Goal: Task Accomplishment & Management: Manage account settings

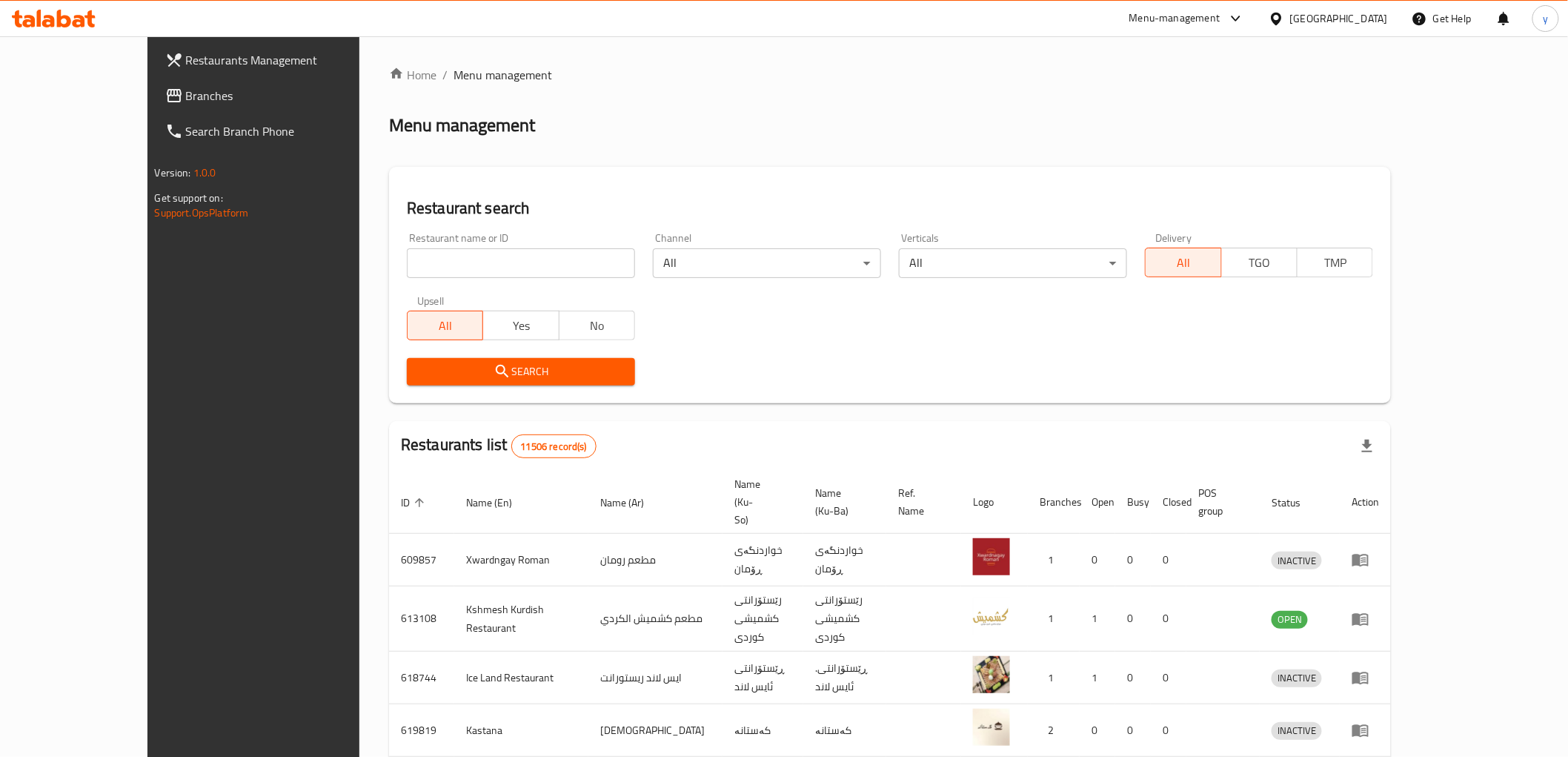
click at [420, 270] on input "search" at bounding box center [520, 263] width 229 height 30
paste input "699558"
type input "699558"
click at [398, 386] on div "Search" at bounding box center [520, 371] width 246 height 45
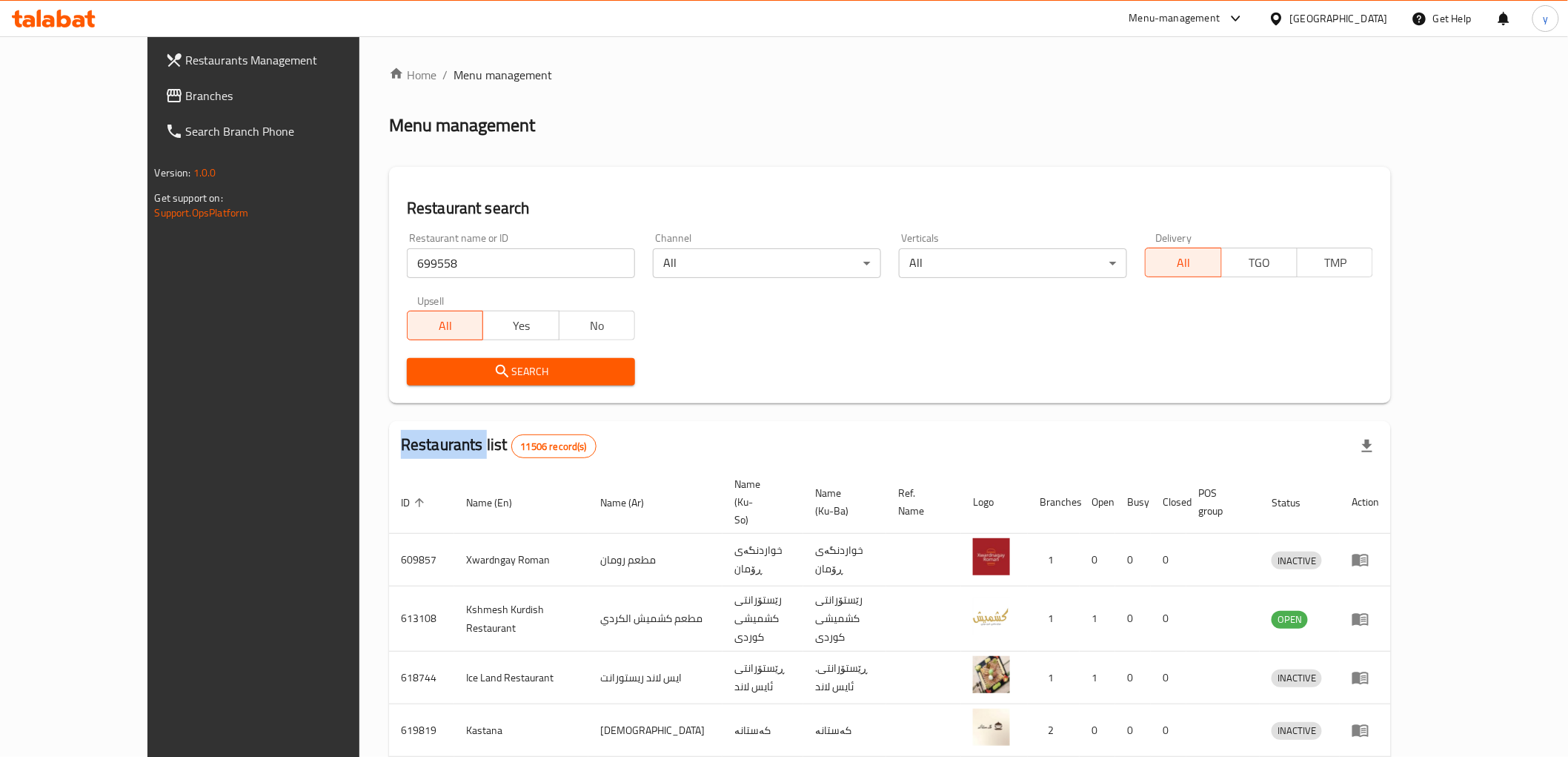
click at [419, 373] on span "Search" at bounding box center [521, 371] width 205 height 18
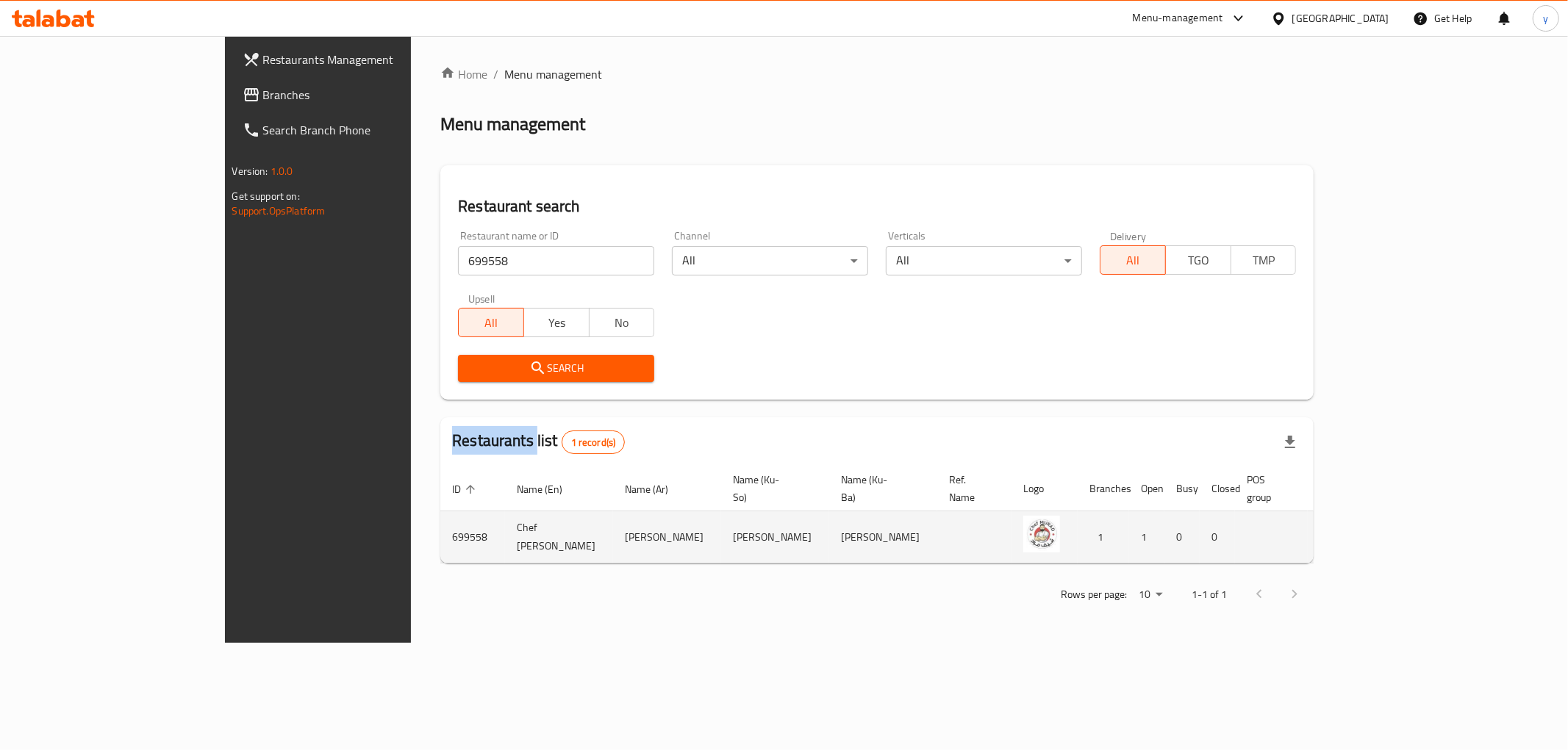
click at [1414, 528] on icon "enhanced table" at bounding box center [1405, 537] width 18 height 18
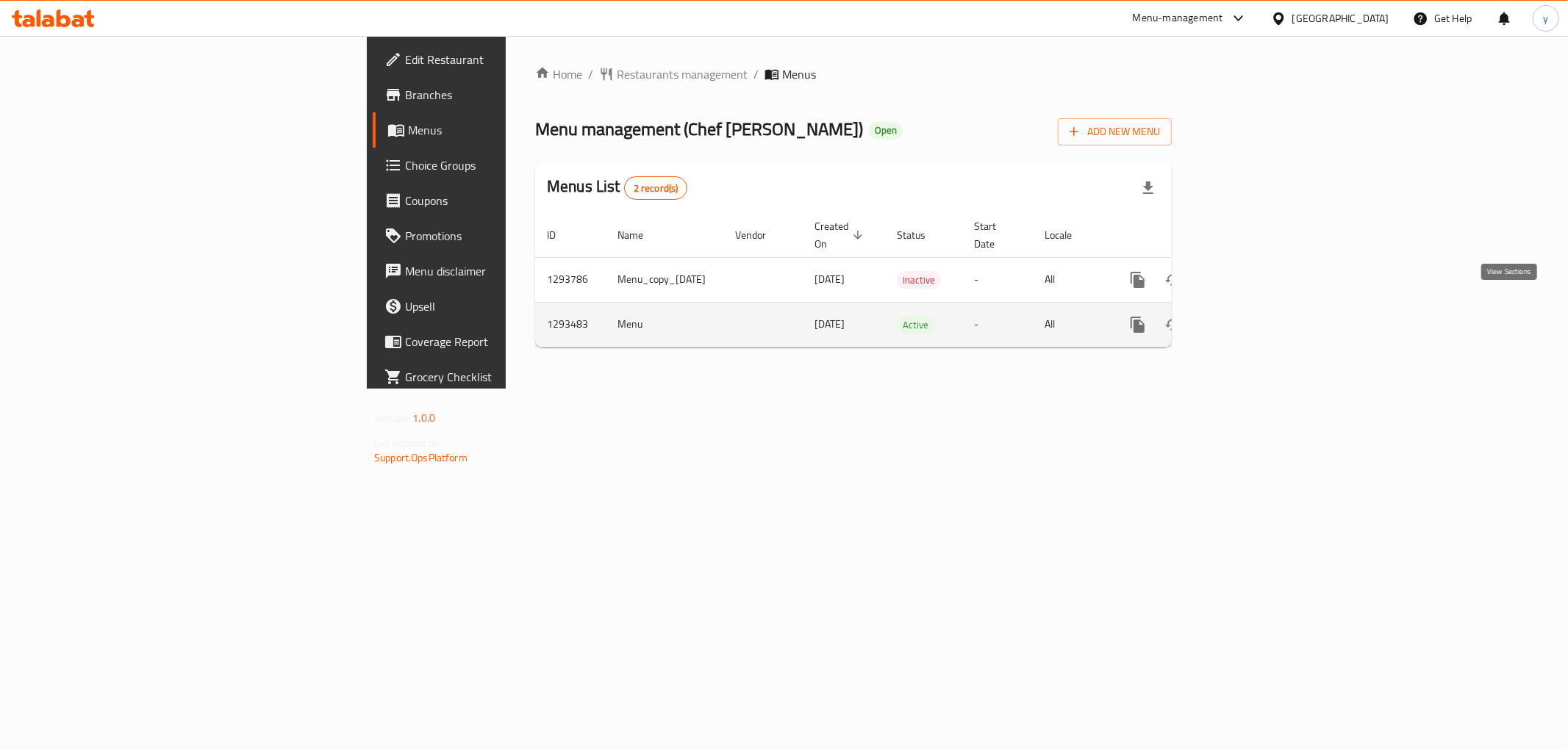
click at [1252, 317] on icon "enhanced table" at bounding box center [1244, 324] width 18 height 18
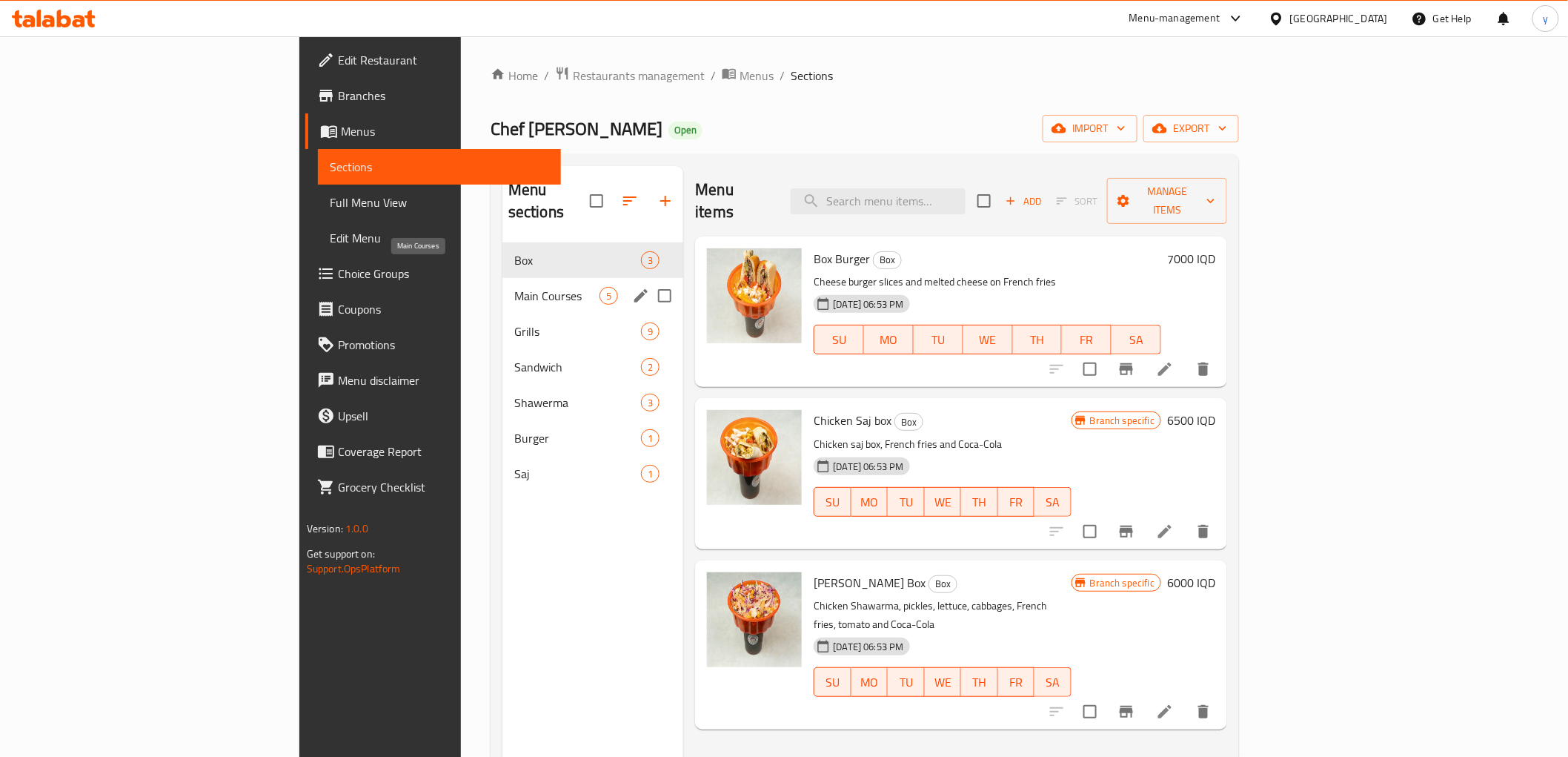
click at [515, 287] on span "Main Courses" at bounding box center [557, 296] width 85 height 18
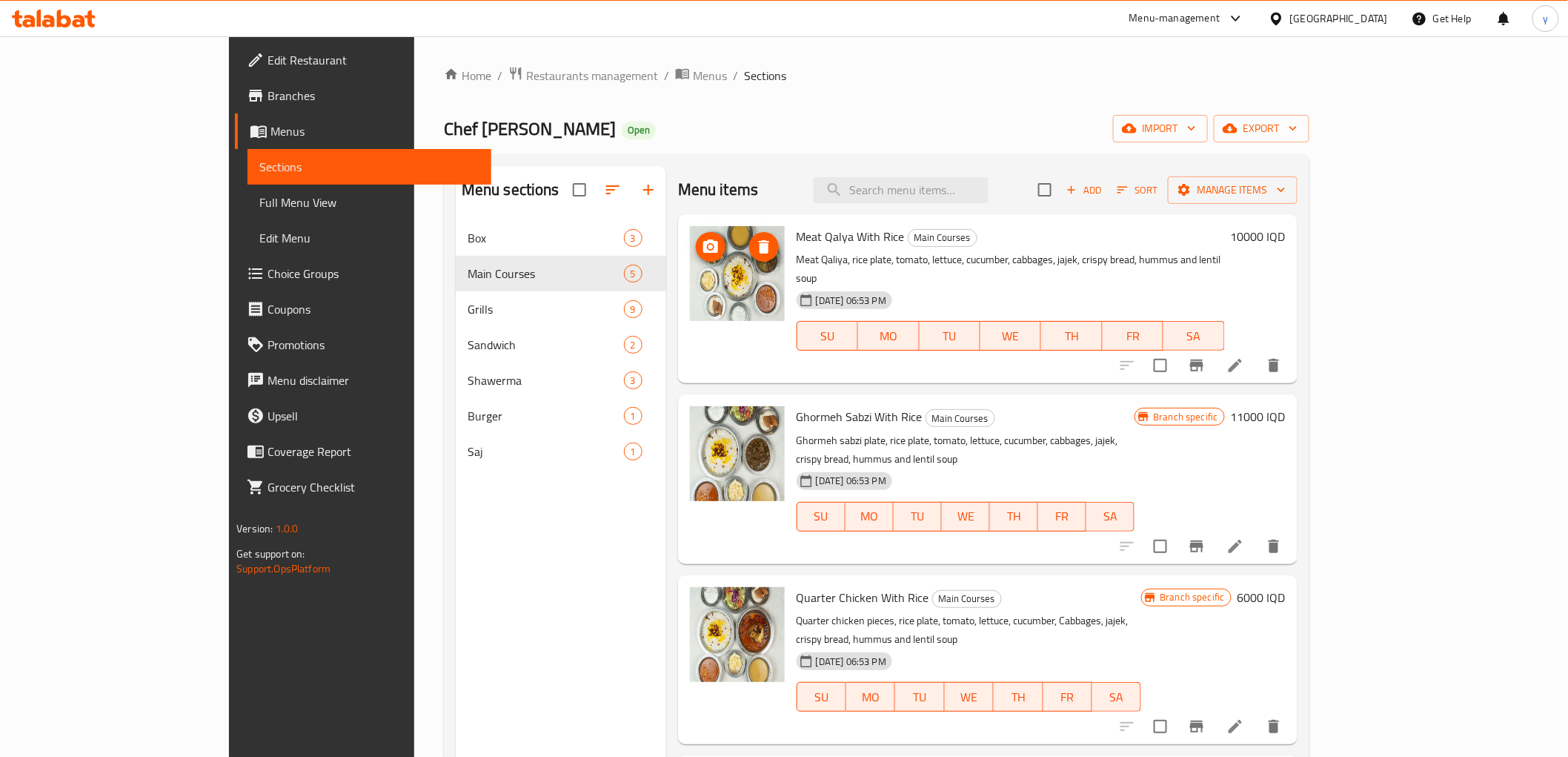
click at [1104, 186] on span "Add" at bounding box center [1085, 190] width 40 height 17
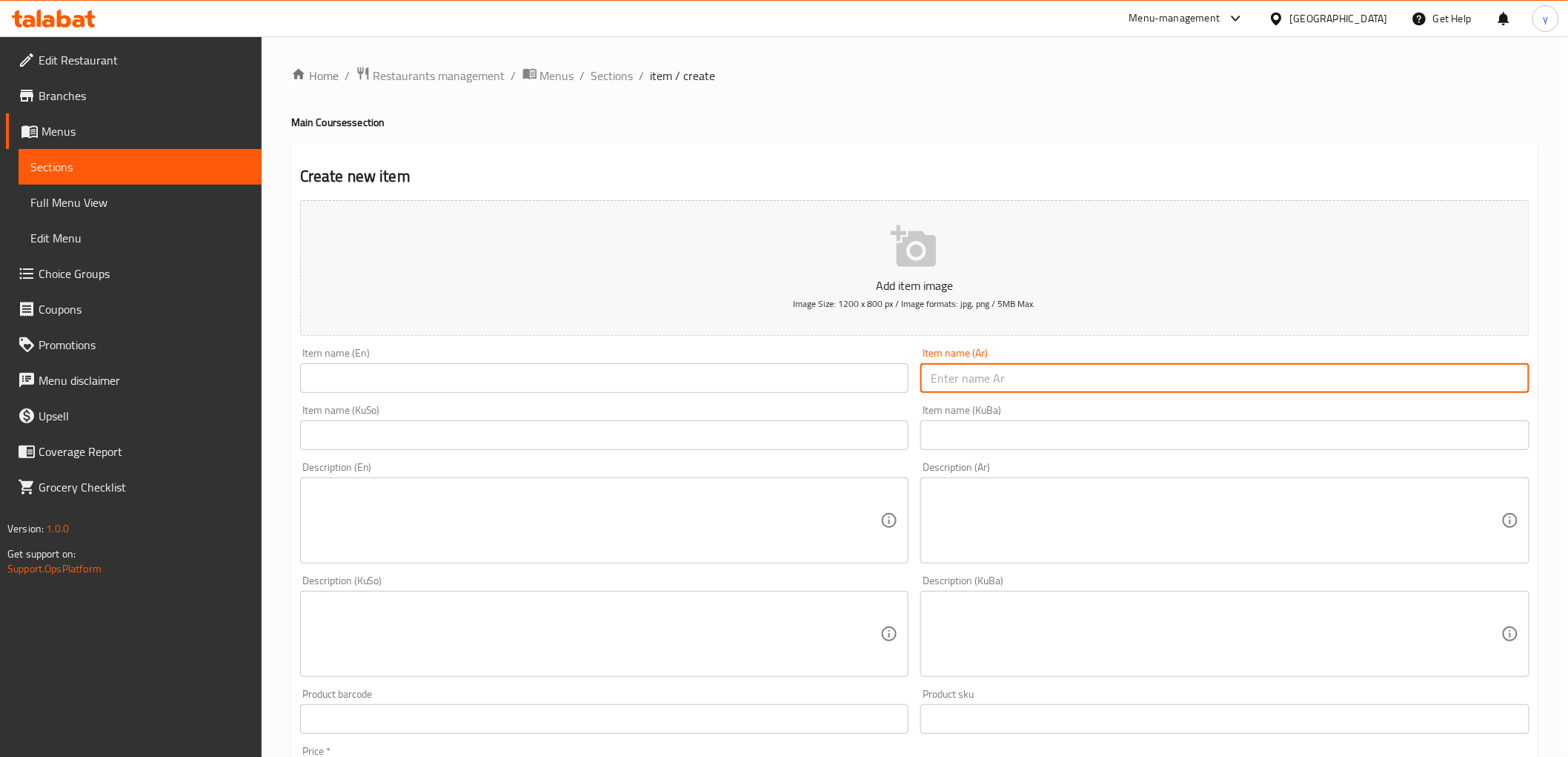
click at [937, 367] on input "text" at bounding box center [1225, 378] width 609 height 30
paste input "دجاج مجلسي"
type input "دجاج مجلسي"
click at [828, 377] on input "text" at bounding box center [605, 378] width 609 height 30
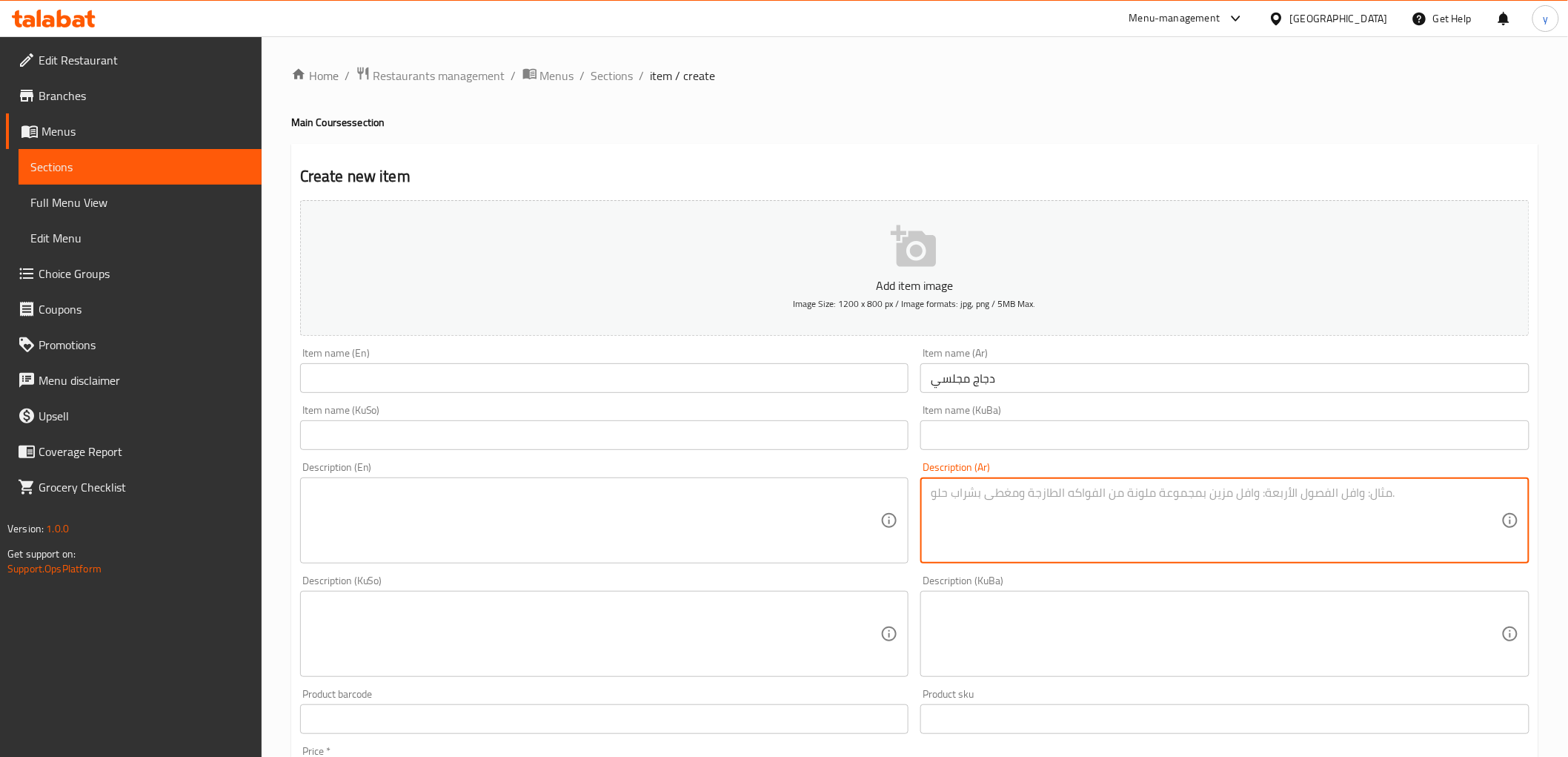
click at [975, 544] on textarea at bounding box center [1216, 521] width 571 height 71
paste textarea "دجاج كامل بالصوص والزعفران مع تمن وفنكر وباذنجان مقبلات و فاصوليا و عدس و خبز و…"
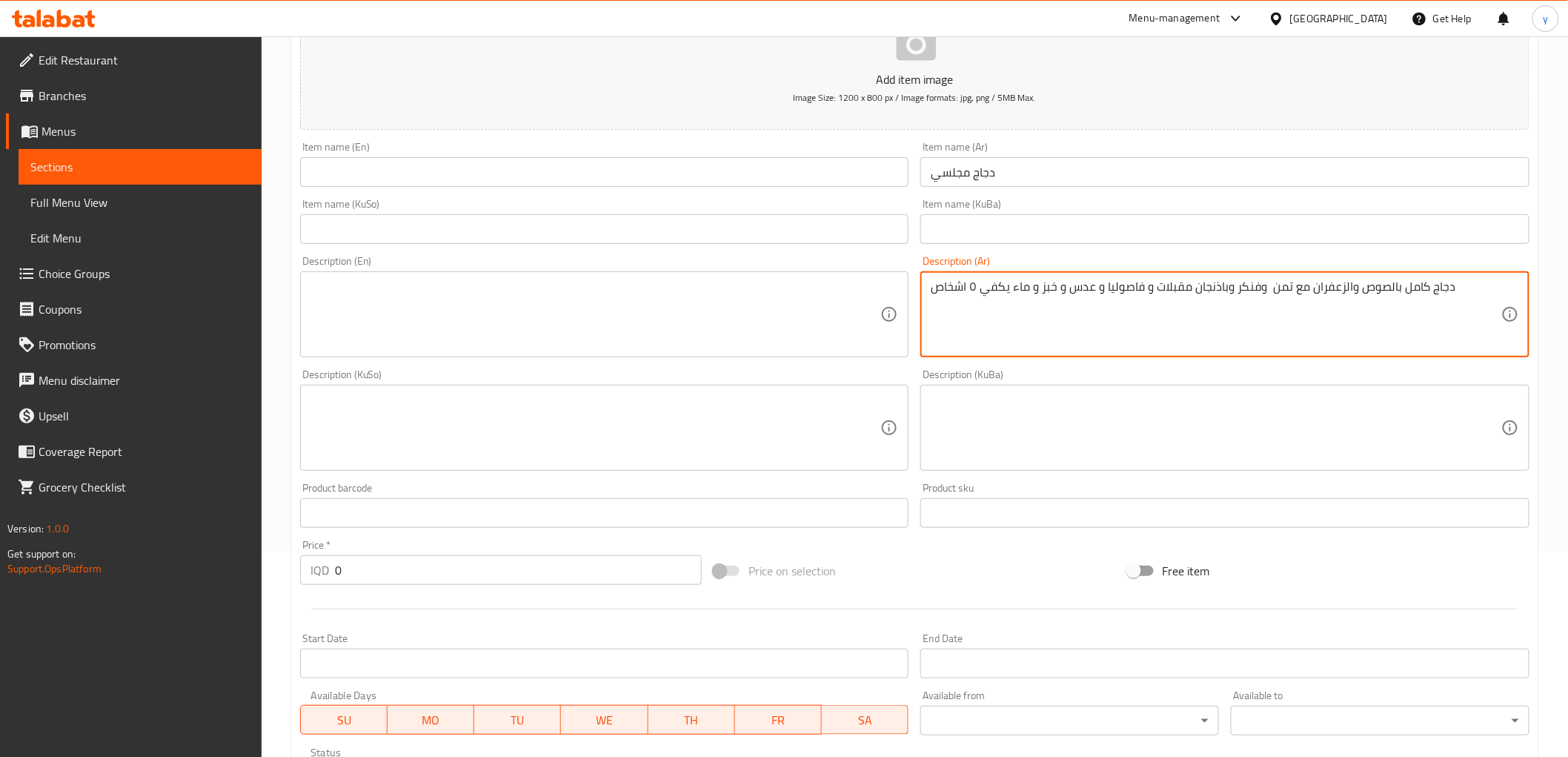
scroll to position [329, 0]
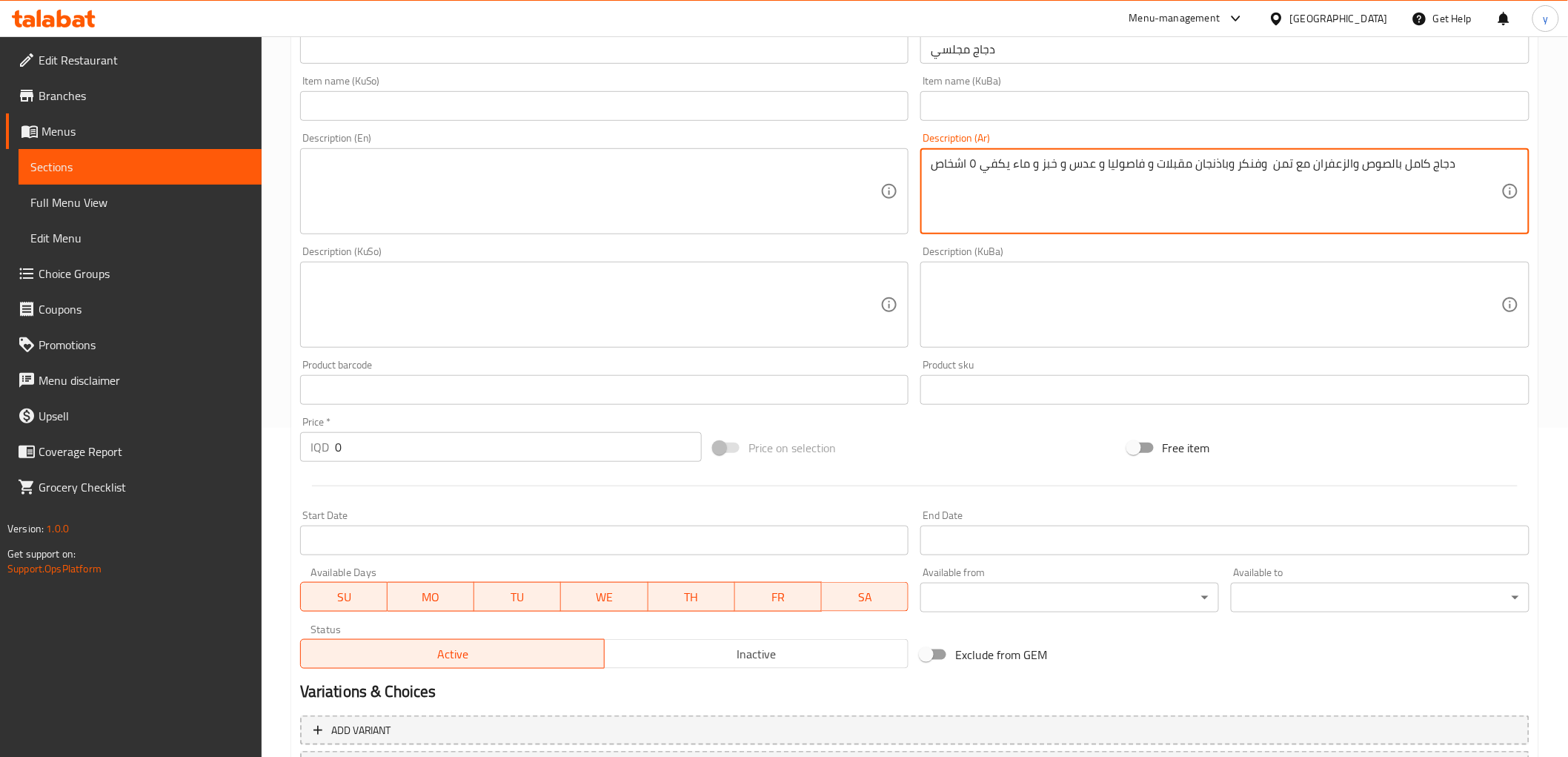
type textarea "دجاج كامل بالصوص والزعفران مع تمن وفنكر وباذنجان مقبلات و فاصوليا و عدس و خبز و…"
drag, startPoint x: 352, startPoint y: 450, endPoint x: 331, endPoint y: 460, distance: 23.3
click at [335, 456] on input "0" at bounding box center [519, 447] width 367 height 30
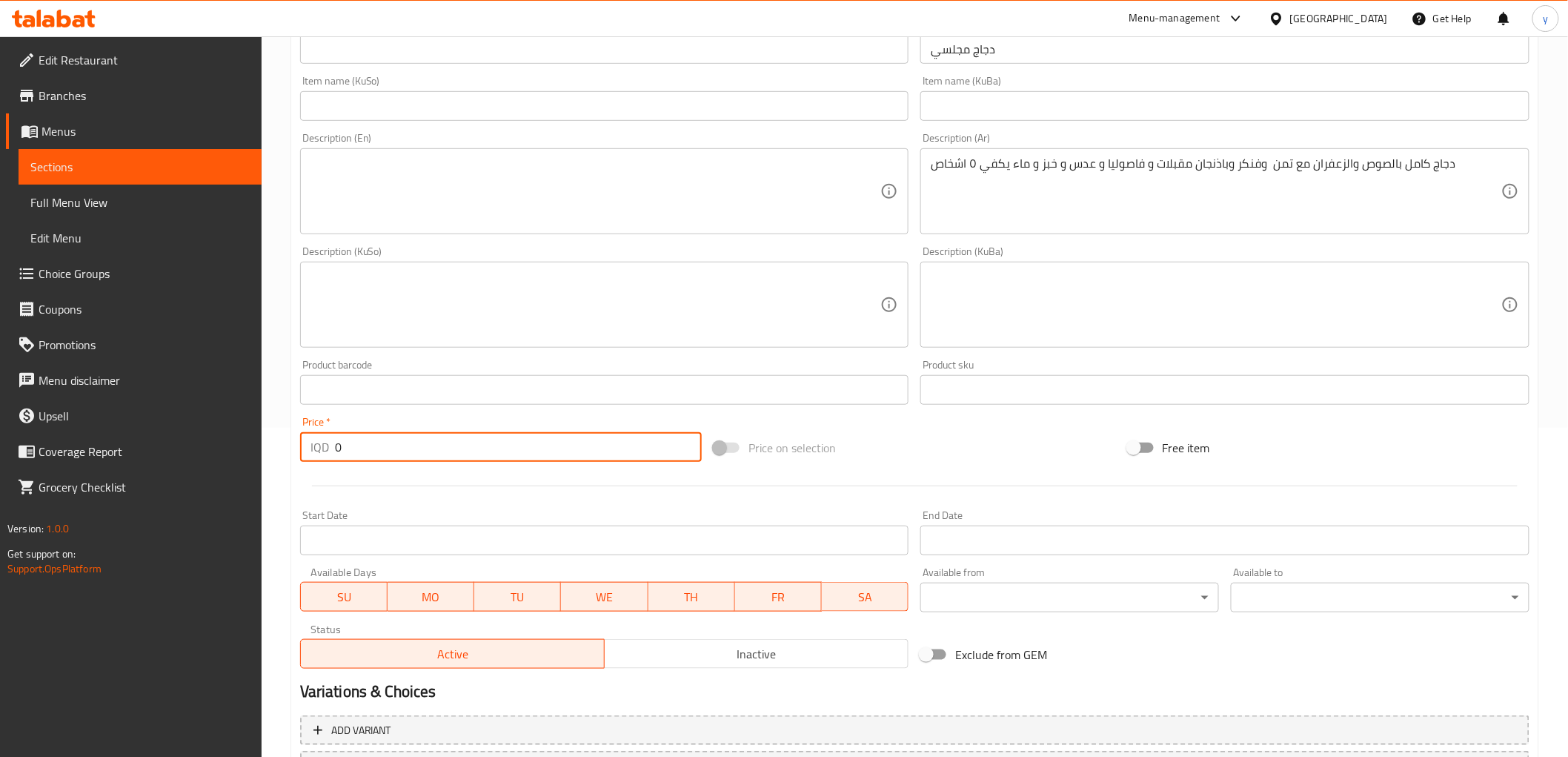
paste input "1800"
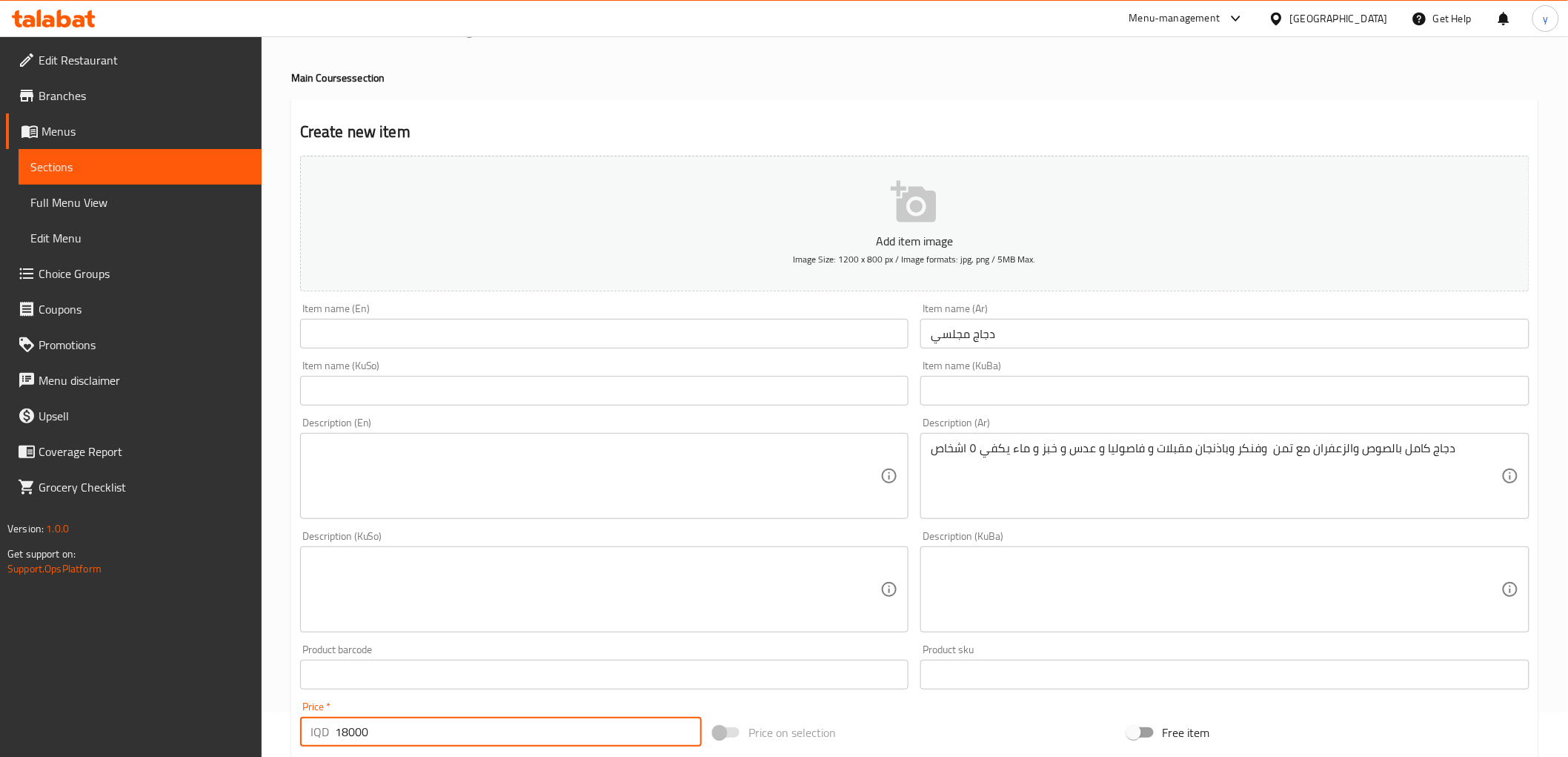
scroll to position [0, 0]
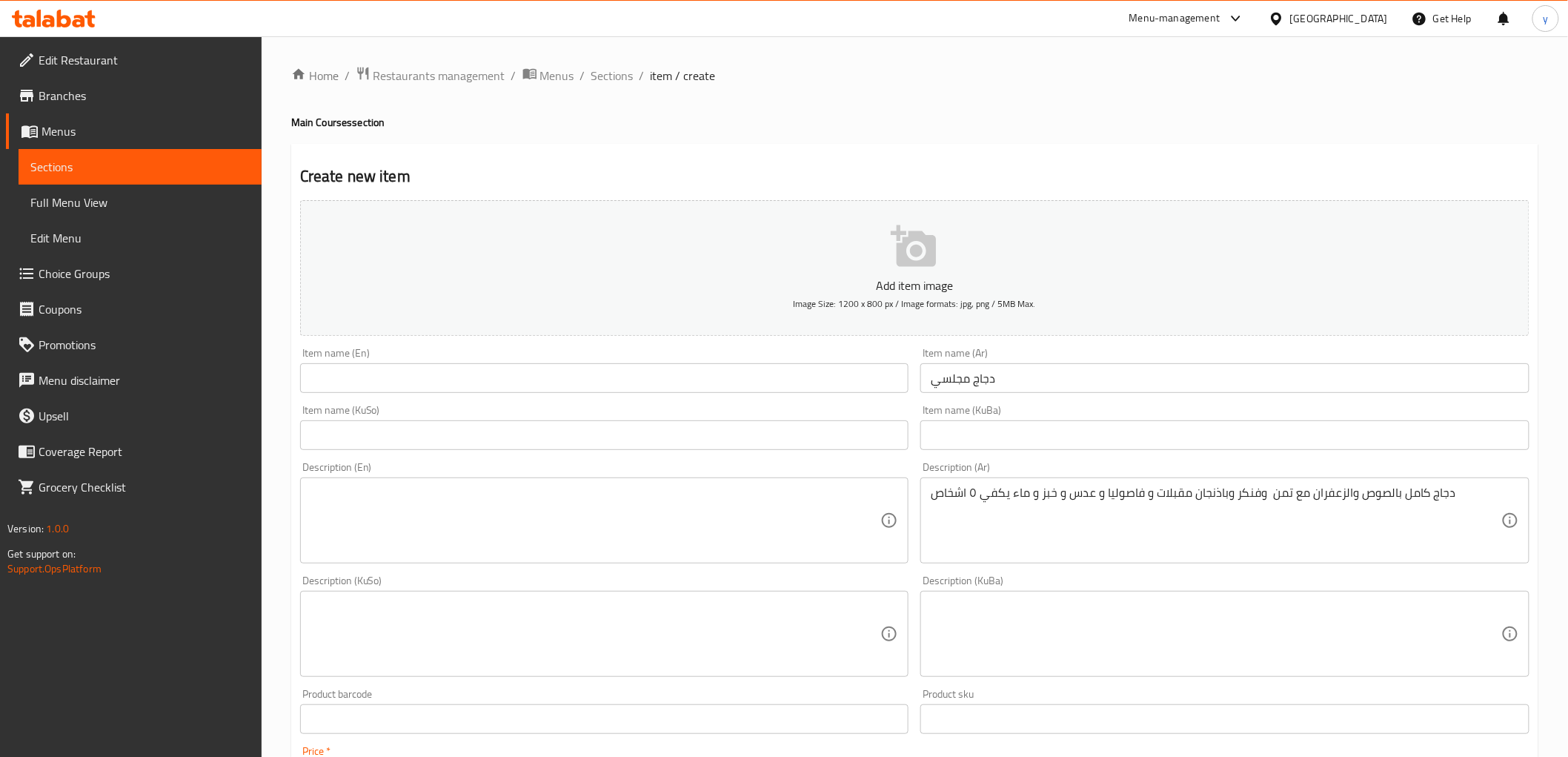
type input "18000"
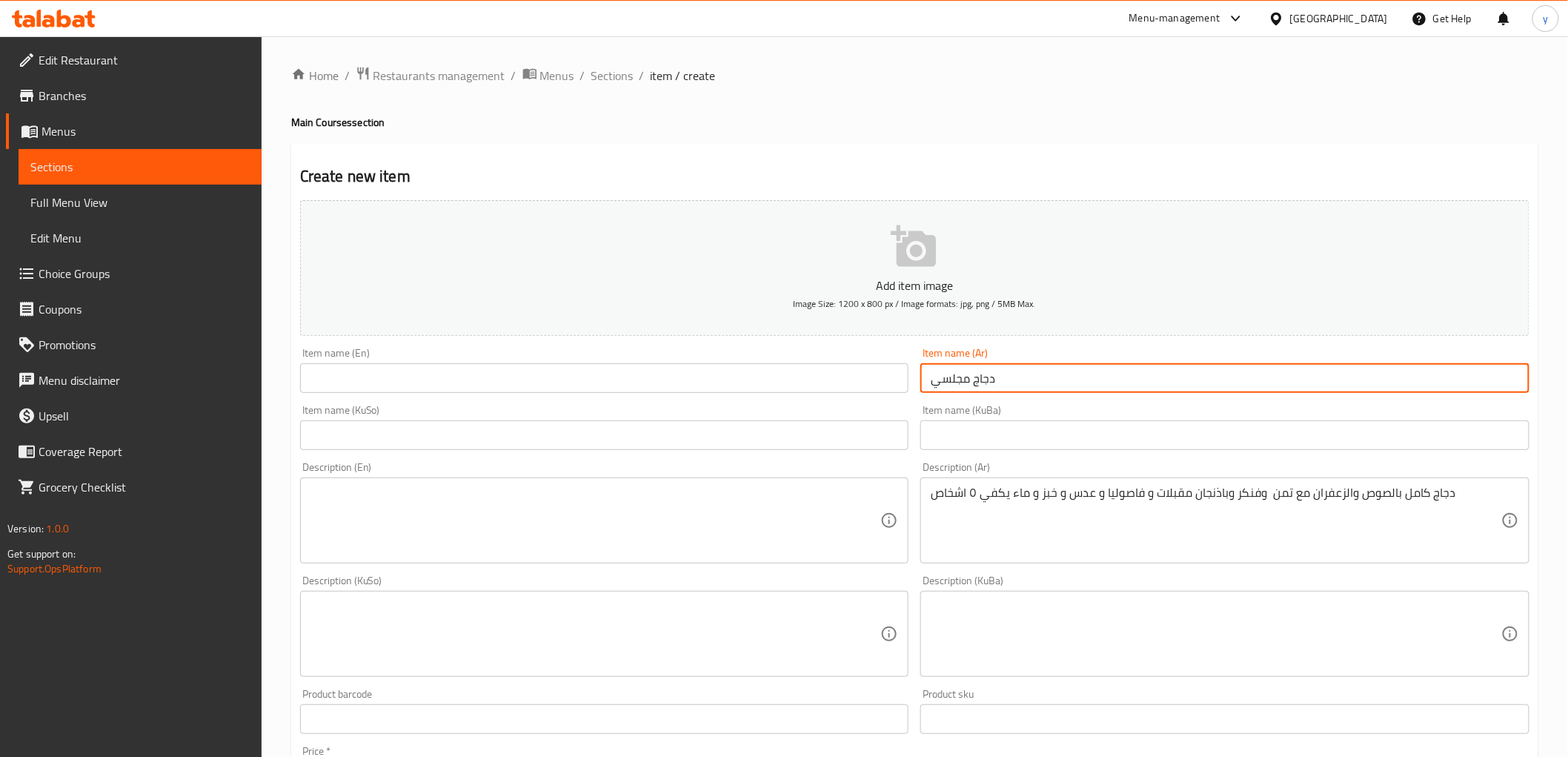
click at [953, 377] on input "دجاج مجلسي" at bounding box center [1225, 378] width 609 height 30
click at [952, 380] on input "دجاج مجلسي" at bounding box center [1225, 378] width 609 height 30
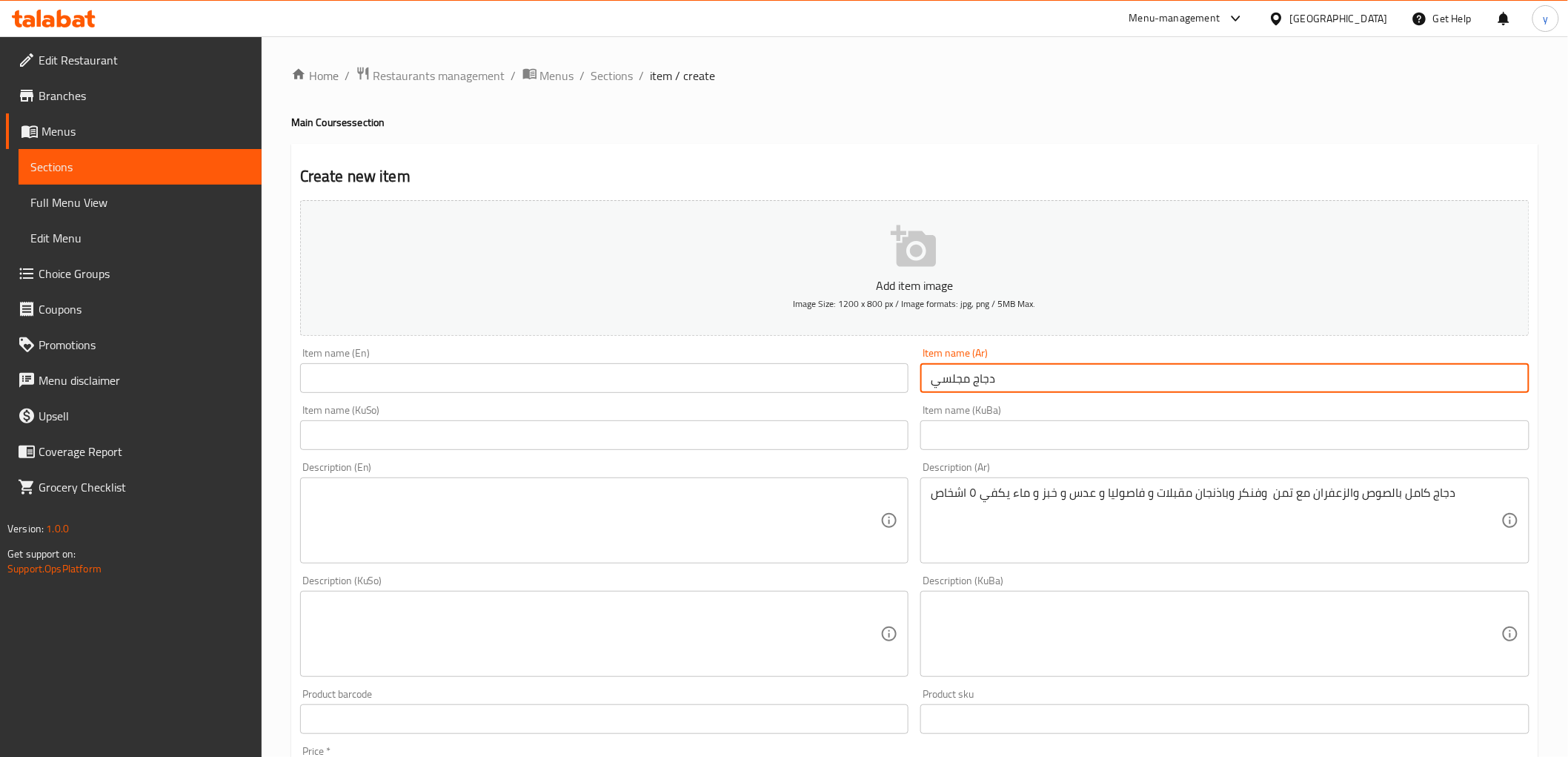
click at [743, 367] on input "text" at bounding box center [605, 378] width 609 height 30
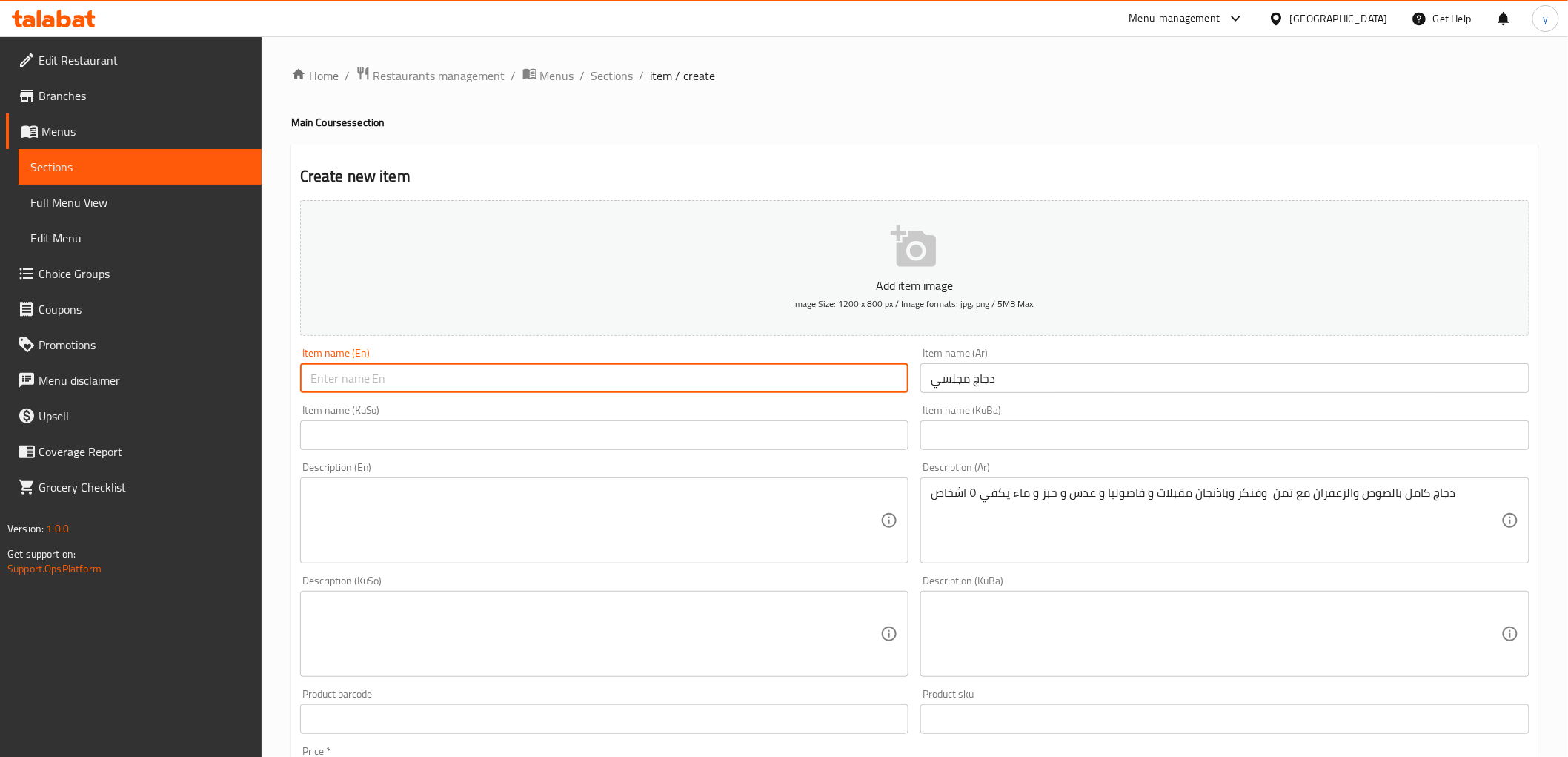
paste input "Majlesi Chicken"
type input "Majlesi Chicken"
click at [640, 420] on input "text" at bounding box center [605, 434] width 609 height 30
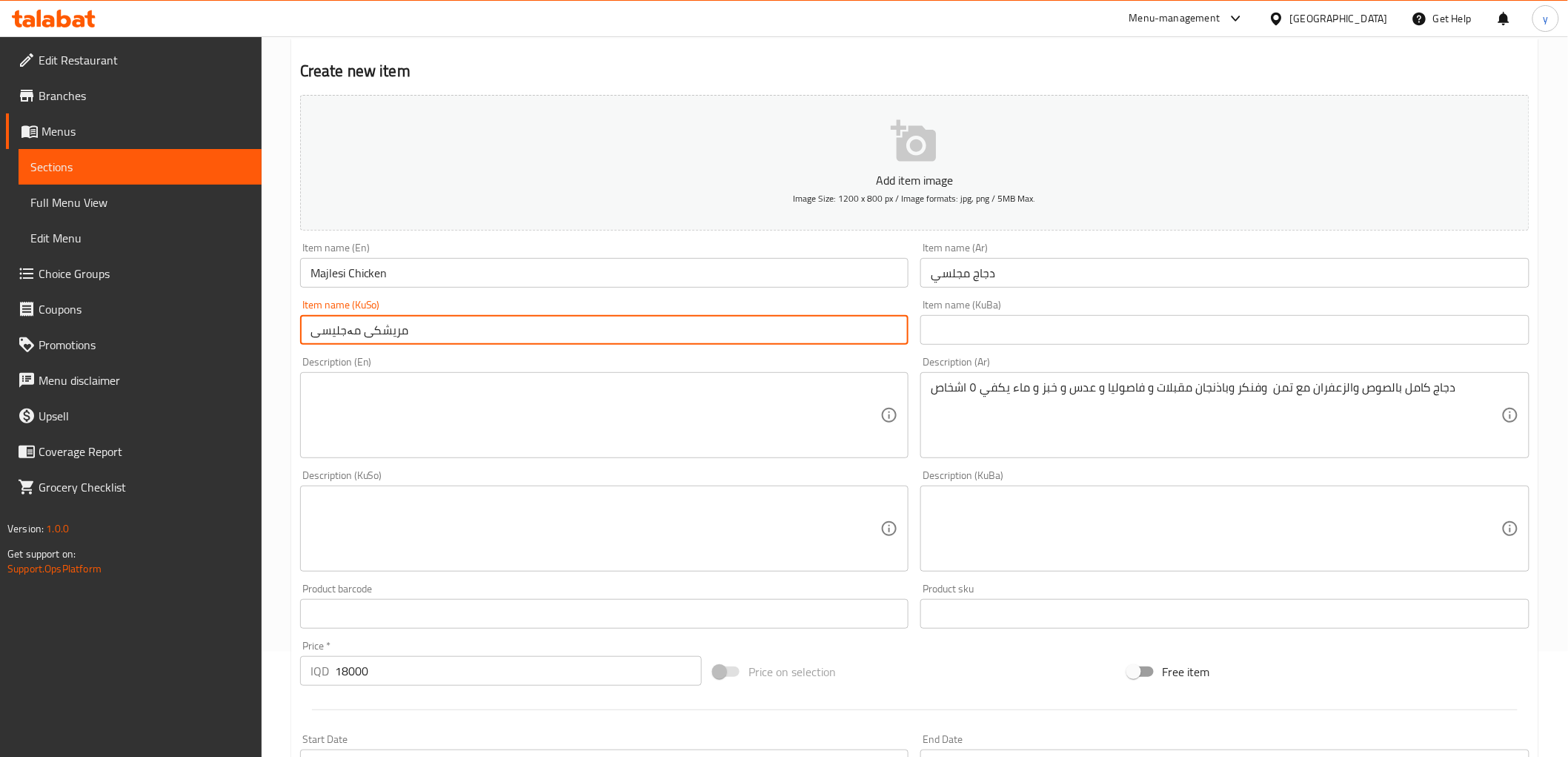
scroll to position [165, 0]
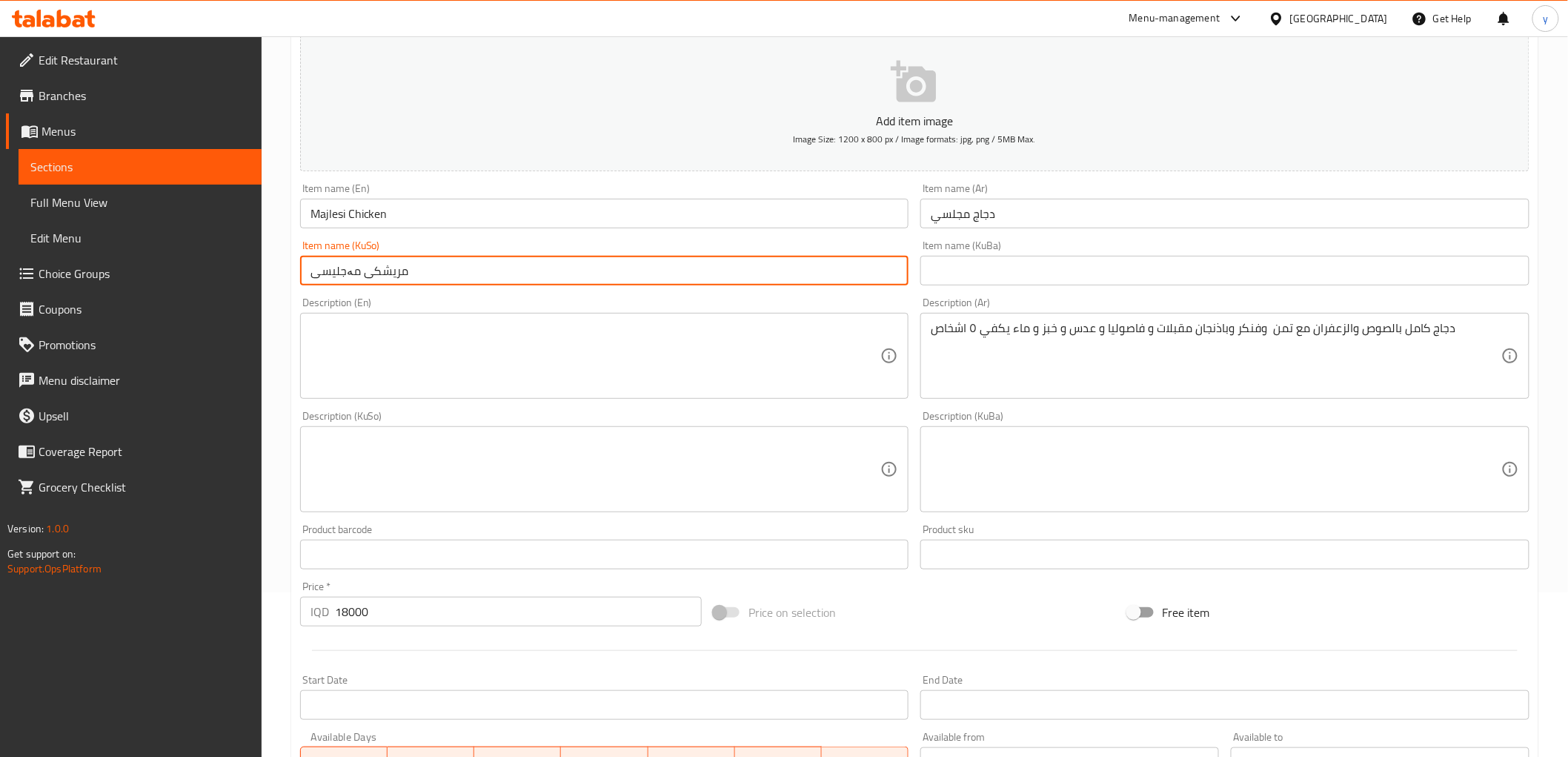
type input "مریشکی مەجلیسی"
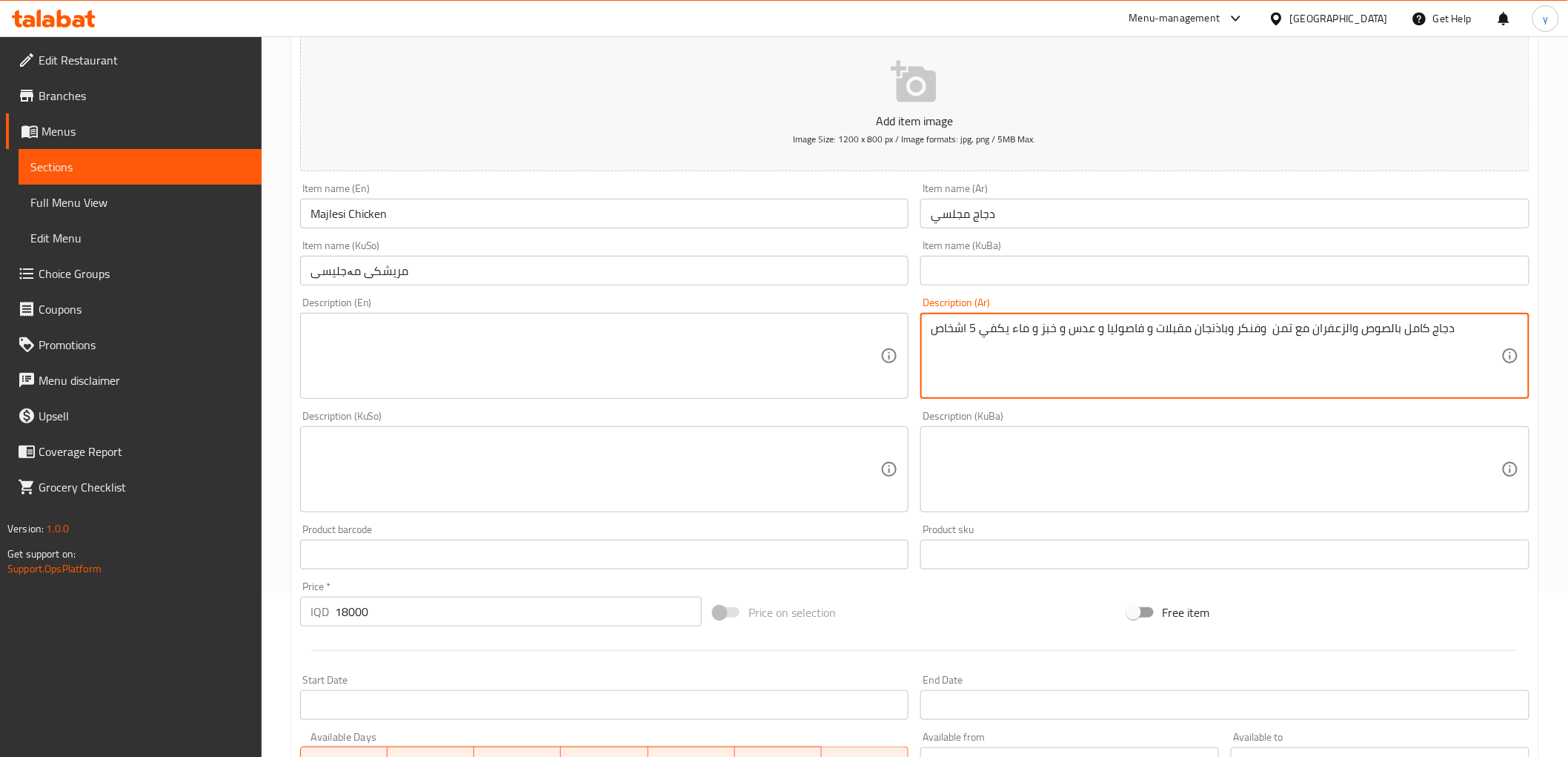
click at [979, 354] on textarea "دجاج كامل بالصوص والزعفران مع تمن وفنكر وباذنجان مقبلات و فاصوليا و عدس و خبز و…" at bounding box center [1216, 356] width 571 height 71
click at [992, 329] on textarea "دجاج كامل بالصوص والزعفران مع تمن وفنكر وباذنجان مقبلات و فاصوليا و عدس و خبز و…" at bounding box center [1216, 356] width 571 height 71
paste textarea "، زعفران مع تمن، بطاطا مقلية، باذنجان، مقبلات، فاصوليا، عدس، خبز و"
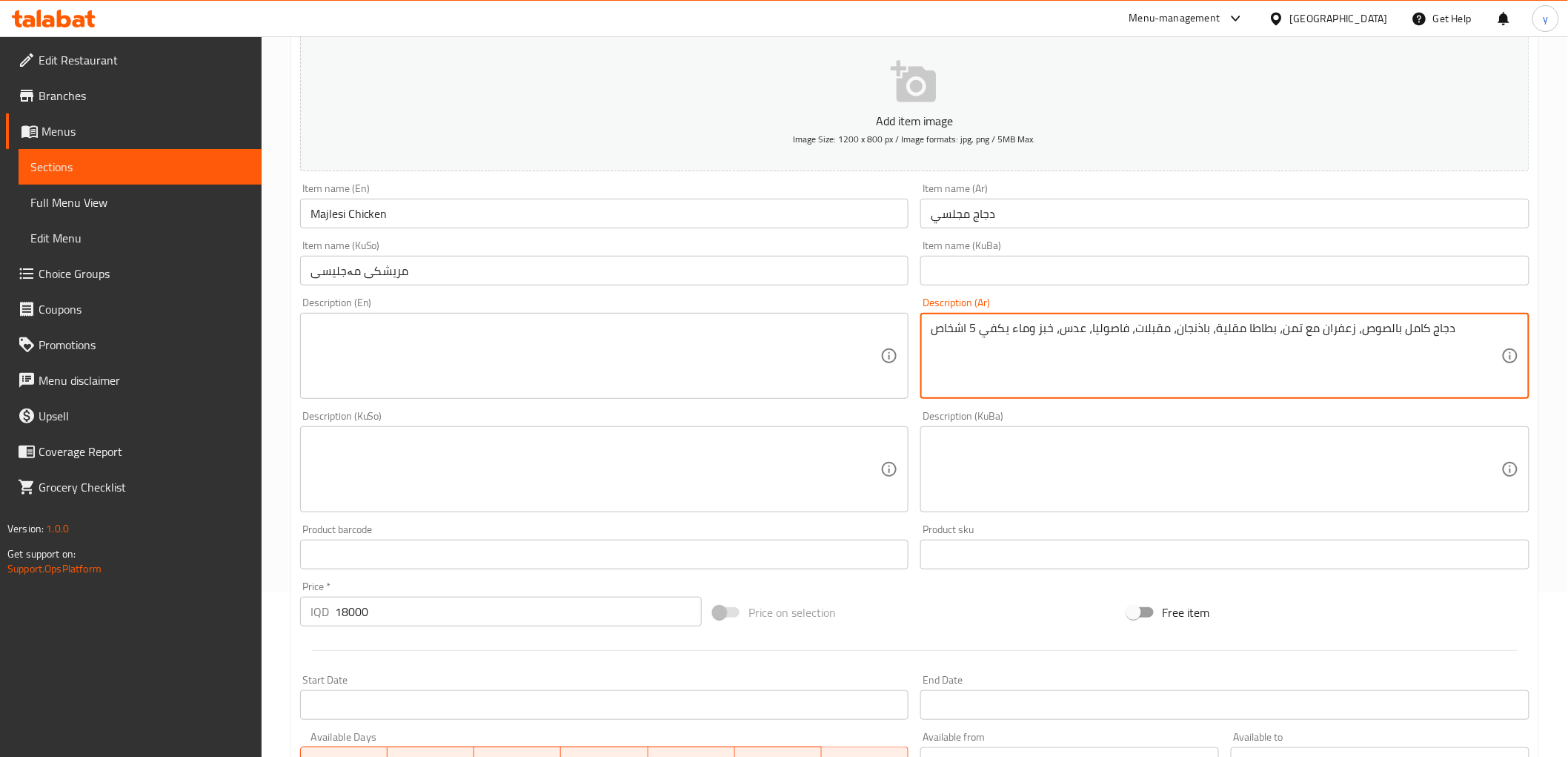
type textarea "دجاج كامل بالصوص، زعفران مع تمن، بطاطا مقلية، باذنجان، مقبلات، فاصوليا، عدس، خب…"
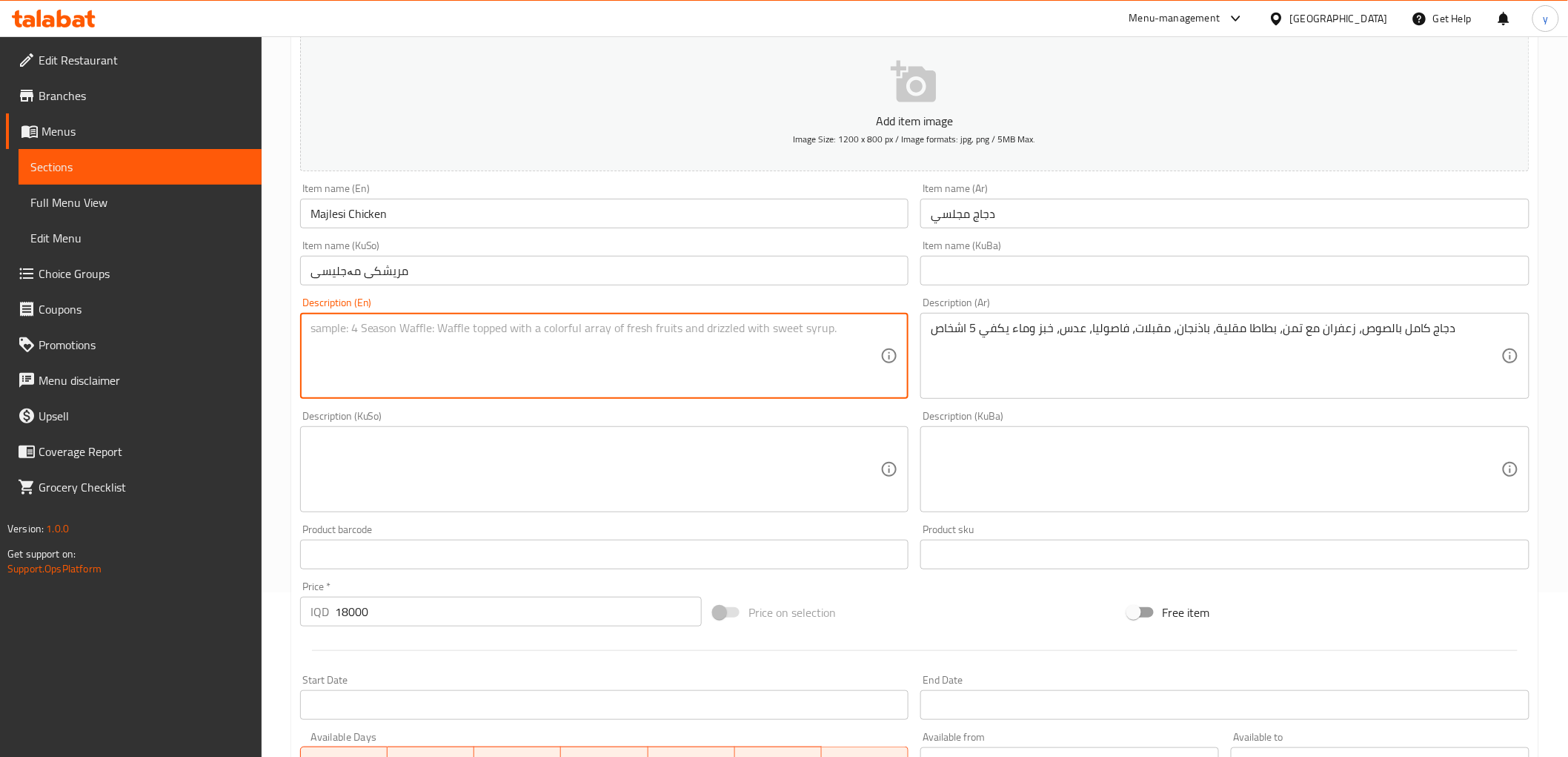
click at [631, 352] on textarea at bounding box center [596, 356] width 571 height 71
paste textarea "Whole chicken with sauce, saffron with rice, French fries, eggplant, appetizers…"
type textarea "Whole chicken with sauce, saffron with rice, French fries, eggplant, appetizers…"
click at [673, 462] on textarea at bounding box center [596, 470] width 571 height 71
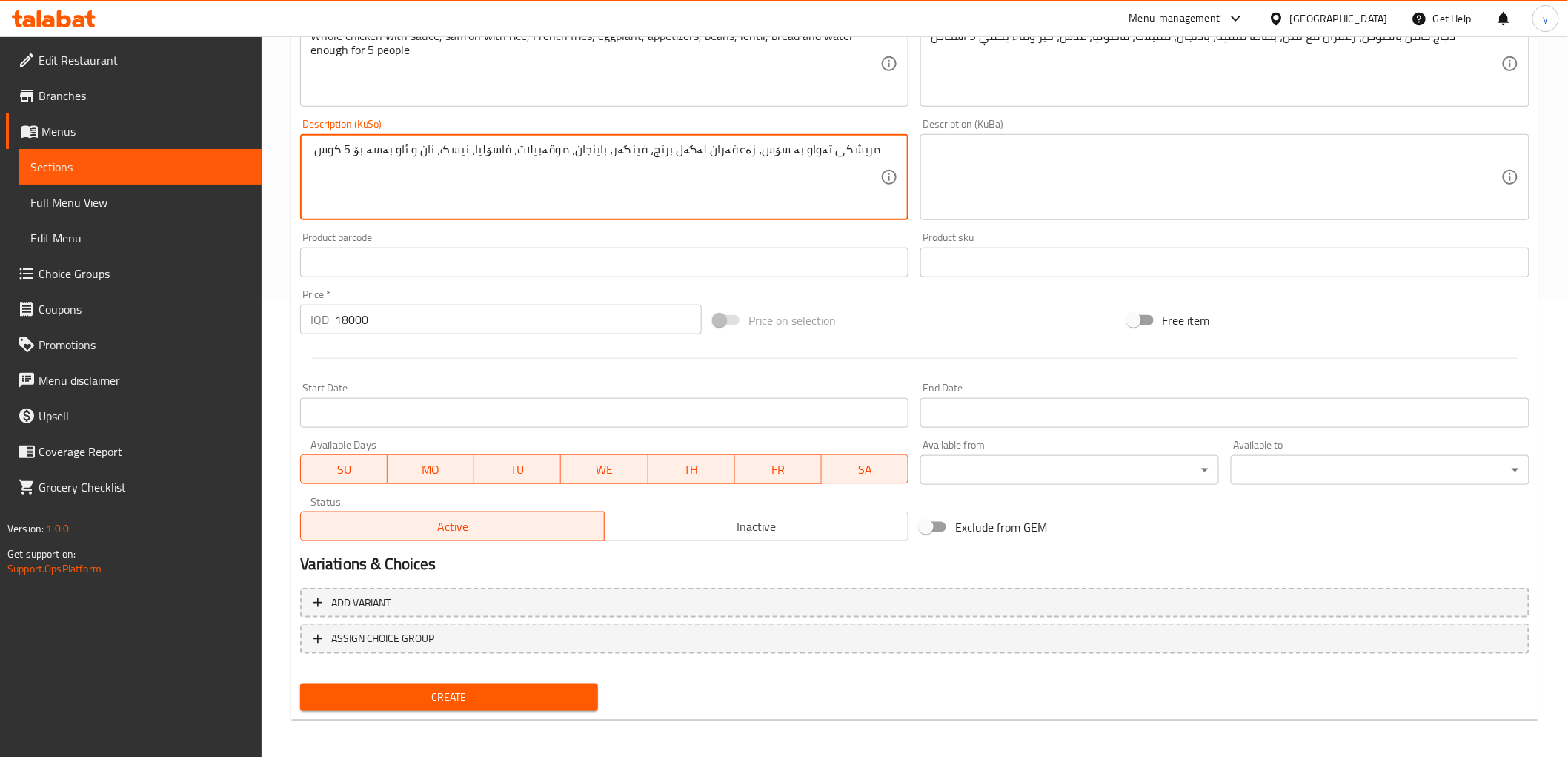
scroll to position [458, 0]
type textarea "مریشکی تەواو بە سۆس، زەعفەران لەگەل برنج، فینگەر، باینجان، موقەبیلات، فاسۆلیا، …"
click at [492, 690] on span "Create" at bounding box center [449, 695] width 275 height 18
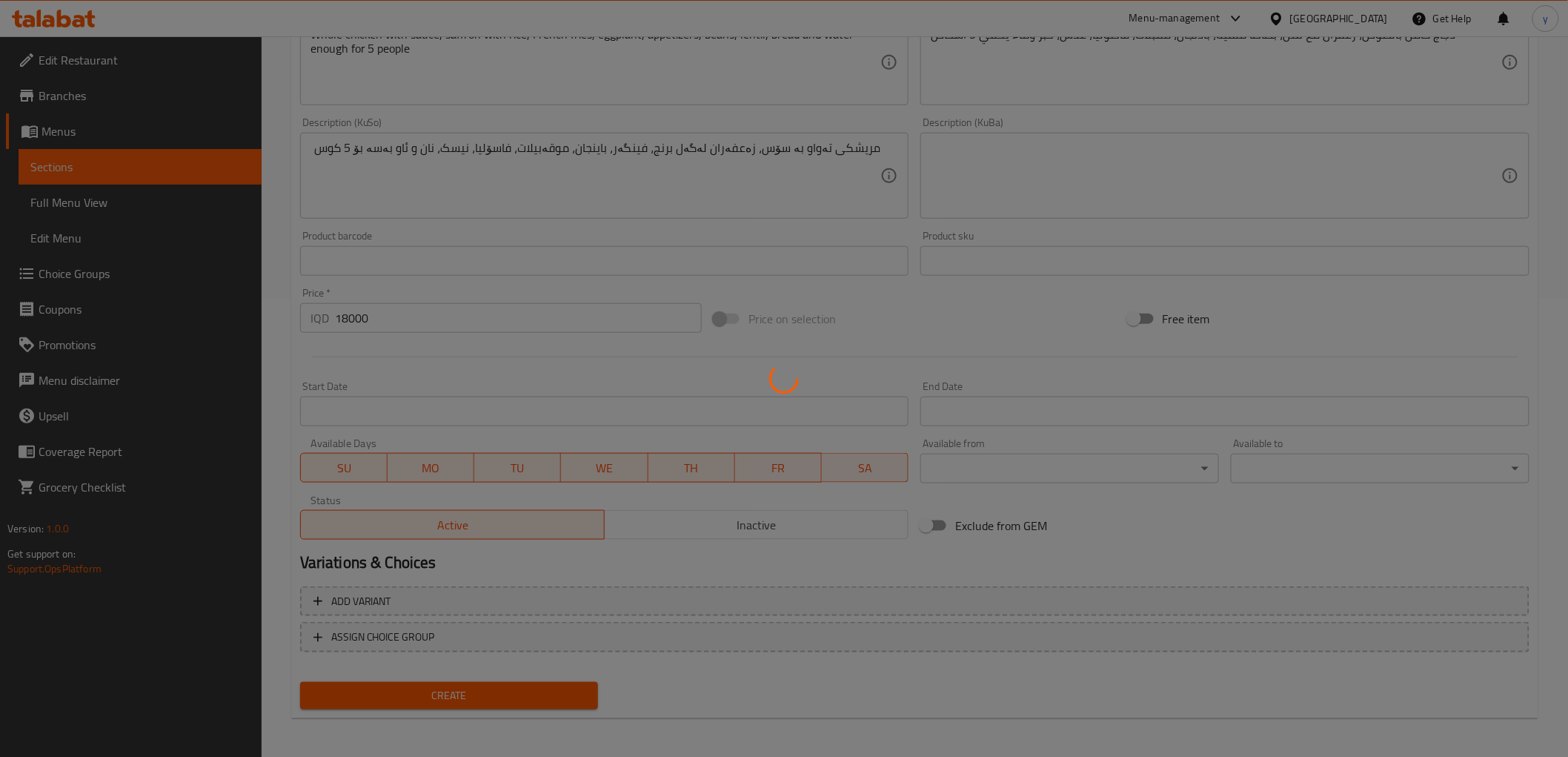
type input "0"
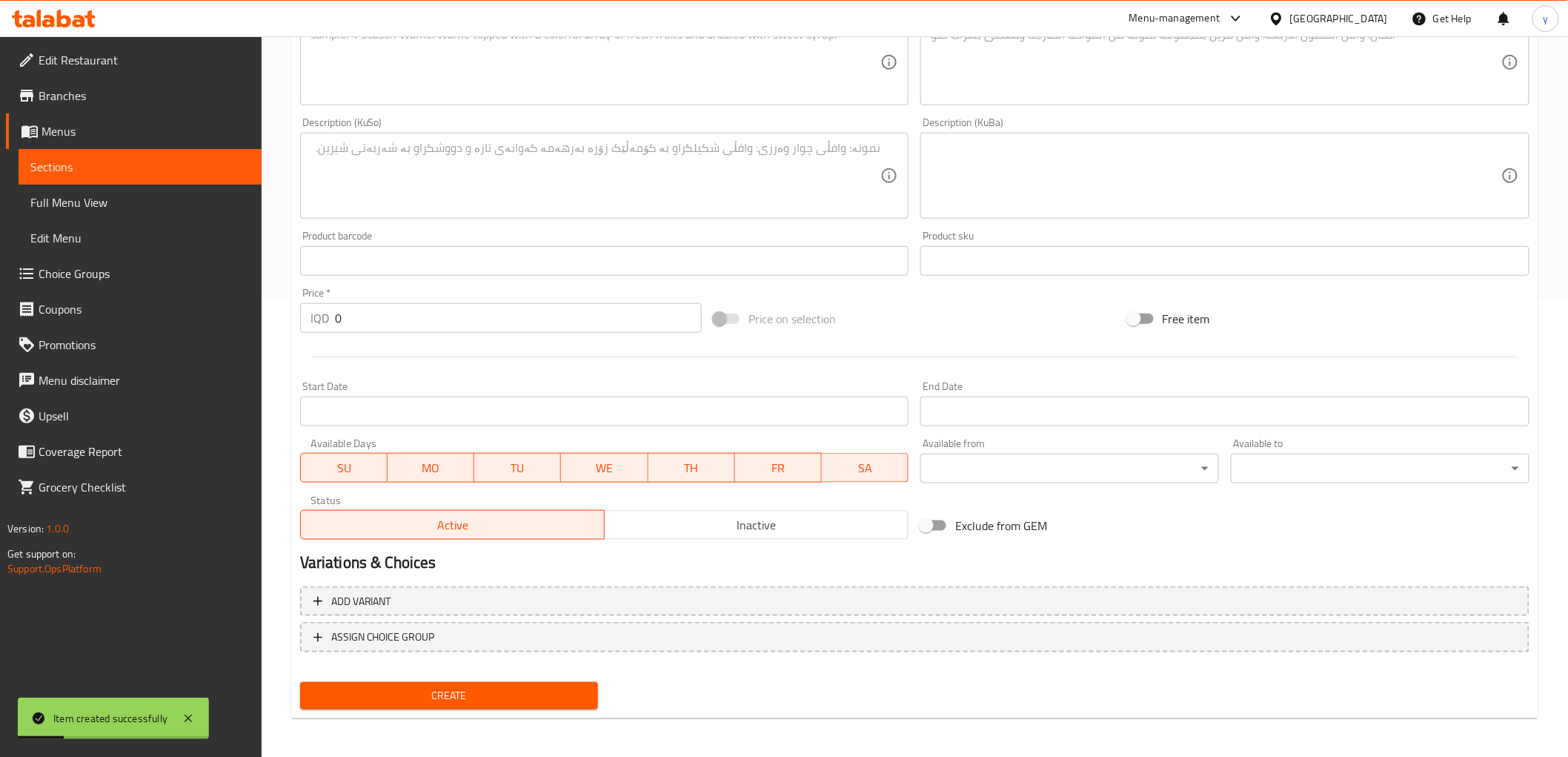
scroll to position [294, 0]
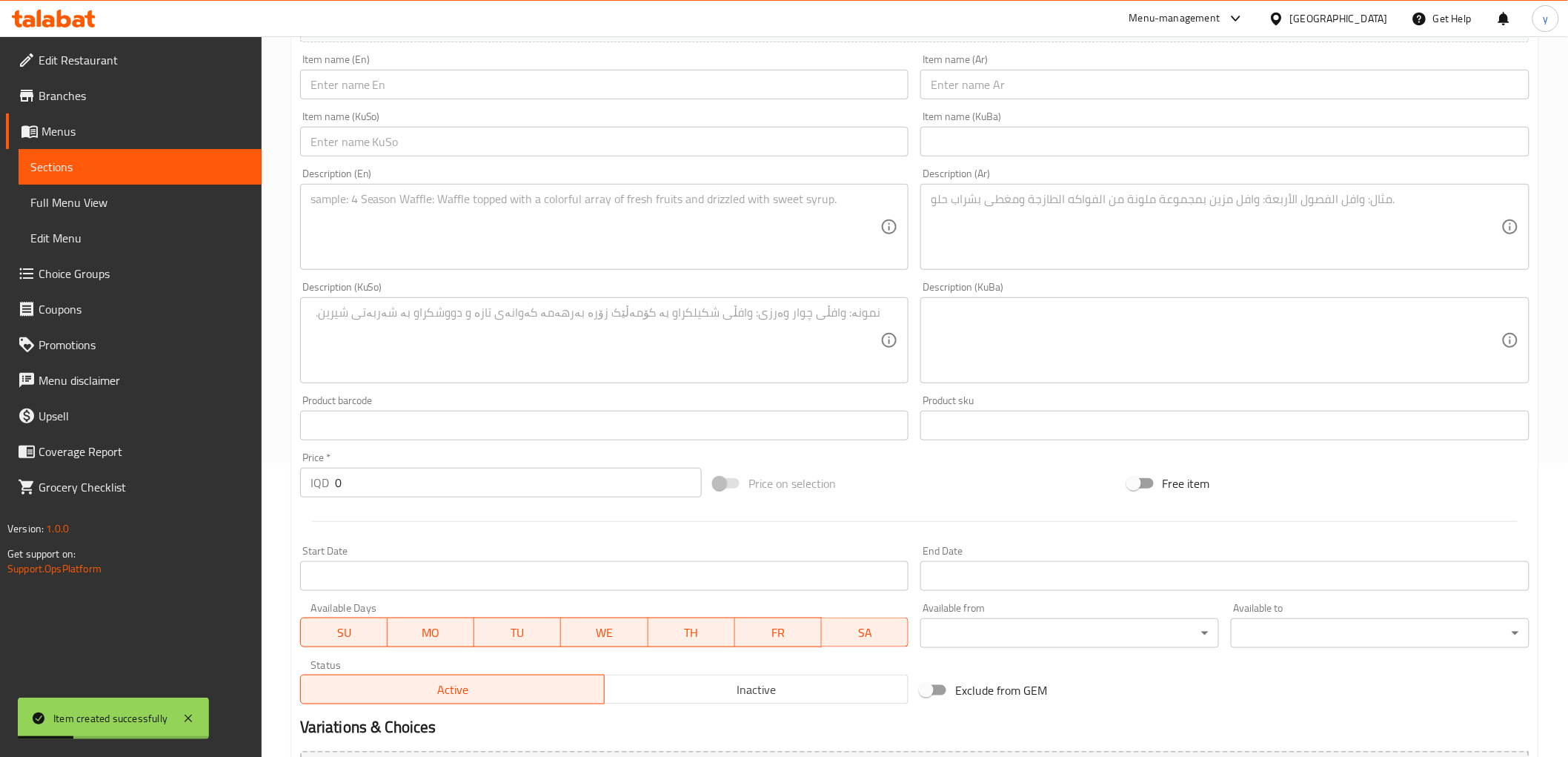
click at [1016, 82] on input "text" at bounding box center [1225, 84] width 609 height 30
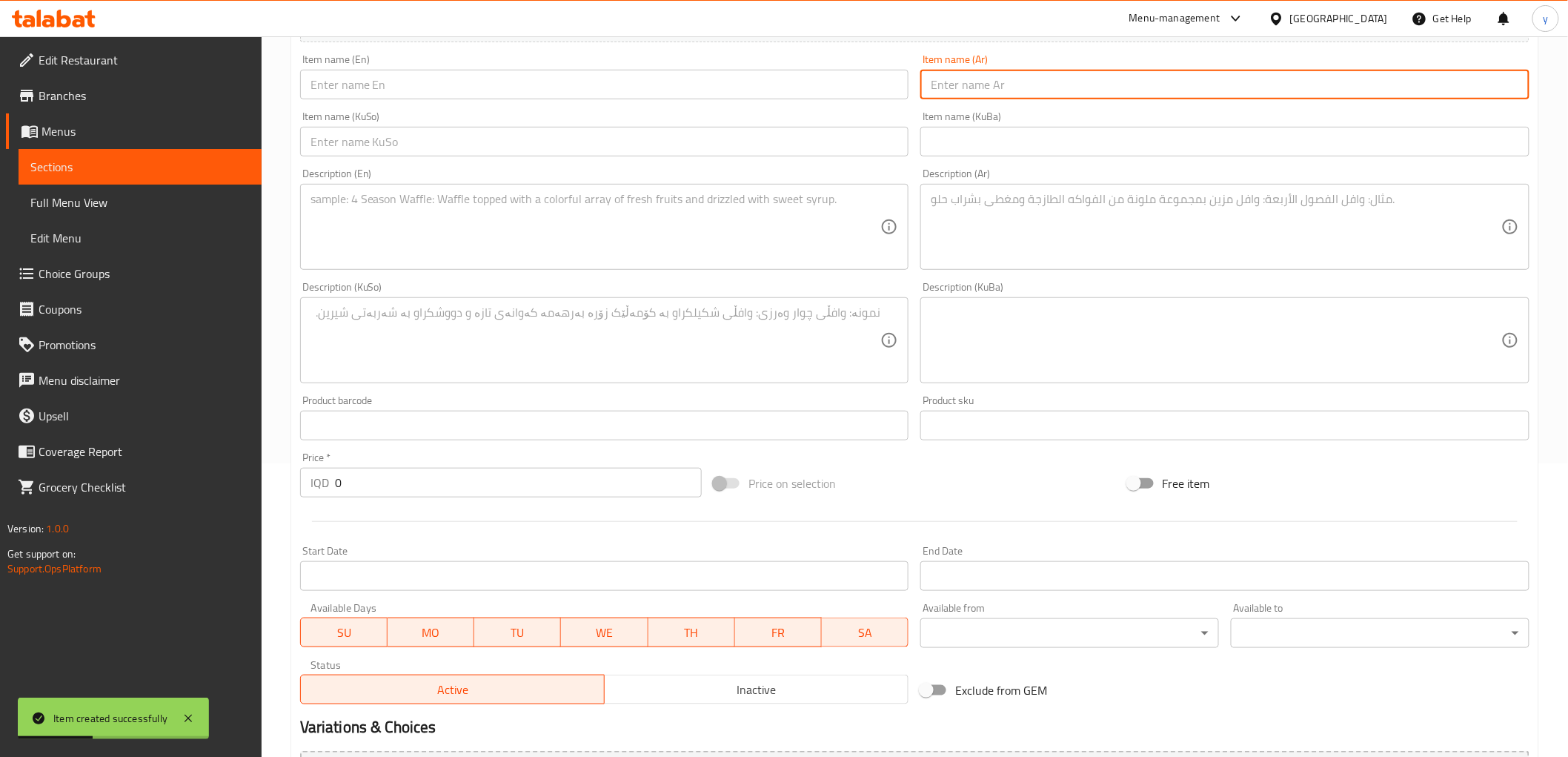
paste input "قيمة باذنجانية"
type input "قيمة باذنجانية"
click at [1031, 223] on textarea at bounding box center [1216, 228] width 571 height 71
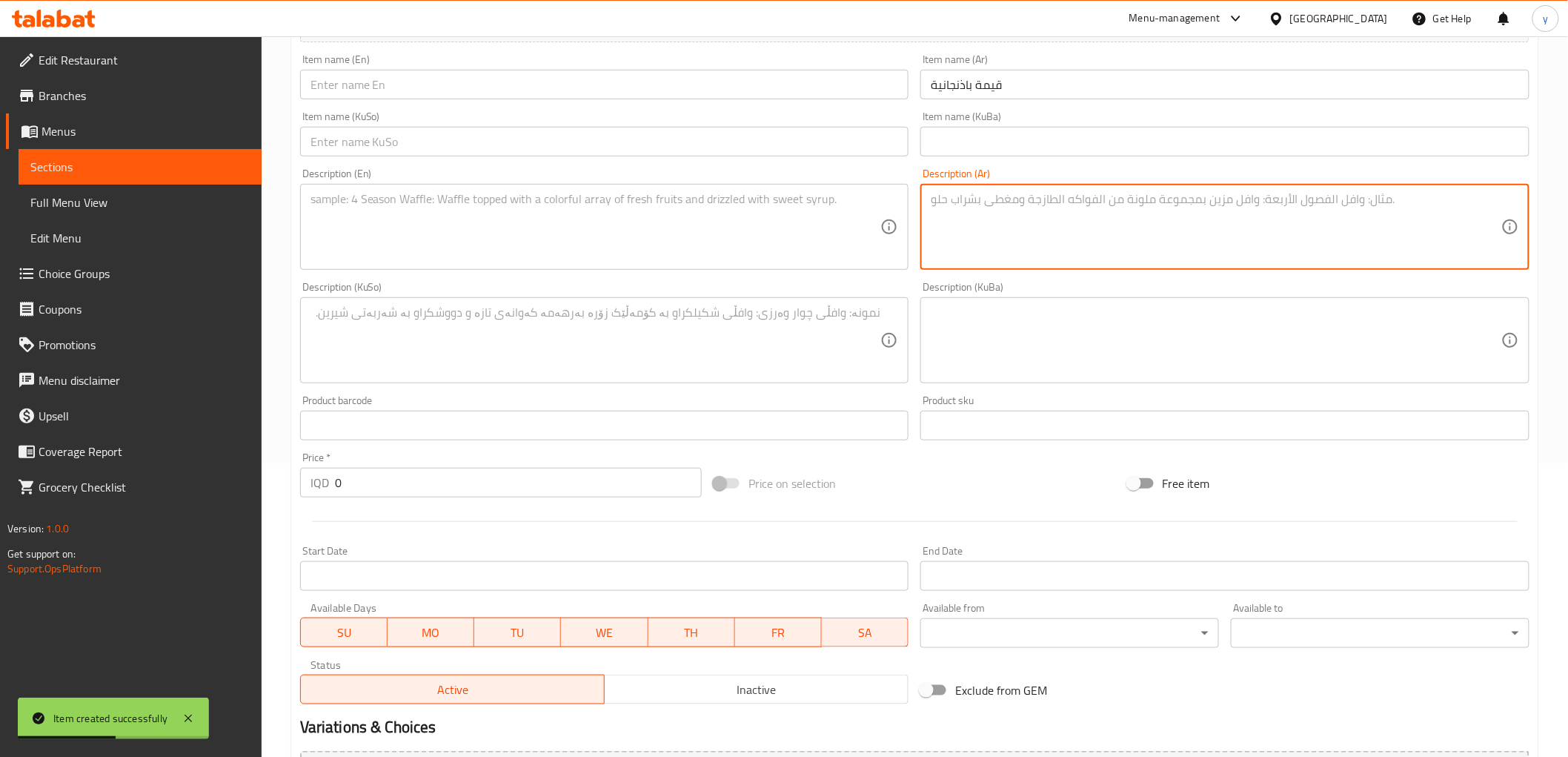
paste textarea "قيمة باذنجانية مع تمن و عدس ,مقبلات ,خبز و ماء"
type textarea "قيمة باذنجانية مع تمن و عدس ,مقبلات ,خبز و ماء"
click at [409, 485] on input "0" at bounding box center [519, 482] width 367 height 30
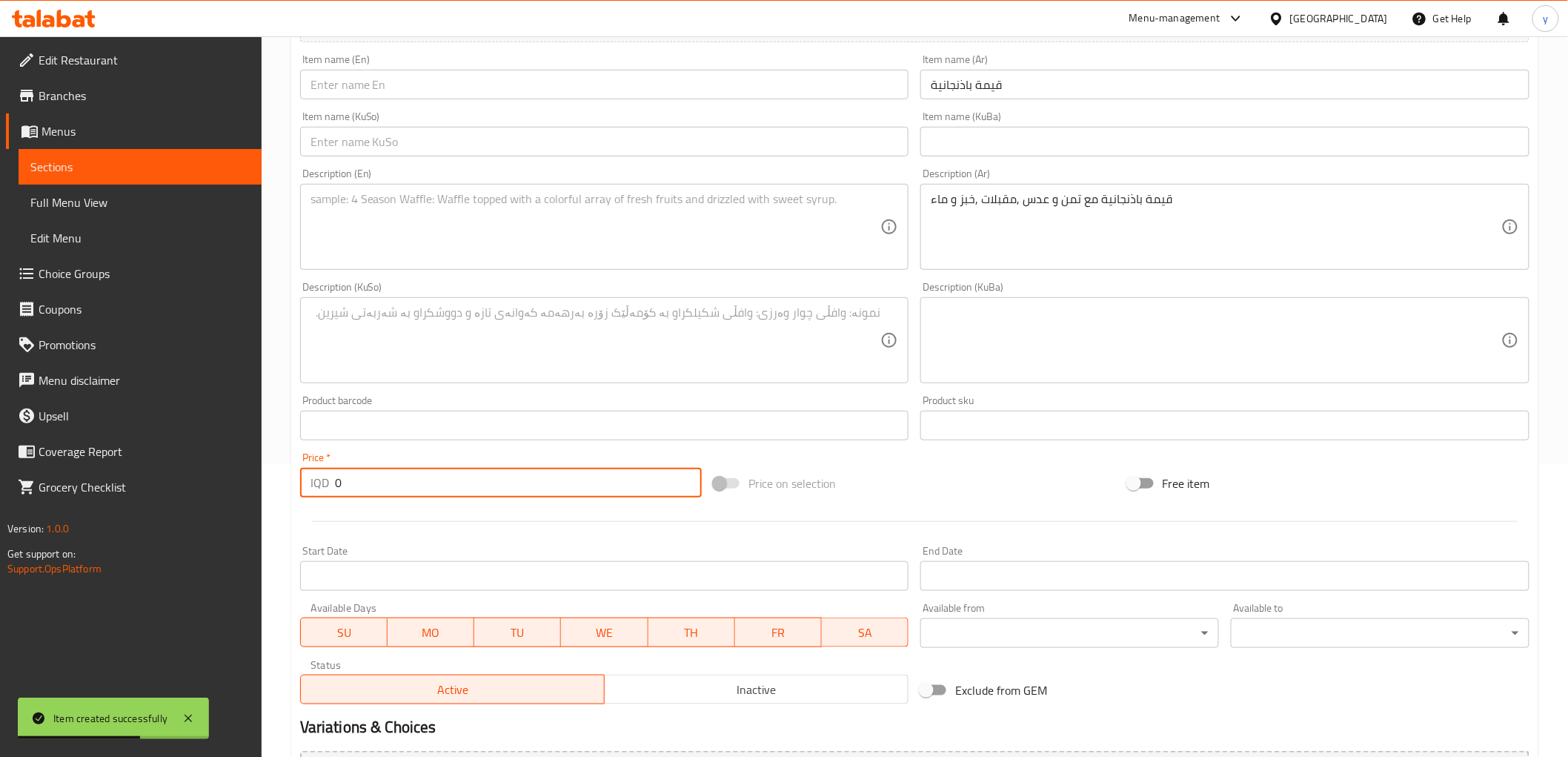
click at [409, 485] on input "0" at bounding box center [519, 482] width 367 height 30
paste input "1200"
type input "12000"
click at [977, 97] on input "قيمة باذنجانية" at bounding box center [1225, 84] width 609 height 30
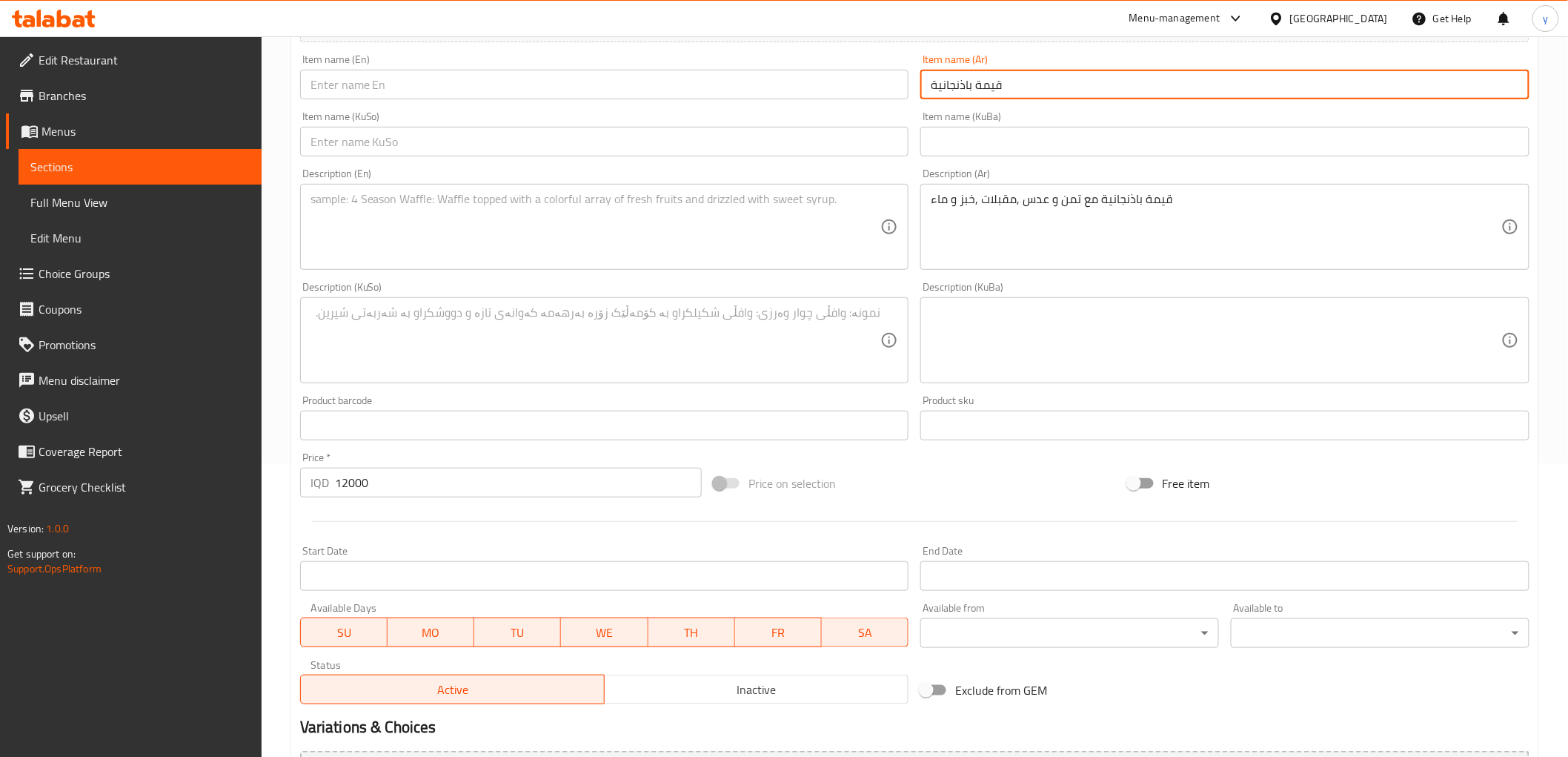
click at [977, 97] on input "قيمة باذنجانية" at bounding box center [1225, 84] width 609 height 30
click at [992, 97] on input "قيمة باذنجانية" at bounding box center [1225, 84] width 609 height 30
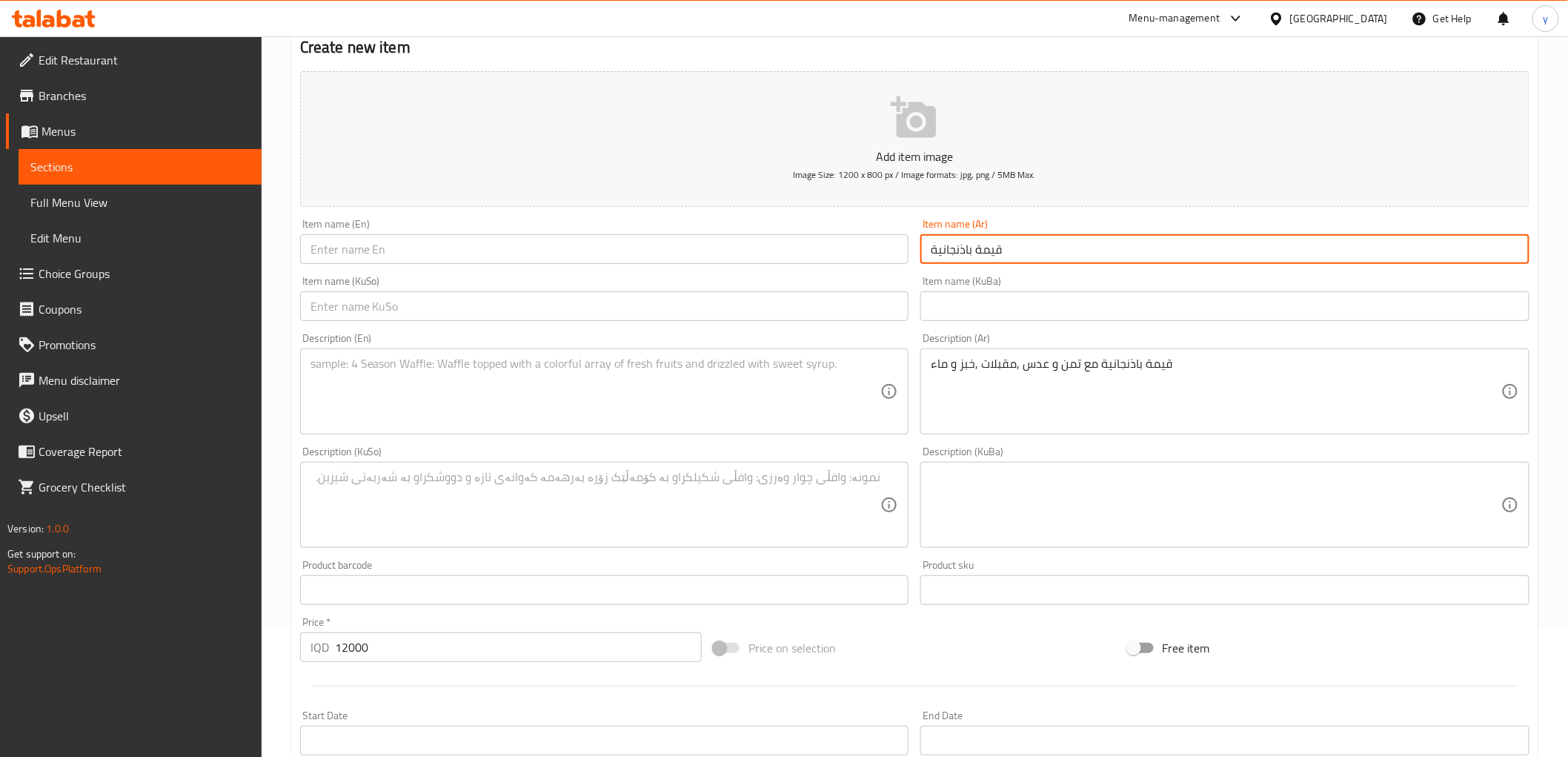
click at [854, 252] on input "text" at bounding box center [605, 249] width 609 height 30
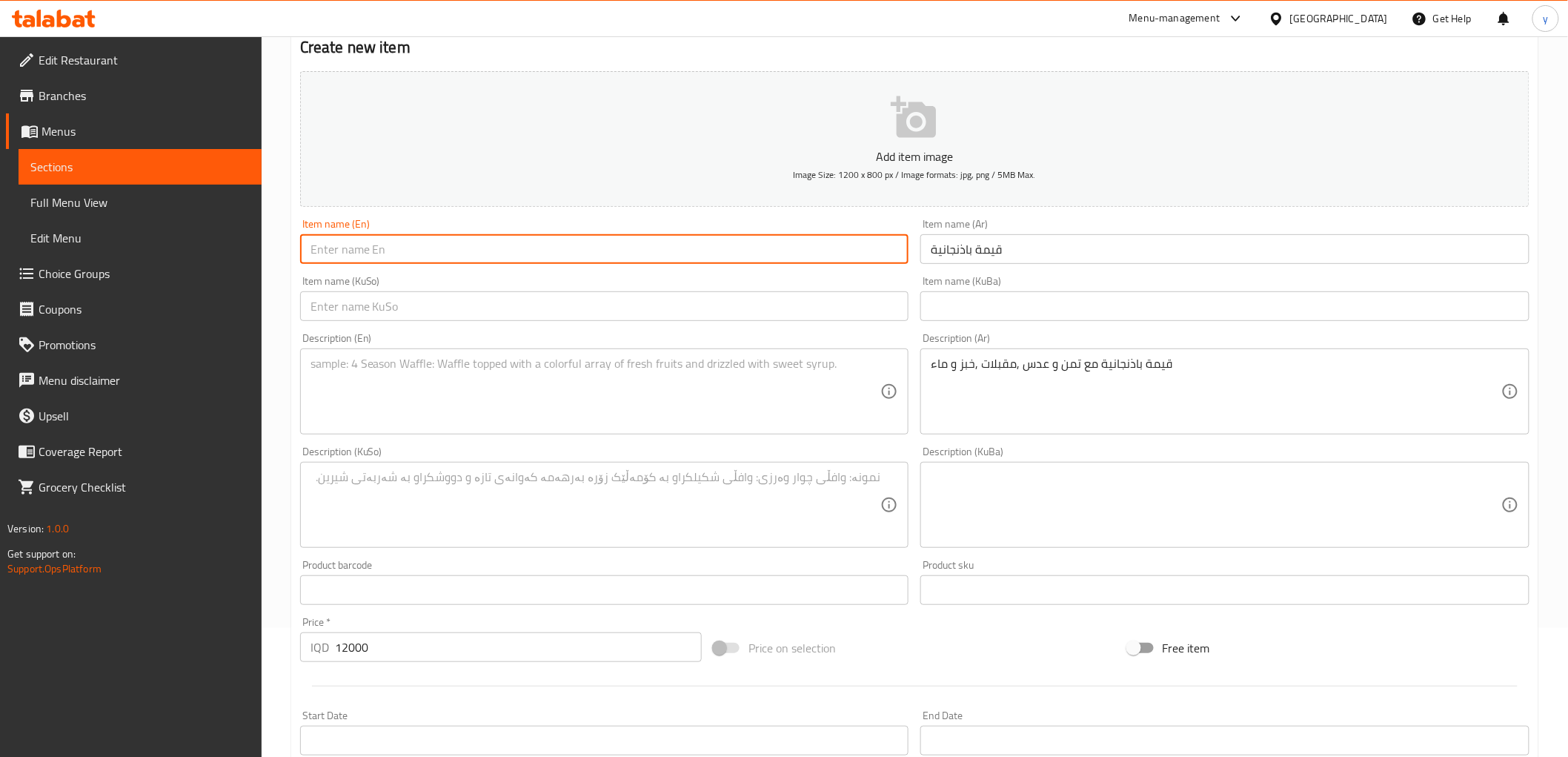
click at [959, 253] on input "قيمة باذنجانية" at bounding box center [1225, 249] width 609 height 30
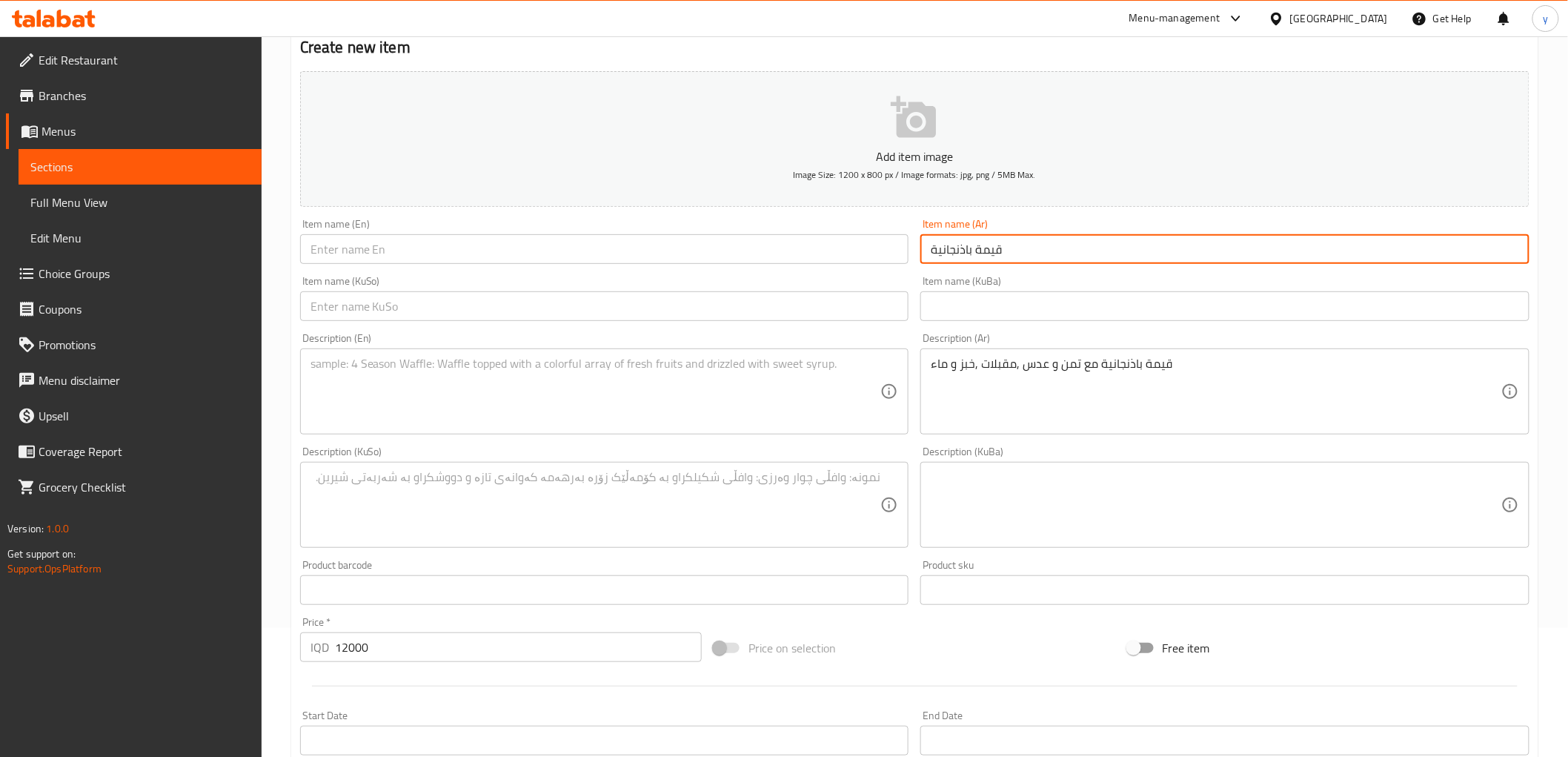
click at [959, 253] on input "قيمة باذنجانية" at bounding box center [1225, 249] width 609 height 30
click at [953, 256] on input "قيمة باذنجانية" at bounding box center [1225, 249] width 609 height 30
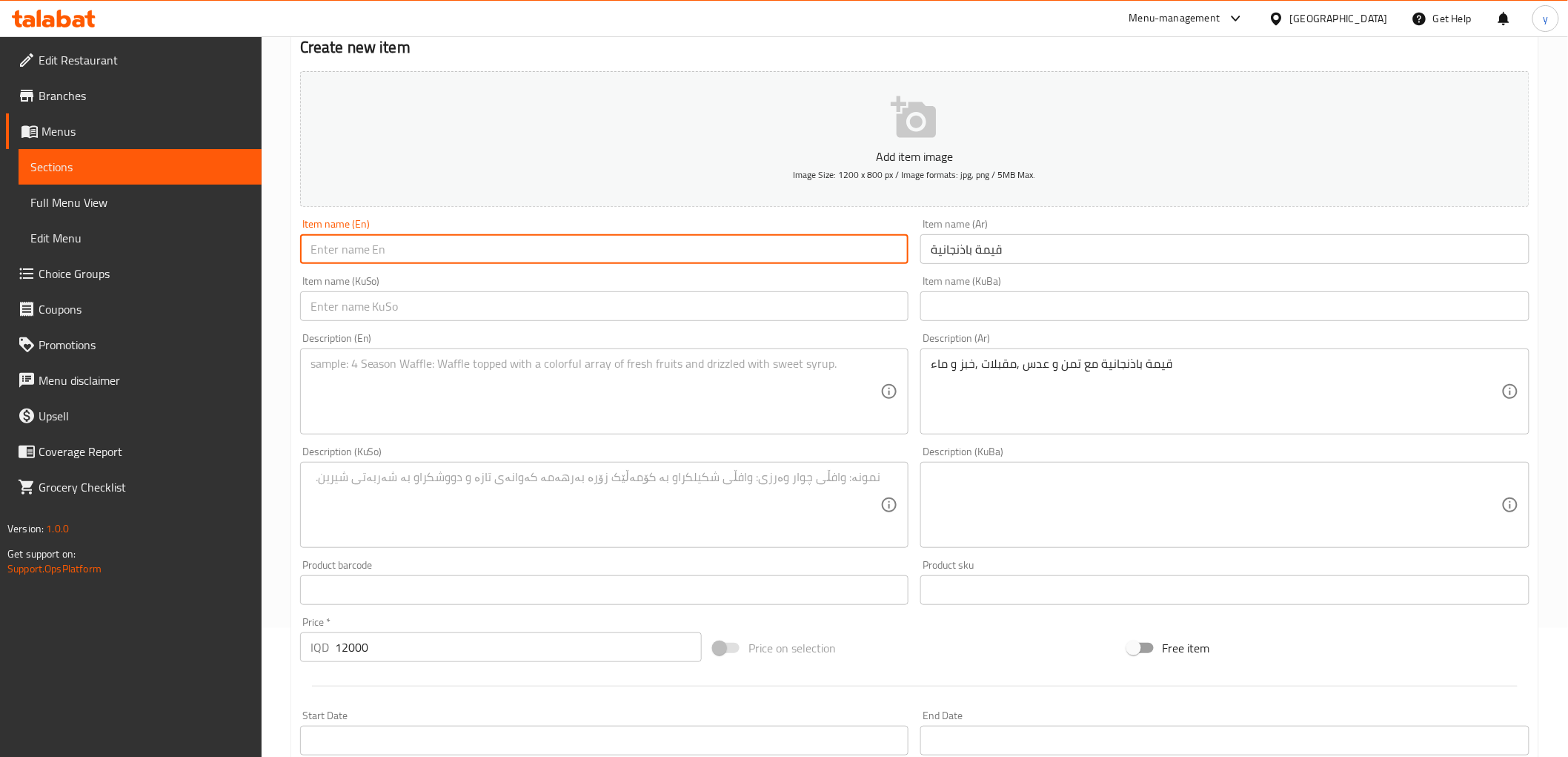
drag, startPoint x: 864, startPoint y: 249, endPoint x: 849, endPoint y: 251, distance: 15.1
click at [864, 249] on input "text" at bounding box center [605, 249] width 609 height 30
paste input "Eggplant Salad Qeama"
type input "Eggplant Salad Qeama"
click at [730, 320] on input "text" at bounding box center [605, 305] width 609 height 30
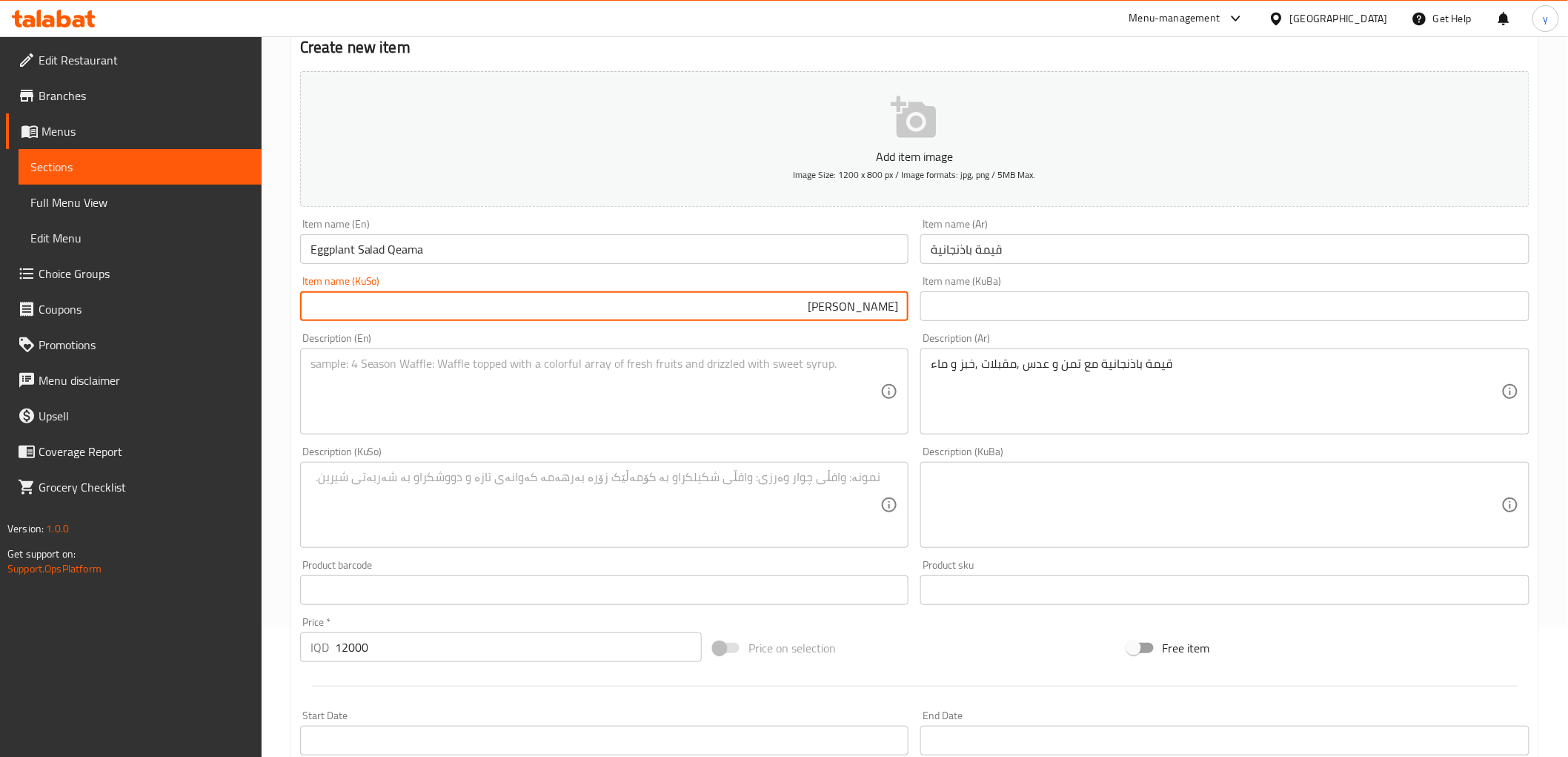
click at [857, 302] on input "قیمەی باینجانیە" at bounding box center [605, 305] width 609 height 30
type input "قیمەی باینجانیە"
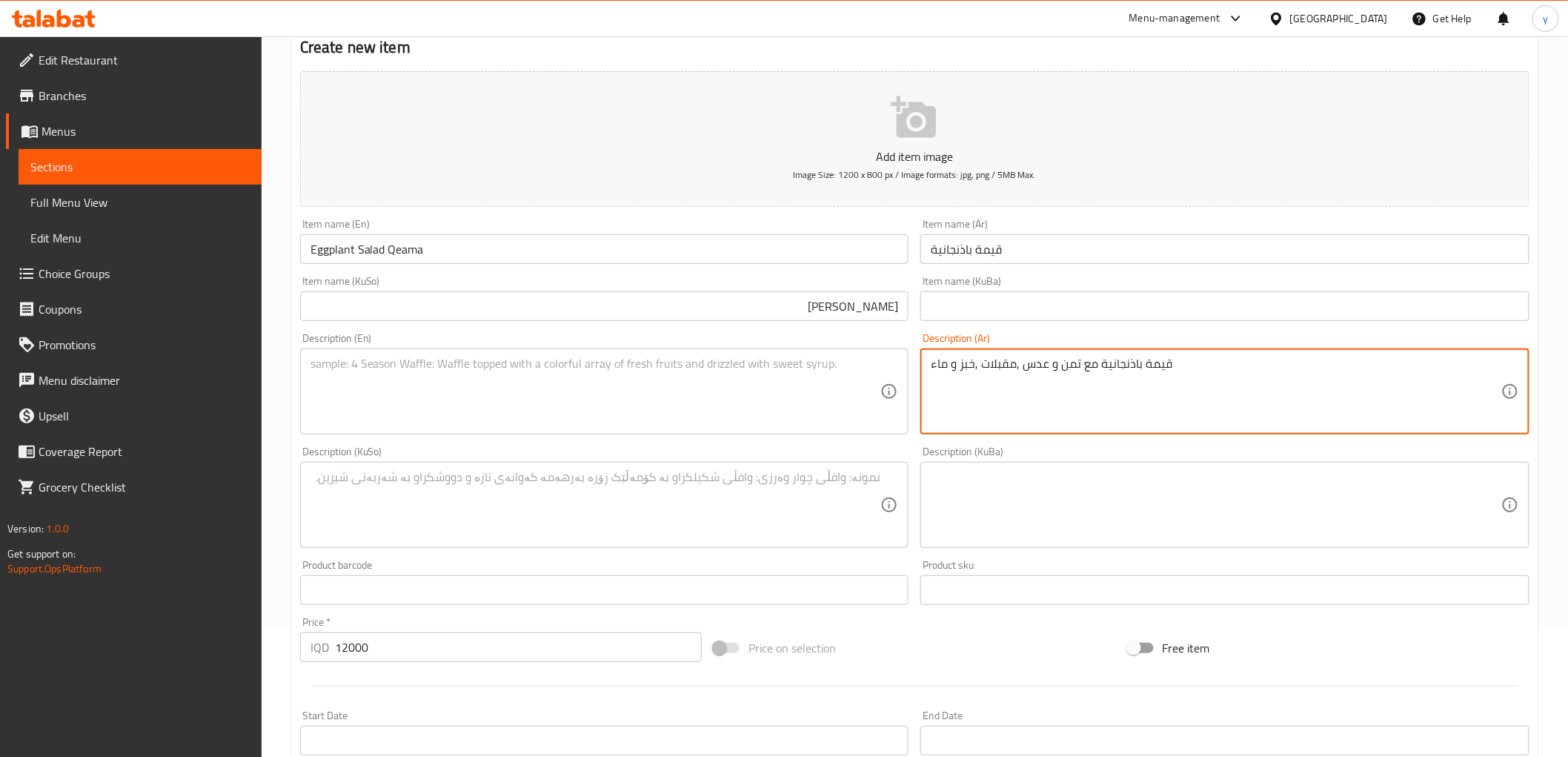
click at [1070, 421] on textarea "قيمة باذنجانية مع تمن و عدس ,مقبلات ,خبز و ماء" at bounding box center [1216, 392] width 571 height 71
paste textarea "، عدس، مقبلات،"
type textarea "قيمة باذنجانية مع تمن، عدس، مقبلات، خبز و ماء"
click at [699, 384] on textarea at bounding box center [596, 392] width 571 height 71
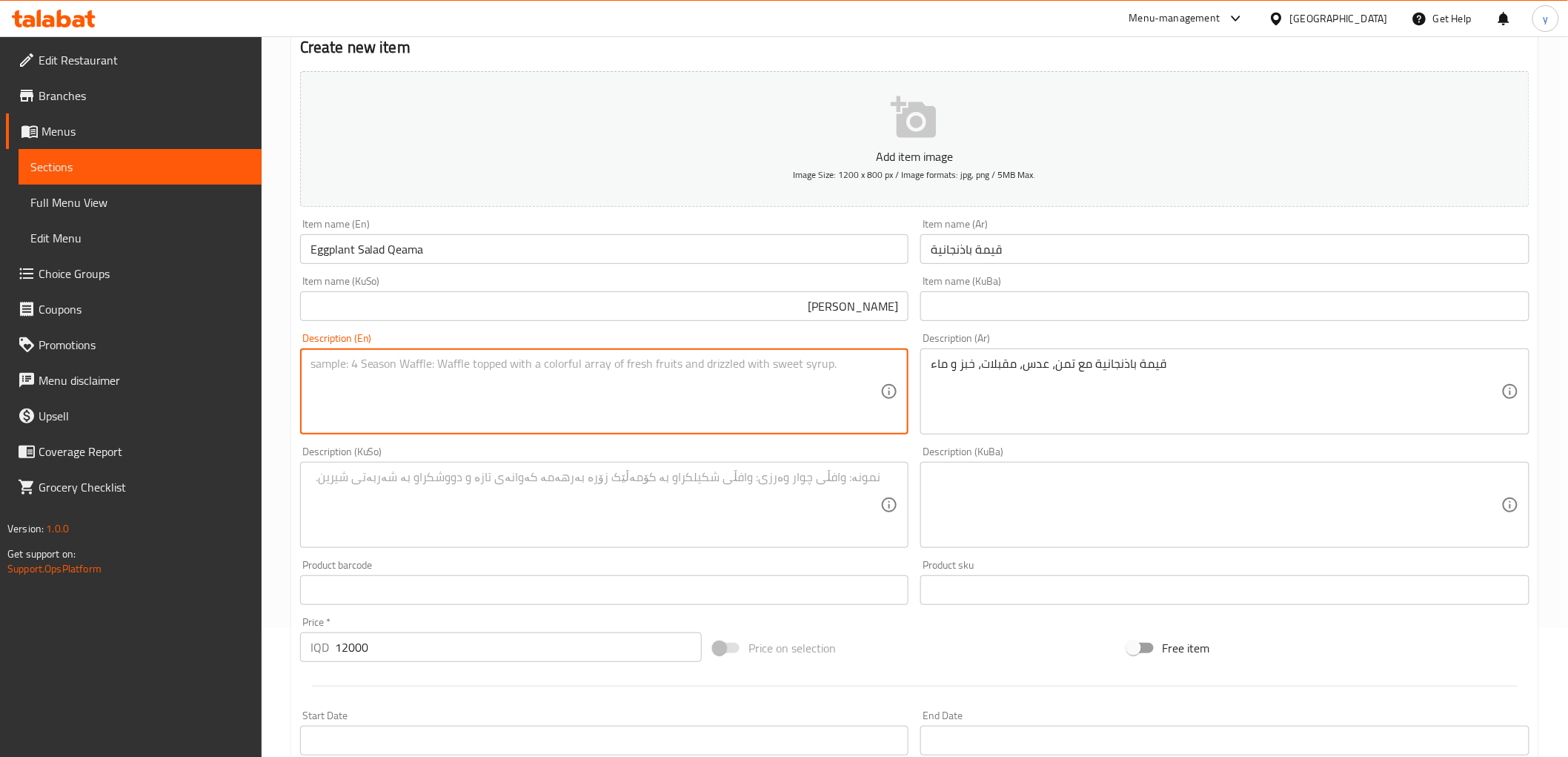
paste textarea "Eggplant salad qeama with lentil, appetizers, bread and water"
type textarea "Eggplant salad qeama with lentil, appetizers, bread and water"
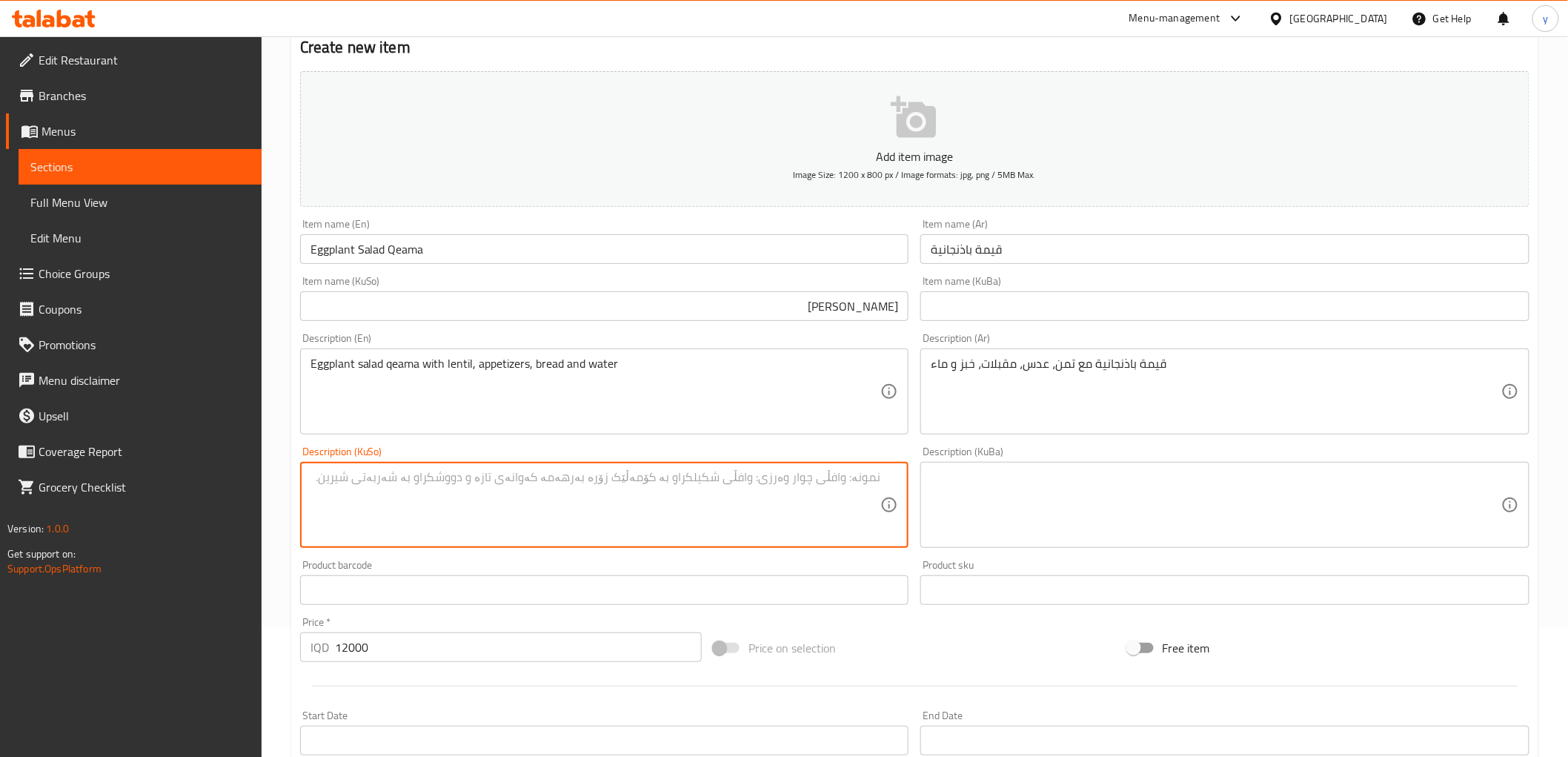
click at [569, 493] on textarea at bounding box center [596, 505] width 571 height 71
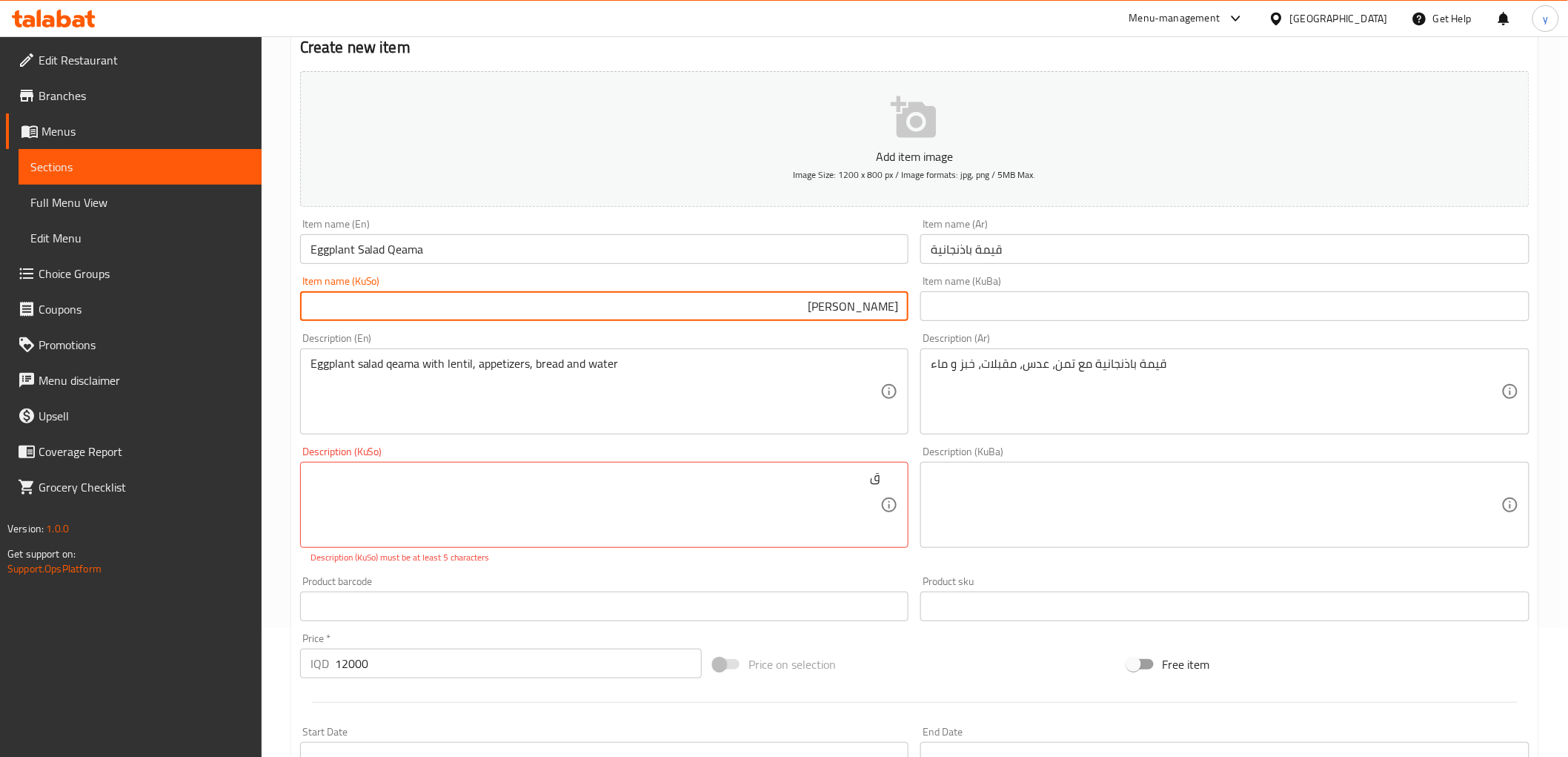
click at [856, 304] on input "قیمەی باینجانیە" at bounding box center [605, 305] width 609 height 30
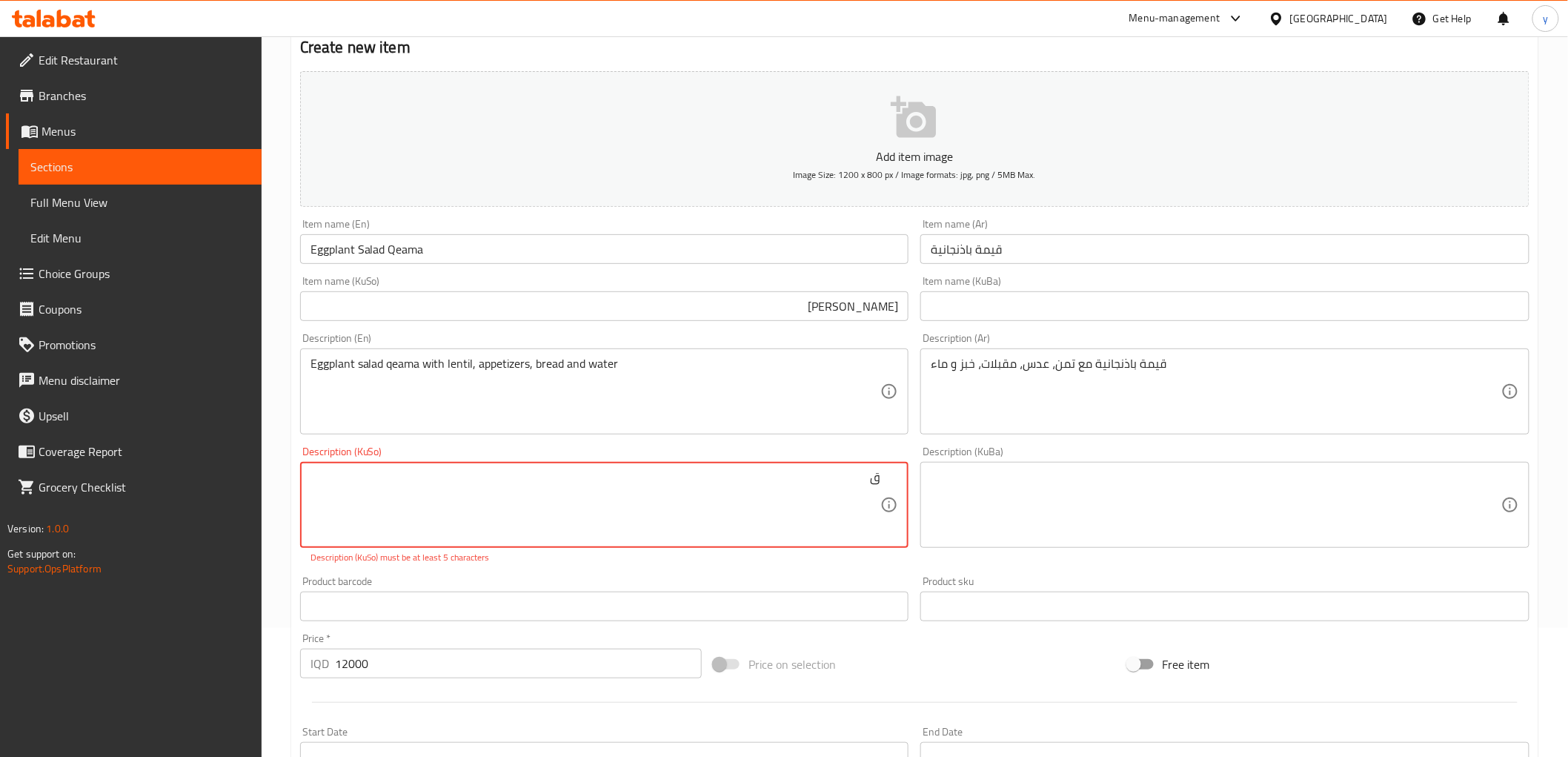
click at [868, 485] on textarea "ق" at bounding box center [596, 505] width 571 height 71
paste textarea "یمەی باینجانیە"
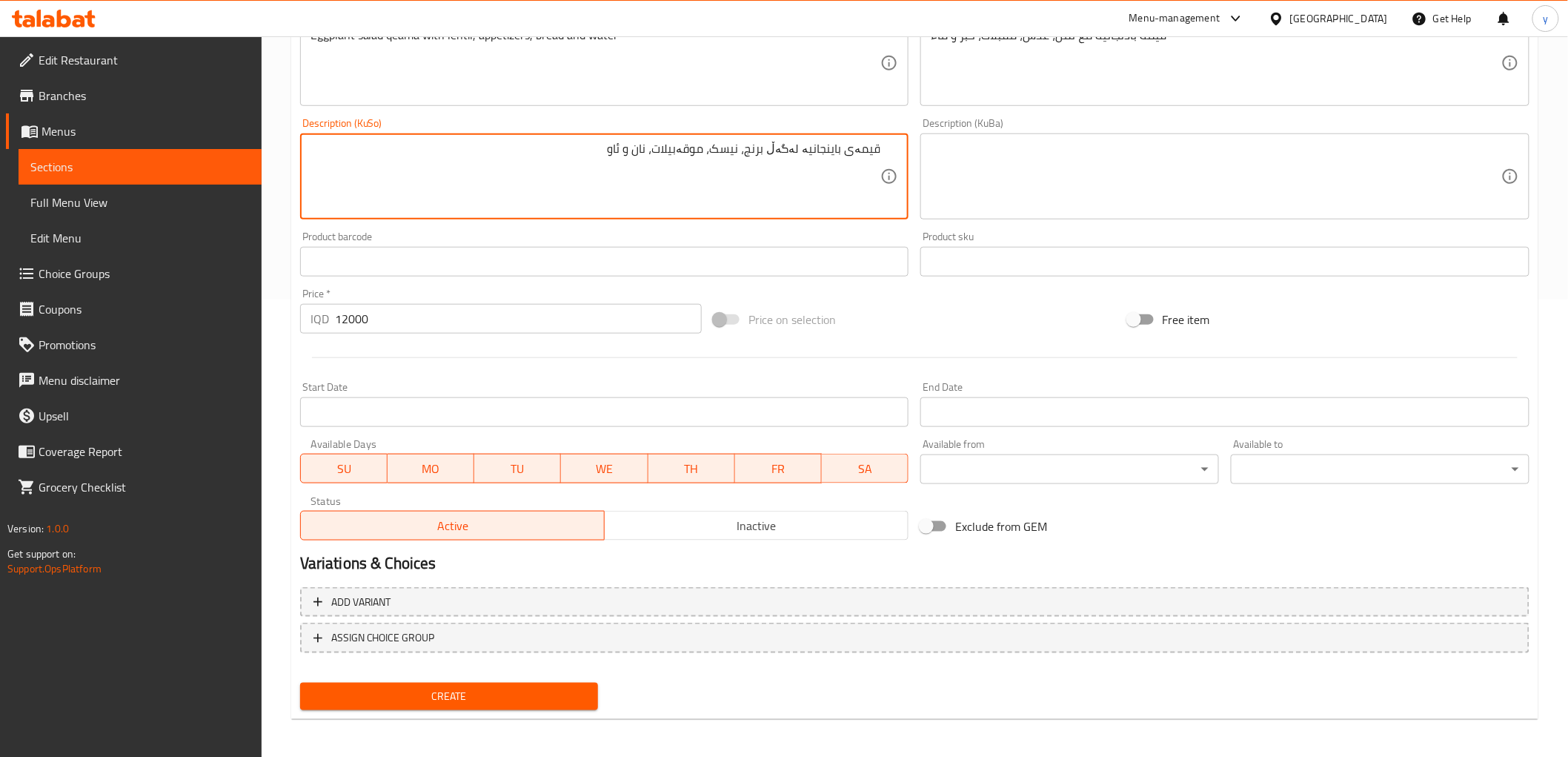
scroll to position [458, 0]
type textarea "قیمەی باینجانیە لەگەڵ برنج، نیسک، موقەبیلات، نان و ئاو"
click at [521, 693] on span "Create" at bounding box center [449, 695] width 275 height 18
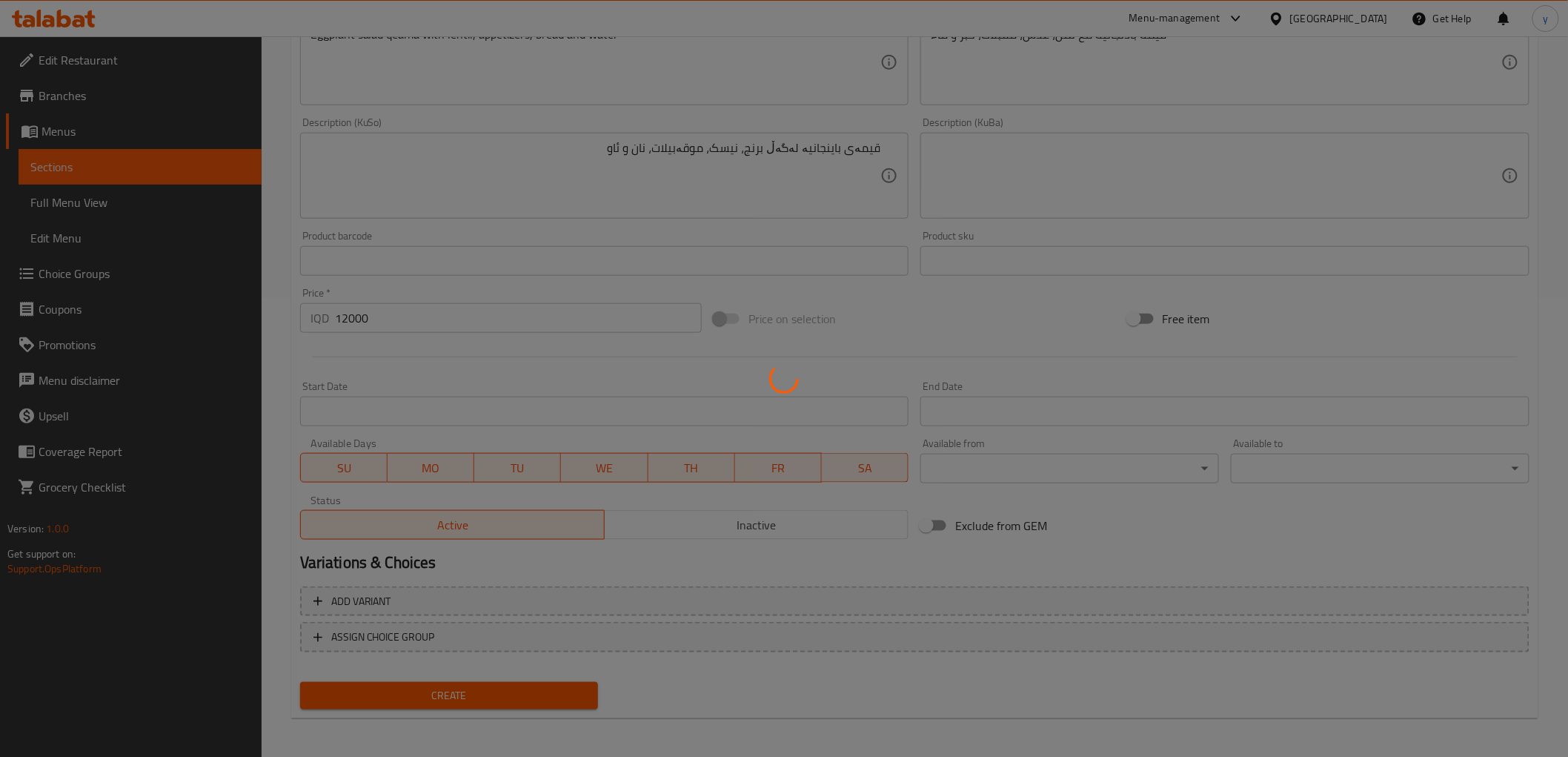
type input "0"
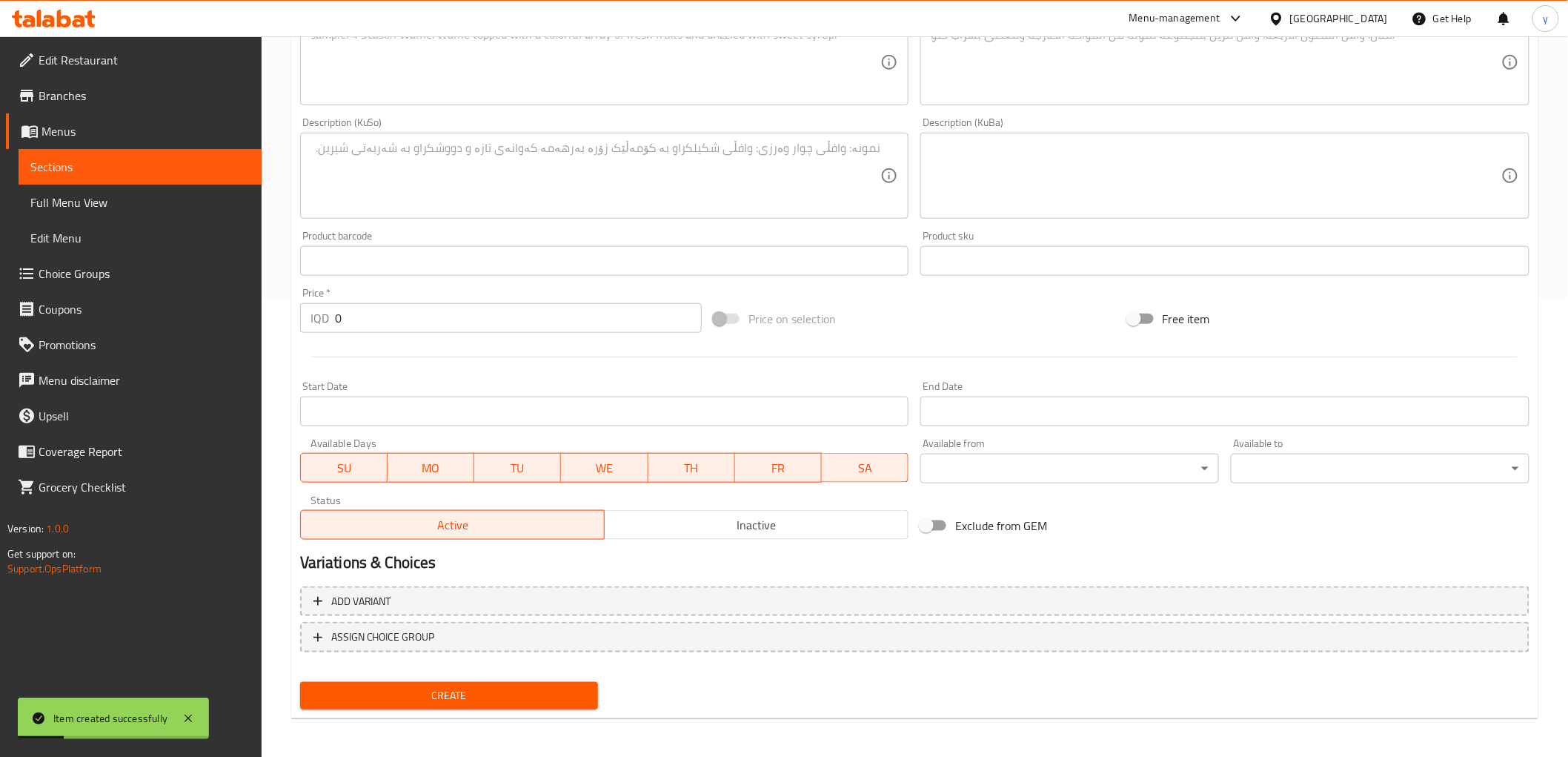
scroll to position [0, 0]
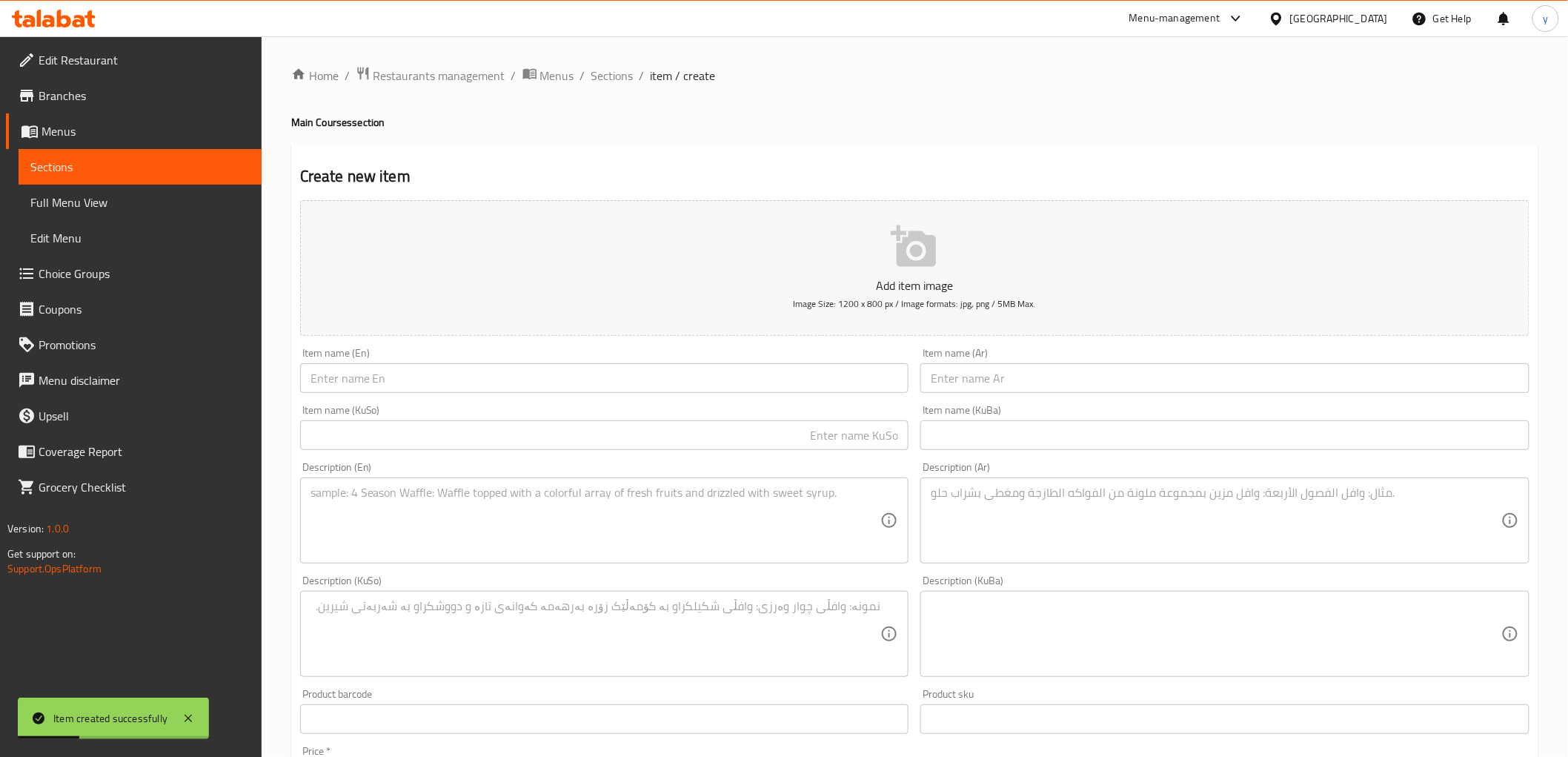
click at [601, 62] on div "Home / Restaurants management / Menus / Sections / item / create Main Courses s…" at bounding box center [915, 627] width 1307 height 1182
click at [608, 68] on span "Sections" at bounding box center [612, 76] width 42 height 18
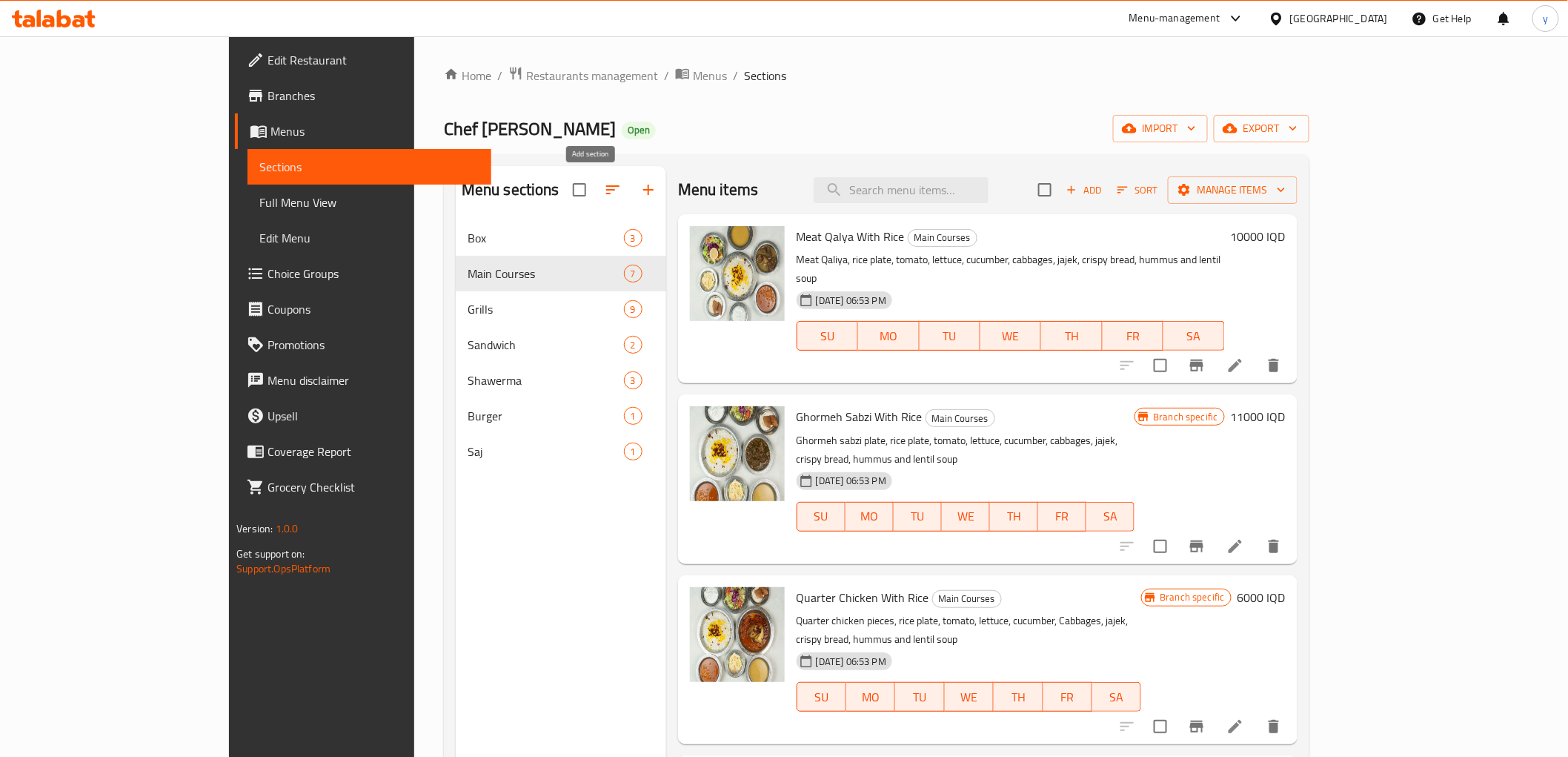
click at [640, 189] on icon "button" at bounding box center [649, 189] width 18 height 18
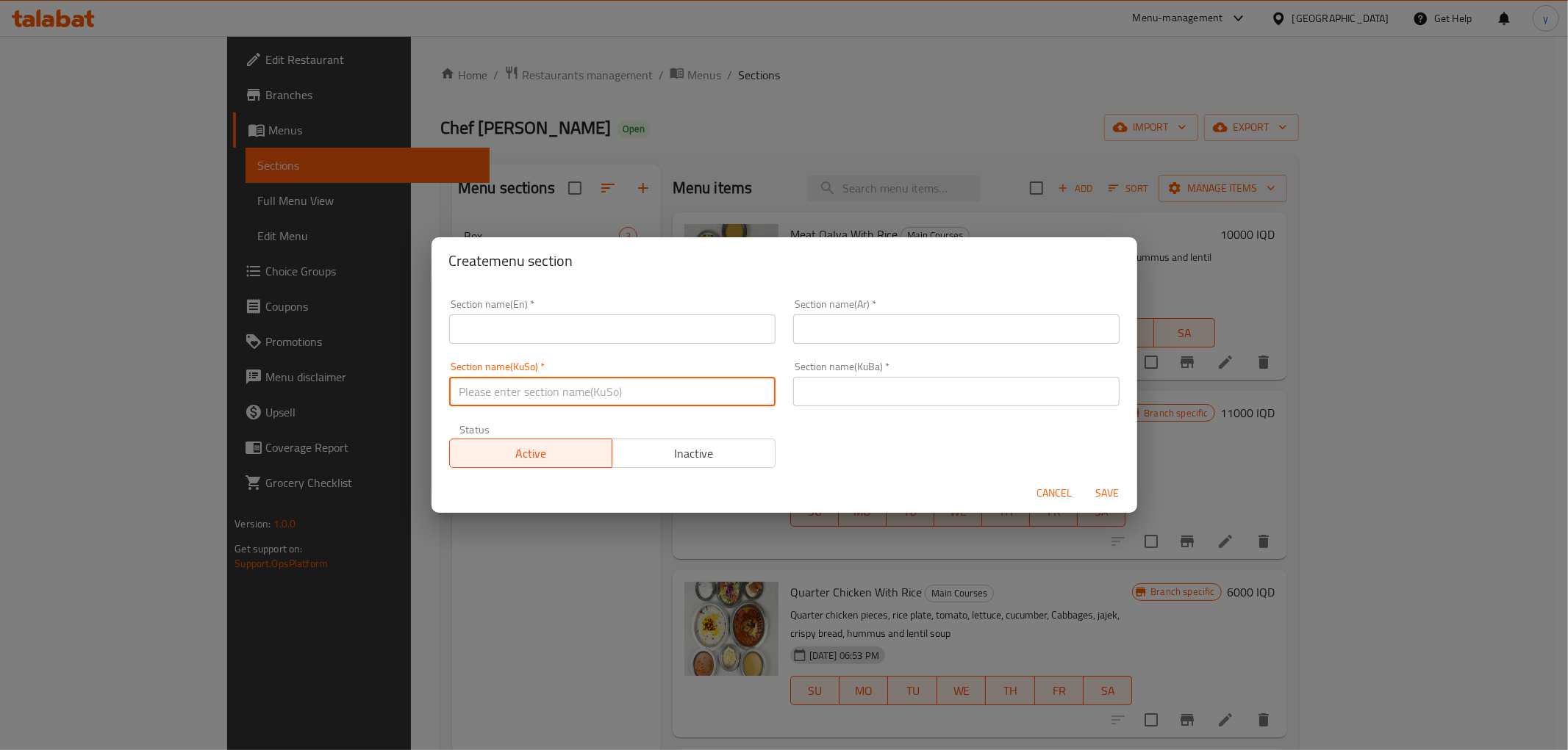
click at [689, 382] on input "text" at bounding box center [612, 391] width 326 height 29
paste input "ژەمە لاوەکییەکان"
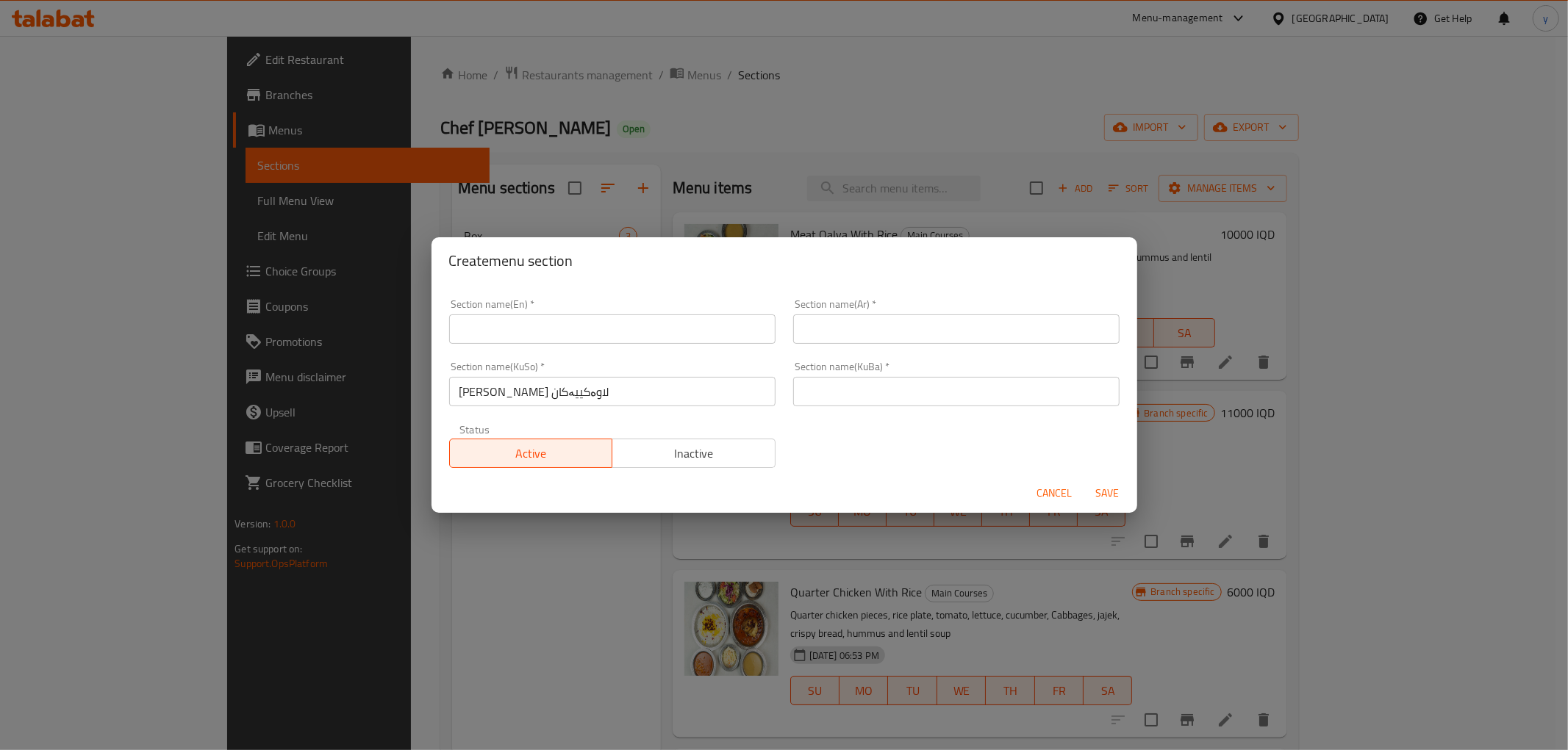
click at [829, 345] on div "Section name(Ar)   * Section name(Ar) *" at bounding box center [956, 321] width 344 height 63
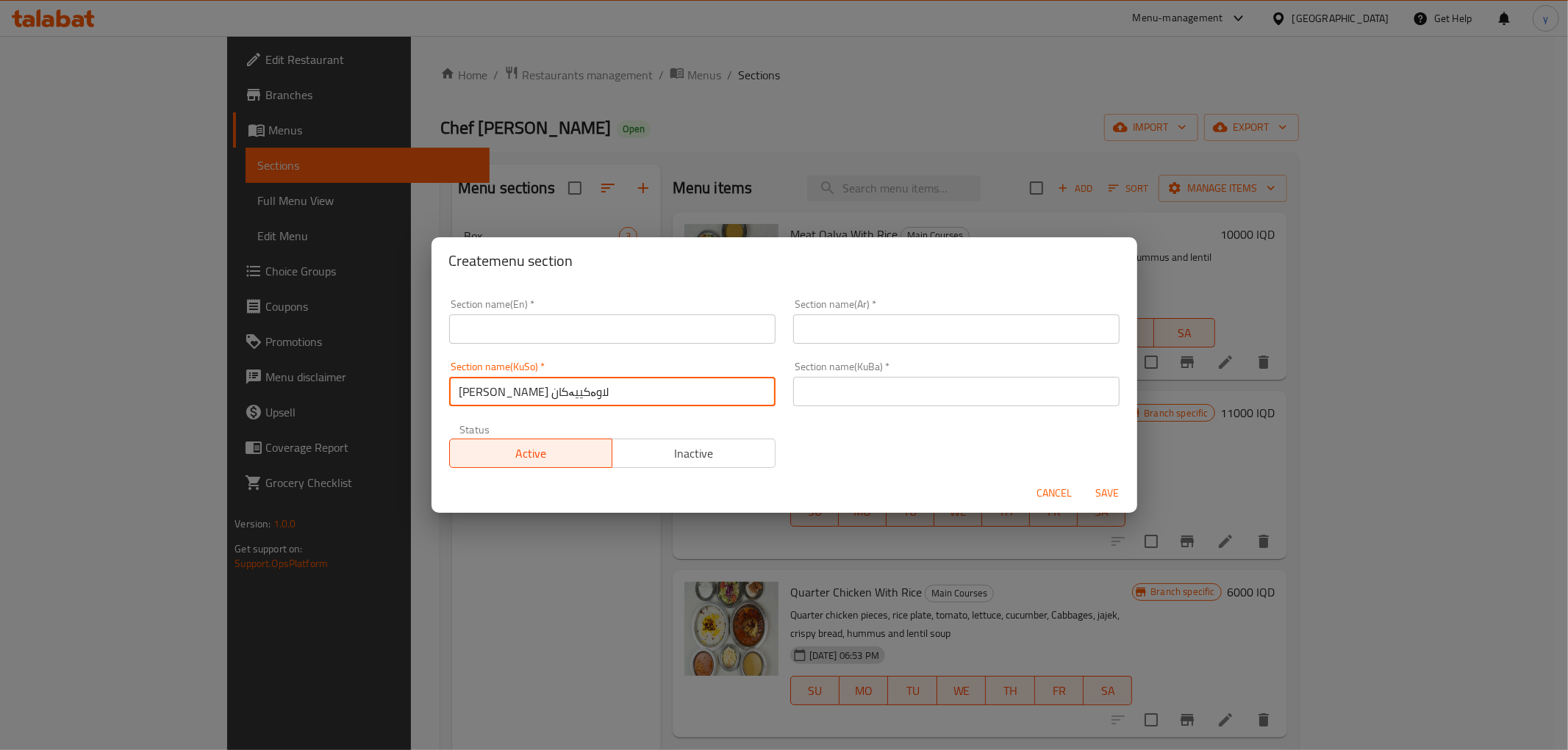
click at [706, 395] on input "ژەمە لاوەکییەکانژەمە لاوەکییەکان" at bounding box center [612, 391] width 326 height 29
type input "ژەمە لاوەکییەکان"
click at [812, 395] on input "text" at bounding box center [956, 391] width 326 height 29
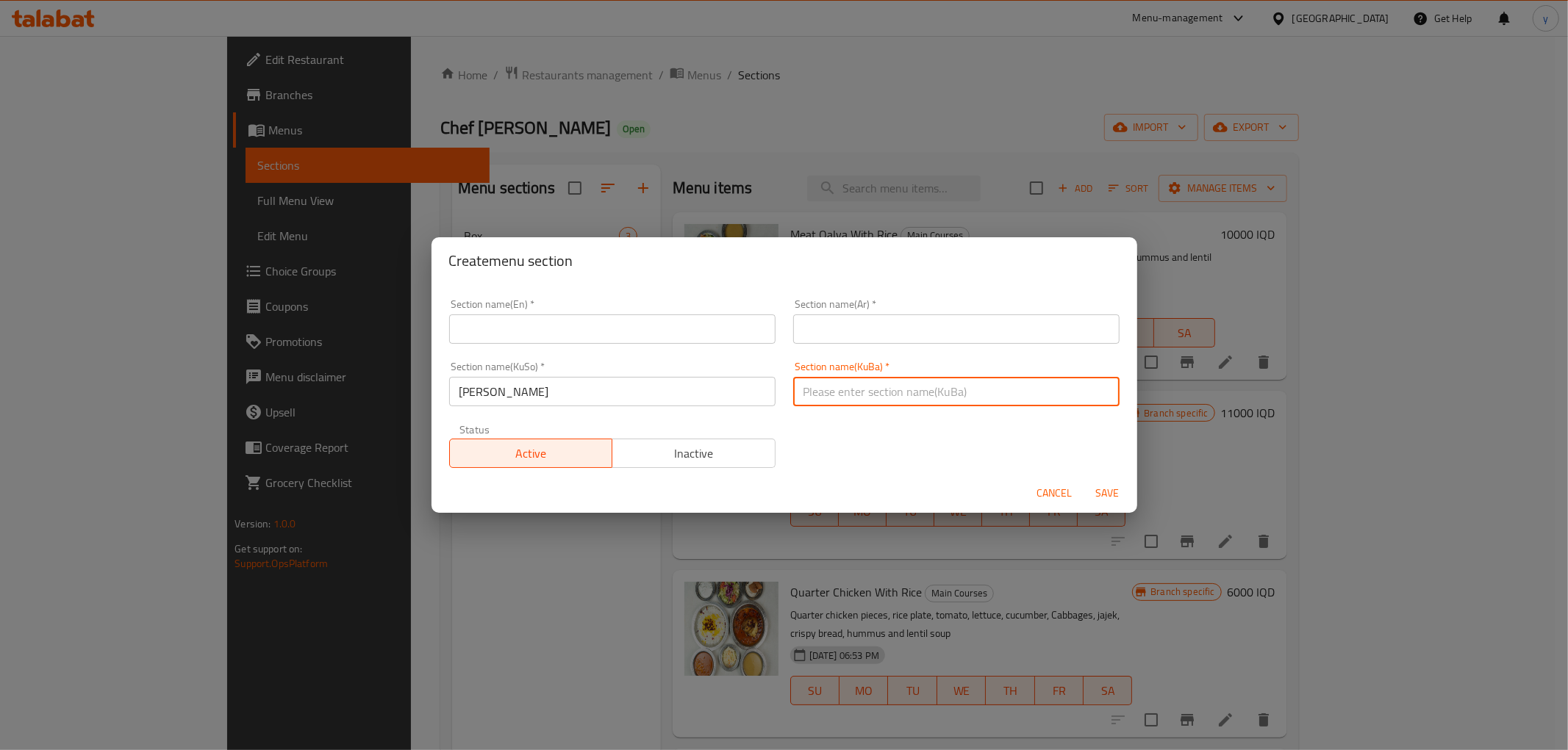
paste input "ژەمە لاوەکییەکان"
type input "ژەمە لاوەکییەکان"
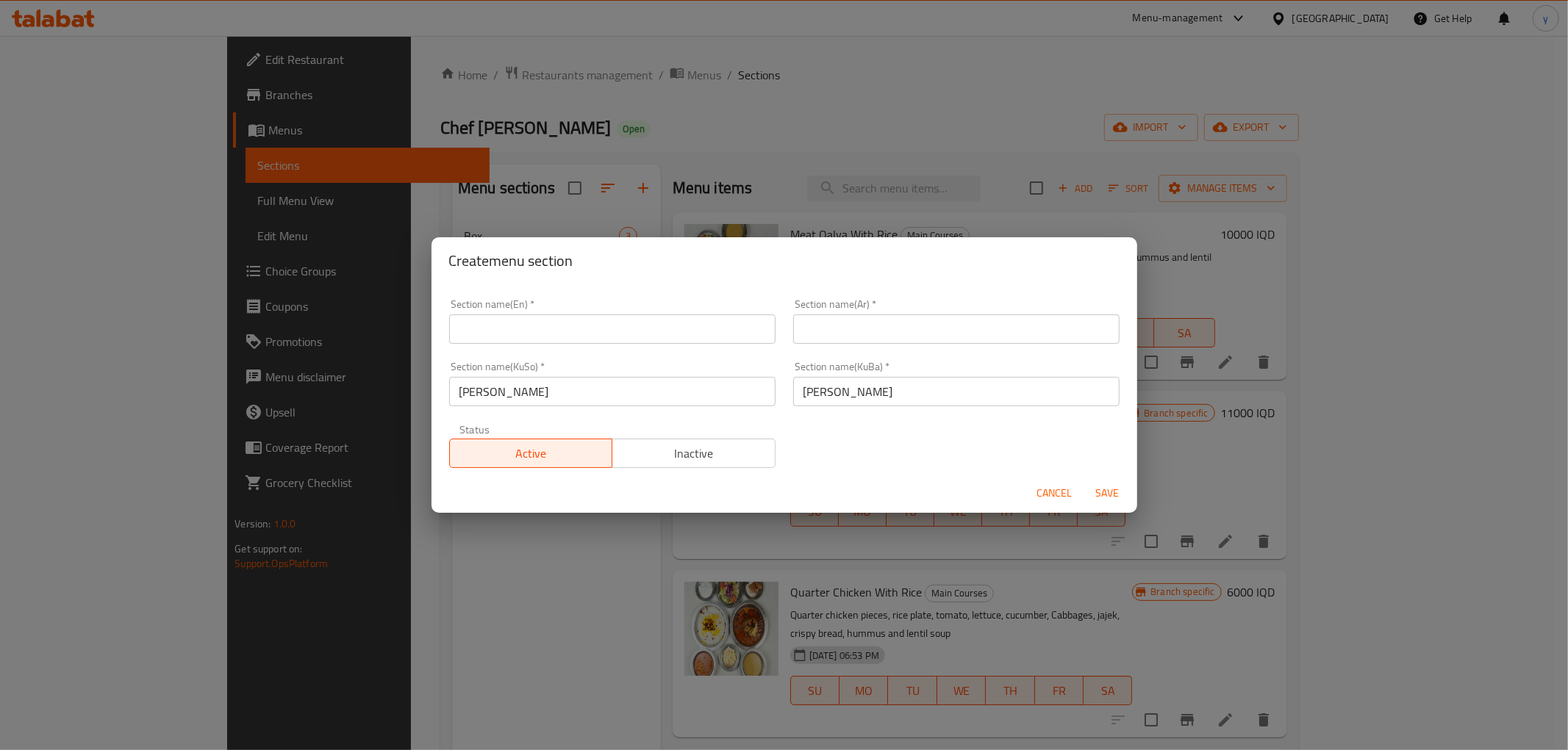
click at [848, 311] on div "Section name(Ar)   * Section name(Ar) *" at bounding box center [956, 320] width 326 height 45
drag, startPoint x: 848, startPoint y: 321, endPoint x: 847, endPoint y: 332, distance: 11.0
click at [848, 321] on input "text" at bounding box center [956, 329] width 326 height 29
paste input "الأطباق الجانبية"
type input "الأطباق الجانبية"
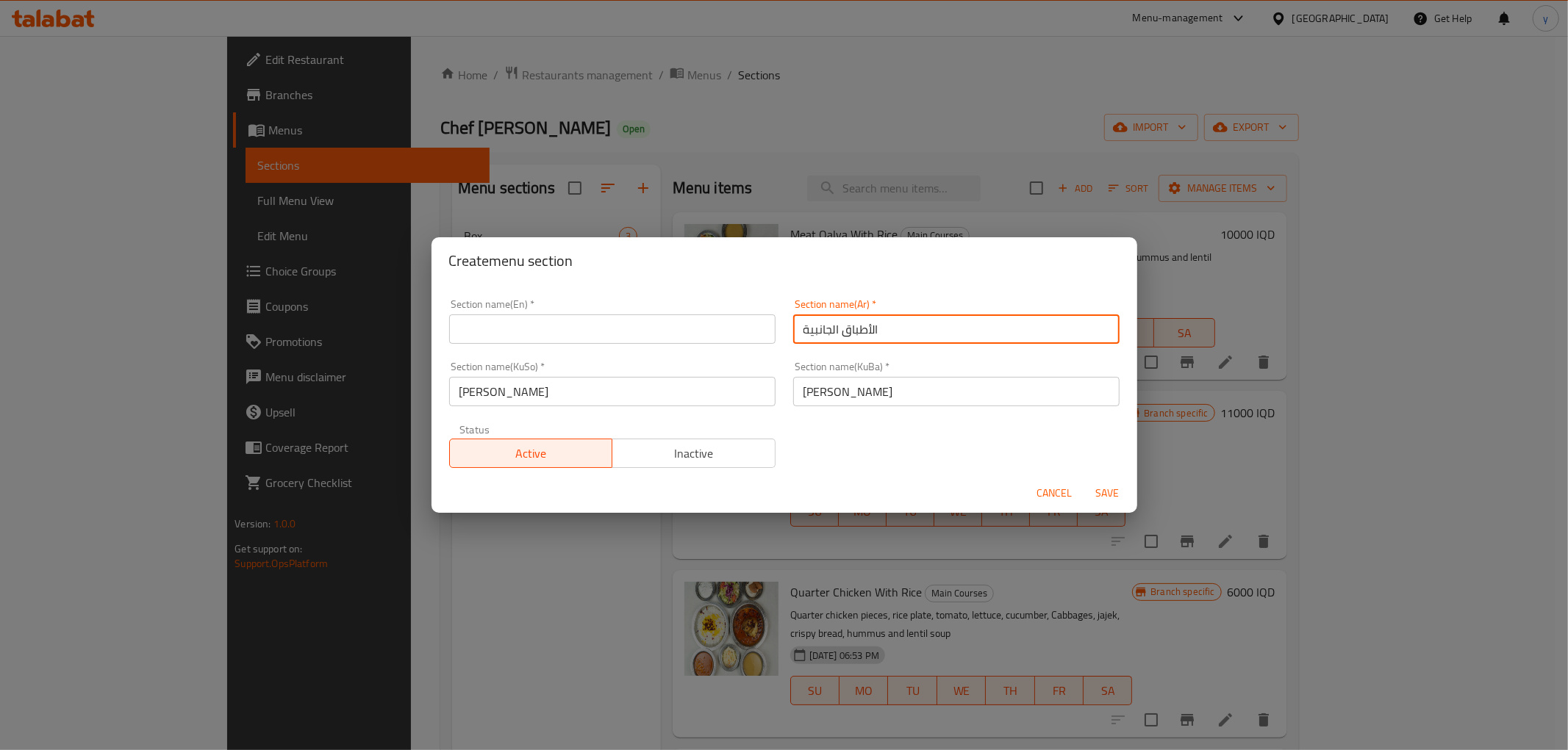
click at [688, 324] on input "text" at bounding box center [612, 329] width 326 height 29
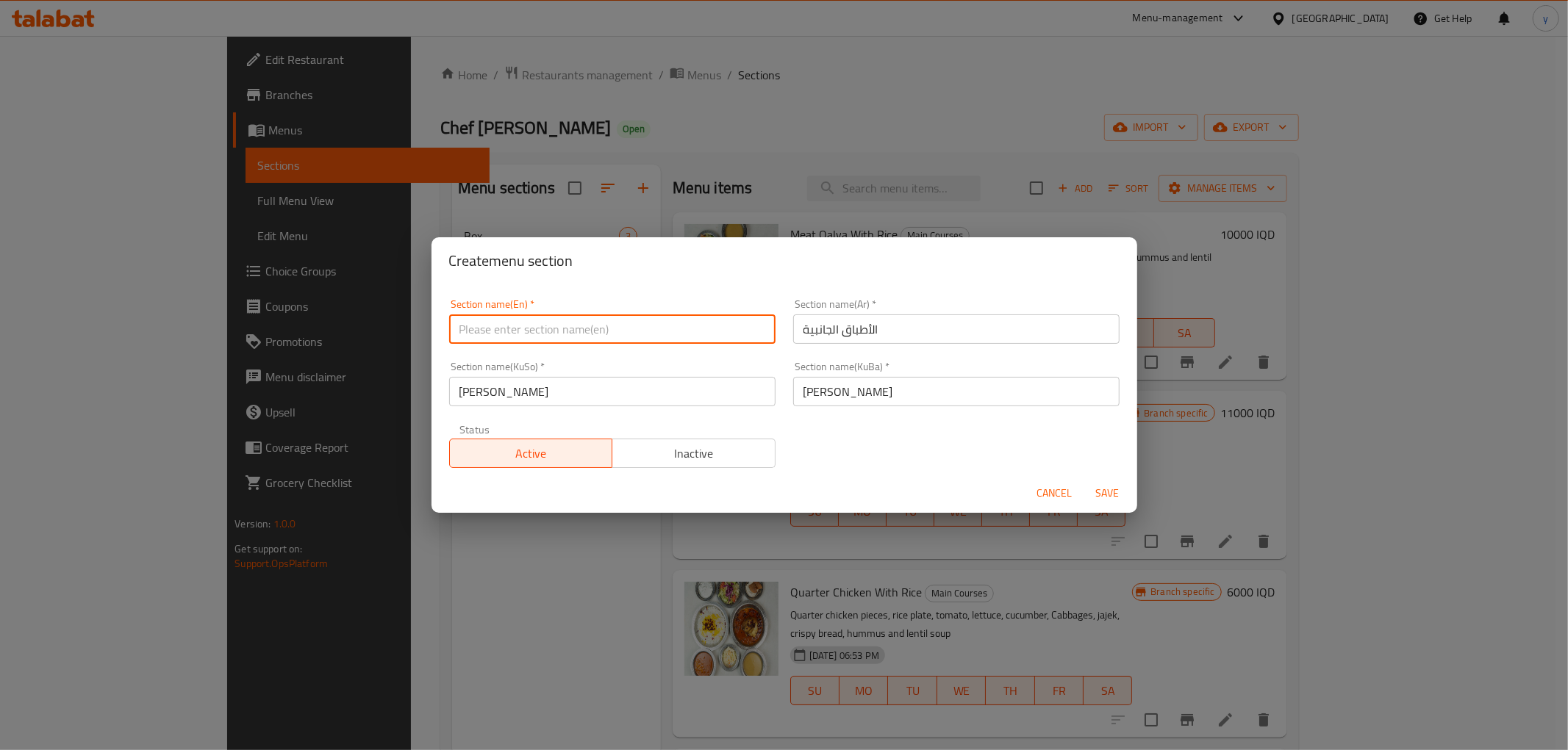
paste input "Side Dishes"
type input "Side Dishes"
click at [1103, 501] on span "Save" at bounding box center [1107, 493] width 35 height 18
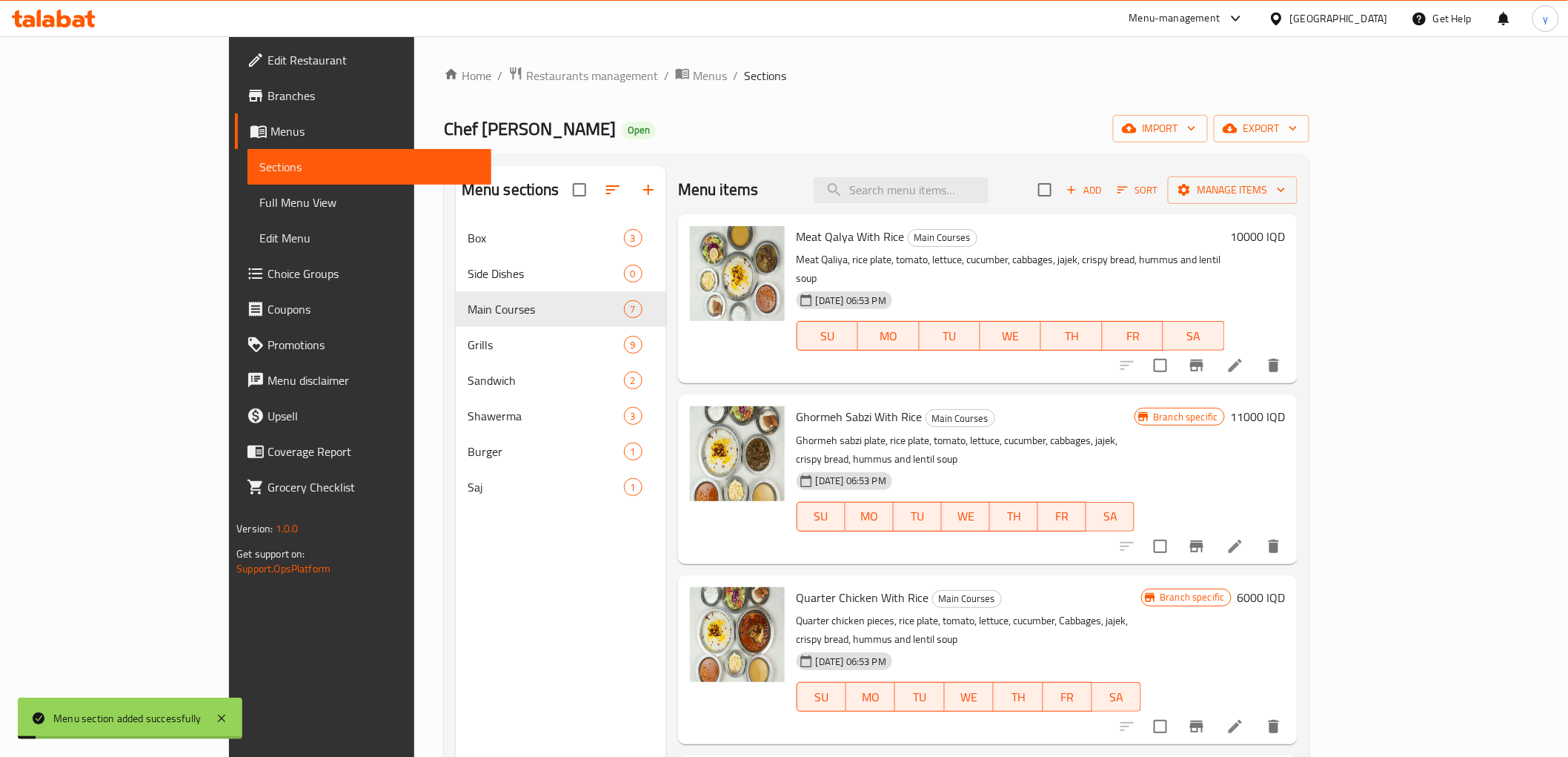
click at [604, 186] on icon "button" at bounding box center [612, 189] width 18 height 18
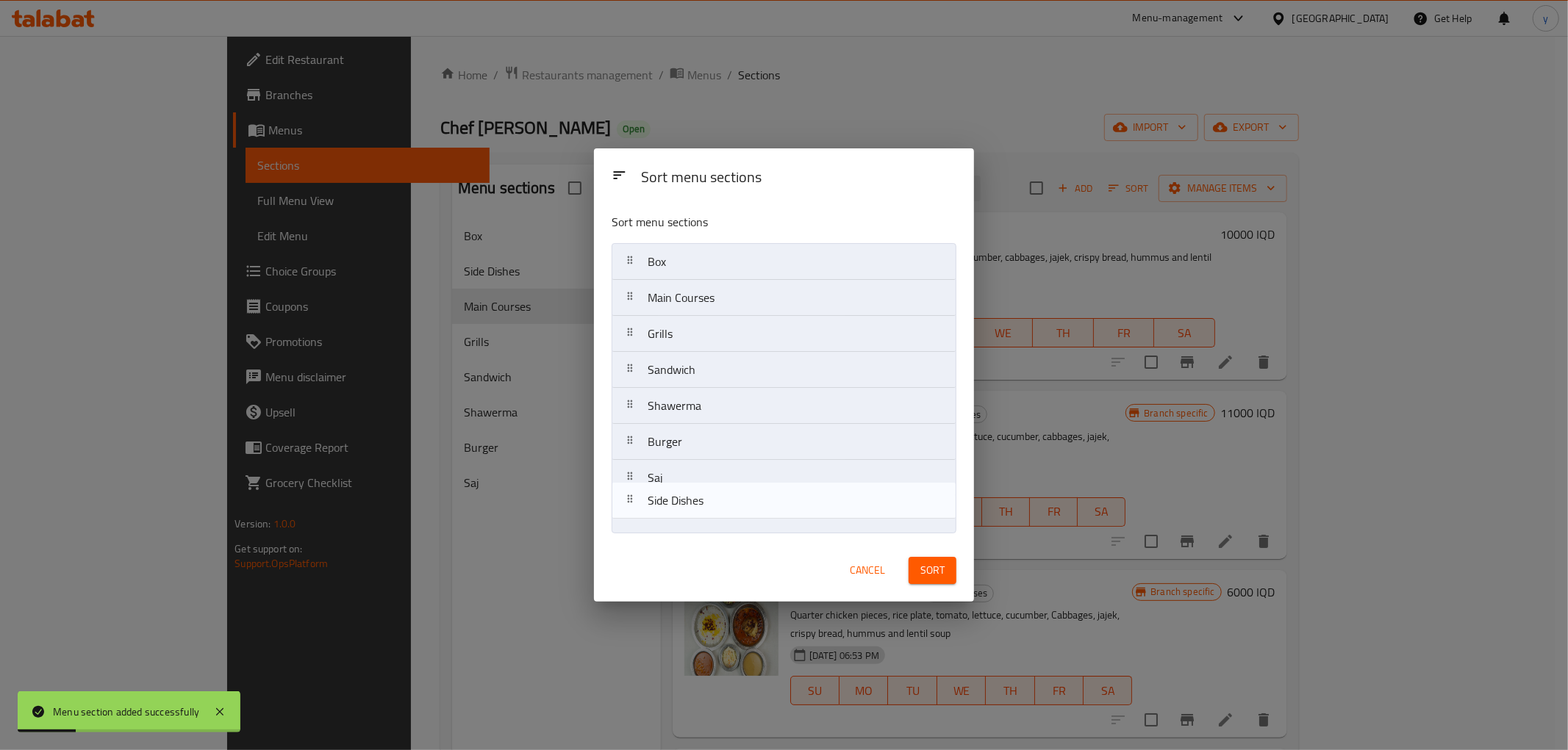
drag, startPoint x: 678, startPoint y: 308, endPoint x: 679, endPoint y: 538, distance: 230.0
click at [679, 538] on div "Sort menu sections Box Side Dishes Main Courses Grills Sandwich Shawerma Burger…" at bounding box center [784, 370] width 380 height 338
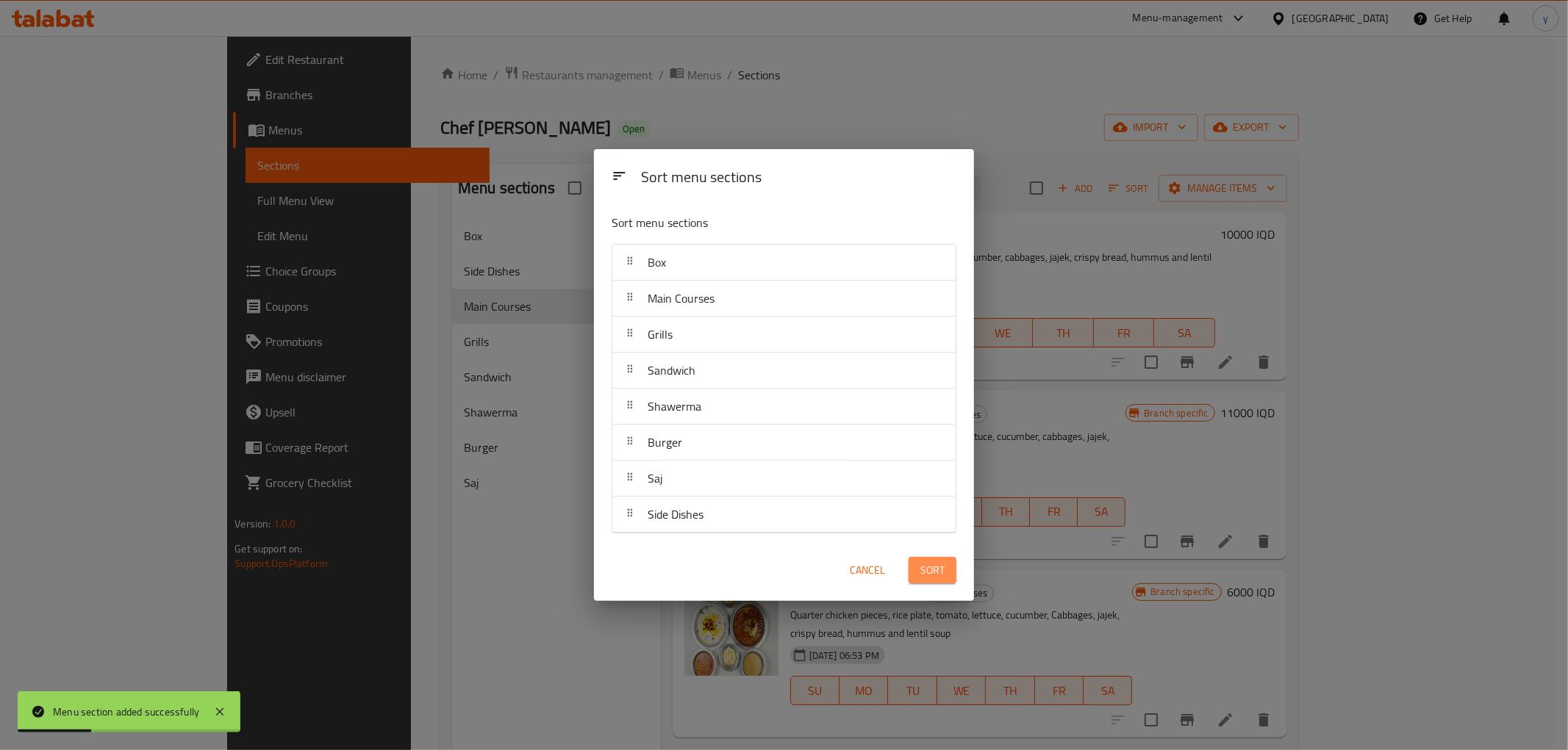
click at [948, 559] on button "Sort" at bounding box center [932, 570] width 47 height 27
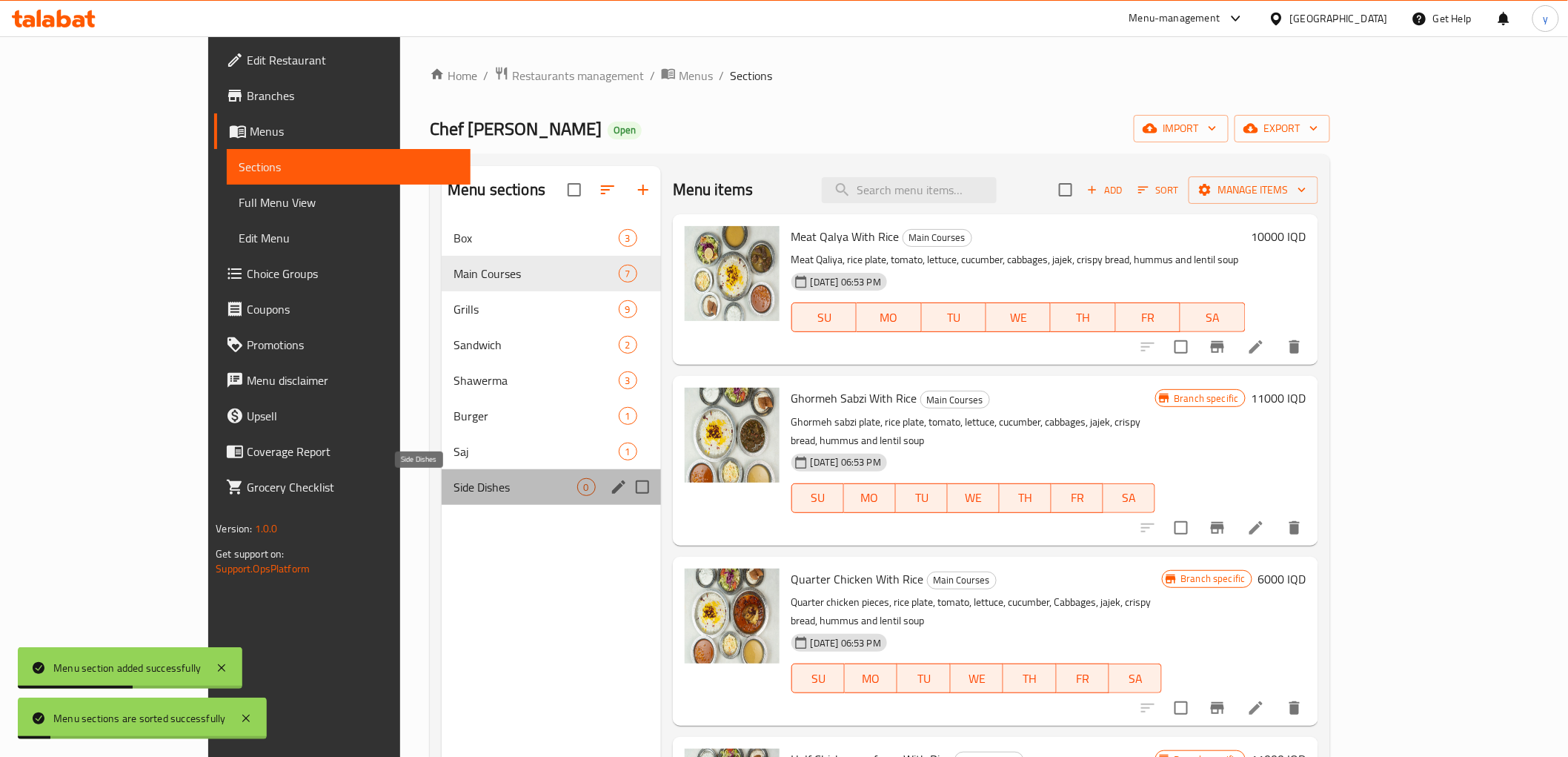
click at [453, 482] on span "Side Dishes" at bounding box center [515, 487] width 123 height 18
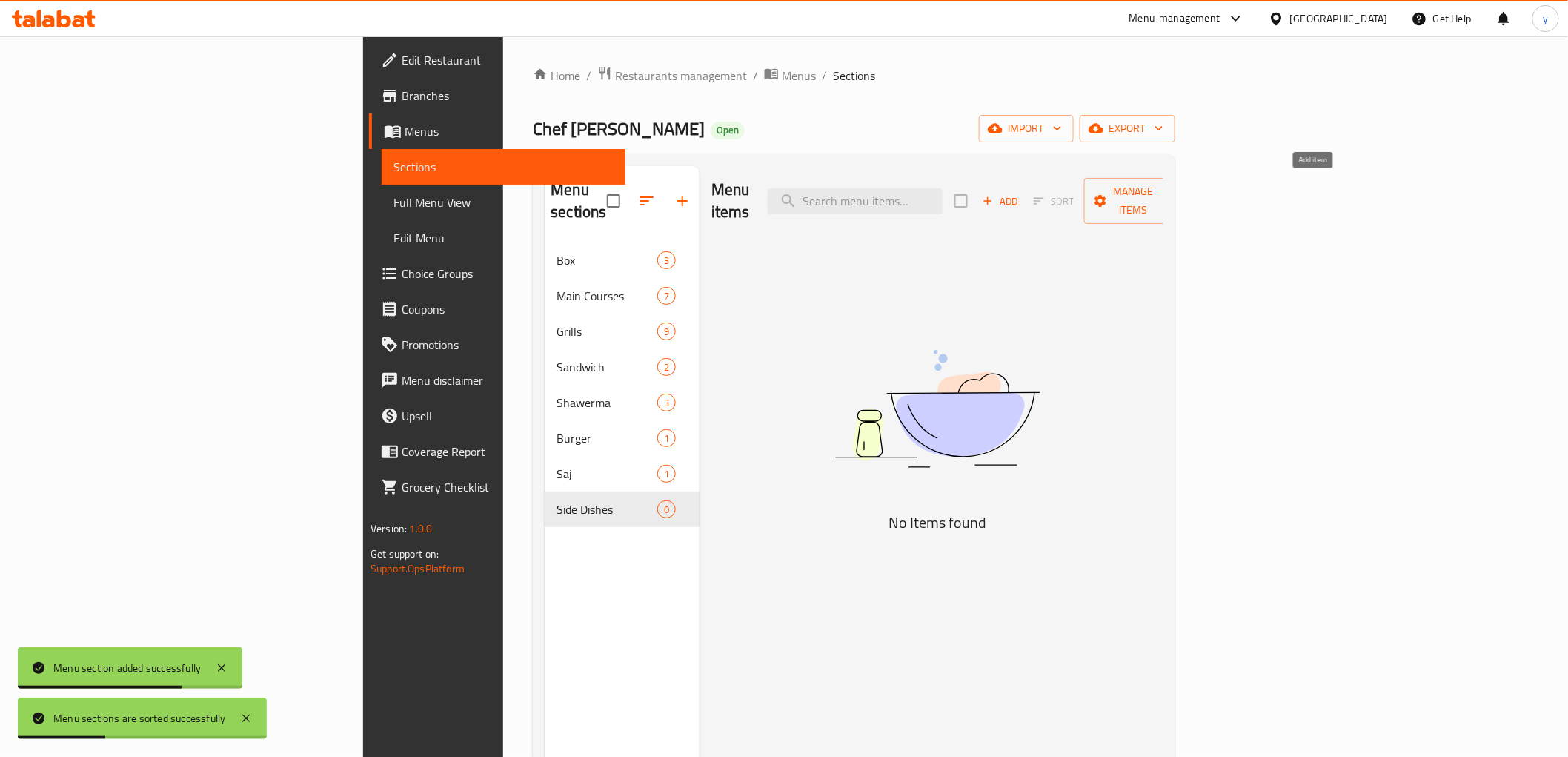
click at [1021, 192] on span "Add" at bounding box center [1001, 201] width 40 height 17
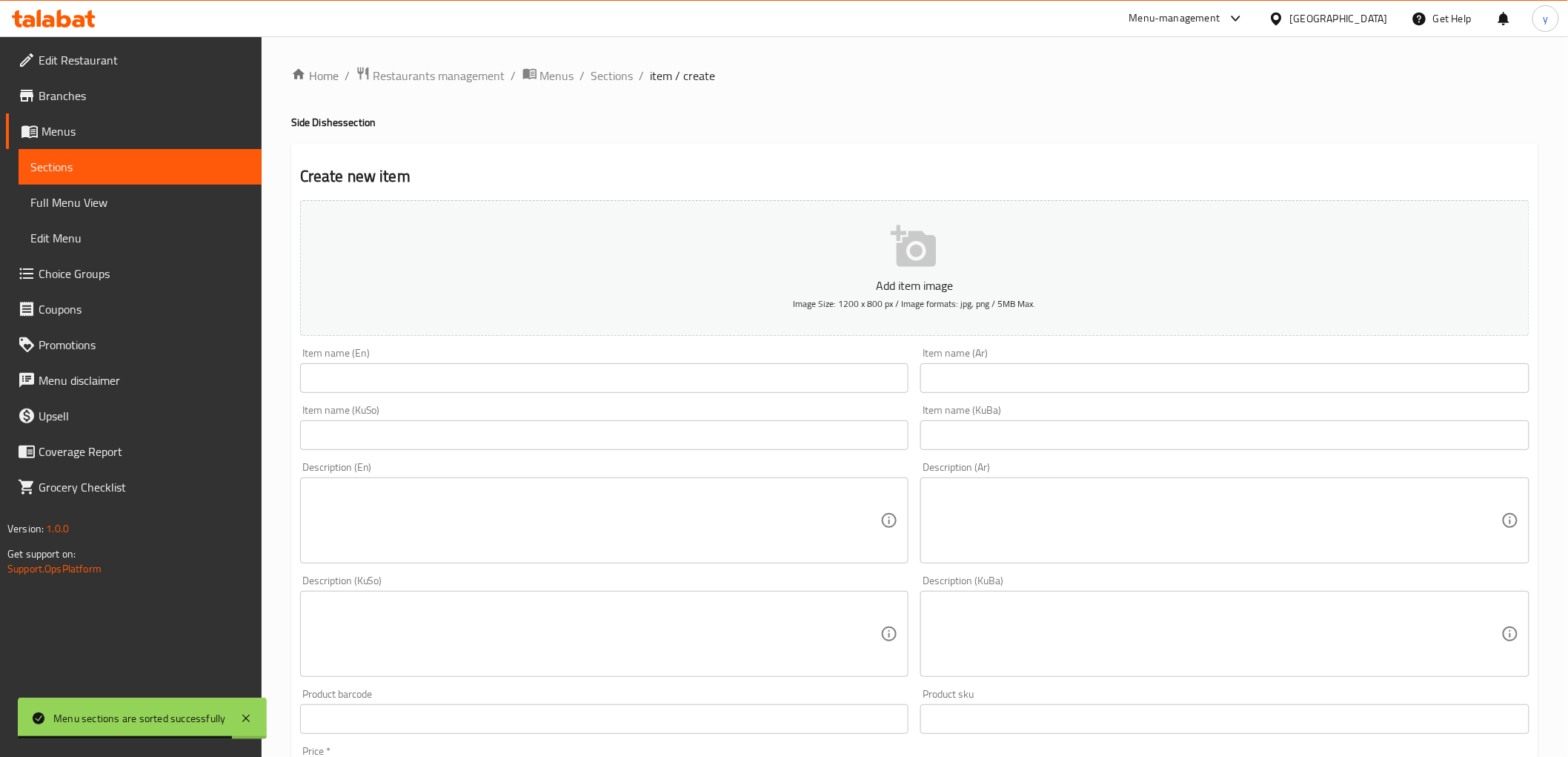
click at [793, 380] on input "text" at bounding box center [605, 378] width 609 height 30
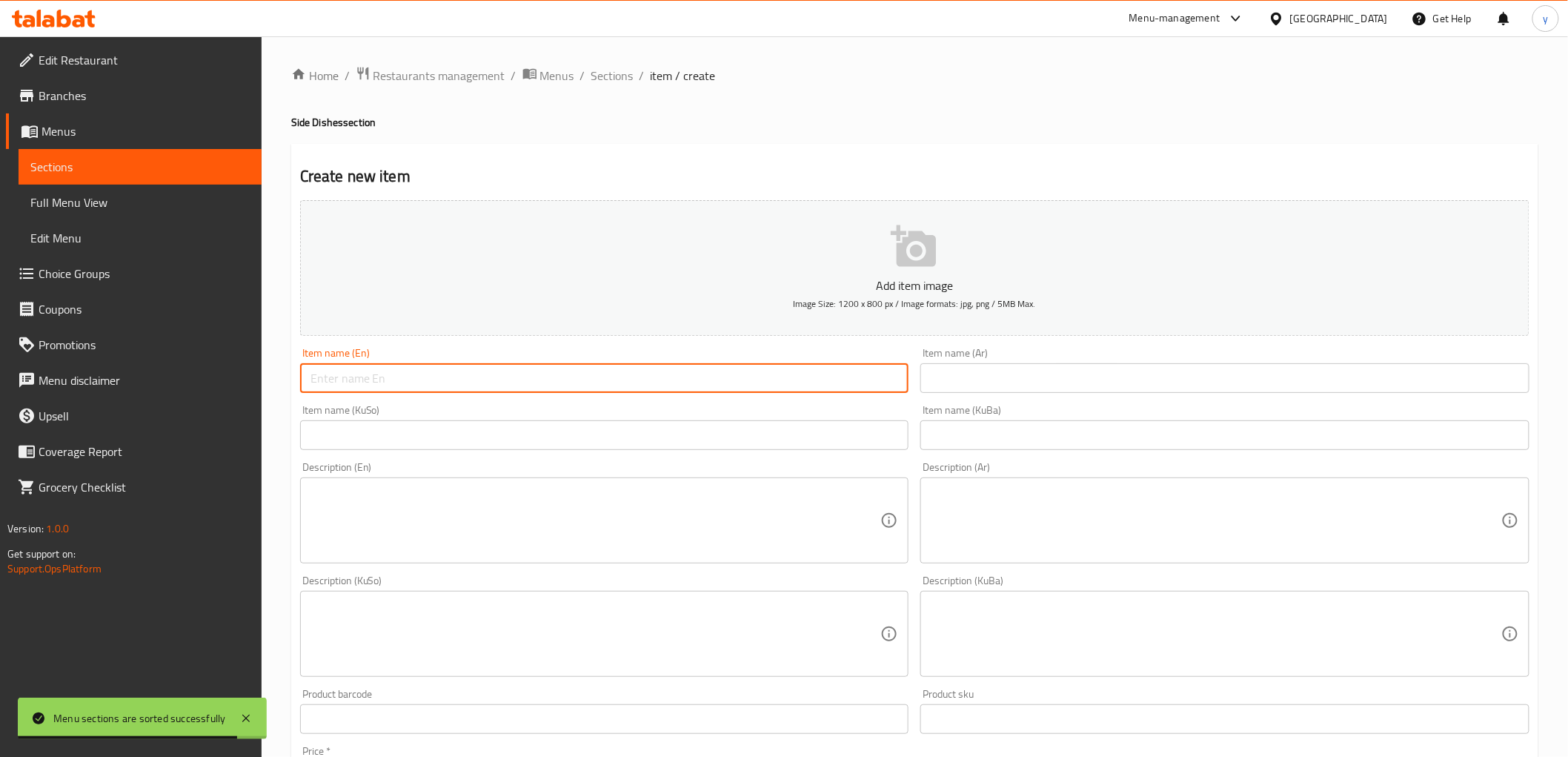
paste input "French Fries"
type input "French Fries"
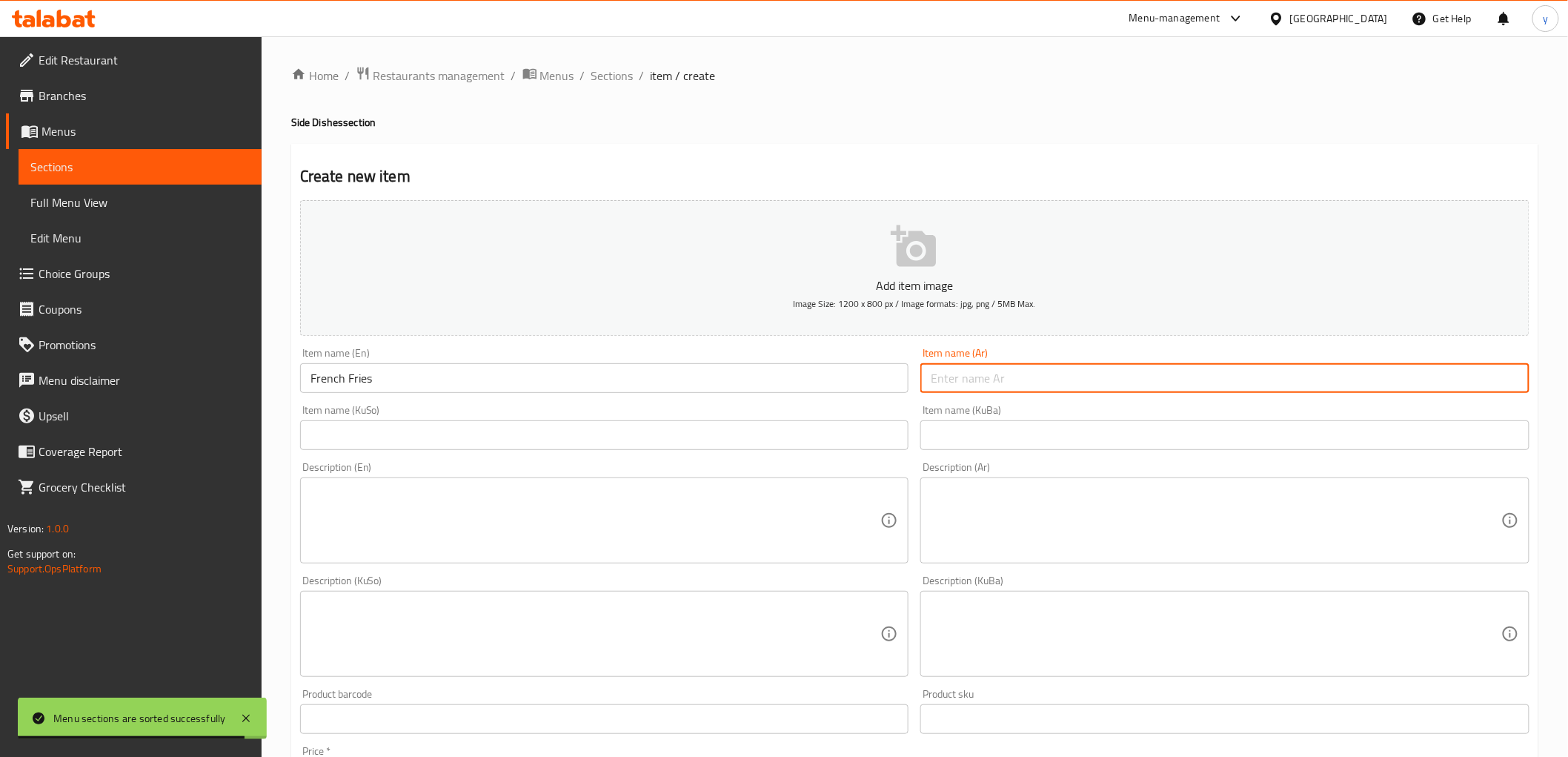
click at [927, 367] on input "text" at bounding box center [1225, 378] width 609 height 30
paste input "بطاطا [GEOGRAPHIC_DATA]"
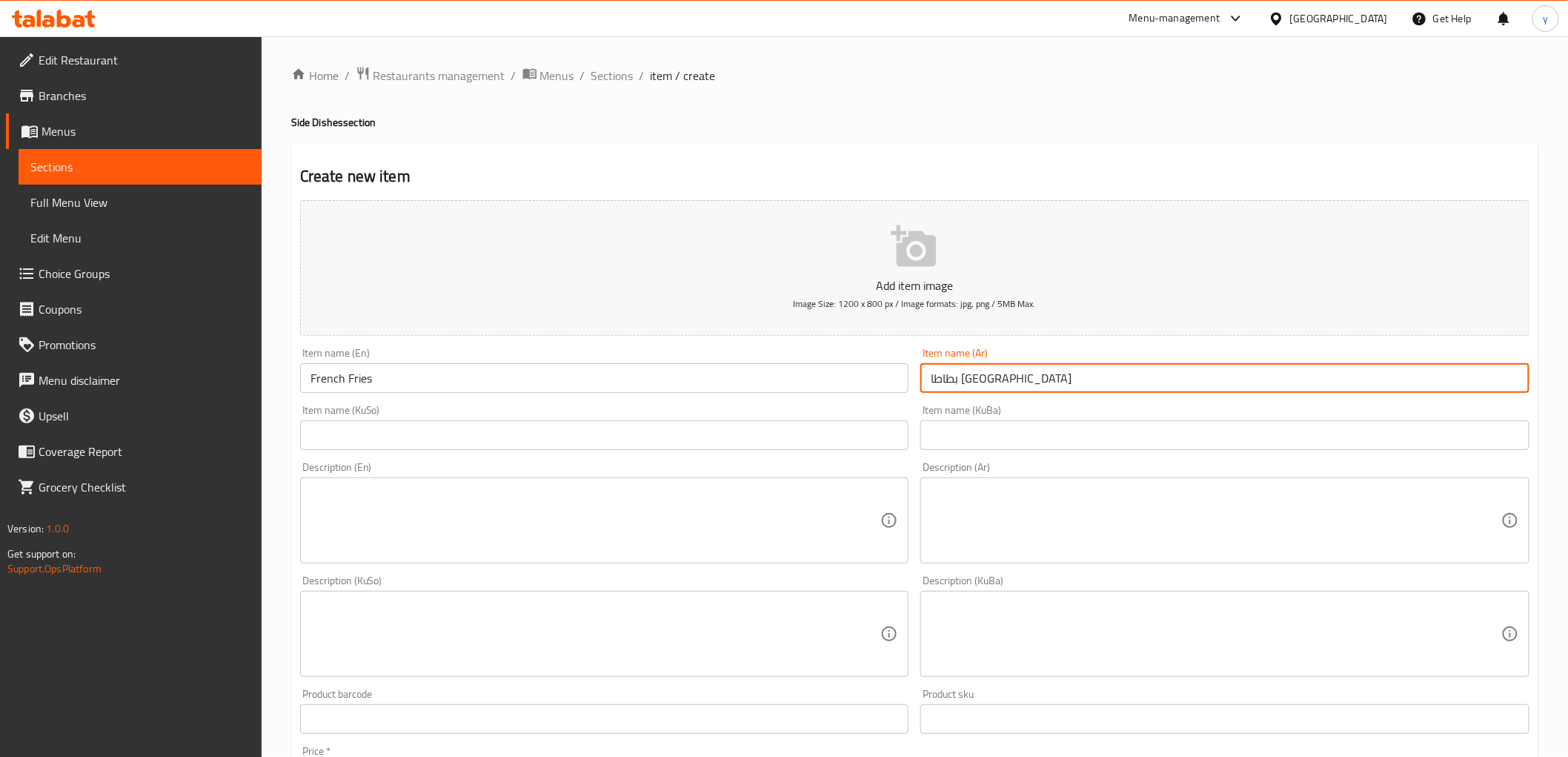
type input "بطاطا [GEOGRAPHIC_DATA]"
click at [848, 426] on input "text" at bounding box center [605, 434] width 609 height 30
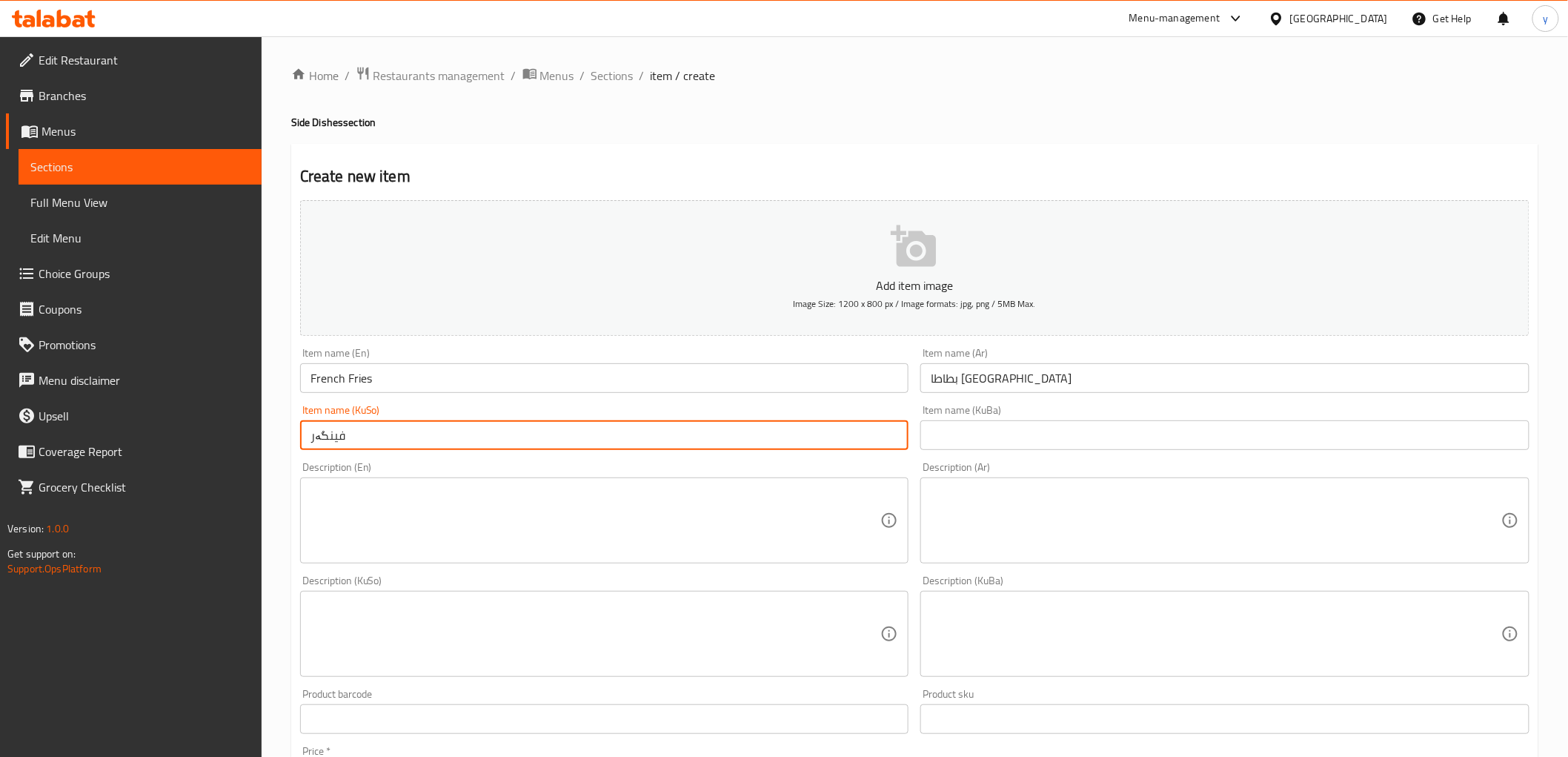
scroll to position [458, 0]
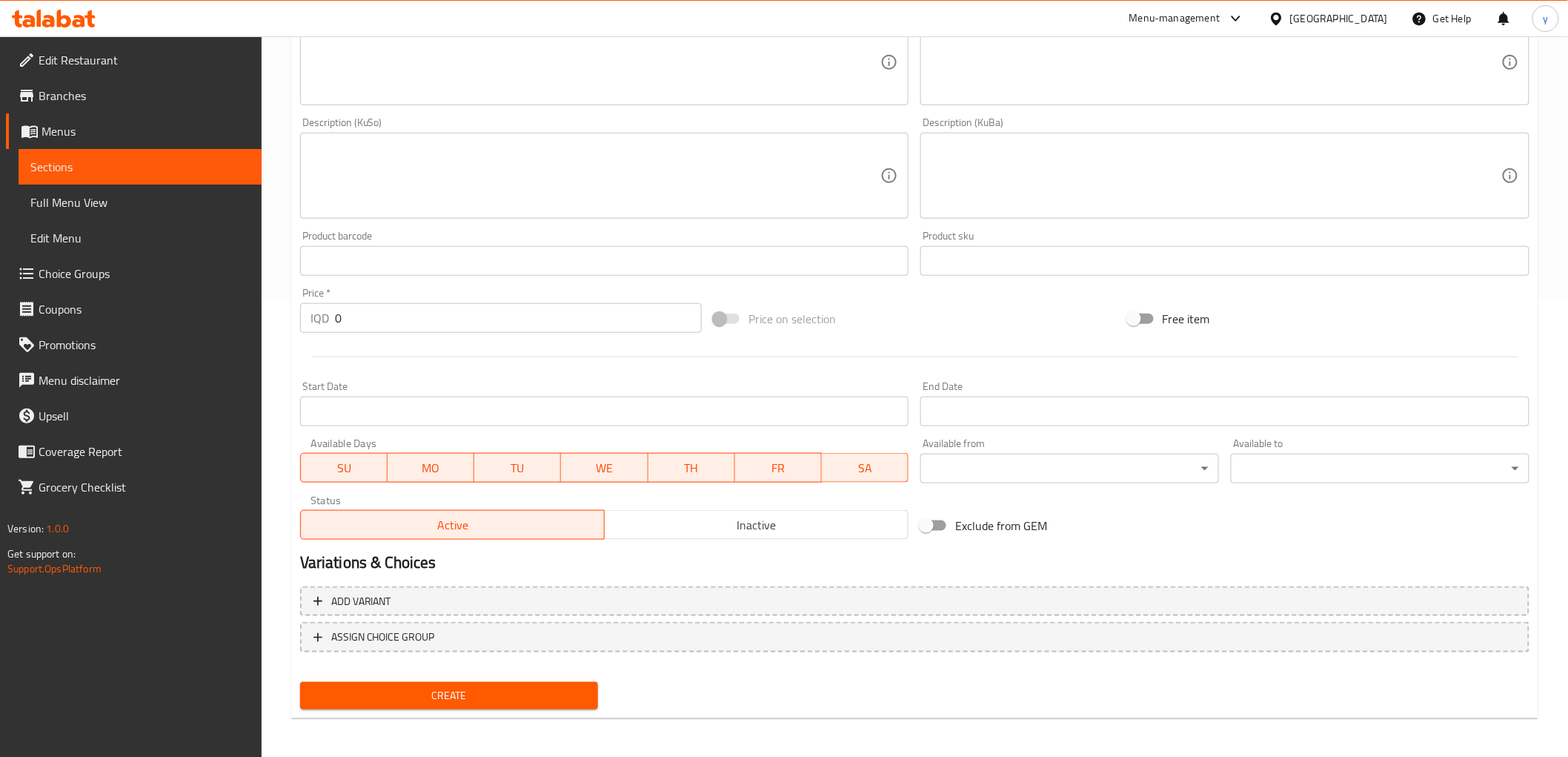
type input "فینگەر"
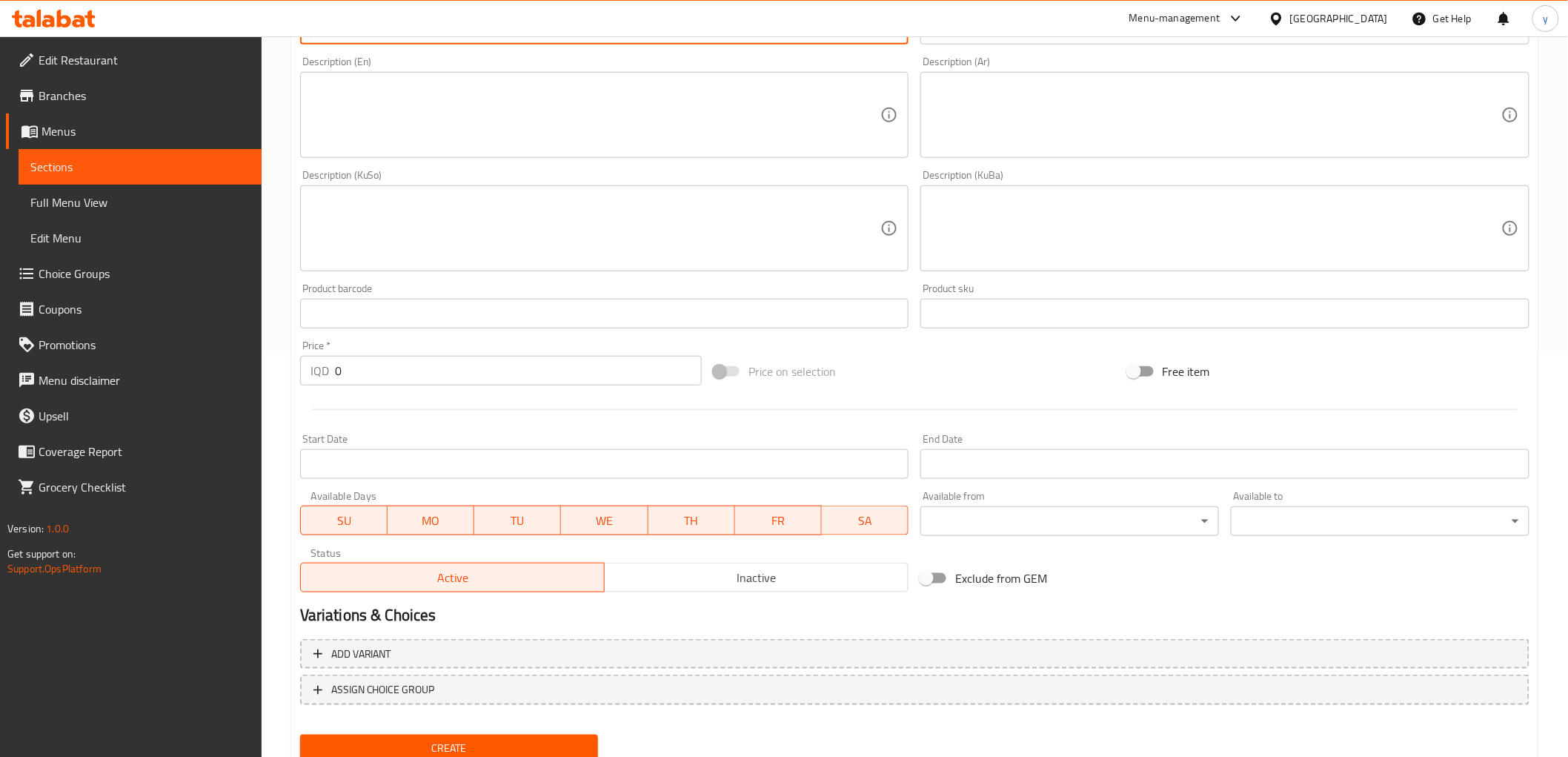
scroll to position [294, 0]
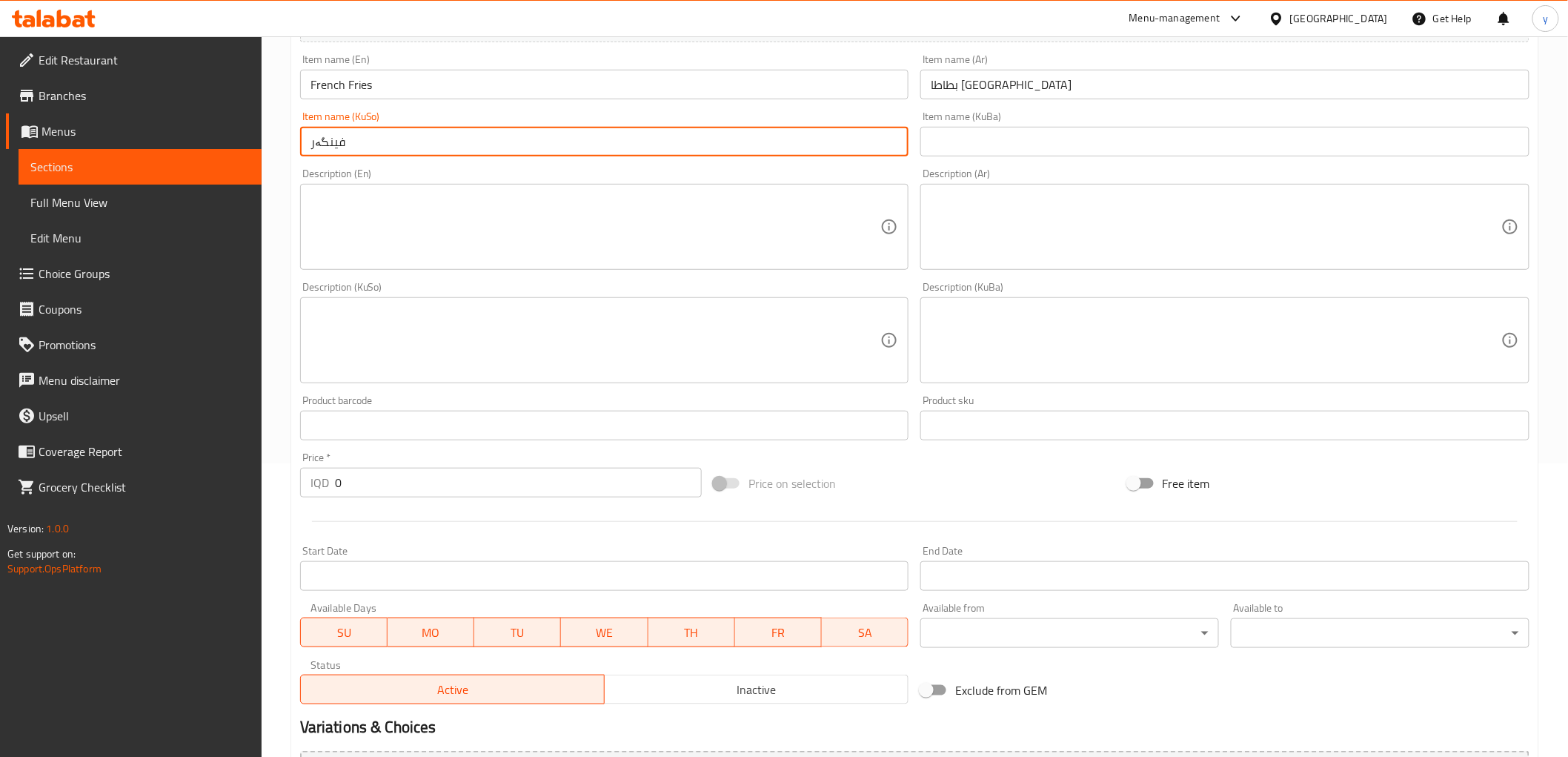
click at [1027, 228] on textarea at bounding box center [1216, 228] width 571 height 71
paste textarea "Plate of French fries"
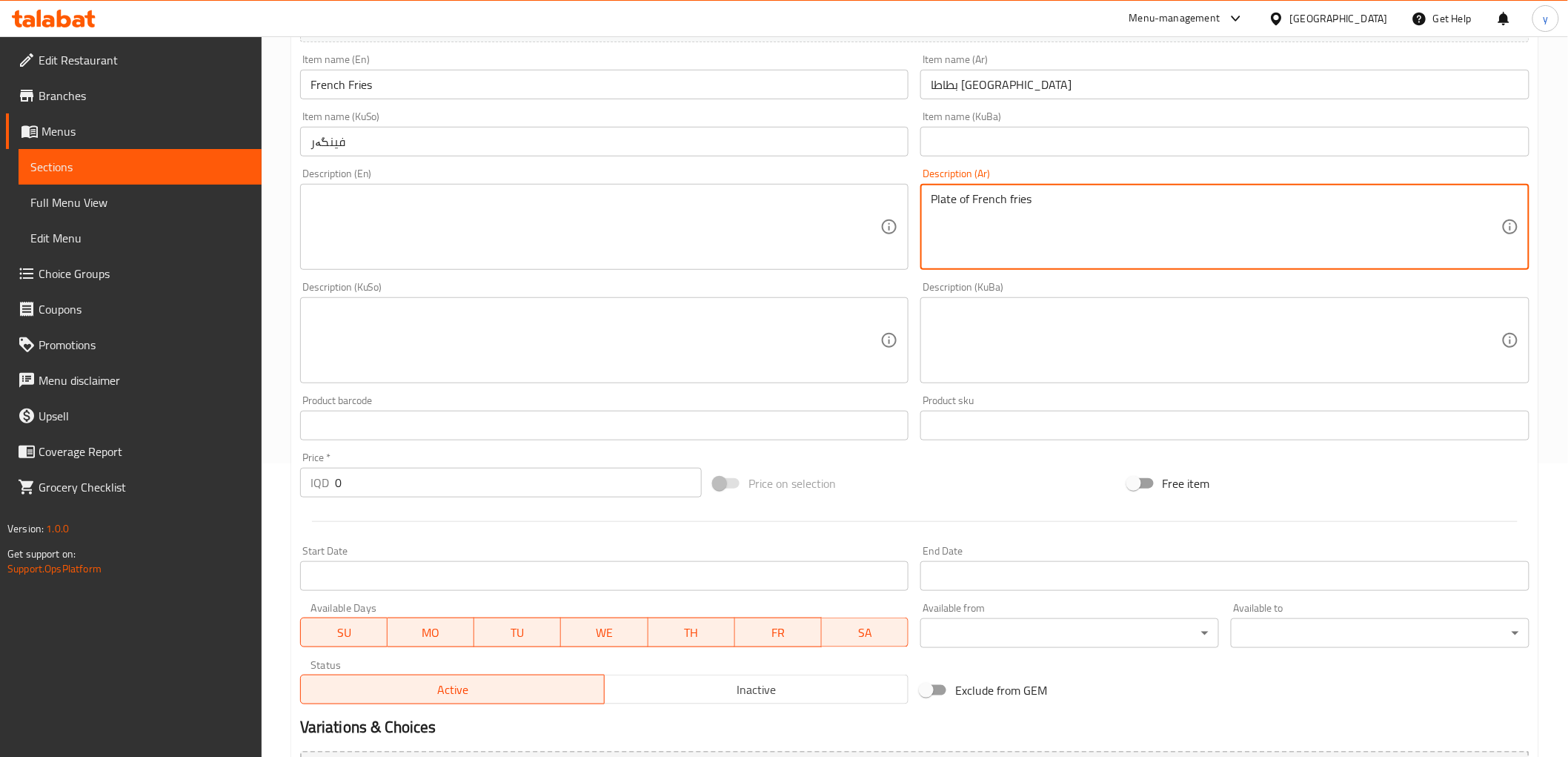
type textarea "Plate of French fries"
click at [685, 235] on textarea at bounding box center [596, 228] width 571 height 71
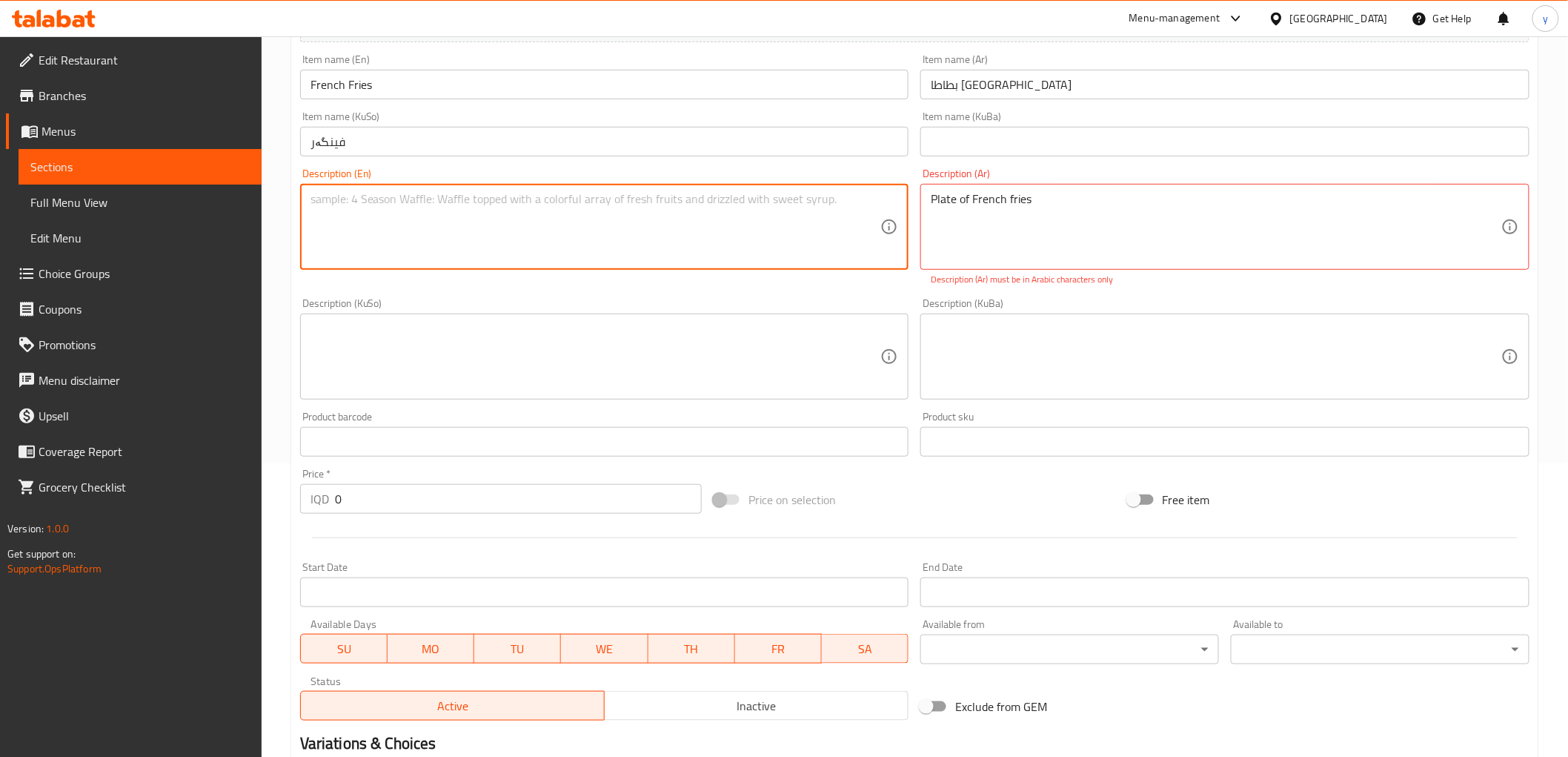
paste textarea "Plate of French fries"
type textarea "Plate of French fries"
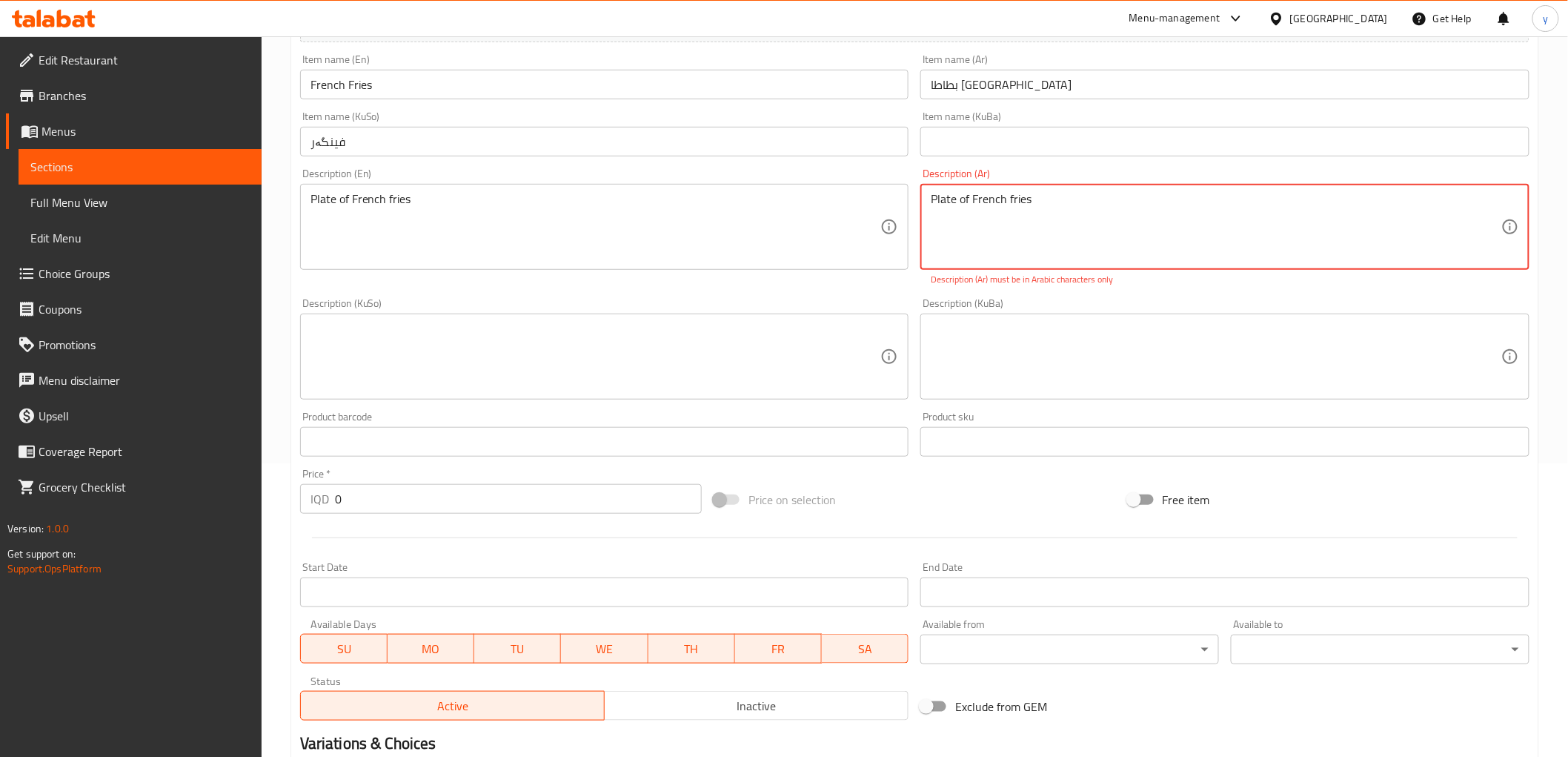
click at [1031, 256] on textarea "Plate of French fries" at bounding box center [1216, 228] width 571 height 71
paste textarea "طبق من بطاطا مقلية"
type textarea "طبق من بطاطا مقلية"
click at [861, 312] on div "Description (KuSo) Description (KuSo)" at bounding box center [605, 348] width 609 height 101
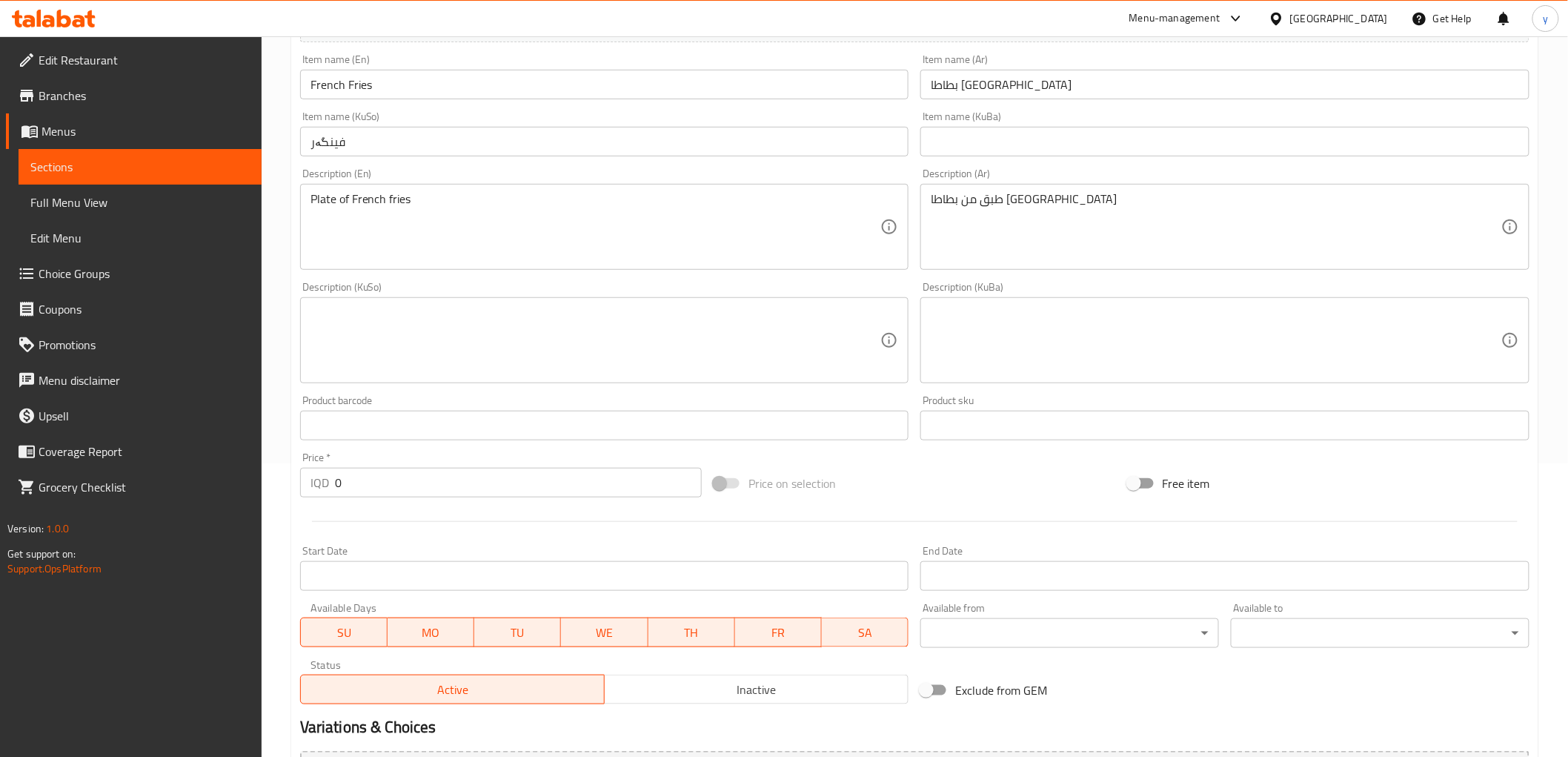
click at [850, 331] on textarea at bounding box center [596, 341] width 571 height 71
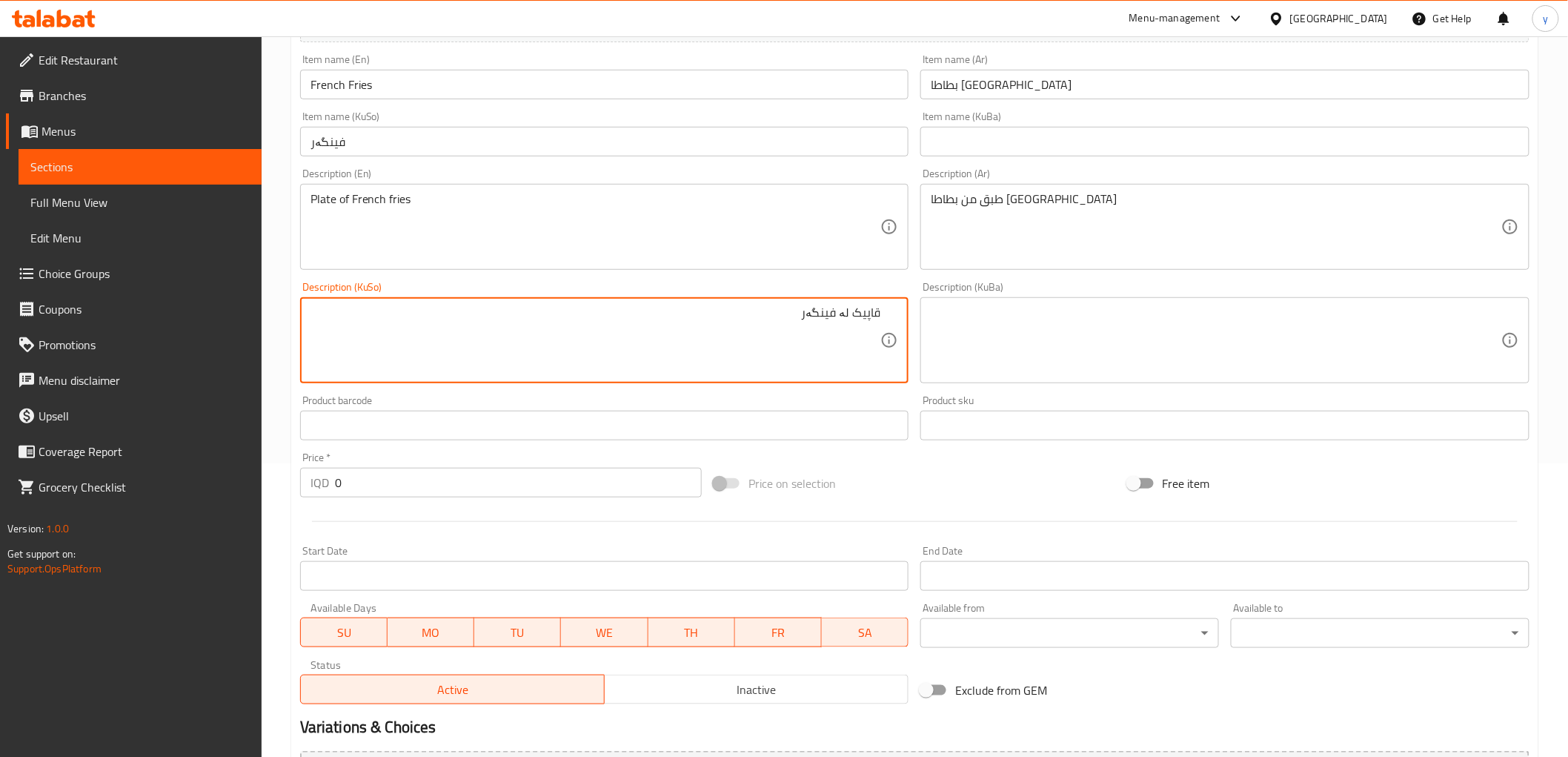
type textarea "قاپیک لە فینگەر"
click at [463, 480] on input "0" at bounding box center [519, 482] width 367 height 30
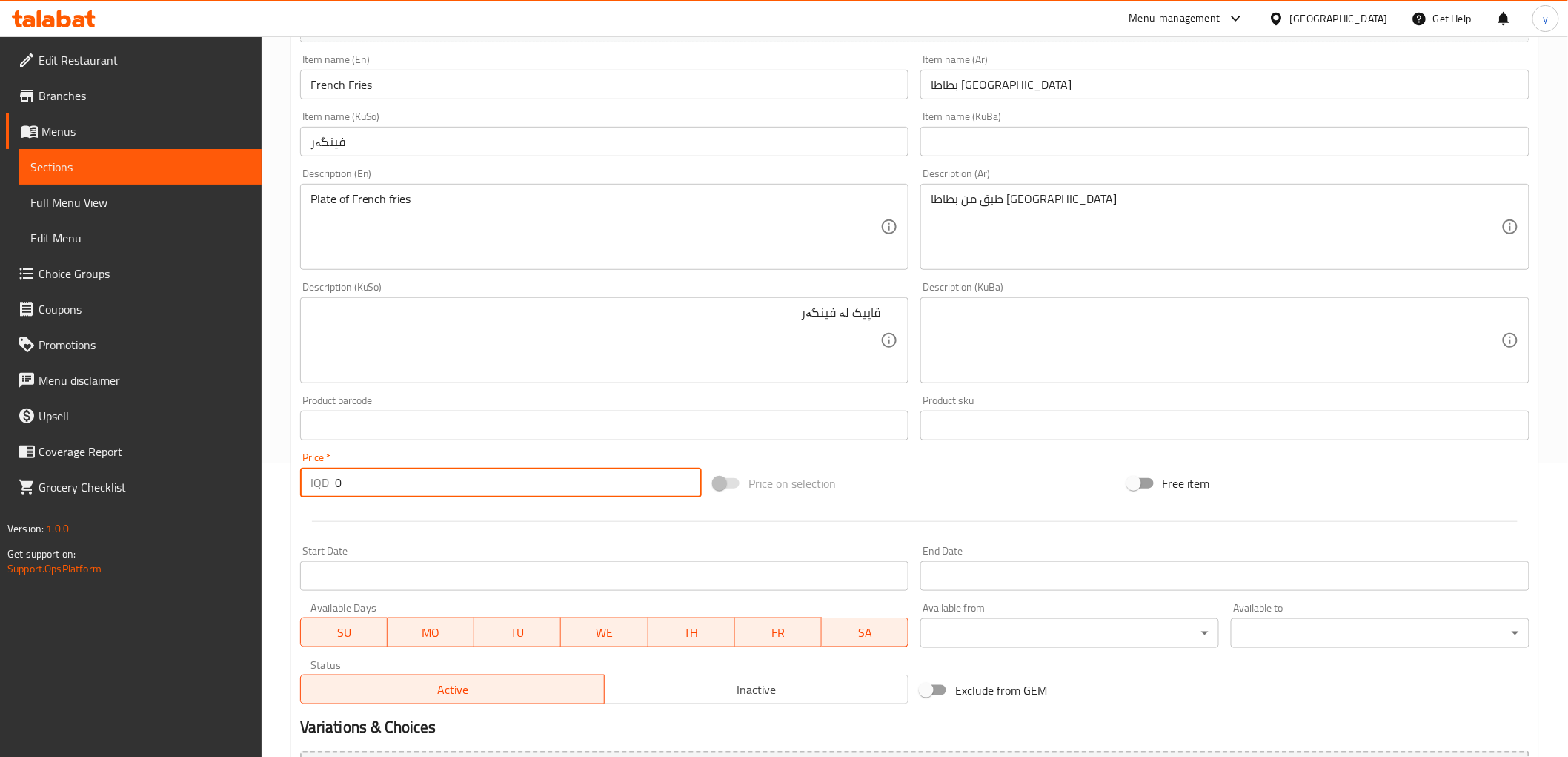
click at [463, 480] on input "0" at bounding box center [519, 482] width 367 height 30
paste input "300"
type input "3000"
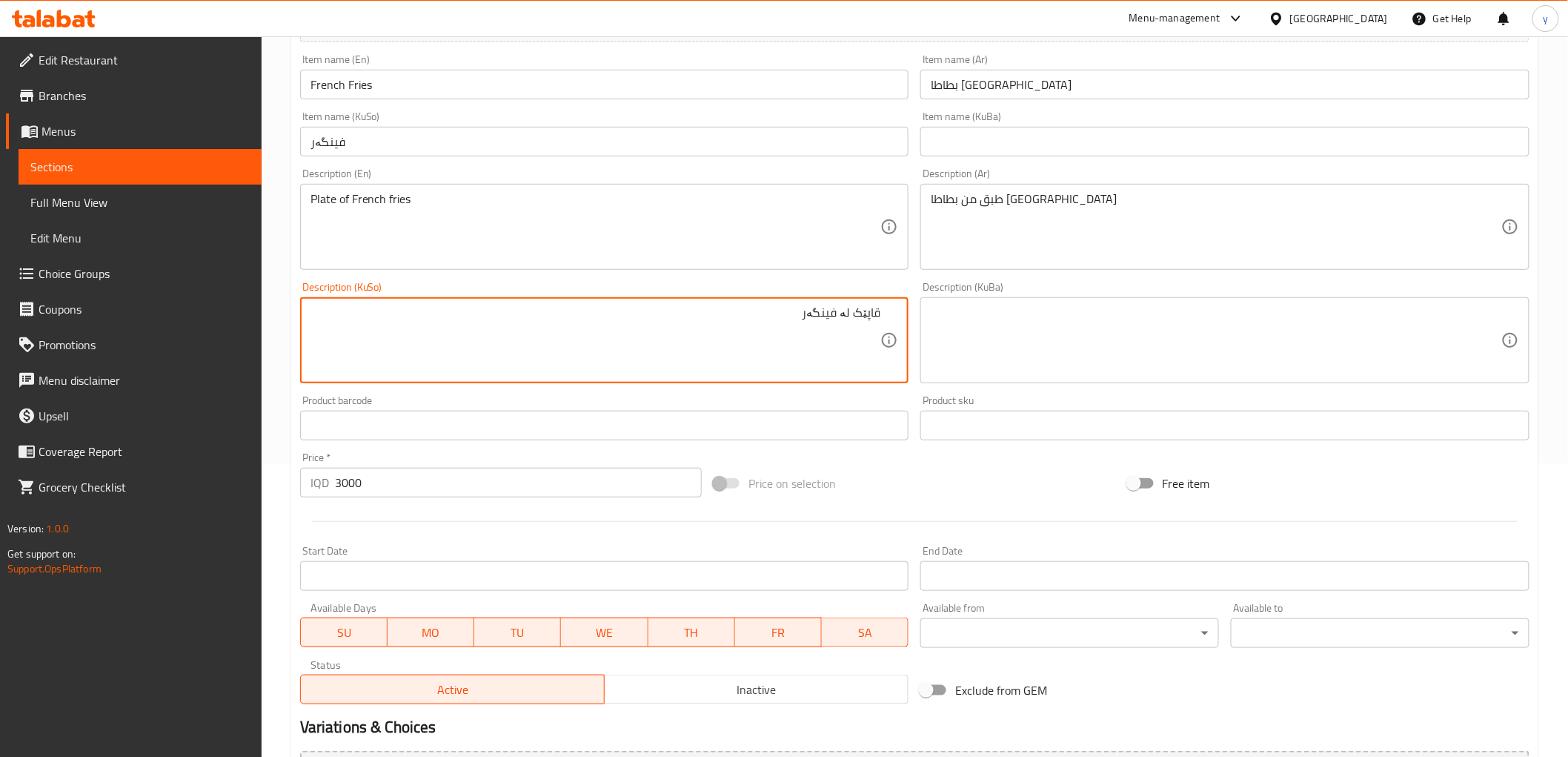
click at [855, 353] on textarea "قاپێک لە فینگەر" at bounding box center [596, 341] width 571 height 71
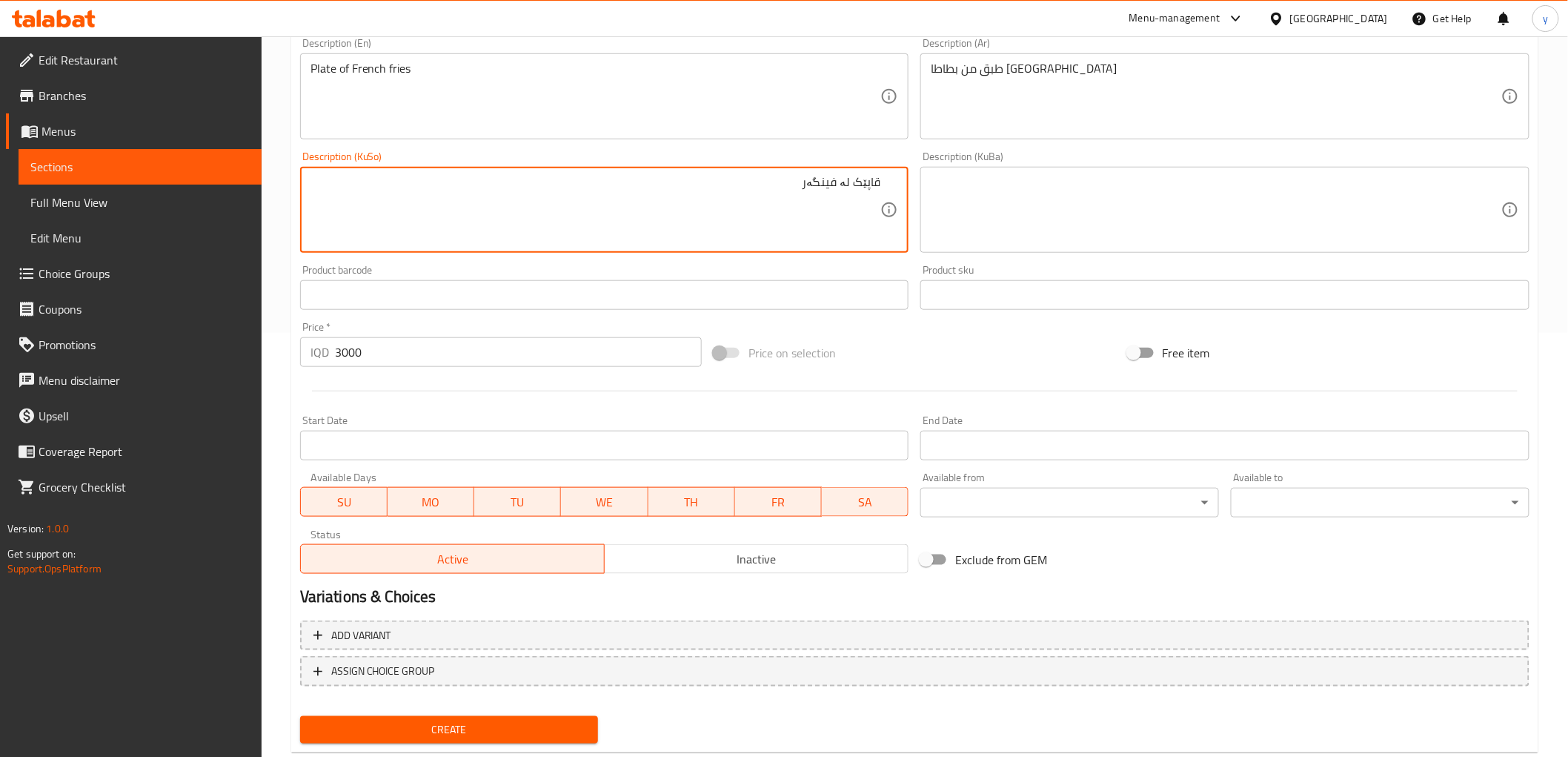
scroll to position [458, 0]
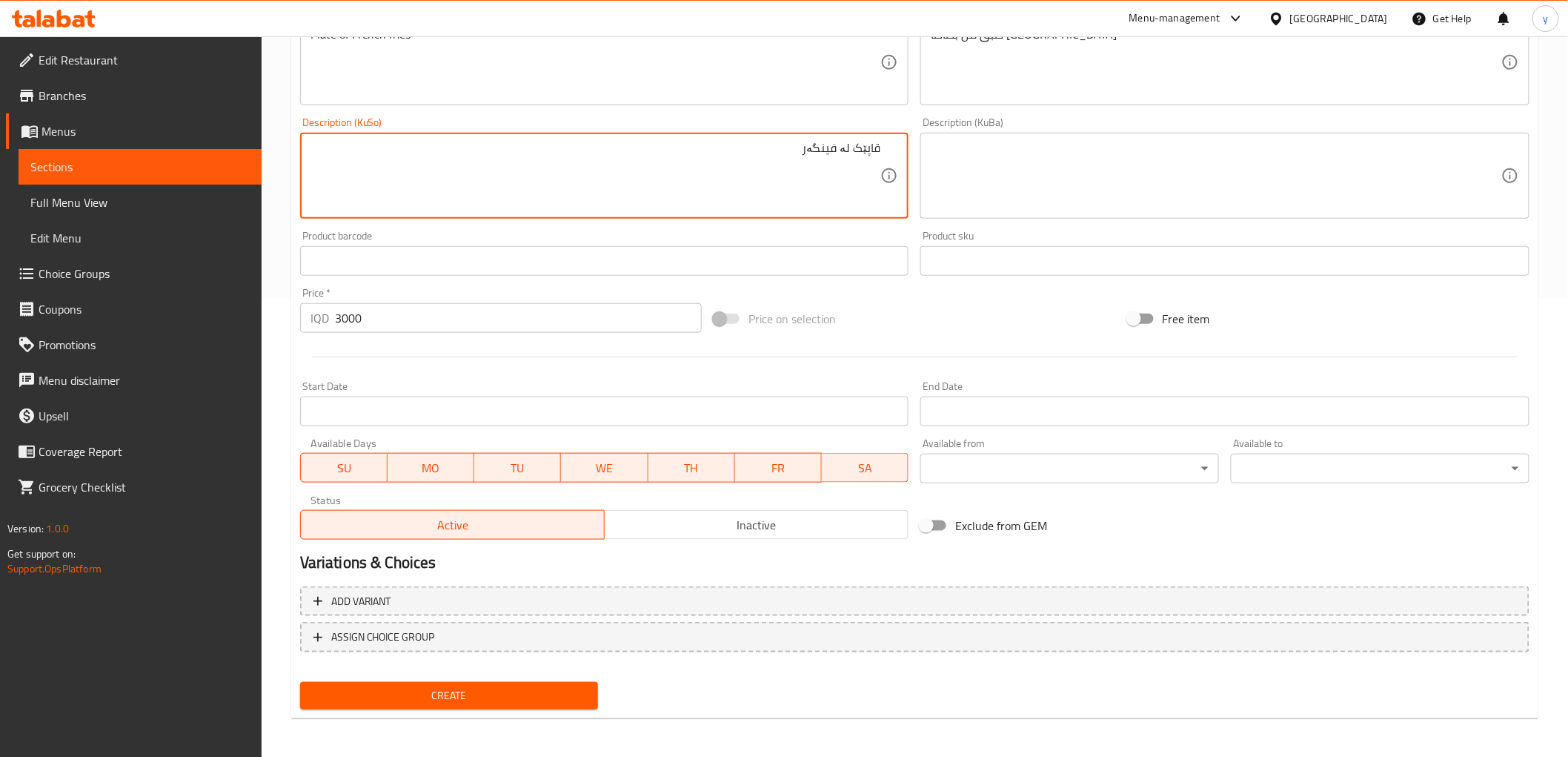
type textarea "قاپێک لە فینگەر"
click at [386, 708] on div "Create" at bounding box center [450, 696] width 311 height 39
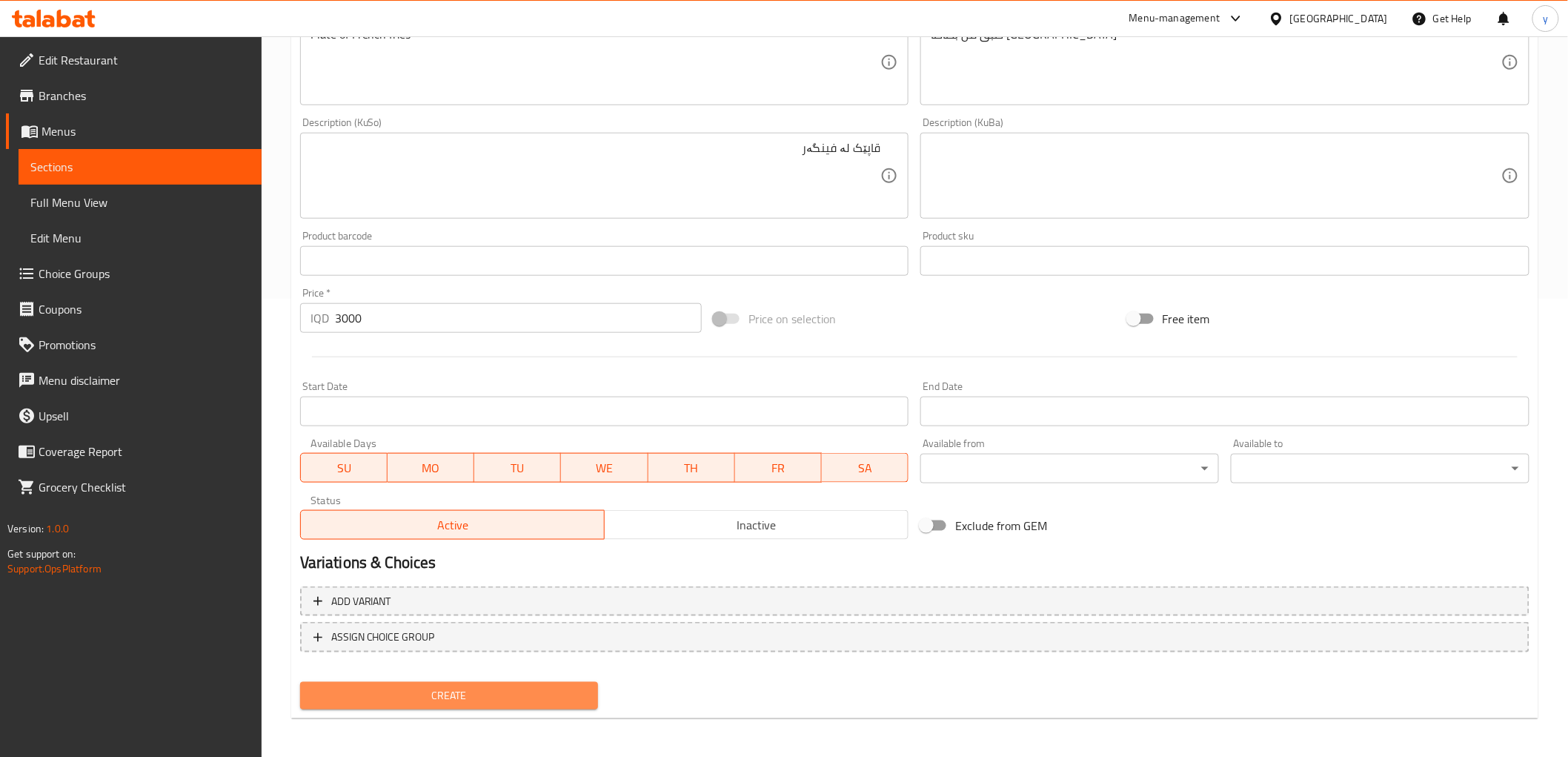
click at [467, 682] on button "Create" at bounding box center [450, 696] width 298 height 28
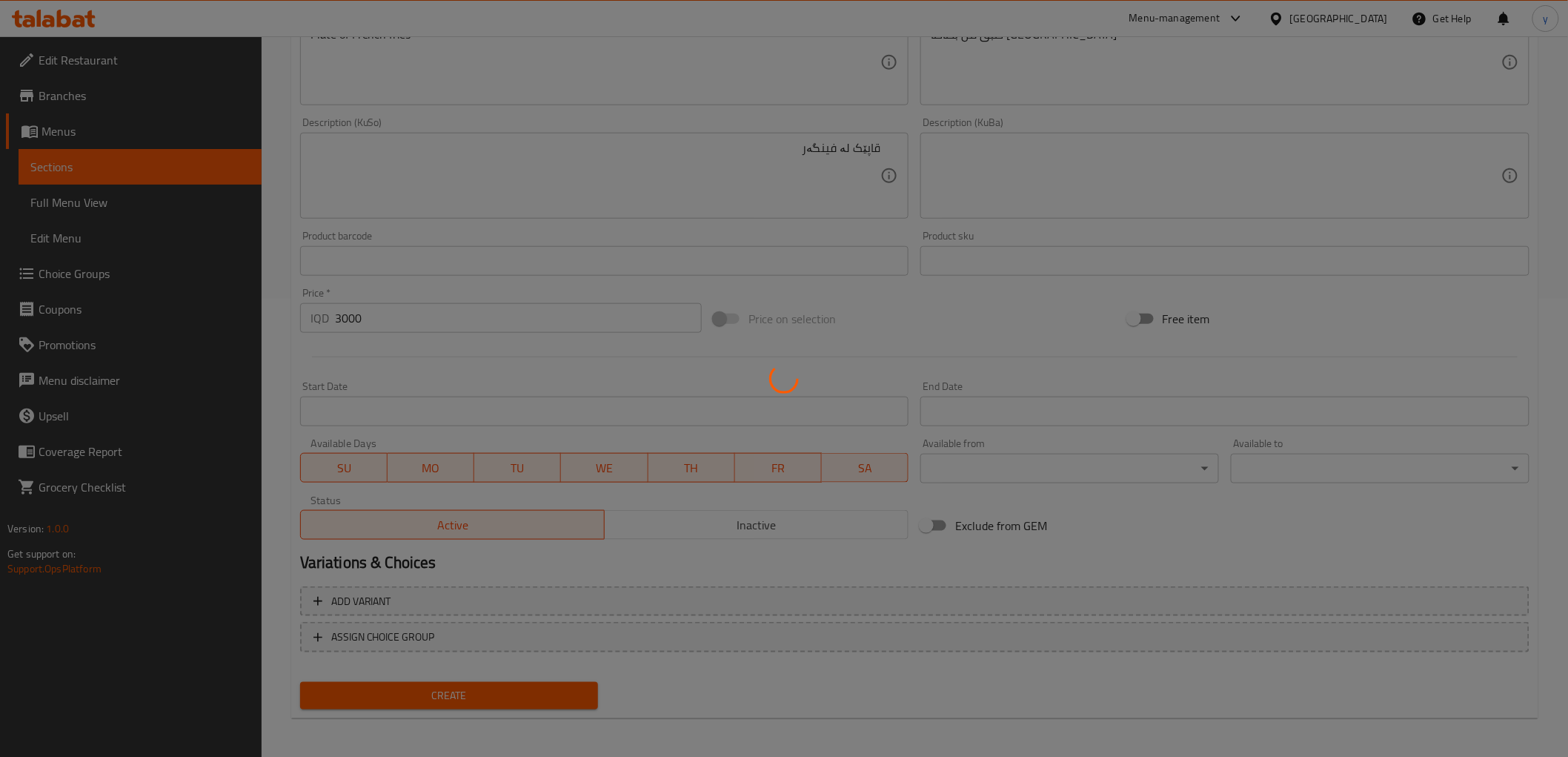
type input "0"
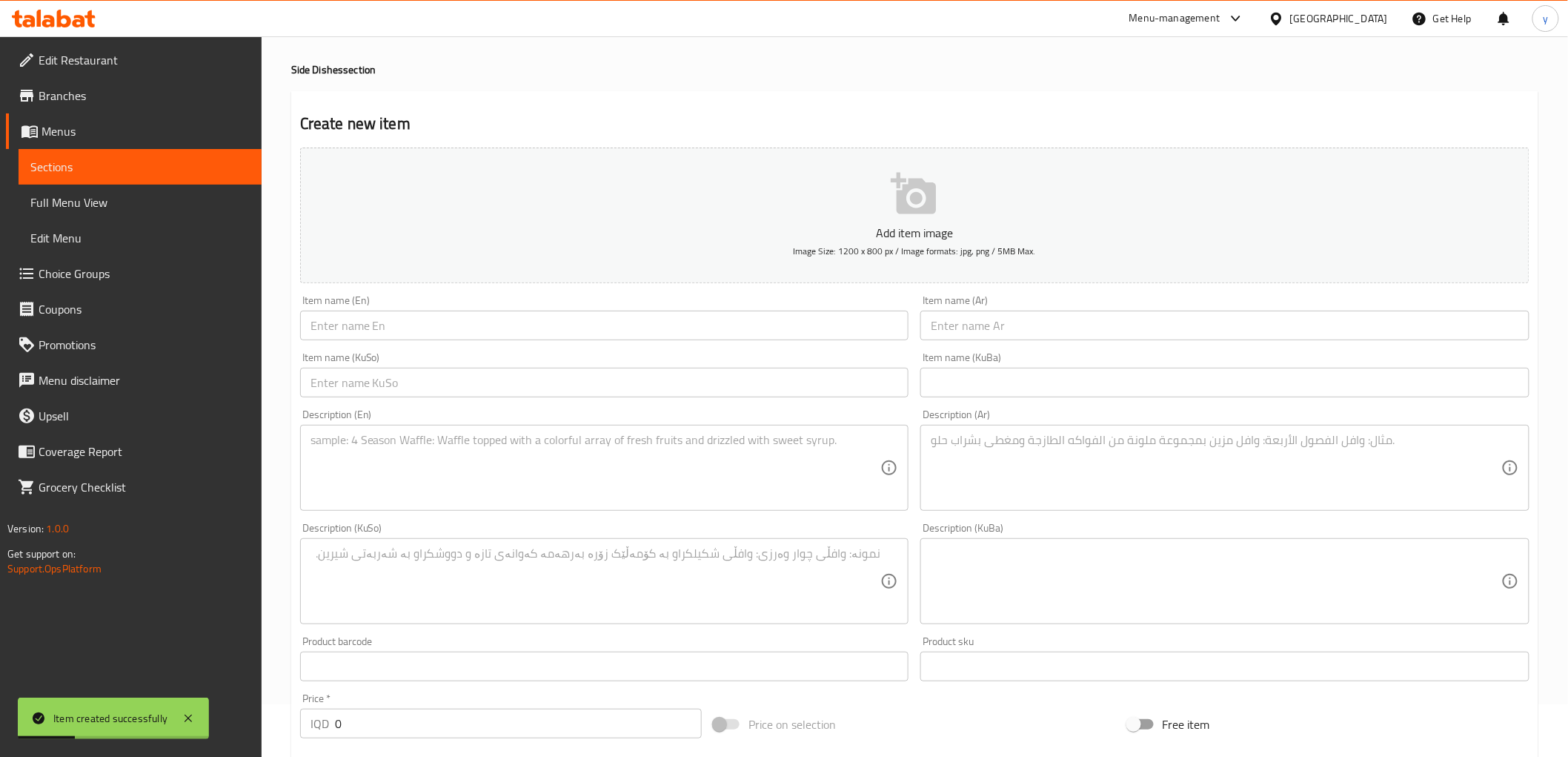
scroll to position [0, 0]
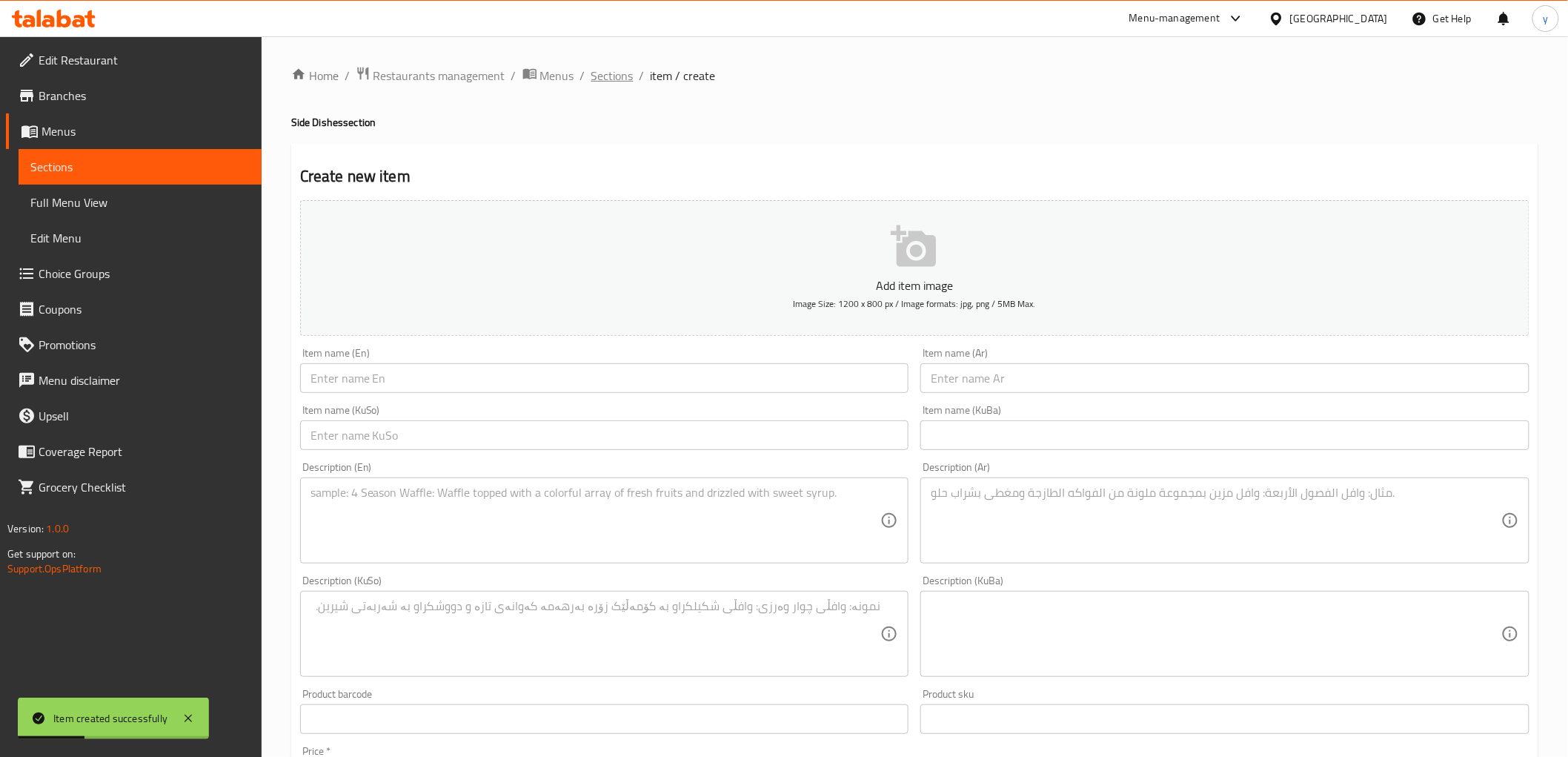
click at [596, 69] on span "Sections" at bounding box center [612, 76] width 42 height 18
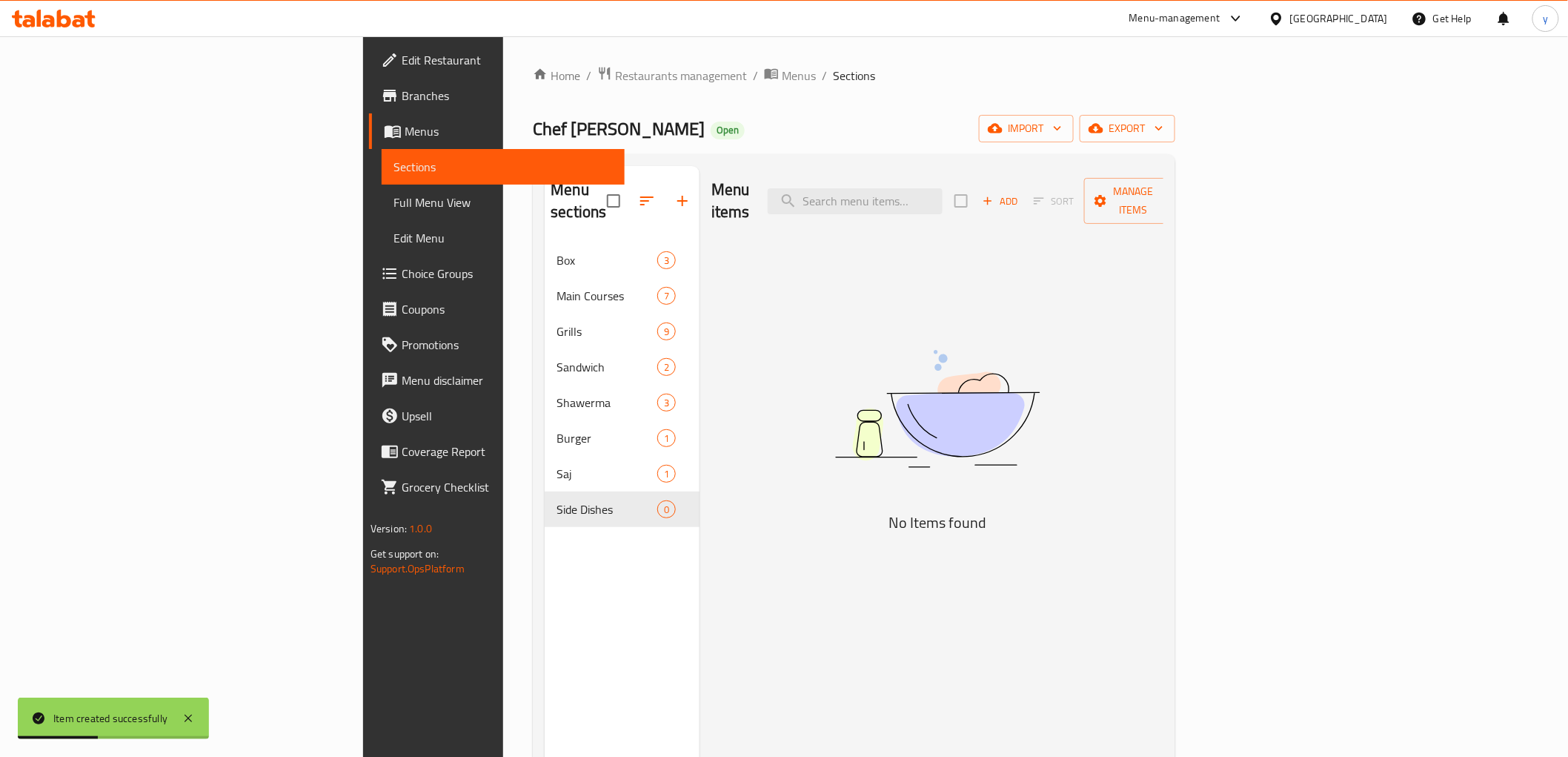
click at [674, 192] on icon "button" at bounding box center [682, 201] width 18 height 18
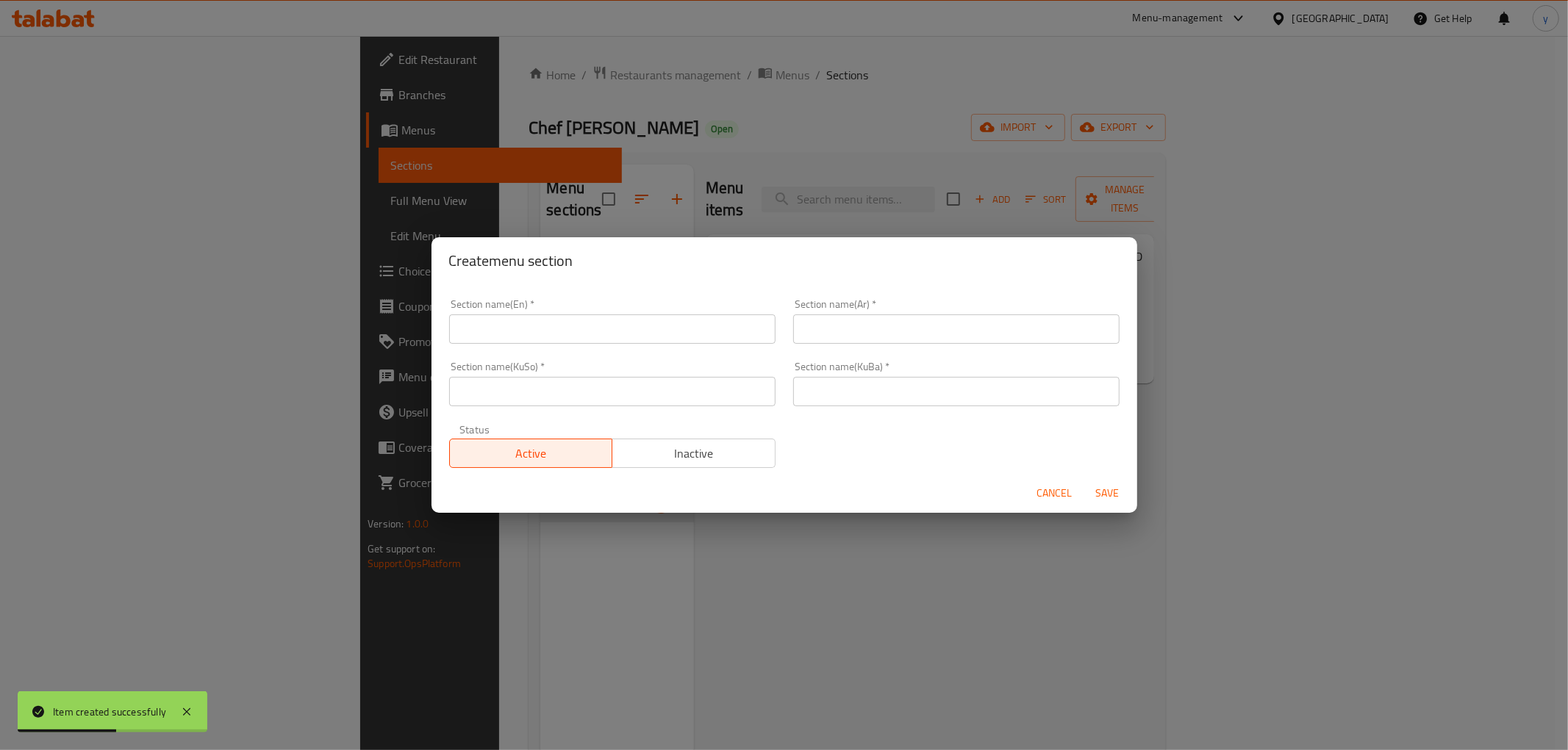
click at [664, 370] on div "Section name(KuSo)   * Section name(KuSo) *" at bounding box center [612, 383] width 326 height 45
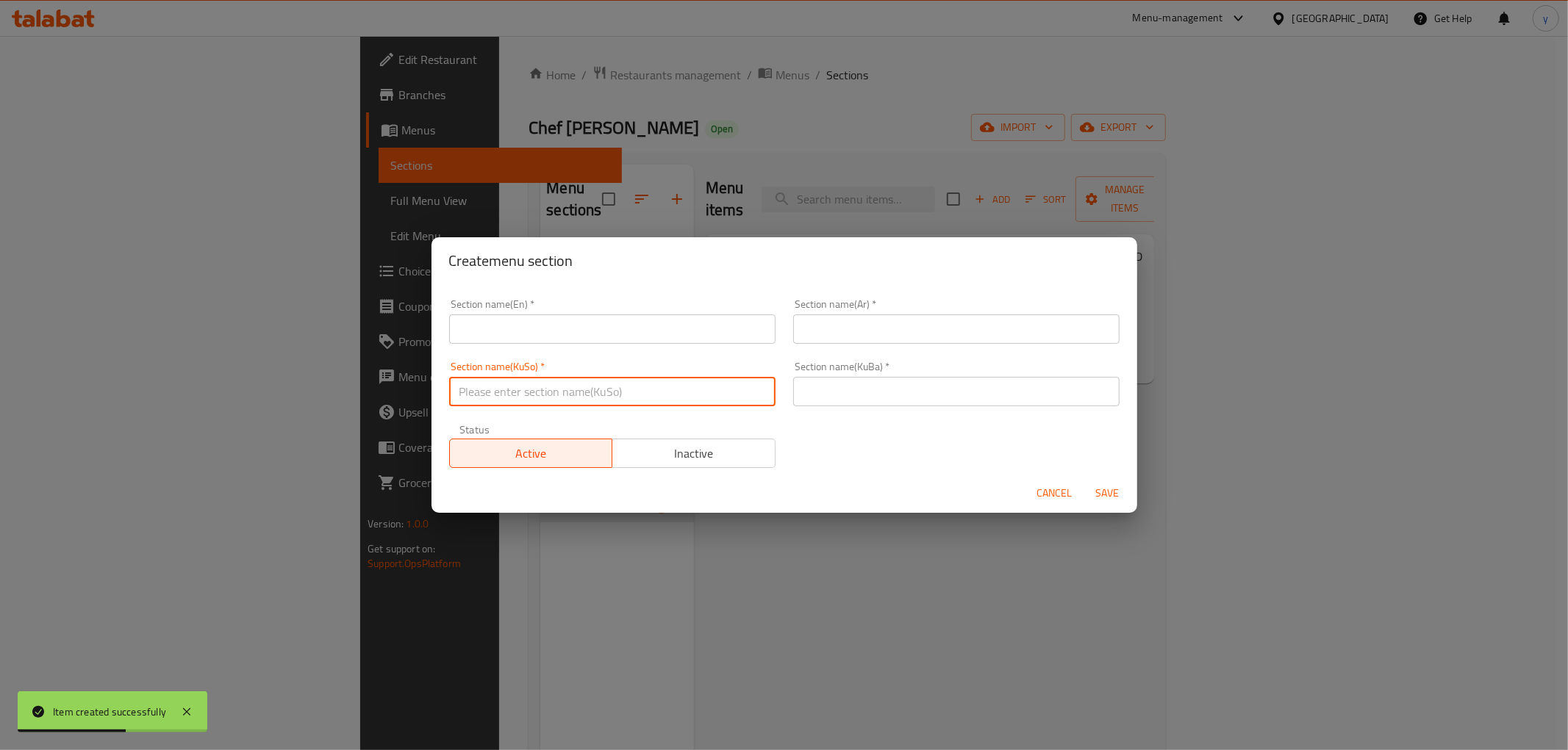
click at [710, 388] on input "text" at bounding box center [612, 391] width 326 height 29
paste input "خواردنەوەکان"
type input "خواردنەوەکان"
click at [846, 387] on input "text" at bounding box center [956, 391] width 326 height 29
paste input "خواردنەوەکان"
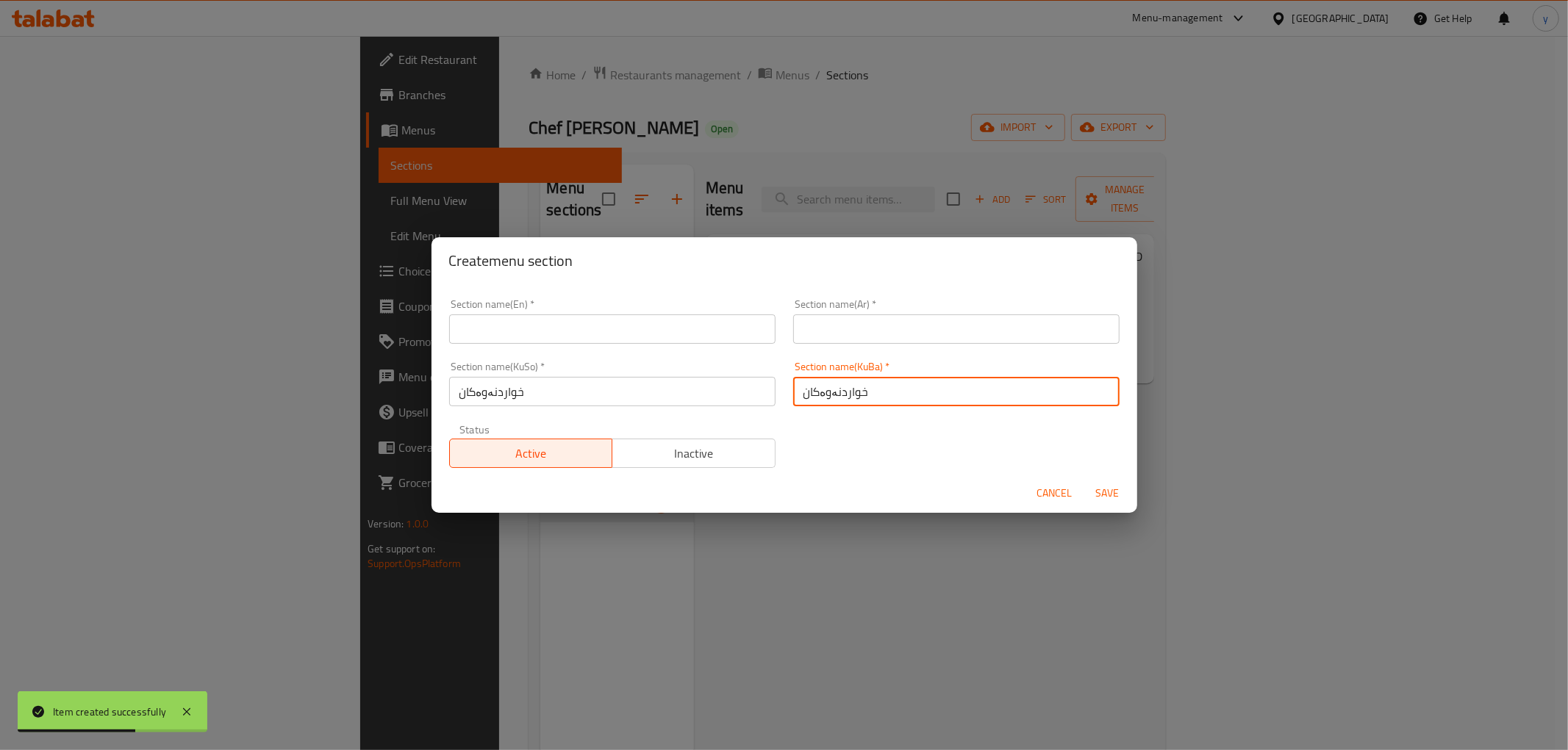
type input "خواردنەوەکان"
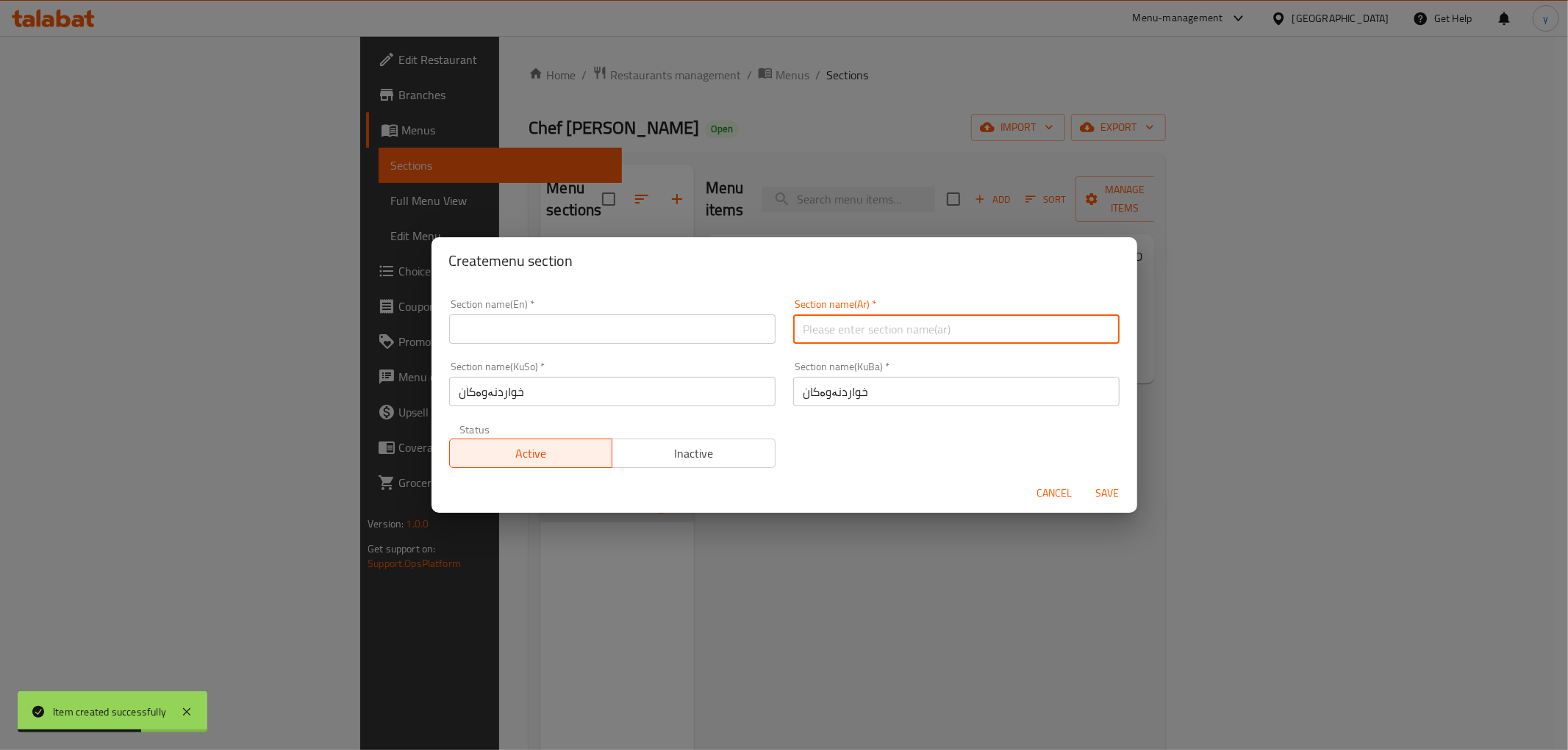
click at [847, 335] on input "text" at bounding box center [956, 329] width 326 height 29
paste input "المشروبات"
type input "المشروبات"
click at [711, 339] on input "text" at bounding box center [612, 329] width 326 height 29
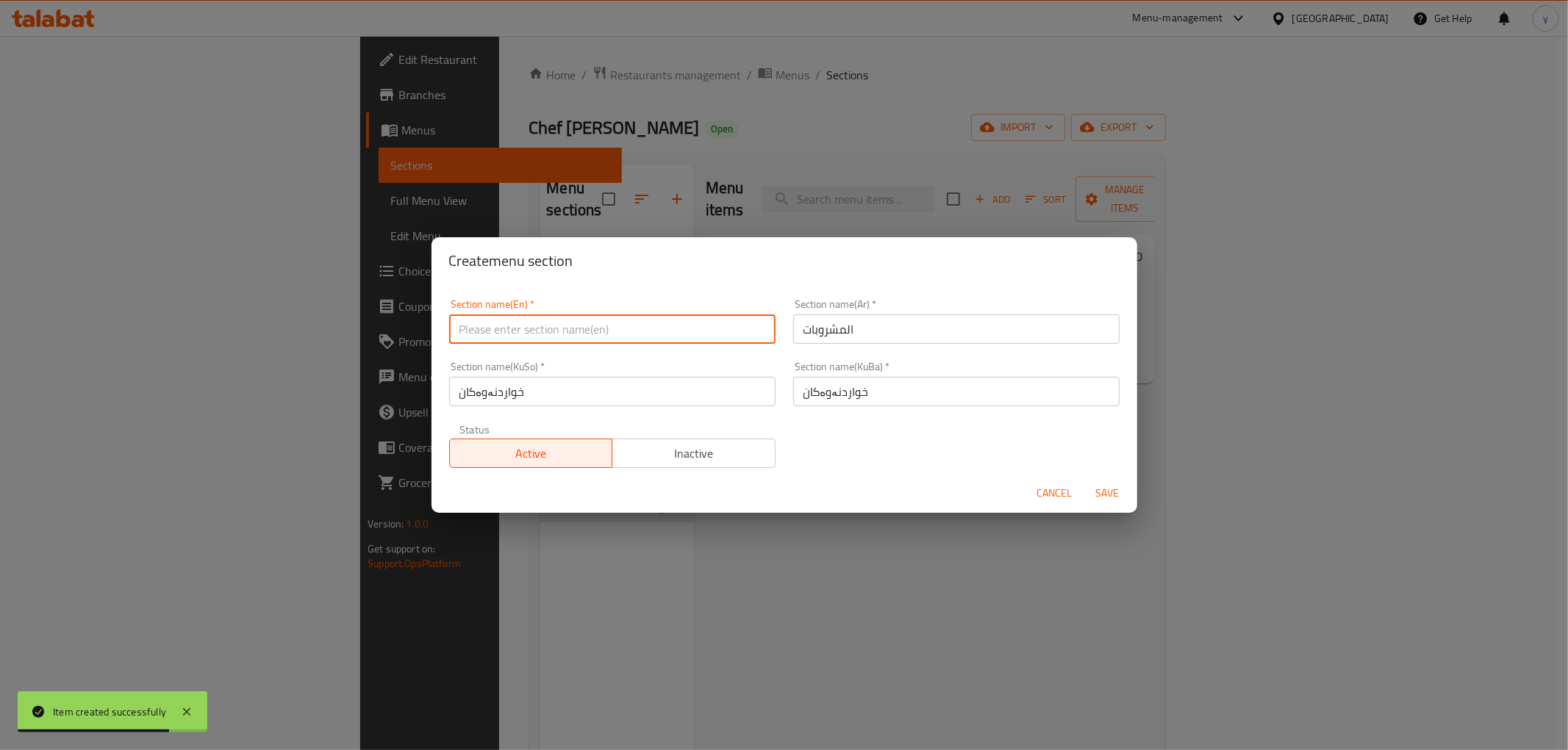
paste input "Drinks"
type input "Drinks"
click at [1113, 493] on span "Save" at bounding box center [1107, 493] width 35 height 18
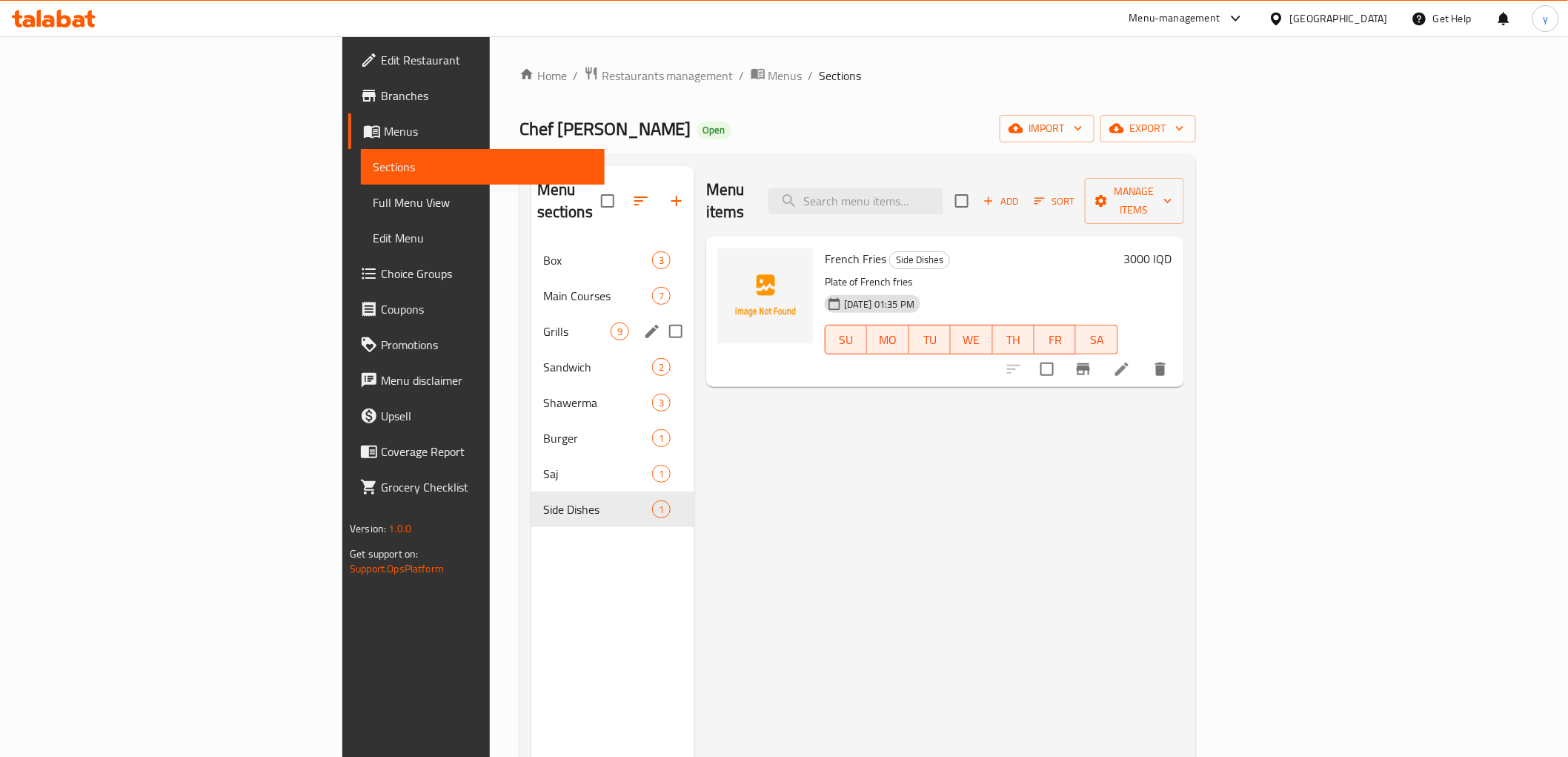
drag, startPoint x: 545, startPoint y: 180, endPoint x: 662, endPoint y: 378, distance: 230.0
click at [613, 331] on div "Menu sections Box 3 Main Courses 7 Grills 9 Sandwich 2 Shawerma 3 Burger 1 Saj …" at bounding box center [858, 545] width 653 height 757
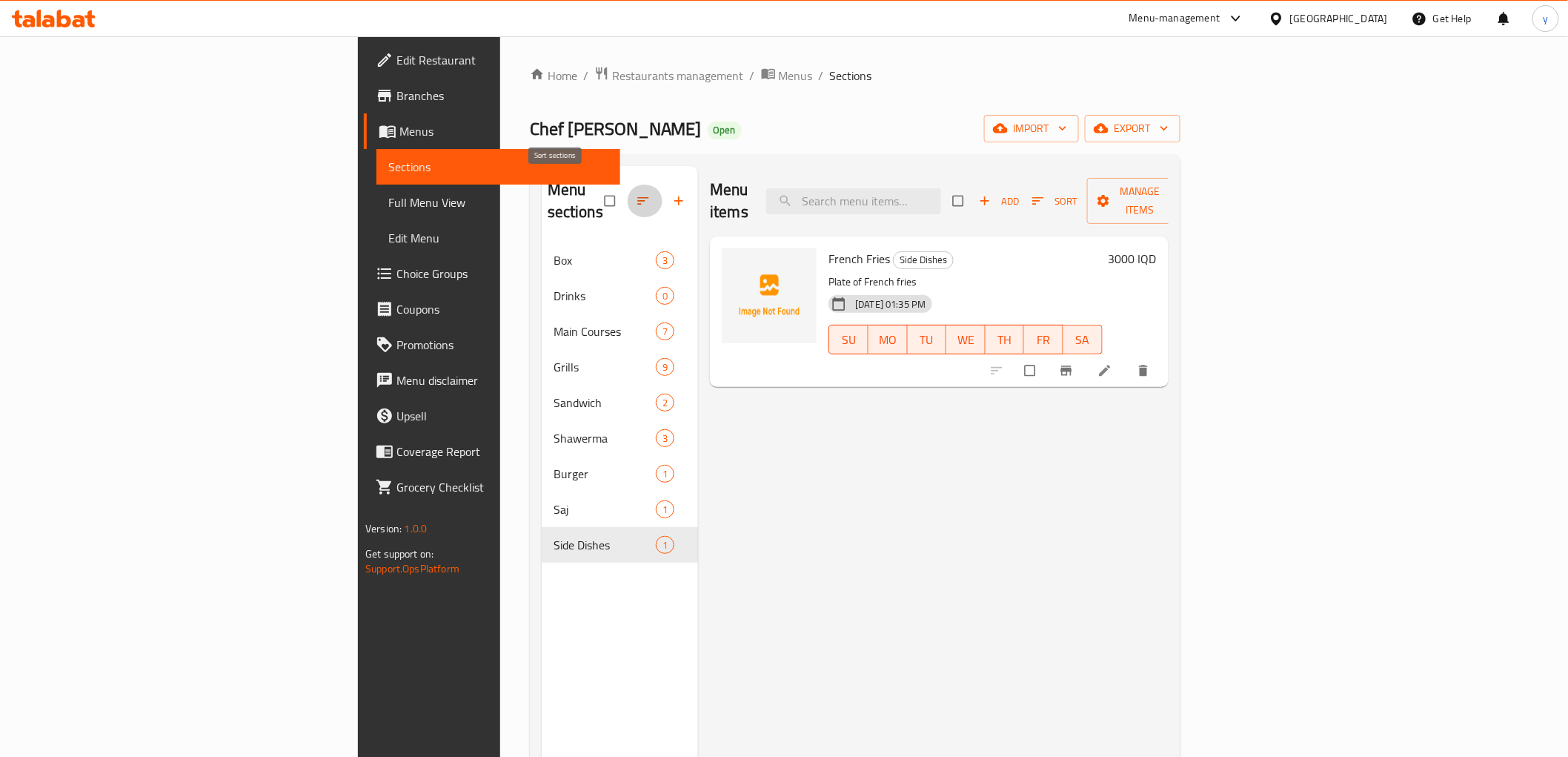
click at [627, 192] on button "button" at bounding box center [644, 201] width 35 height 33
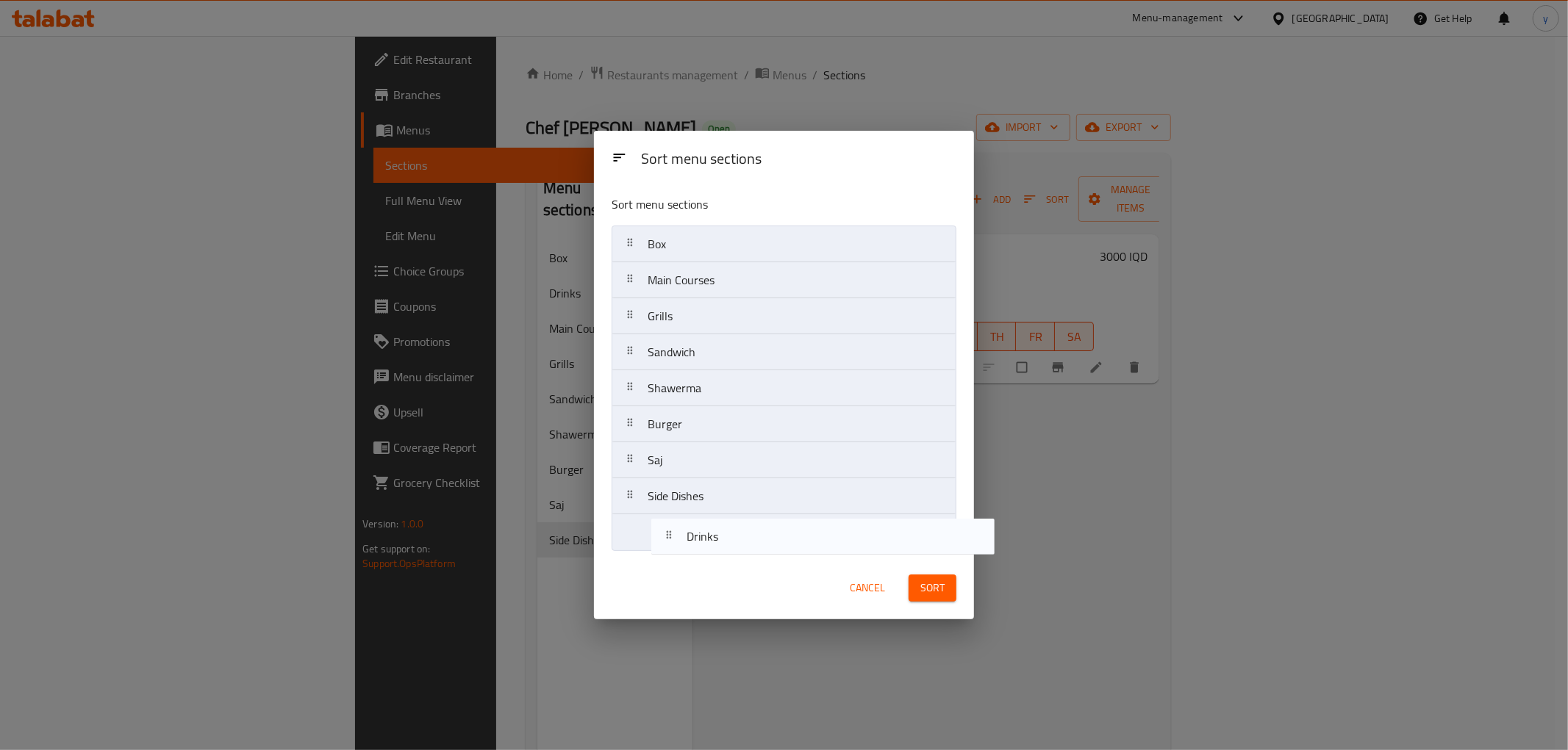
drag, startPoint x: 656, startPoint y: 276, endPoint x: 696, endPoint y: 541, distance: 268.0
click at [696, 541] on nav "Box Drinks Main Courses Grills Sandwich Shawerma Burger Saj Side Dishes" at bounding box center [784, 388] width 344 height 325
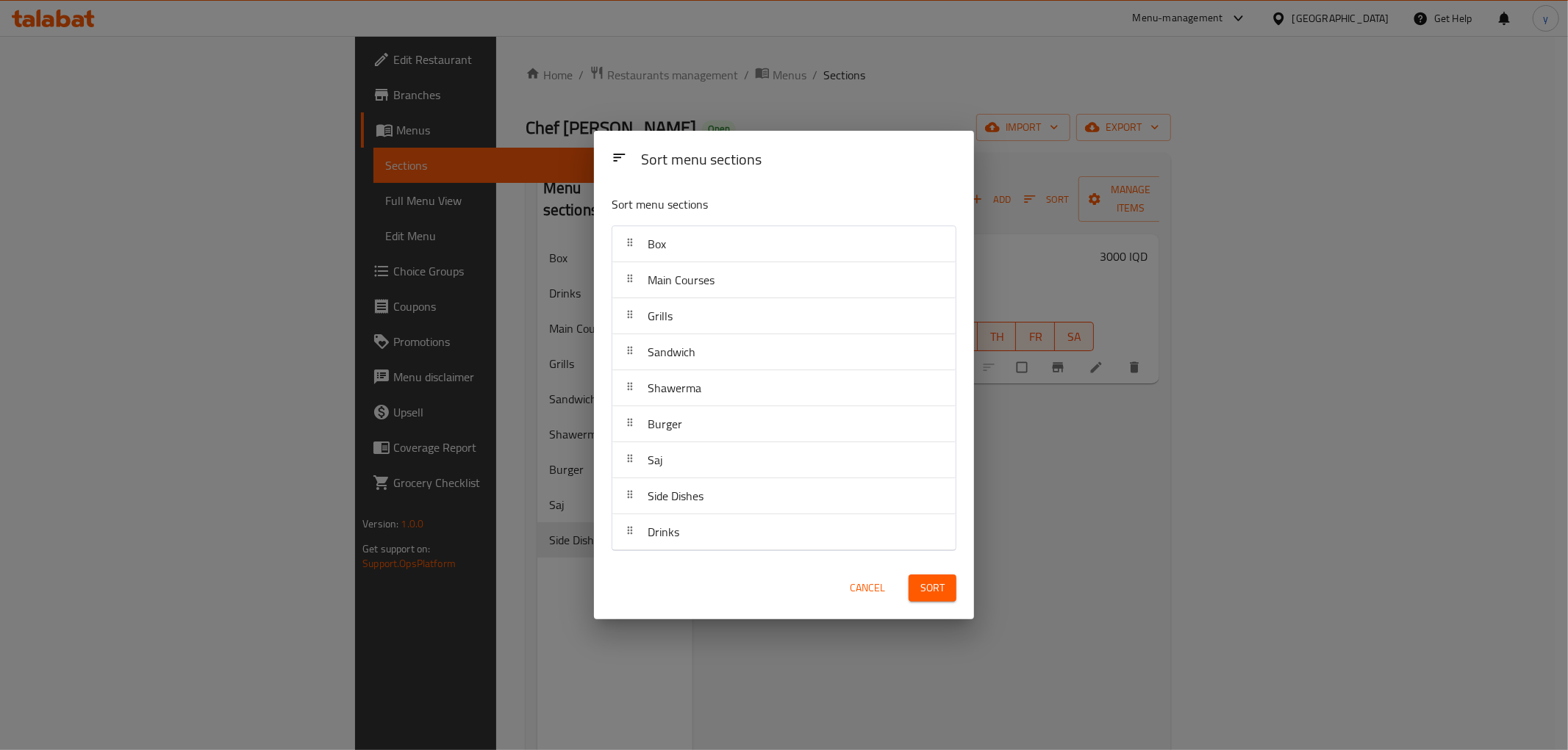
click at [933, 589] on span "Sort" at bounding box center [932, 588] width 25 height 18
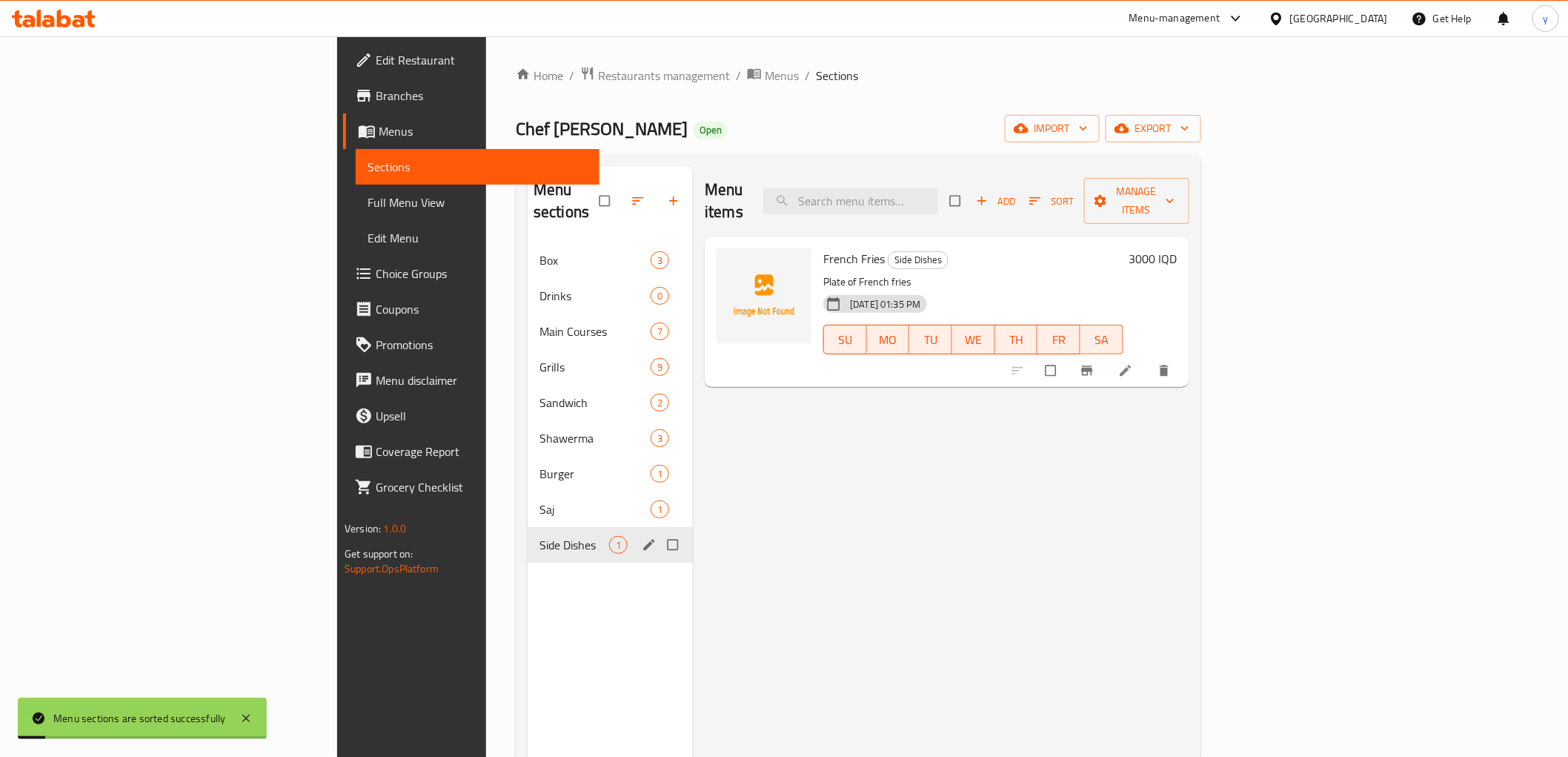
click at [528, 527] on div "Side Dishes 1" at bounding box center [610, 545] width 166 height 35
click at [528, 492] on div "Saj 1" at bounding box center [610, 509] width 166 height 35
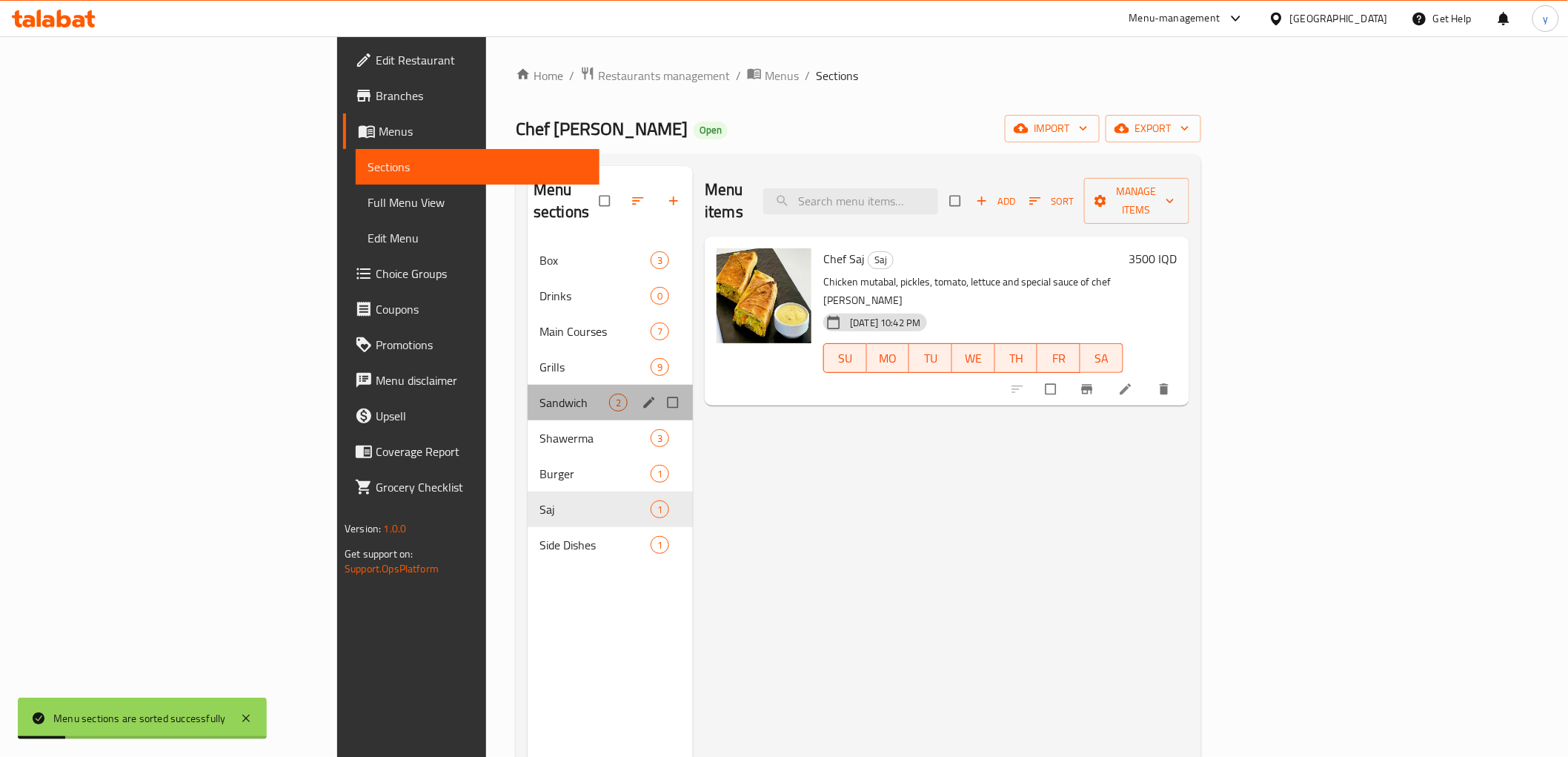
click at [528, 393] on div "Sandwich 2" at bounding box center [610, 402] width 166 height 35
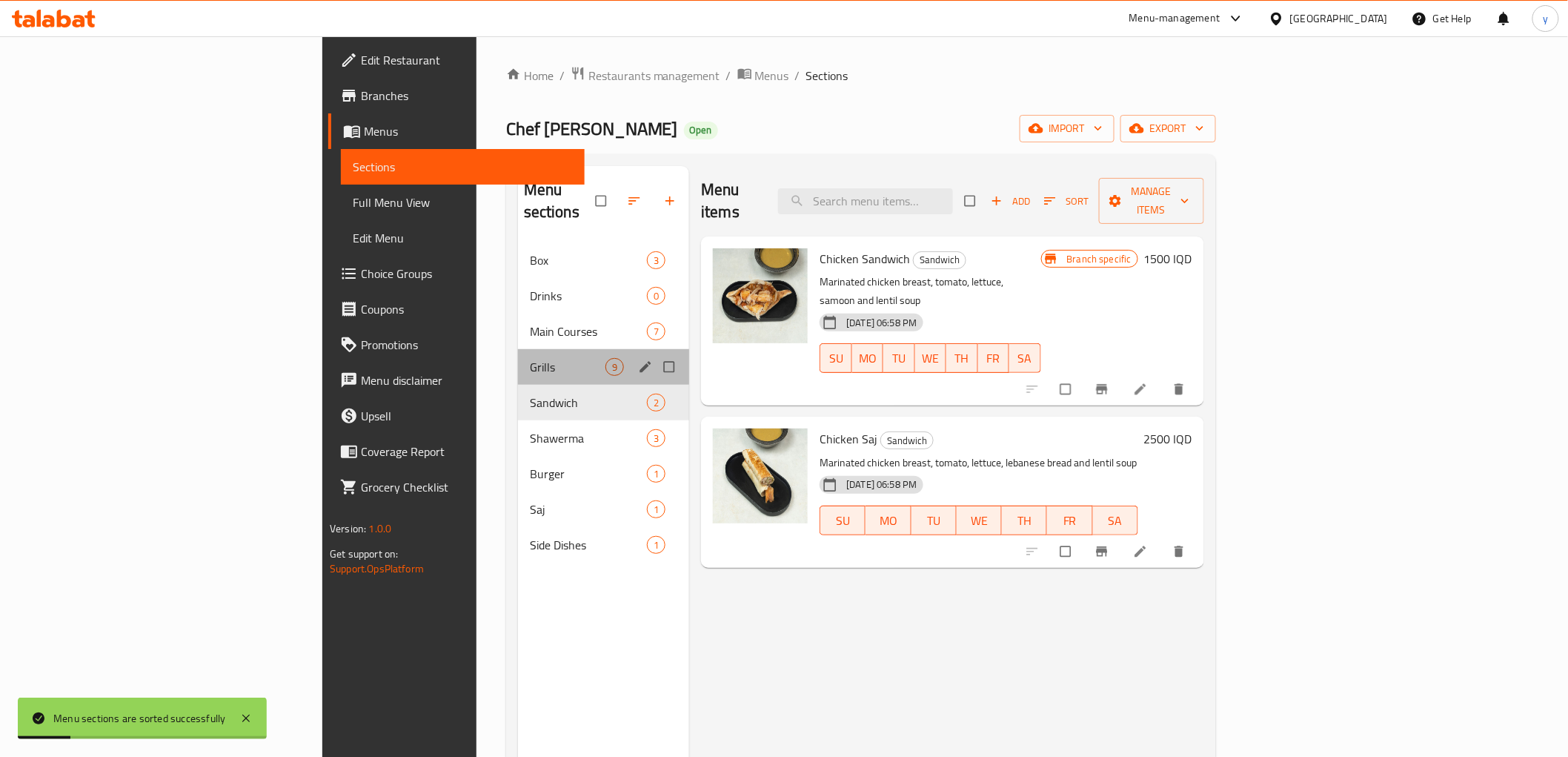
click at [519, 354] on div "Grills 9" at bounding box center [605, 367] width 172 height 35
click at [530, 393] on span "Sandwich" at bounding box center [588, 402] width 117 height 18
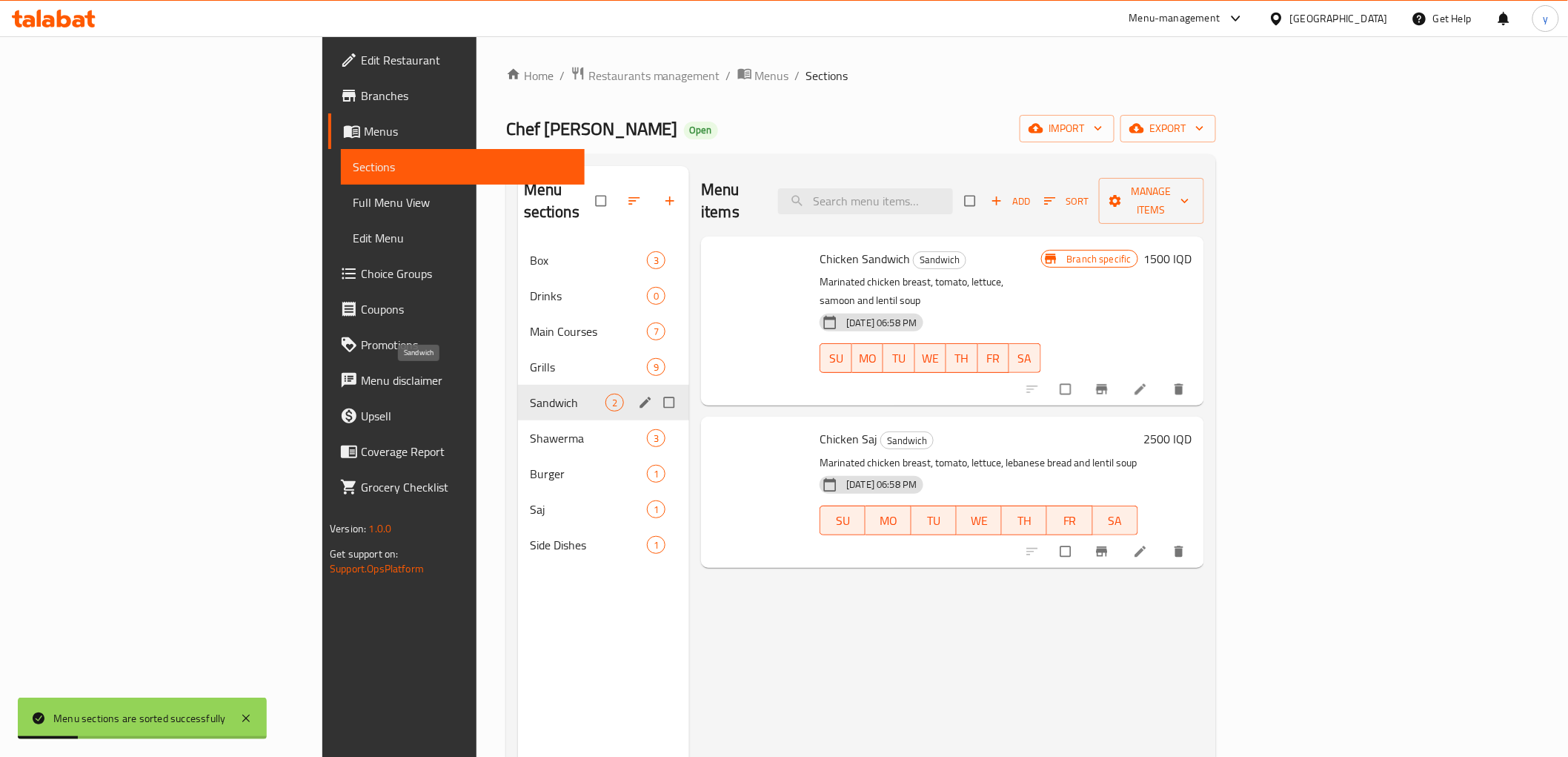
click at [530, 393] on span "Sandwich" at bounding box center [567, 402] width 76 height 18
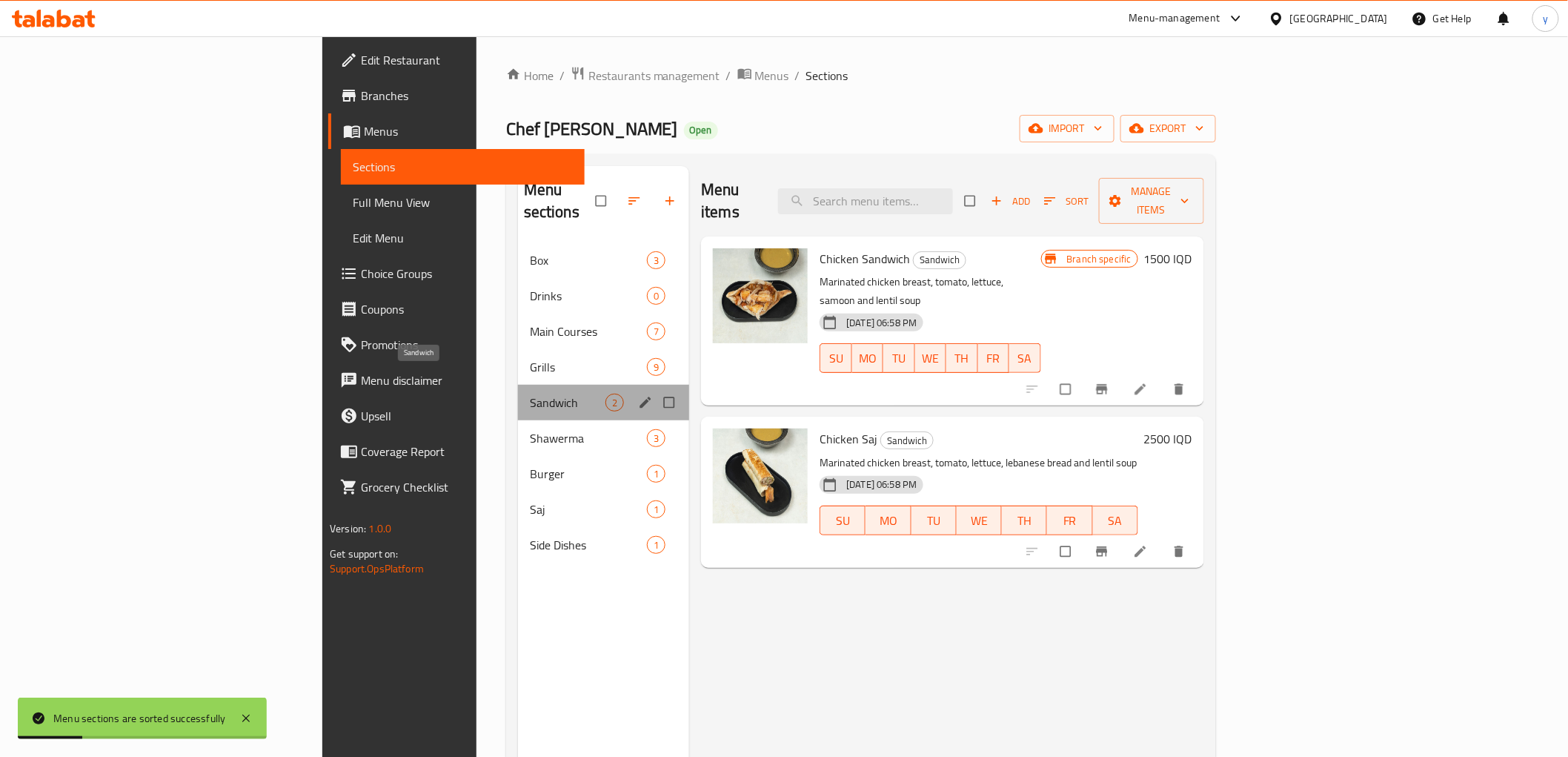
click at [530, 393] on span "Sandwich" at bounding box center [567, 402] width 76 height 18
click at [530, 287] on span "Drinks" at bounding box center [567, 296] width 76 height 18
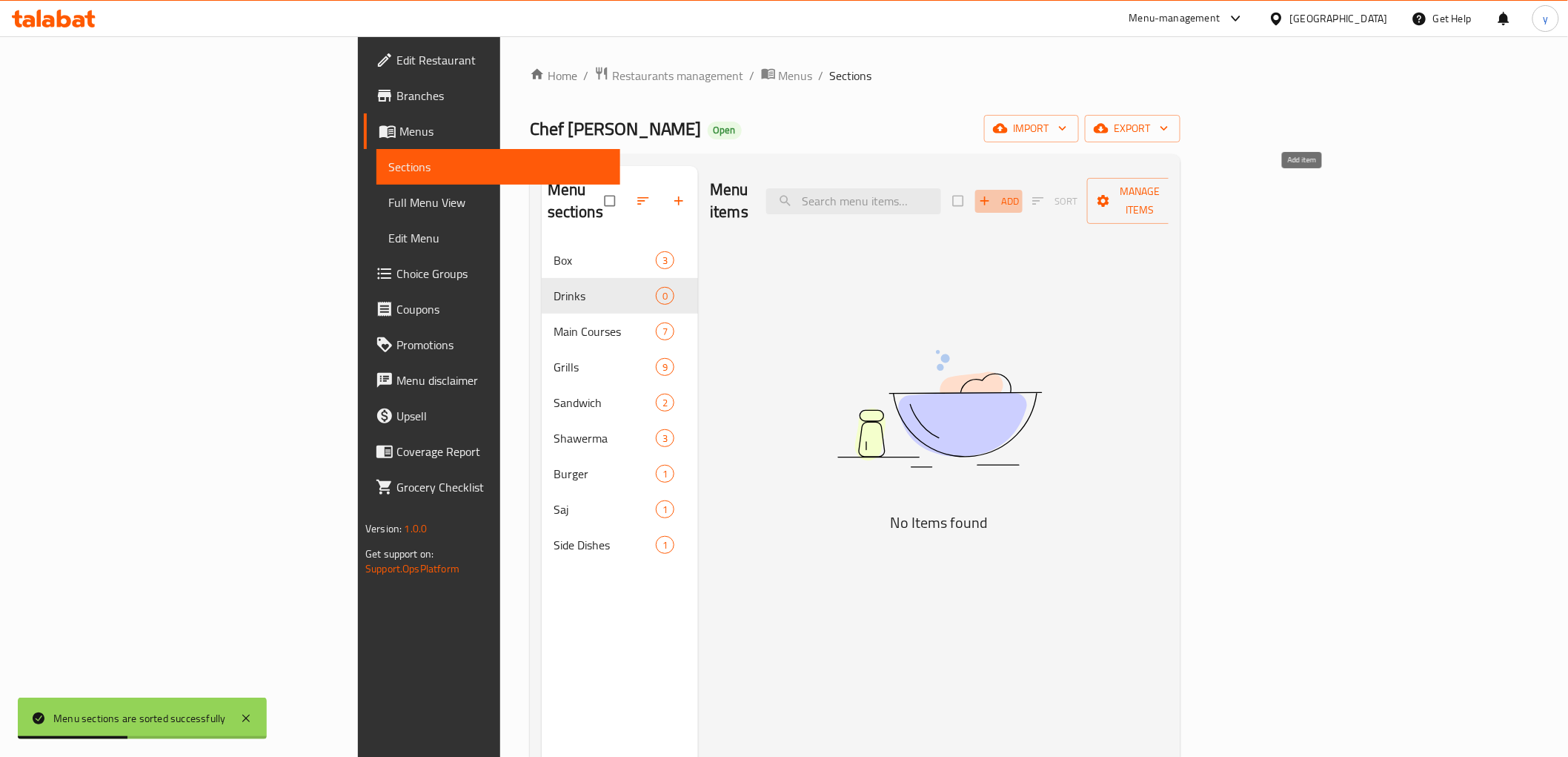
click at [992, 193] on icon "button" at bounding box center [984, 200] width 14 height 14
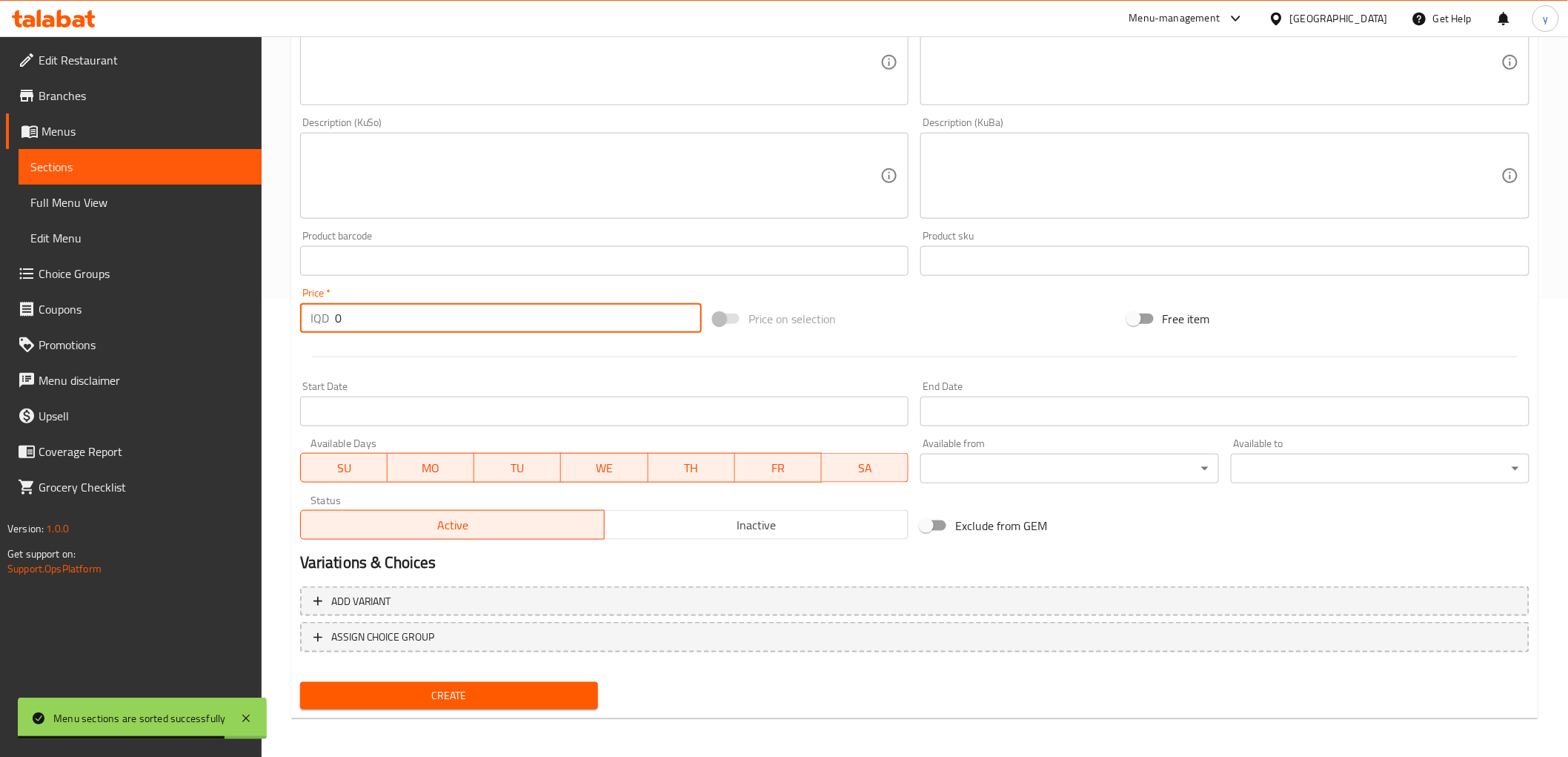
drag, startPoint x: 354, startPoint y: 324, endPoint x: 398, endPoint y: 348, distance: 50.1
click at [297, 330] on div "Price   * IQD 0 Price *" at bounding box center [501, 310] width 413 height 57
paste input "50"
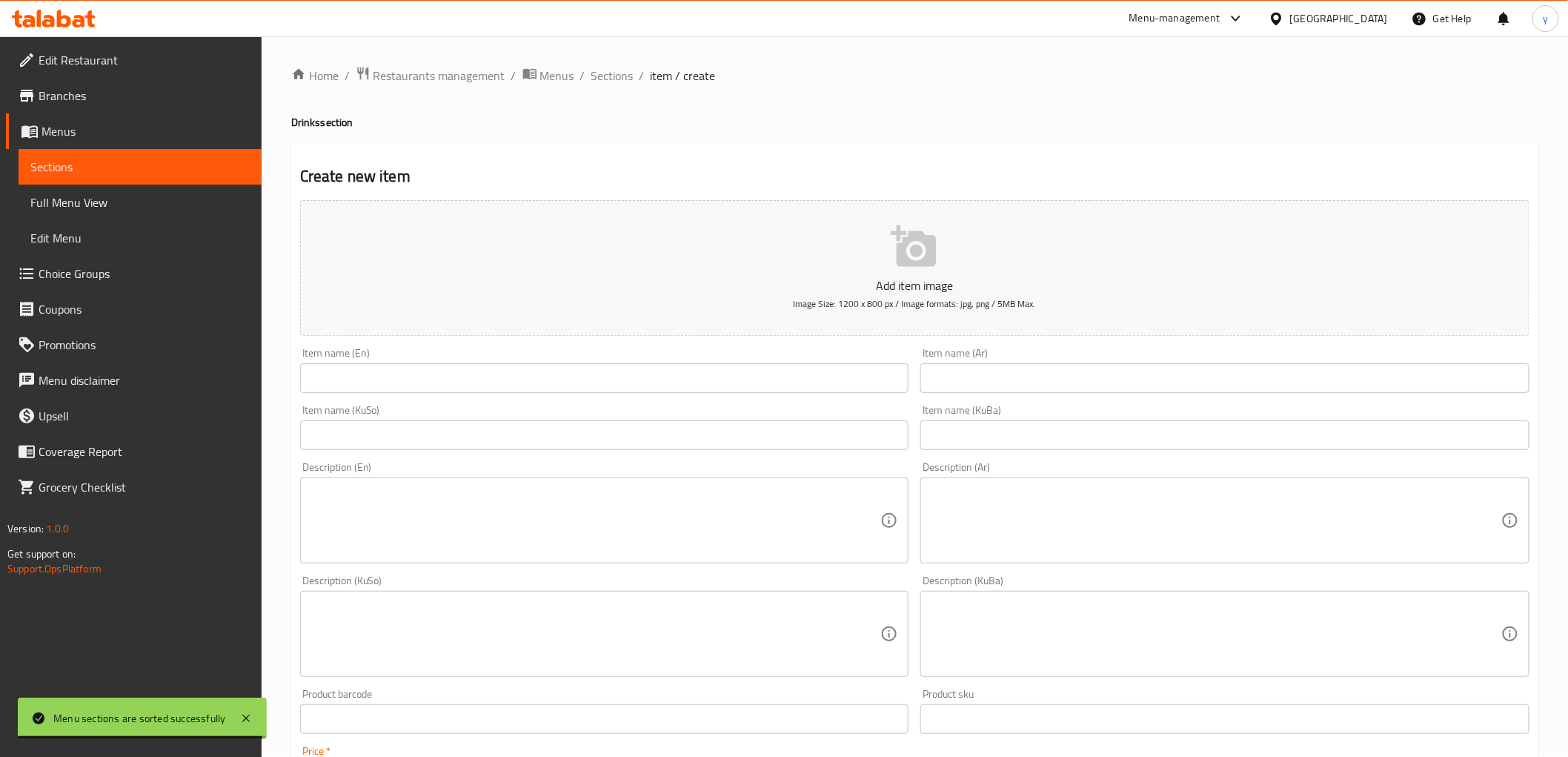
type input "500"
click at [832, 445] on input "text" at bounding box center [605, 434] width 609 height 30
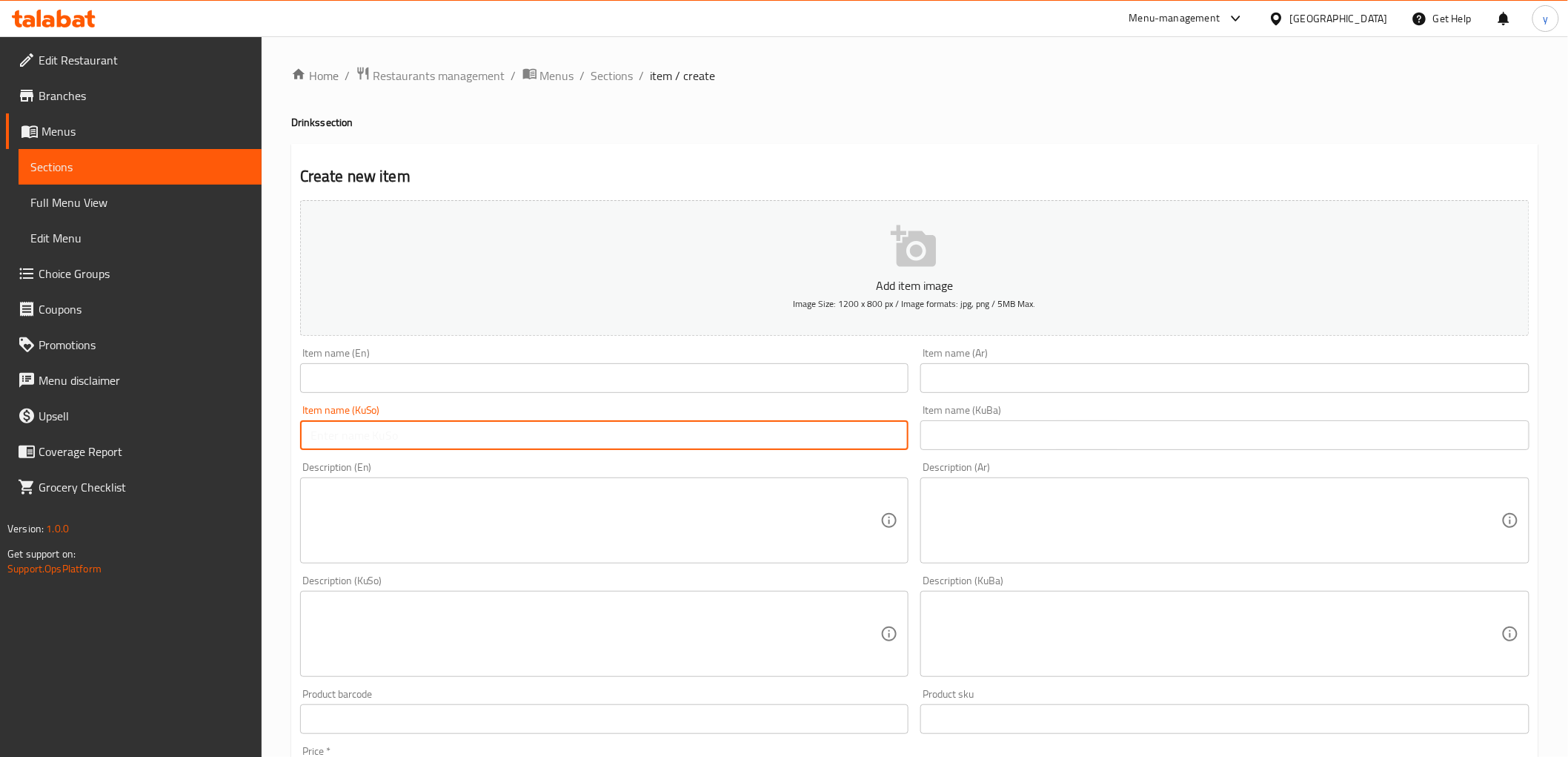
paste input "بیپسی"
type input "بیپسی"
click at [1022, 397] on div "Item name (Ar) Item name (Ar)" at bounding box center [1225, 370] width 621 height 57
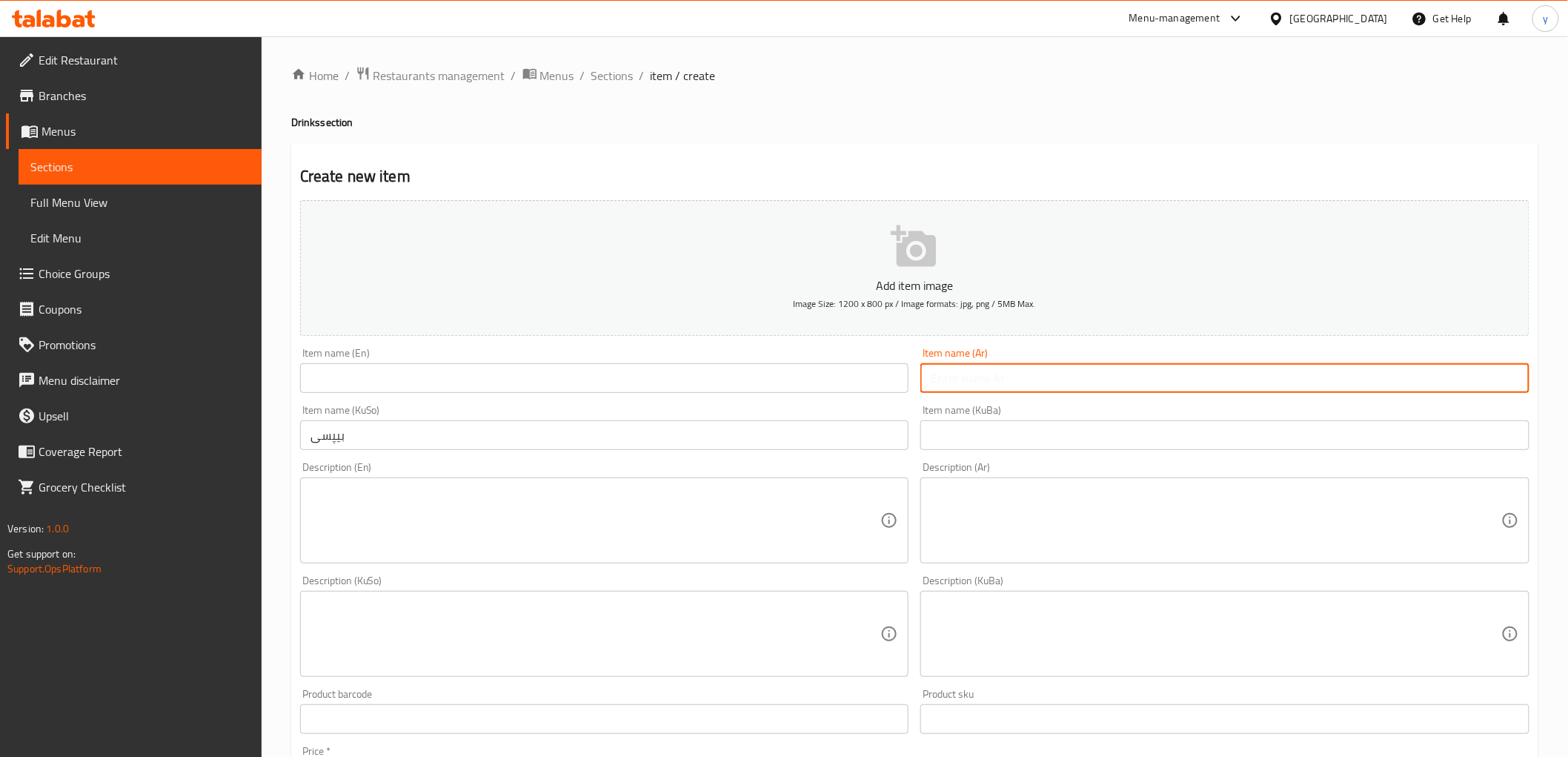
click at [1021, 387] on input "text" at bounding box center [1225, 378] width 609 height 30
paste input "بيبسي"
type input "بيبسي"
drag, startPoint x: 826, startPoint y: 393, endPoint x: 767, endPoint y: 387, distance: 59.3
click at [826, 393] on input "text" at bounding box center [605, 378] width 609 height 30
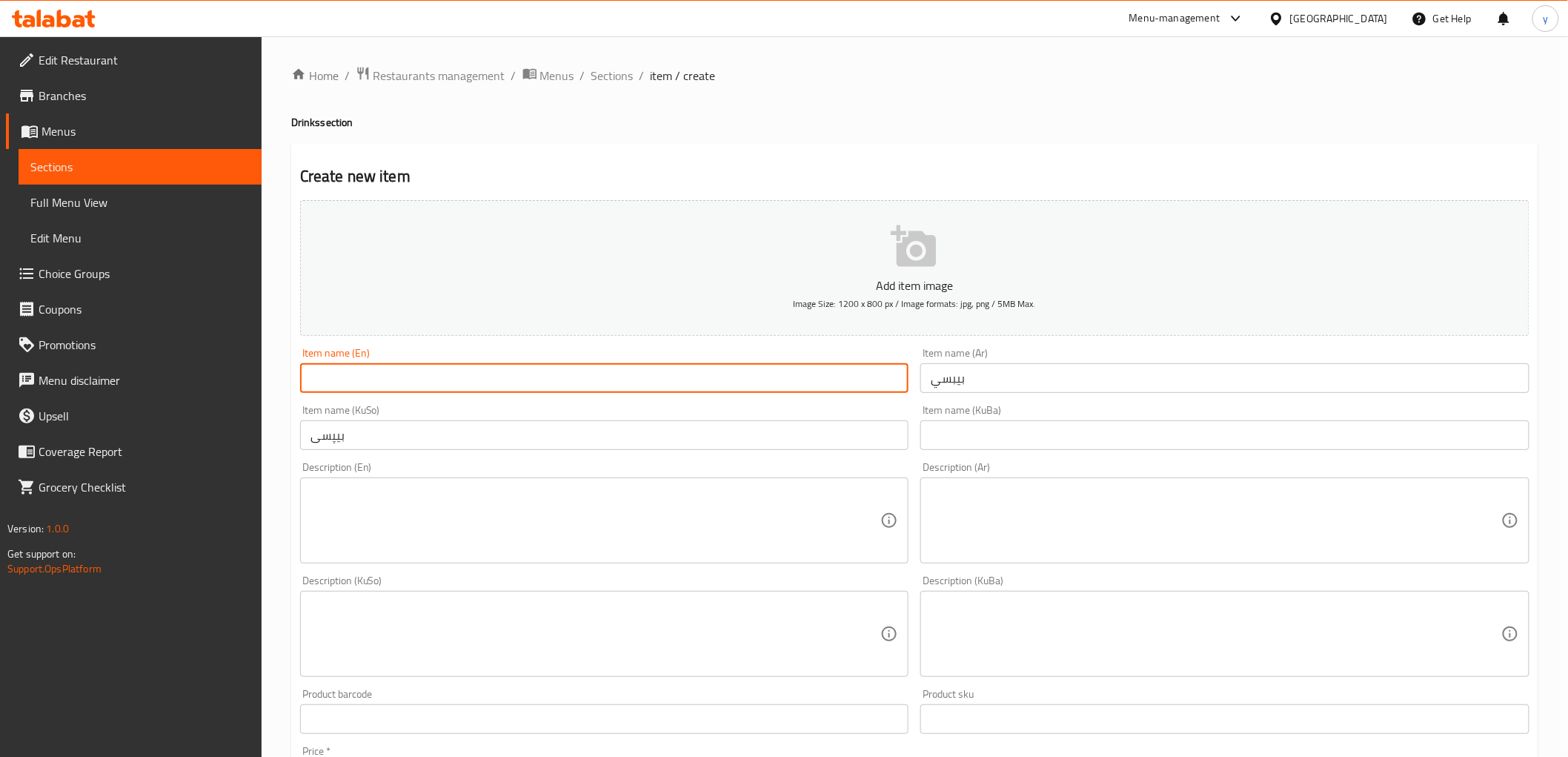
paste input "Pepsi"
type input "Pepsi"
click at [857, 551] on textarea at bounding box center [596, 521] width 571 height 71
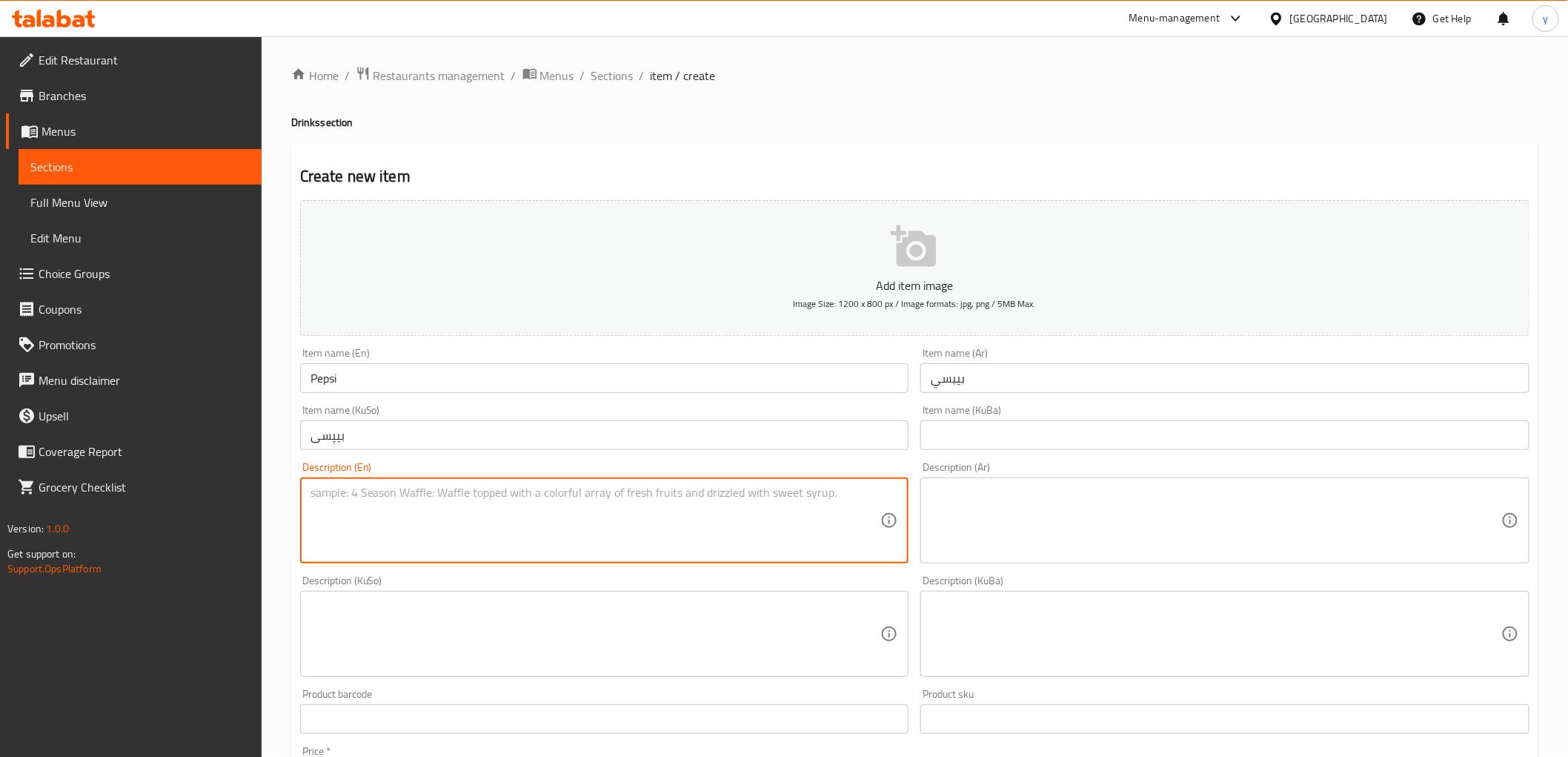
click at [987, 504] on textarea at bounding box center [1216, 521] width 571 height 71
click at [542, 515] on textarea at bounding box center [596, 521] width 571 height 71
paste textarea "Soft drink"
type textarea "Soft drink"
click at [1058, 526] on textarea at bounding box center [1216, 521] width 571 height 71
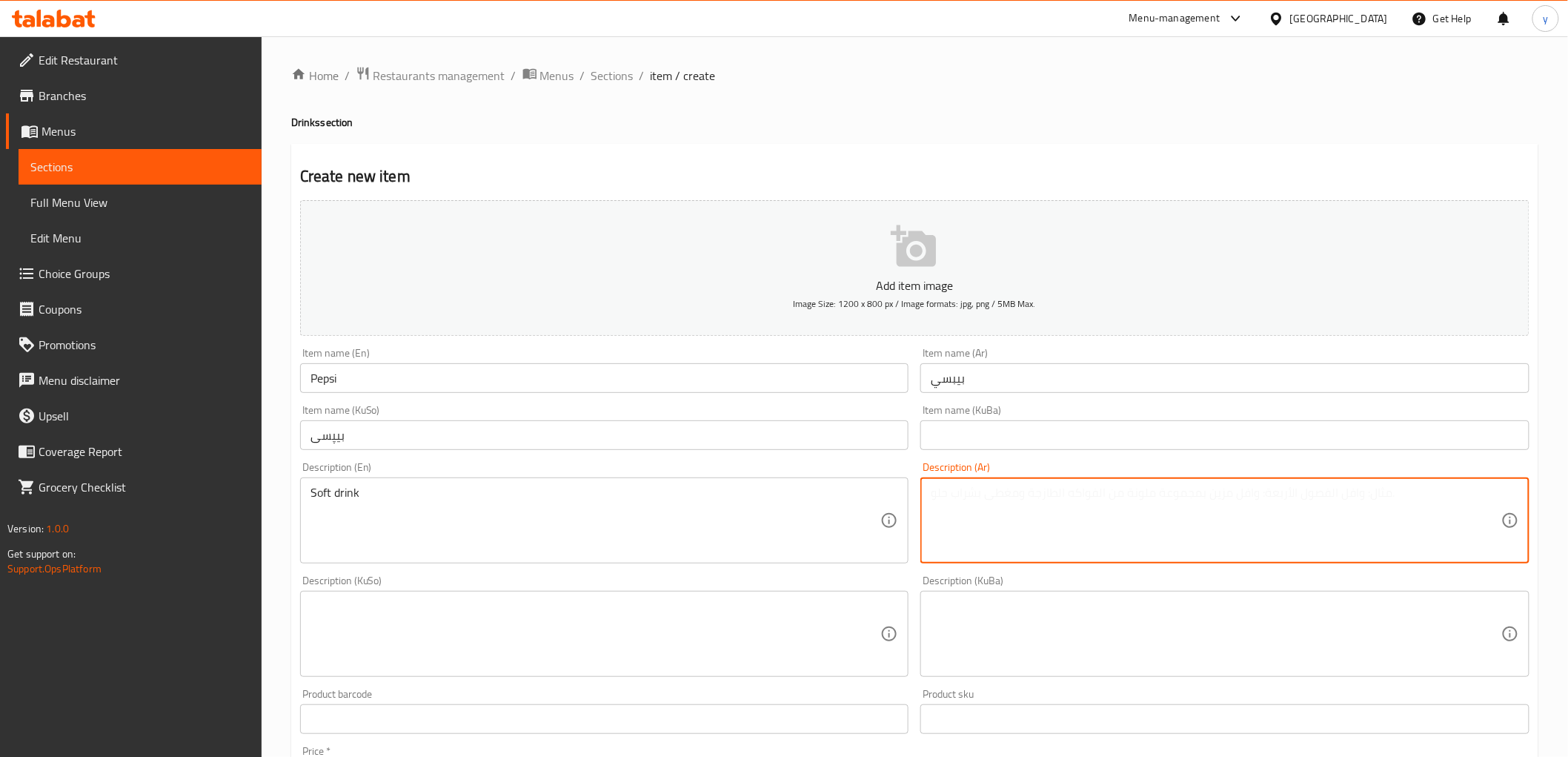
paste textarea "مشروب غازي"
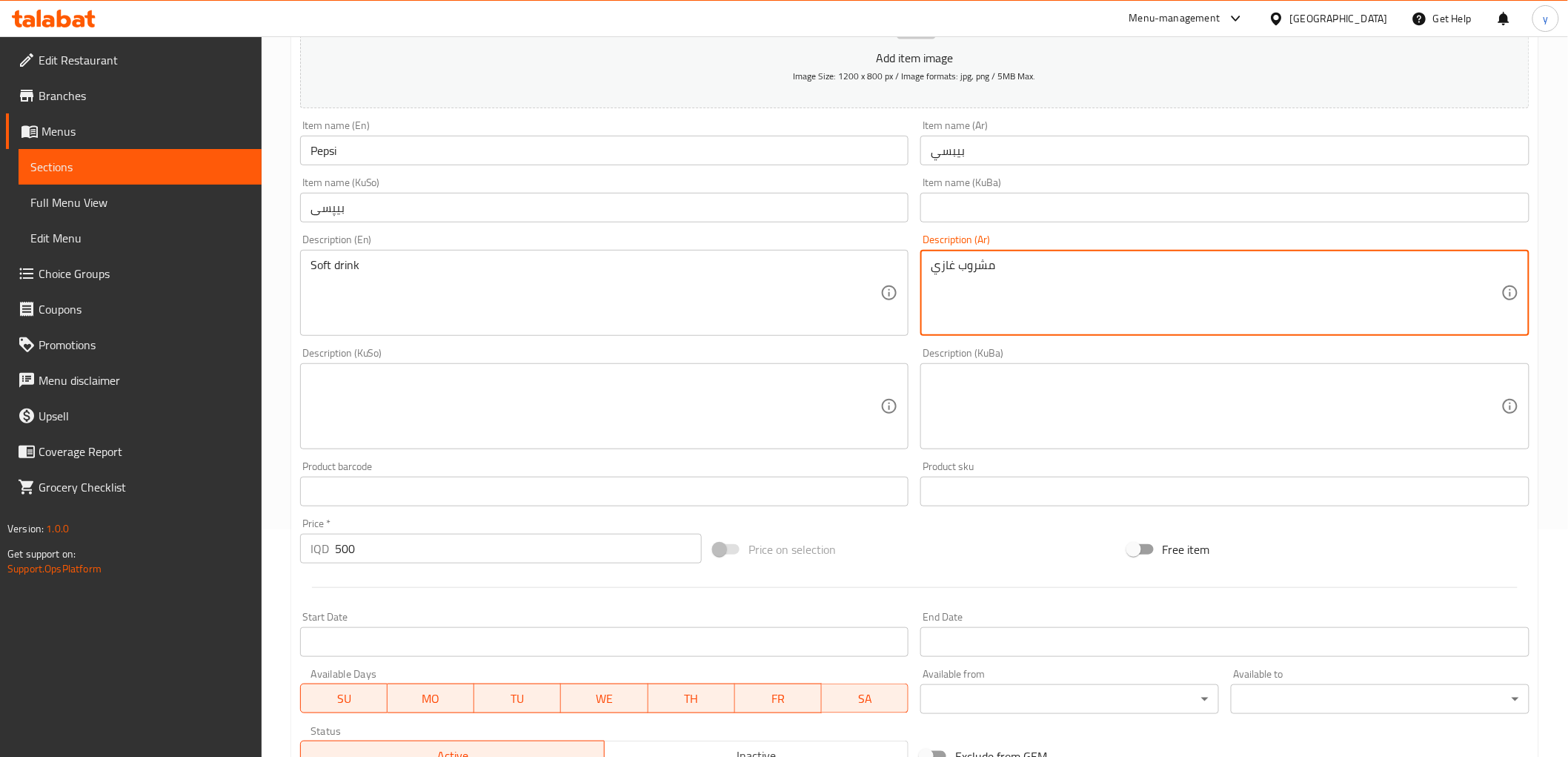
scroll to position [329, 0]
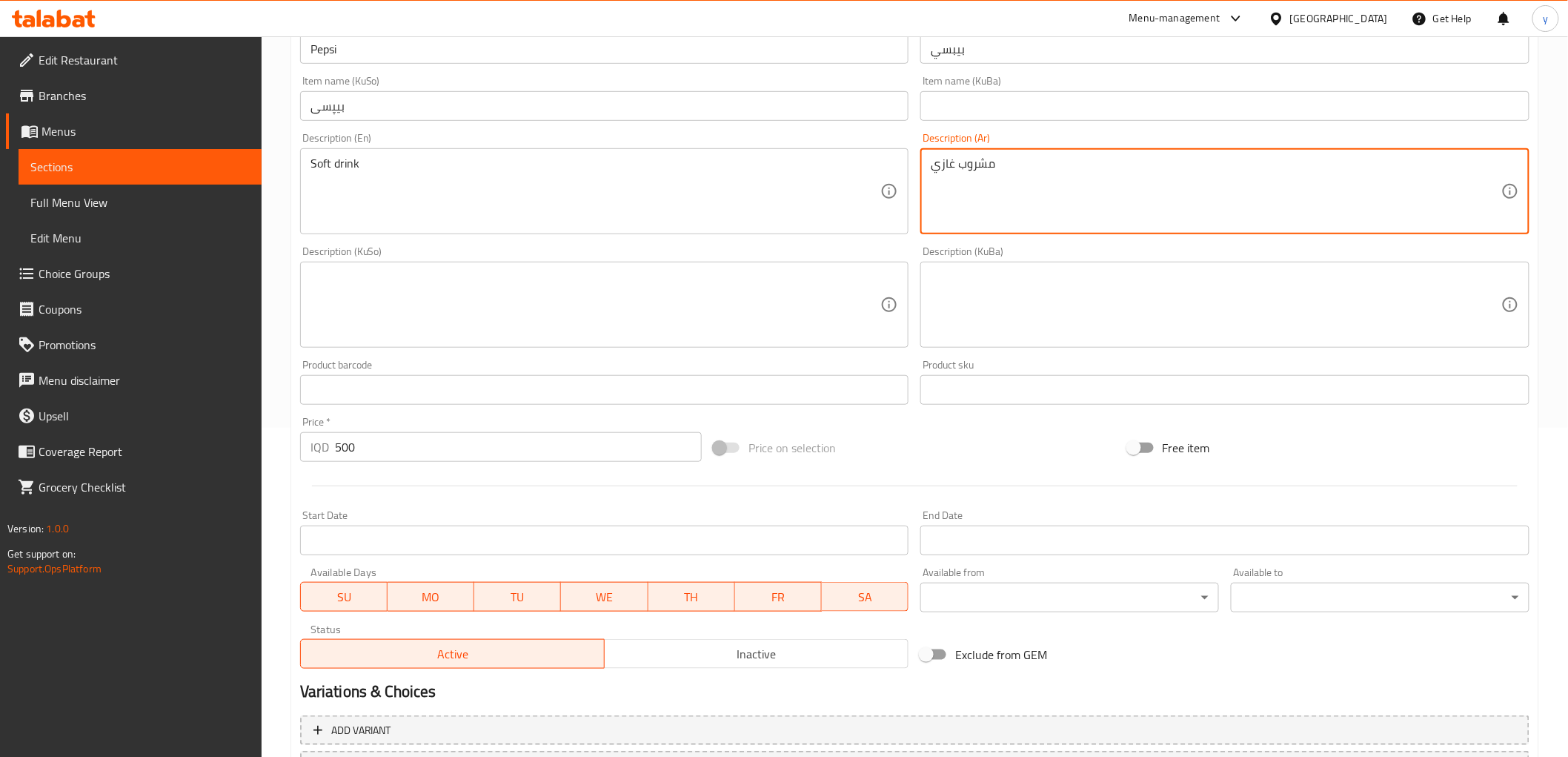
type textarea "مشروب غازي"
click at [714, 316] on textarea at bounding box center [596, 305] width 571 height 71
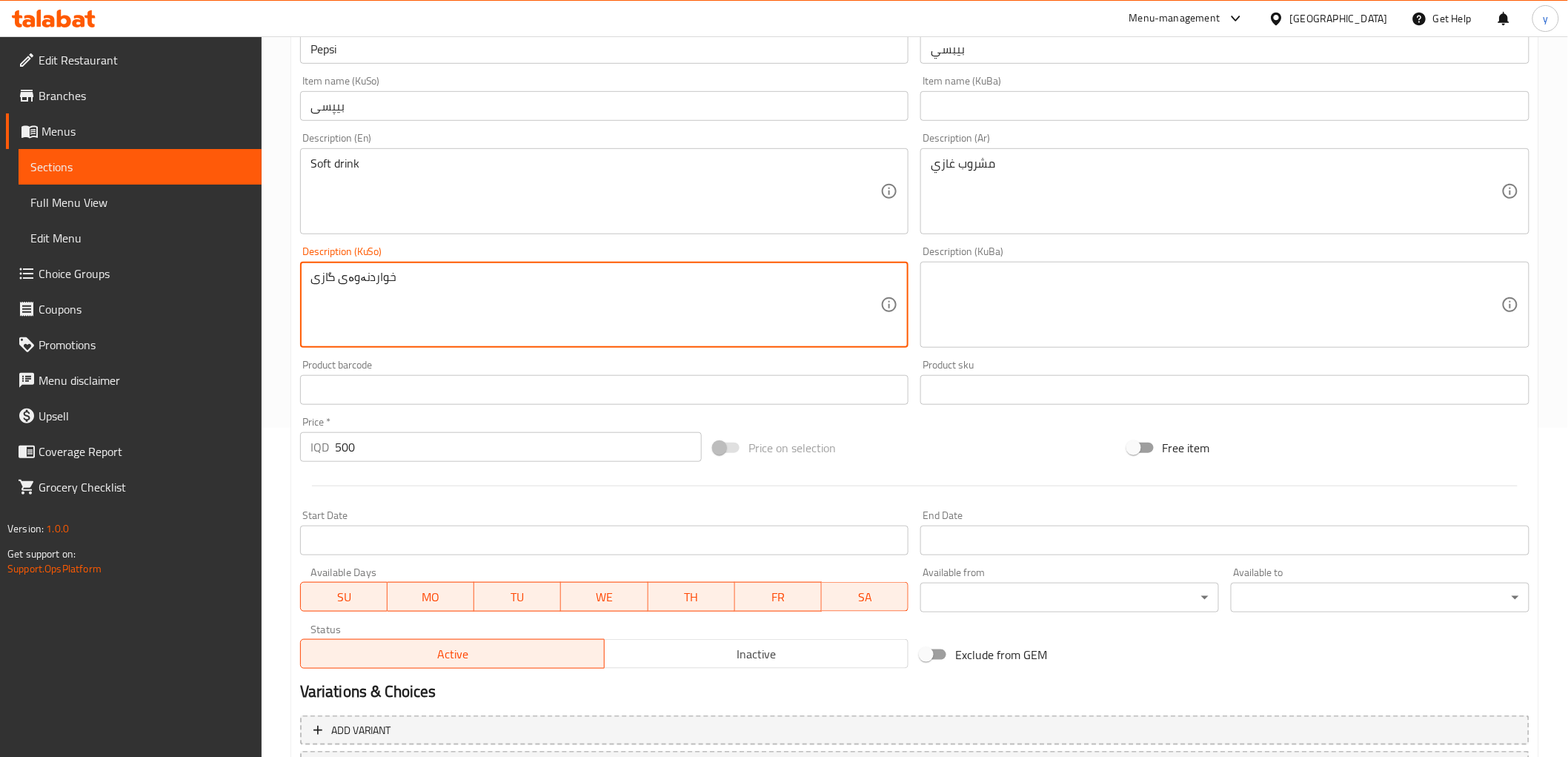
type textarea "خواردنەوەی گازی"
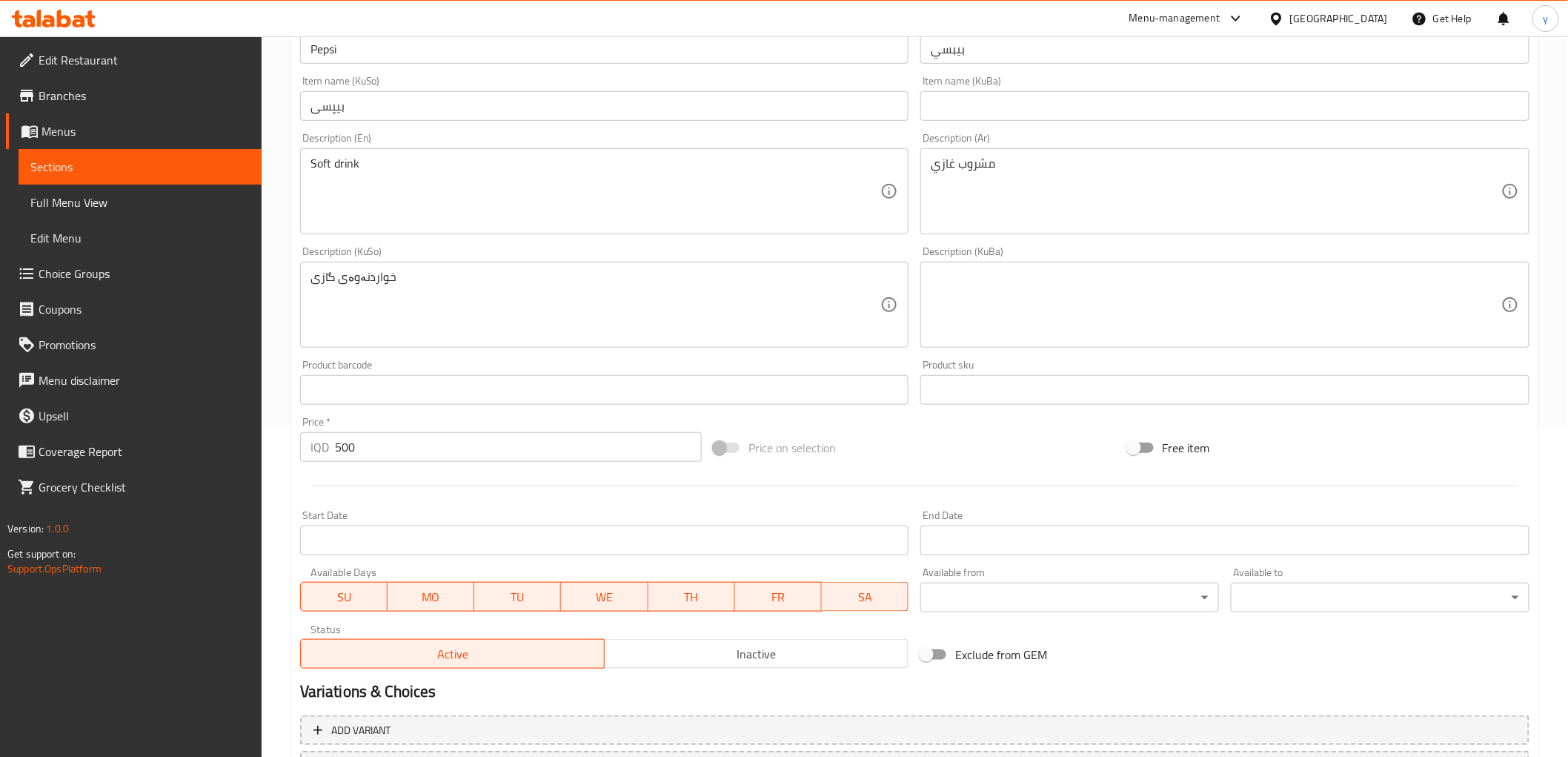
click at [643, 360] on div "Product barcode Product barcode" at bounding box center [605, 382] width 609 height 45
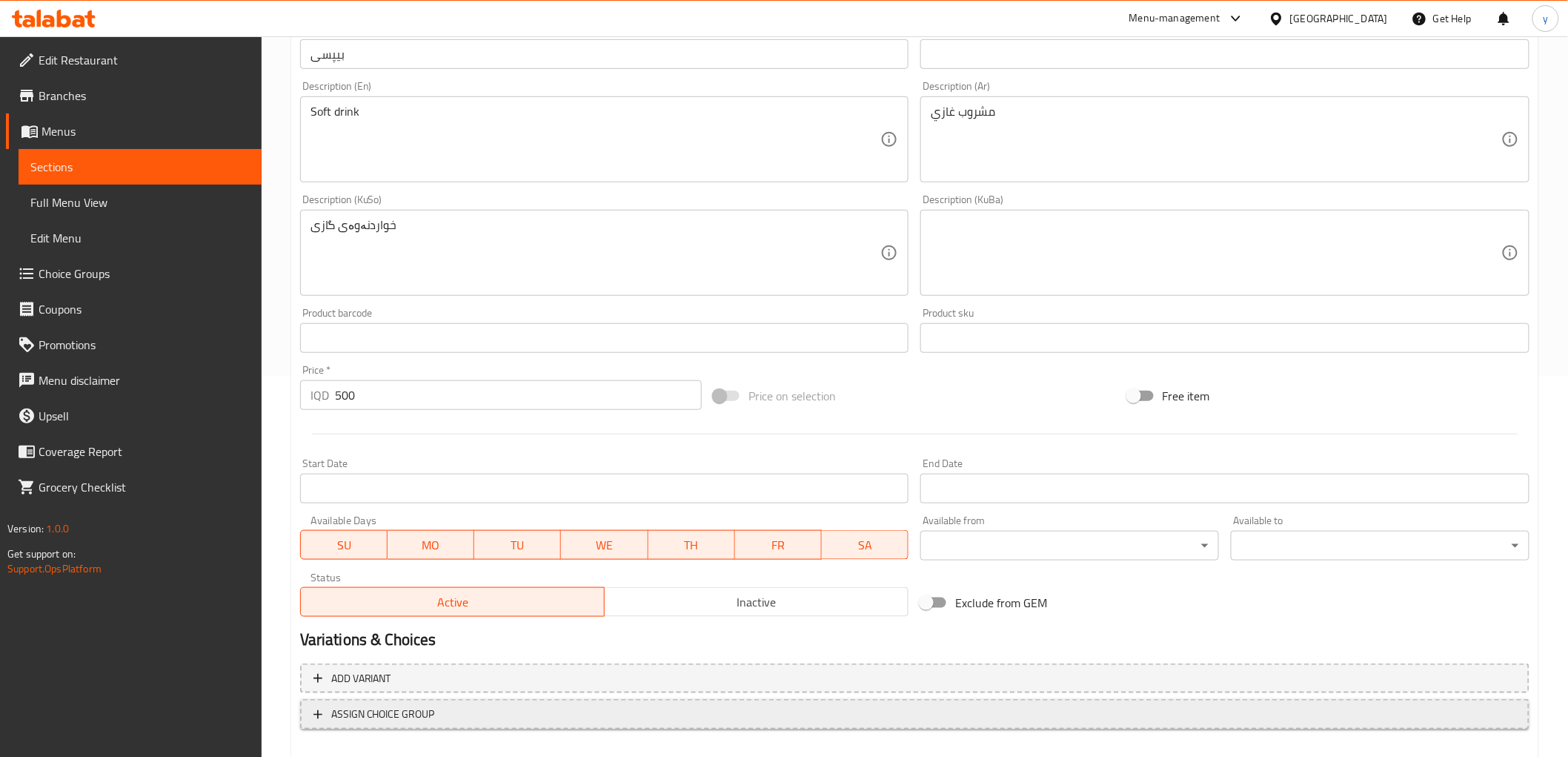
scroll to position [458, 0]
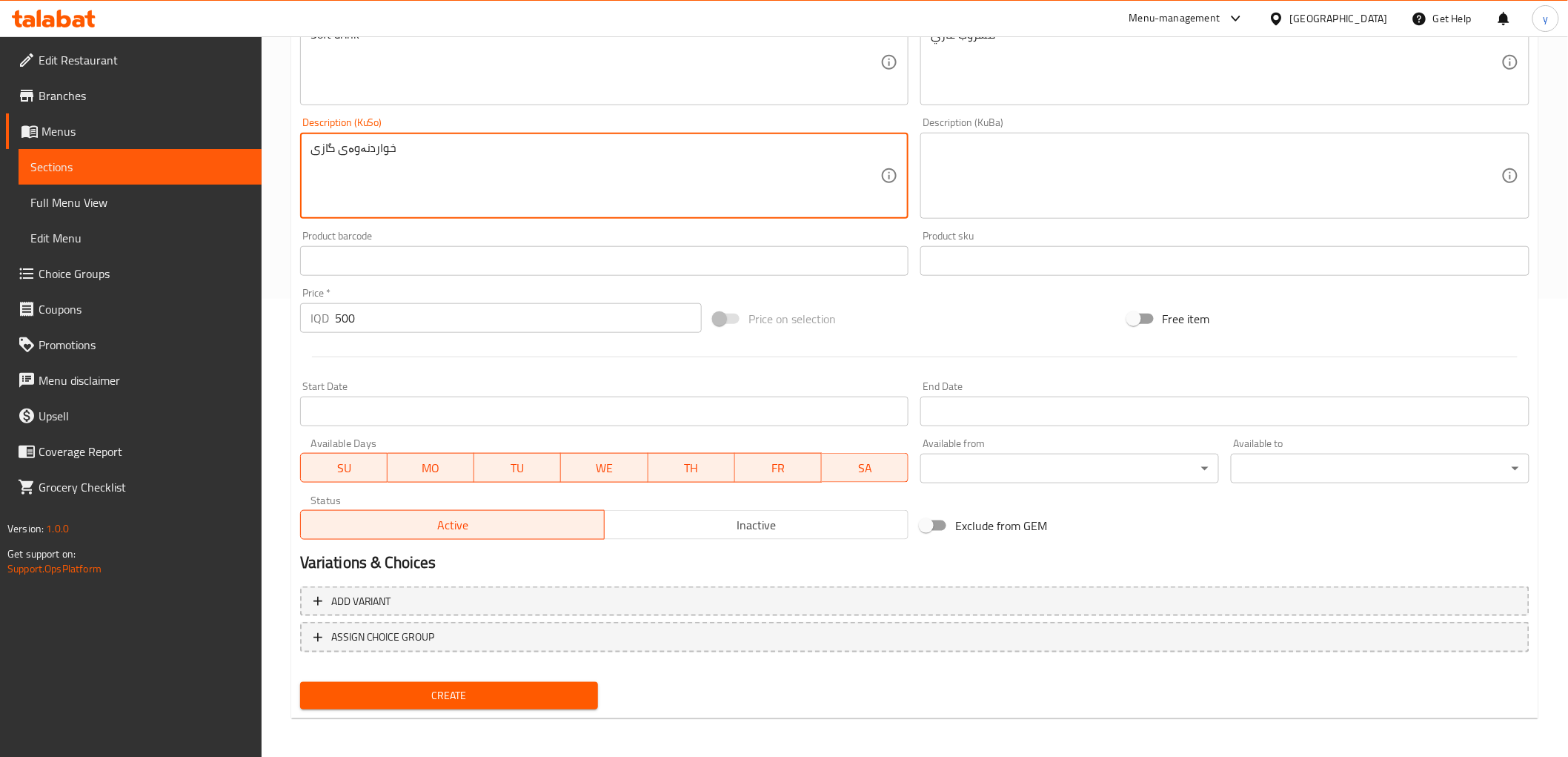
click at [387, 145] on textarea "خواردنەوەی گازی" at bounding box center [596, 176] width 571 height 71
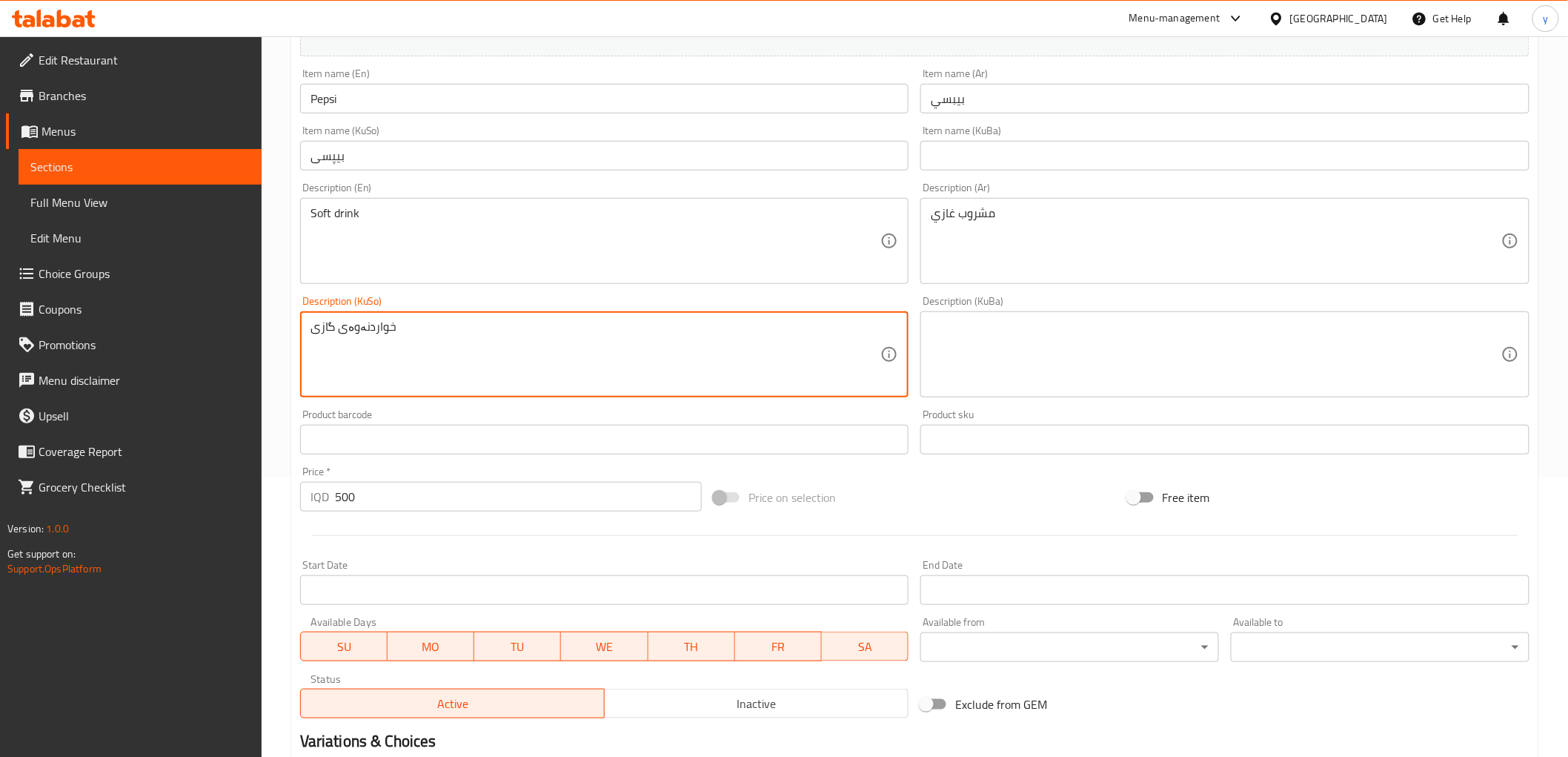
scroll to position [129, 0]
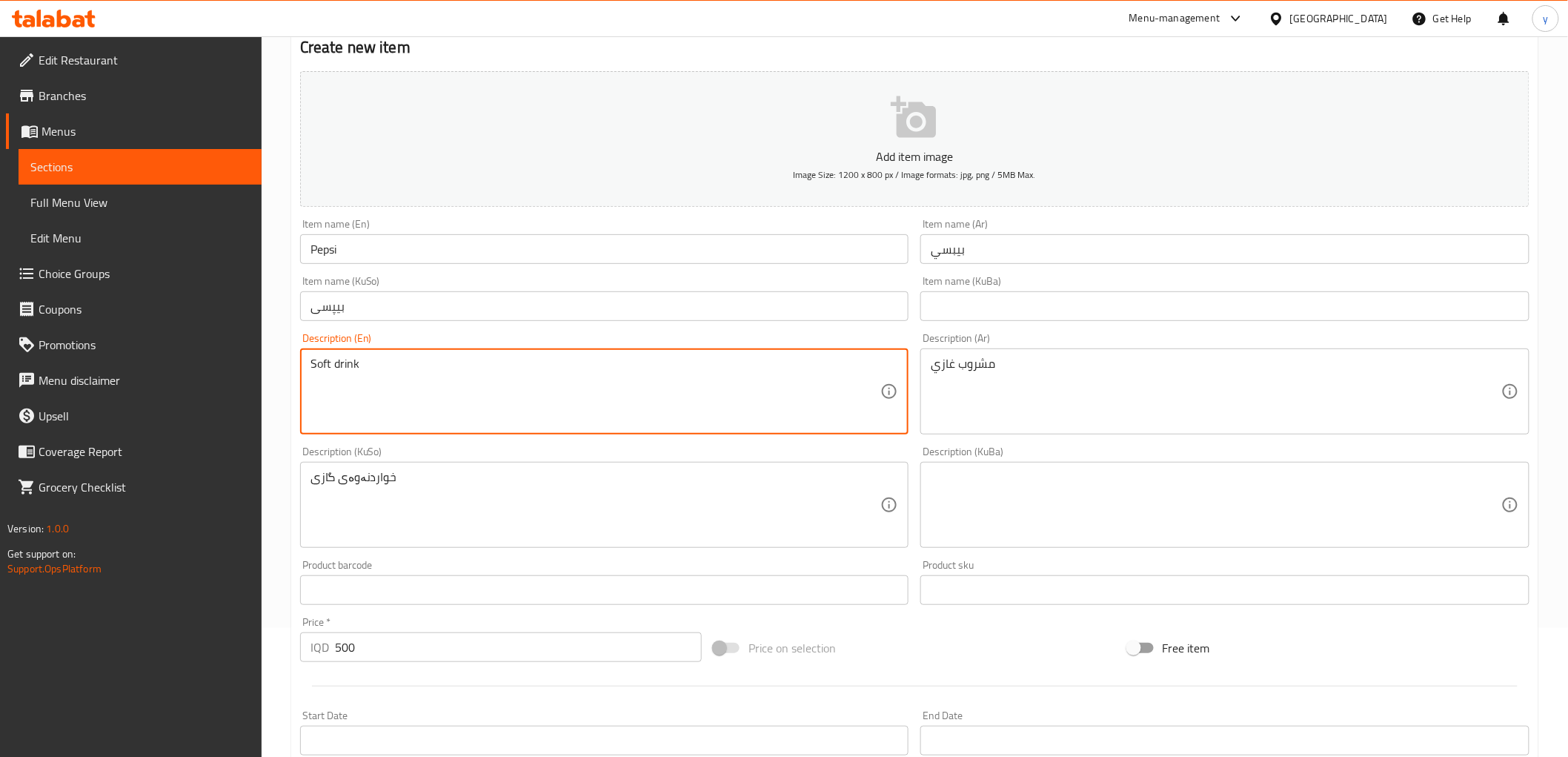
click at [377, 358] on textarea "Soft drink" at bounding box center [596, 392] width 571 height 71
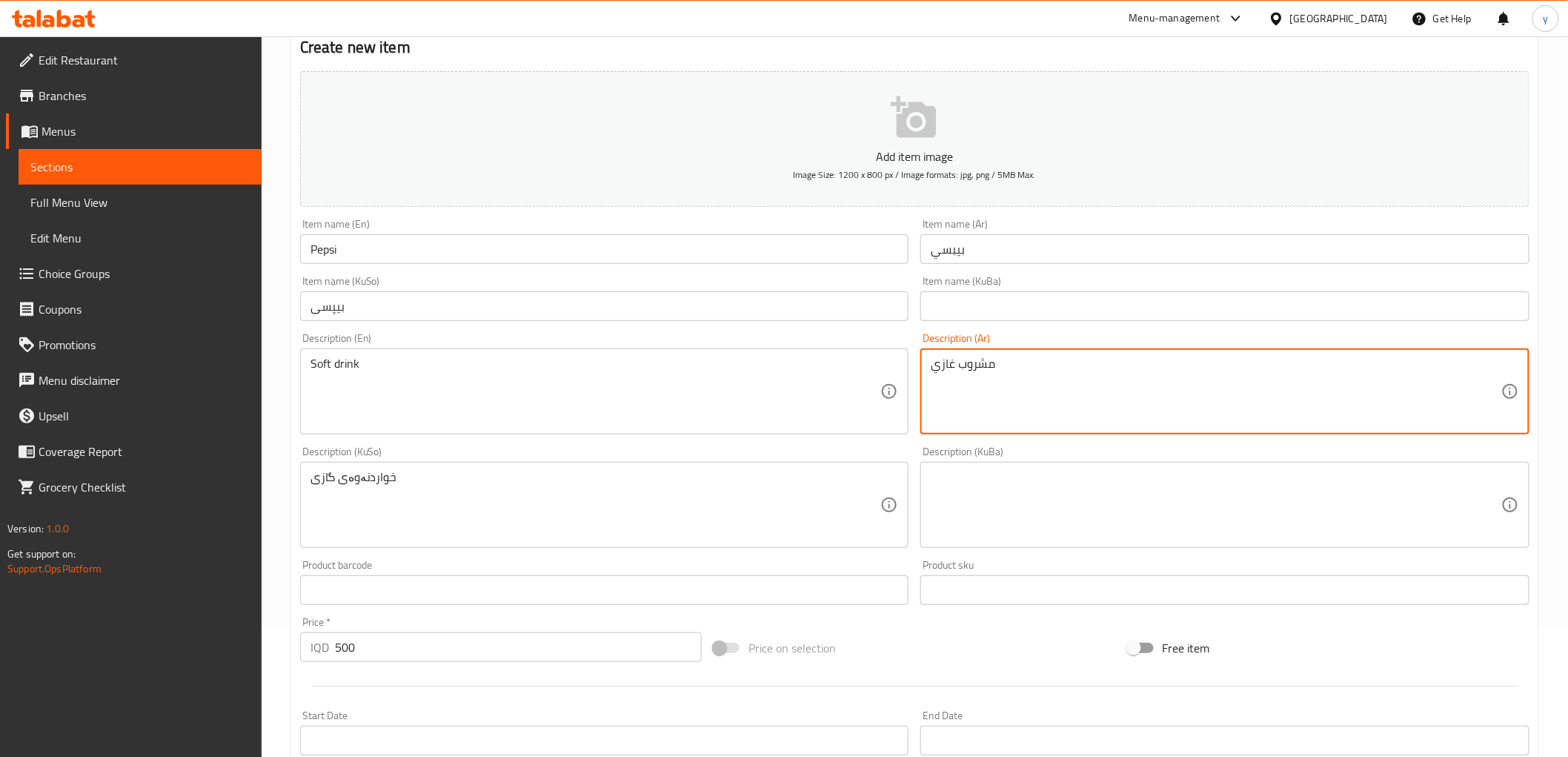
click at [1081, 358] on textarea "مشروب غازي" at bounding box center [1216, 392] width 571 height 71
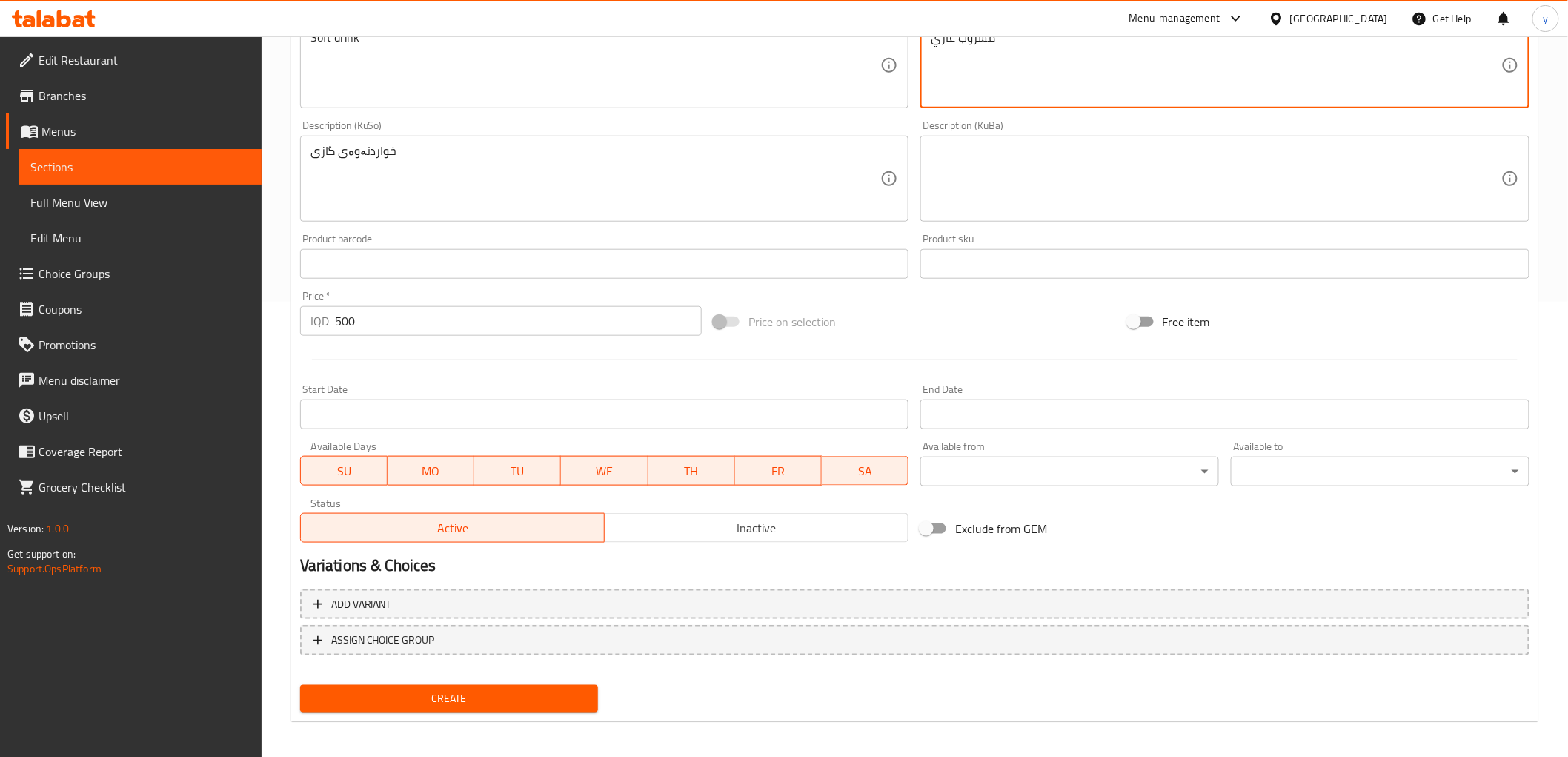
scroll to position [458, 0]
click at [492, 693] on span "Create" at bounding box center [449, 695] width 275 height 18
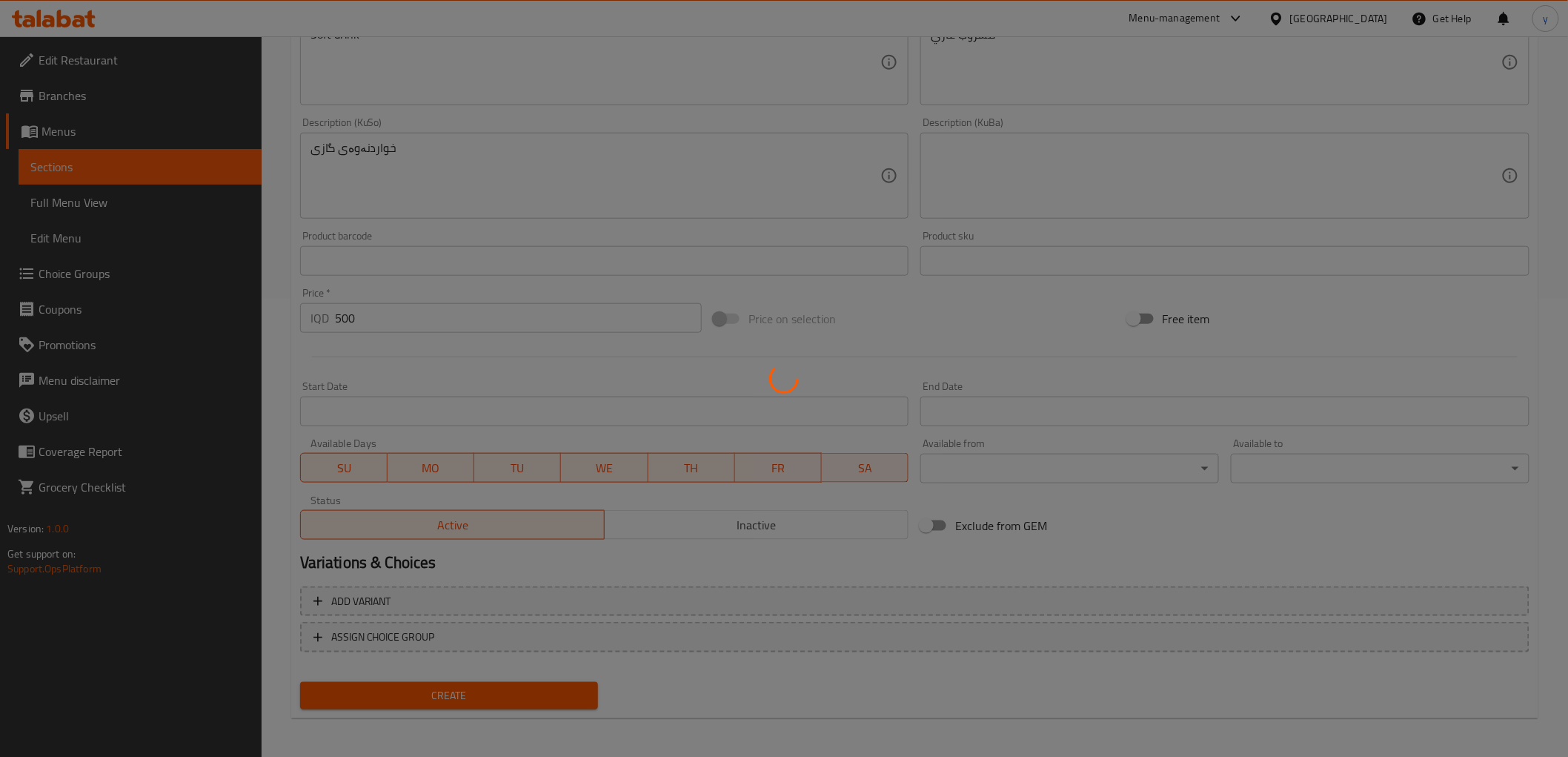
type input "0"
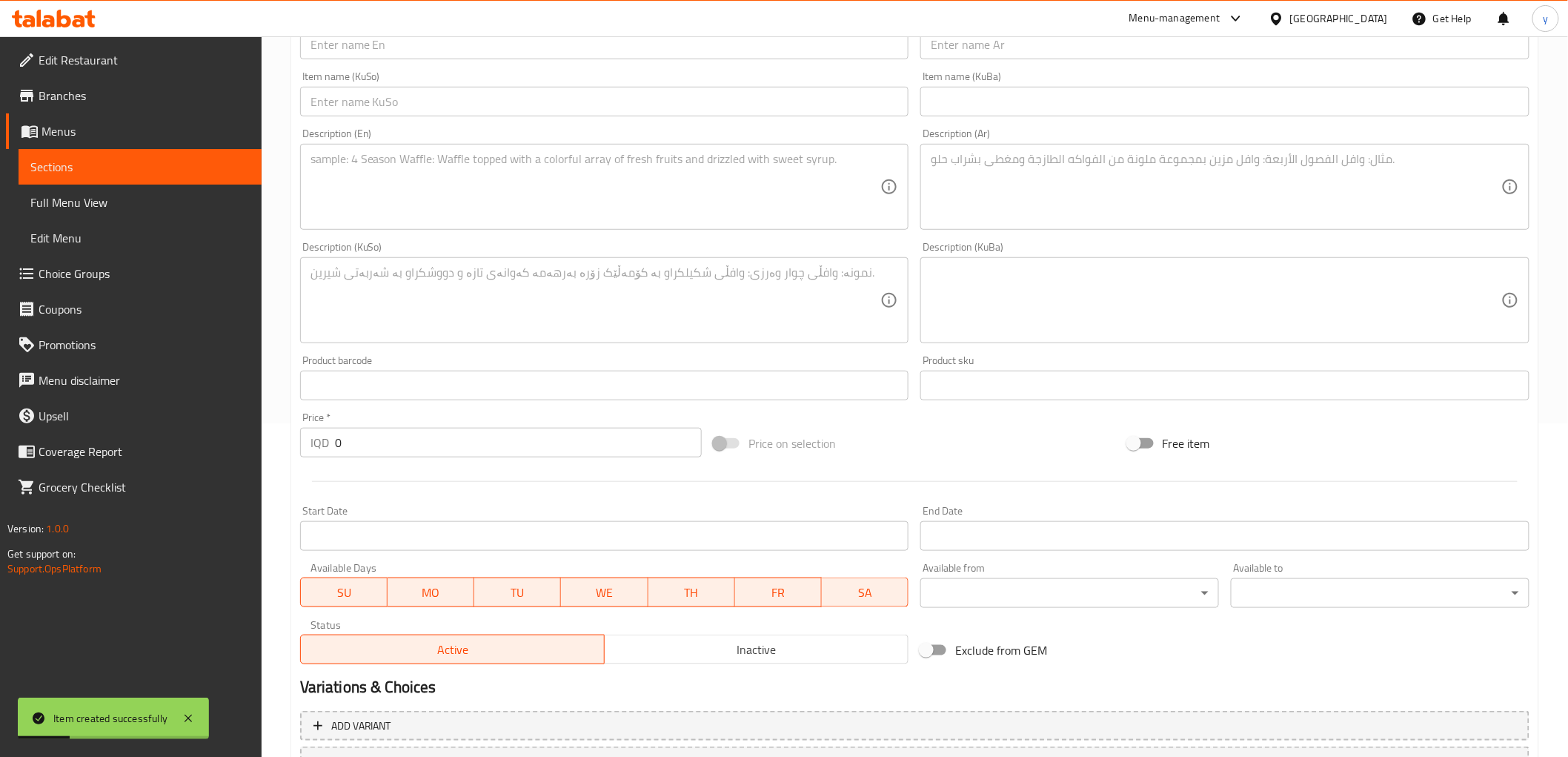
scroll to position [294, 0]
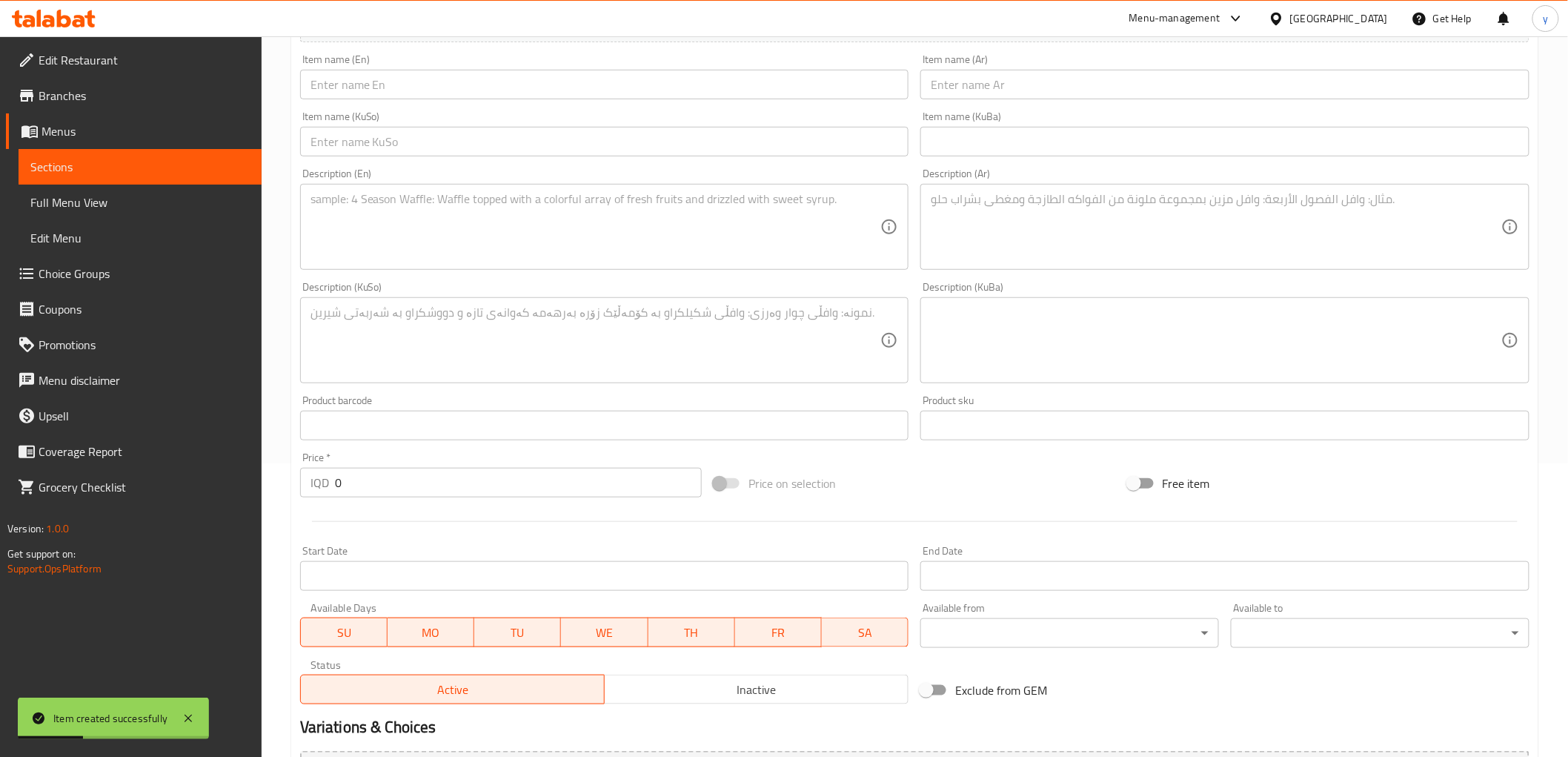
drag, startPoint x: 861, startPoint y: 138, endPoint x: 902, endPoint y: 127, distance: 42.4
click at [861, 138] on input "text" at bounding box center [605, 141] width 609 height 30
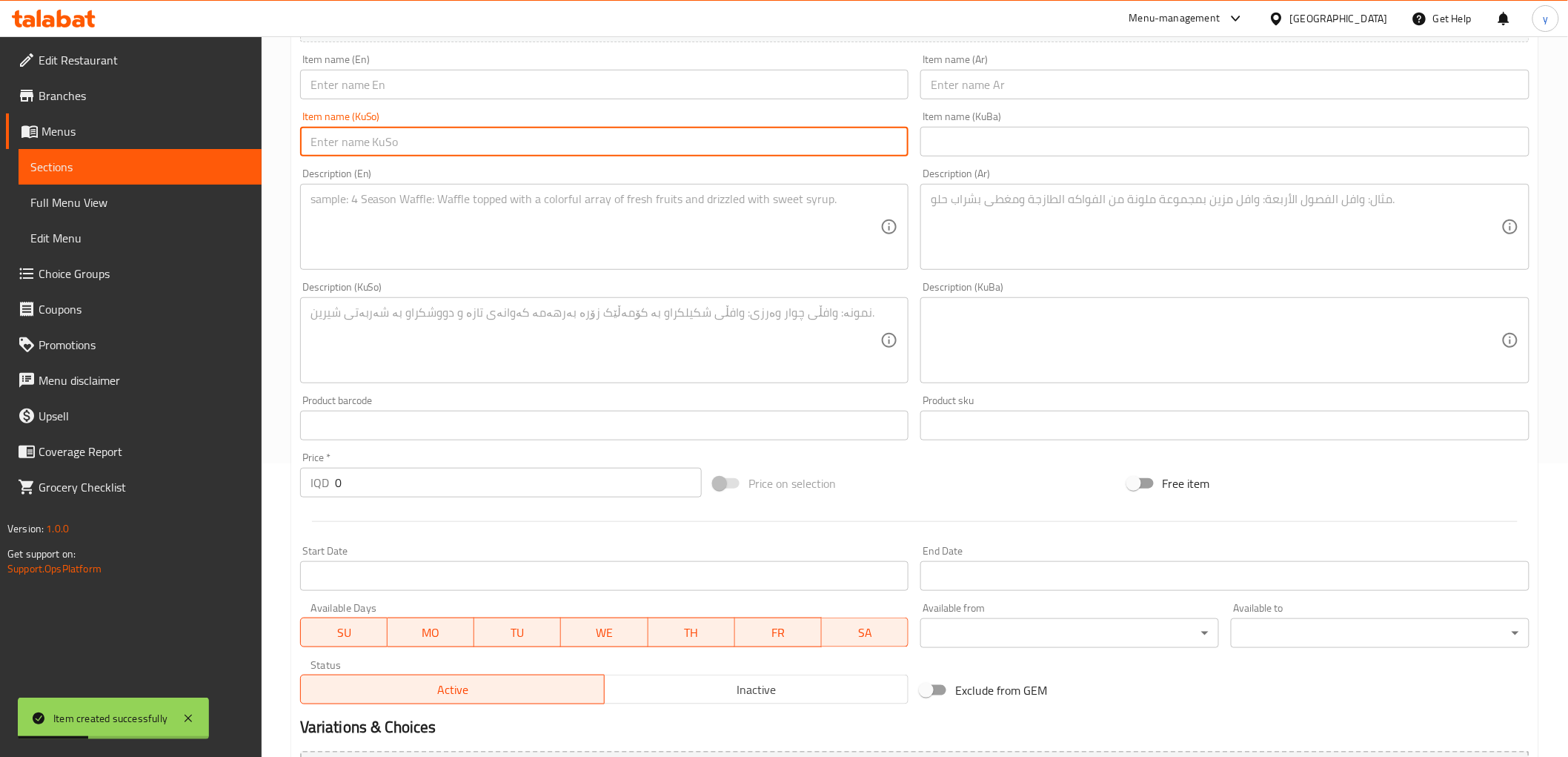
paste input "میرندا پرتەقاڵ"
type input "میرندا پرتەقاڵ"
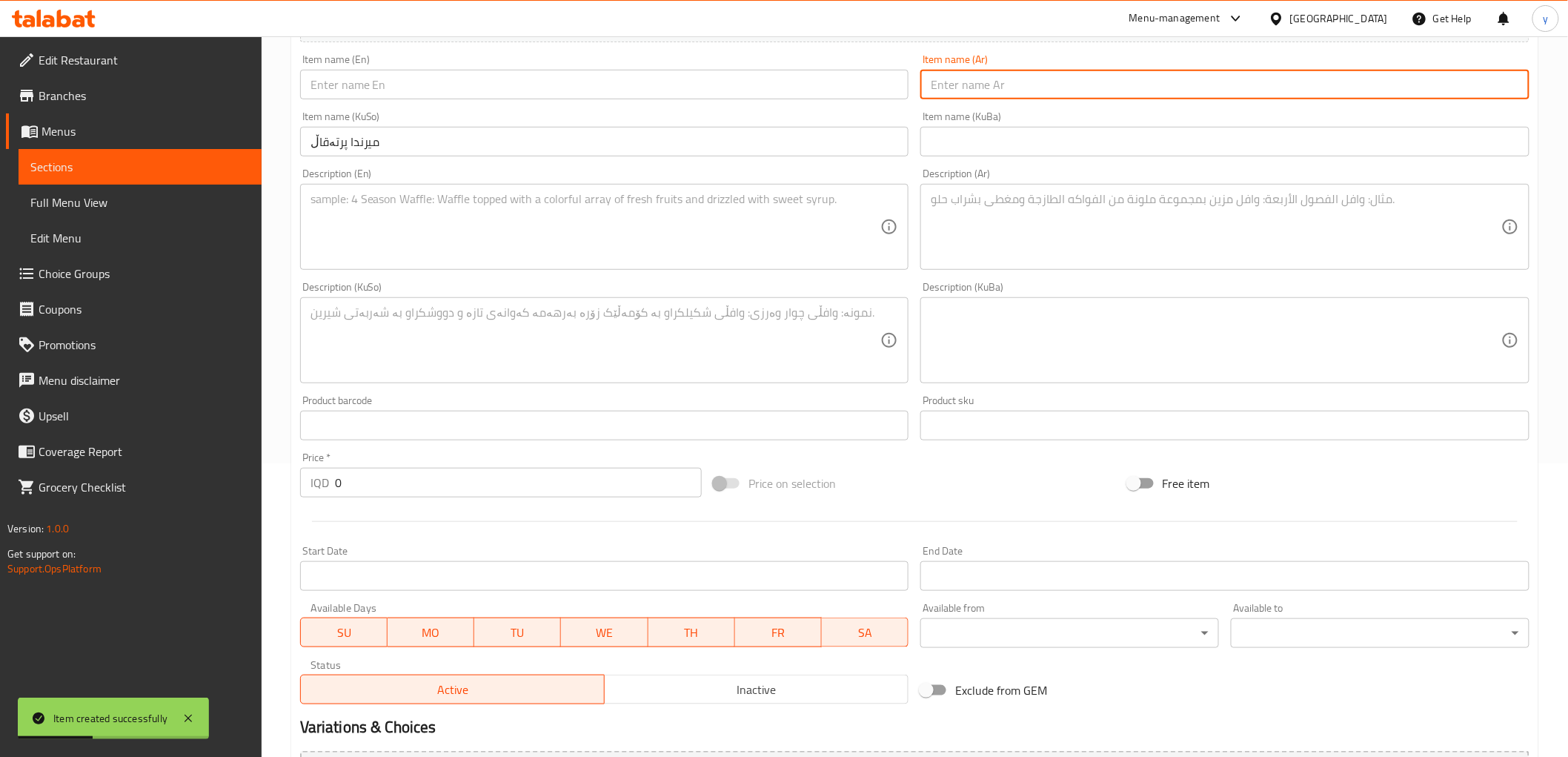
click at [963, 94] on input "text" at bounding box center [1225, 84] width 609 height 30
paste input "ميرندا برتقال"
type input "ميرندا برتقال"
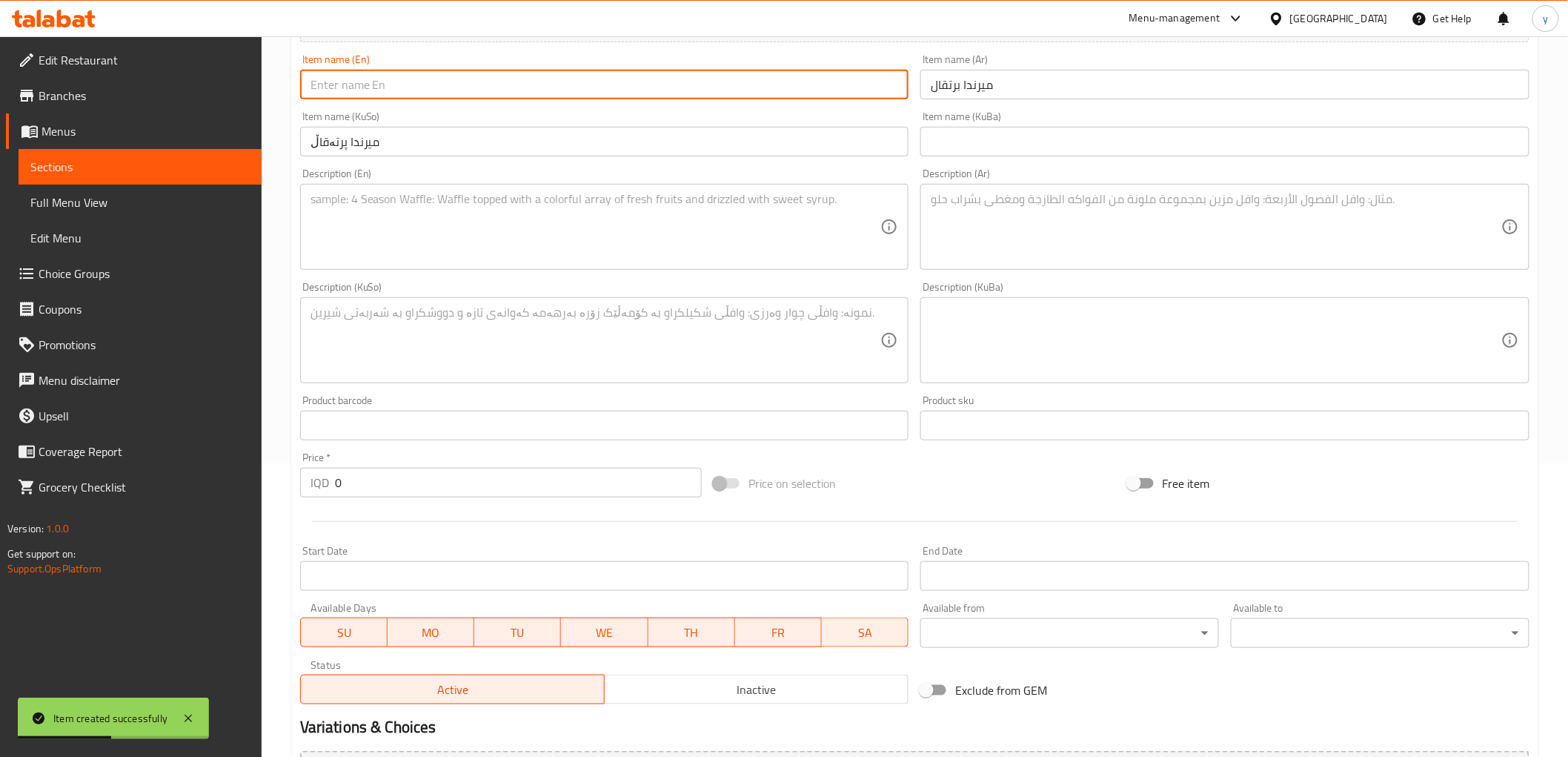
click at [737, 70] on input "text" at bounding box center [605, 84] width 609 height 30
paste input "Mirinda Orange"
type input "Mirinda Orange"
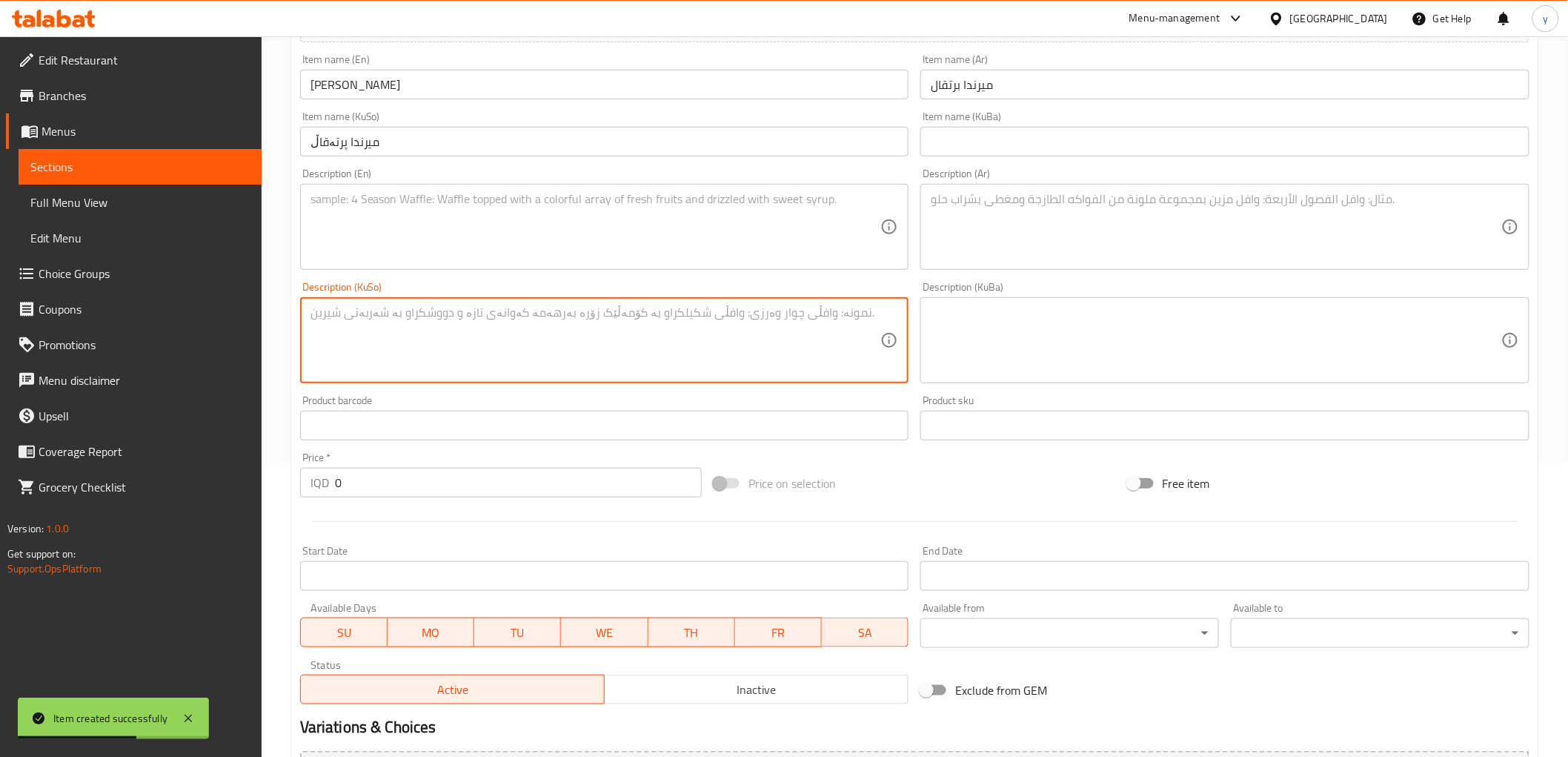
click at [663, 305] on textarea at bounding box center [596, 341] width 571 height 71
click at [1035, 226] on textarea at bounding box center [1216, 228] width 571 height 71
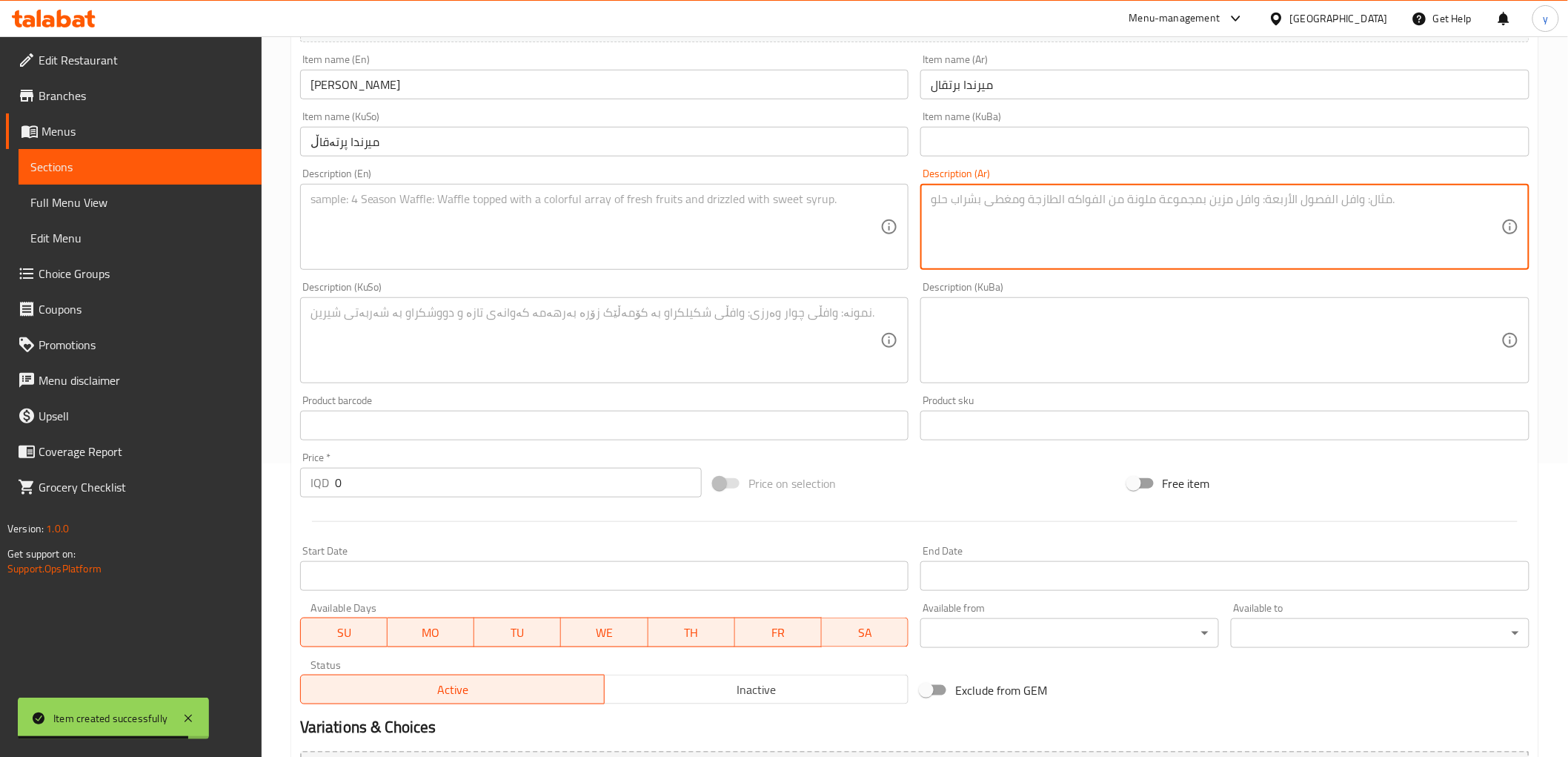
paste textarea "مشروب غازي"
type textarea "مشروب غازي"
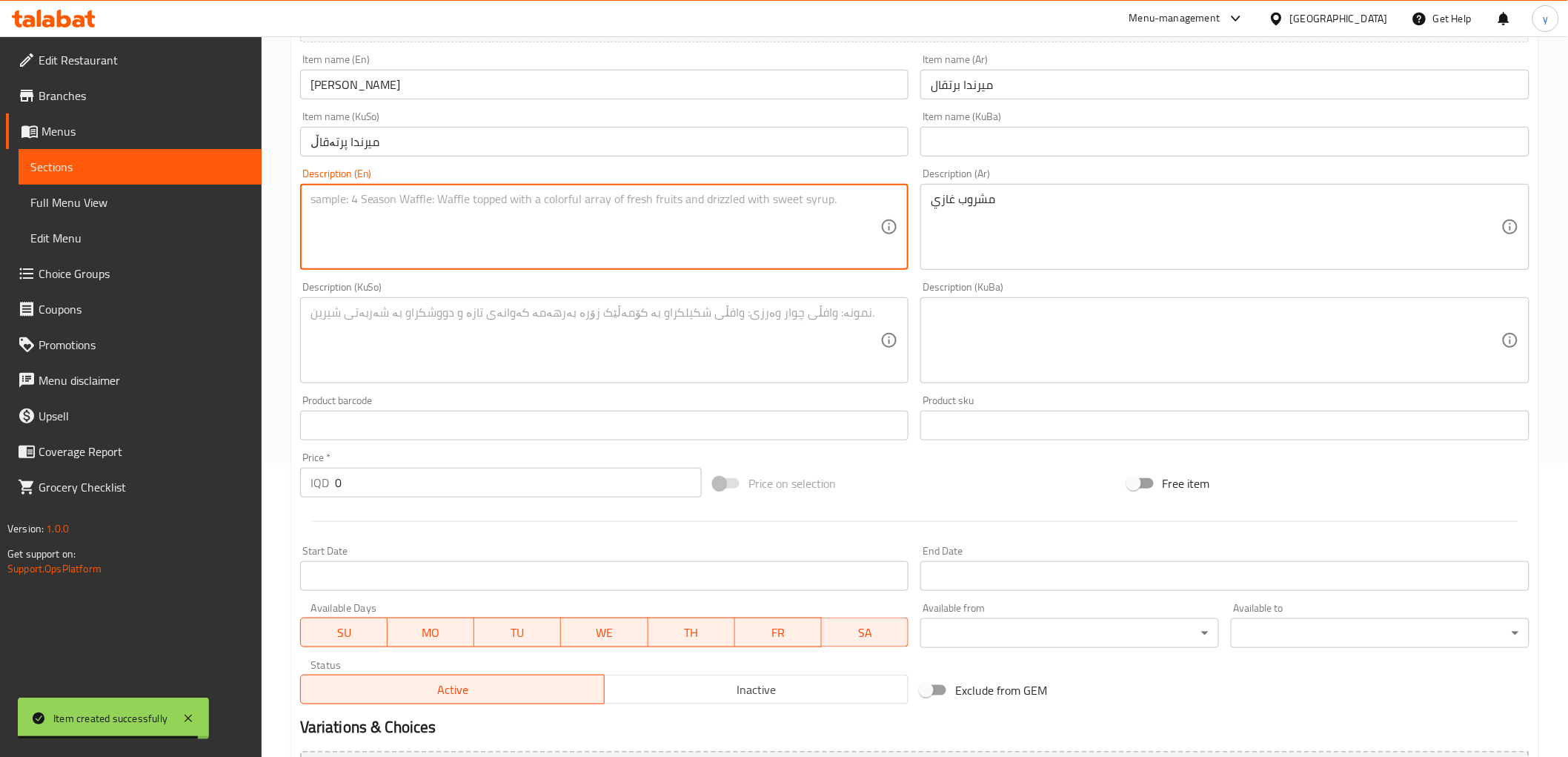
click at [840, 224] on textarea at bounding box center [596, 228] width 571 height 71
paste textarea "Soft drink"
type textarea "Soft drink"
click at [408, 361] on textarea at bounding box center [596, 341] width 571 height 71
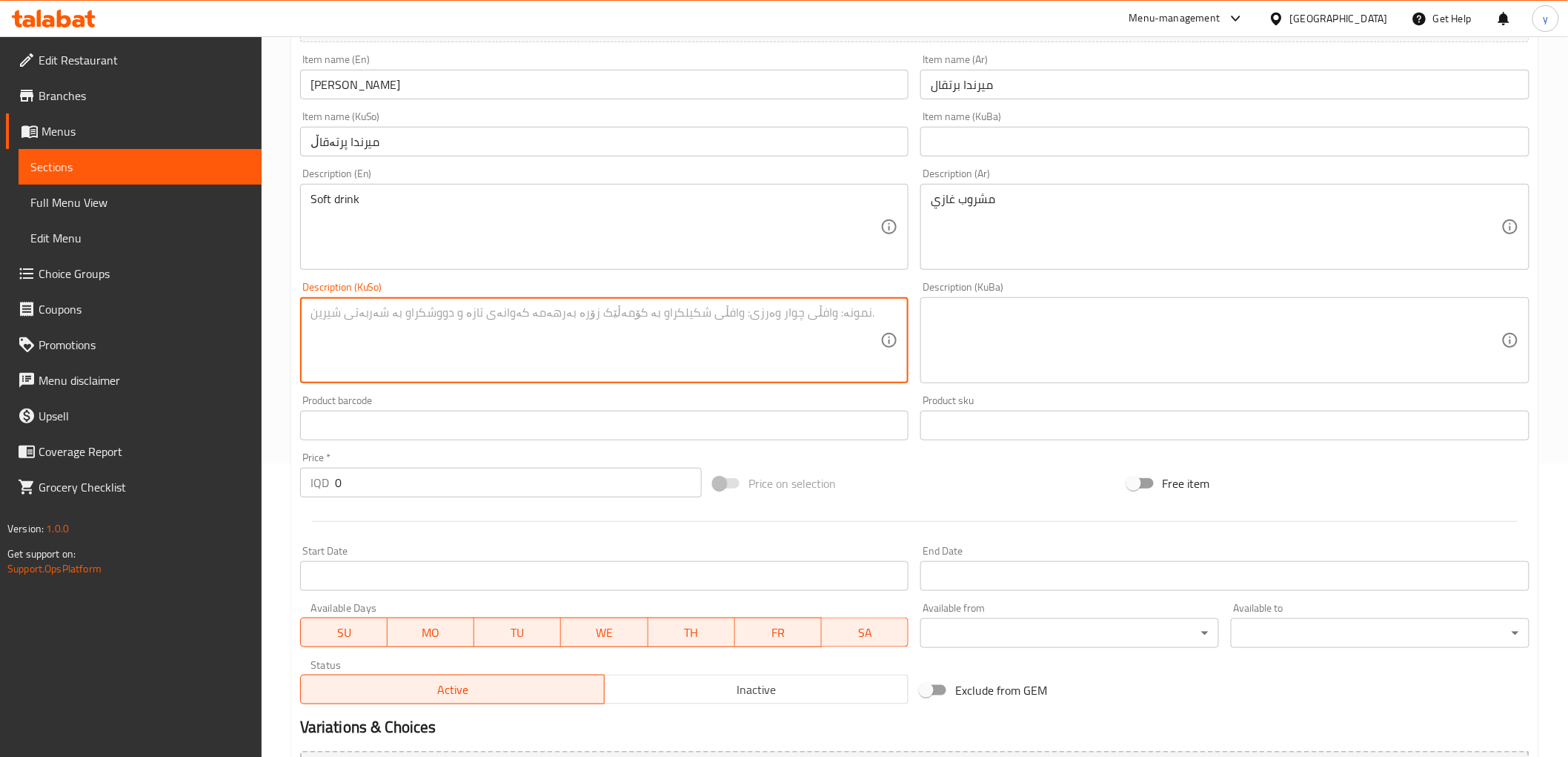
paste textarea "مشروب غازي"
click at [475, 321] on textarea "مشروب غازي" at bounding box center [596, 341] width 571 height 71
paste textarea "خواردنەوەی گازی"
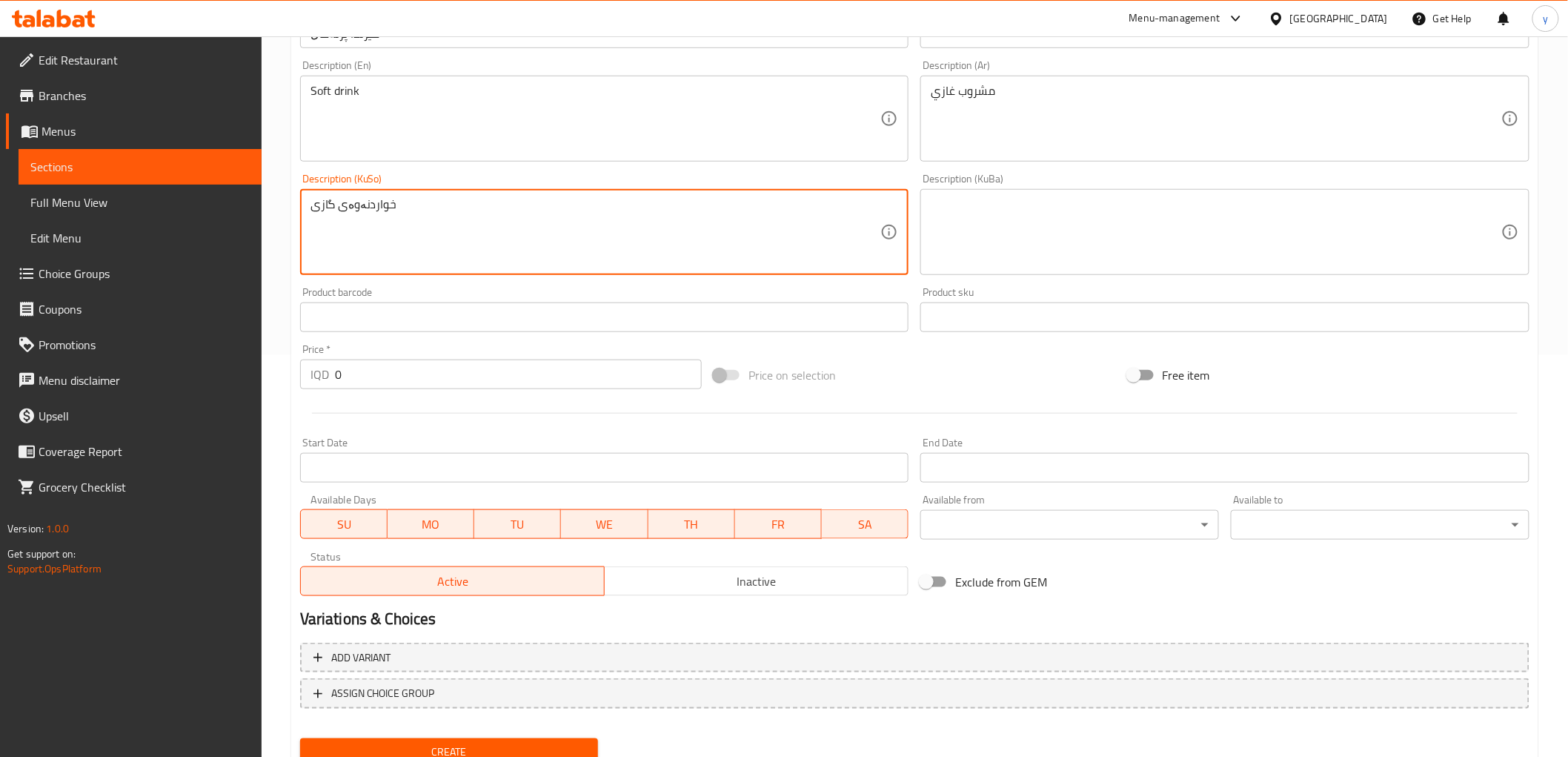
scroll to position [458, 0]
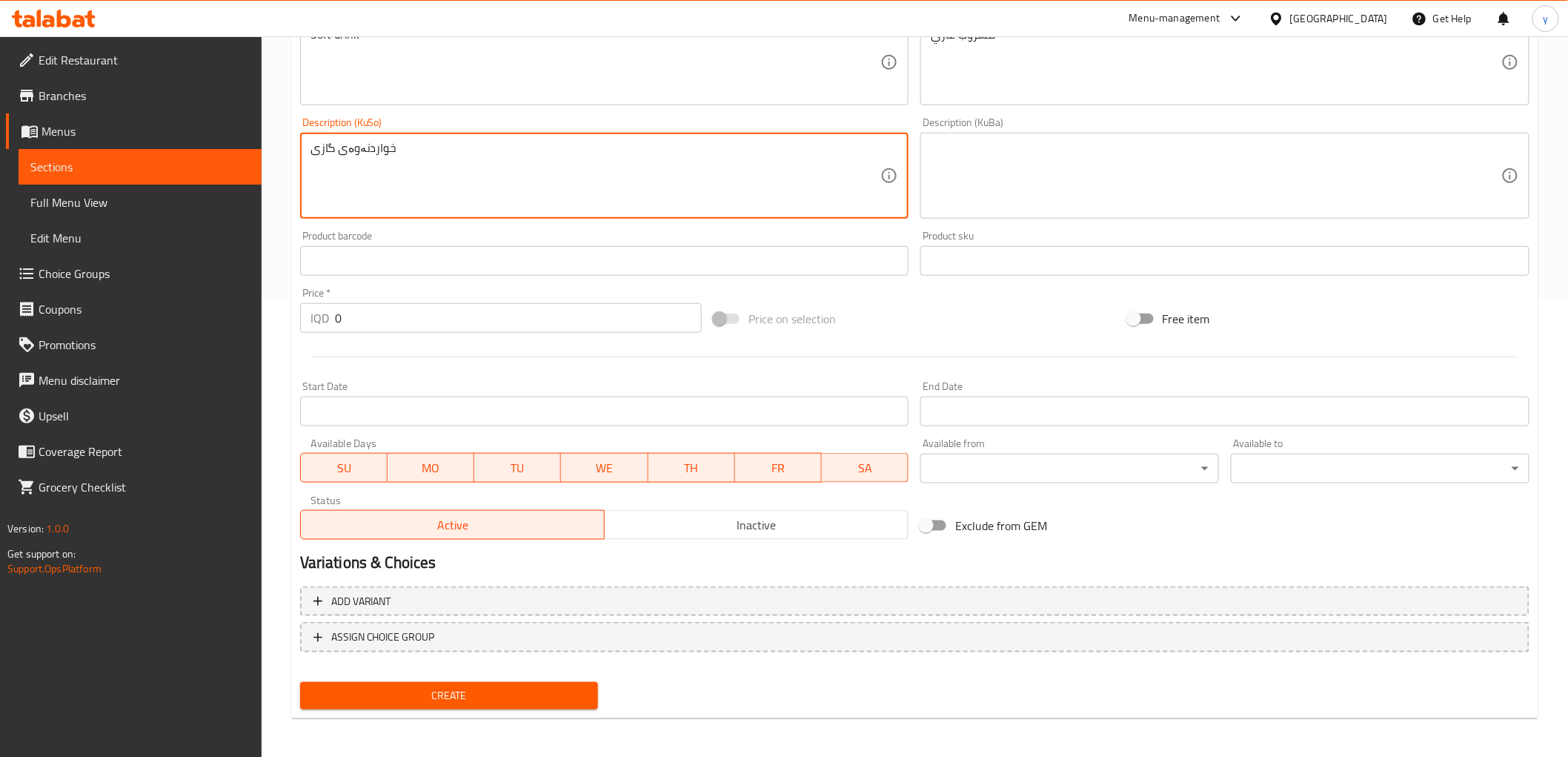
type textarea "خواردنەوەی گازی"
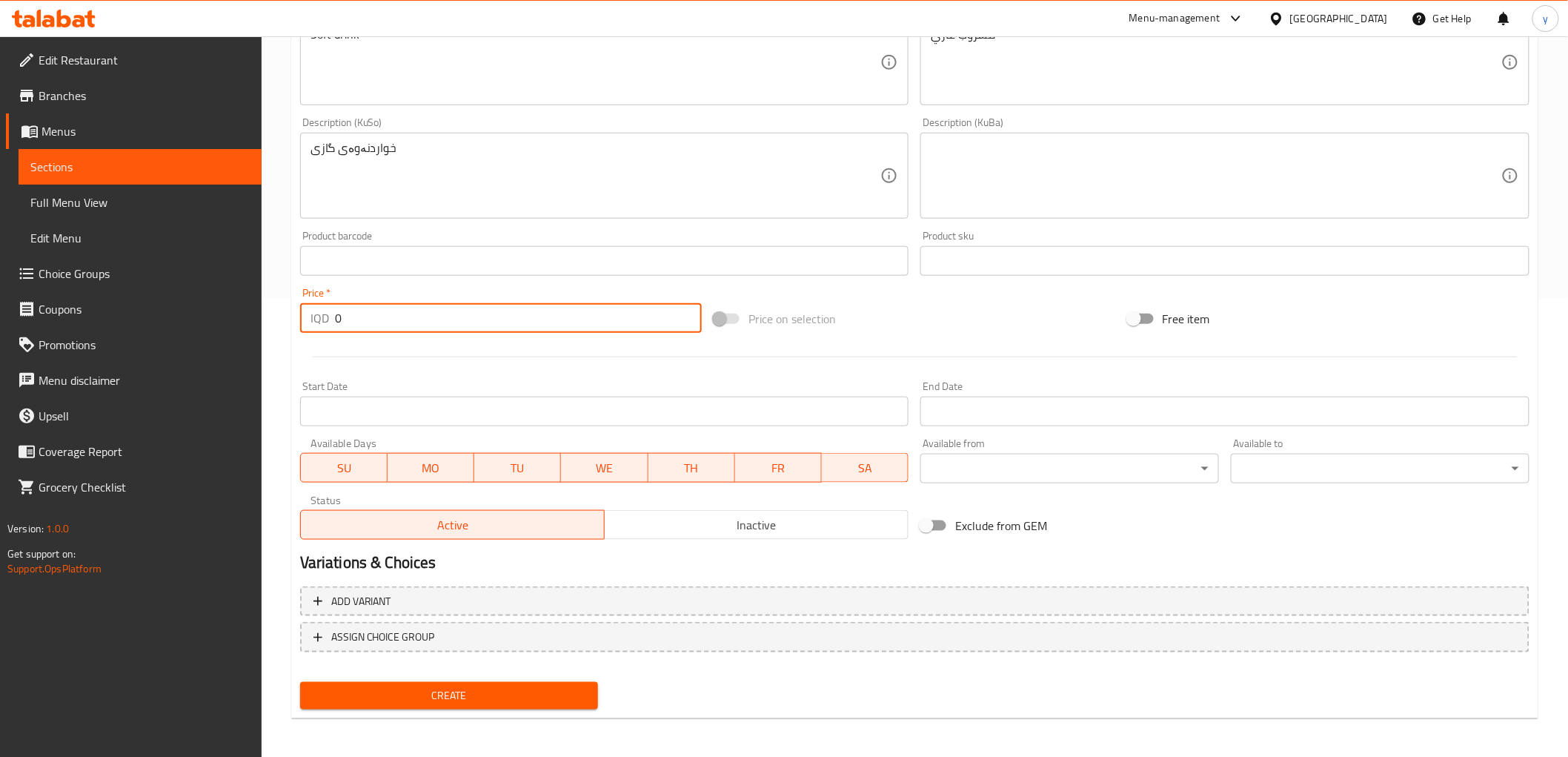
drag, startPoint x: 338, startPoint y: 322, endPoint x: 329, endPoint y: 314, distance: 12.0
click at [327, 324] on div "IQD 0 Price *" at bounding box center [501, 318] width 402 height 30
drag, startPoint x: 351, startPoint y: 317, endPoint x: 334, endPoint y: 324, distance: 18.4
click at [335, 324] on input "0" at bounding box center [519, 318] width 367 height 30
type input "500"
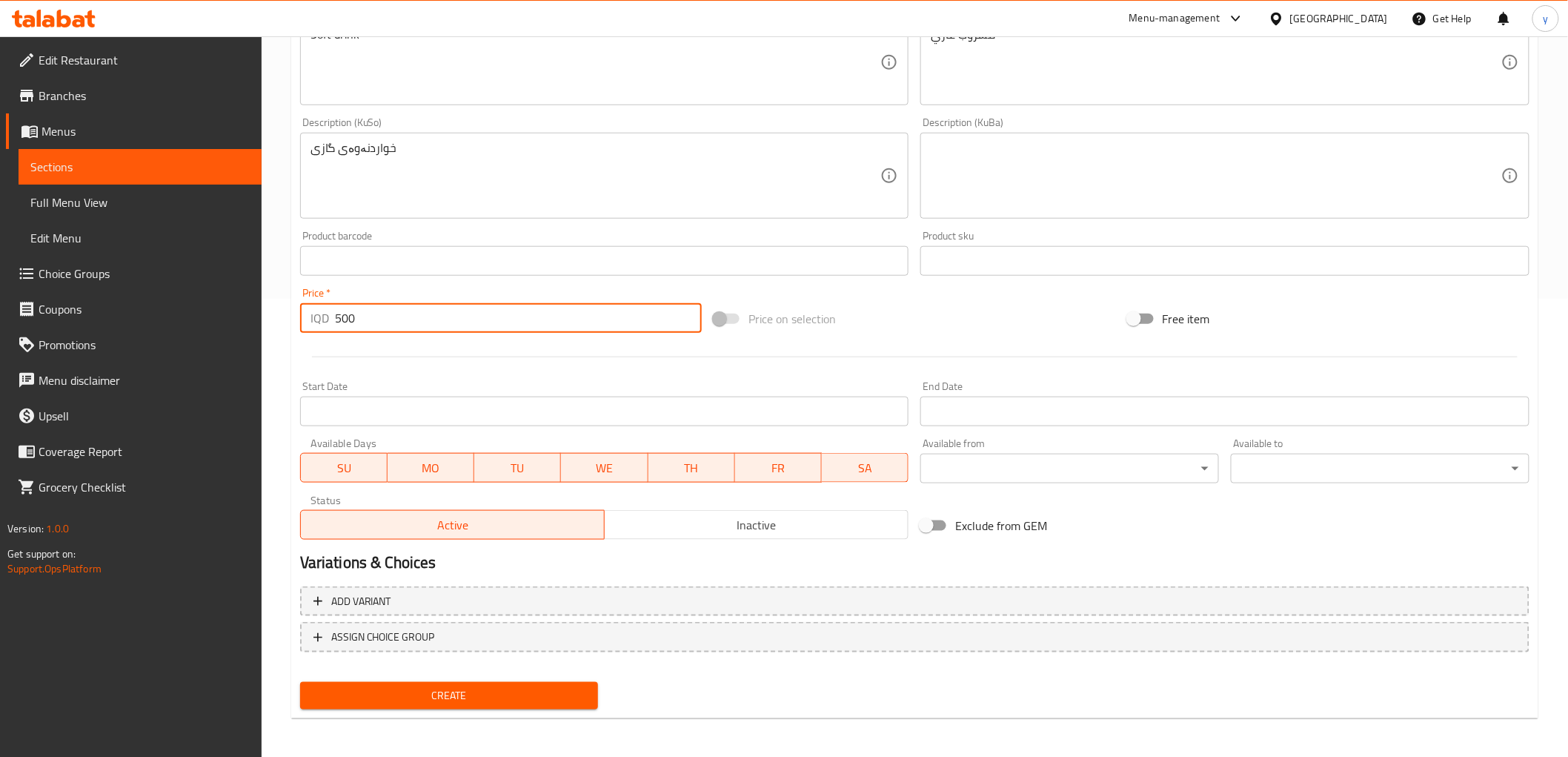
click at [480, 686] on span "Create" at bounding box center [449, 695] width 275 height 18
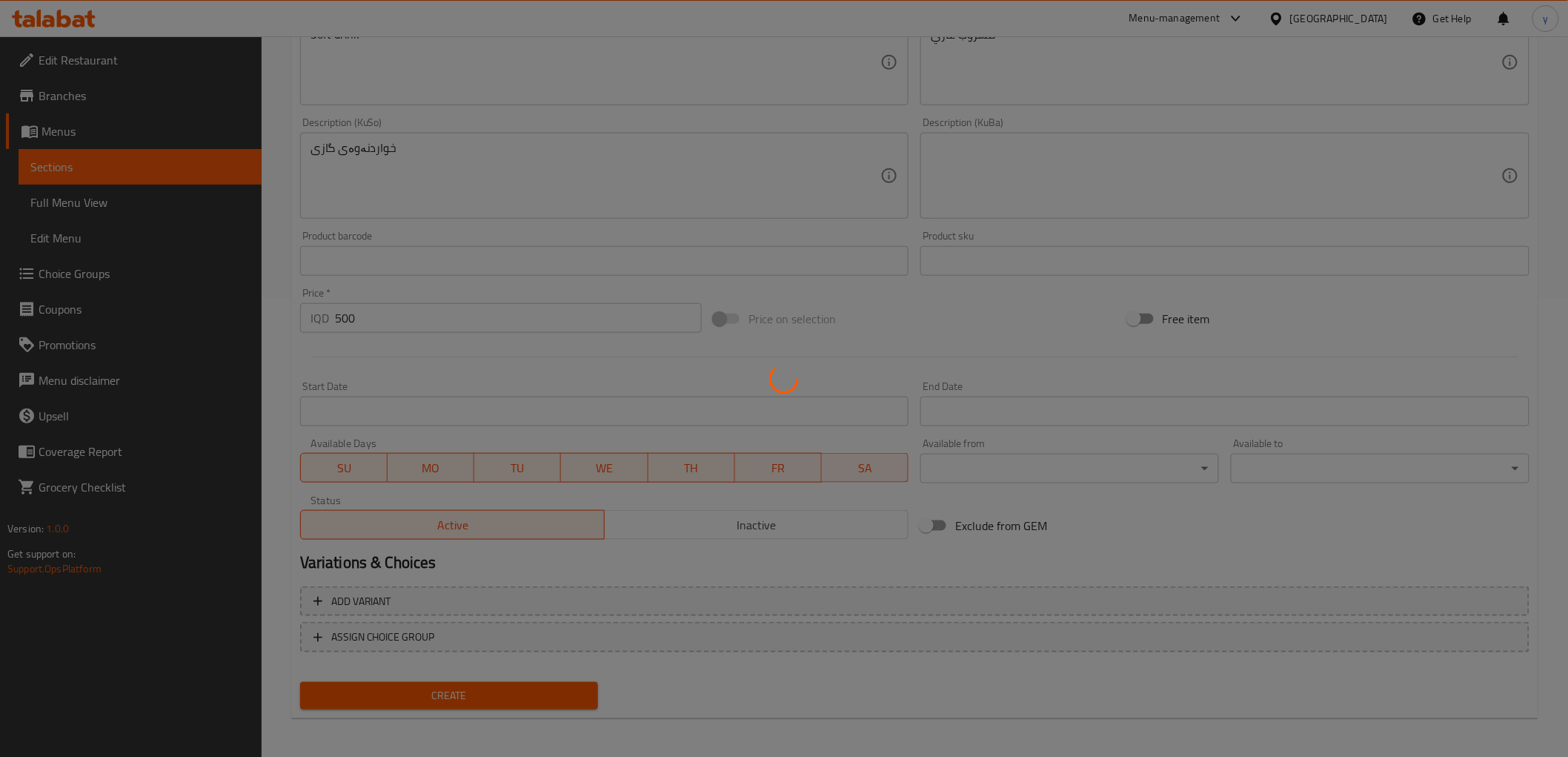
type input "0"
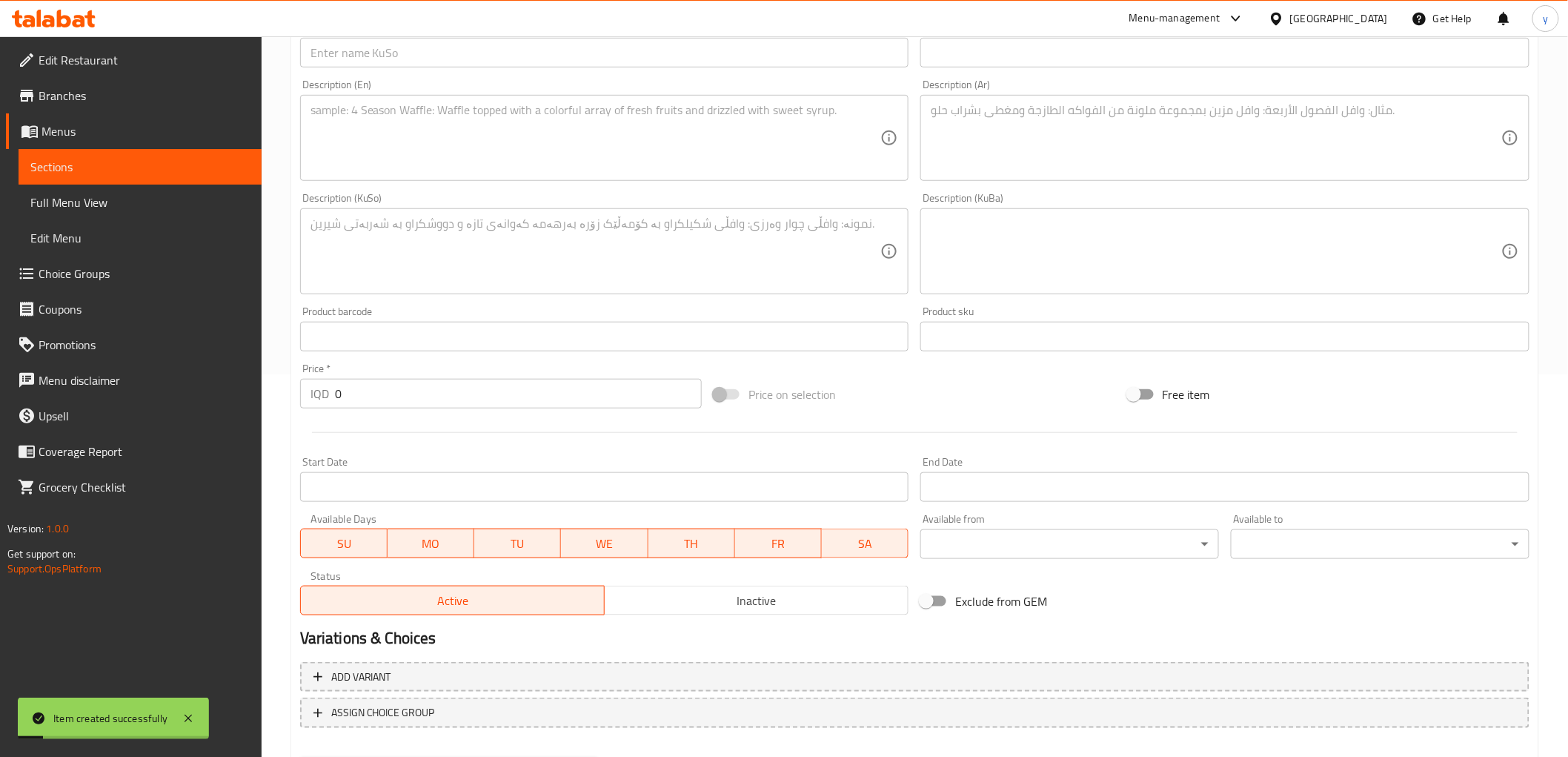
scroll to position [129, 0]
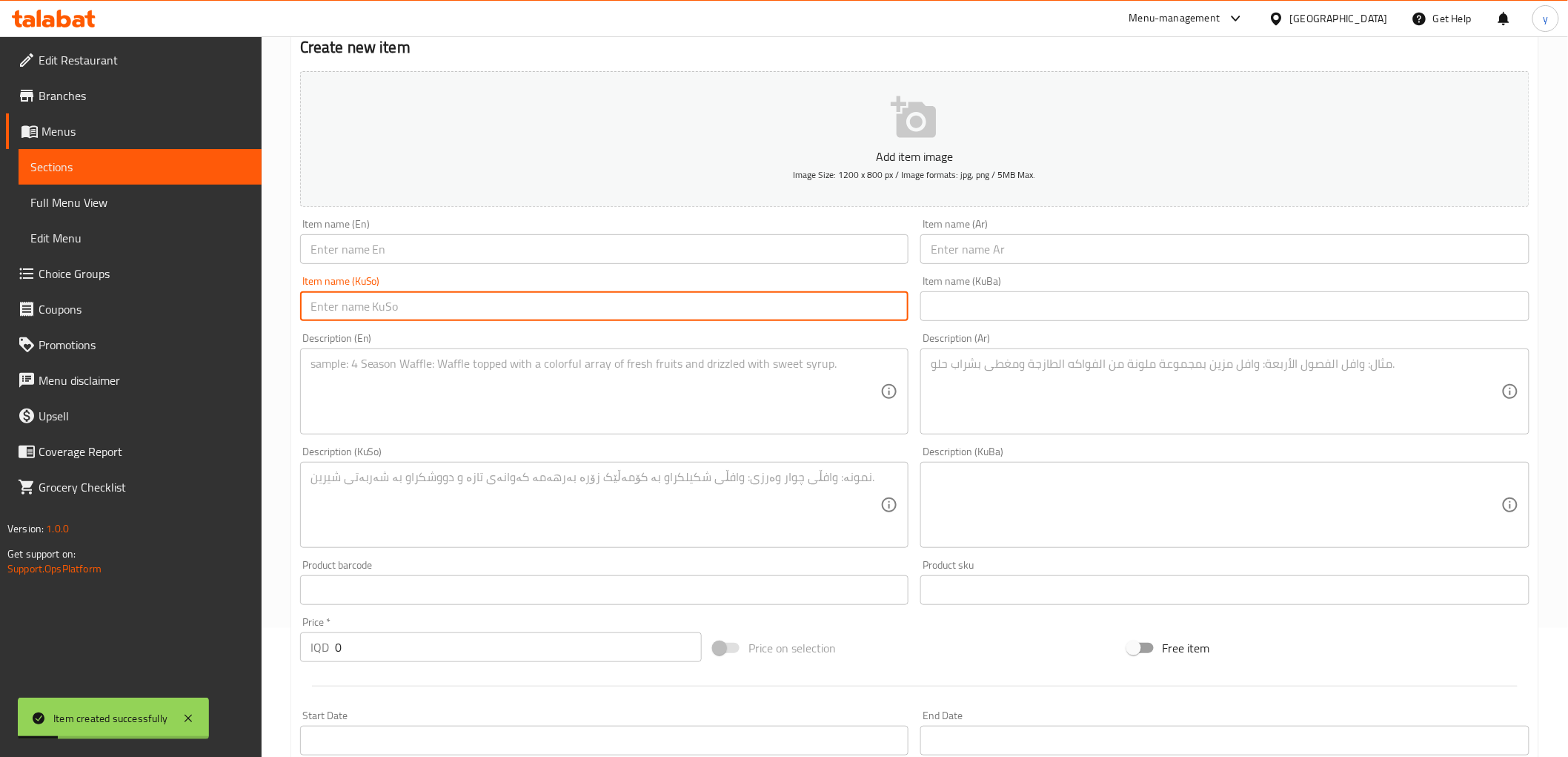
click at [777, 307] on input "text" at bounding box center [605, 305] width 609 height 30
paste input "سێڤن ئاپ"
type input "سێڤن ئاپ"
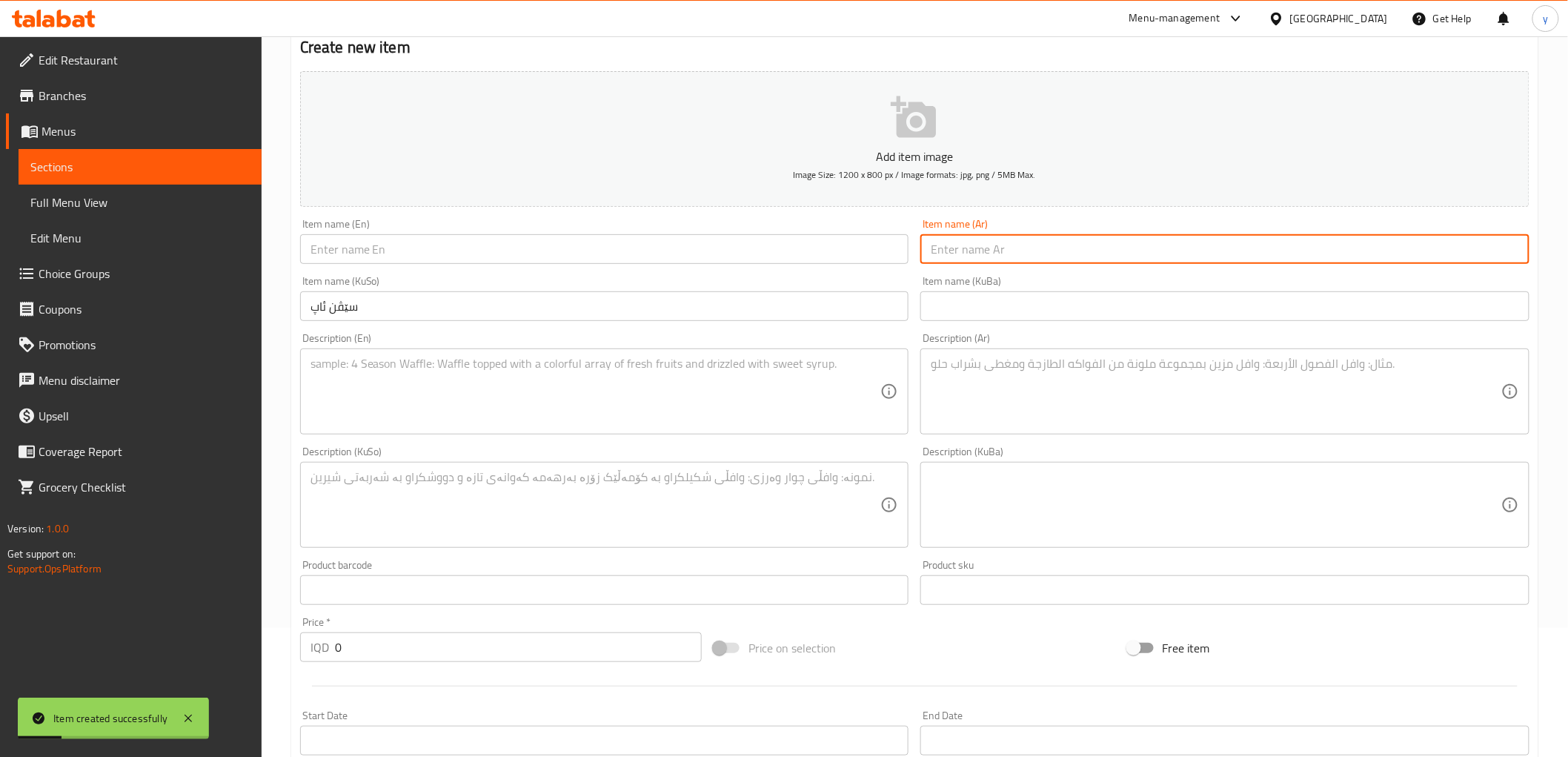
drag, startPoint x: 960, startPoint y: 245, endPoint x: 986, endPoint y: 265, distance: 32.8
click at [960, 245] on input "text" at bounding box center [1225, 249] width 609 height 30
paste input "7 Up"
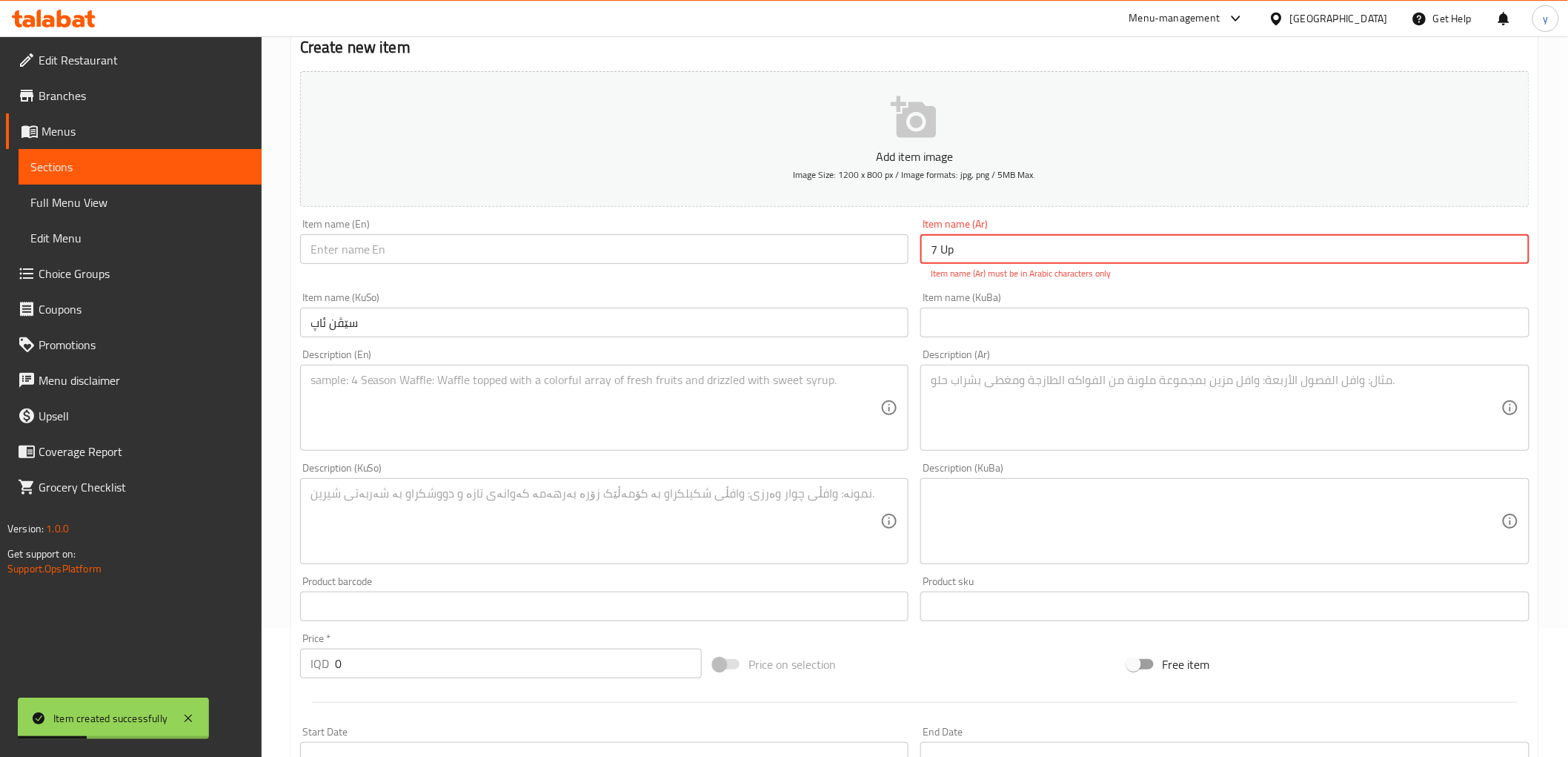
click at [958, 247] on input "7 Up" at bounding box center [1225, 249] width 609 height 30
paste input "سفن أب"
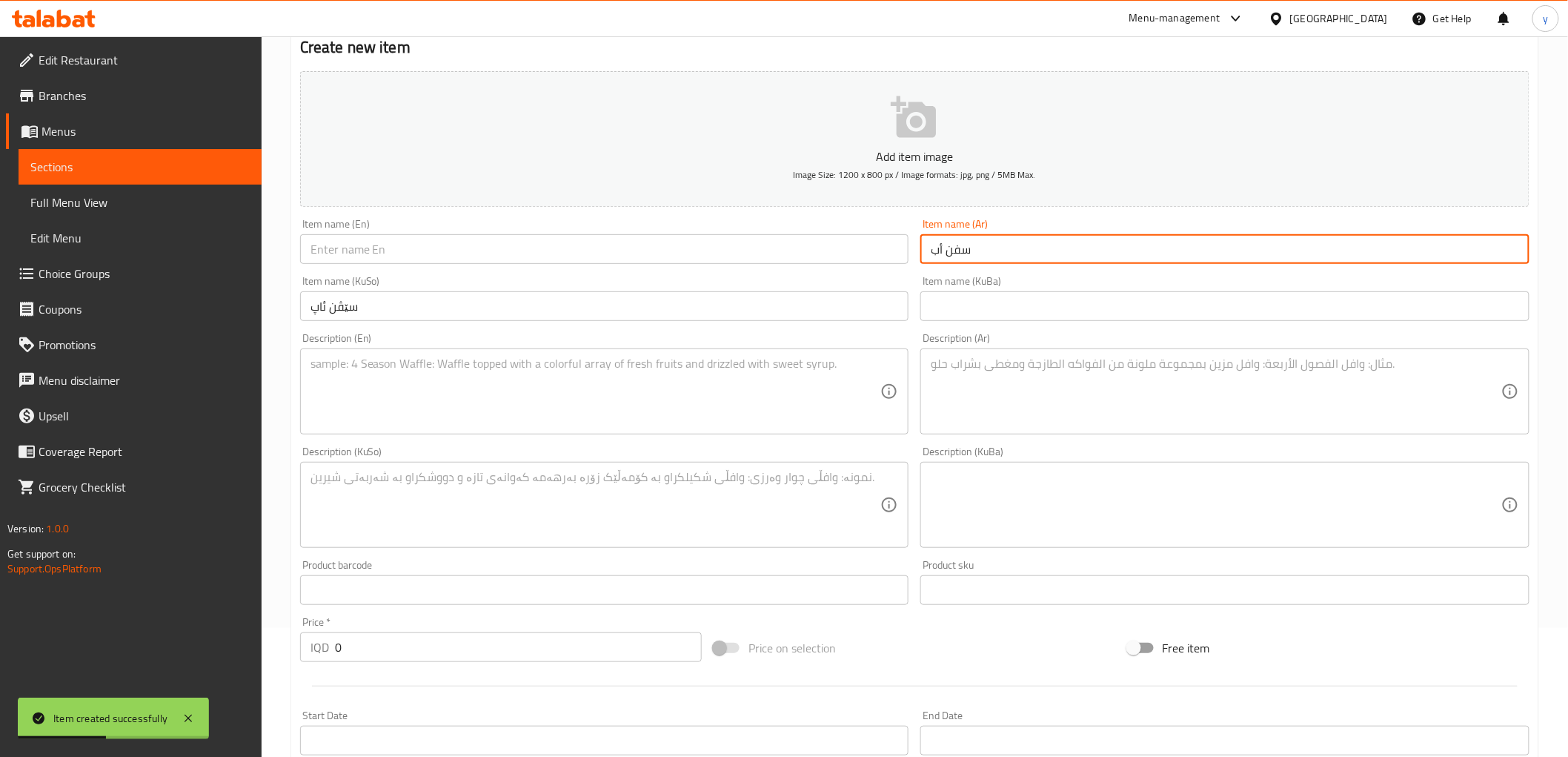
type input "سفن أب"
drag, startPoint x: 753, startPoint y: 242, endPoint x: 698, endPoint y: 254, distance: 56.3
click at [753, 242] on input "text" at bounding box center [605, 249] width 609 height 30
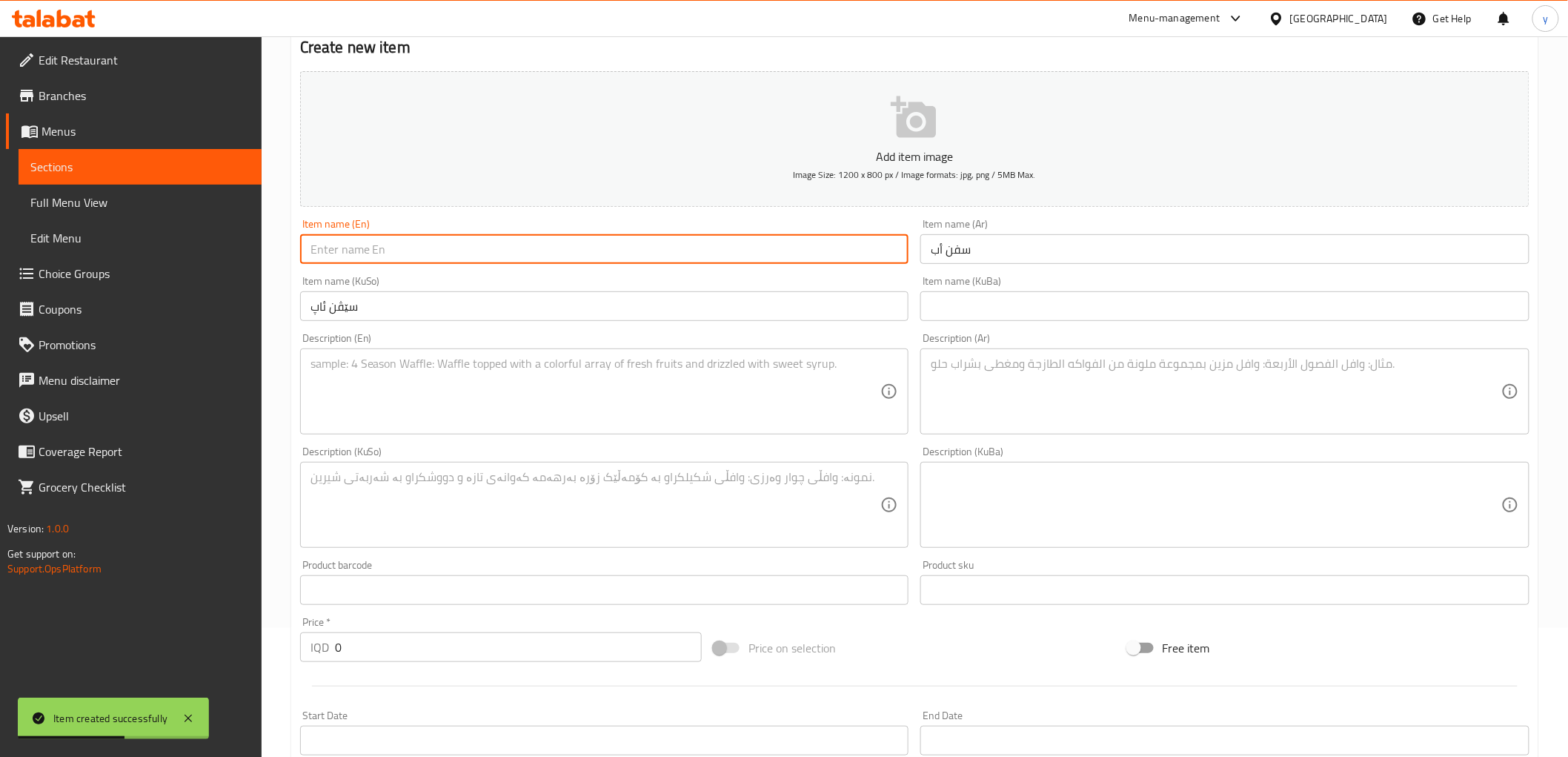
paste input "7 Up"
type input "7 Up"
click at [580, 499] on textarea at bounding box center [596, 505] width 571 height 71
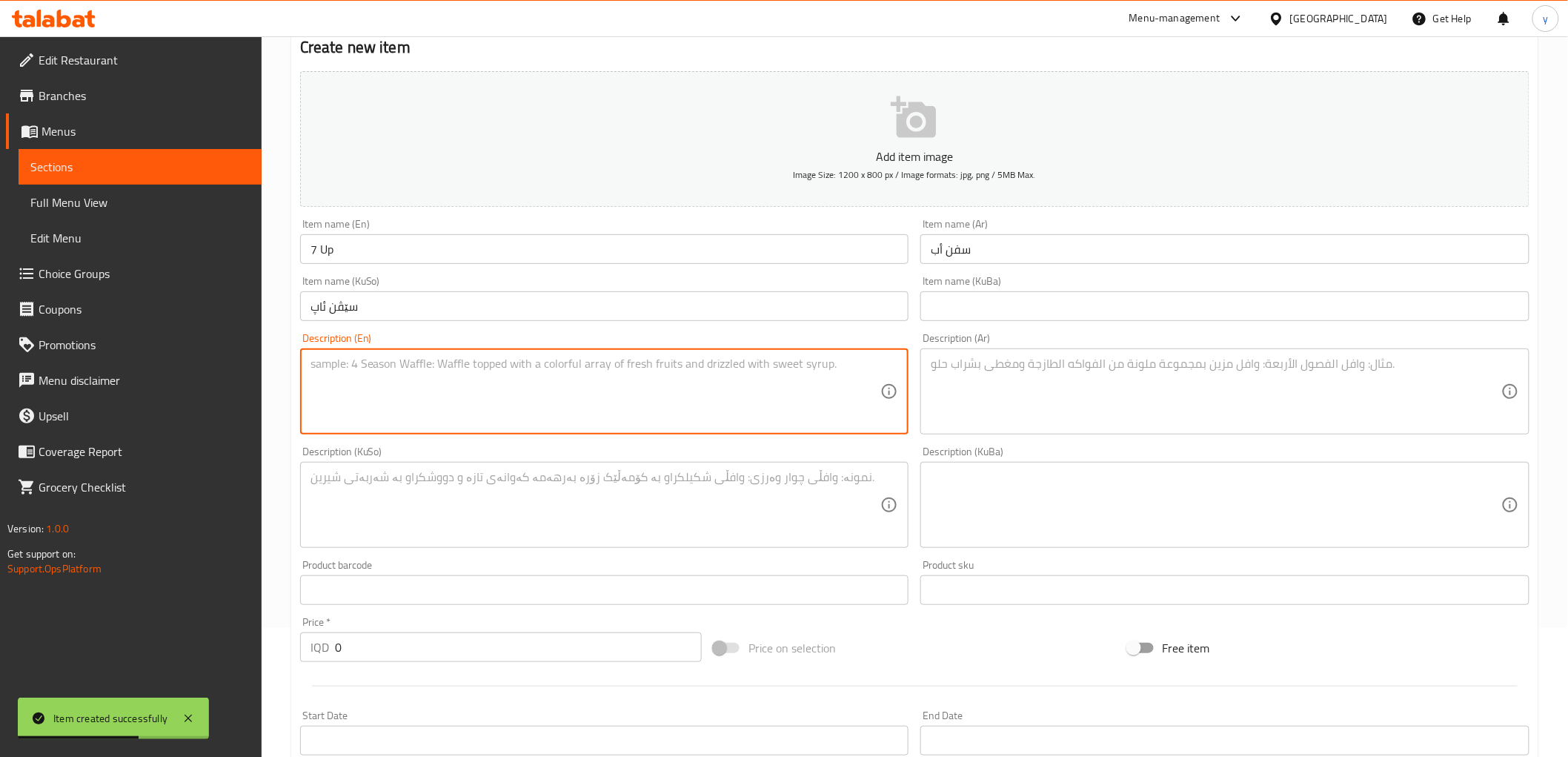
click at [595, 396] on textarea at bounding box center [596, 392] width 571 height 71
paste textarea "Soft drink"
type textarea "Soft drink"
click at [949, 433] on div "Description (Ar)" at bounding box center [1225, 391] width 609 height 86
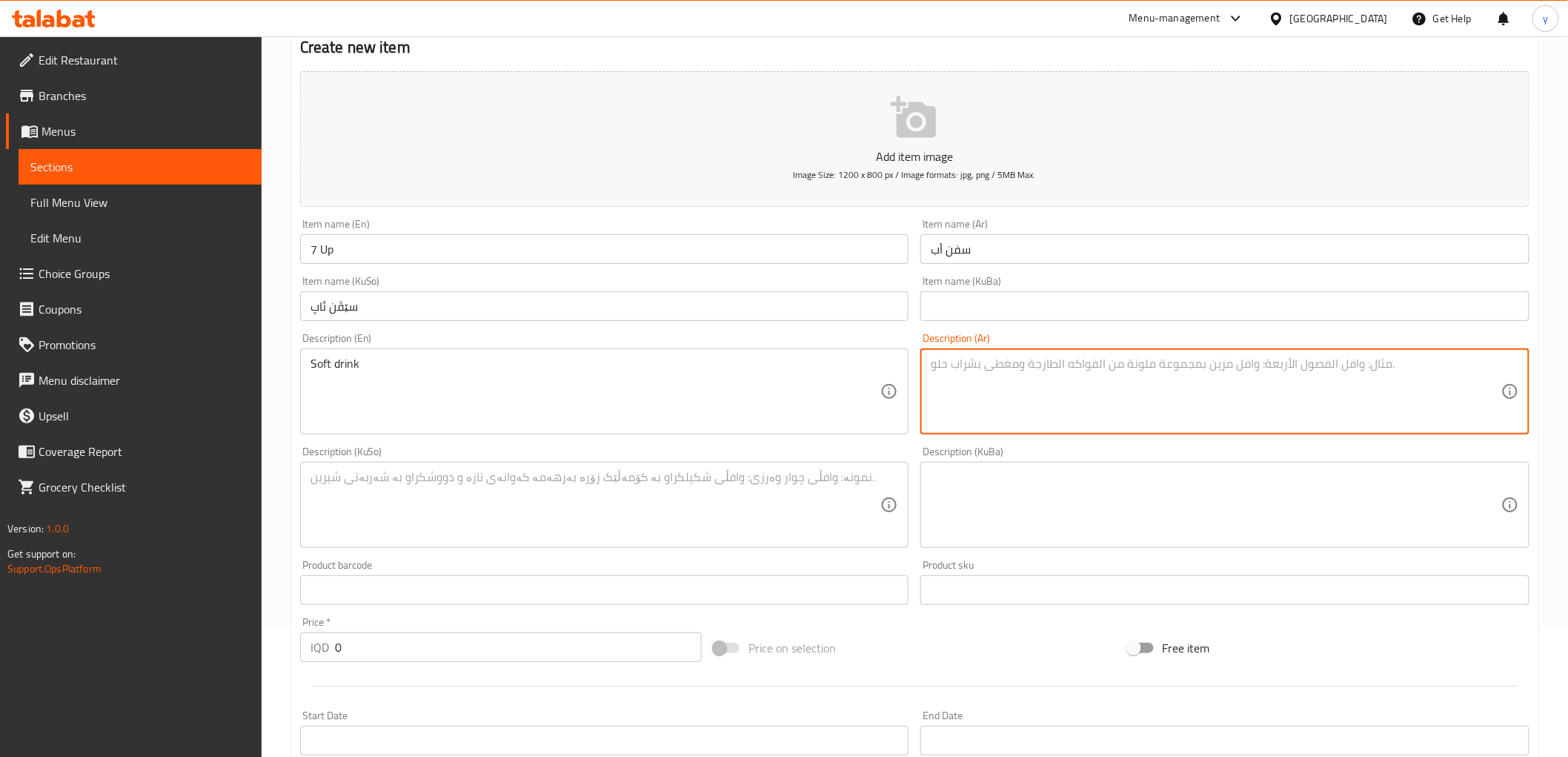
paste textarea "مشروب غازي"
type textarea "مشروب غازي"
click at [732, 531] on textarea at bounding box center [596, 505] width 571 height 71
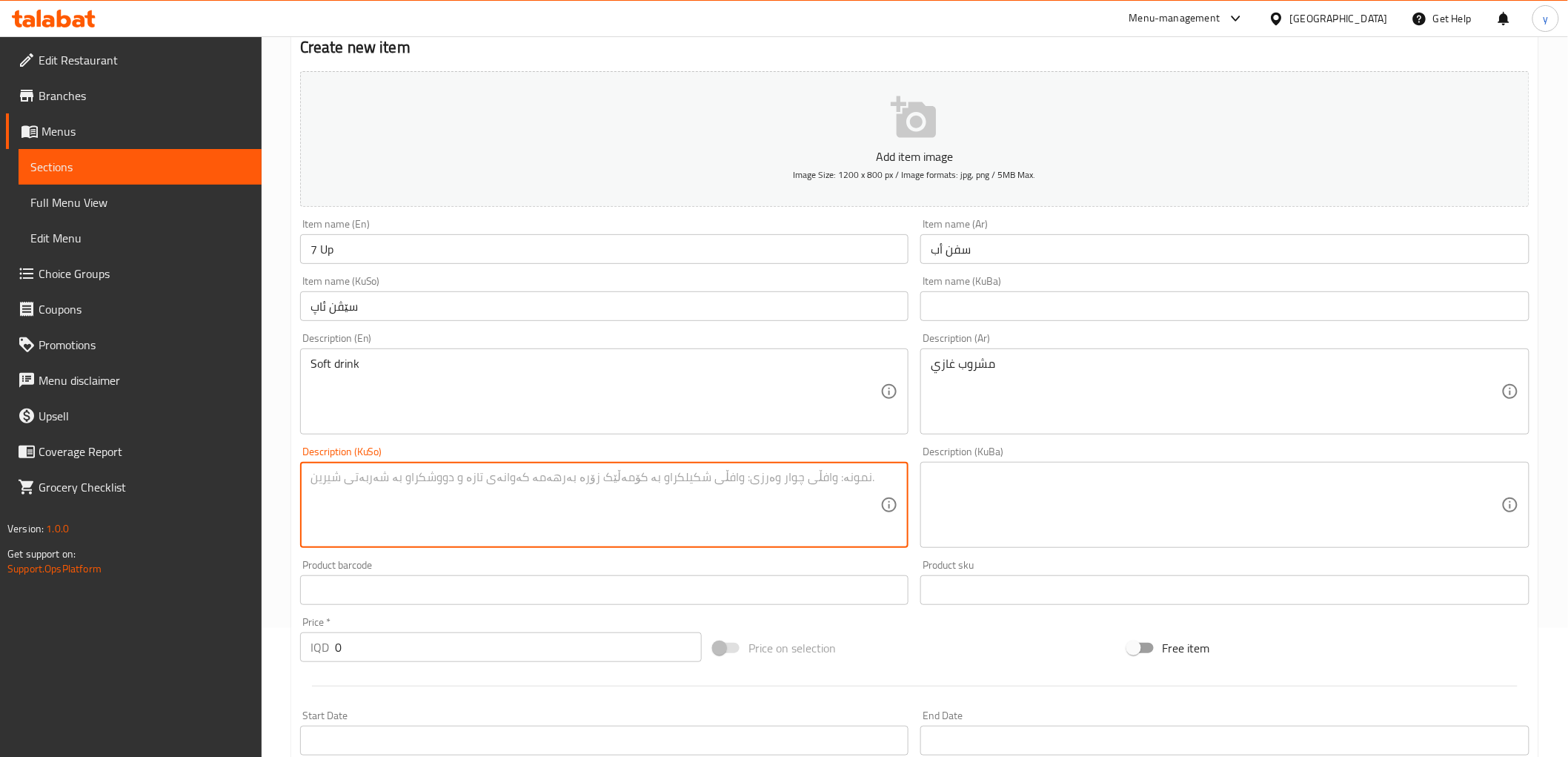
paste textarea "خواردنەوەی گازی"
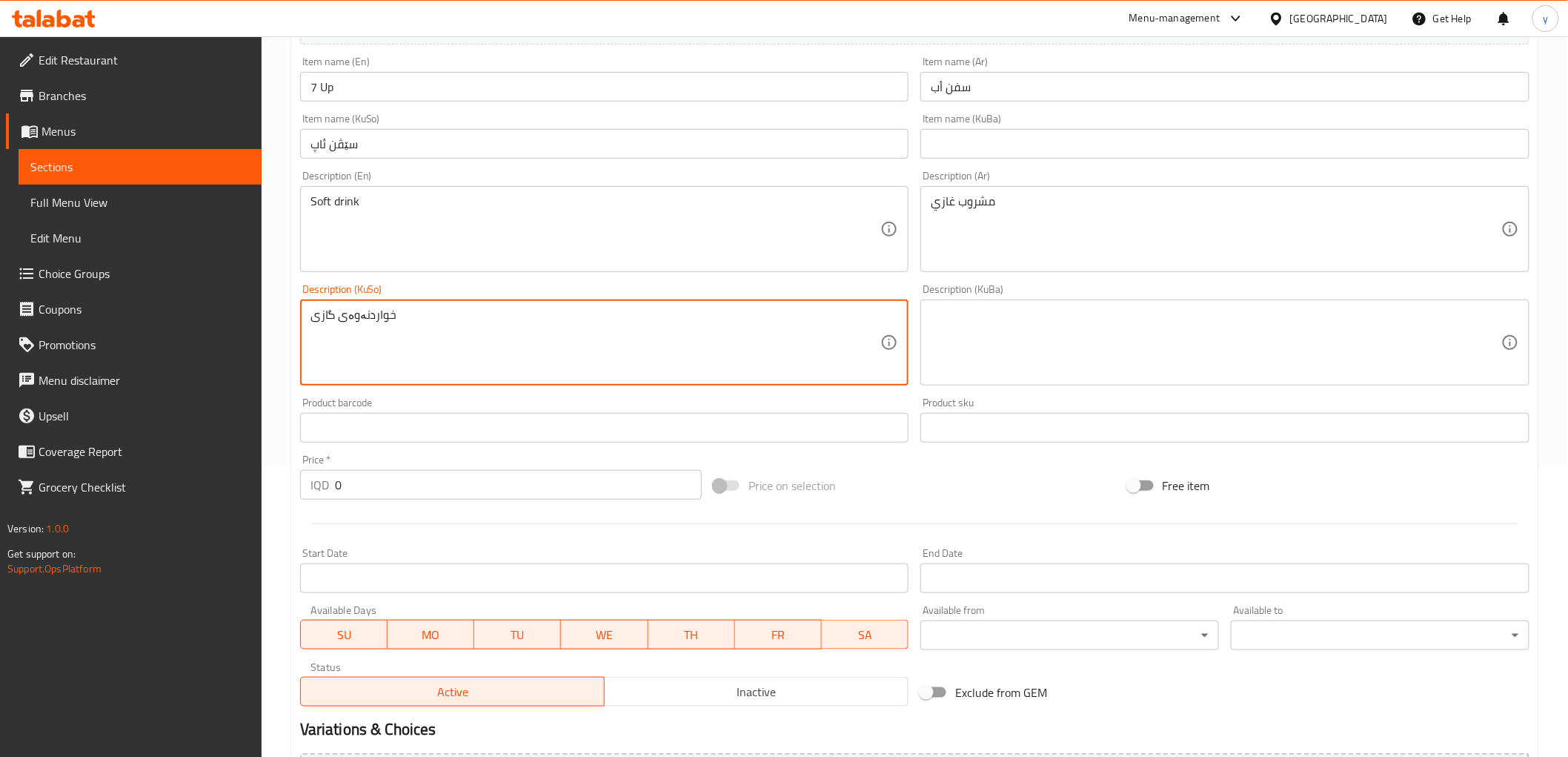
scroll to position [458, 0]
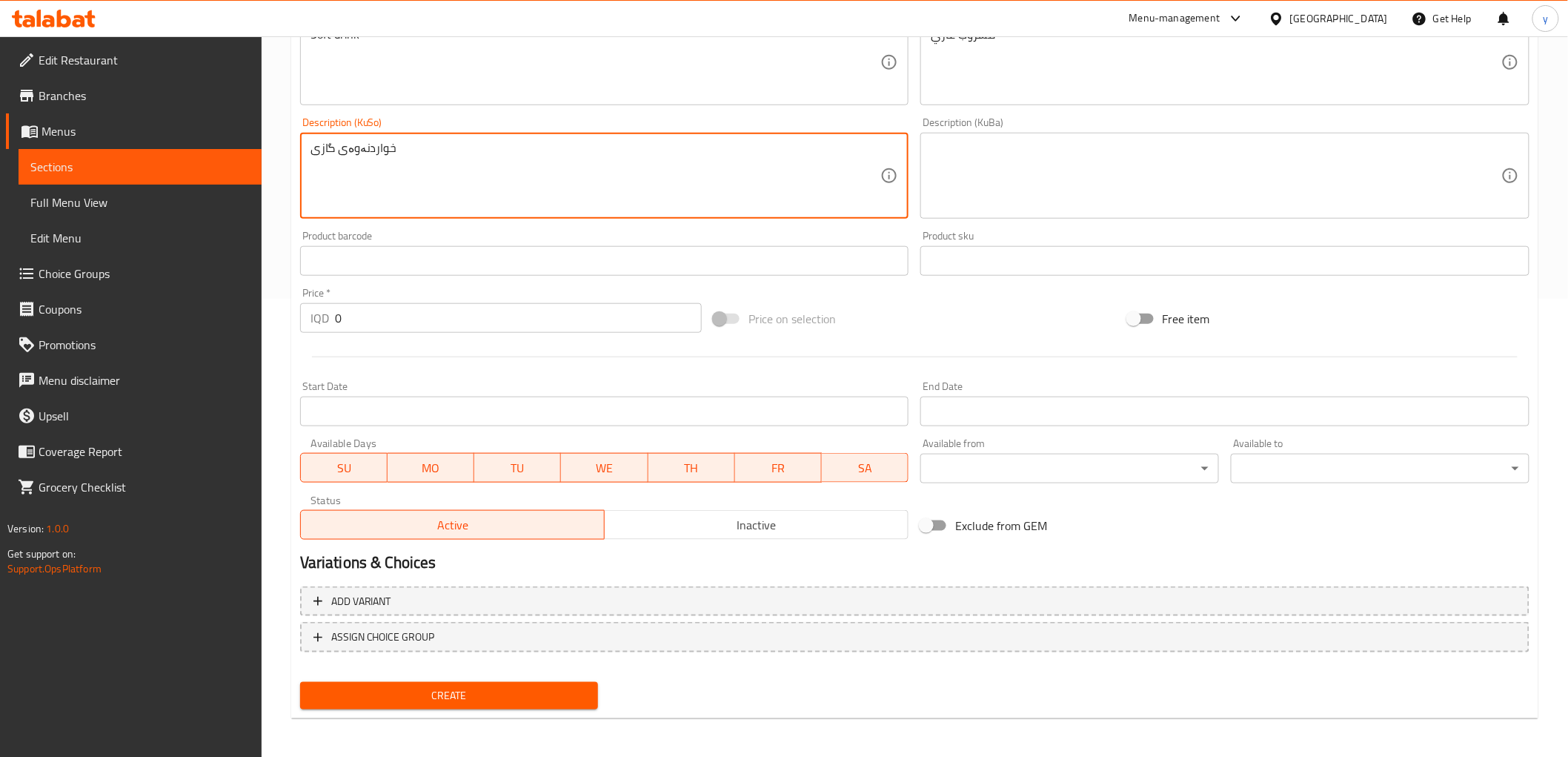
type textarea "خواردنەوەی گازی"
drag, startPoint x: 344, startPoint y: 314, endPoint x: 319, endPoint y: 324, distance: 26.9
click at [320, 323] on div "IQD 0 Price *" at bounding box center [501, 318] width 402 height 30
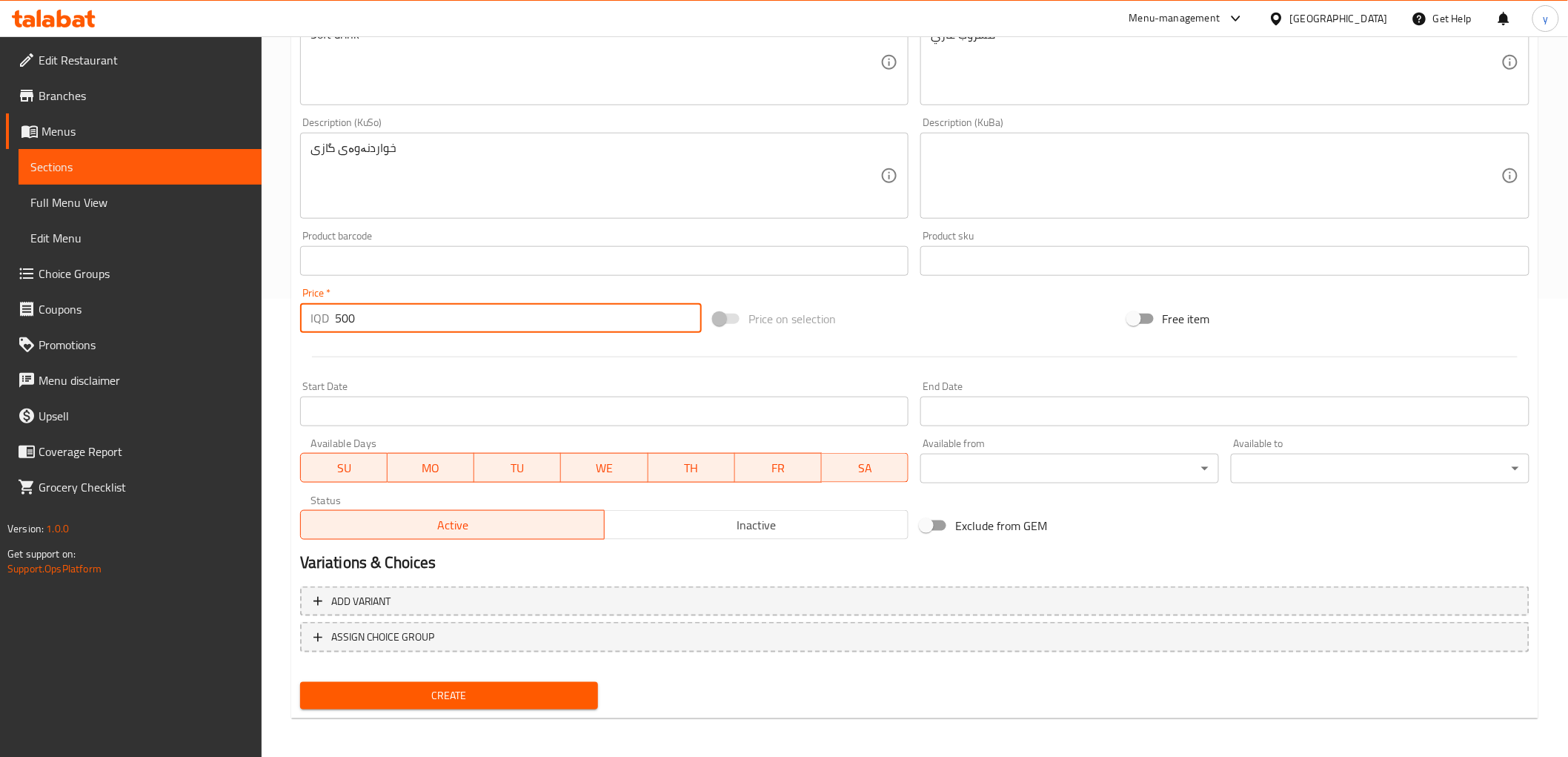
type input "500"
click at [469, 690] on span "Create" at bounding box center [449, 695] width 275 height 18
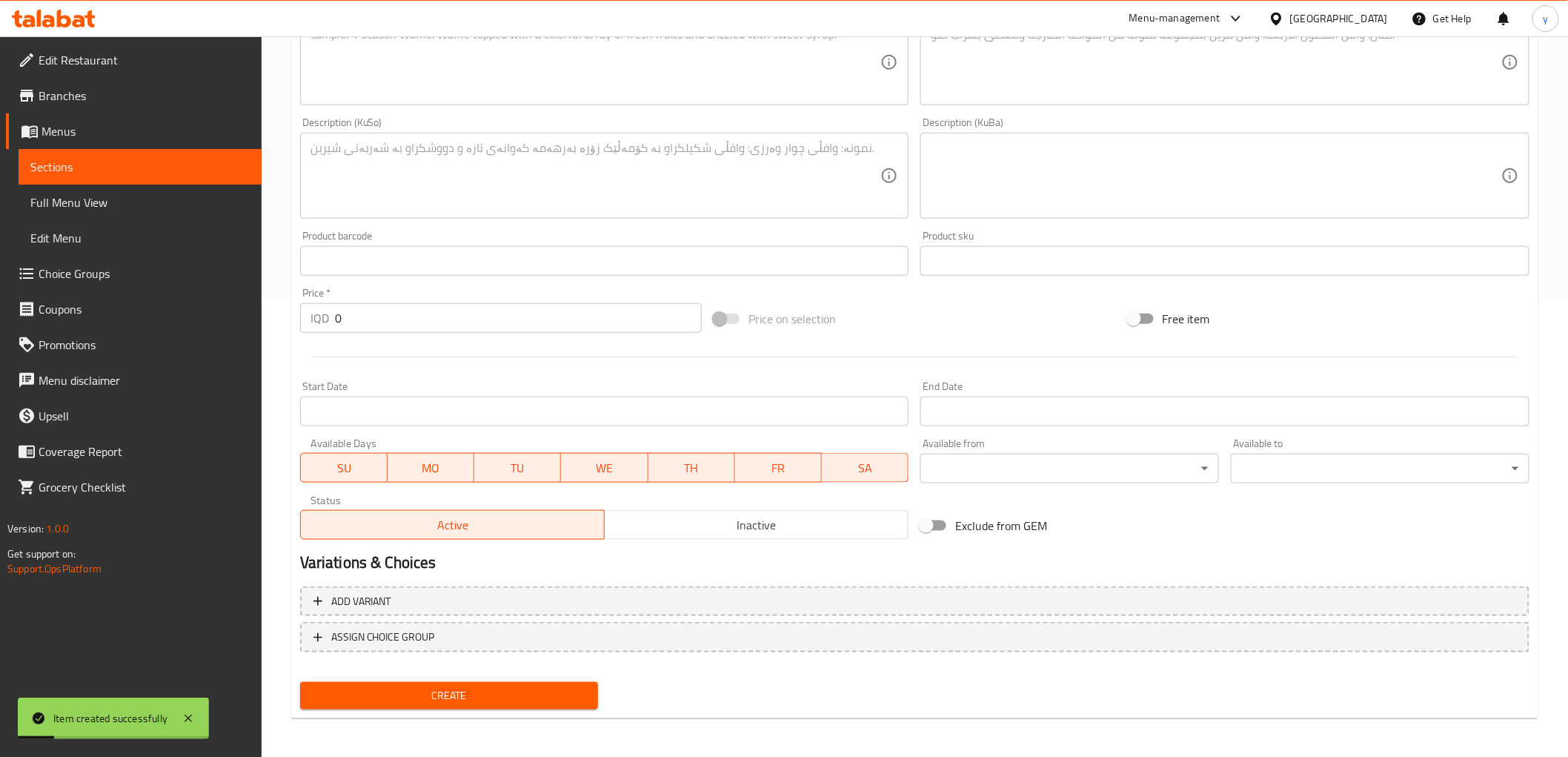
click at [389, 306] on input "0" at bounding box center [519, 318] width 367 height 30
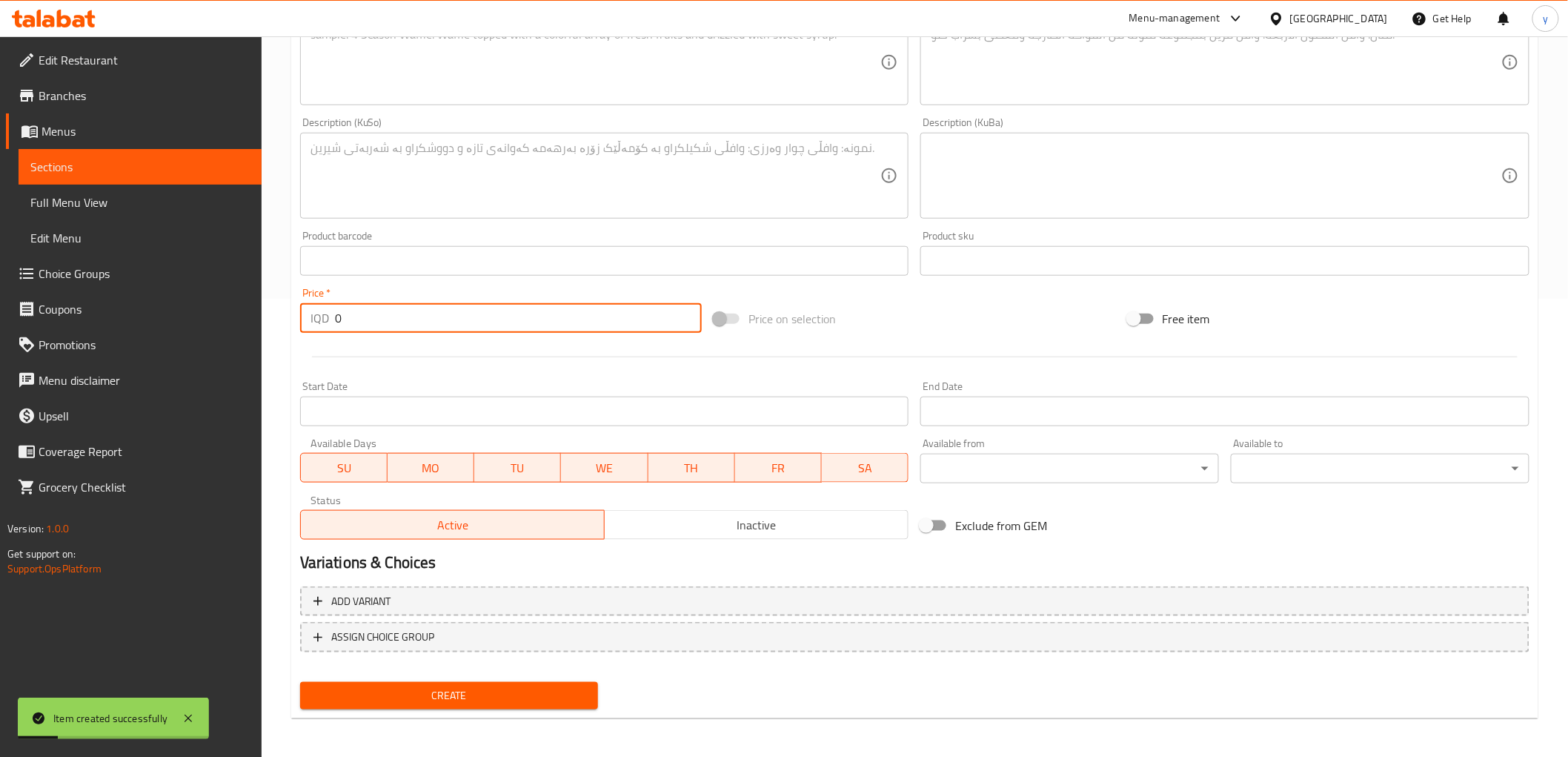
click at [389, 306] on input "0" at bounding box center [519, 318] width 367 height 30
paste input "50"
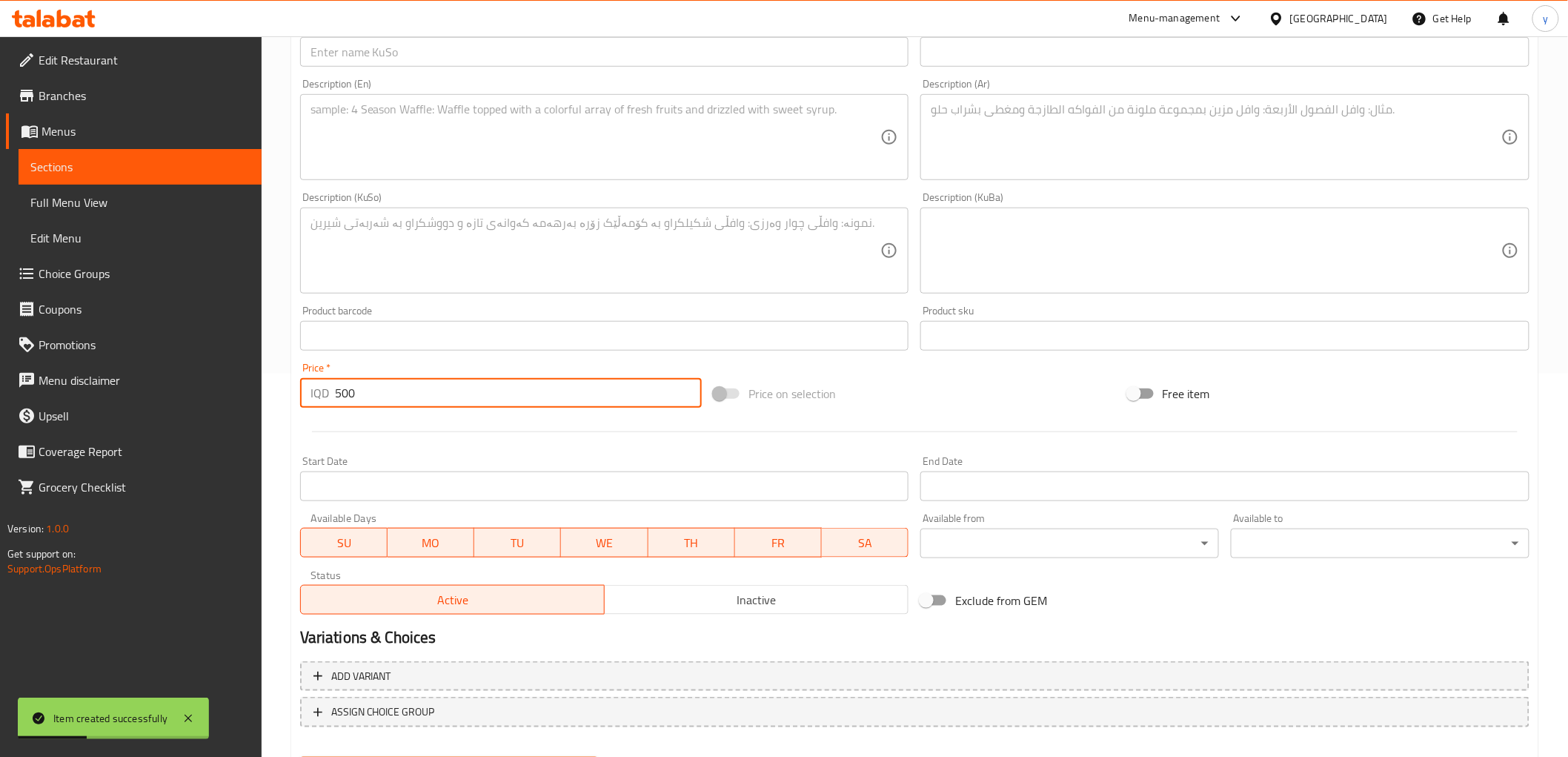
scroll to position [129, 0]
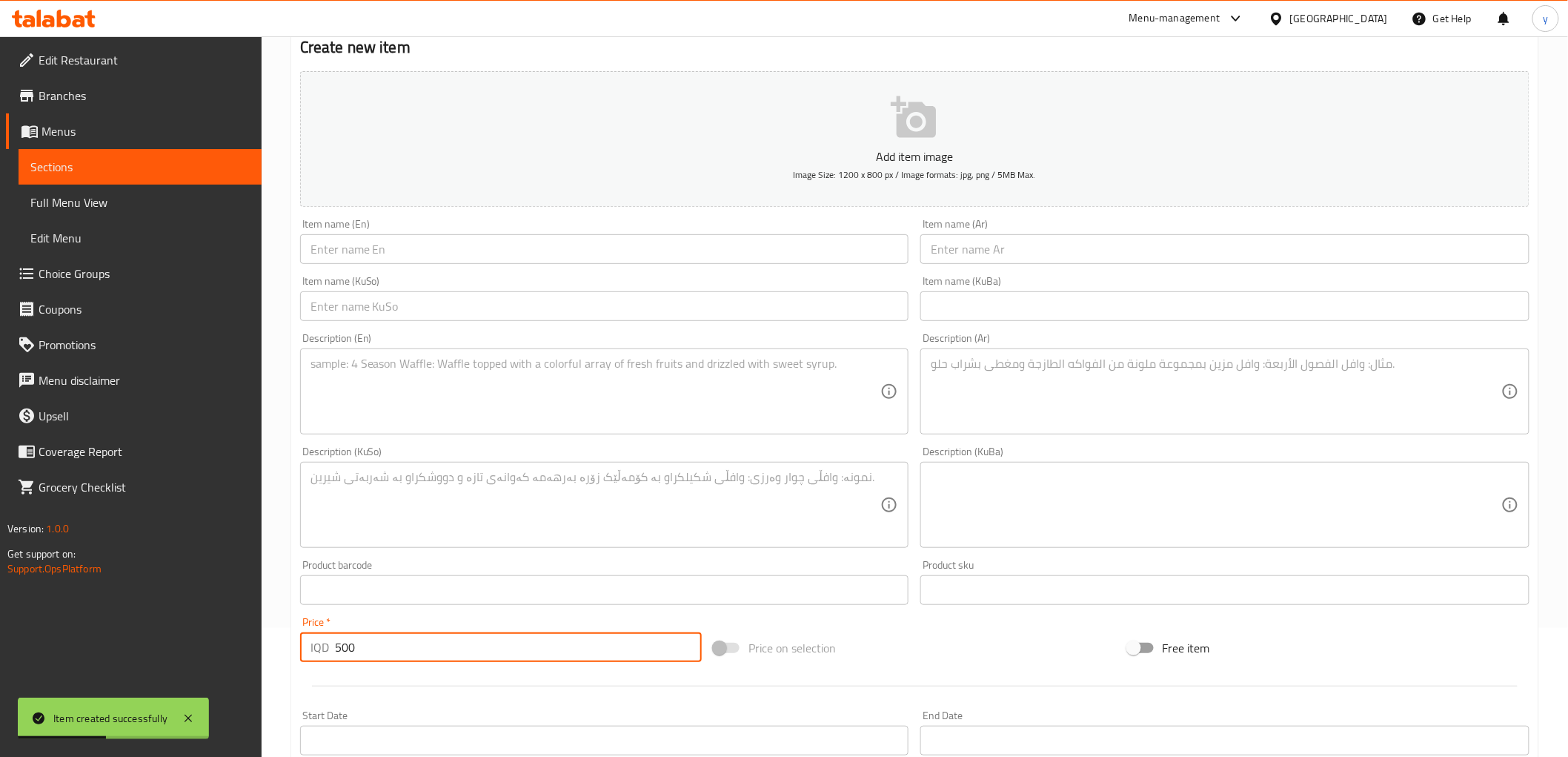
type input "500"
click at [693, 256] on input "text" at bounding box center [605, 249] width 609 height 30
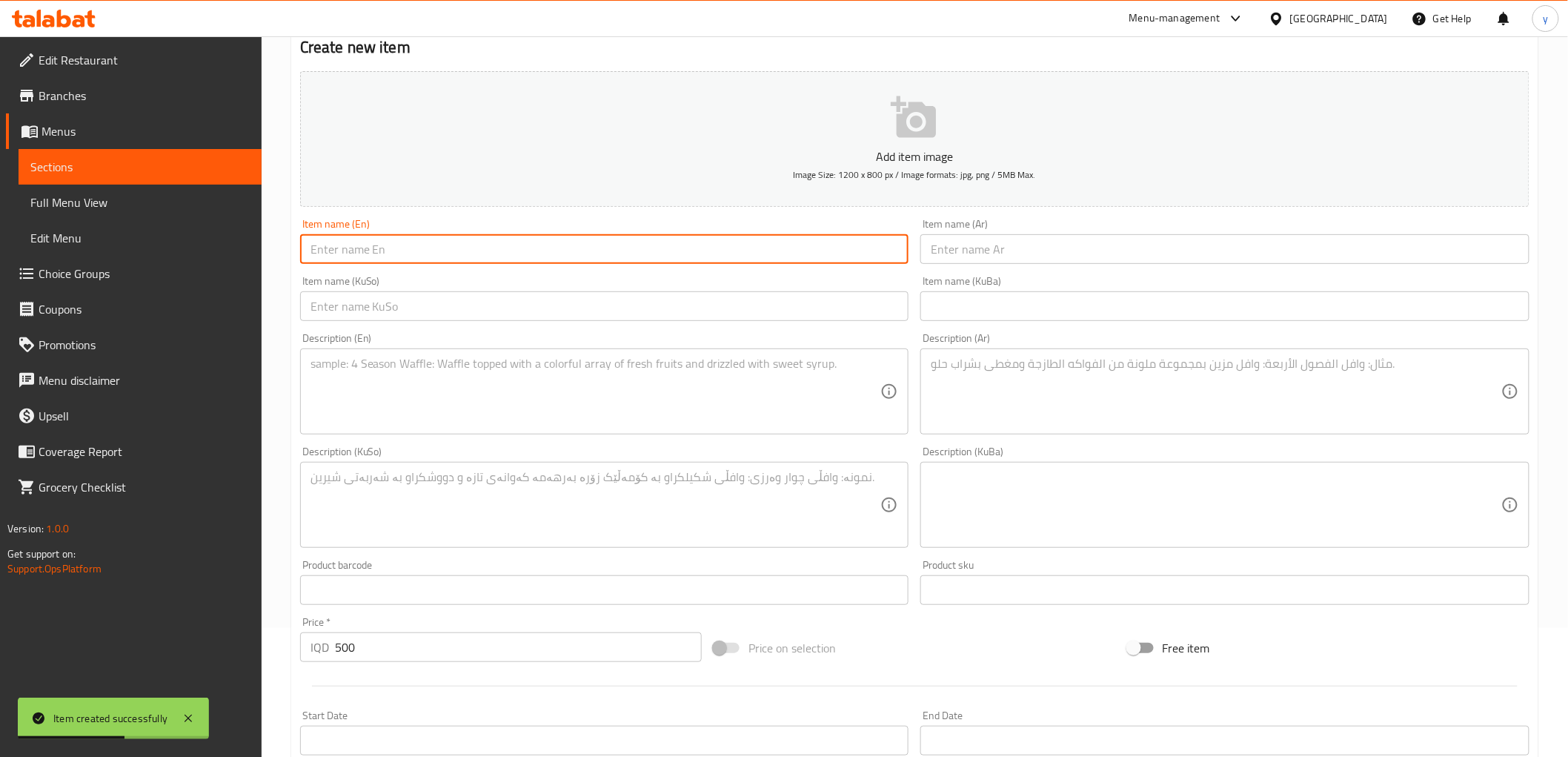
paste input "Ayran"
type input "Ayran"
drag, startPoint x: 729, startPoint y: 304, endPoint x: 846, endPoint y: 281, distance: 119.2
click at [729, 304] on input "text" at bounding box center [605, 305] width 609 height 30
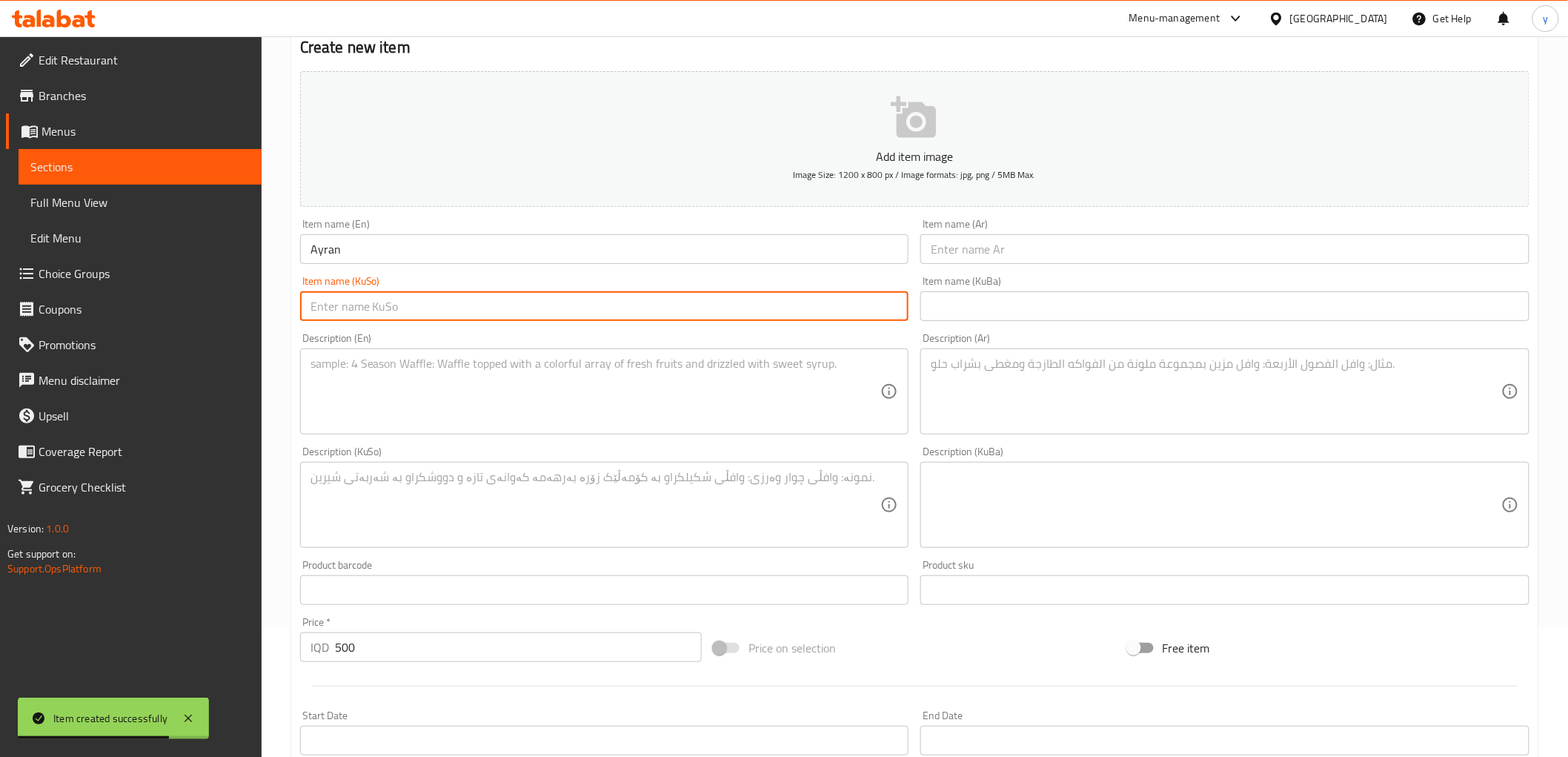
paste input "ماستاو"
type input "ماستاو"
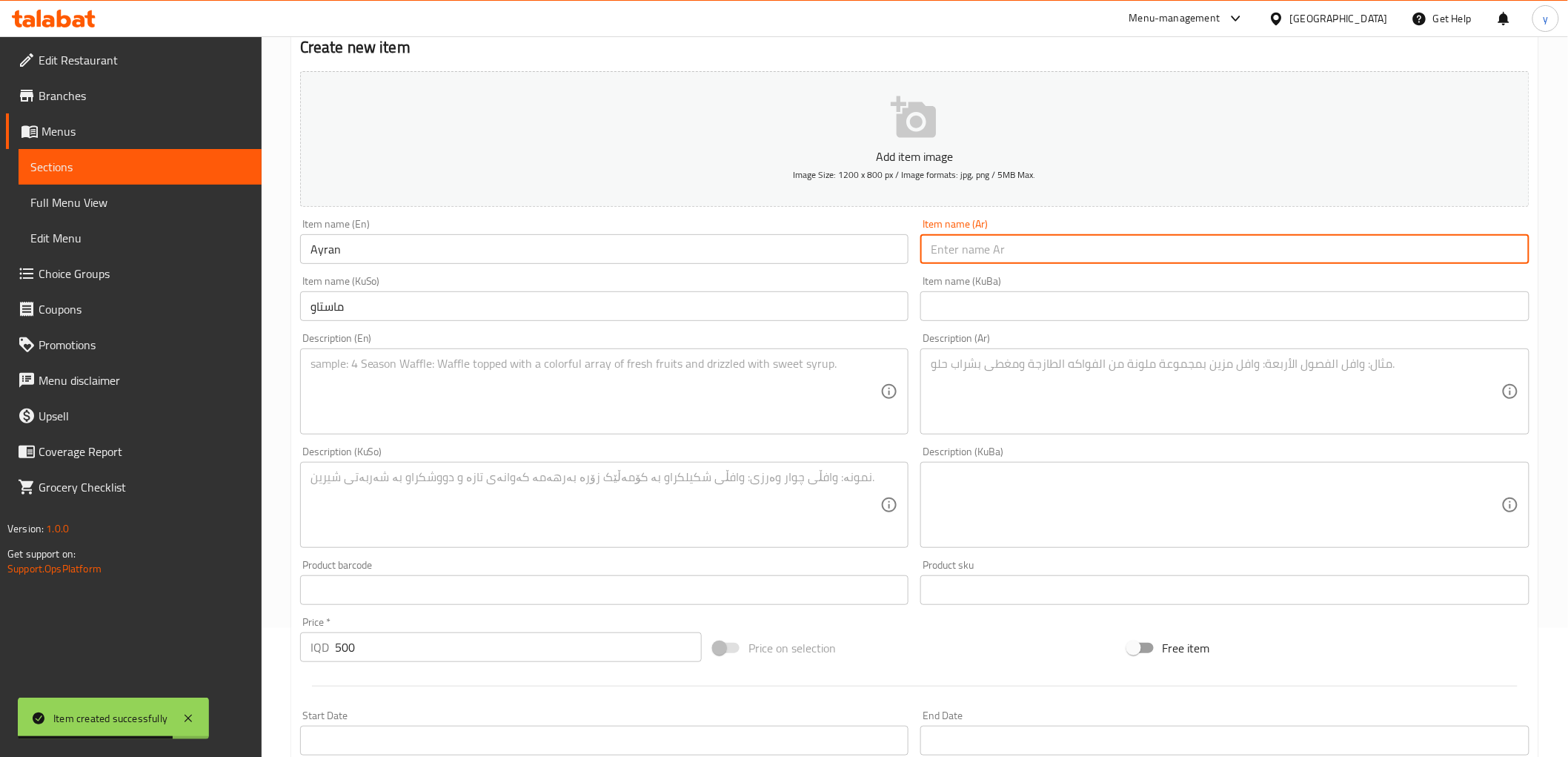
drag, startPoint x: 985, startPoint y: 242, endPoint x: 987, endPoint y: 256, distance: 14.1
click at [985, 242] on input "text" at bounding box center [1225, 249] width 609 height 30
paste input "عيران"
type input "عيران"
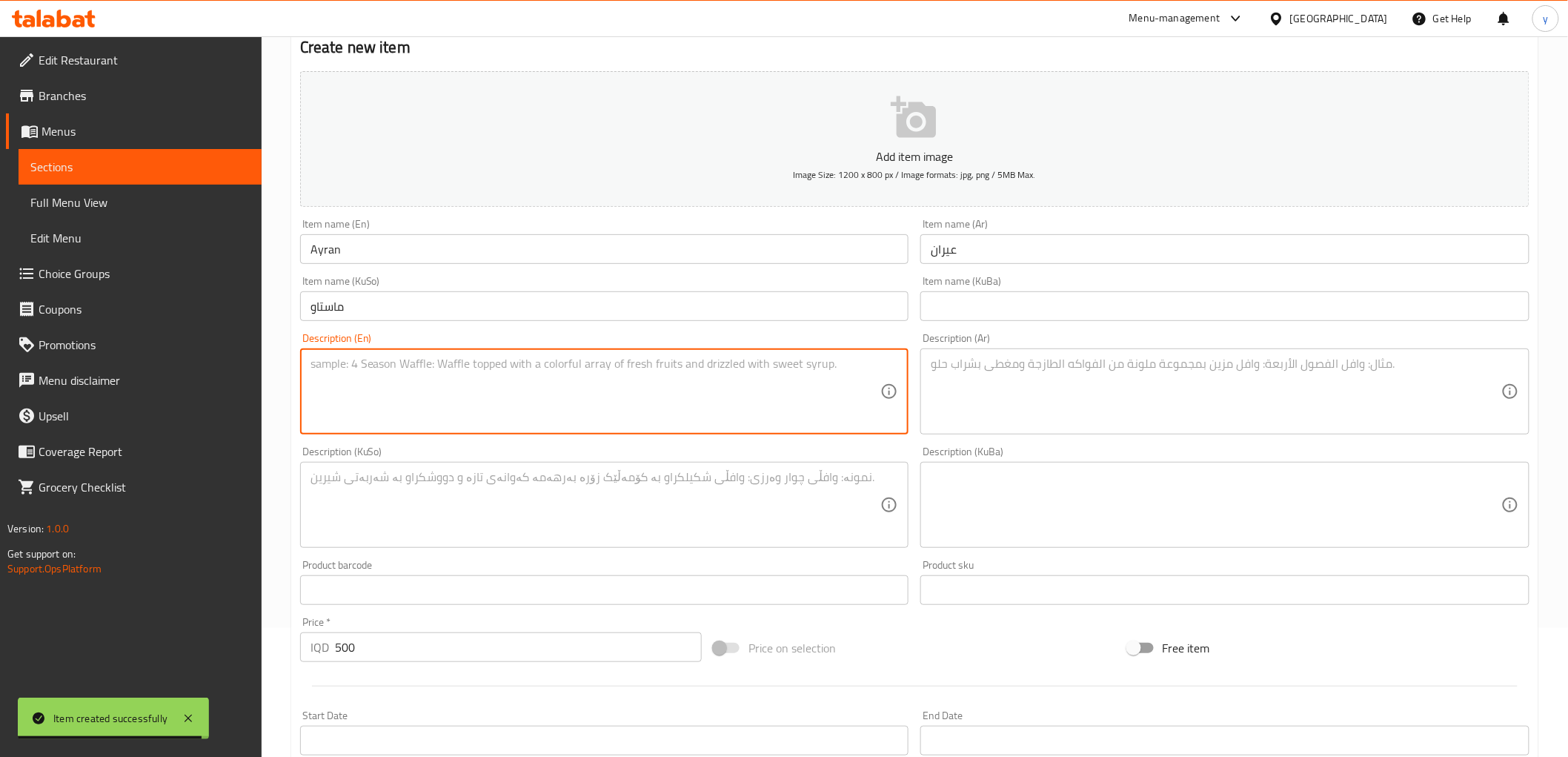
click at [848, 361] on textarea at bounding box center [596, 392] width 571 height 71
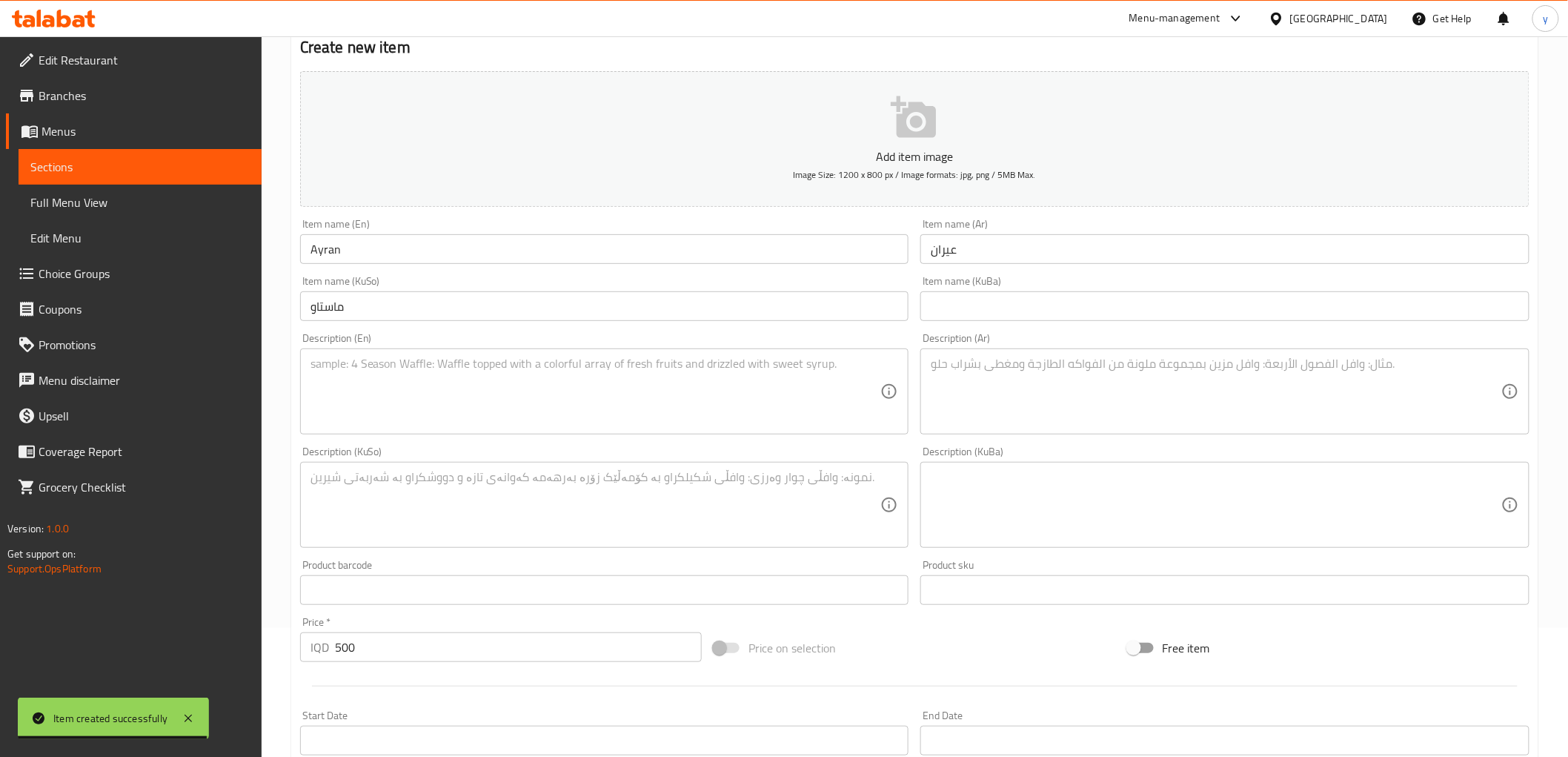
click at [926, 377] on div "Description (Ar)" at bounding box center [1225, 391] width 609 height 86
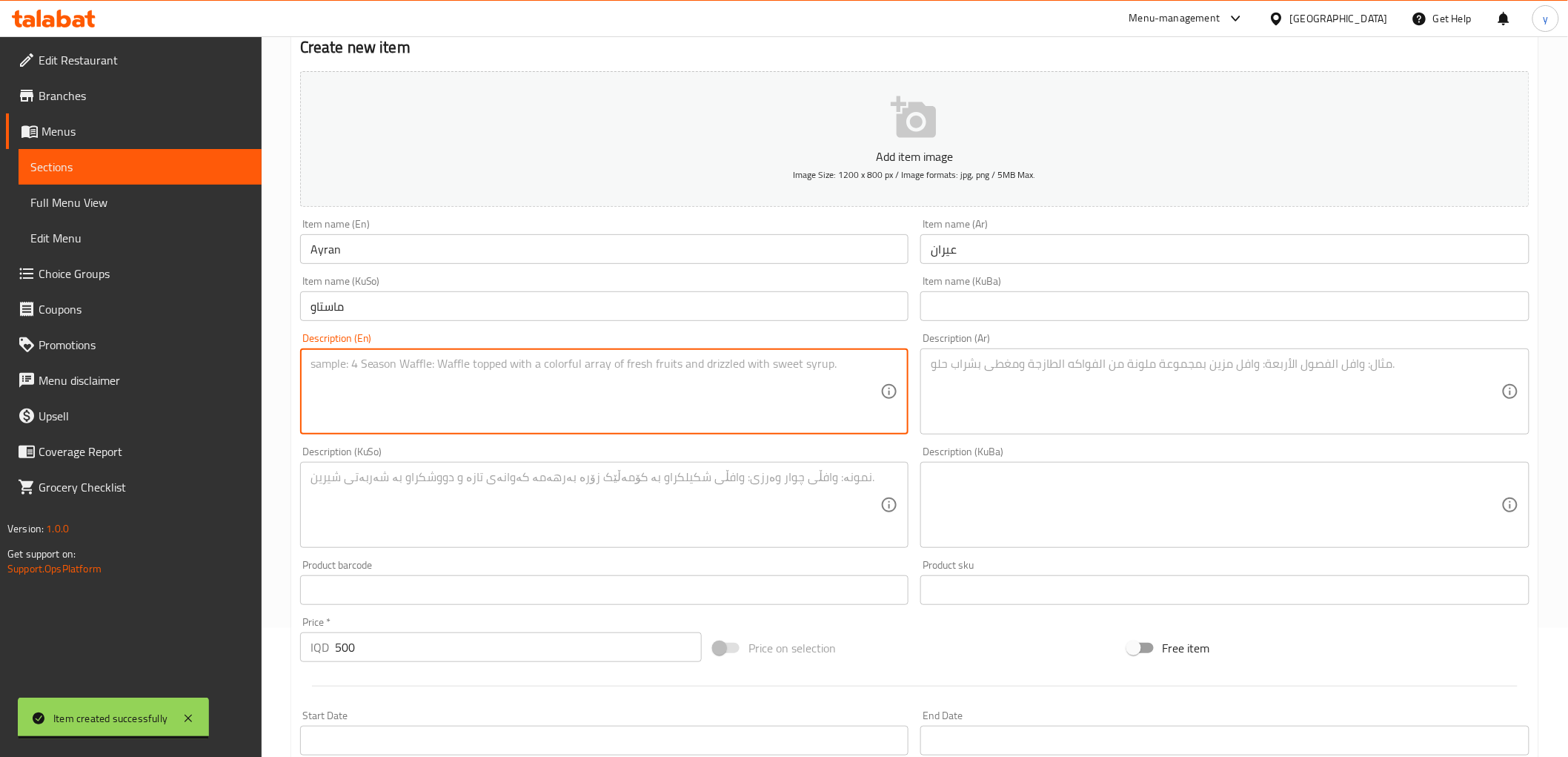
click at [601, 377] on textarea at bounding box center [596, 392] width 571 height 71
click at [983, 397] on textarea at bounding box center [1216, 392] width 571 height 71
paste textarea "عيران كردي"
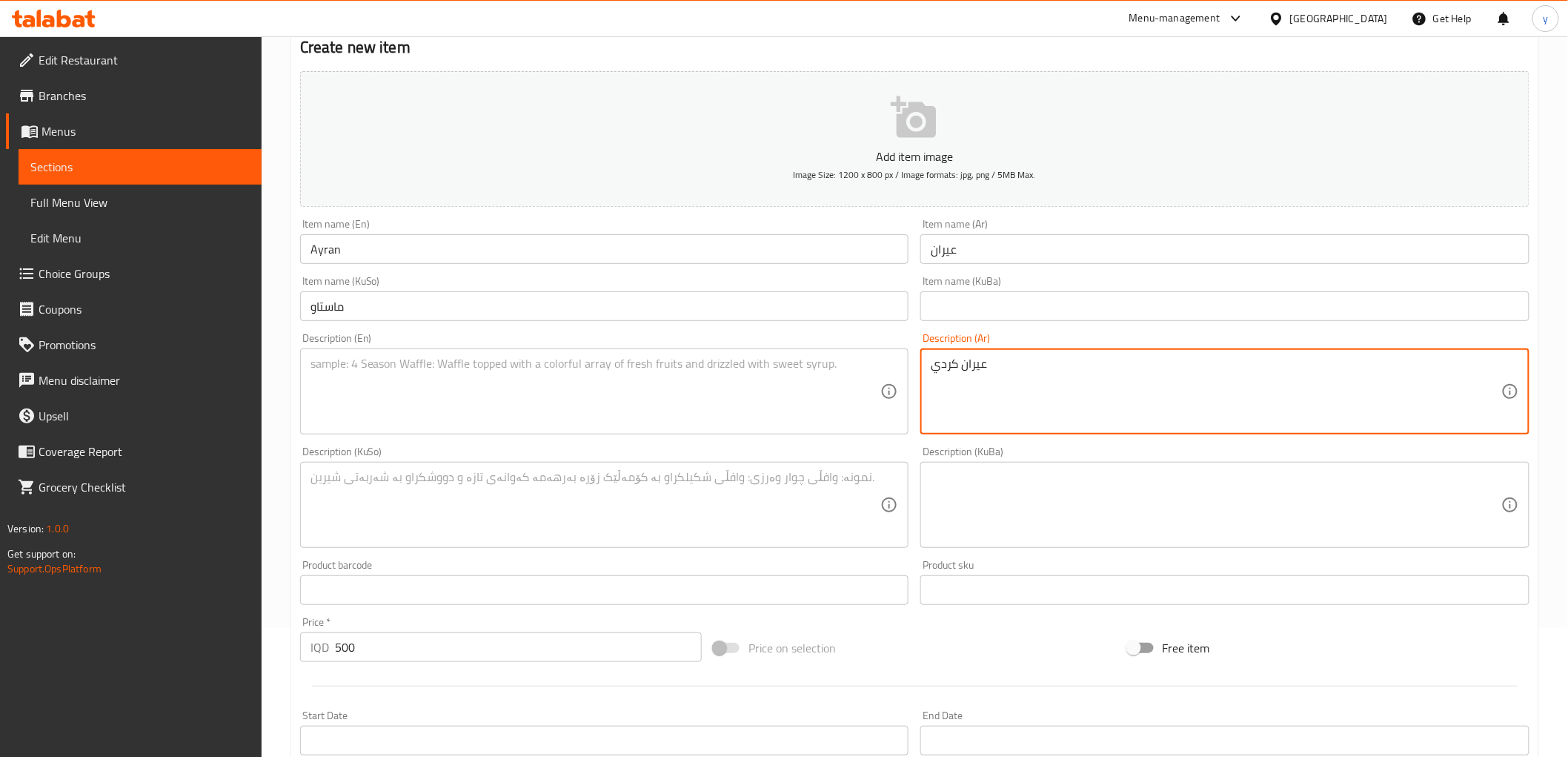
type textarea "عيران كردي"
click at [783, 456] on div "Description (KuSo) Description (KuSo)" at bounding box center [605, 497] width 609 height 101
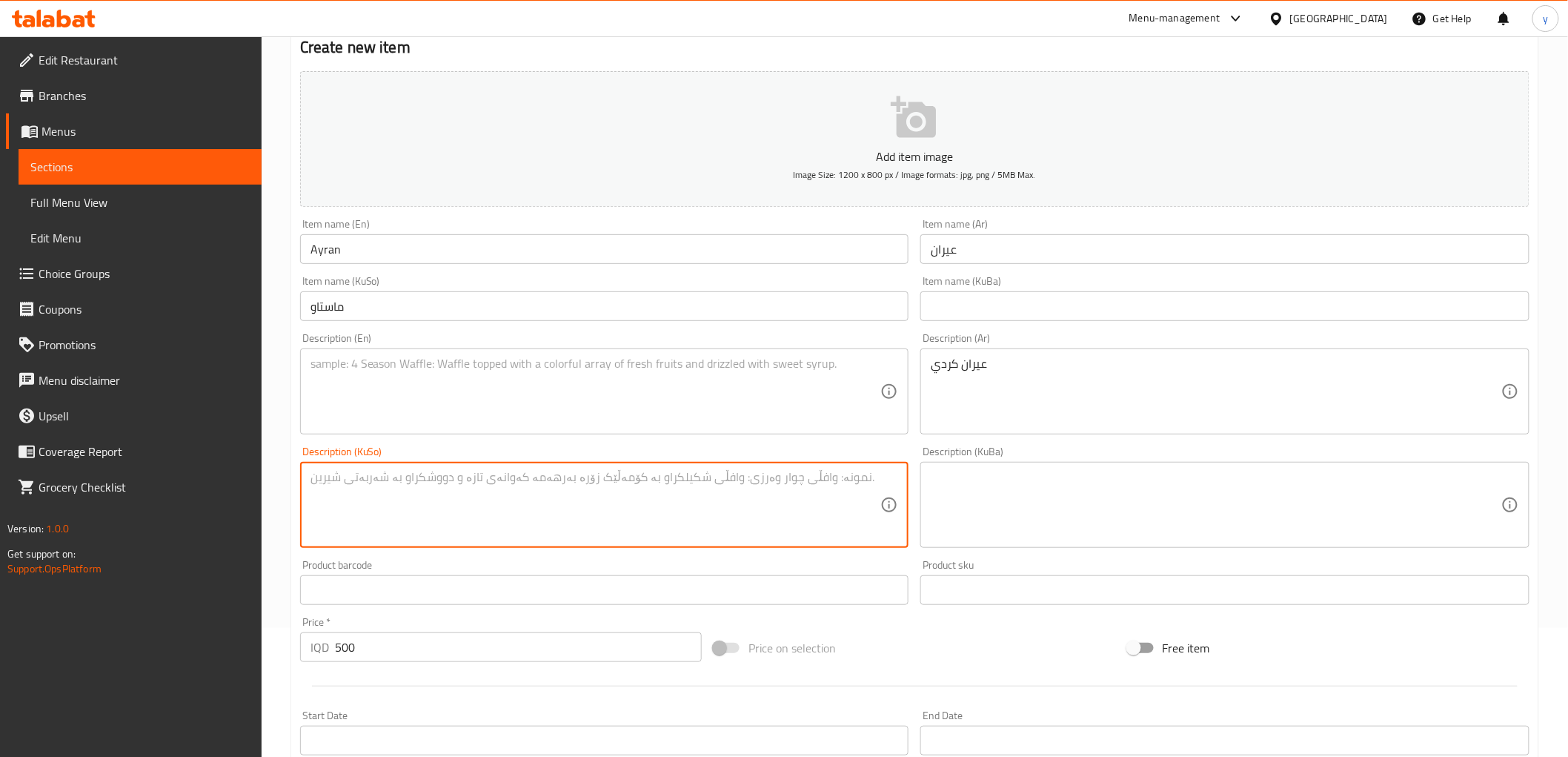
click at [775, 506] on textarea at bounding box center [596, 505] width 571 height 71
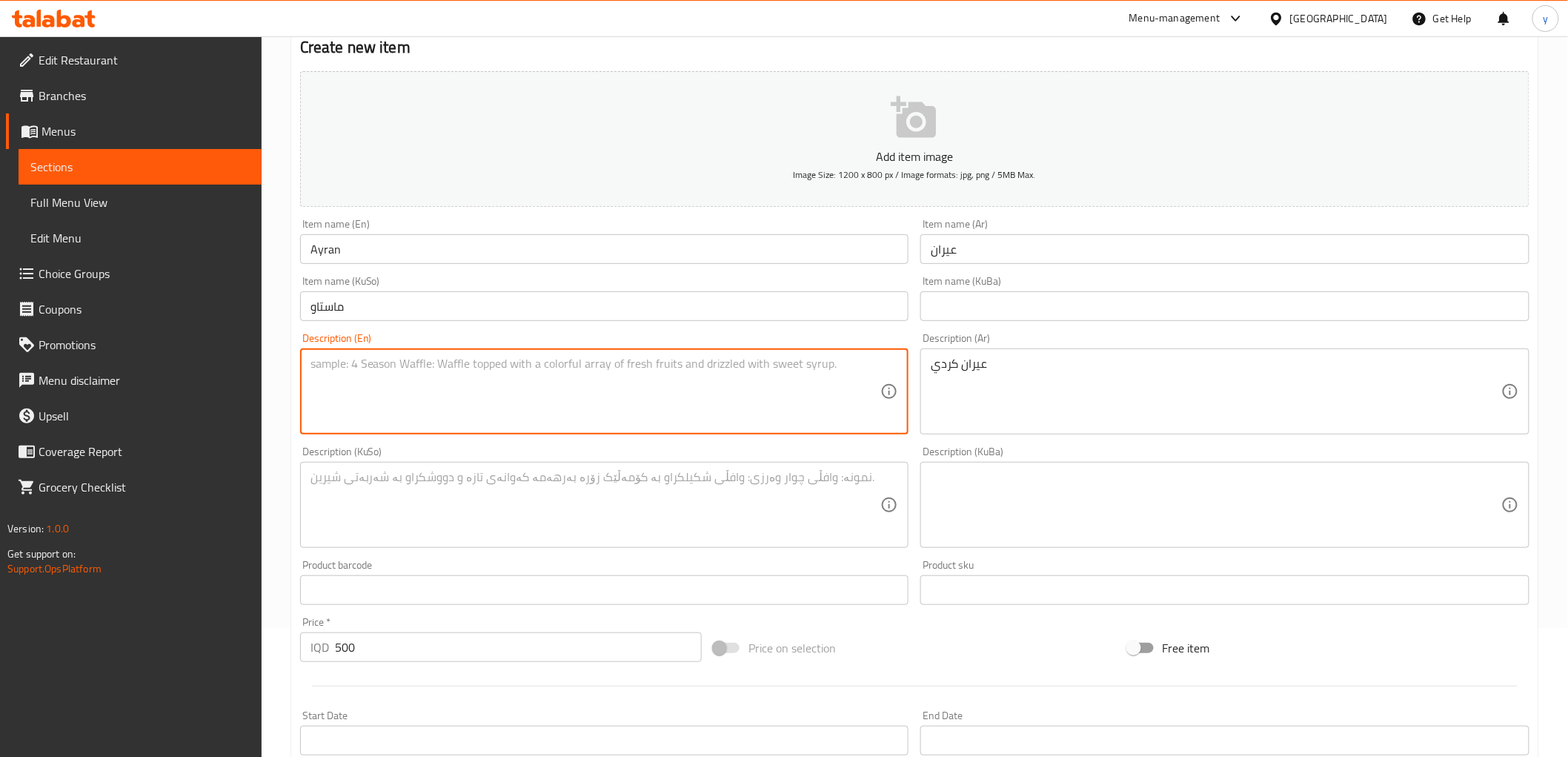
click at [715, 398] on textarea at bounding box center [596, 392] width 571 height 71
paste textarea "Kurdish Ayran"
click at [350, 364] on textarea "Kurdish Ayran" at bounding box center [596, 392] width 571 height 71
type textarea "Kurdish ayran"
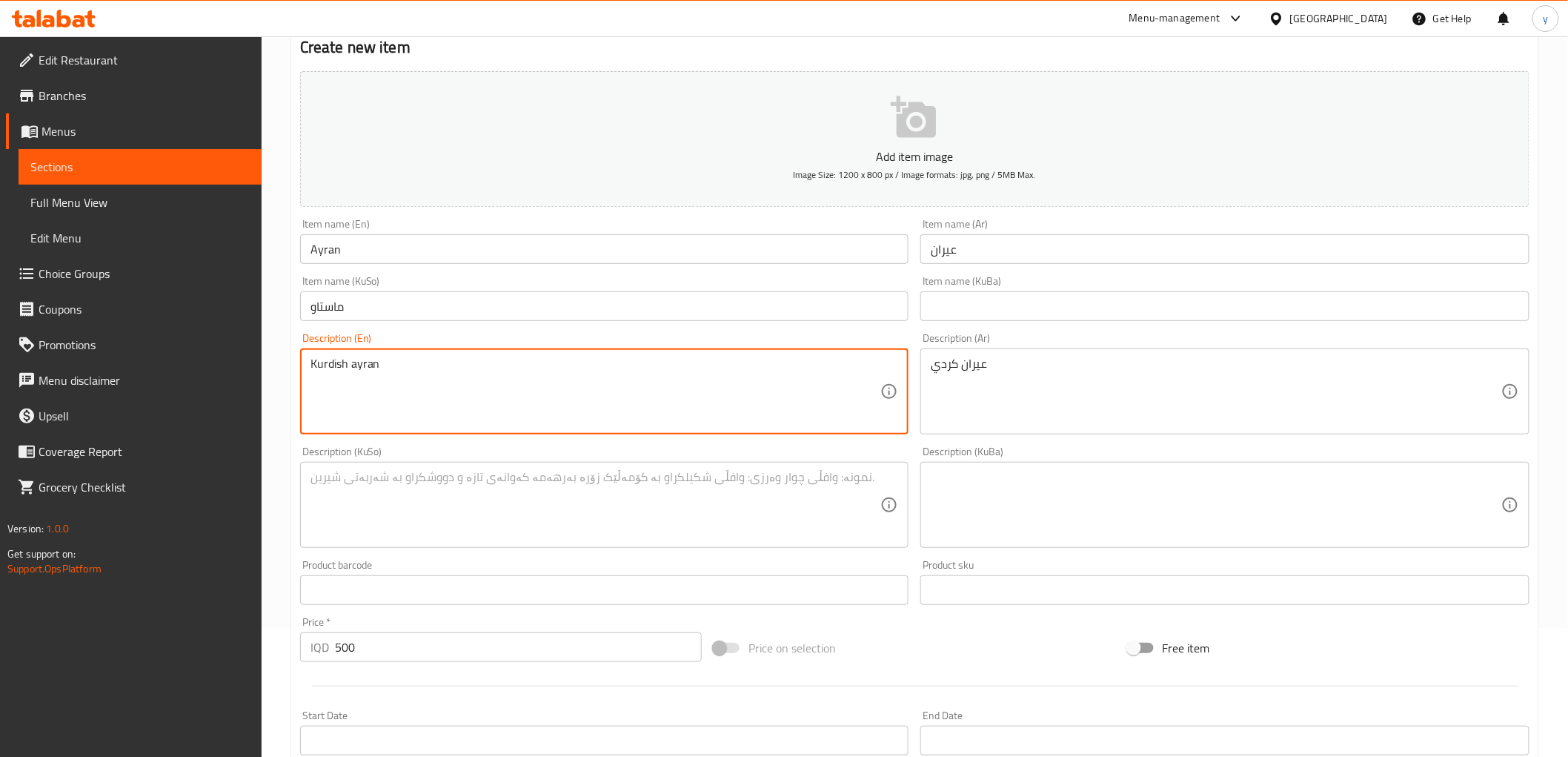
click at [601, 507] on textarea at bounding box center [596, 505] width 571 height 71
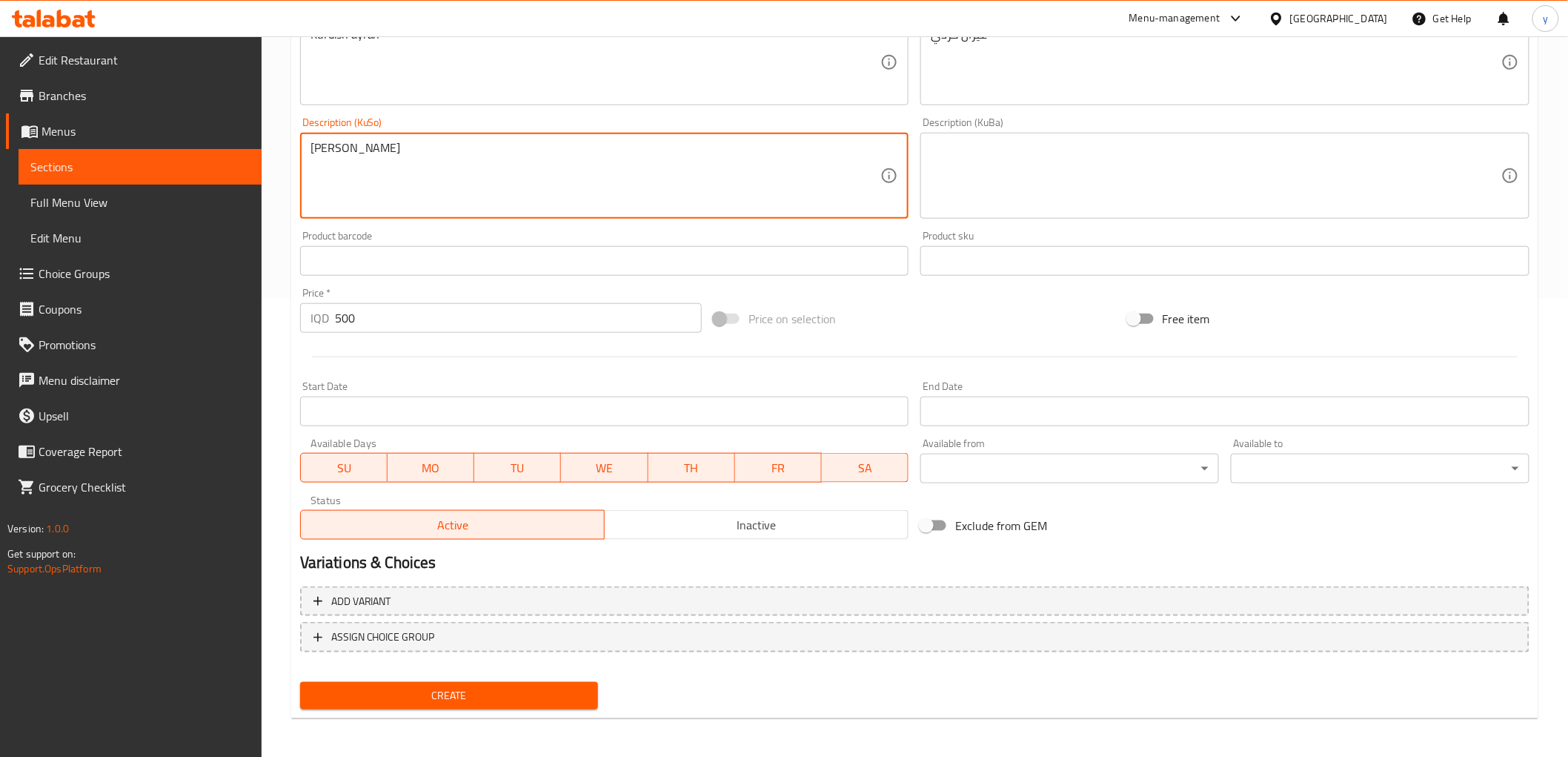
type textarea "ماستاوی کوردی"
click at [485, 687] on span "Create" at bounding box center [449, 695] width 275 height 18
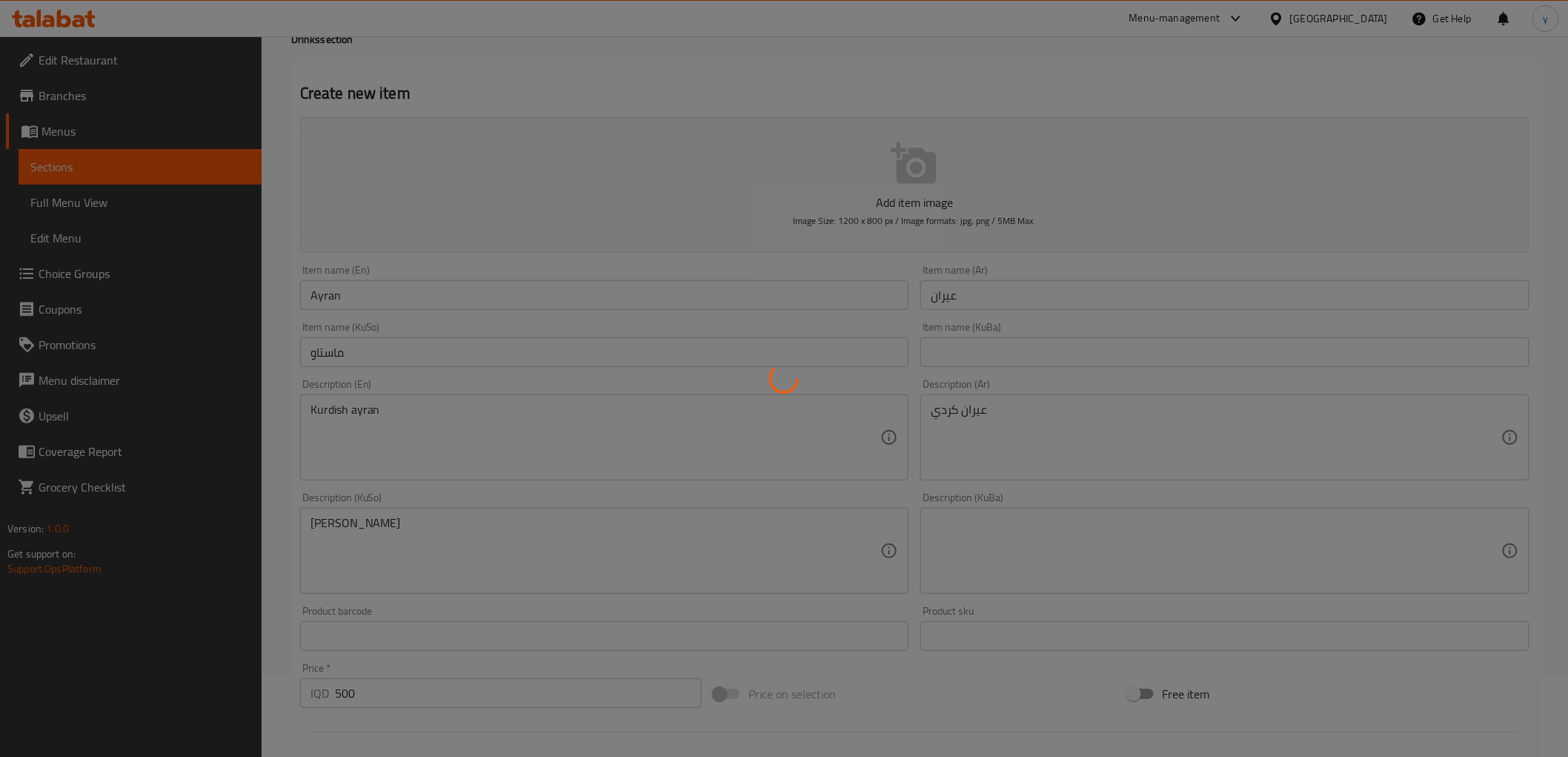
scroll to position [0, 0]
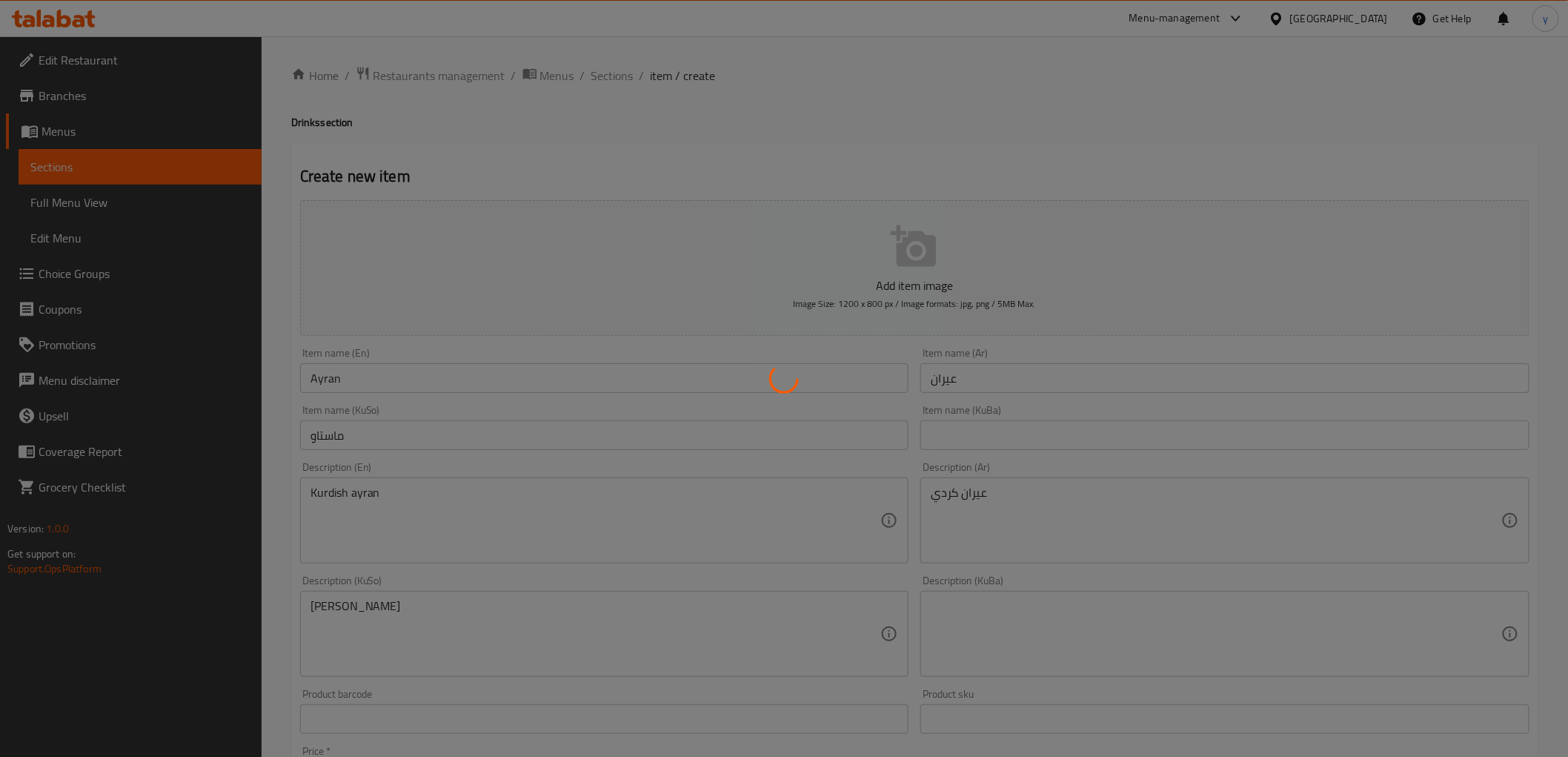
type input "0"
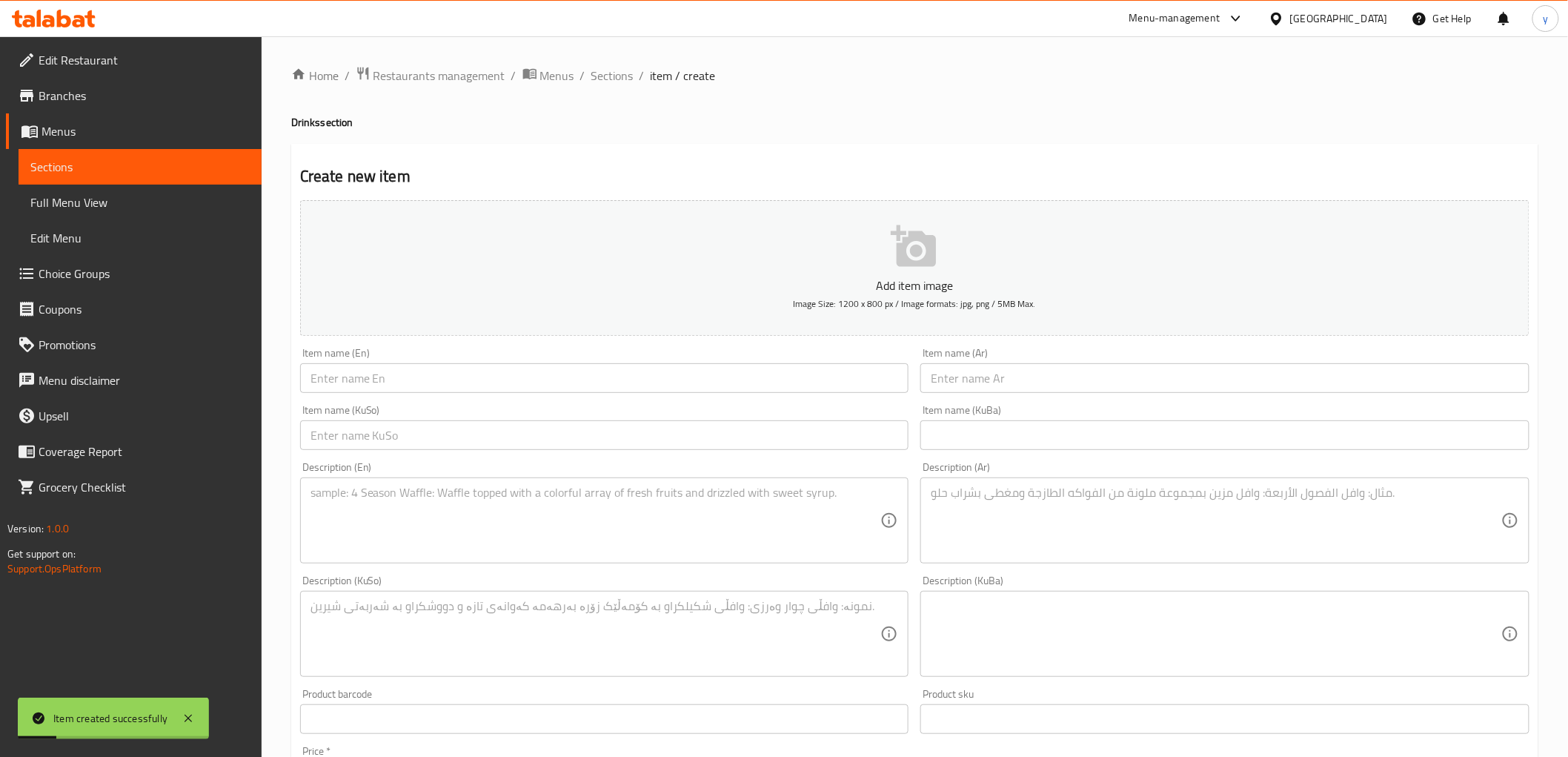
scroll to position [165, 0]
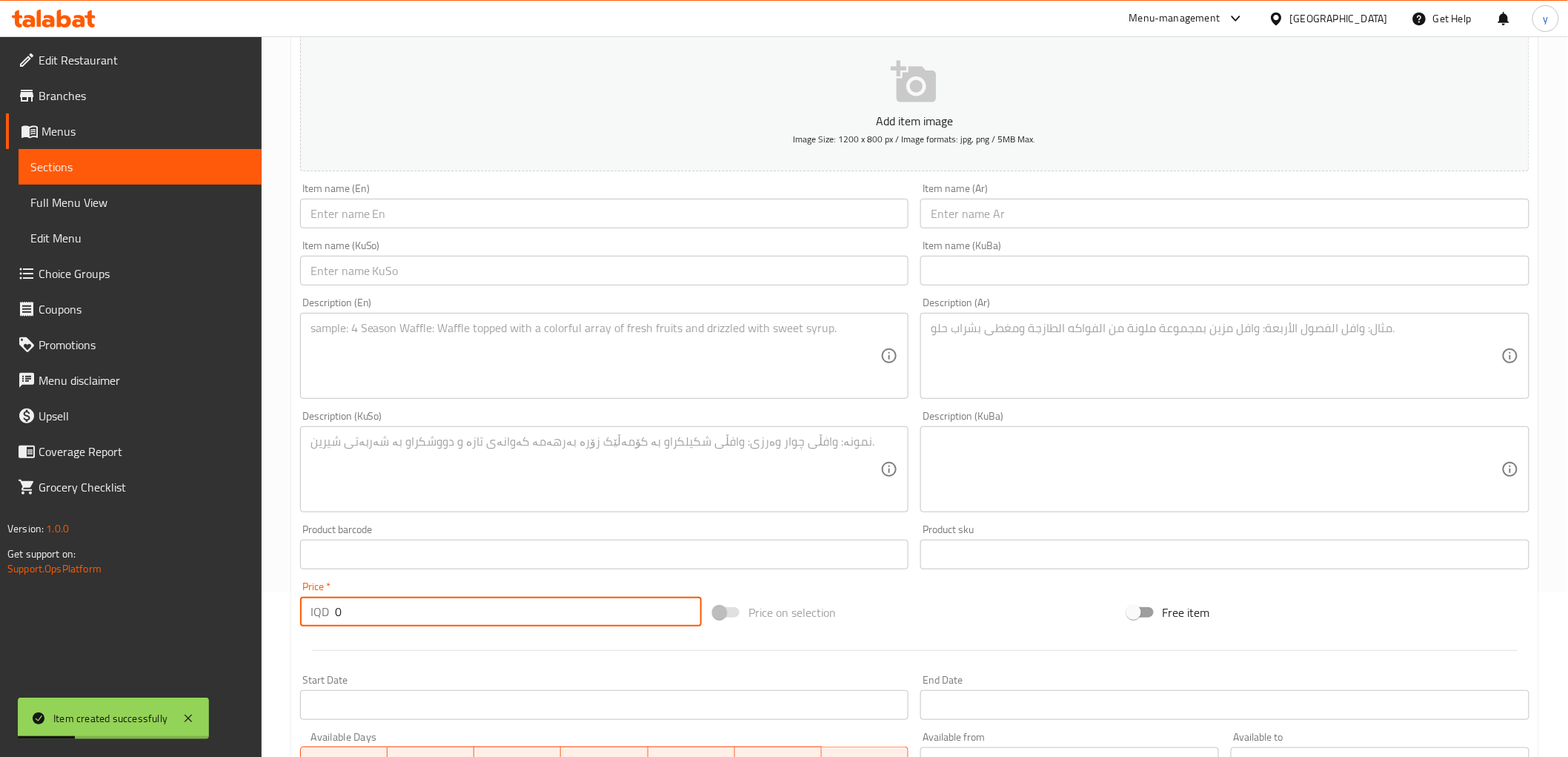
drag, startPoint x: 348, startPoint y: 624, endPoint x: 369, endPoint y: 528, distance: 98.3
click at [324, 625] on div "IQD 0 Price *" at bounding box center [501, 612] width 402 height 30
paste input "25"
type input "250"
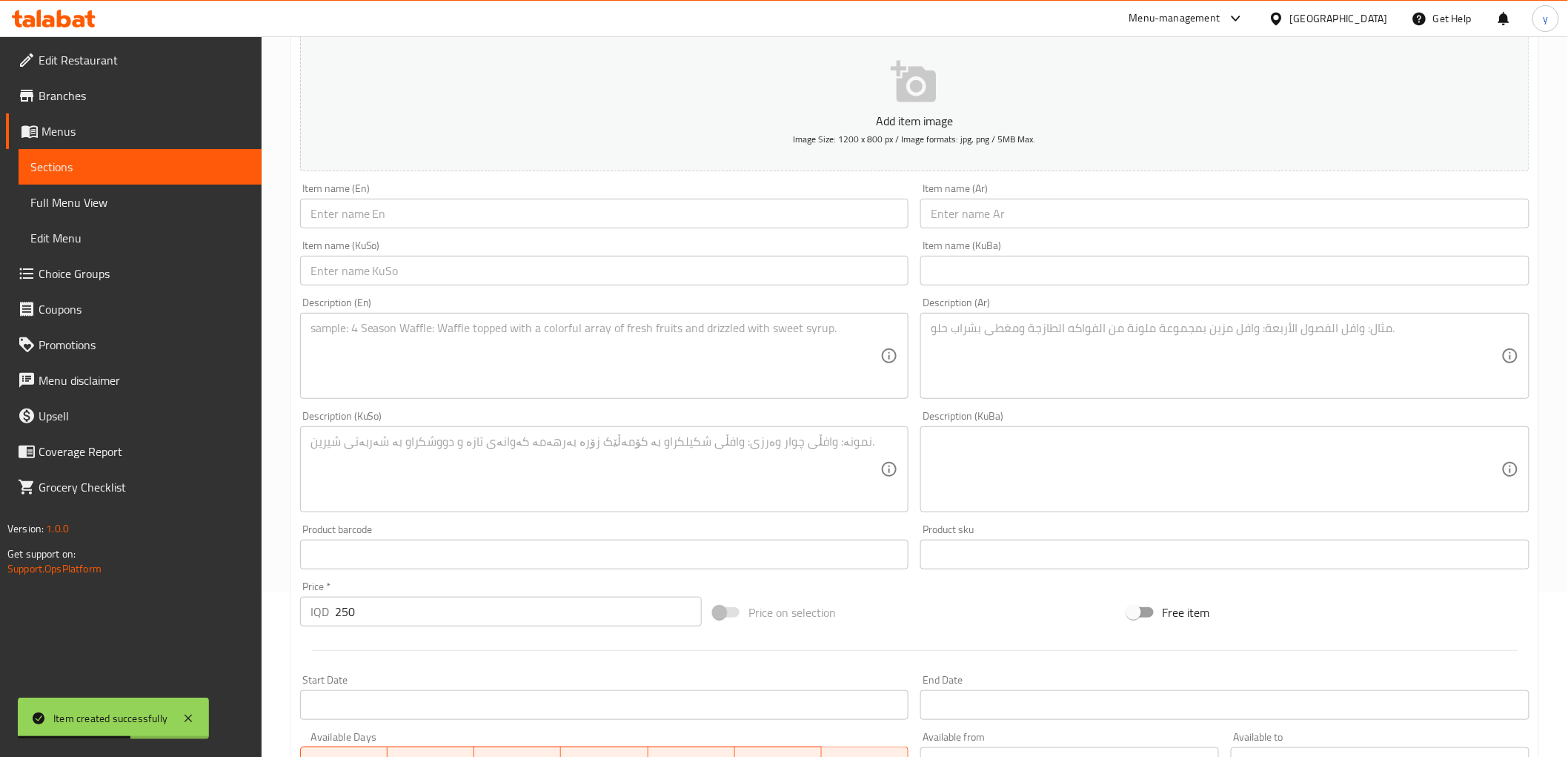
click at [676, 291] on div "Description (En) Description (En)" at bounding box center [605, 347] width 621 height 114
drag, startPoint x: 744, startPoint y: 269, endPoint x: 818, endPoint y: 261, distance: 74.4
click at [744, 269] on input "text" at bounding box center [605, 270] width 609 height 30
paste input "ئاویی کانزایی"
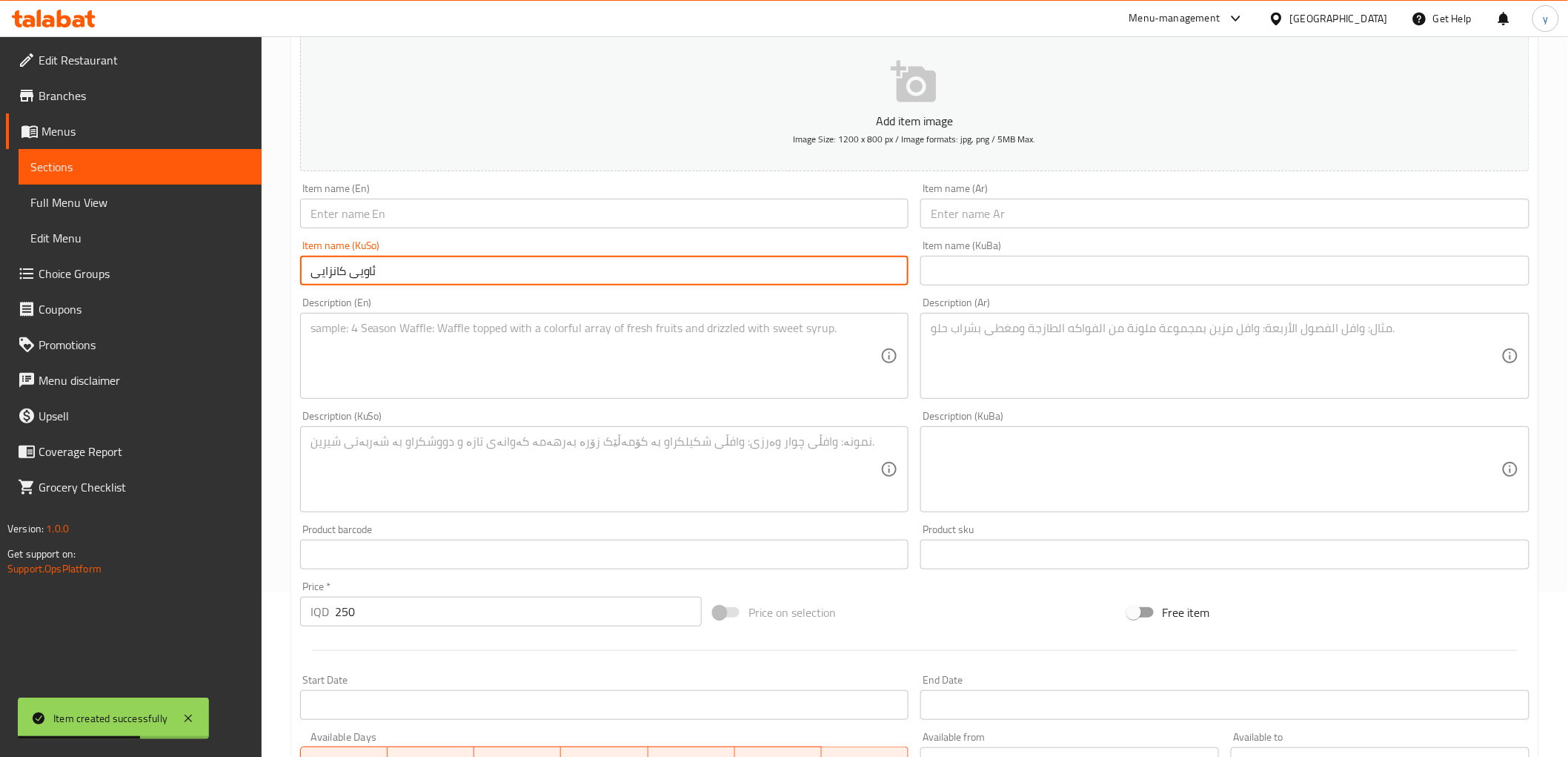
type input "ئاویی کانزایی"
click at [954, 219] on input "text" at bounding box center [1225, 213] width 609 height 30
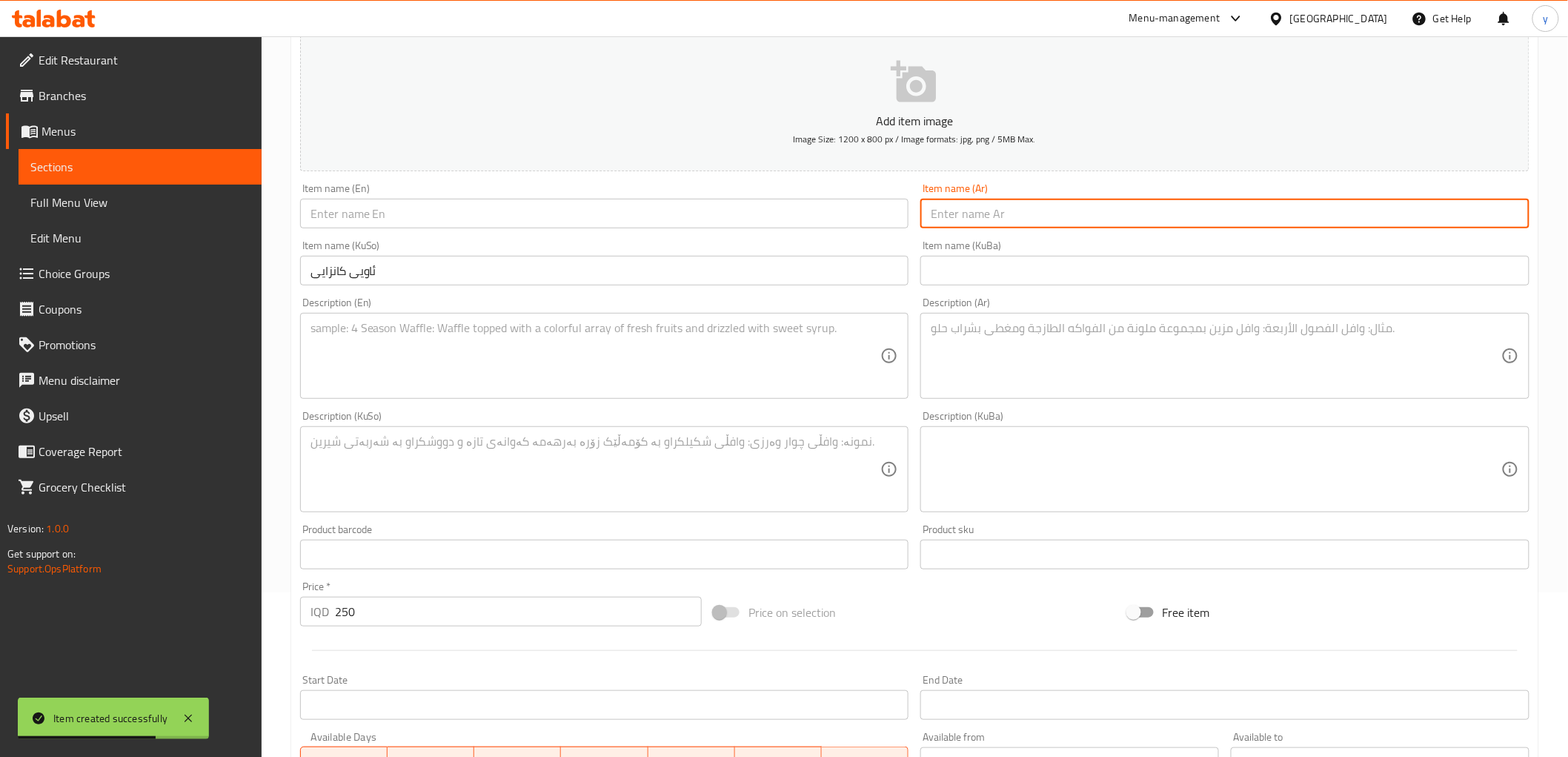
paste input "مياه معدنية"
type input "مياه معدنية"
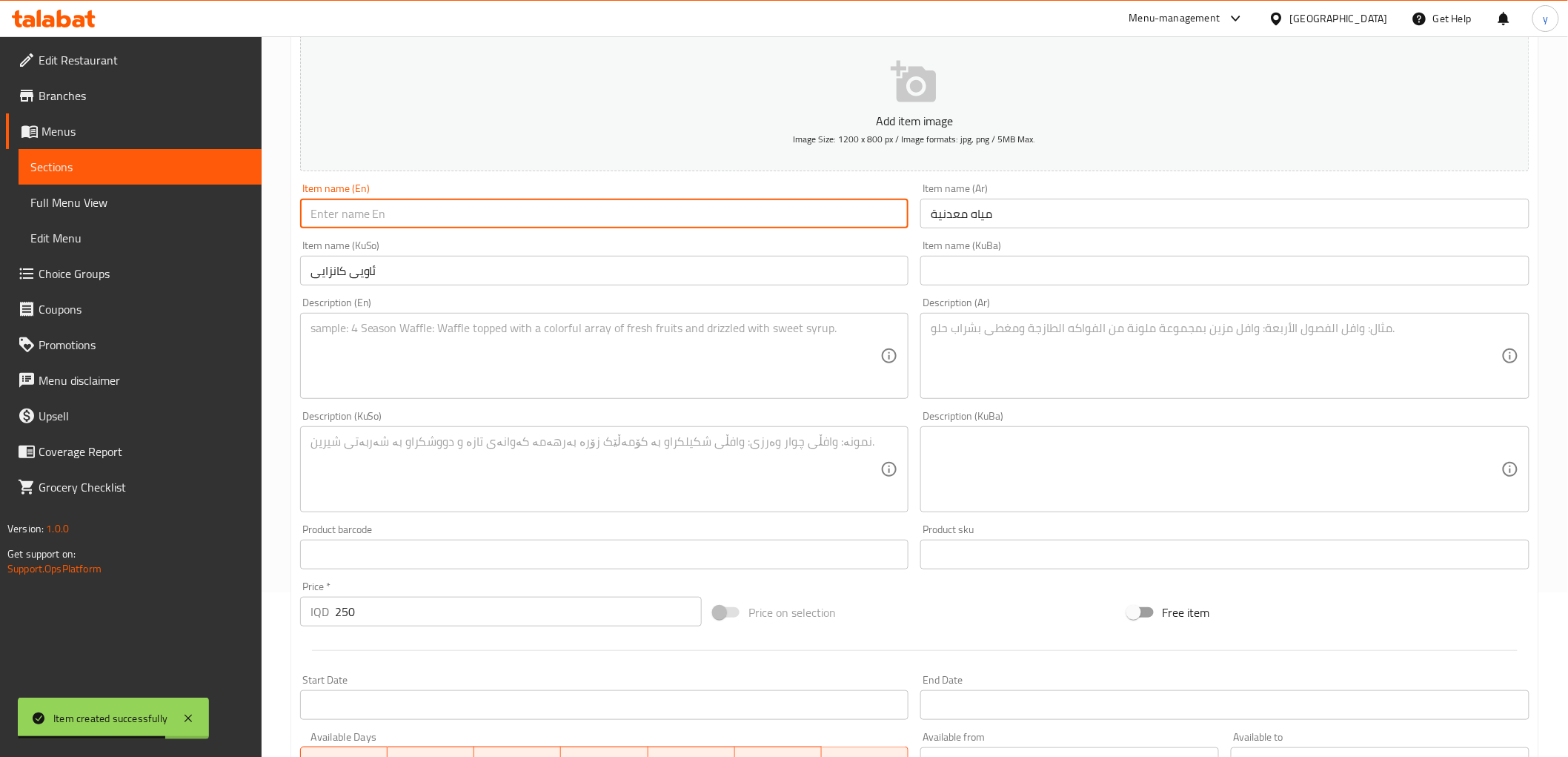
drag, startPoint x: 771, startPoint y: 202, endPoint x: 655, endPoint y: 245, distance: 123.7
click at [771, 202] on input "text" at bounding box center [605, 213] width 609 height 30
paste input "Mineral Water"
type input "Mineral Water"
click at [591, 368] on textarea at bounding box center [596, 356] width 571 height 71
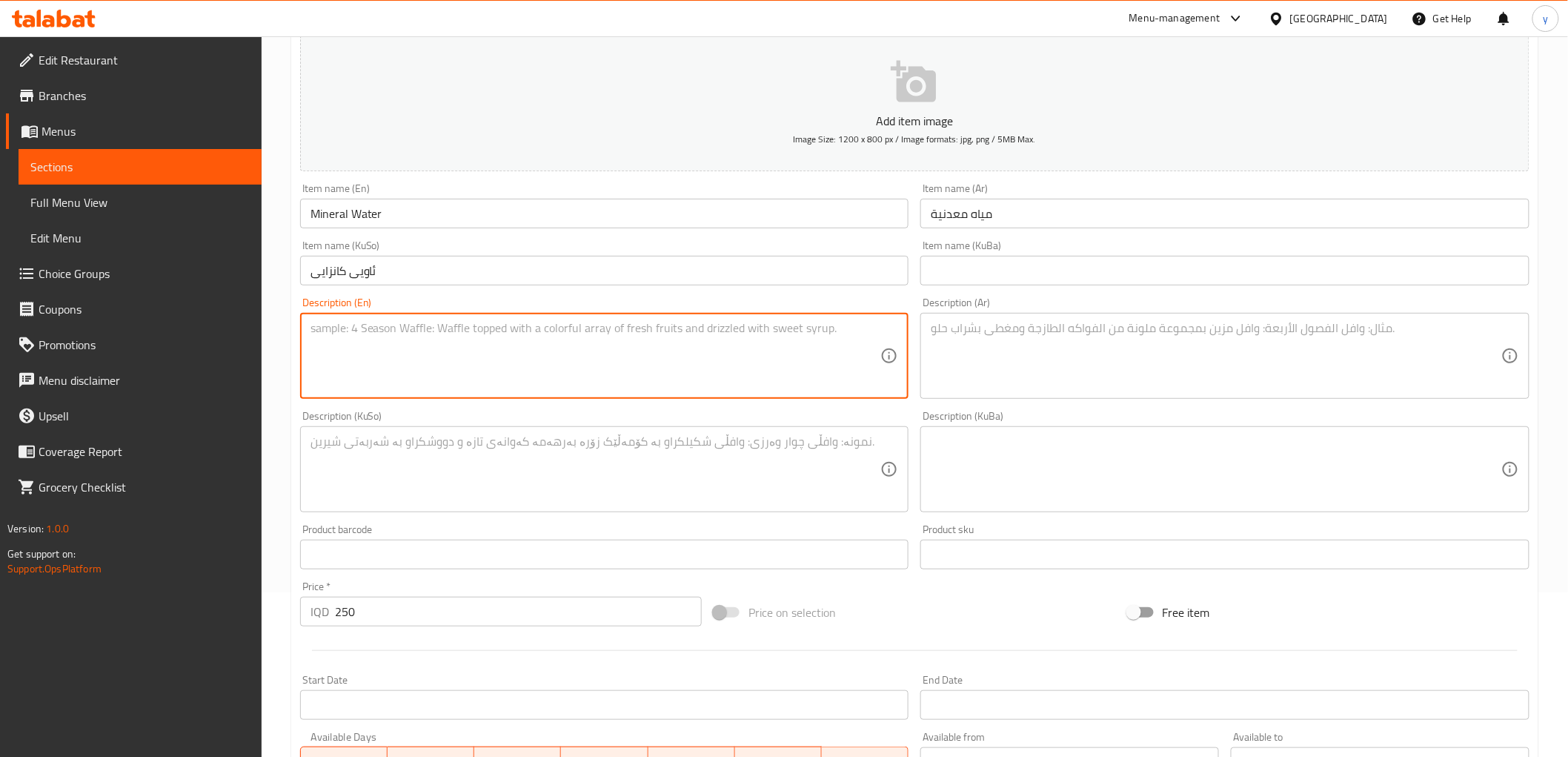
paste textarea "0.5 Liter water bottle"
click at [864, 351] on textarea "0.5 Liter water bottle" at bounding box center [596, 356] width 571 height 71
type textarea "0.5 Liter water bottle"
drag, startPoint x: 935, startPoint y: 352, endPoint x: 964, endPoint y: 353, distance: 29.0
click at [953, 351] on textarea at bounding box center [1216, 356] width 571 height 71
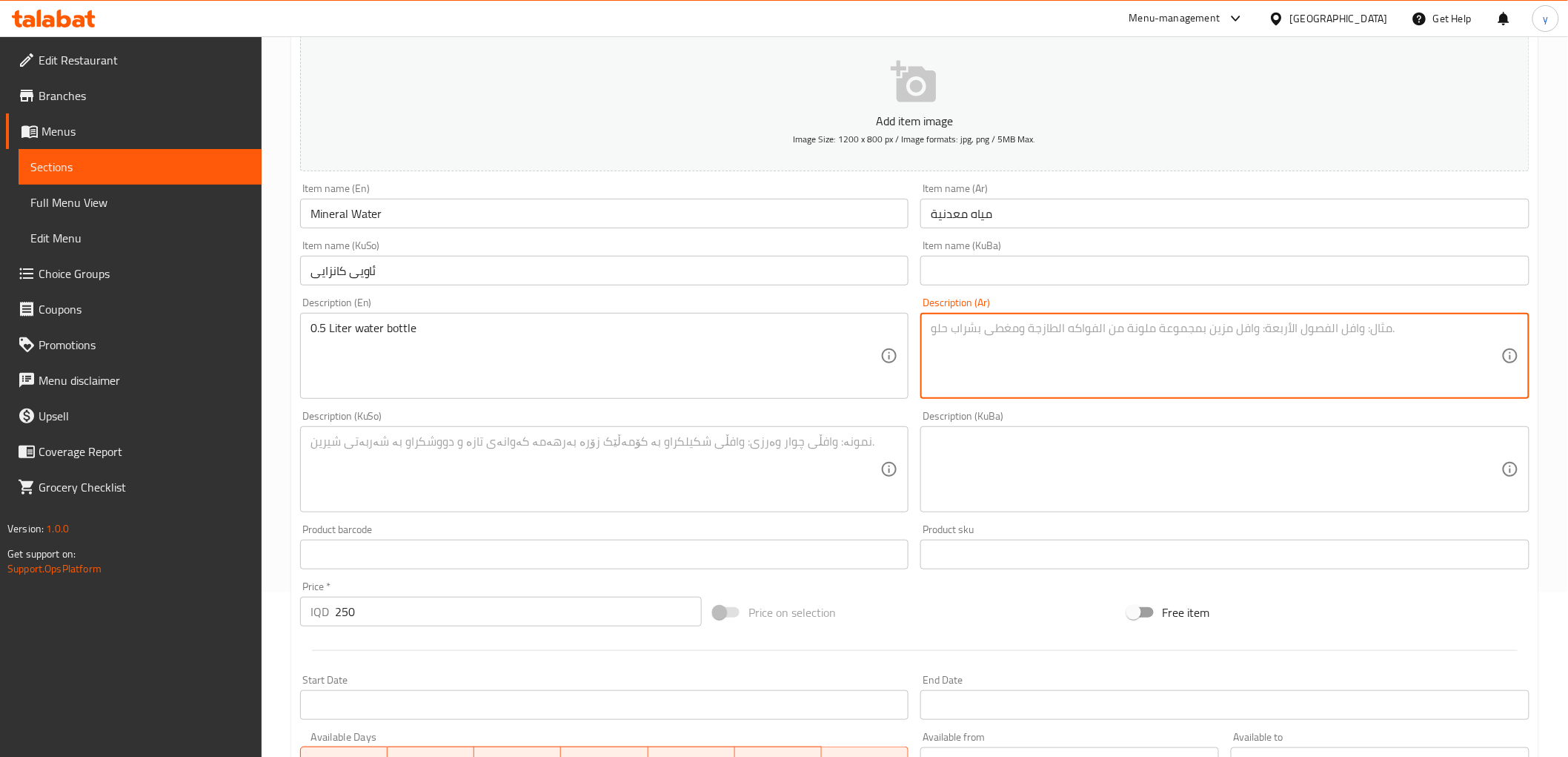
paste textarea "0.5 لتر زجاجة مياه"
type textarea "0.5 لتر زجاجة مياه"
click at [830, 447] on textarea at bounding box center [596, 470] width 571 height 71
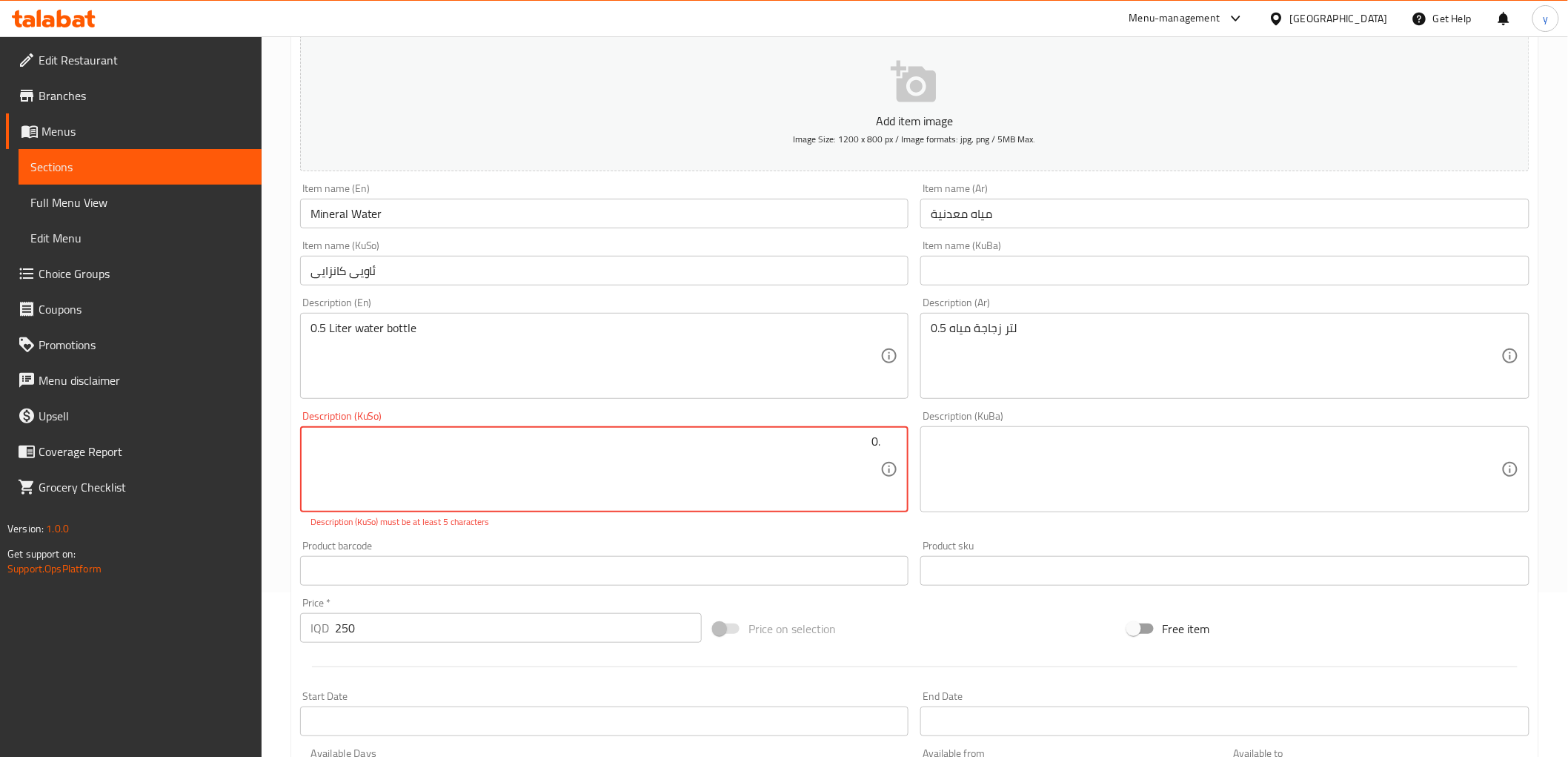
type textarea "."
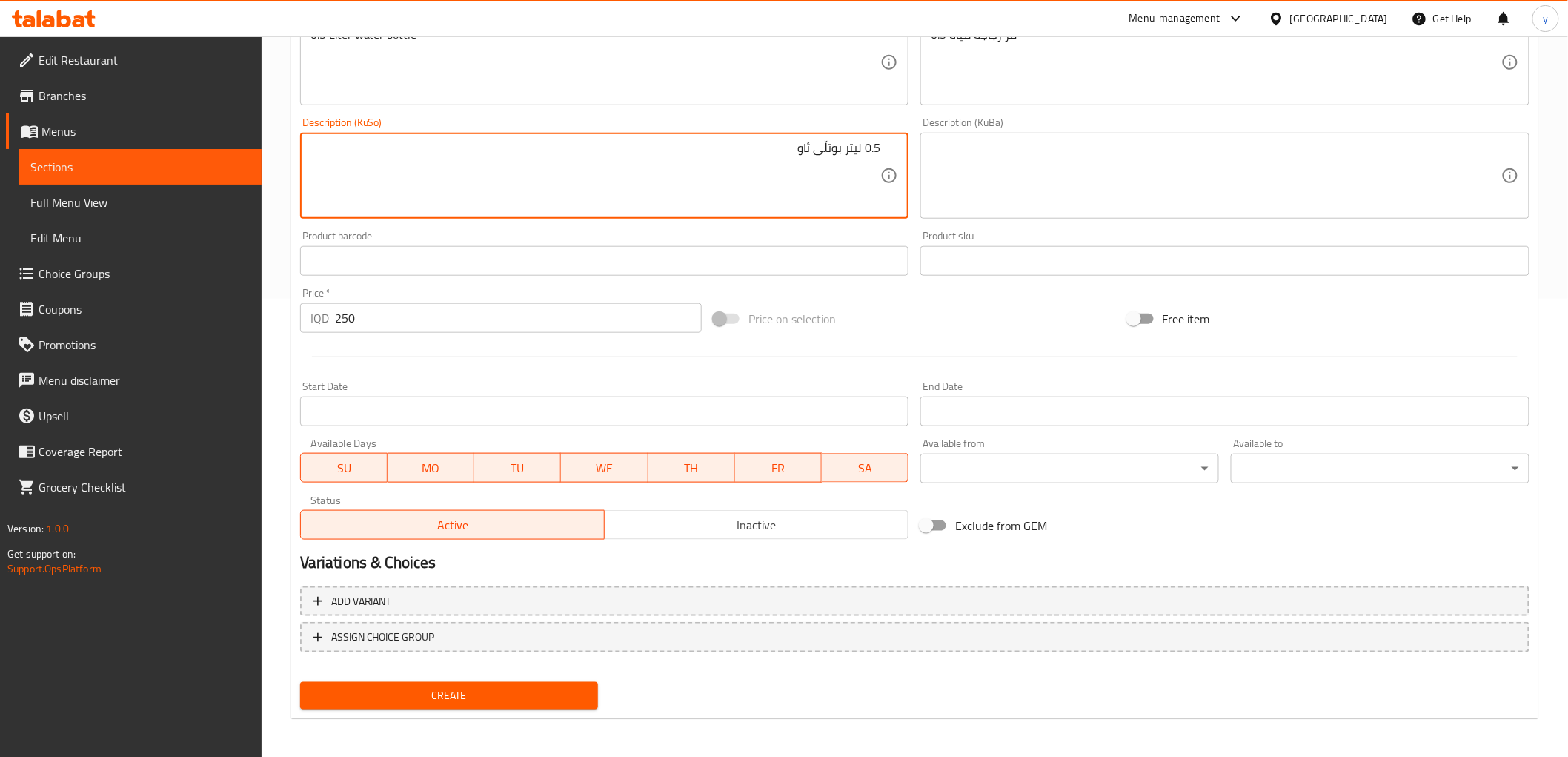
type textarea "0.5 لیتر بوتڵی ئاو"
click at [538, 682] on button "Create" at bounding box center [450, 696] width 298 height 28
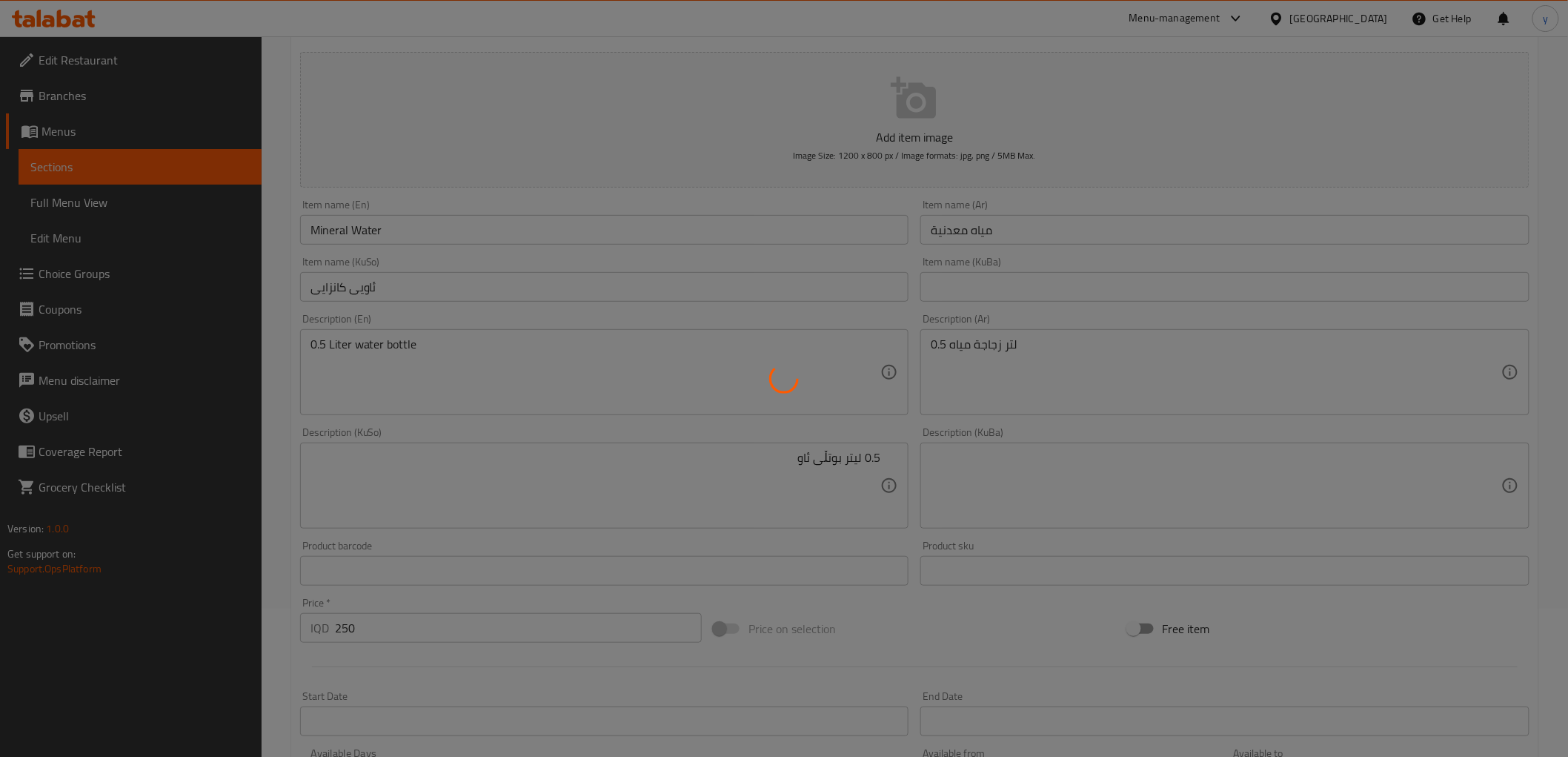
scroll to position [0, 0]
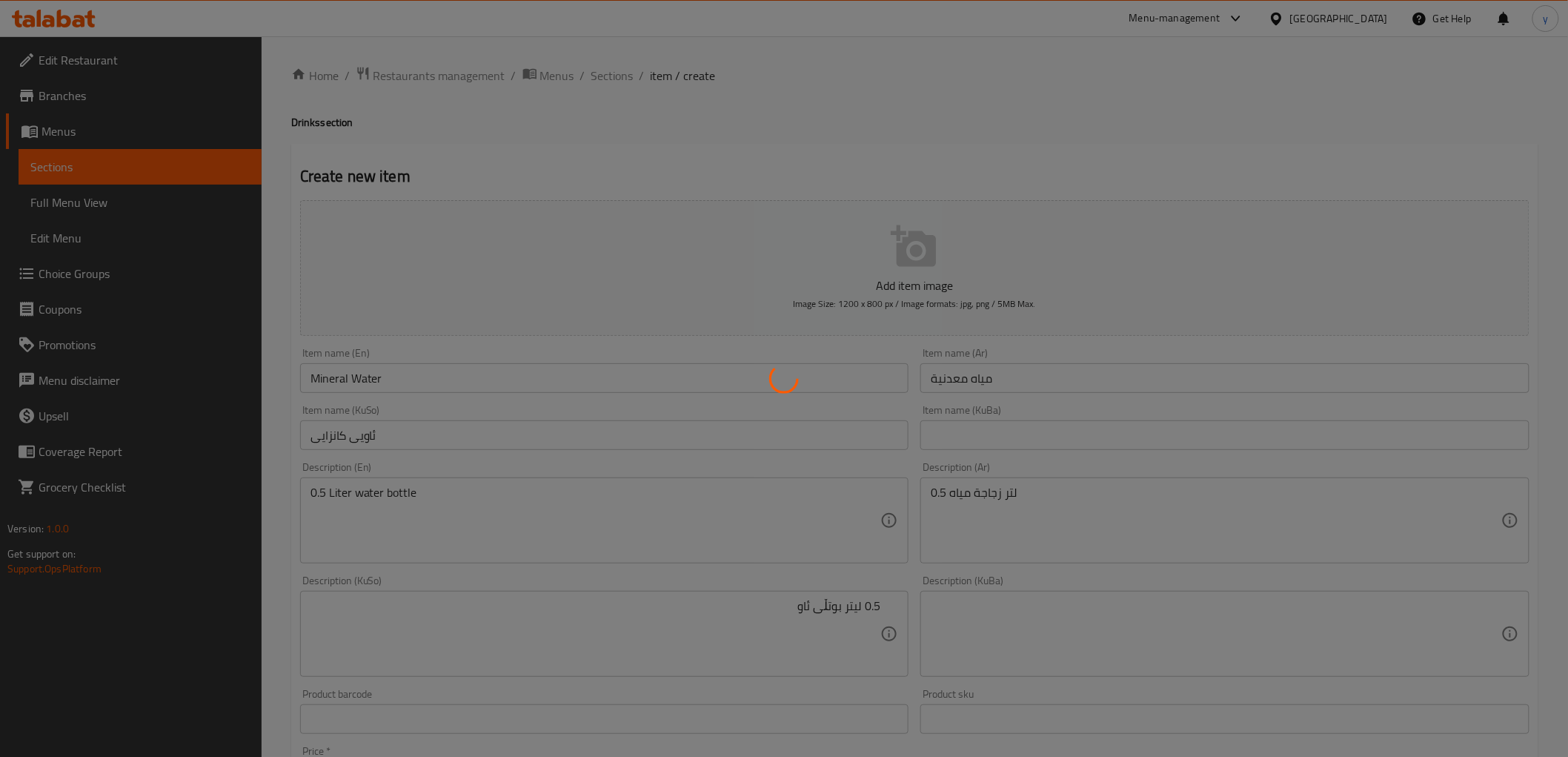
type input "0"
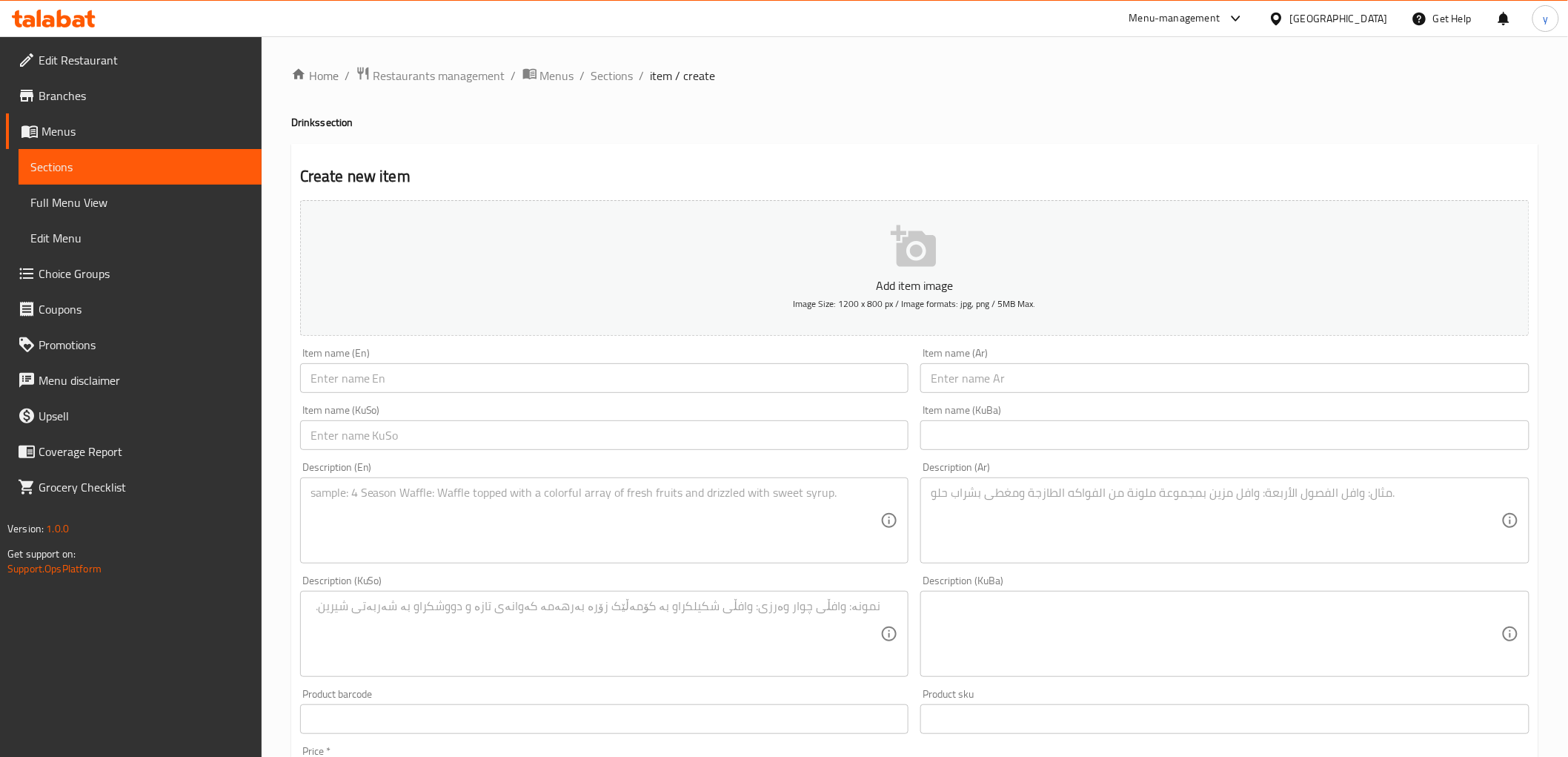
click at [121, 212] on link "Full Menu View" at bounding box center [140, 202] width 243 height 35
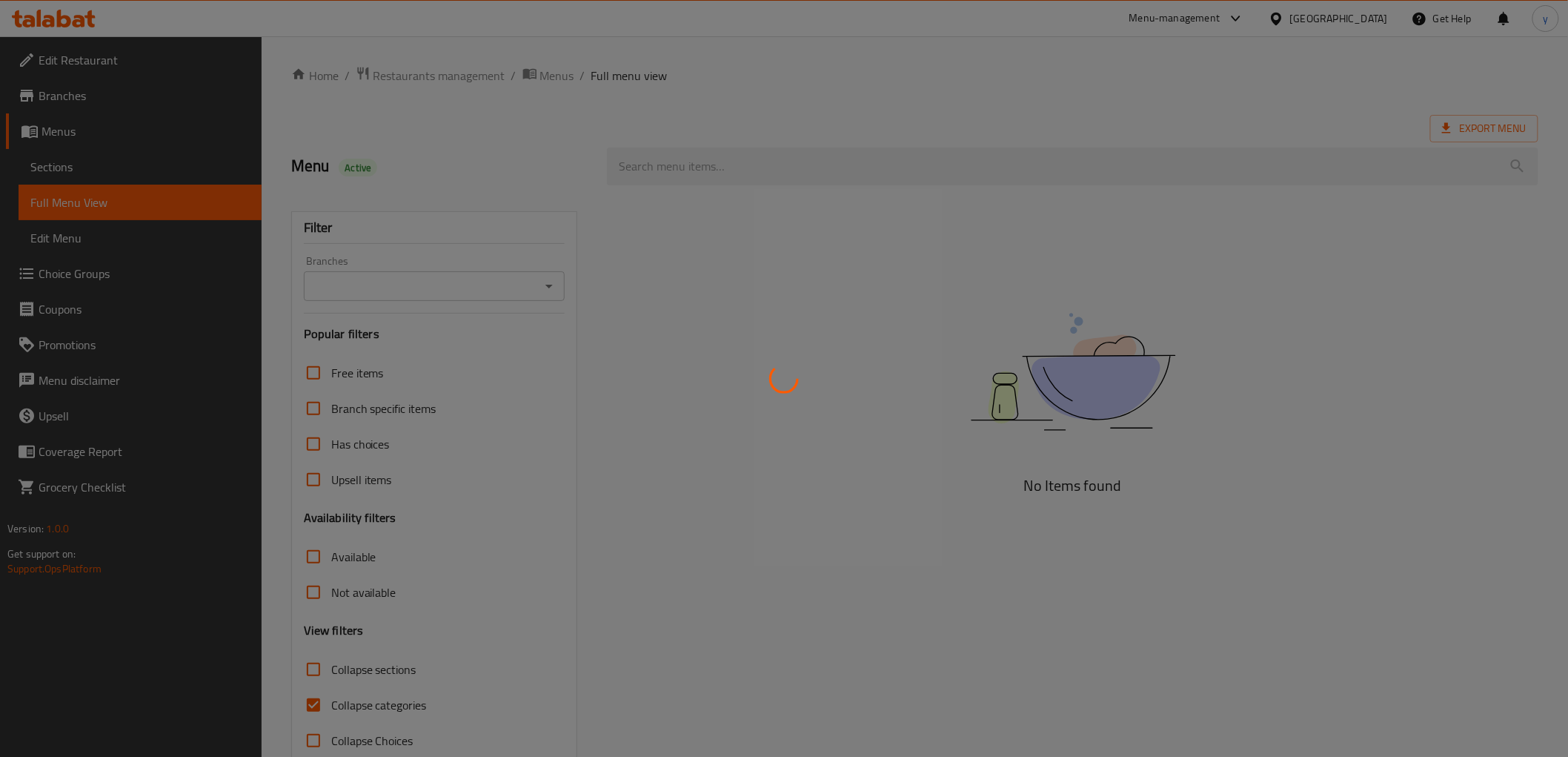
click at [544, 279] on div at bounding box center [784, 378] width 1568 height 757
click at [543, 268] on div at bounding box center [784, 378] width 1568 height 757
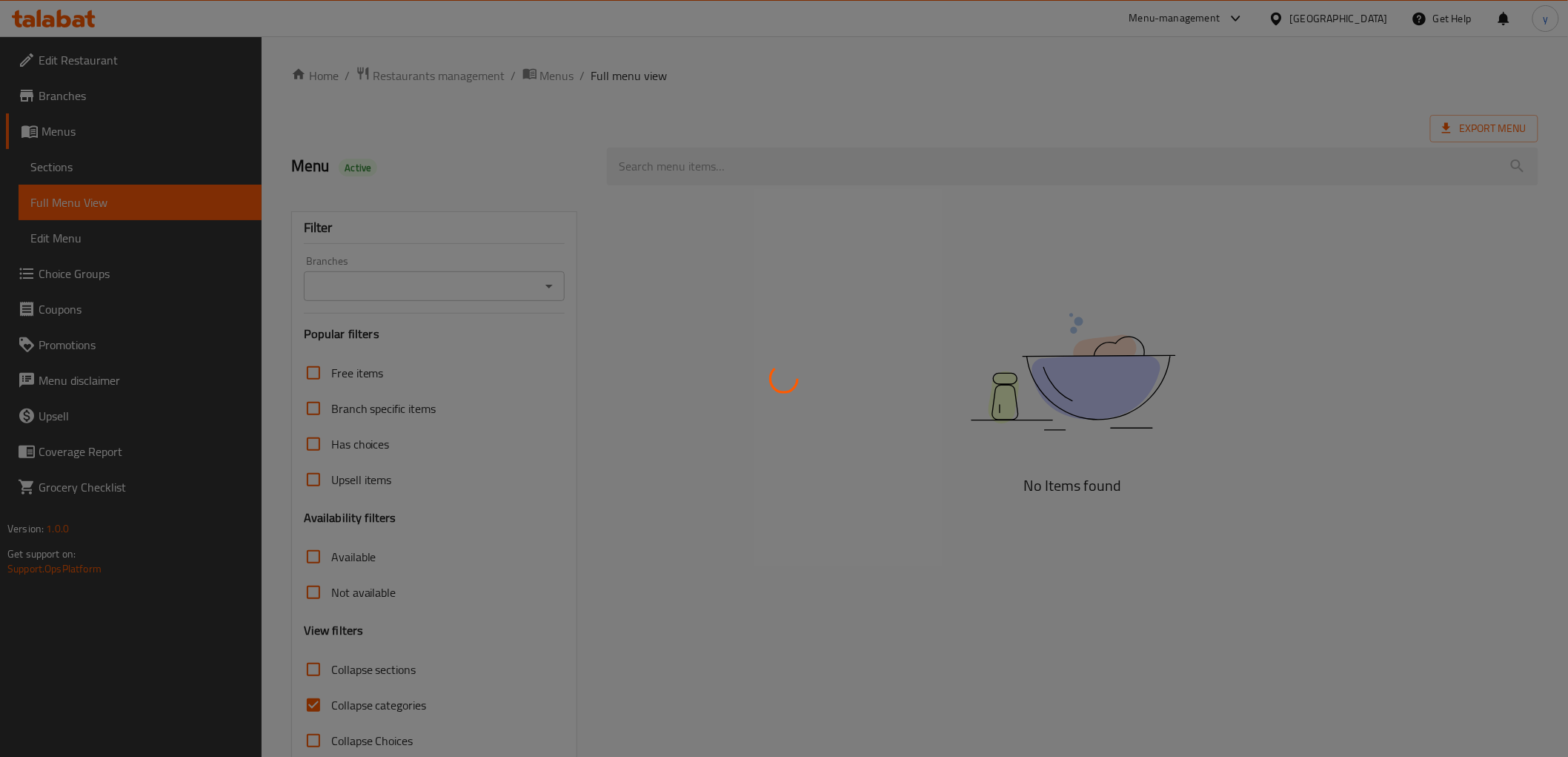
click at [543, 268] on div at bounding box center [784, 378] width 1568 height 757
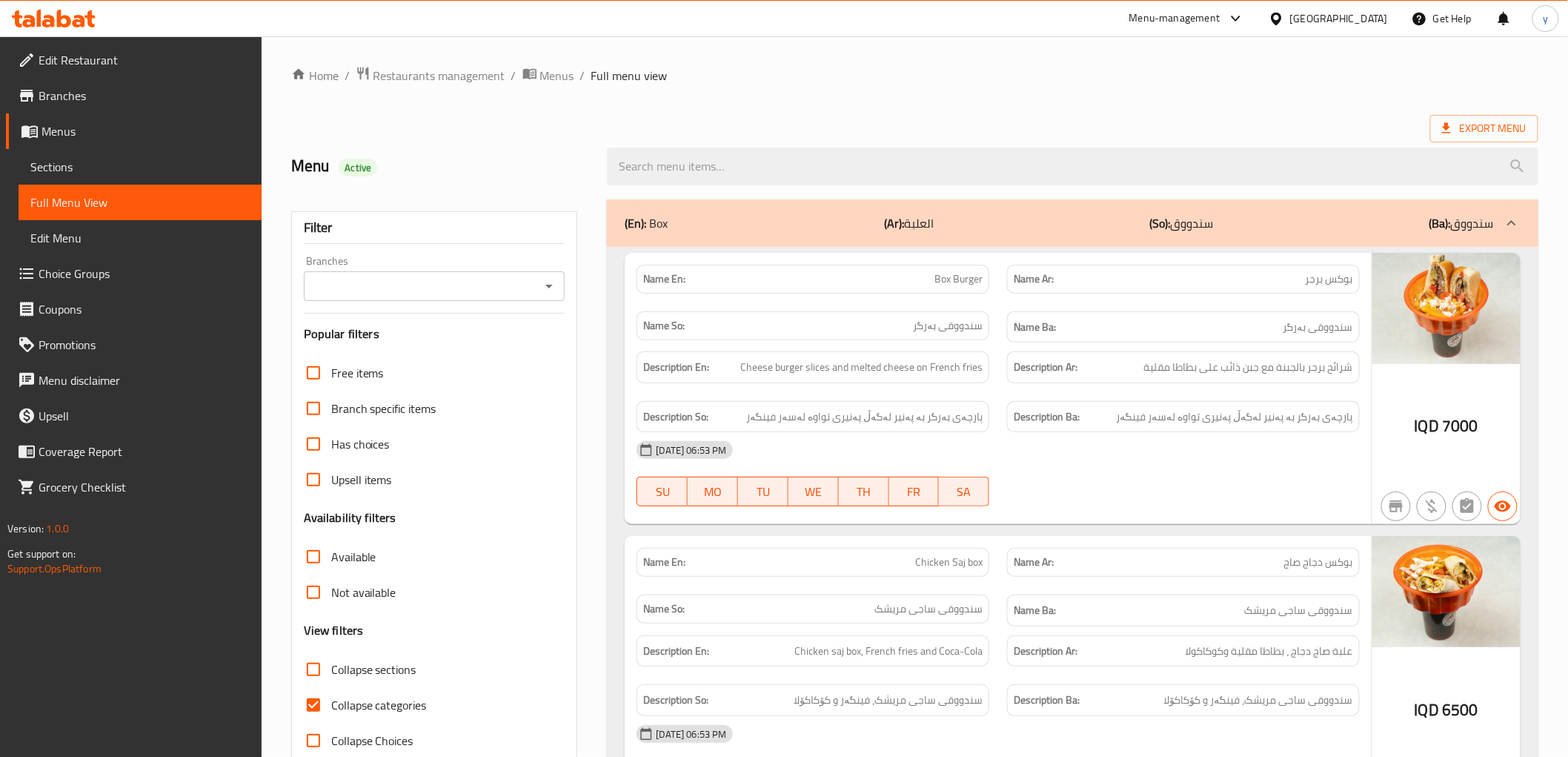
click at [543, 268] on div "Branches Branches" at bounding box center [434, 278] width 261 height 45
click at [542, 284] on icon "Open" at bounding box center [549, 286] width 18 height 18
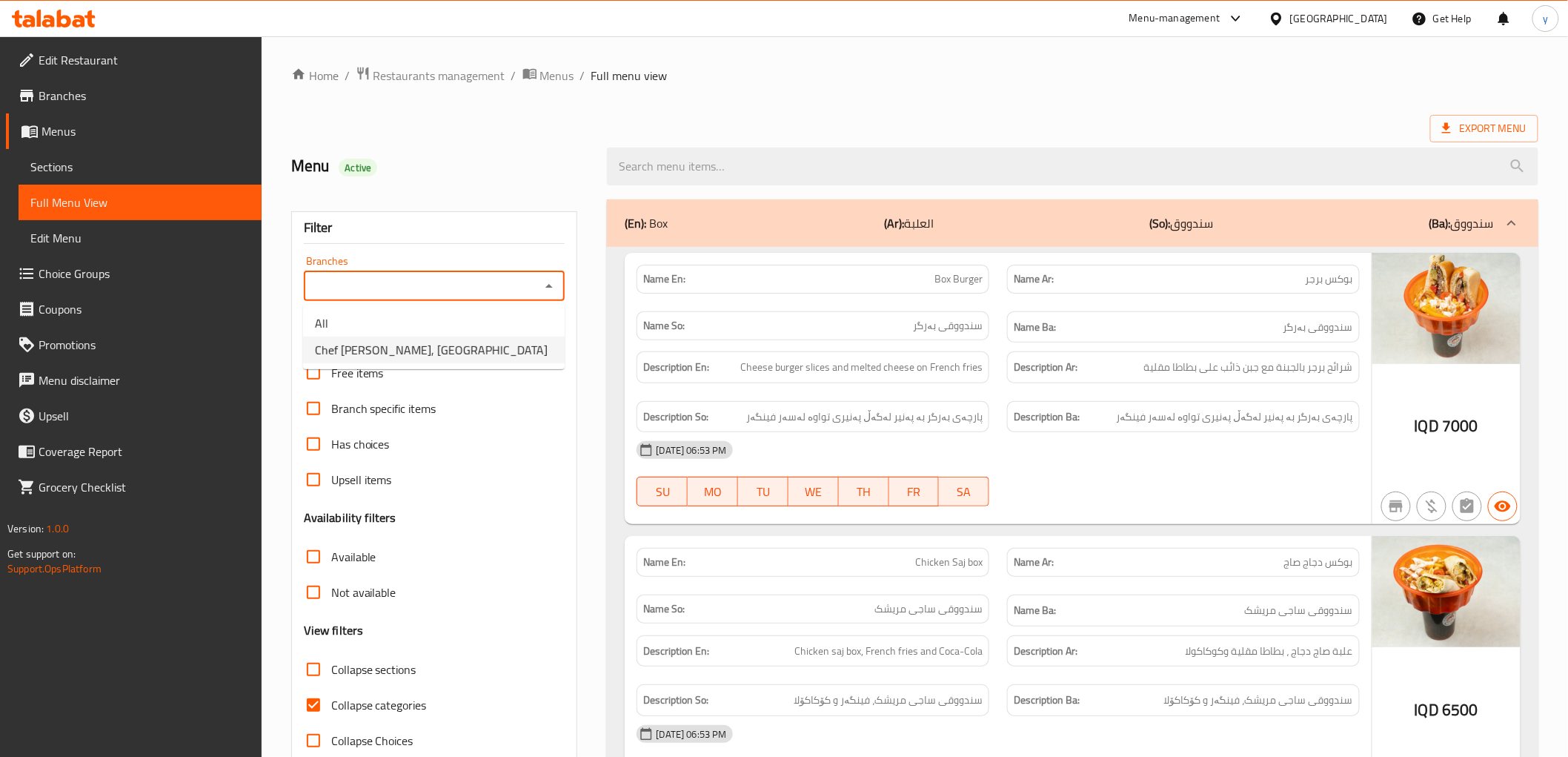
click at [456, 357] on li "Chef Murad, Maseik Street" at bounding box center [433, 350] width 261 height 27
type input "Chef Murad, Maseik Street"
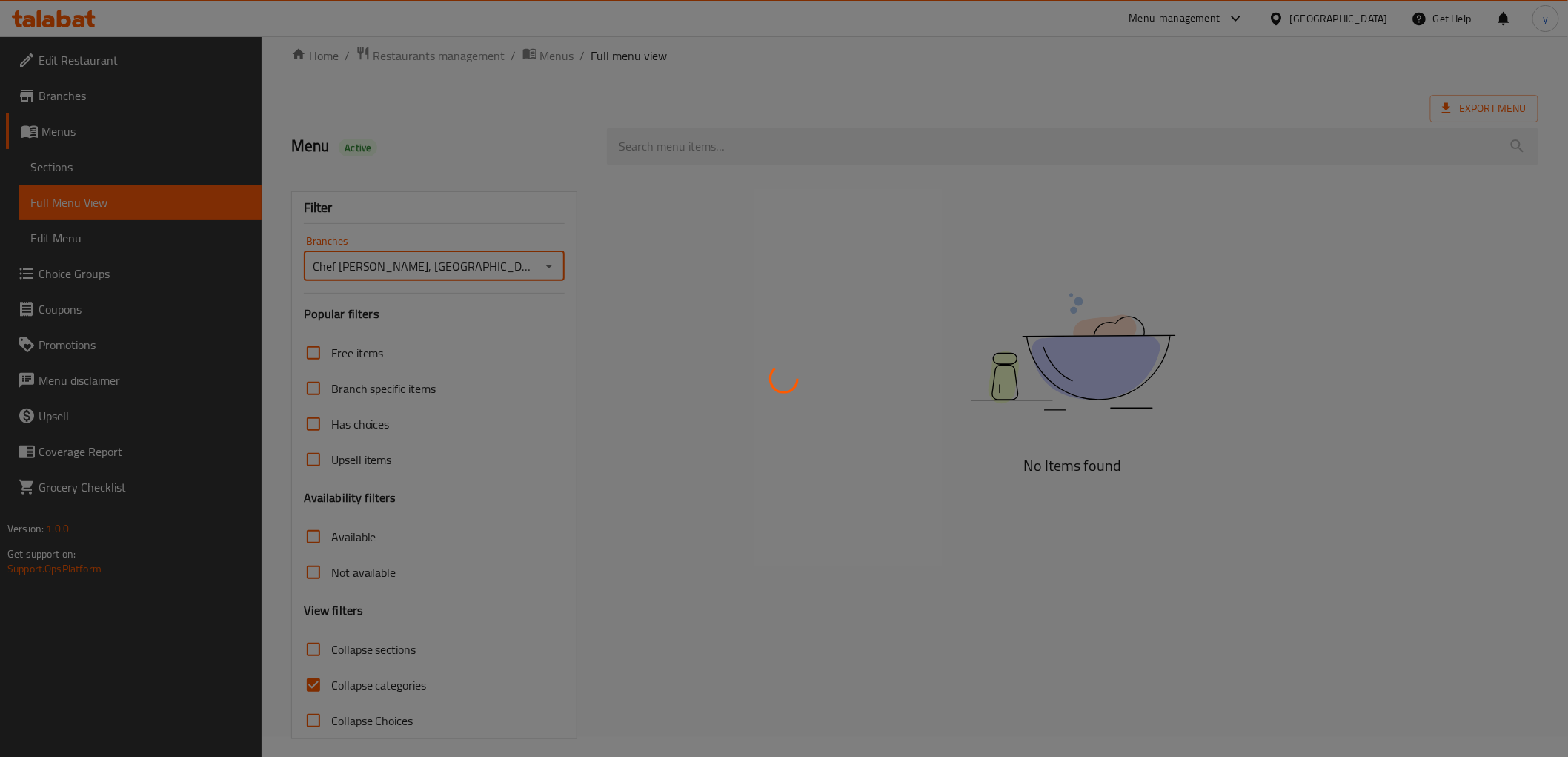
scroll to position [32, 0]
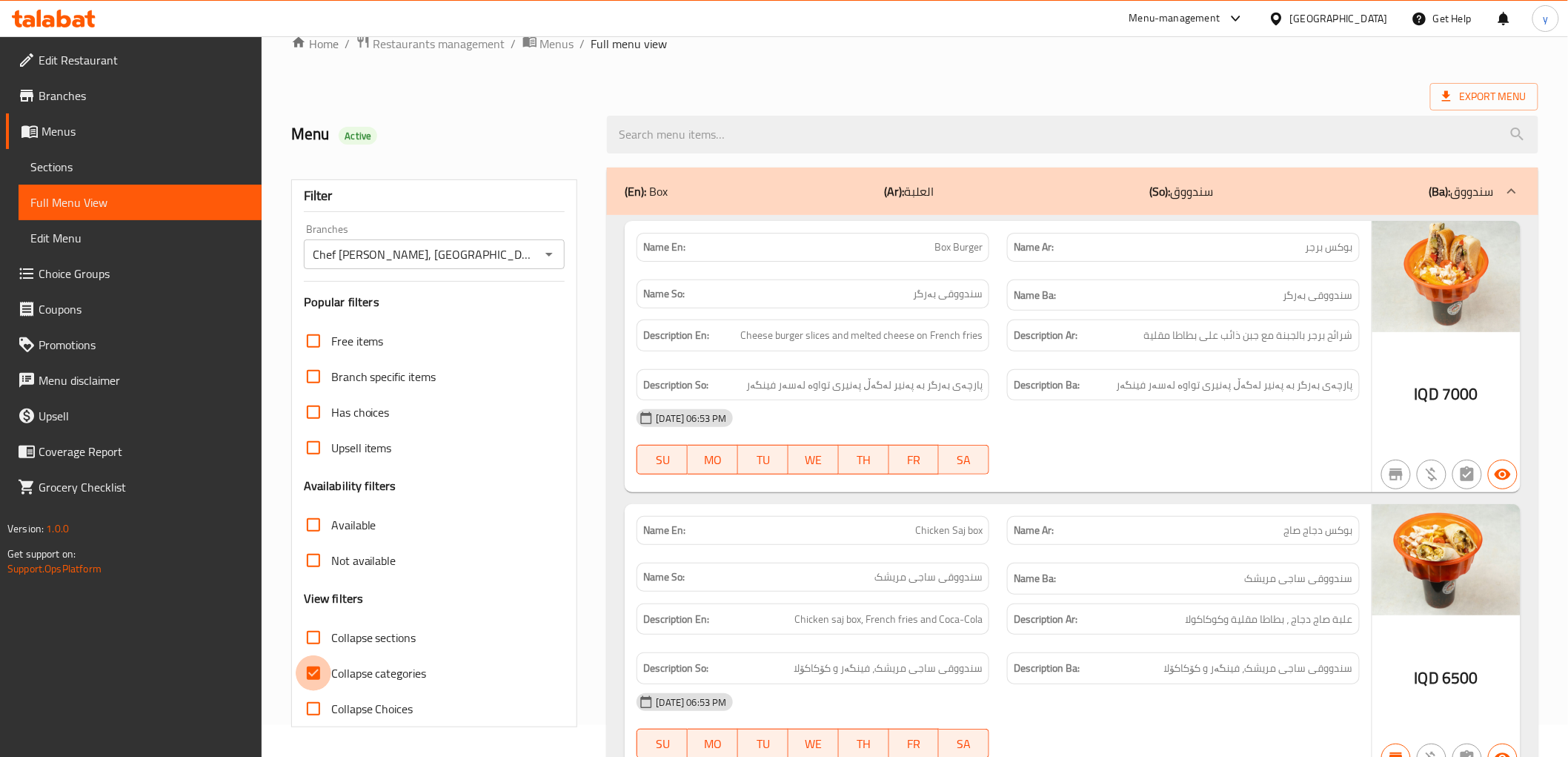
click at [317, 671] on input "Collapse categories" at bounding box center [313, 673] width 35 height 35
checkbox input "false"
click at [319, 640] on input "Collapse sections" at bounding box center [313, 637] width 35 height 35
checkbox input "true"
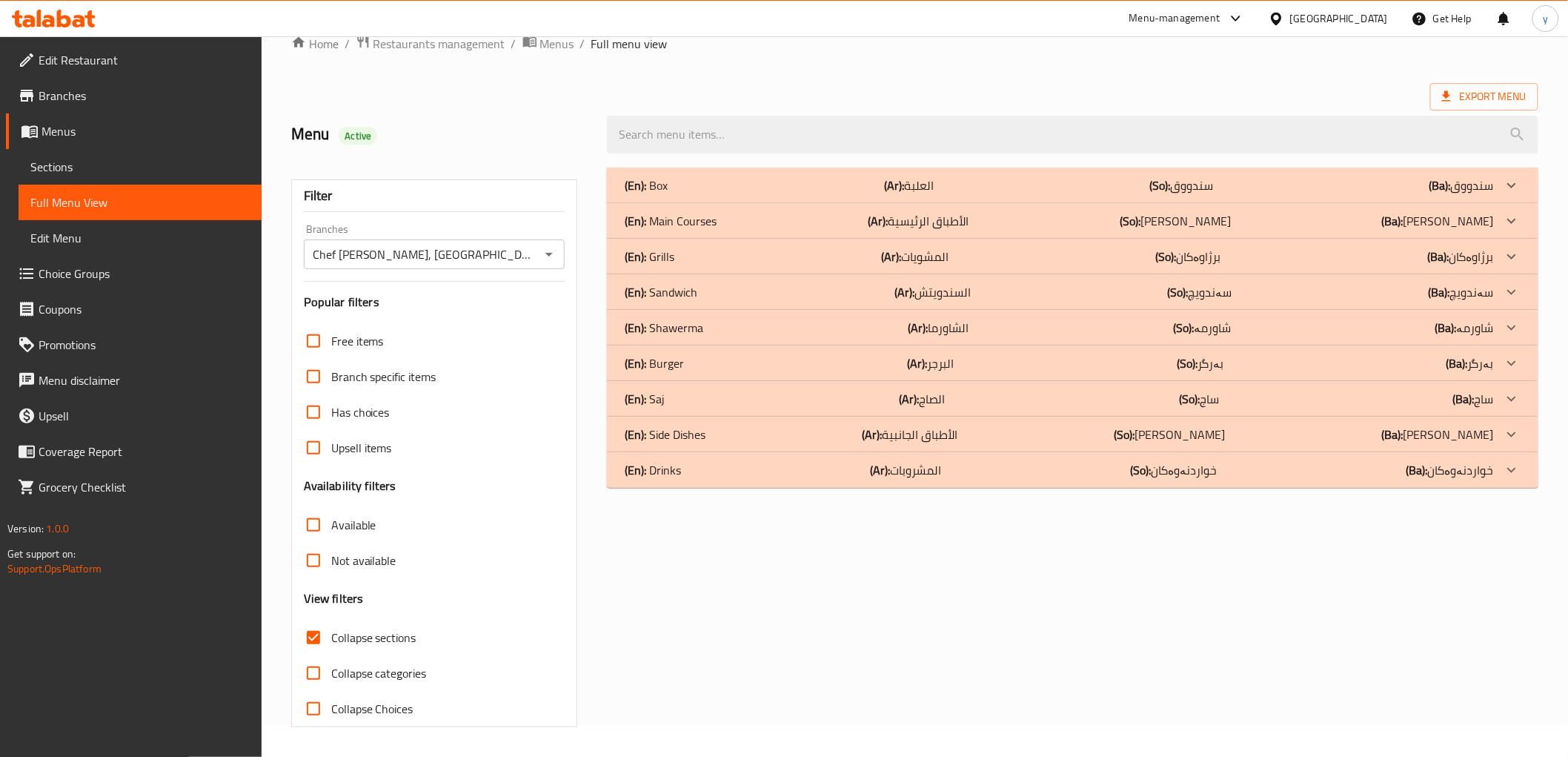
click at [709, 466] on div "(En): Drinks (Ar): المشروبات (So): خواردنەوەکان (Ba): خواردنەوەکان" at bounding box center [1059, 470] width 869 height 18
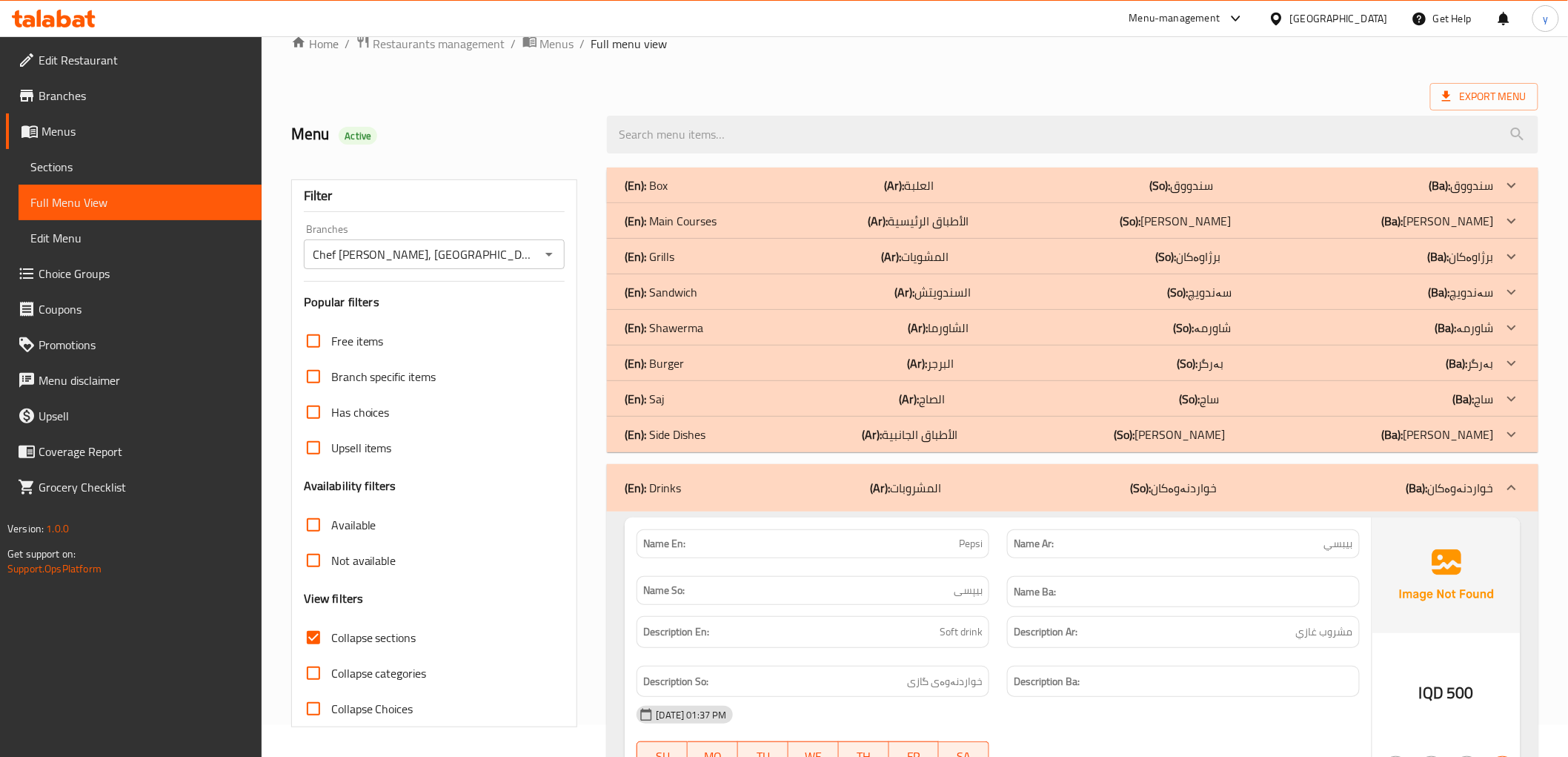
click at [727, 431] on div "(En): Side Dishes (Ar): الأطباق الجانبية (So): ژەمە لاوەکییەکان (Ba): ژەمە لاوە…" at bounding box center [1059, 434] width 869 height 18
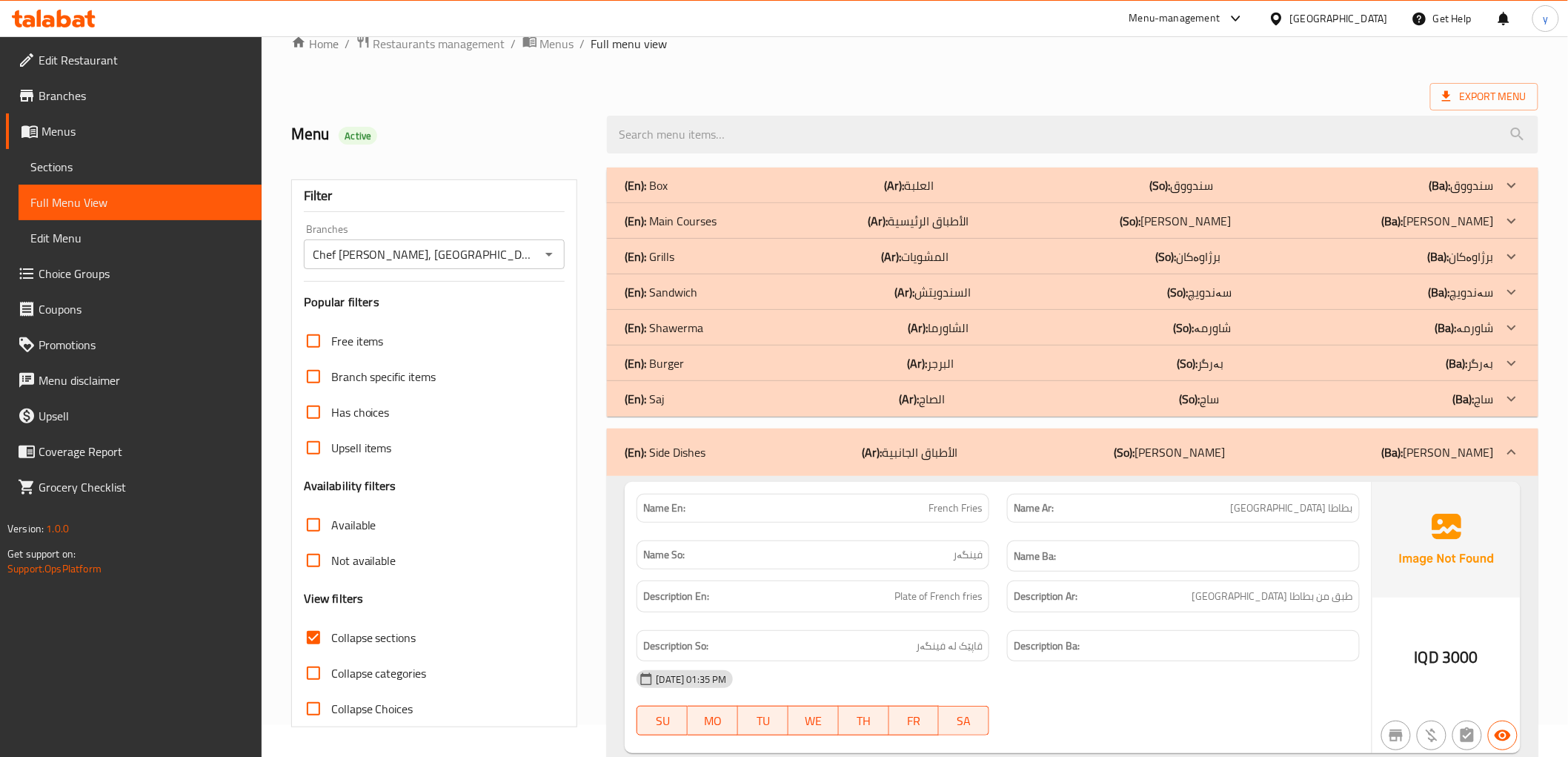
click at [721, 221] on div "(En): Main Courses (Ar): الأطباق الرئيسية (So): ژەمە سەرەکییەکان (Ba): ژەمە سەر…" at bounding box center [1059, 221] width 869 height 18
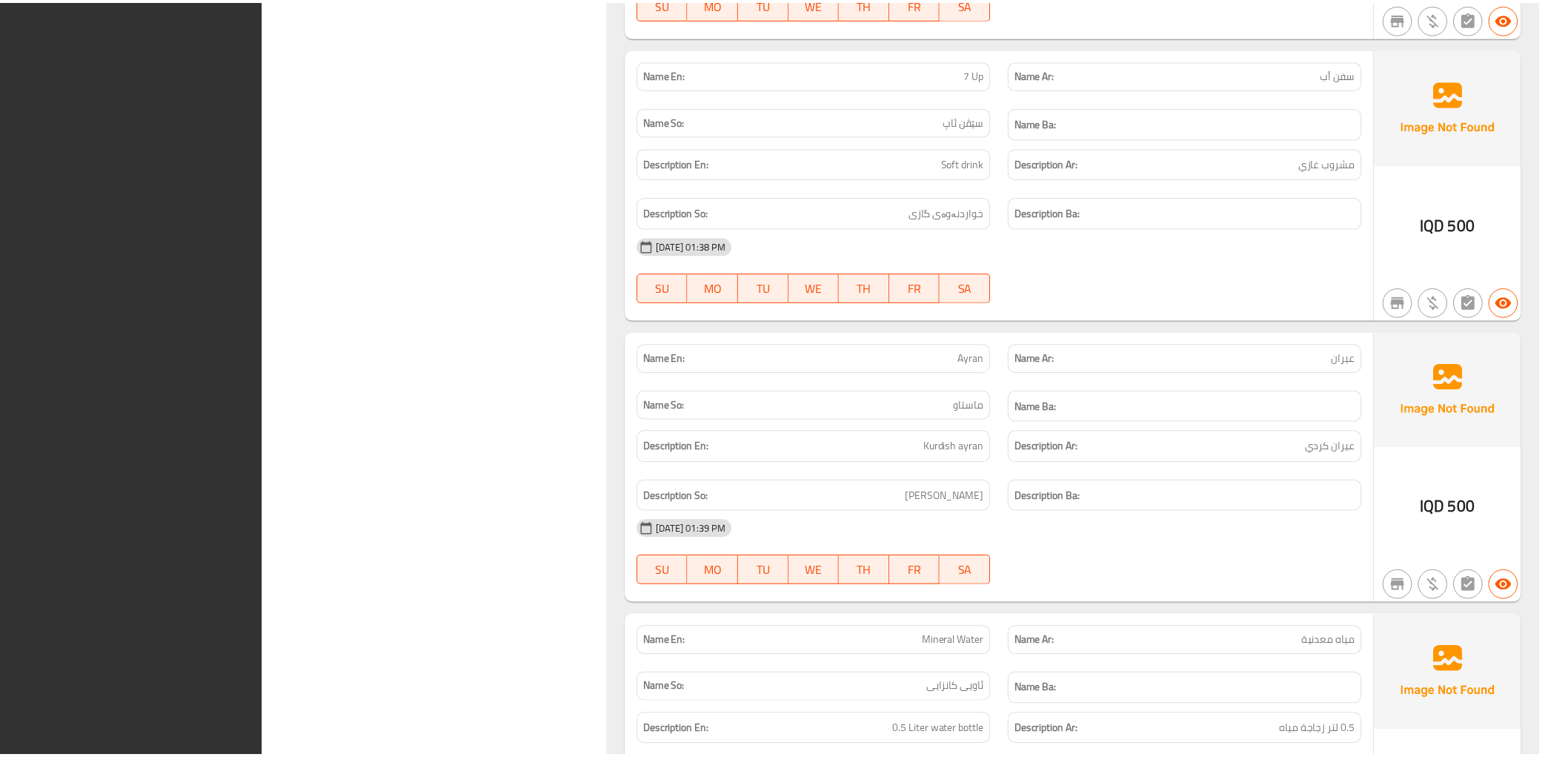
scroll to position [3820, 0]
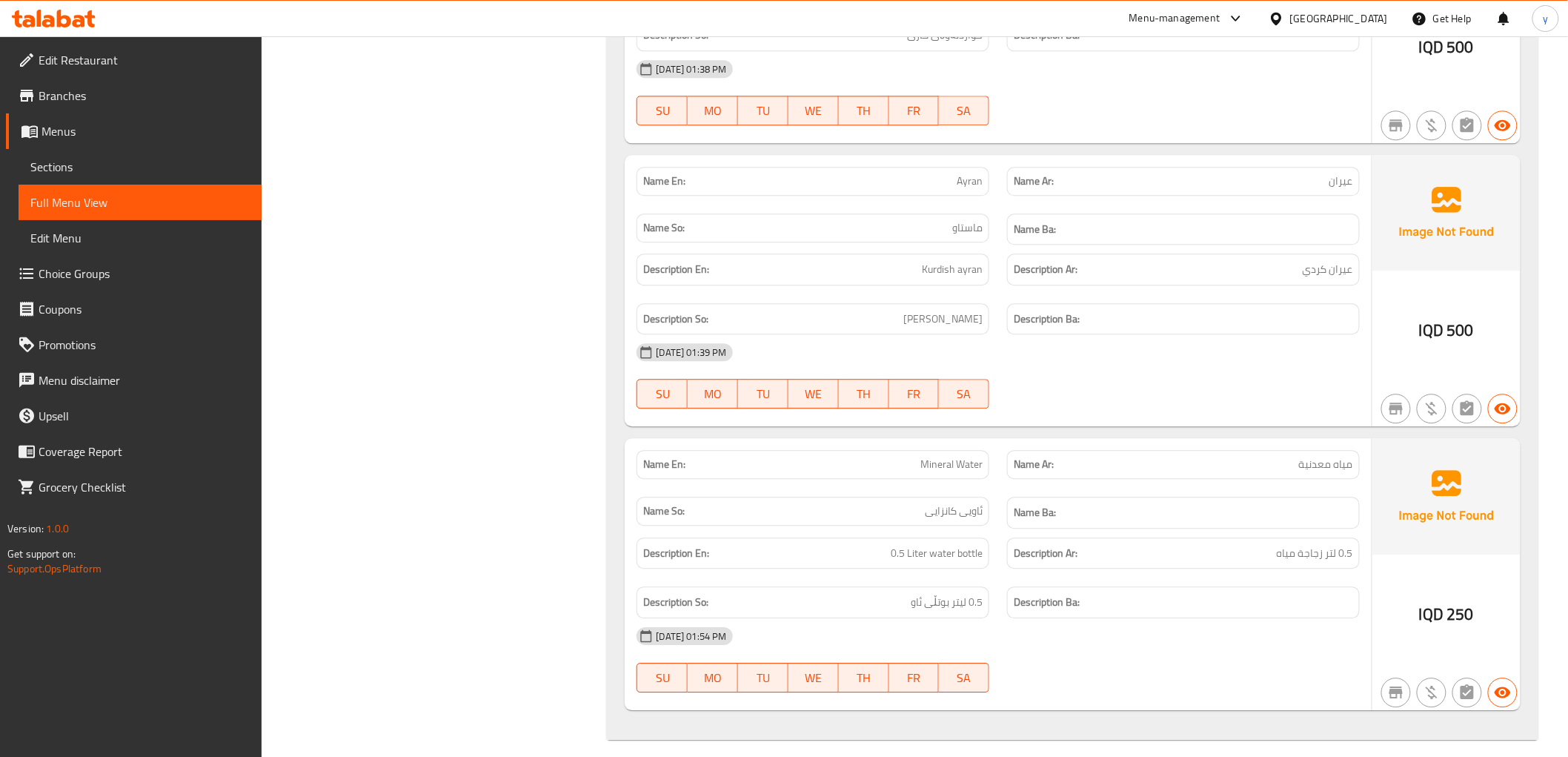
click at [183, 91] on span "Branches" at bounding box center [144, 96] width 211 height 18
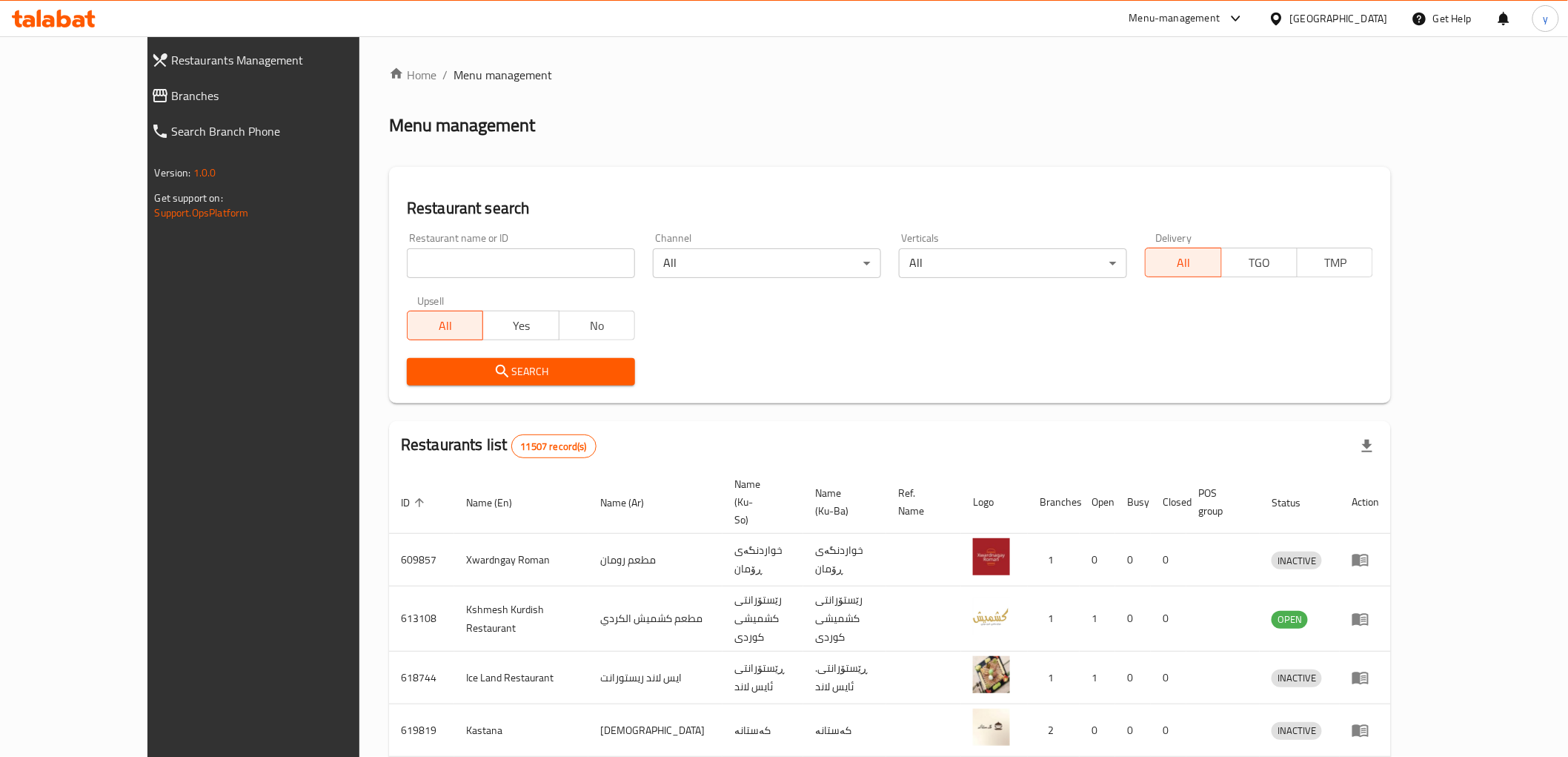
click at [528, 265] on input "search" at bounding box center [520, 263] width 229 height 30
paste input "764912"
type input "764912"
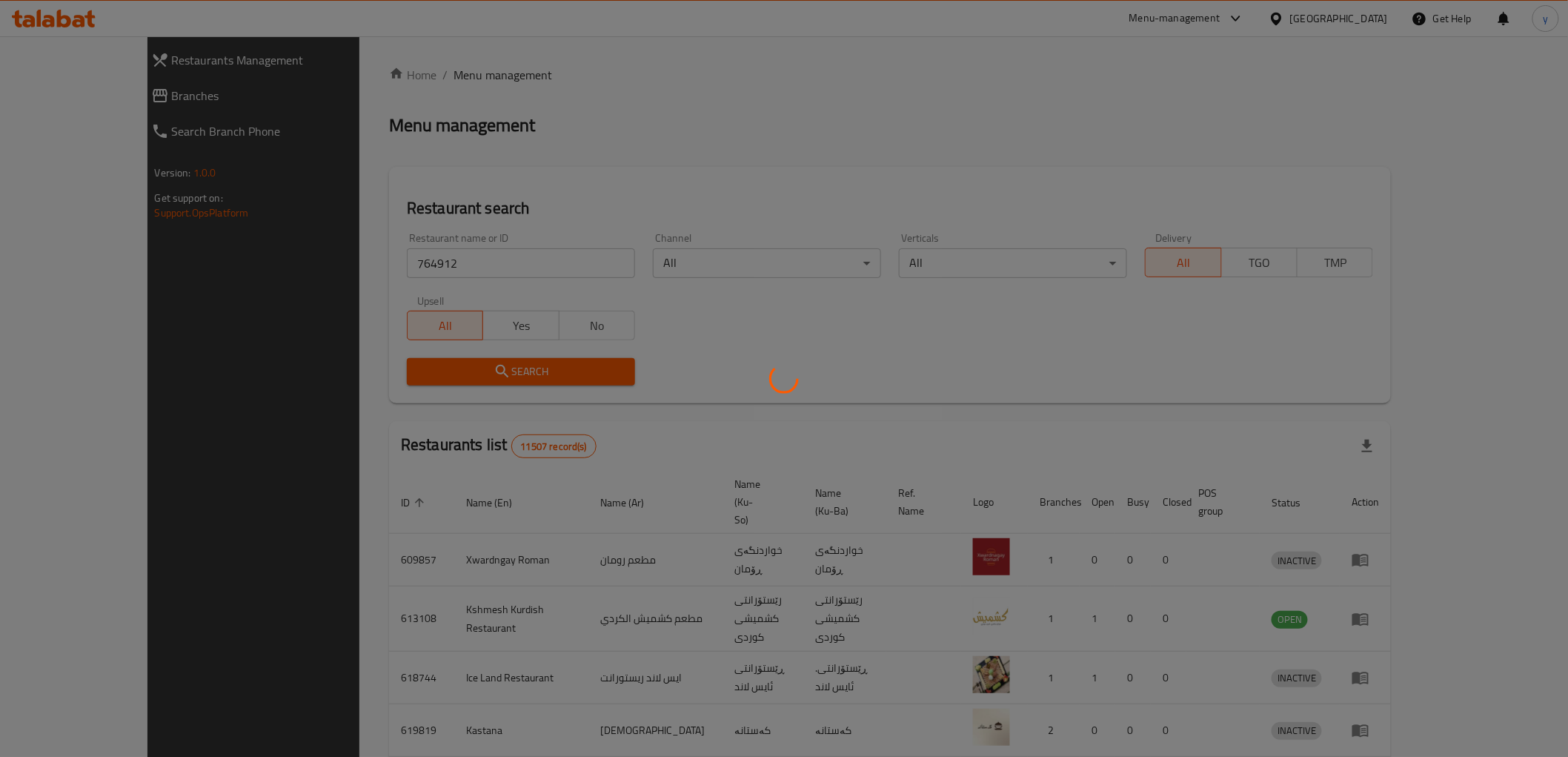
click at [217, 102] on div at bounding box center [784, 378] width 1568 height 757
click at [218, 102] on div at bounding box center [784, 378] width 1568 height 757
click at [219, 102] on div at bounding box center [784, 378] width 1568 height 757
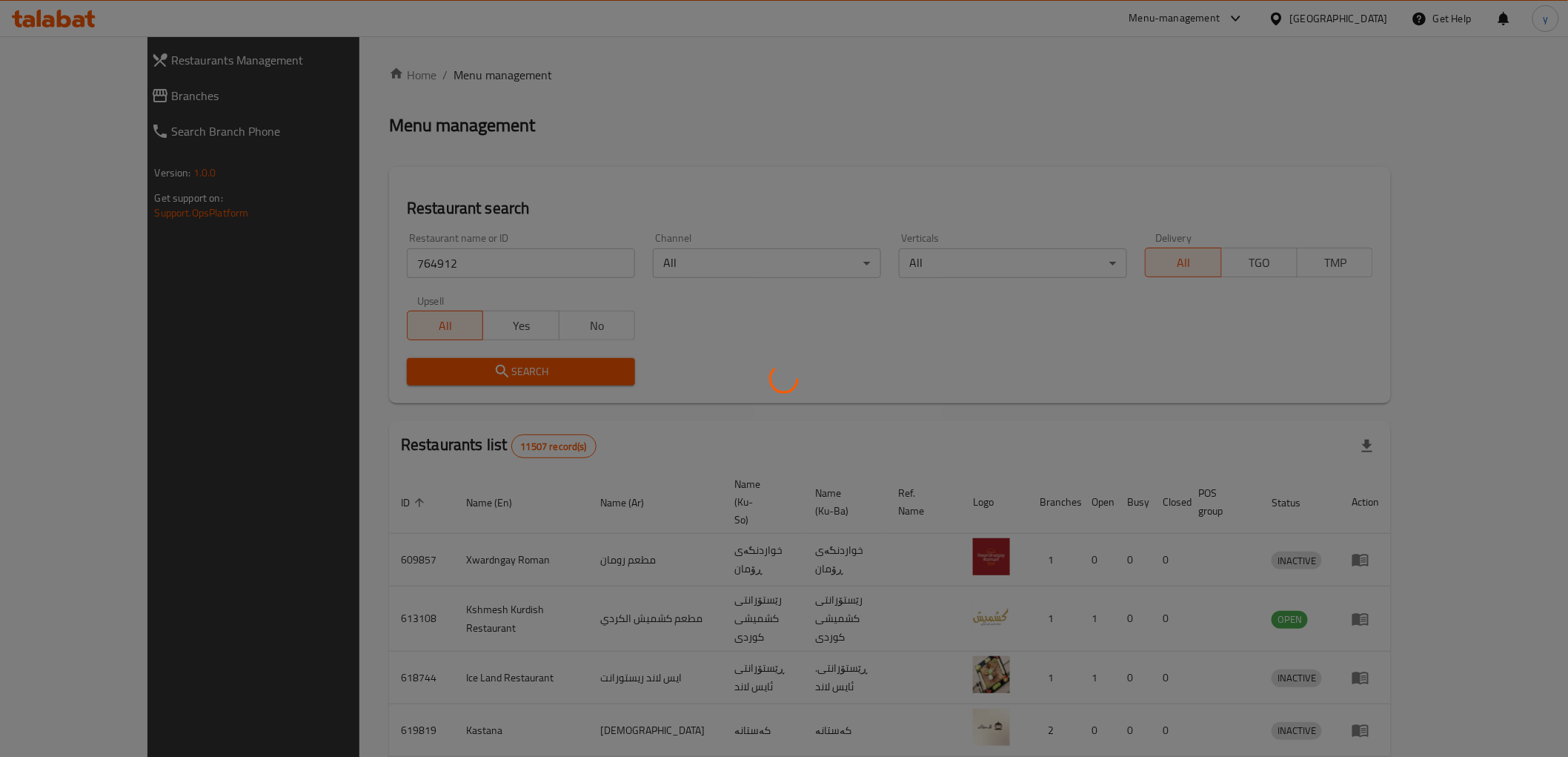
click at [219, 102] on div at bounding box center [784, 378] width 1568 height 757
click at [220, 102] on div at bounding box center [784, 378] width 1568 height 757
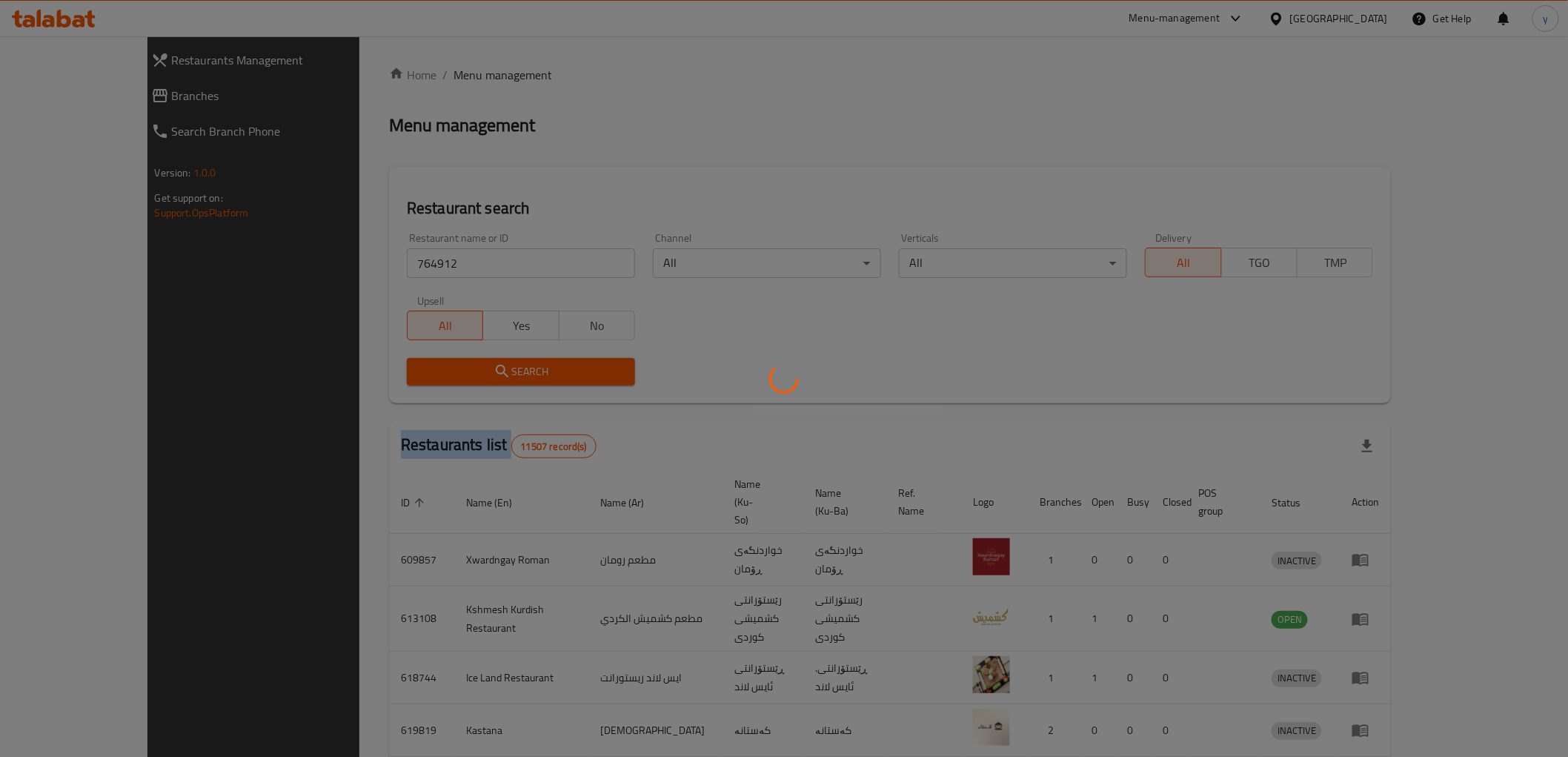
click at [220, 102] on div at bounding box center [784, 378] width 1568 height 757
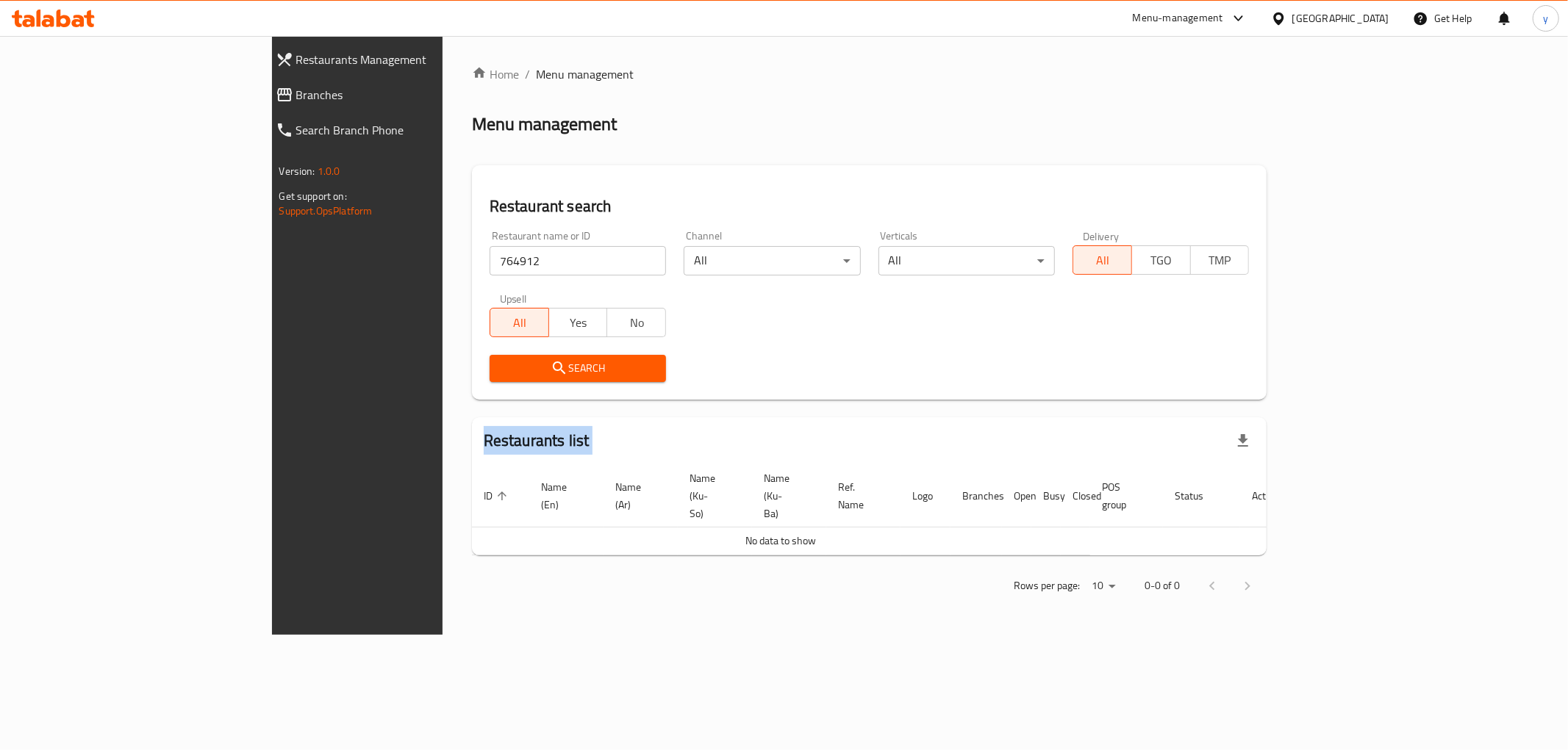
click at [296, 86] on span "Branches" at bounding box center [409, 95] width 226 height 18
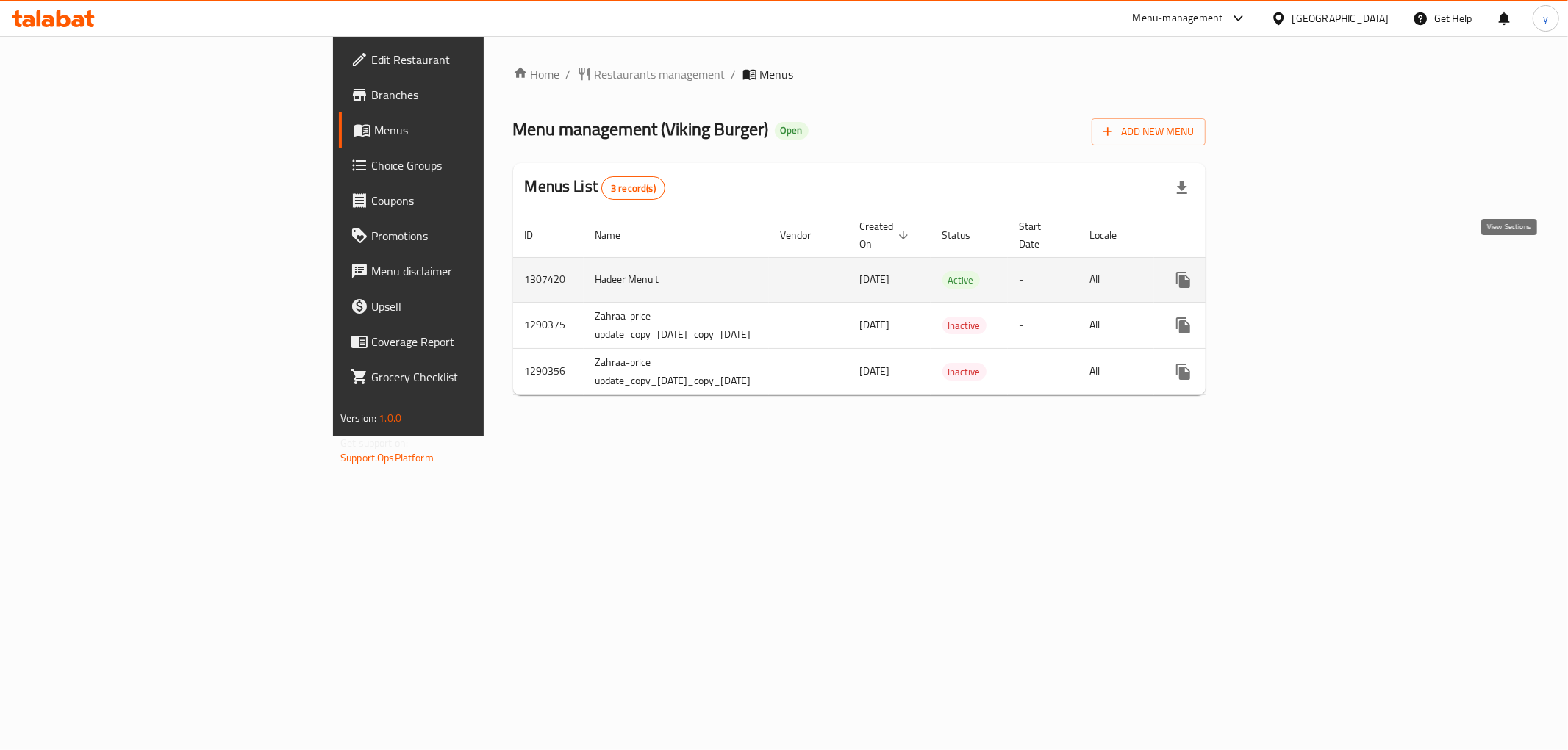
click at [1298, 271] on icon "enhanced table" at bounding box center [1289, 280] width 18 height 18
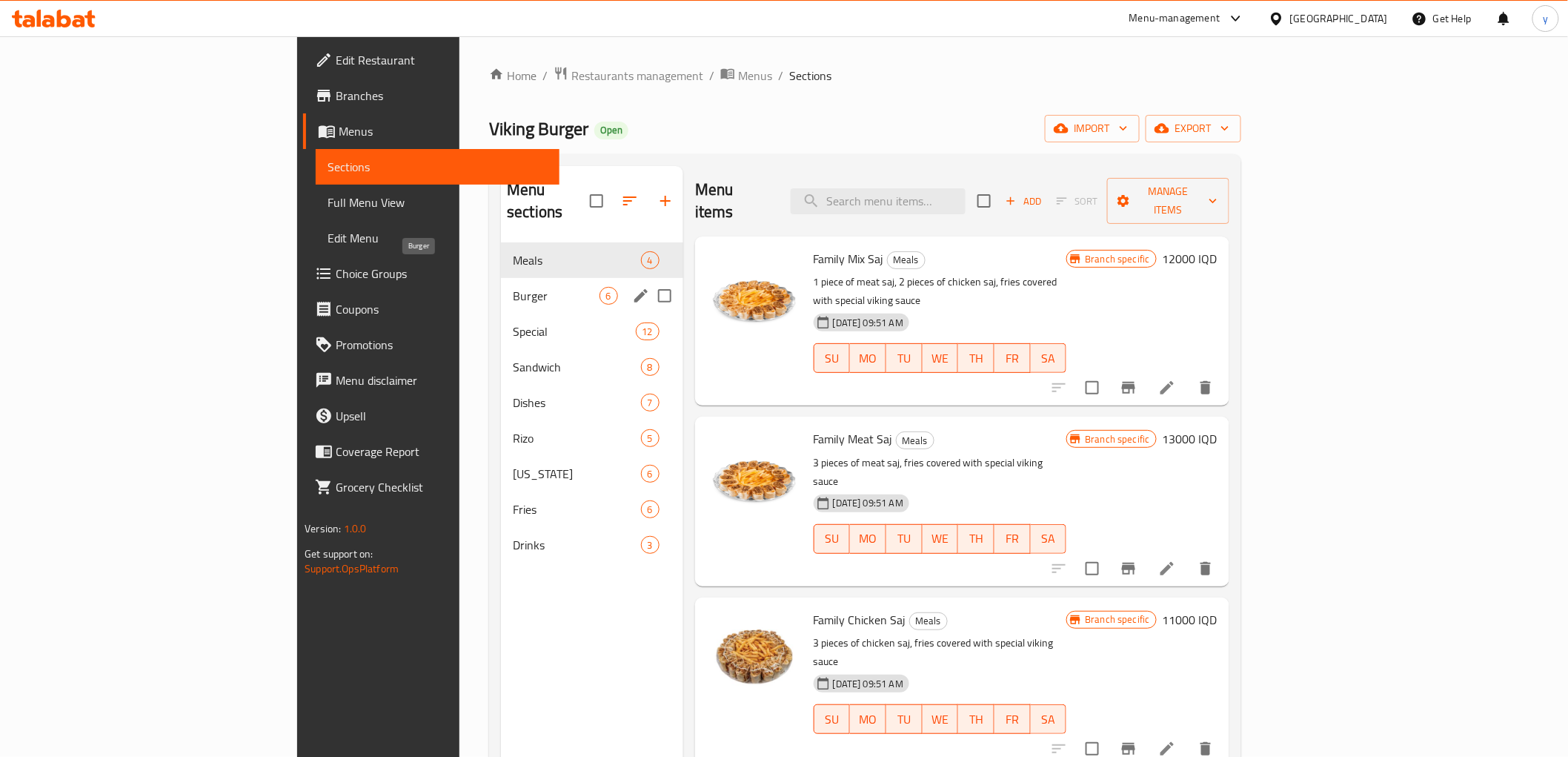
click at [513, 287] on span "Burger" at bounding box center [556, 296] width 86 height 18
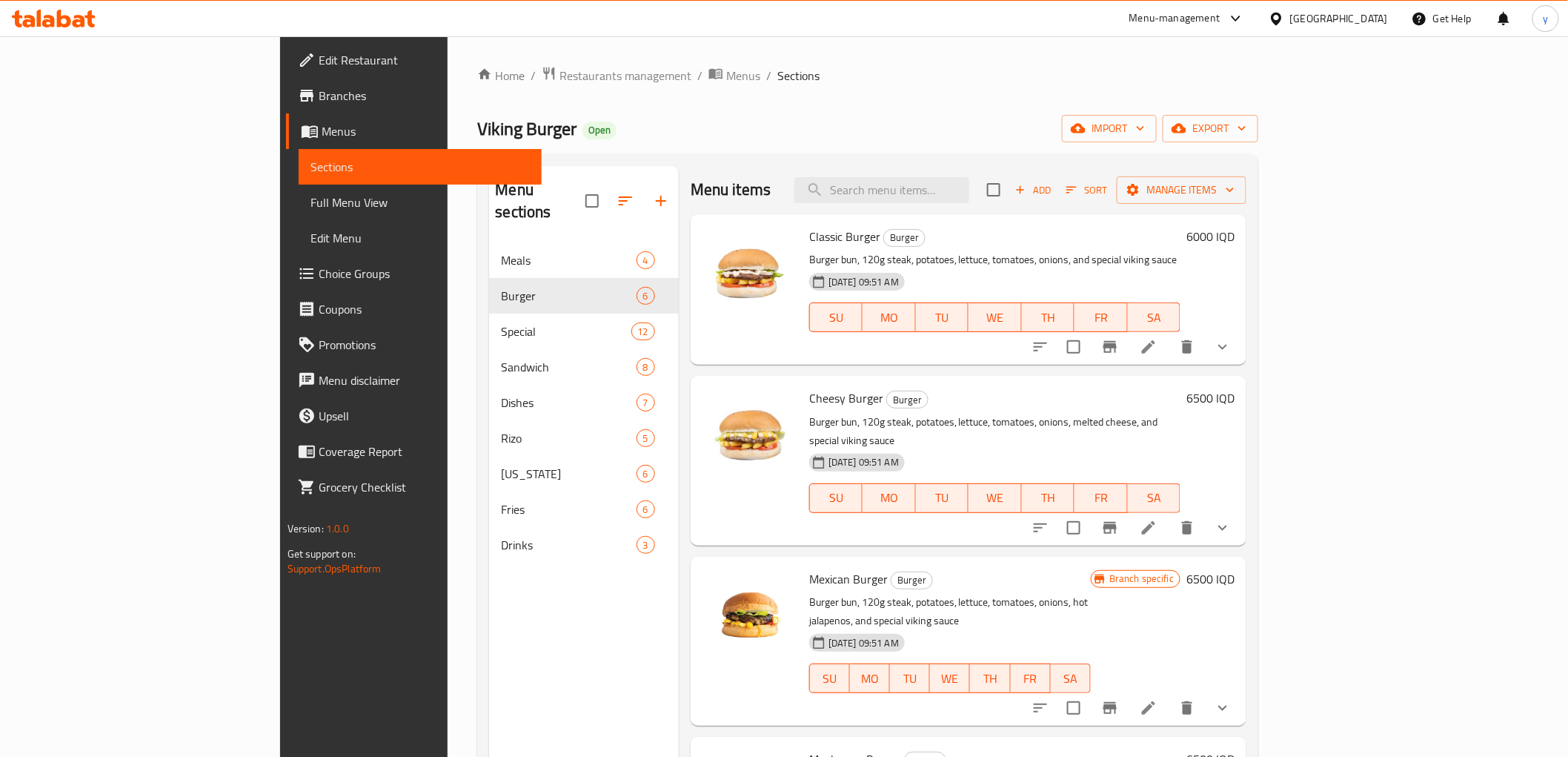
click at [1119, 352] on icon "Branch-specific-item" at bounding box center [1110, 346] width 18 height 18
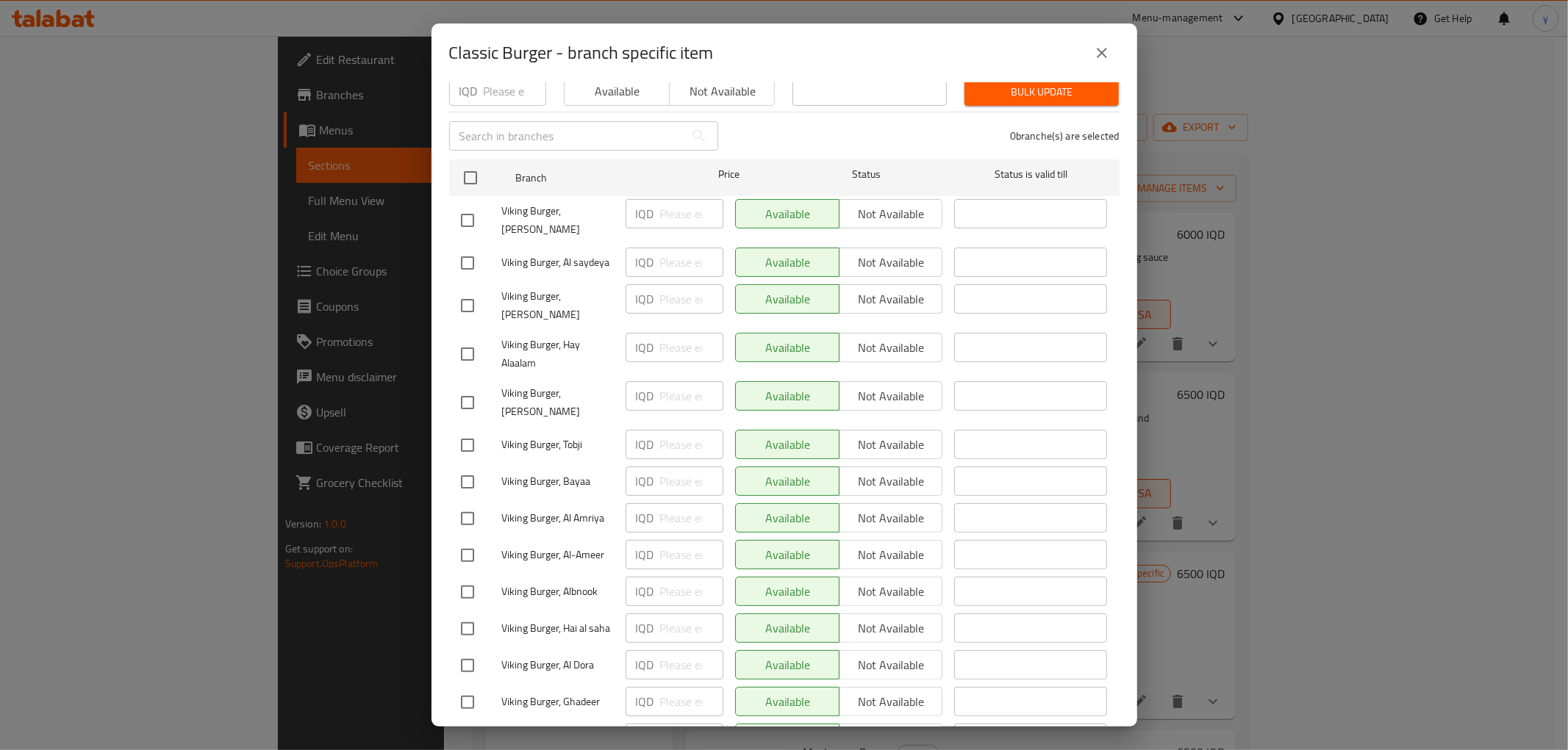
scroll to position [326, 0]
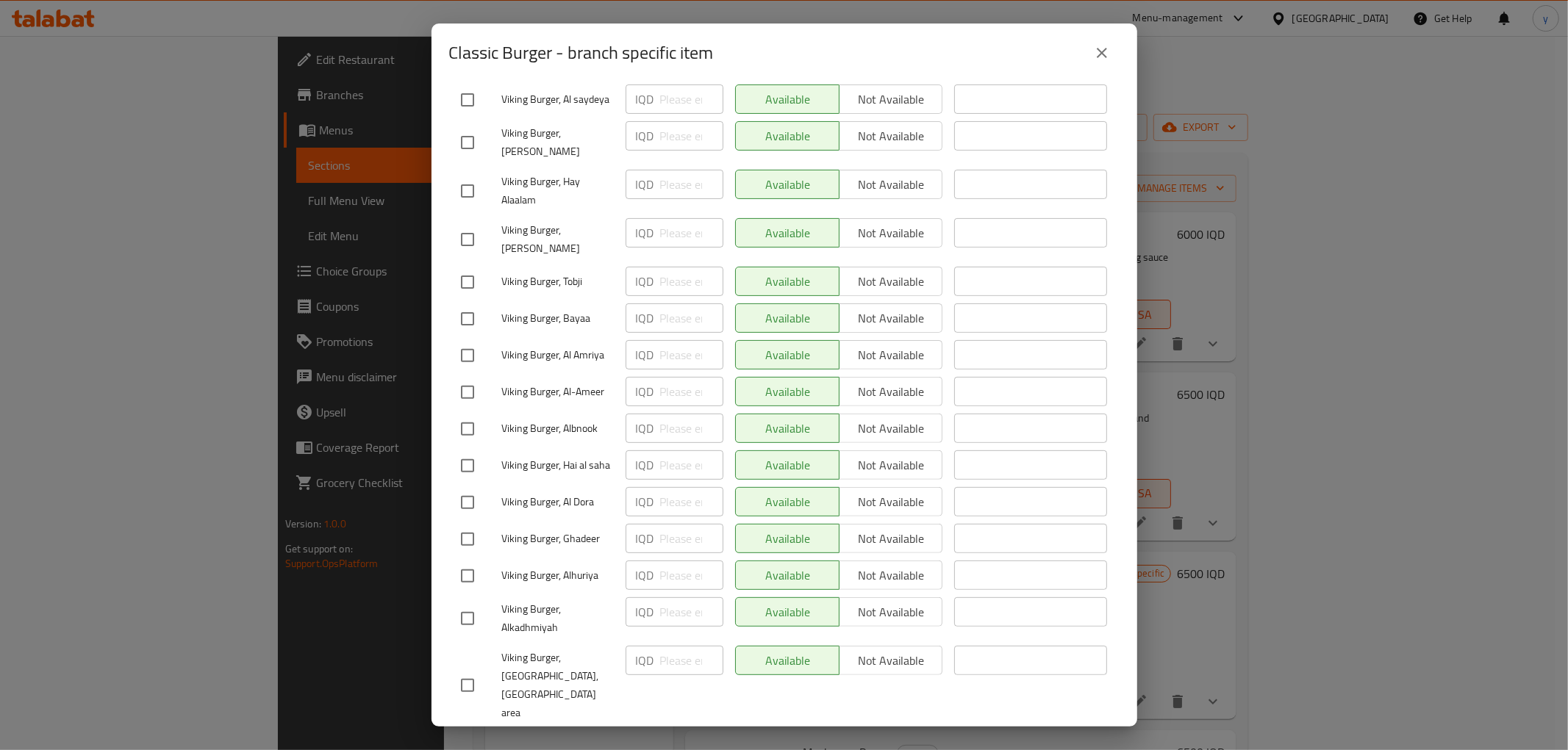
click at [471, 415] on input "checkbox" at bounding box center [467, 429] width 31 height 31
checkbox input "true"
click at [679, 413] on input "number" at bounding box center [692, 428] width 64 height 29
paste input "5500"
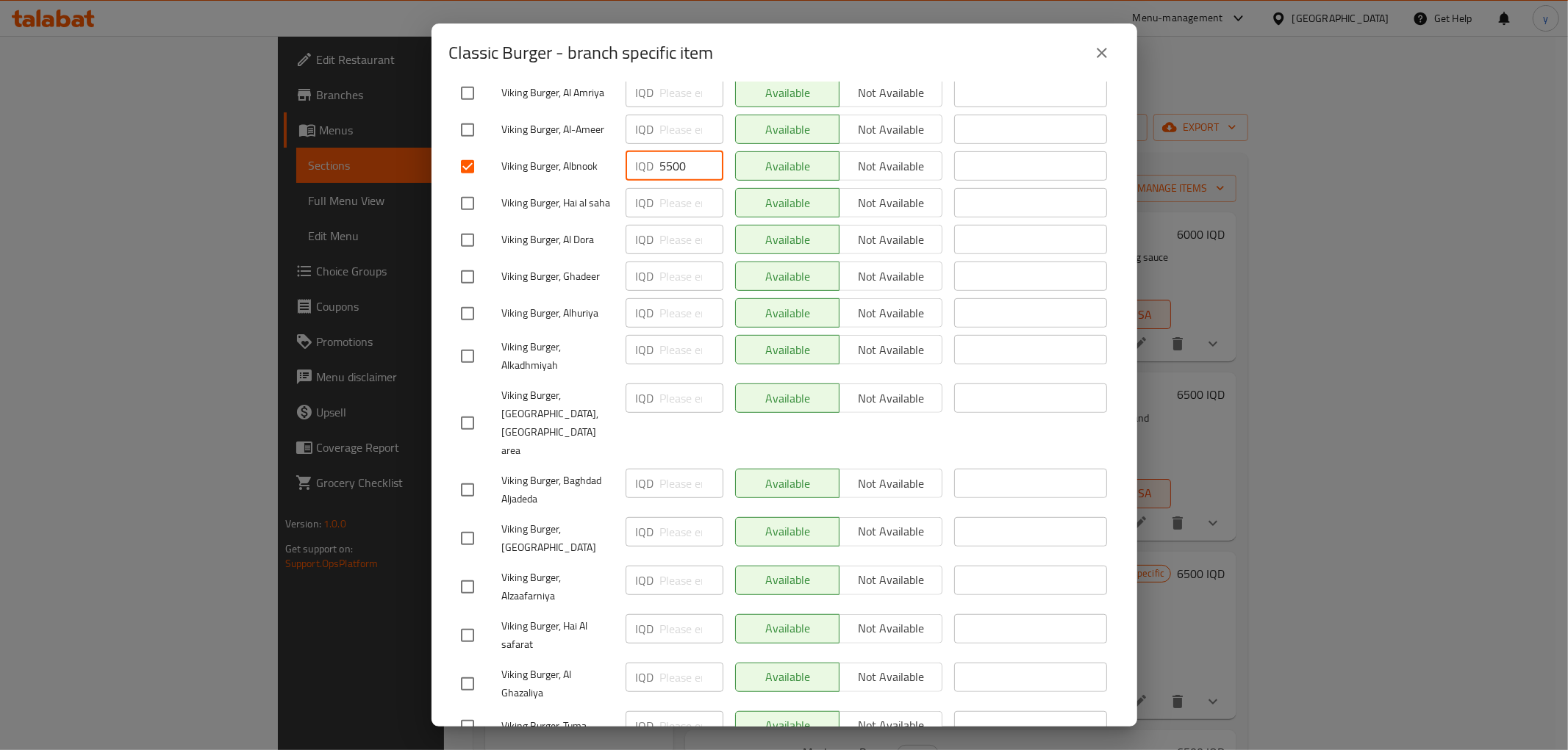
scroll to position [556, 0]
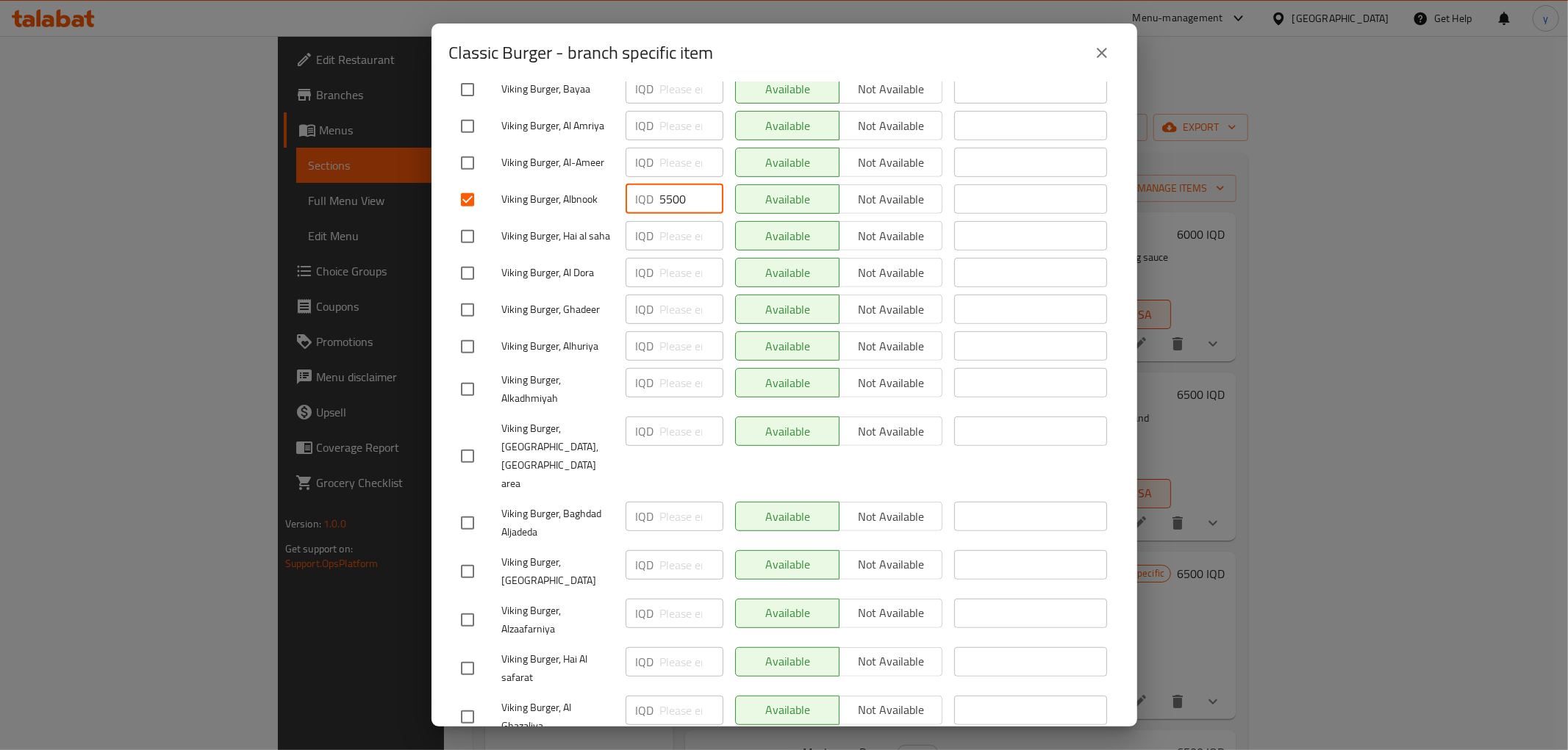
type input "5500"
click at [469, 334] on input "checkbox" at bounding box center [467, 346] width 31 height 31
checkbox input "true"
click at [685, 335] on input "number" at bounding box center [692, 345] width 64 height 29
paste input "5500"
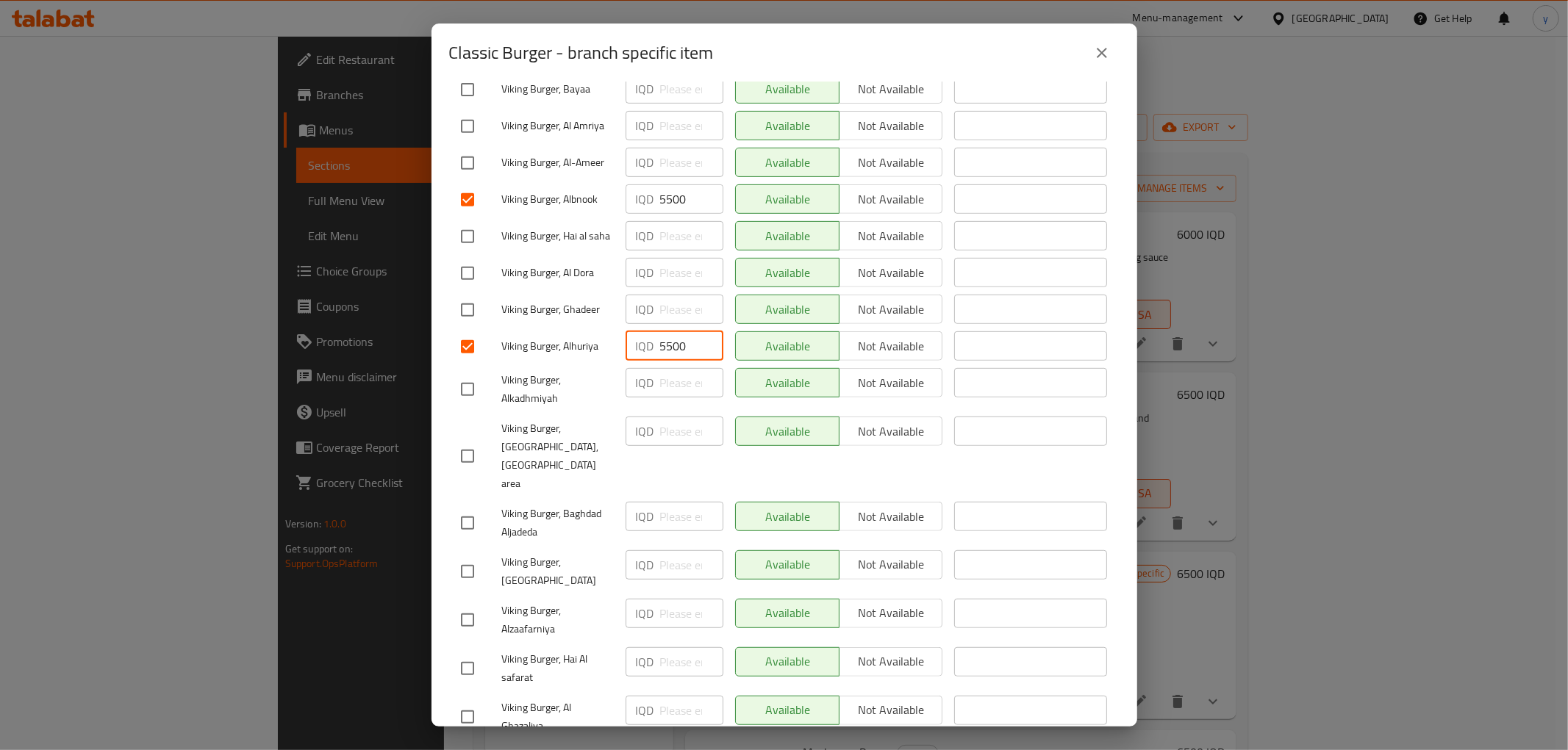
type input "5500"
click at [465, 379] on input "checkbox" at bounding box center [467, 389] width 31 height 31
checkbox input "true"
click at [680, 378] on input "number" at bounding box center [692, 382] width 64 height 29
paste input "5500"
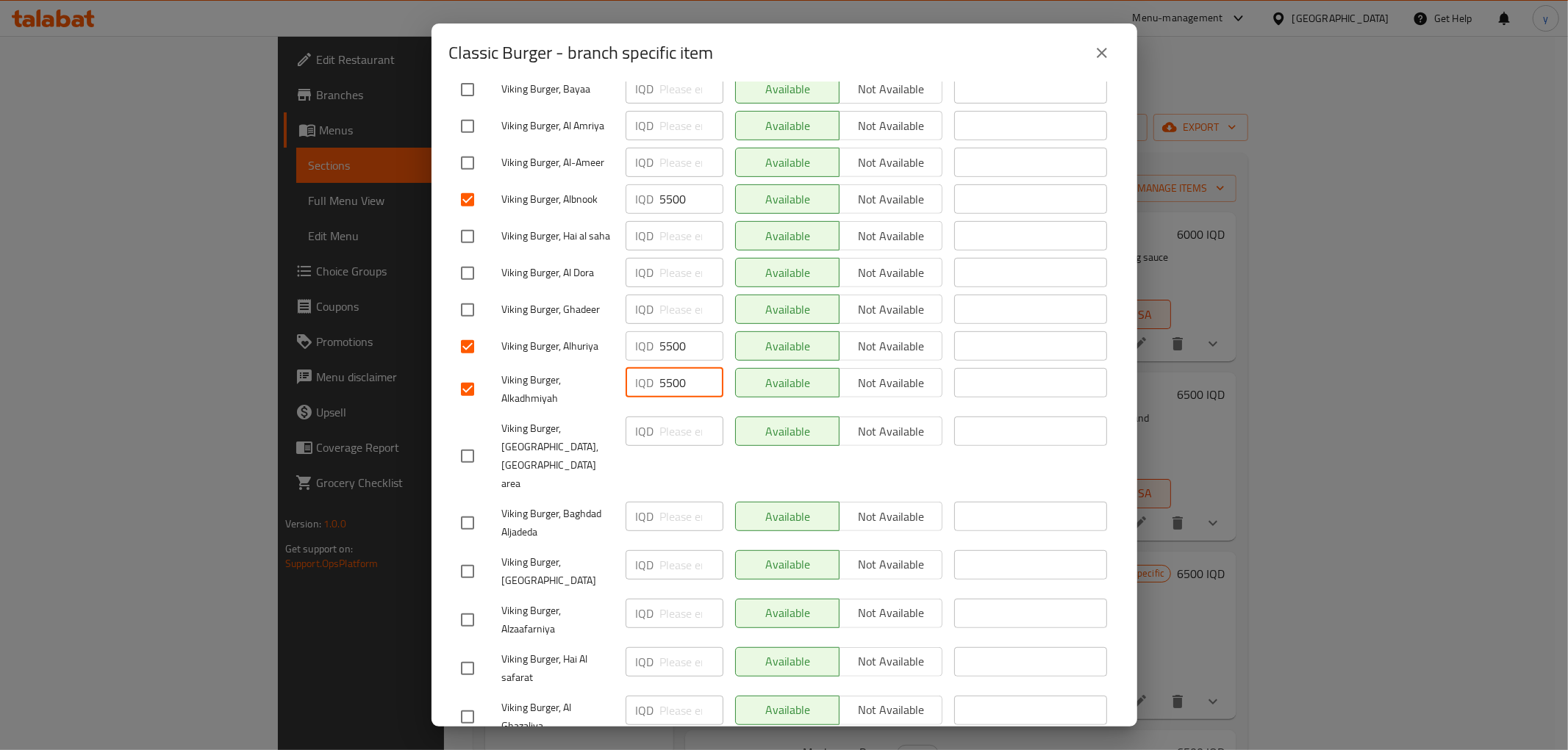
type input "5500"
click at [465, 441] on input "checkbox" at bounding box center [467, 456] width 31 height 31
checkbox input "true"
click at [662, 423] on input "number" at bounding box center [692, 430] width 64 height 29
paste input "5500"
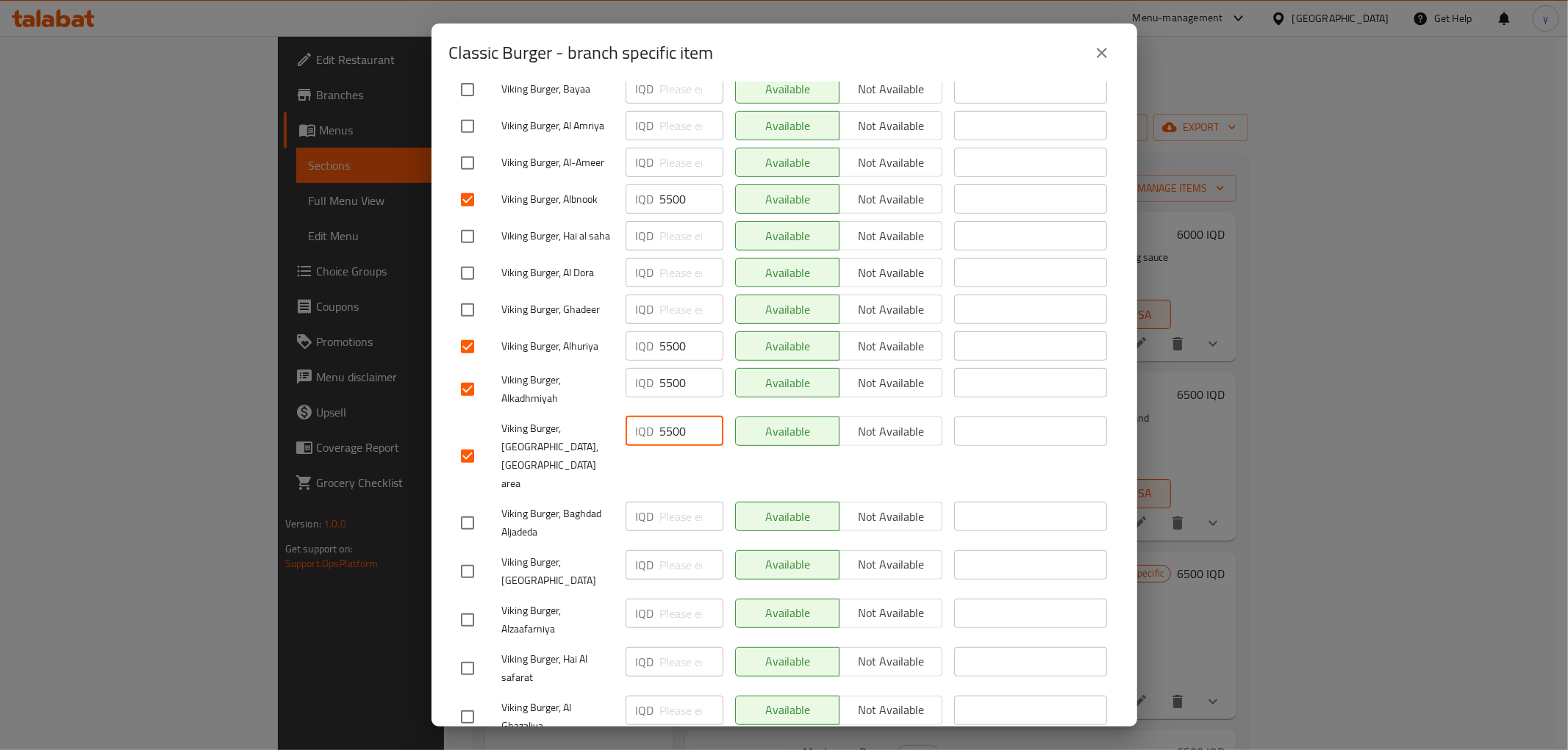
type input "5500"
click at [469, 557] on input "checkbox" at bounding box center [467, 572] width 31 height 31
checkbox input "true"
click at [692, 550] on input "number" at bounding box center [692, 564] width 64 height 29
paste input "5500"
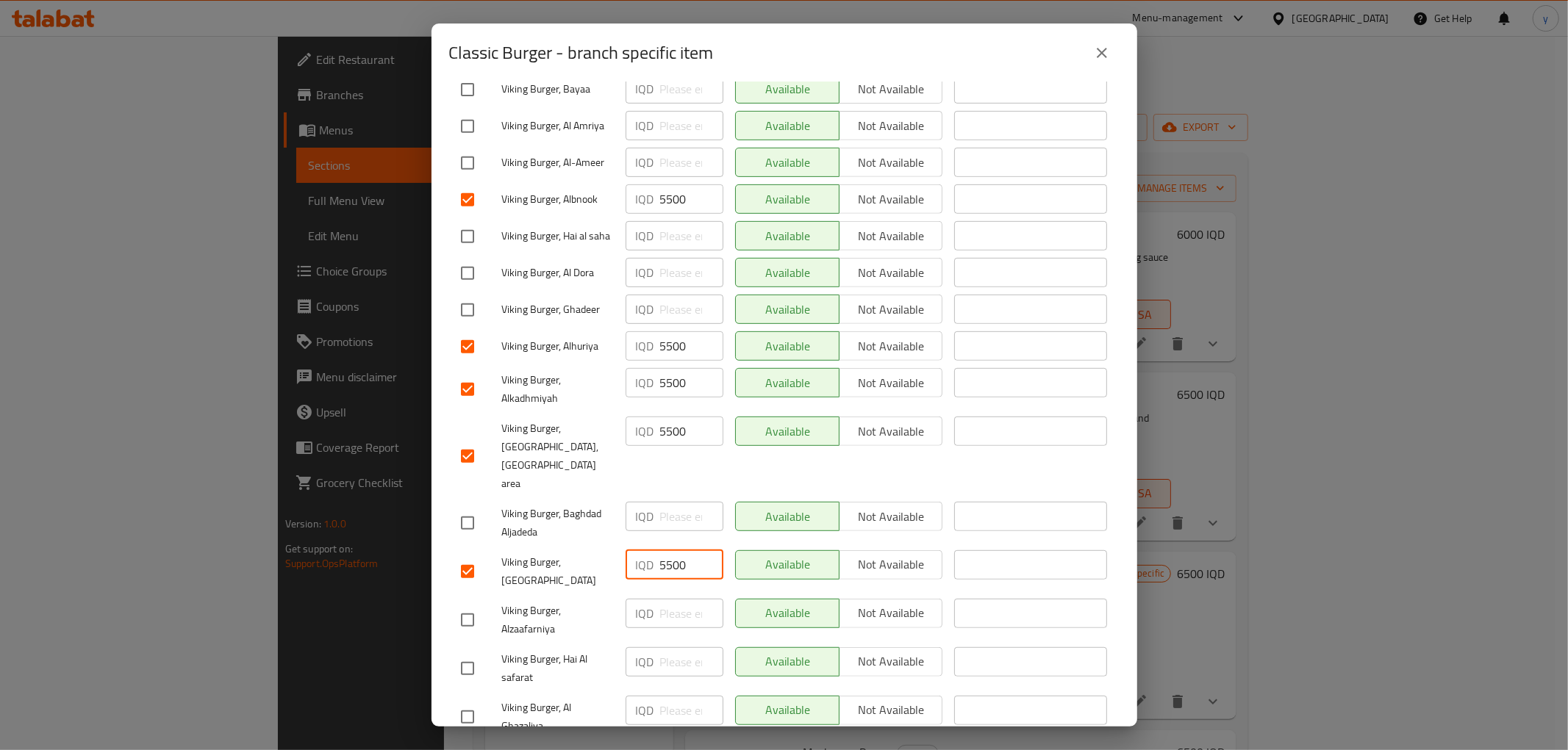
type input "5500"
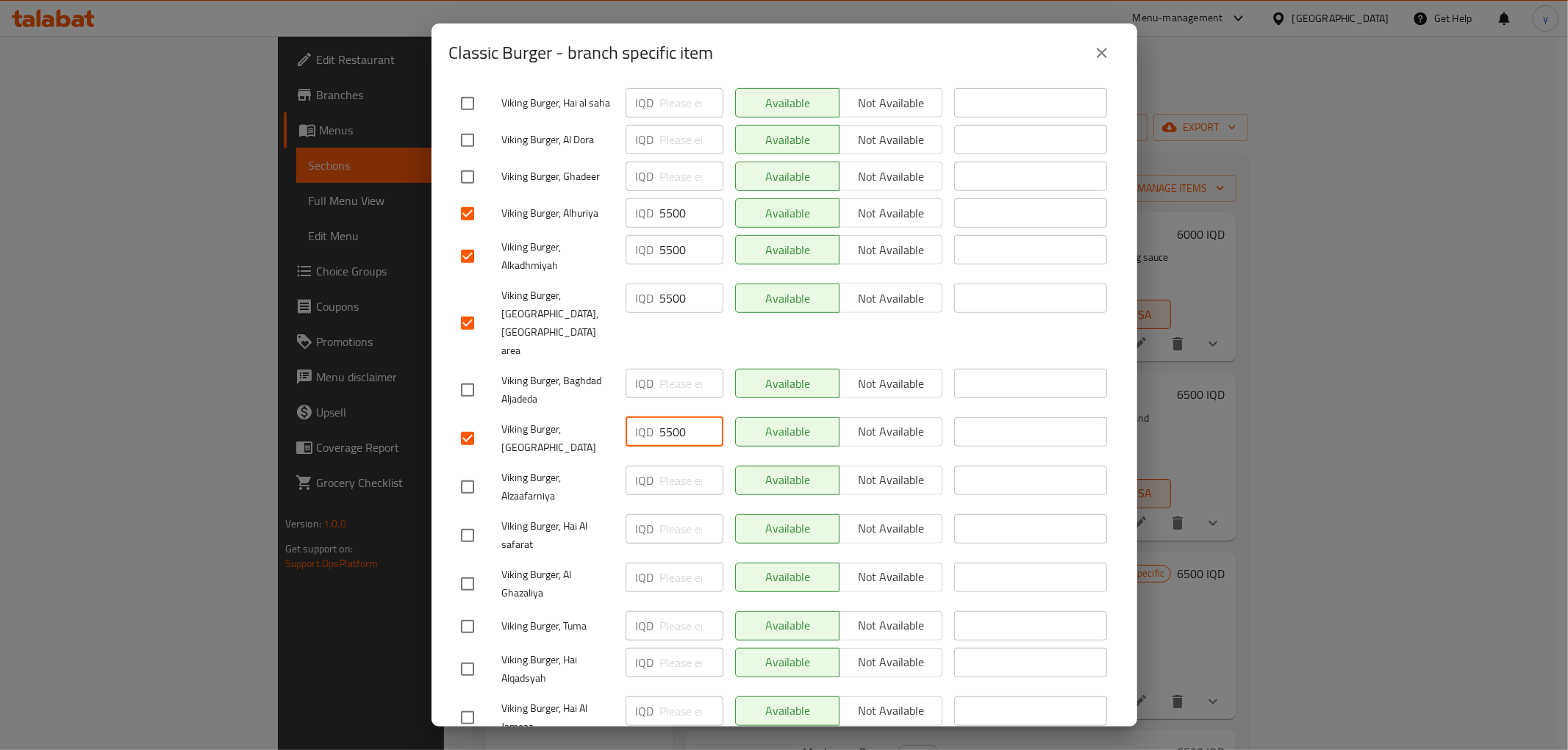
scroll to position [719, 0]
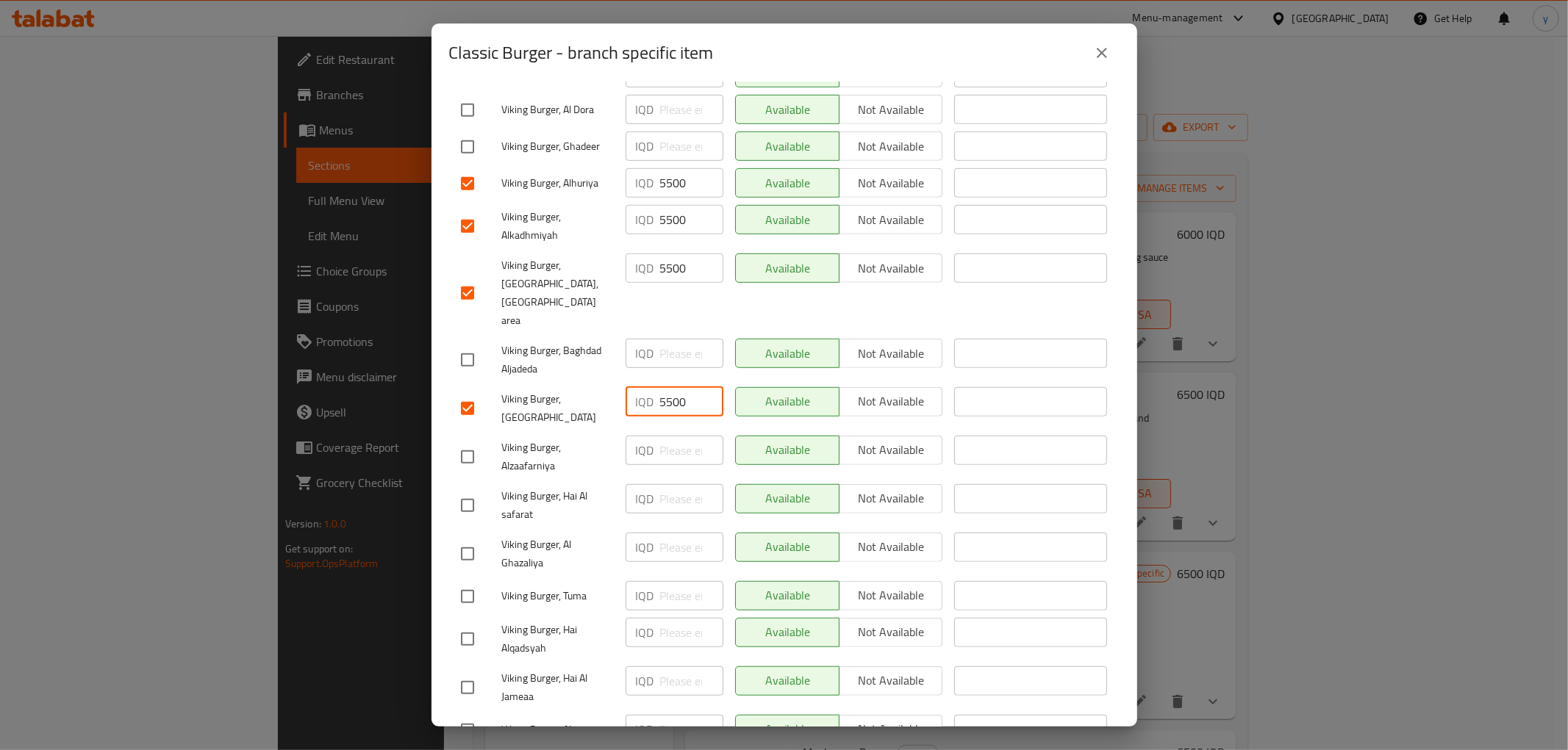
click at [456, 672] on input "checkbox" at bounding box center [467, 687] width 31 height 31
checkbox input "true"
click at [684, 667] on input "number" at bounding box center [692, 681] width 64 height 29
paste input "5500"
type input "5500"
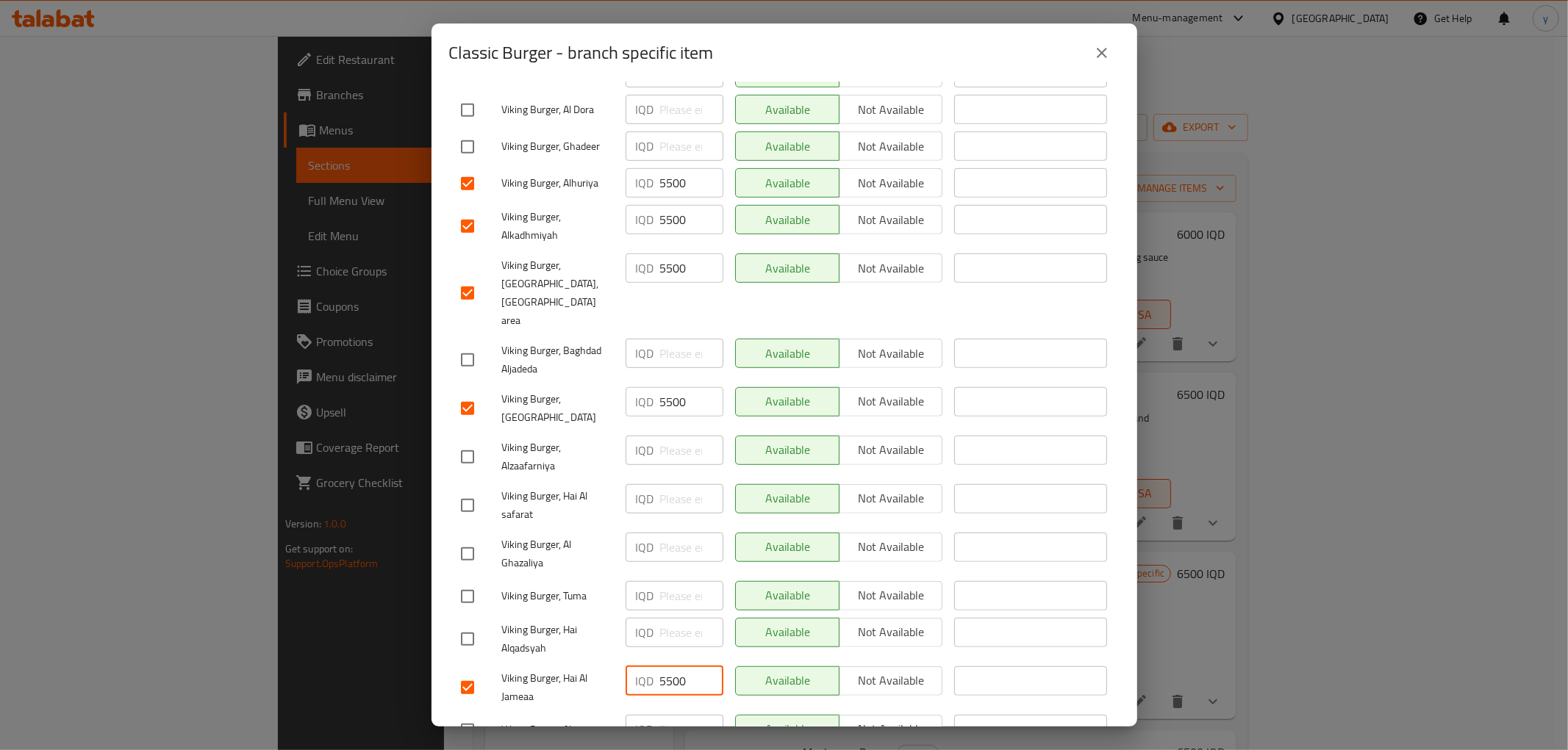
click at [463, 490] on input "checkbox" at bounding box center [467, 505] width 31 height 31
checkbox input "true"
click at [677, 485] on input "number" at bounding box center [692, 499] width 64 height 29
paste input "5500"
type input "5500"
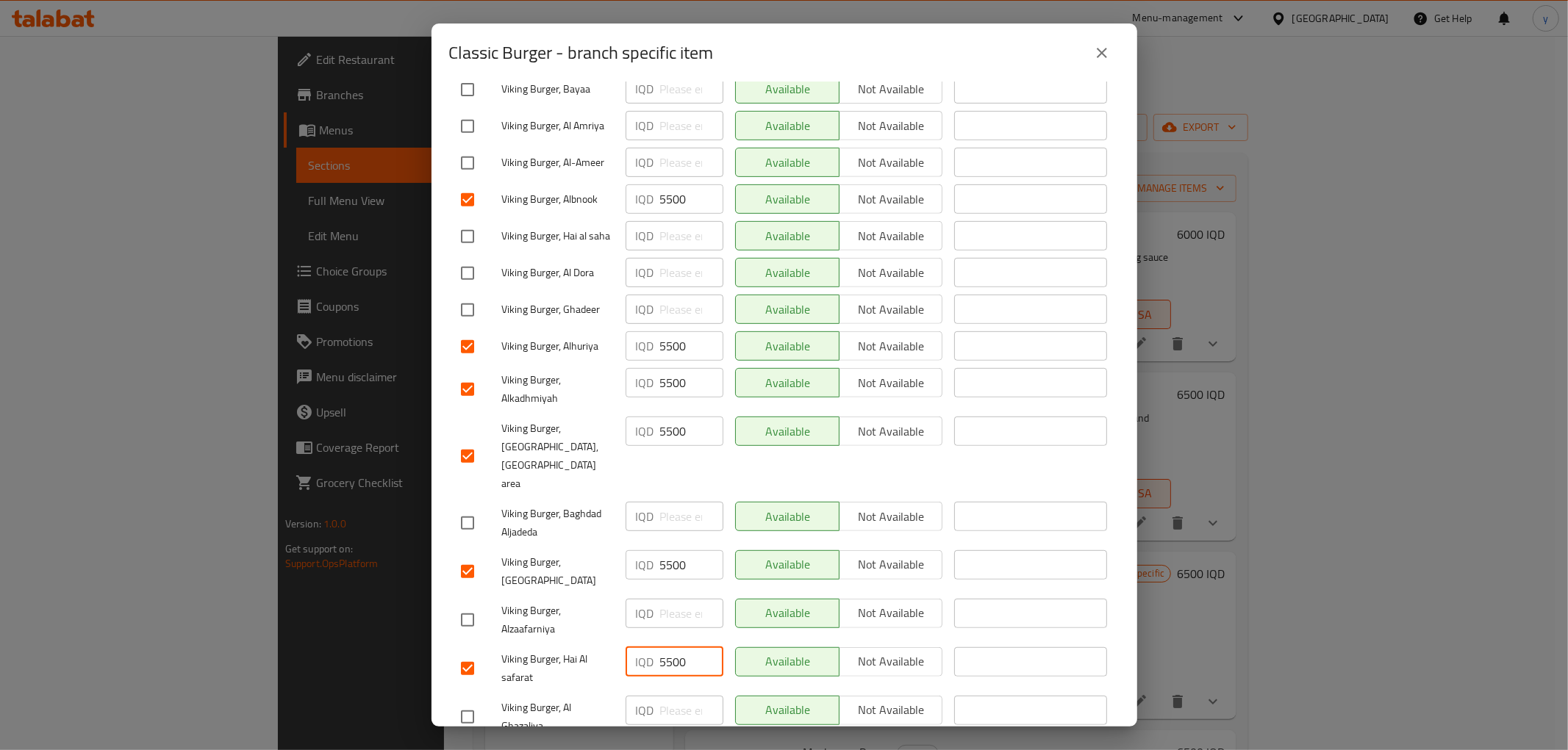
scroll to position [393, 0]
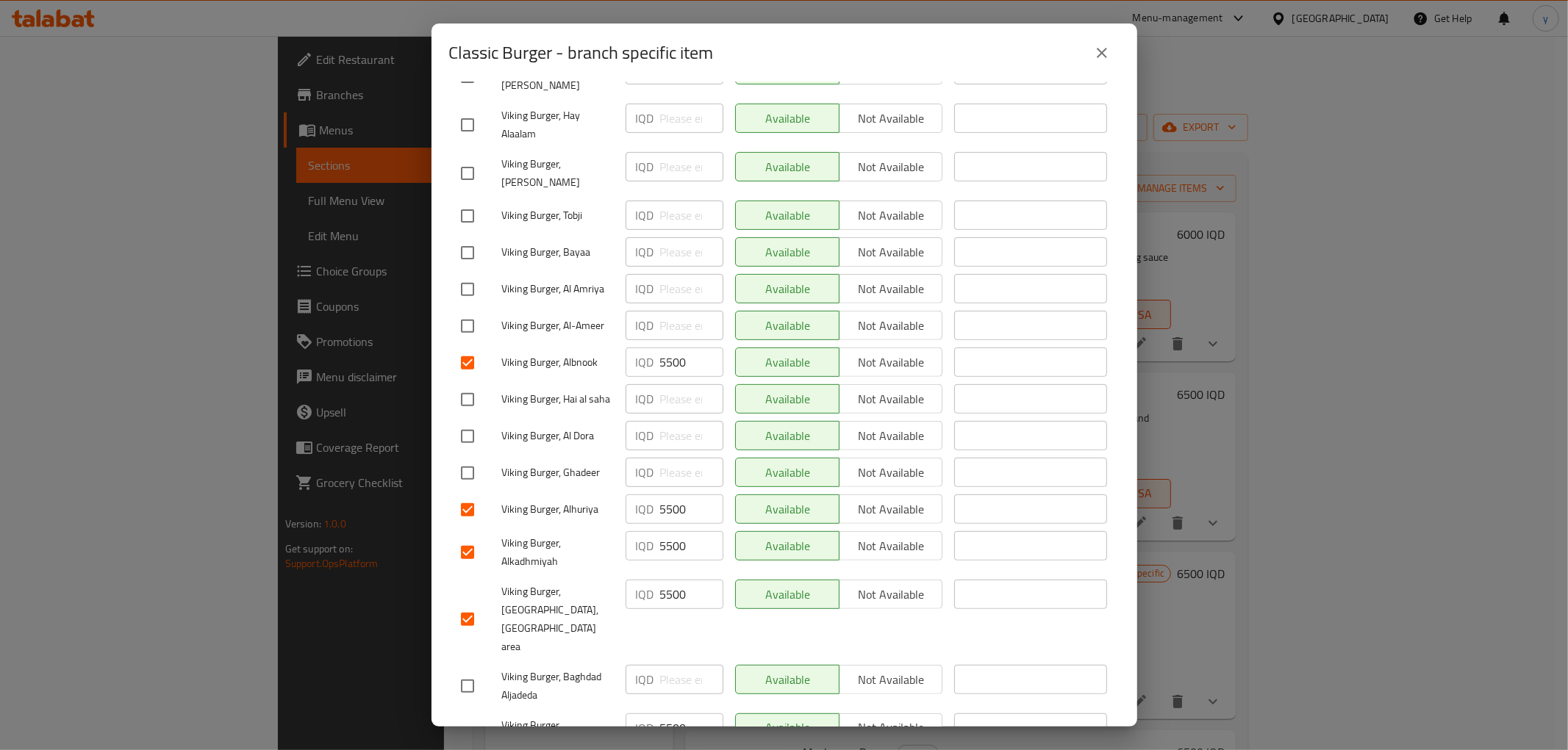
click at [471, 384] on input "checkbox" at bounding box center [467, 399] width 31 height 31
checkbox input "true"
click at [673, 384] on input "number" at bounding box center [692, 398] width 64 height 29
paste input "5500"
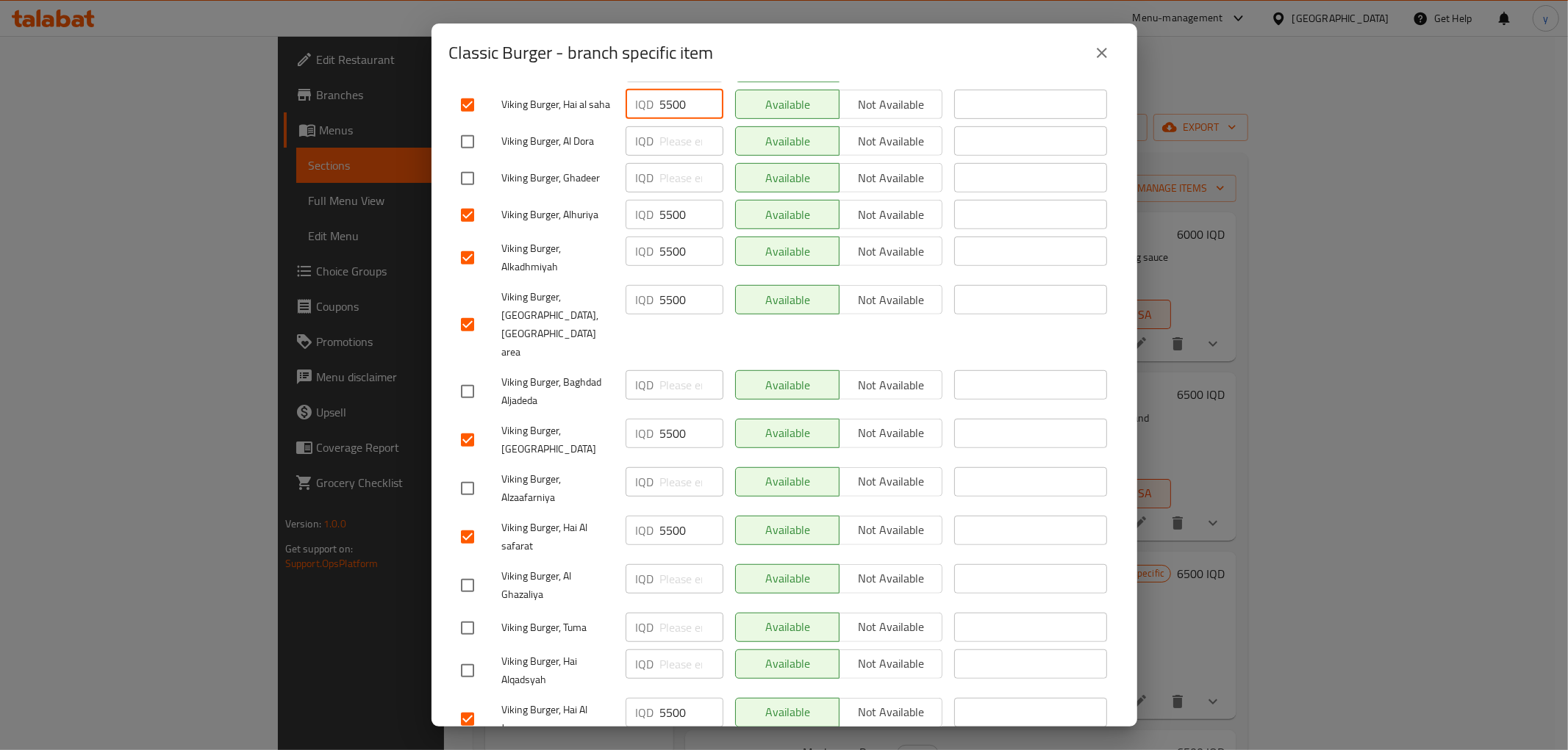
scroll to position [719, 0]
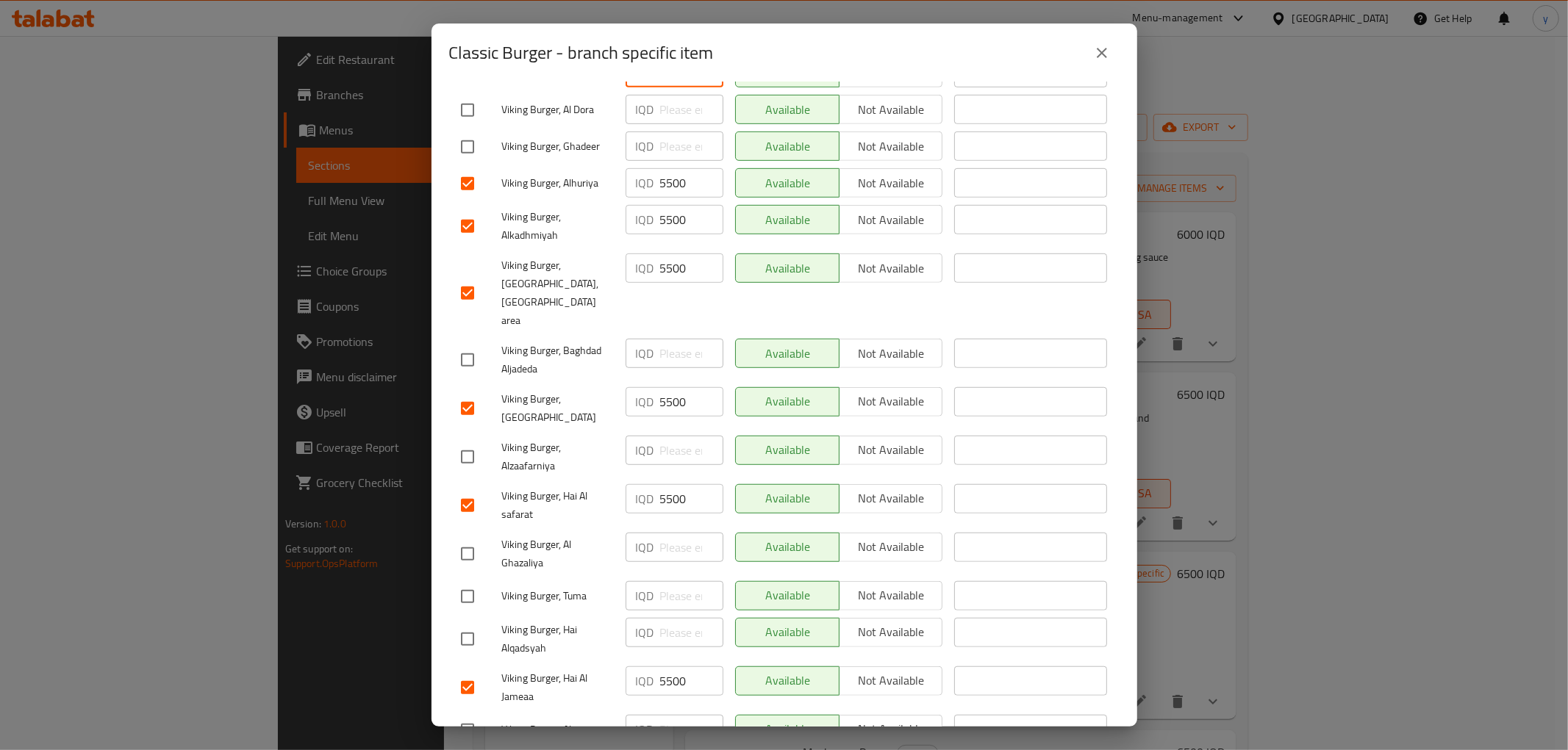
type input "5500"
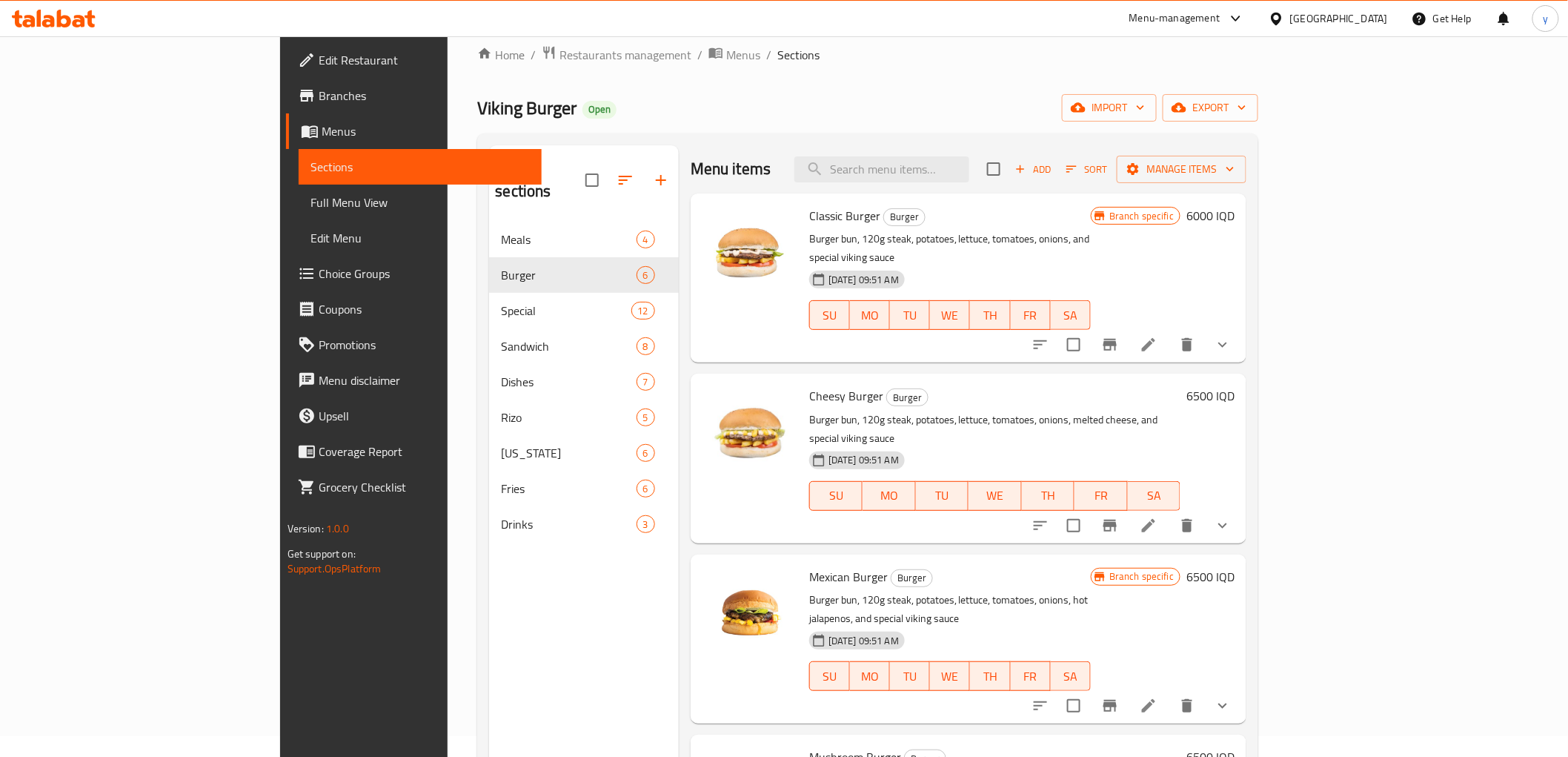
scroll to position [0, 0]
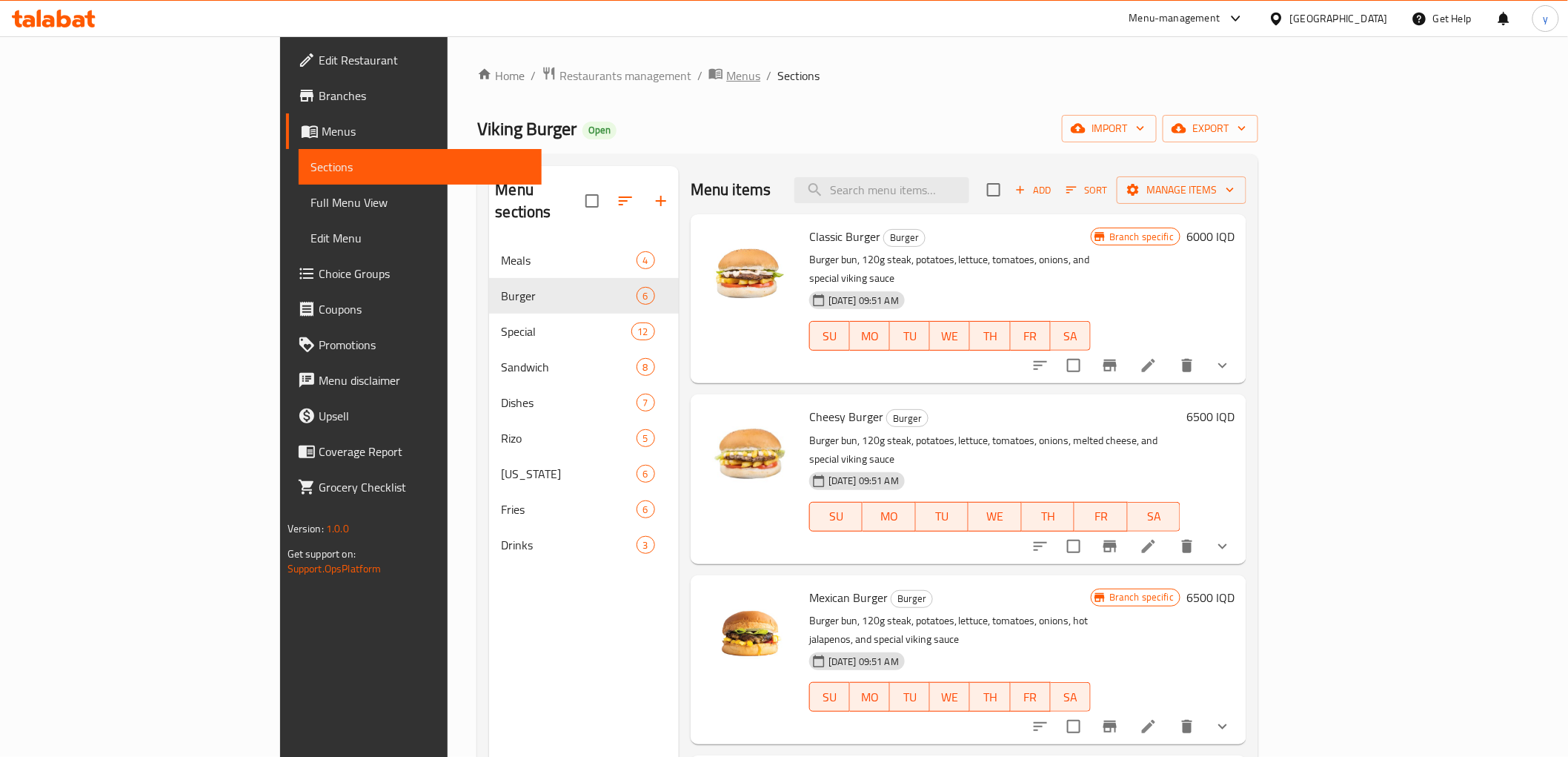
click at [726, 84] on span "Menus" at bounding box center [743, 76] width 34 height 18
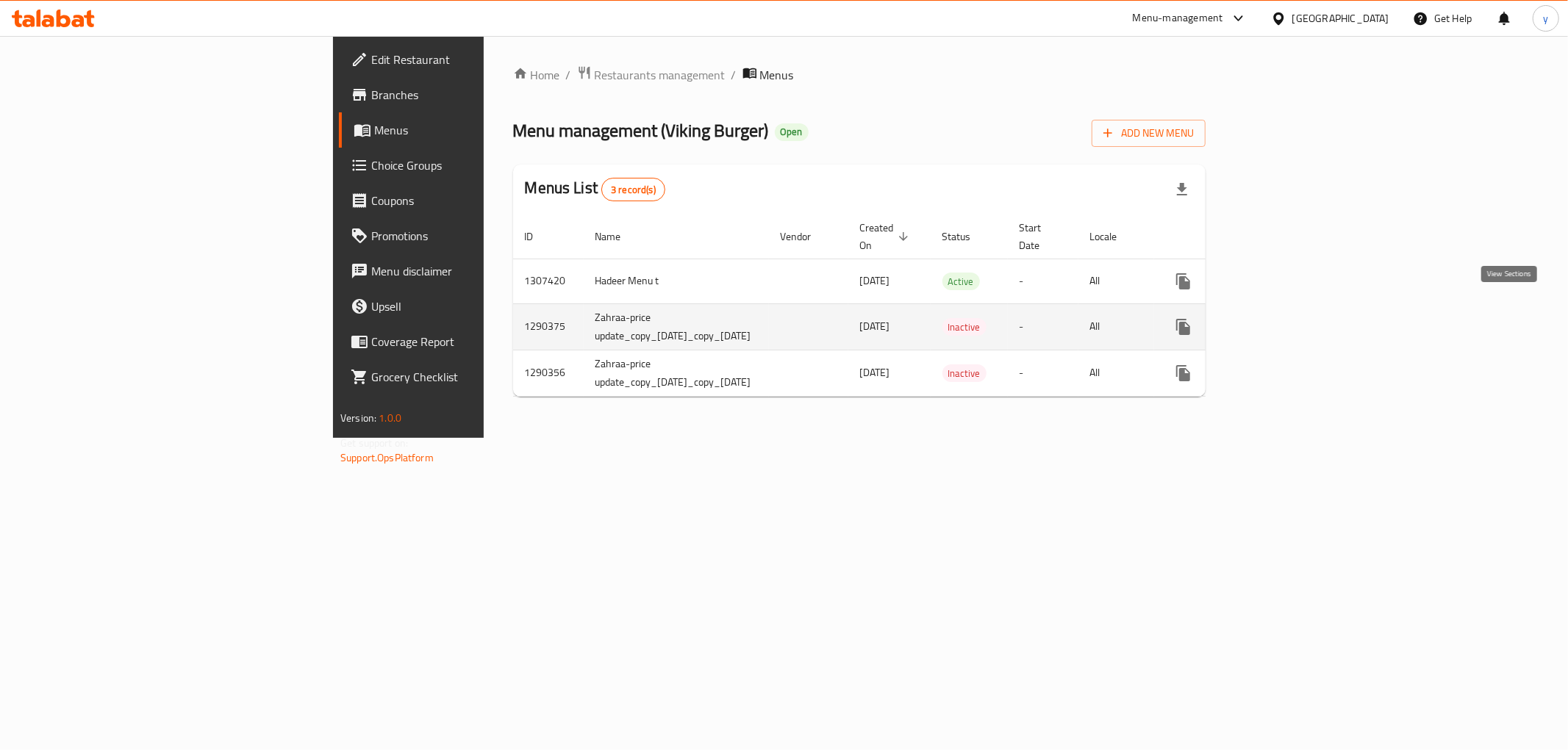
click at [1298, 318] on icon "enhanced table" at bounding box center [1289, 326] width 18 height 18
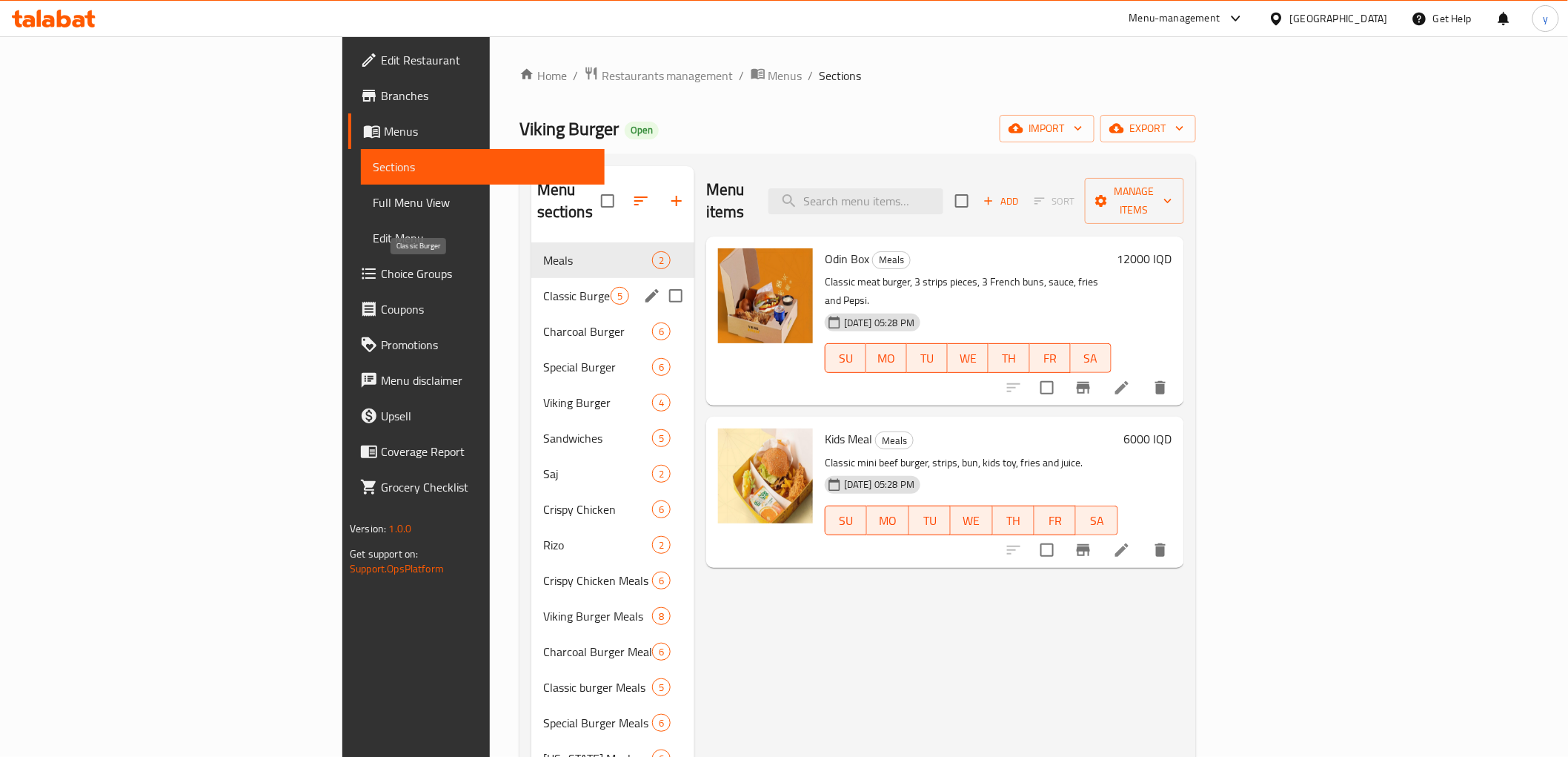
click at [543, 287] on span "Classic Burger" at bounding box center [577, 296] width 68 height 18
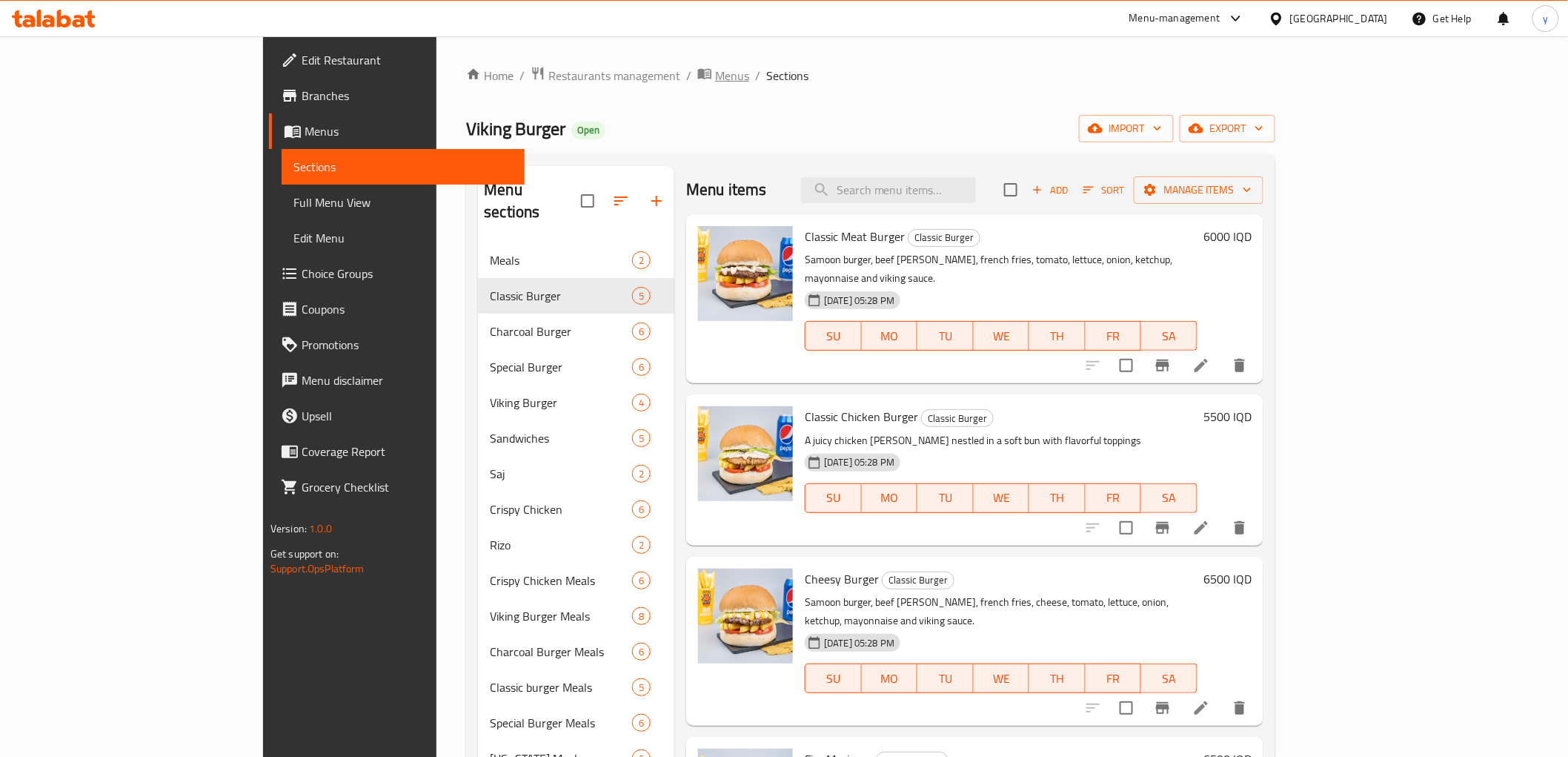
click at [698, 75] on icon "breadcrumb" at bounding box center [705, 74] width 13 height 11
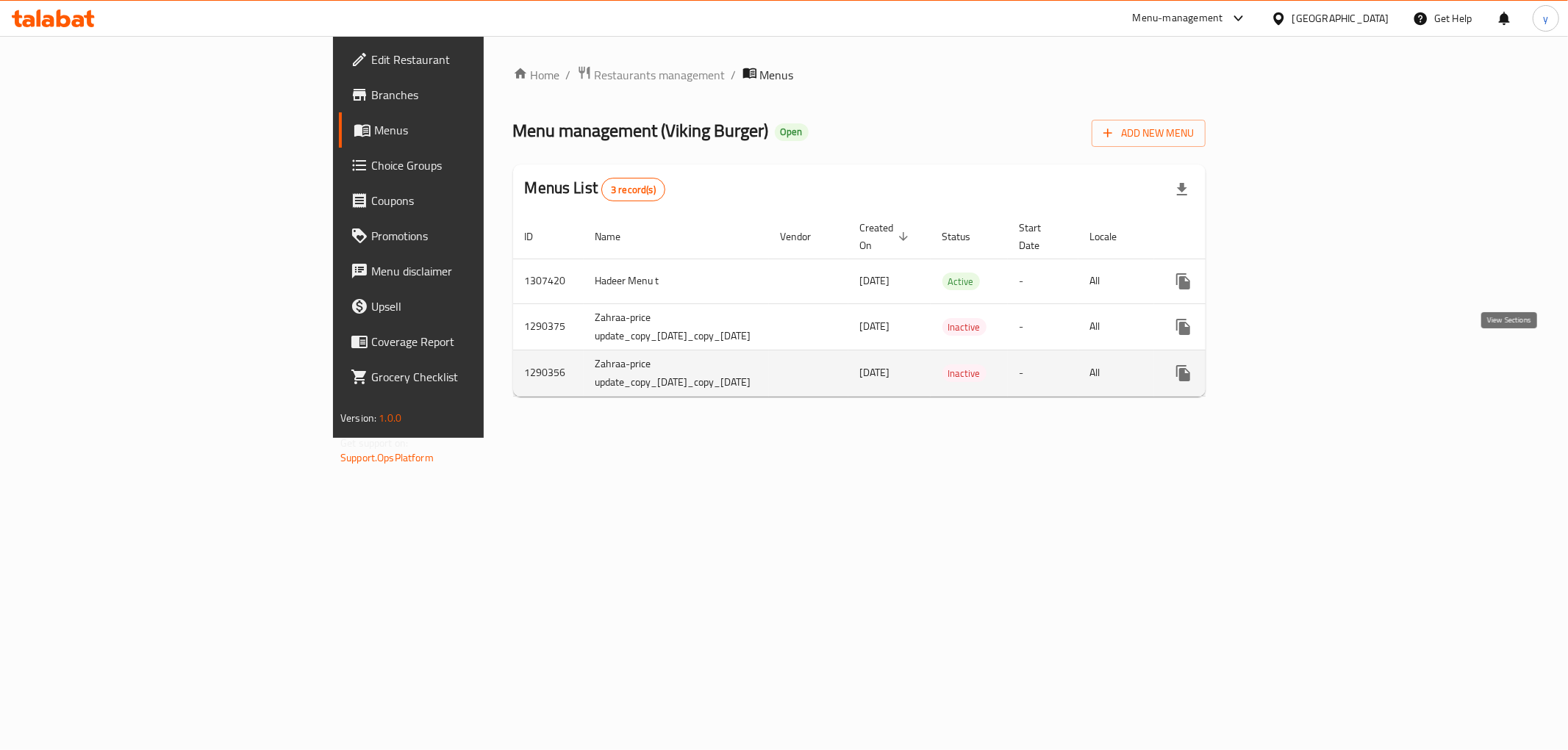
click at [1307, 356] on link "enhanced table" at bounding box center [1288, 373] width 35 height 35
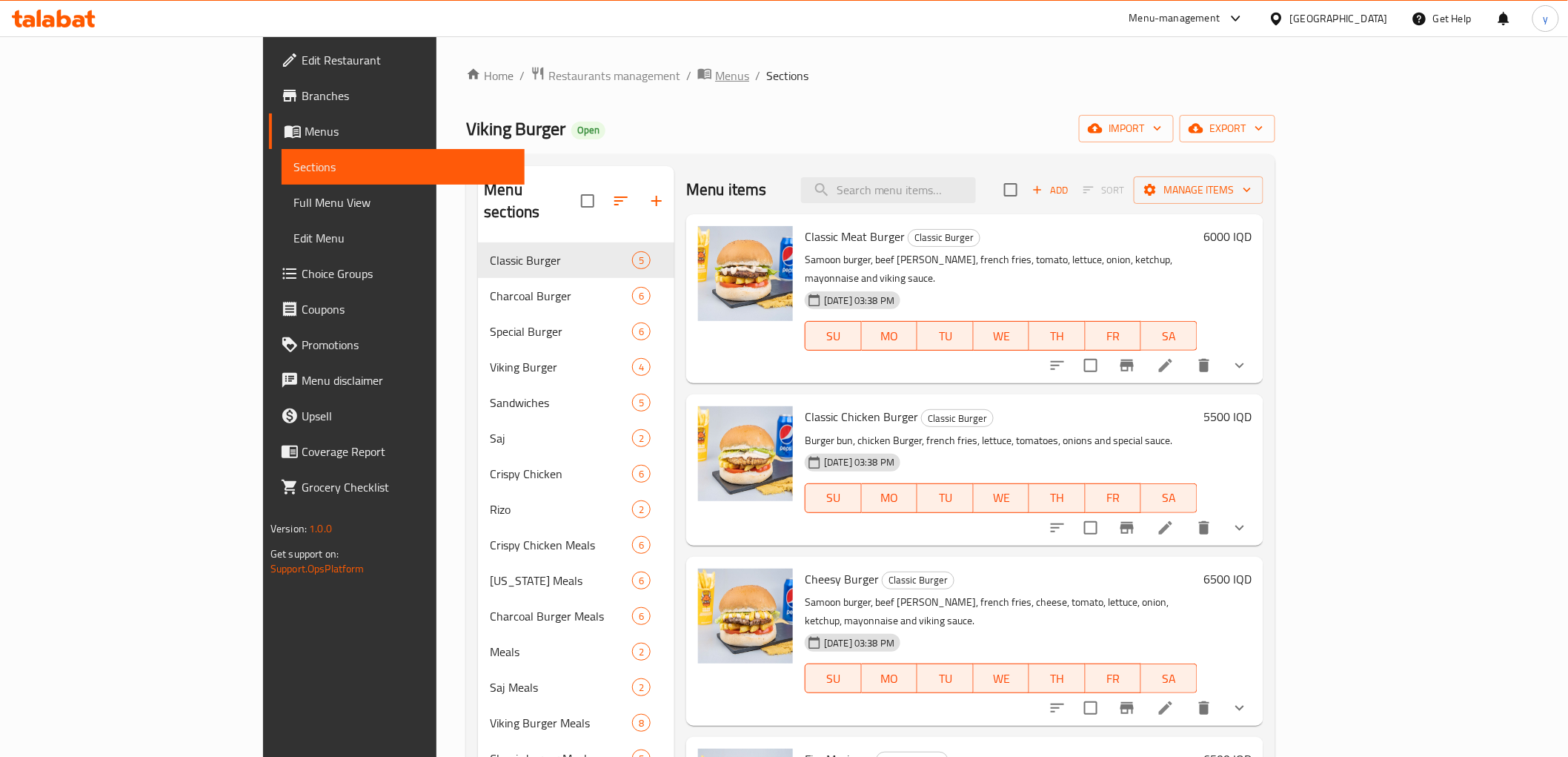
click at [697, 84] on span "breadcrumb" at bounding box center [706, 76] width 18 height 19
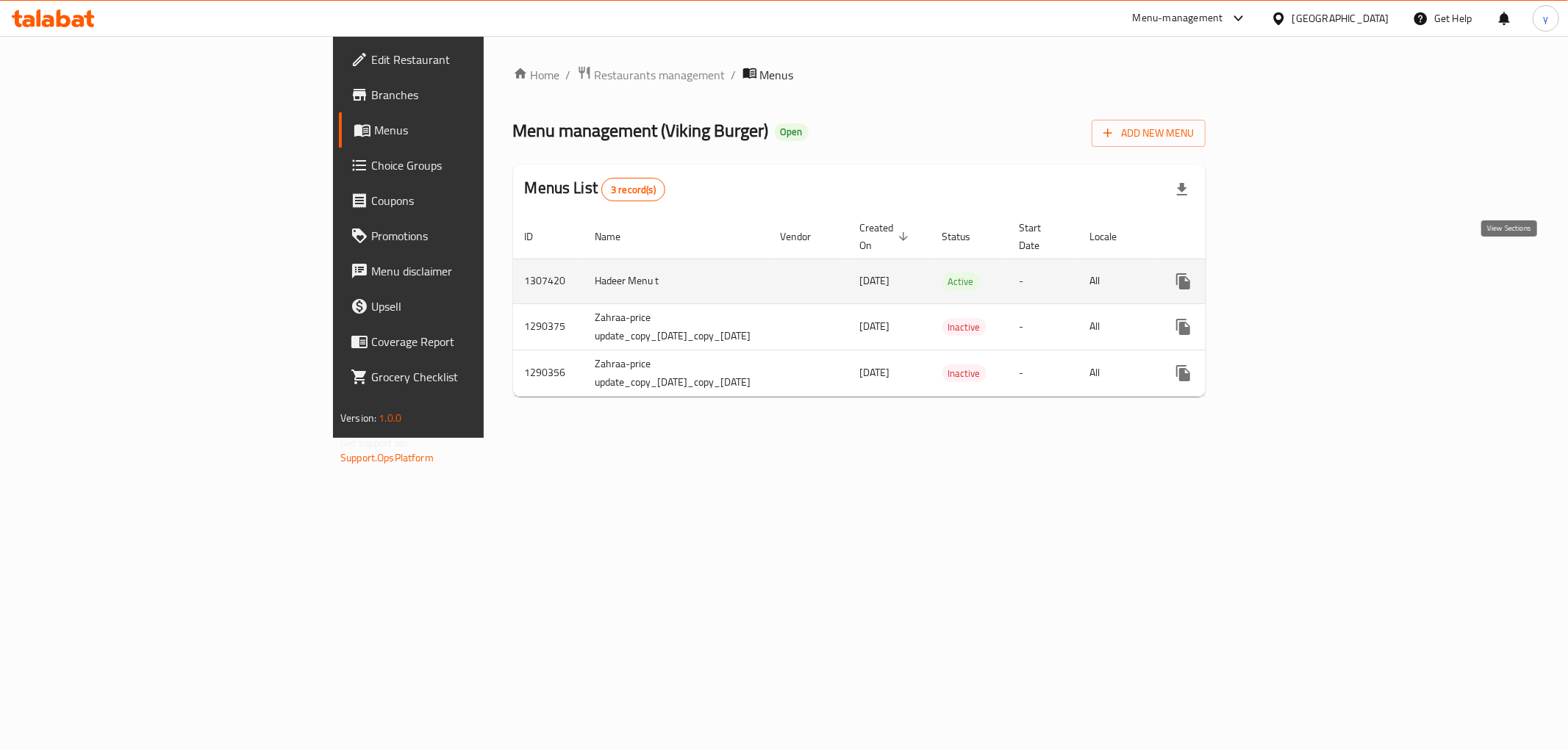
click at [1307, 278] on link "enhanced table" at bounding box center [1288, 281] width 35 height 35
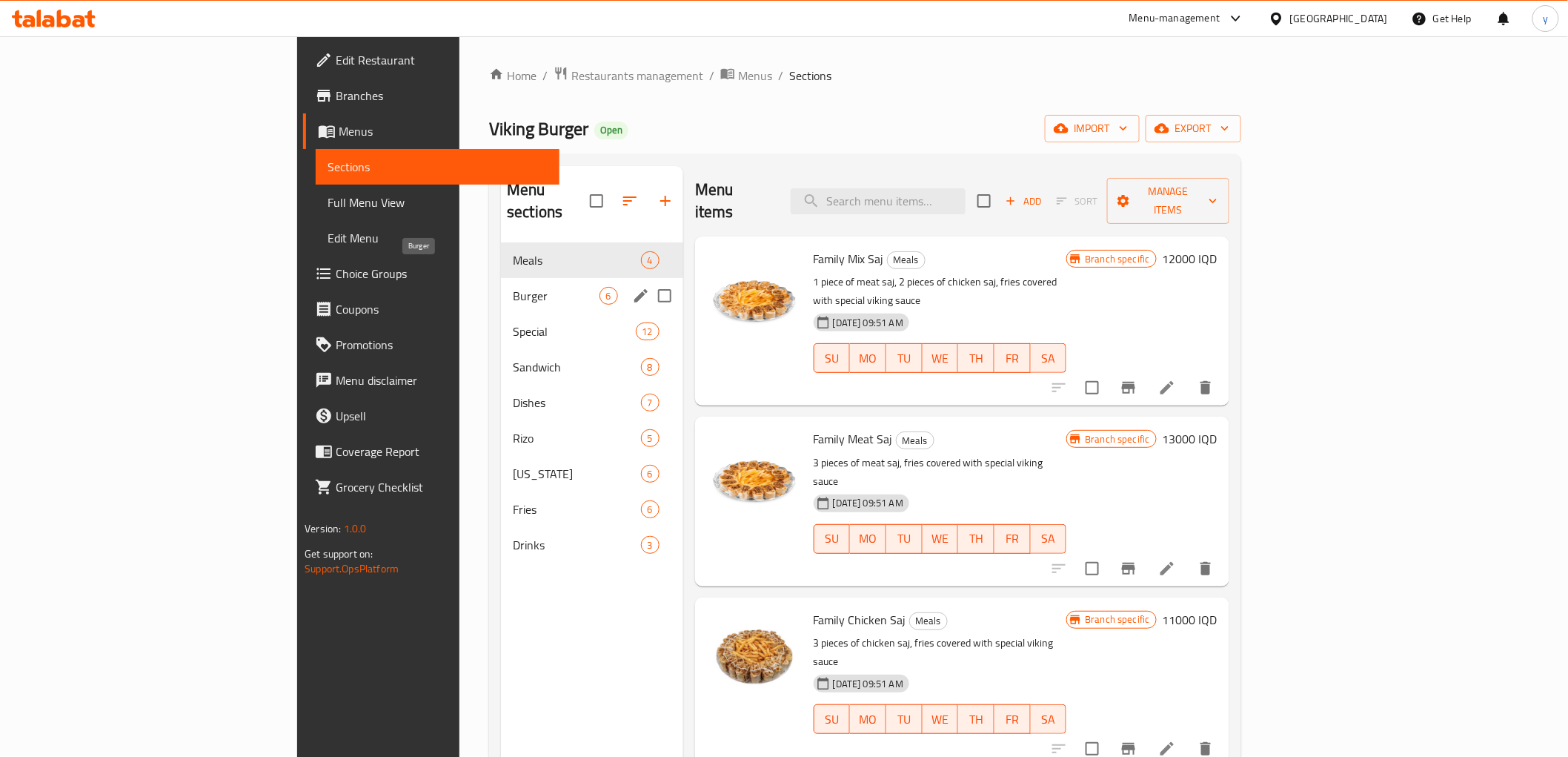
click at [513, 287] on span "Burger" at bounding box center [556, 296] width 86 height 18
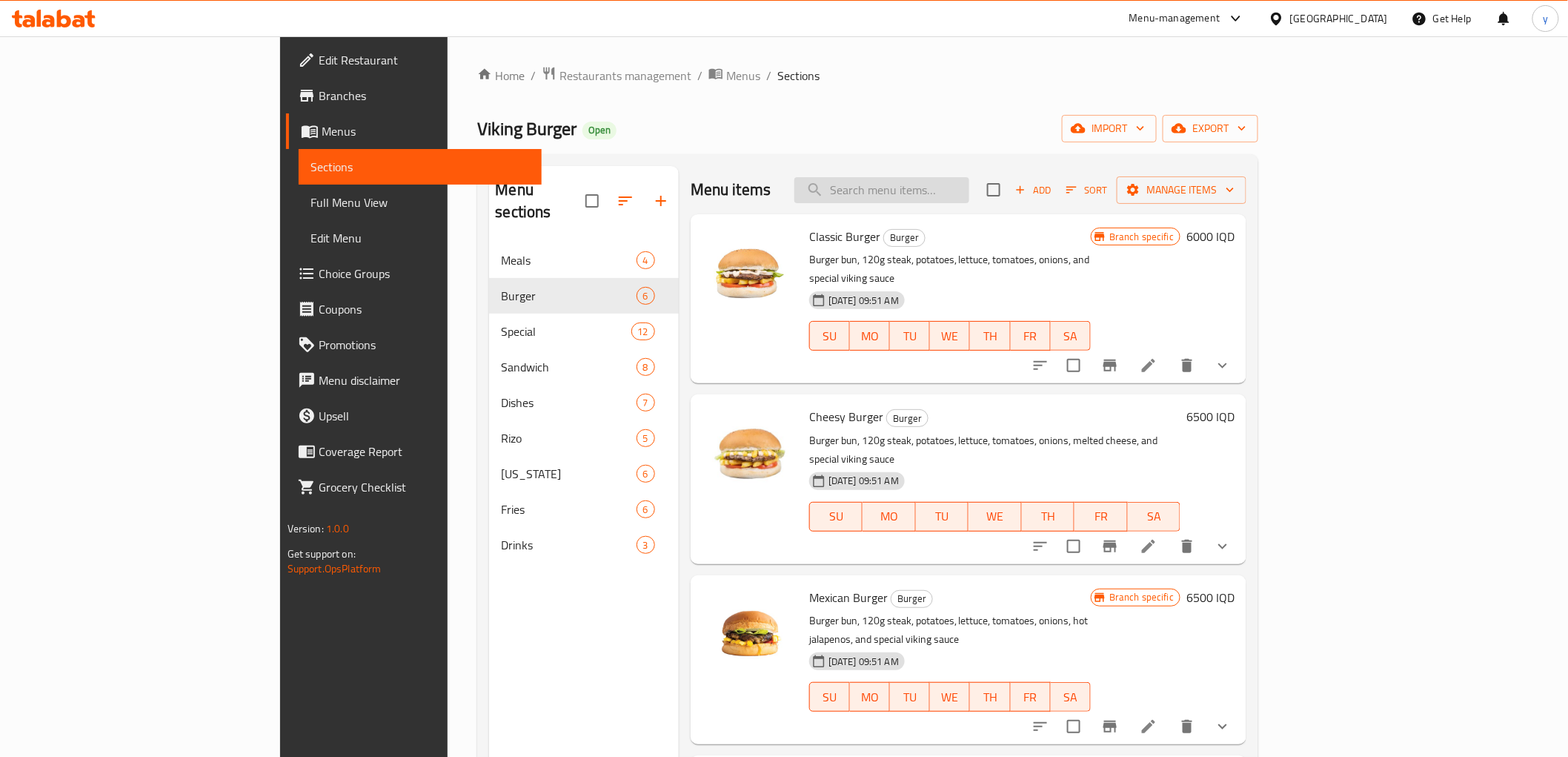
click at [969, 187] on input "search" at bounding box center [882, 189] width 175 height 26
type input "غ"
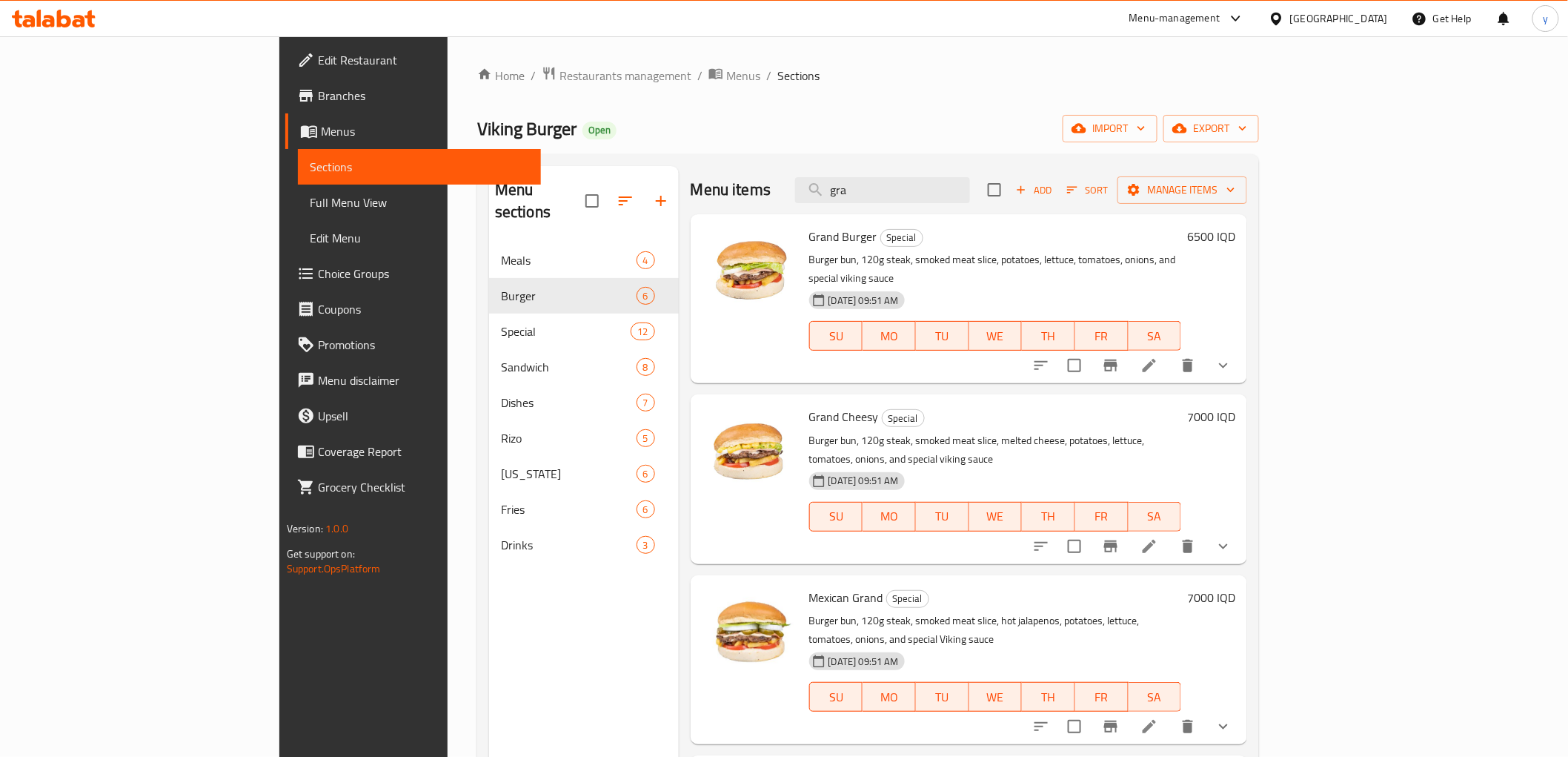
type input "gra"
click at [809, 234] on span "Grand Burger" at bounding box center [843, 236] width 68 height 22
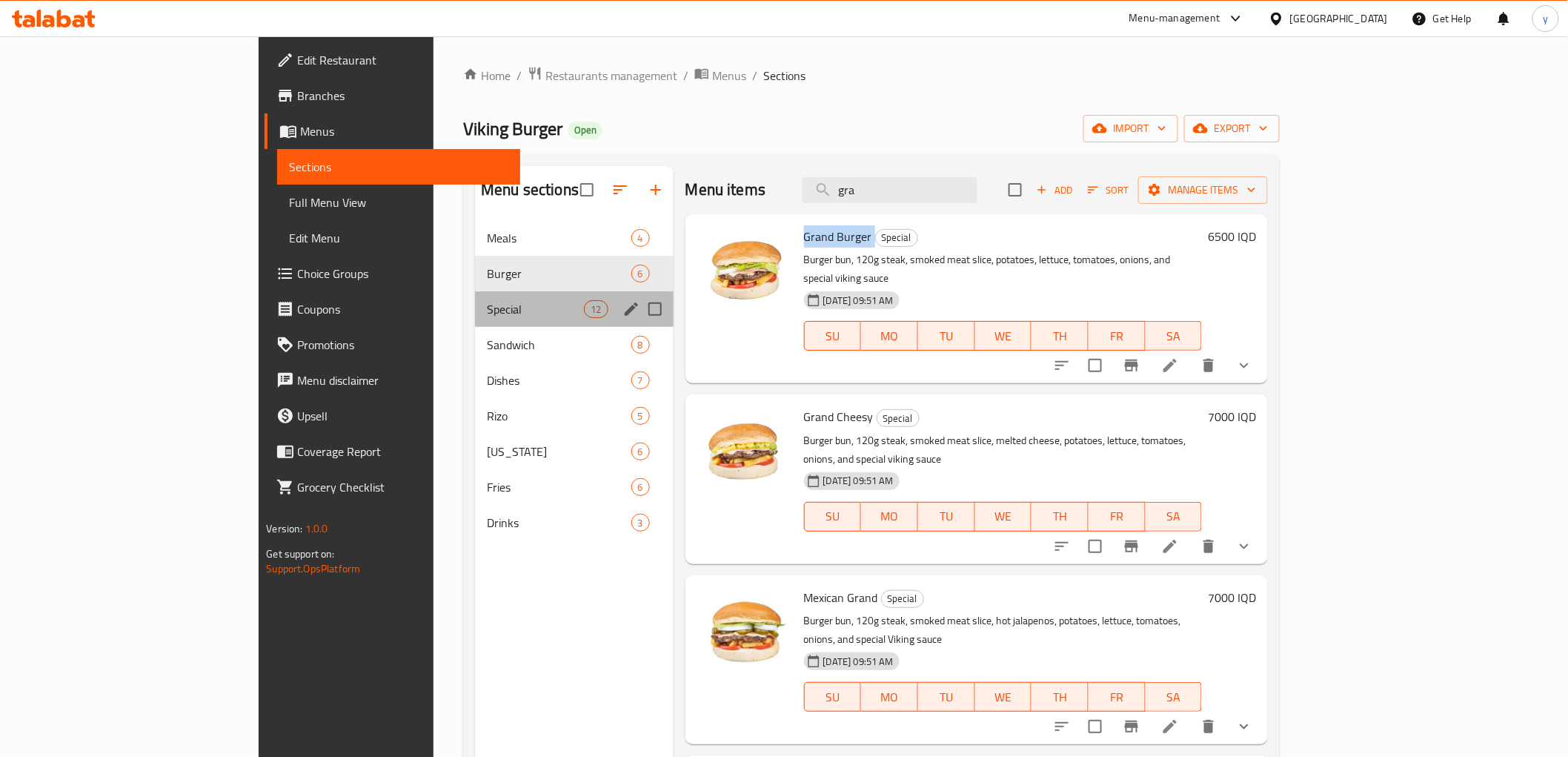
click at [475, 299] on div "Special 12" at bounding box center [574, 308] width 198 height 35
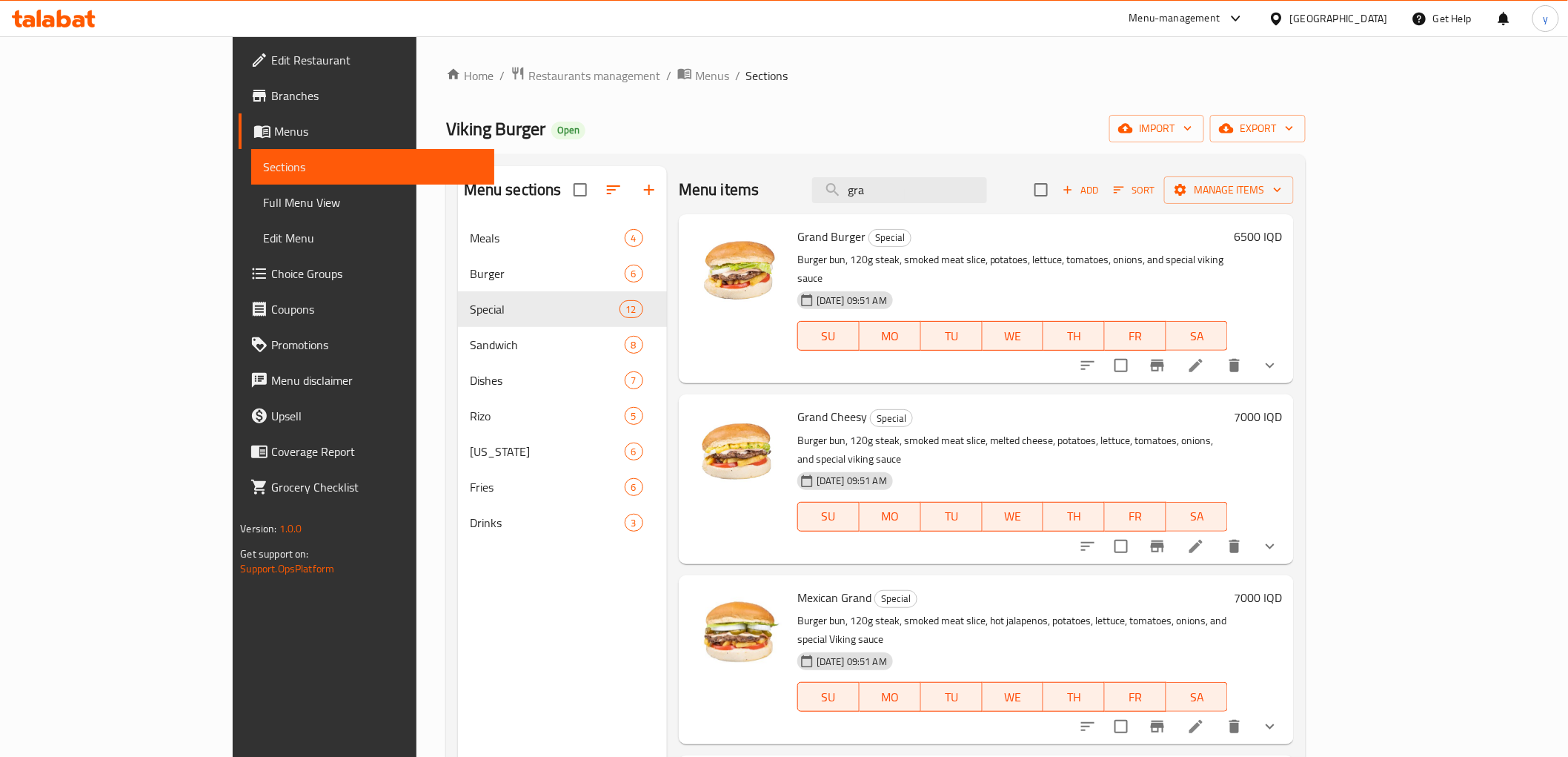
click at [965, 203] on div "Menu items gra Add Sort Manage items" at bounding box center [986, 190] width 615 height 48
click at [973, 188] on input "gra" at bounding box center [899, 189] width 175 height 26
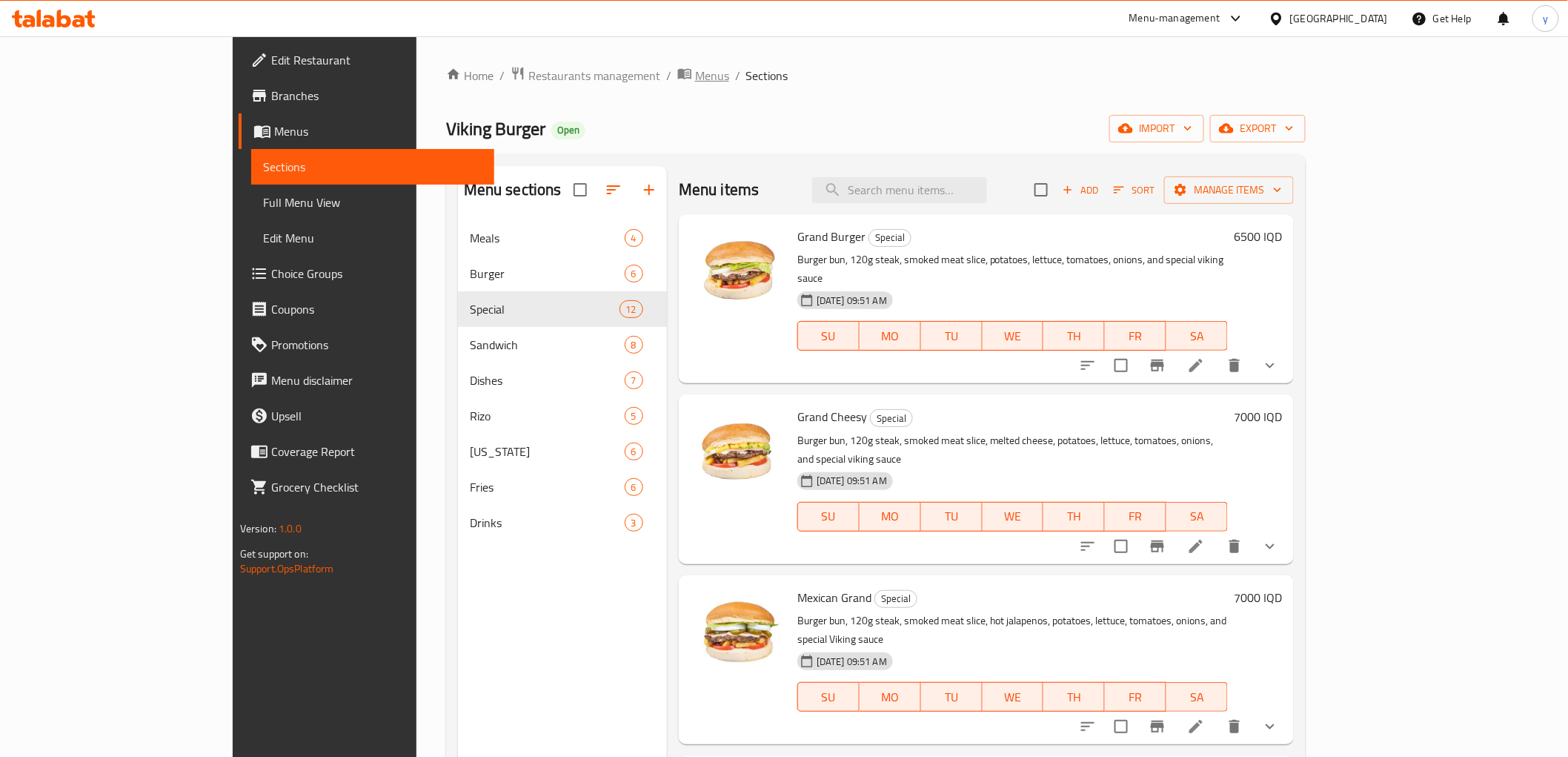
click at [696, 69] on span "Menus" at bounding box center [713, 76] width 34 height 18
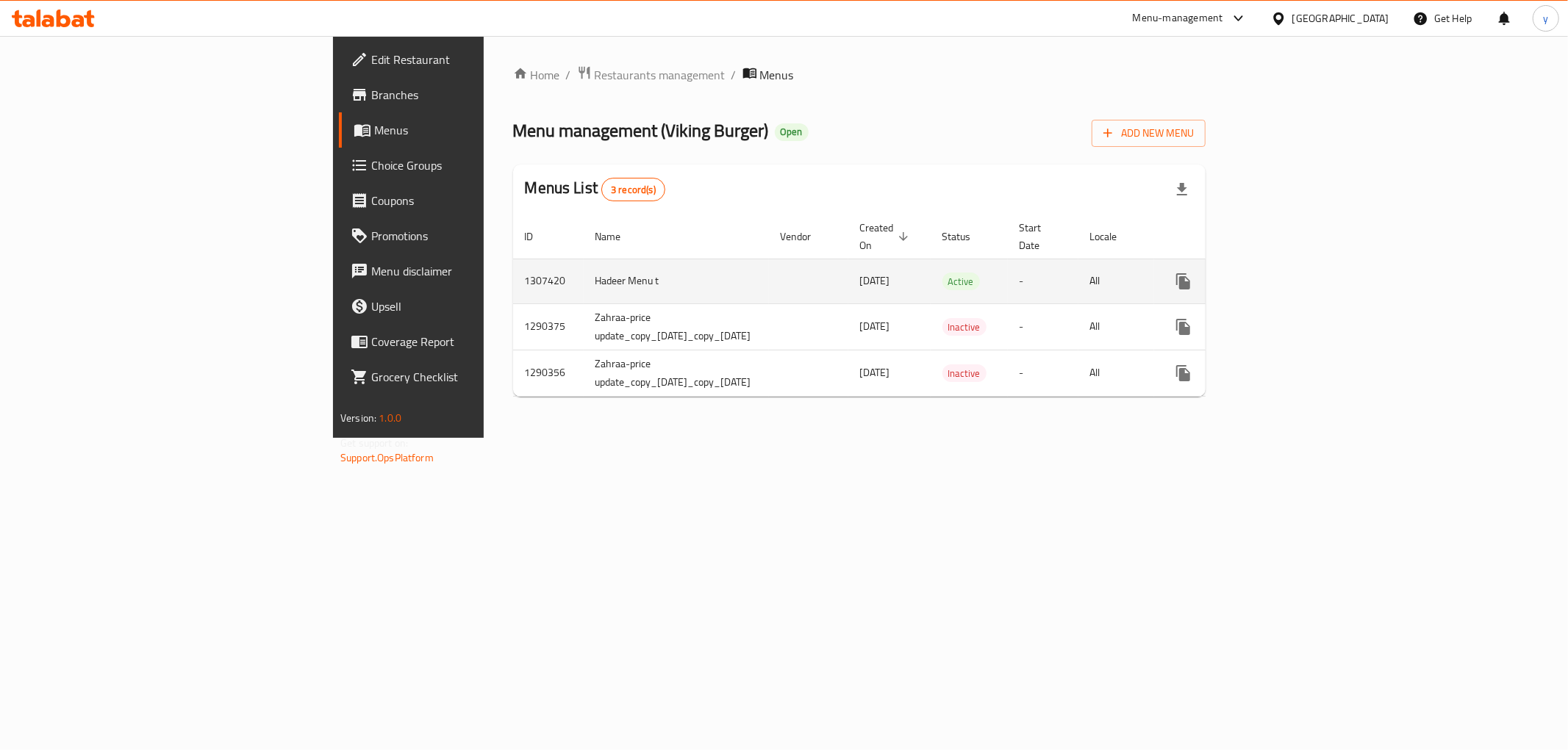
click at [1079, 265] on td "-" at bounding box center [1042, 281] width 70 height 45
click at [1190, 273] on icon "more" at bounding box center [1183, 281] width 14 height 16
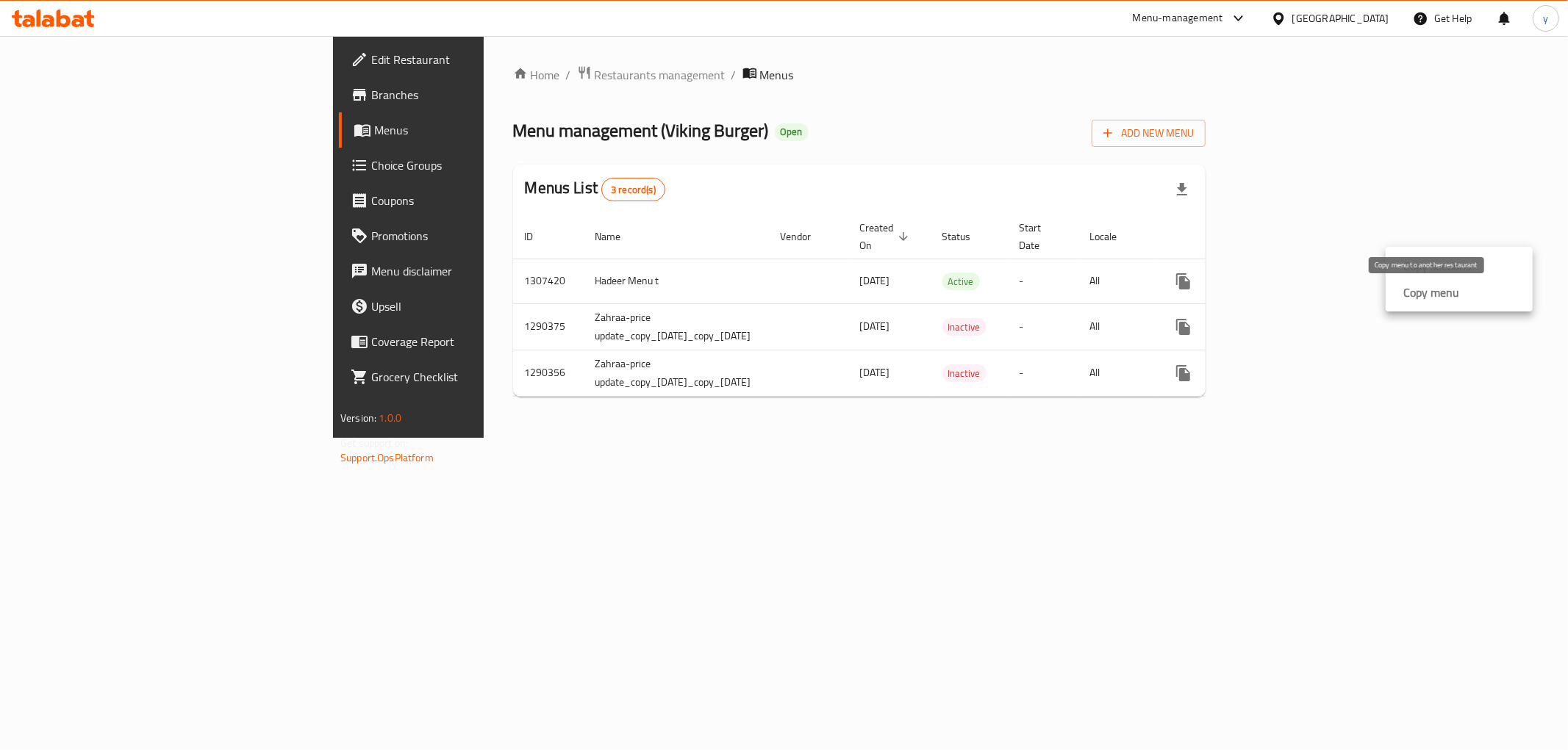
click at [1414, 291] on strong "Copy menu" at bounding box center [1430, 292] width 56 height 18
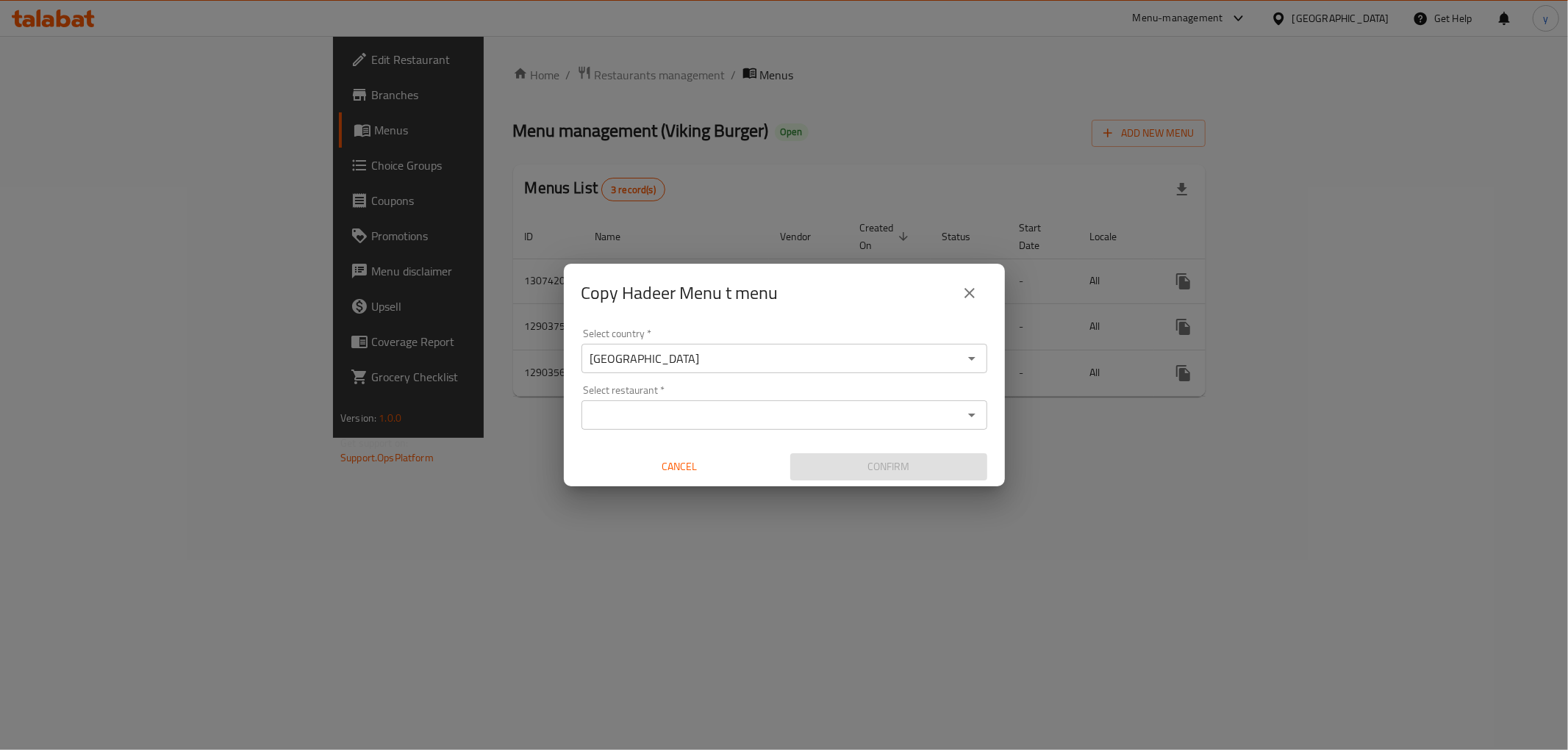
click at [700, 421] on input "Select restaurant   *" at bounding box center [771, 415] width 373 height 21
paste input "698172"
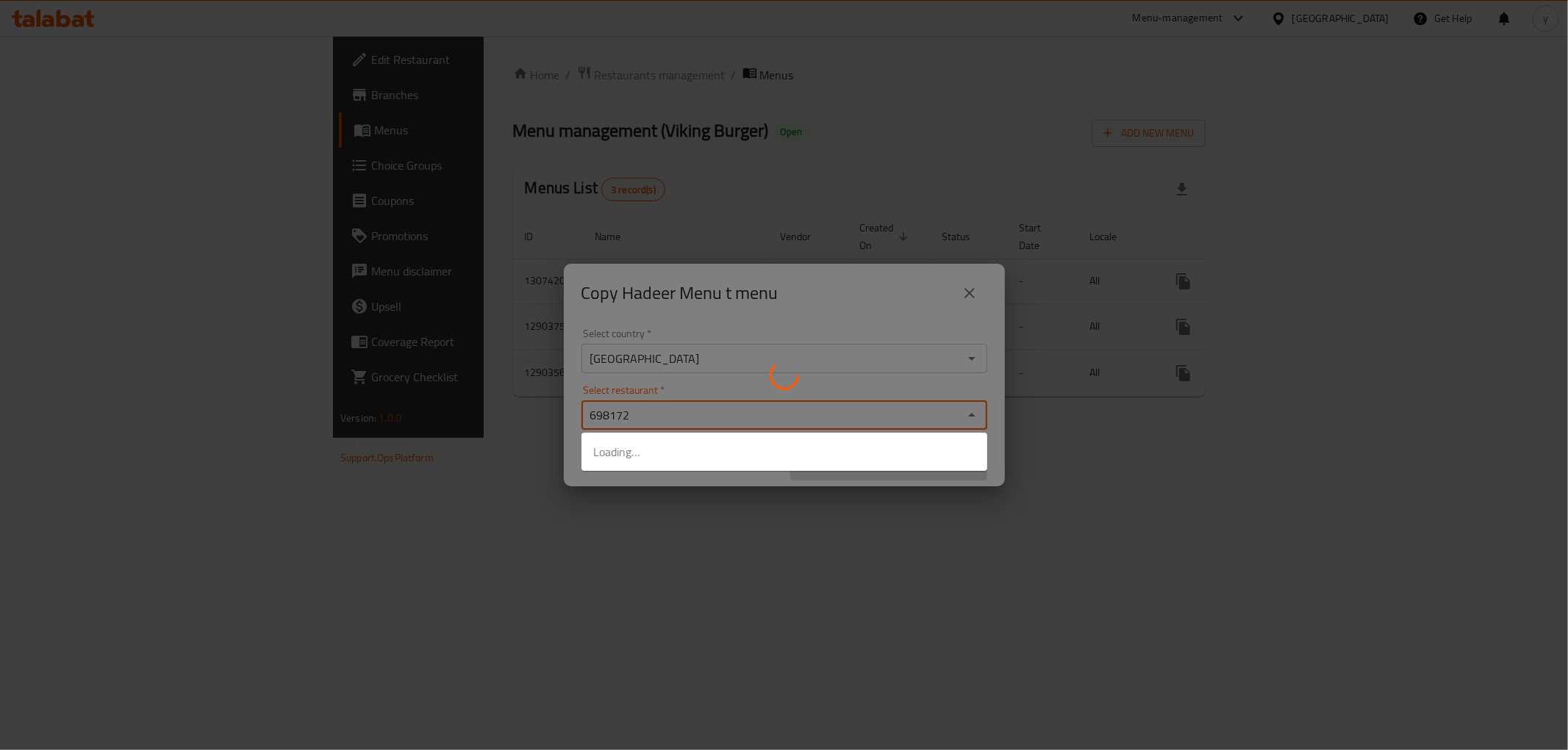
type input "698172"
click at [688, 495] on div at bounding box center [784, 375] width 1568 height 750
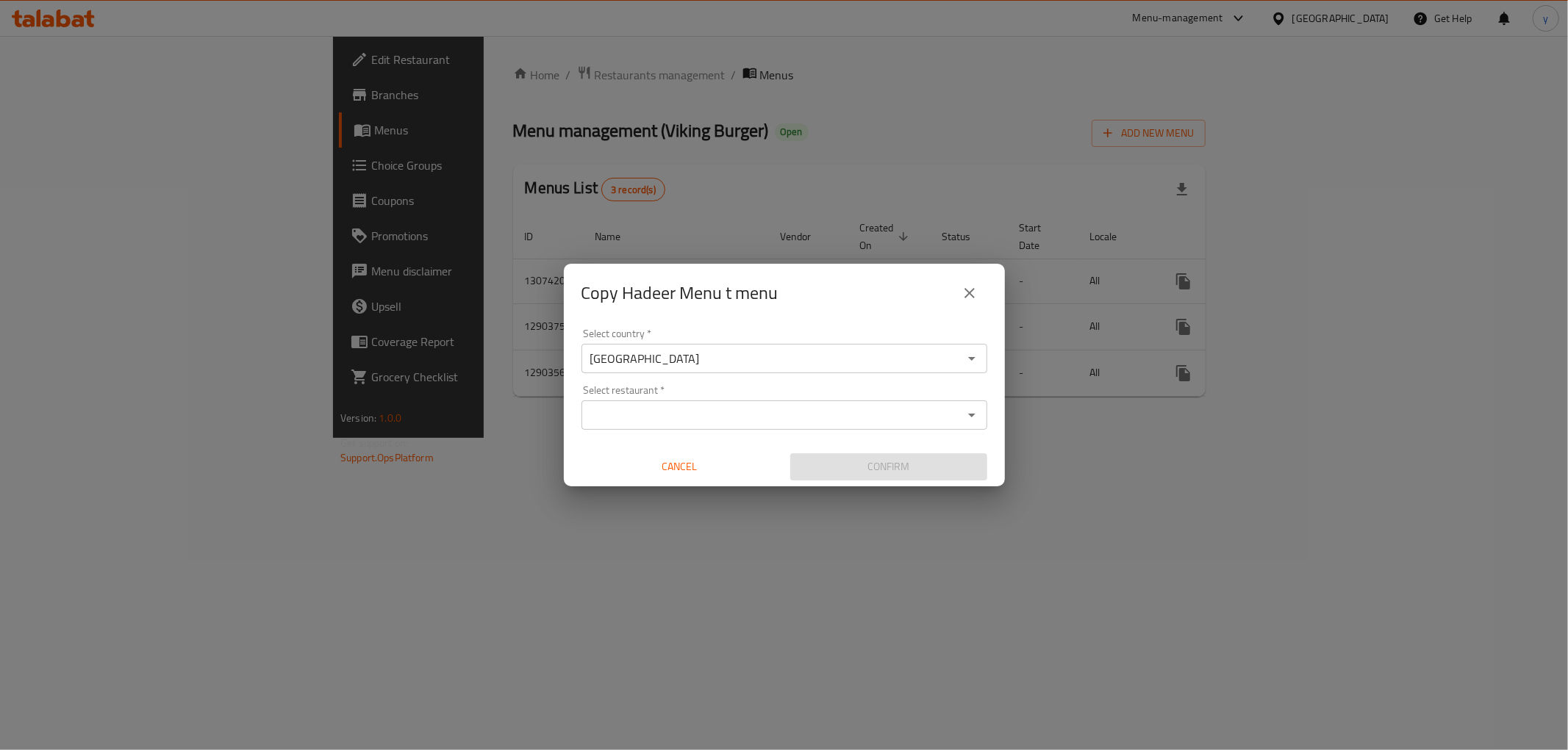
click at [847, 415] on input "Select restaurant   *" at bounding box center [771, 415] width 373 height 21
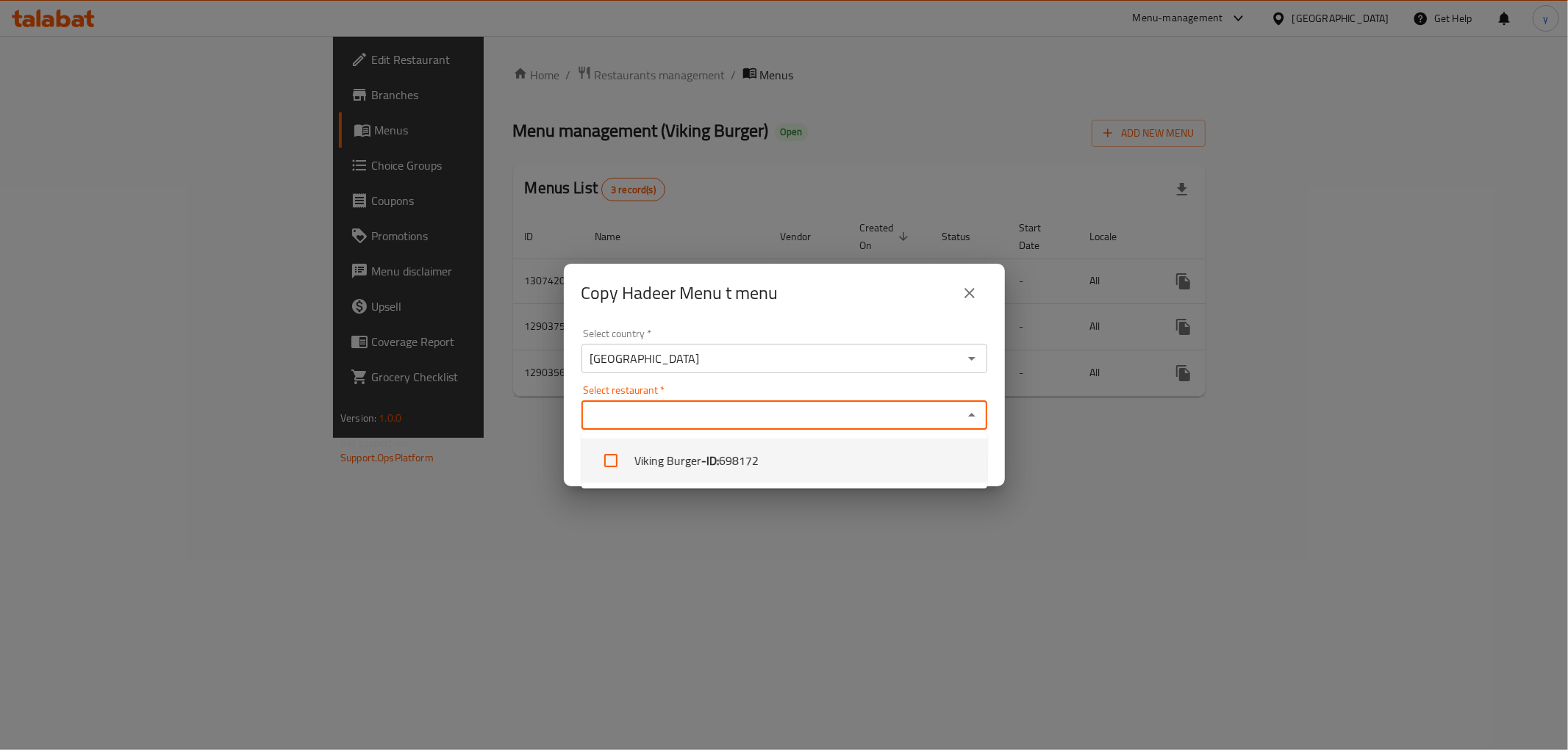
click at [813, 444] on li "Viking Burger - ID: 698172" at bounding box center [784, 461] width 406 height 44
checkbox input "true"
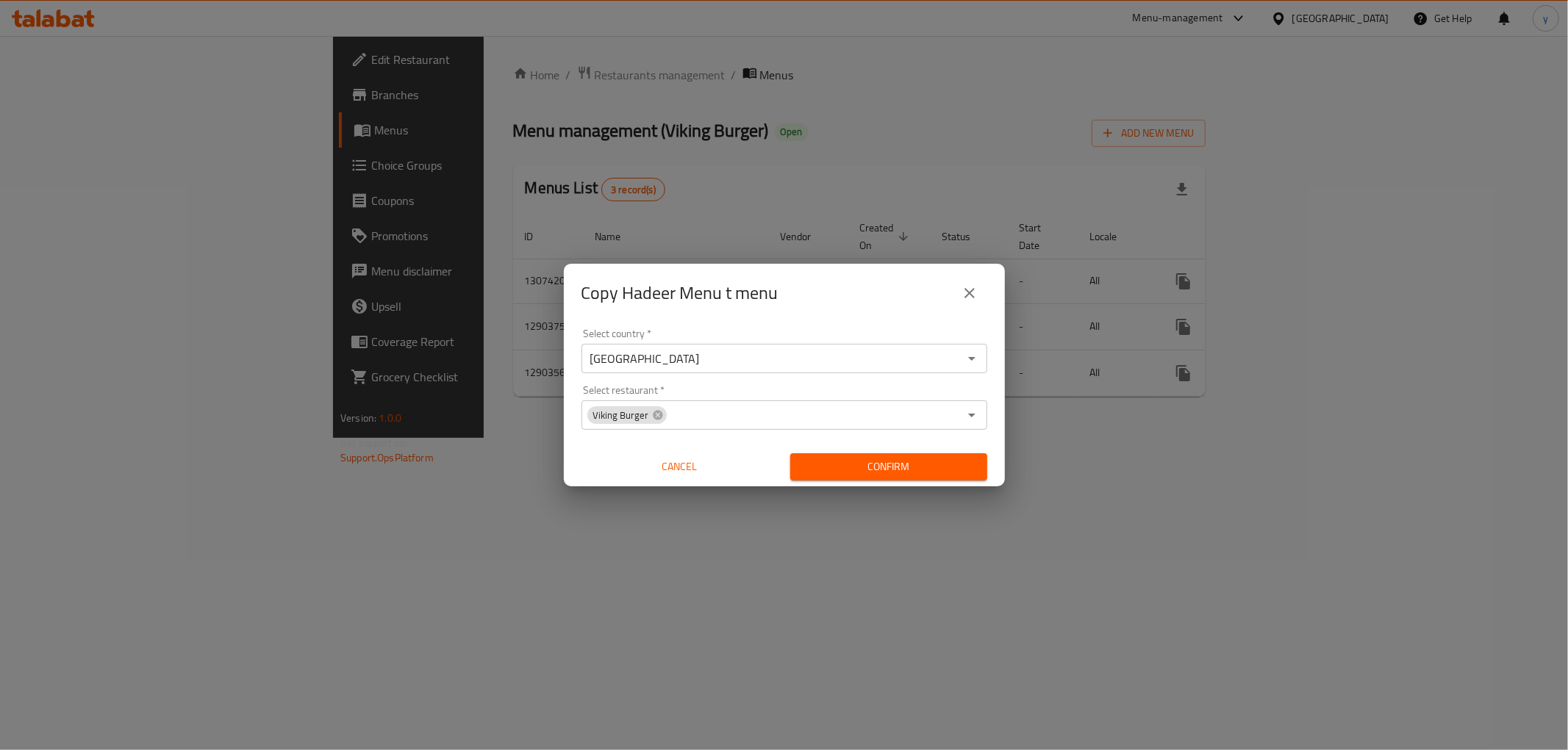
click at [828, 466] on span "Confirm" at bounding box center [888, 466] width 174 height 18
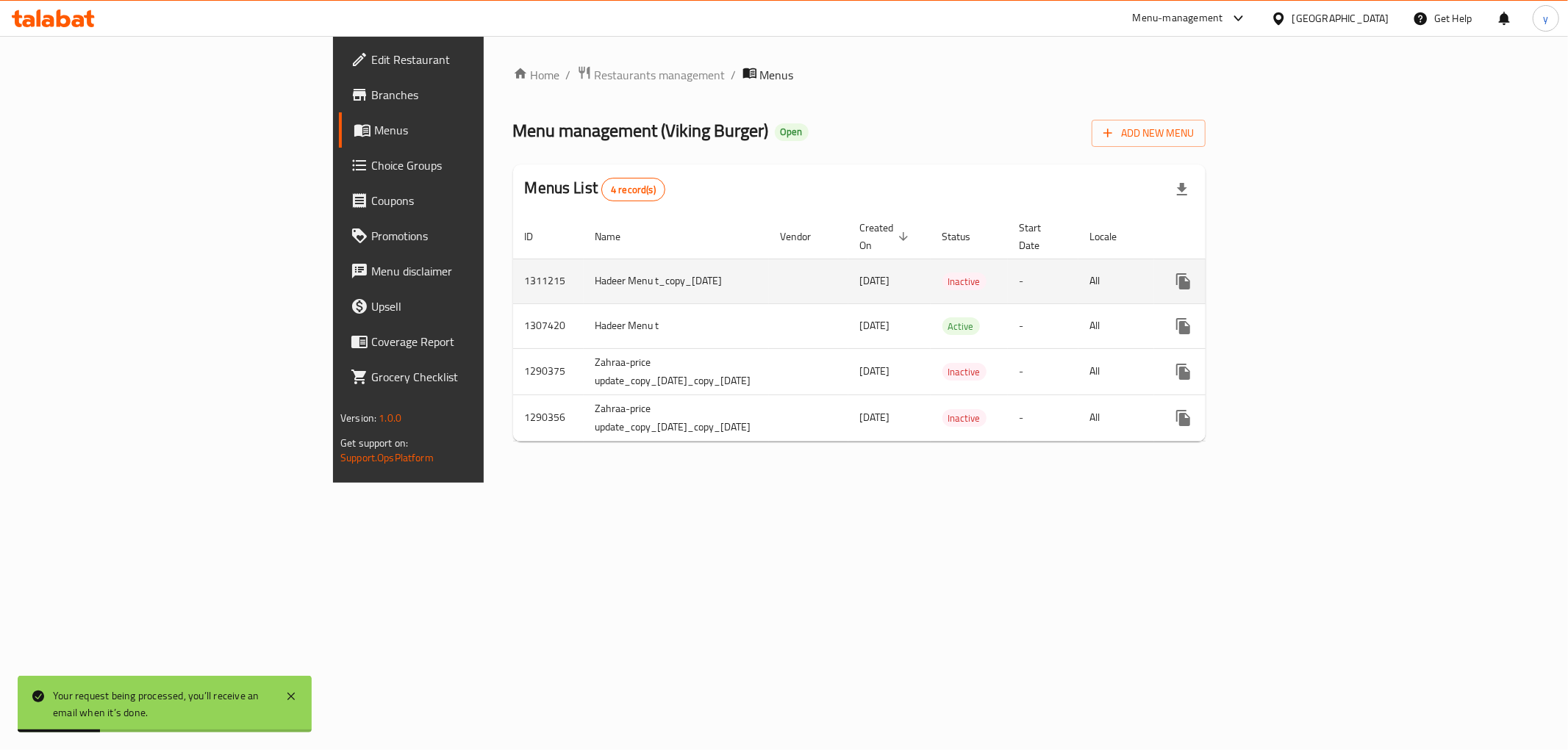
click at [1307, 264] on link "enhanced table" at bounding box center [1288, 281] width 35 height 35
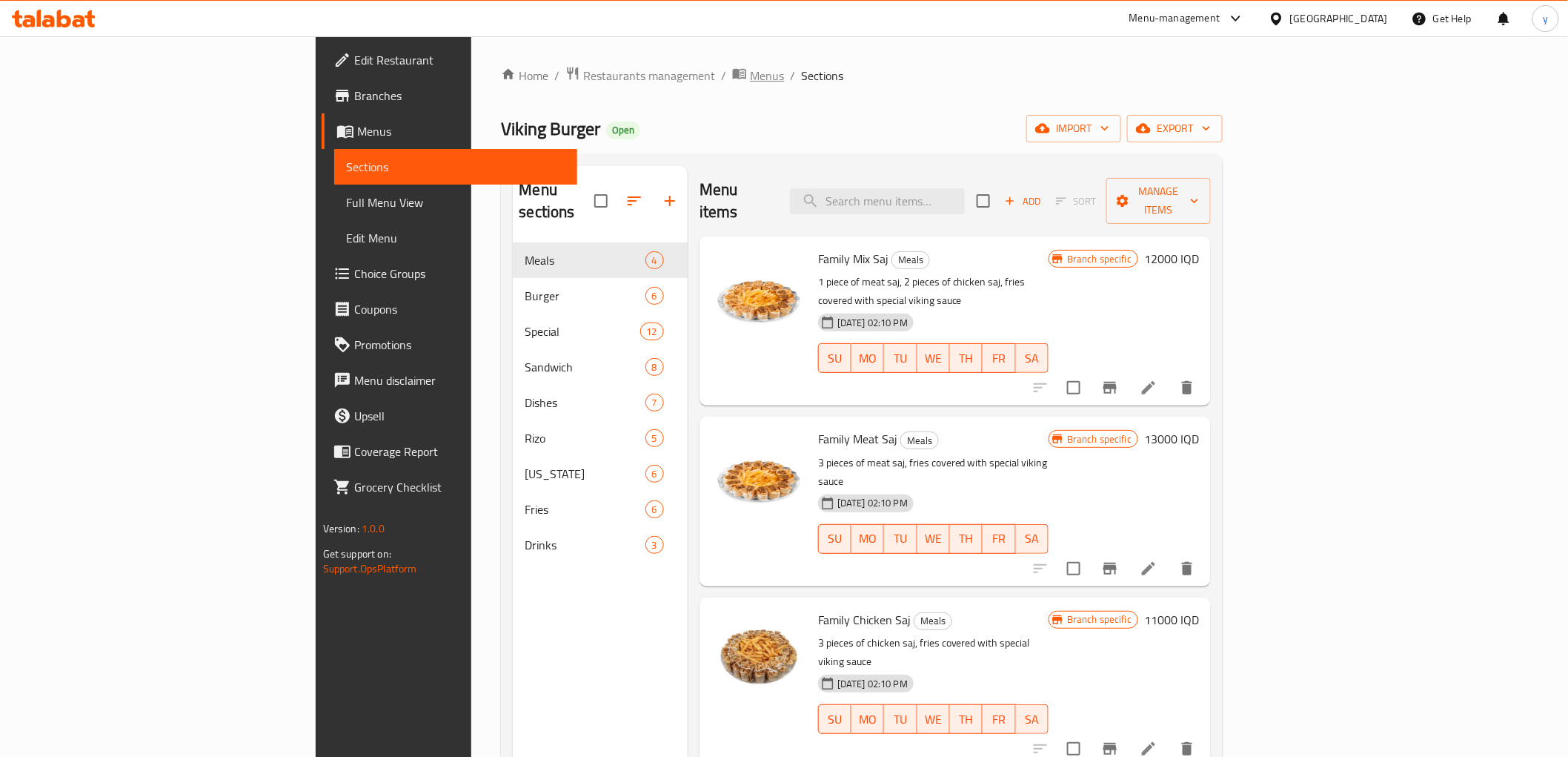
click at [750, 82] on span "Menus" at bounding box center [767, 76] width 34 height 18
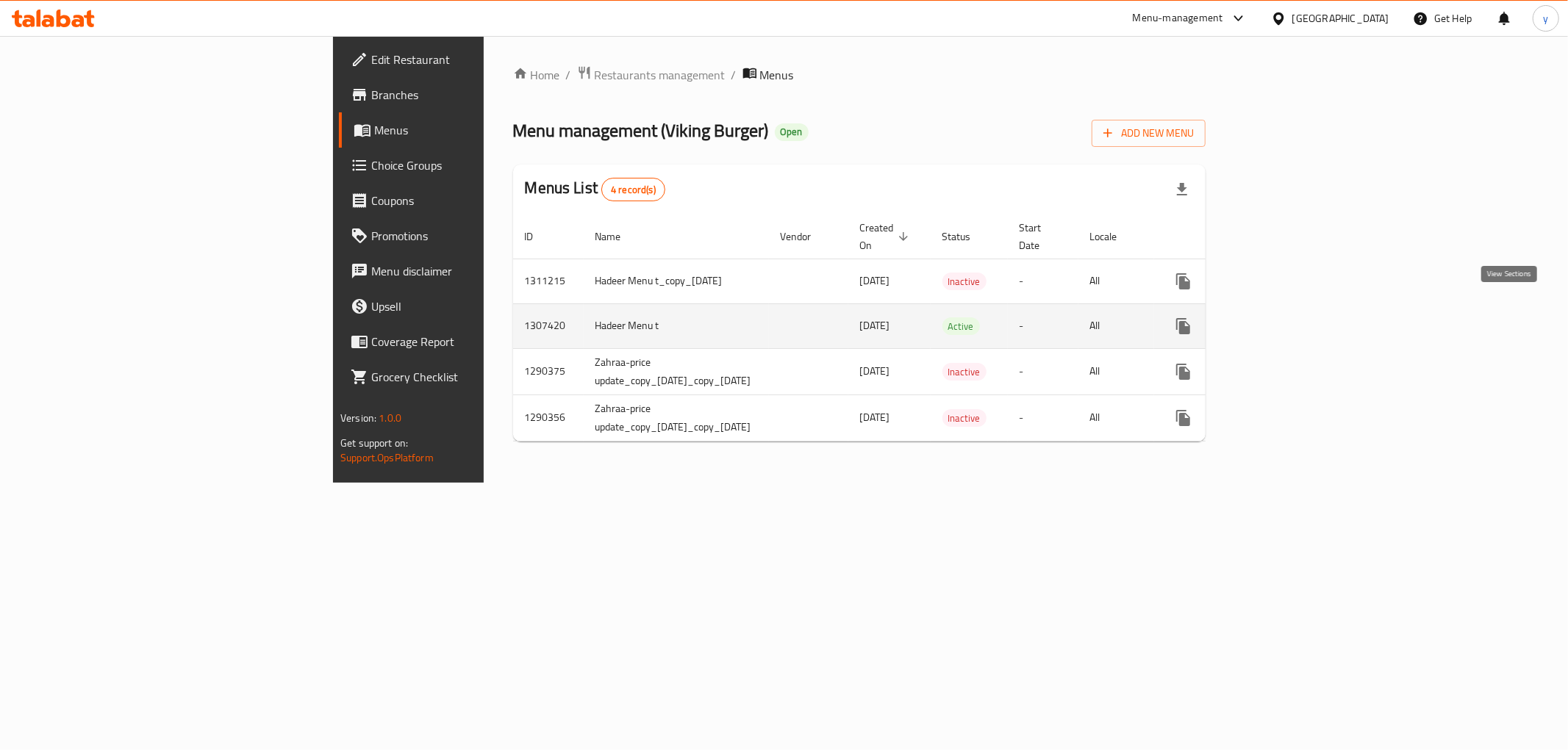
click at [1307, 308] on link "enhanced table" at bounding box center [1288, 325] width 35 height 35
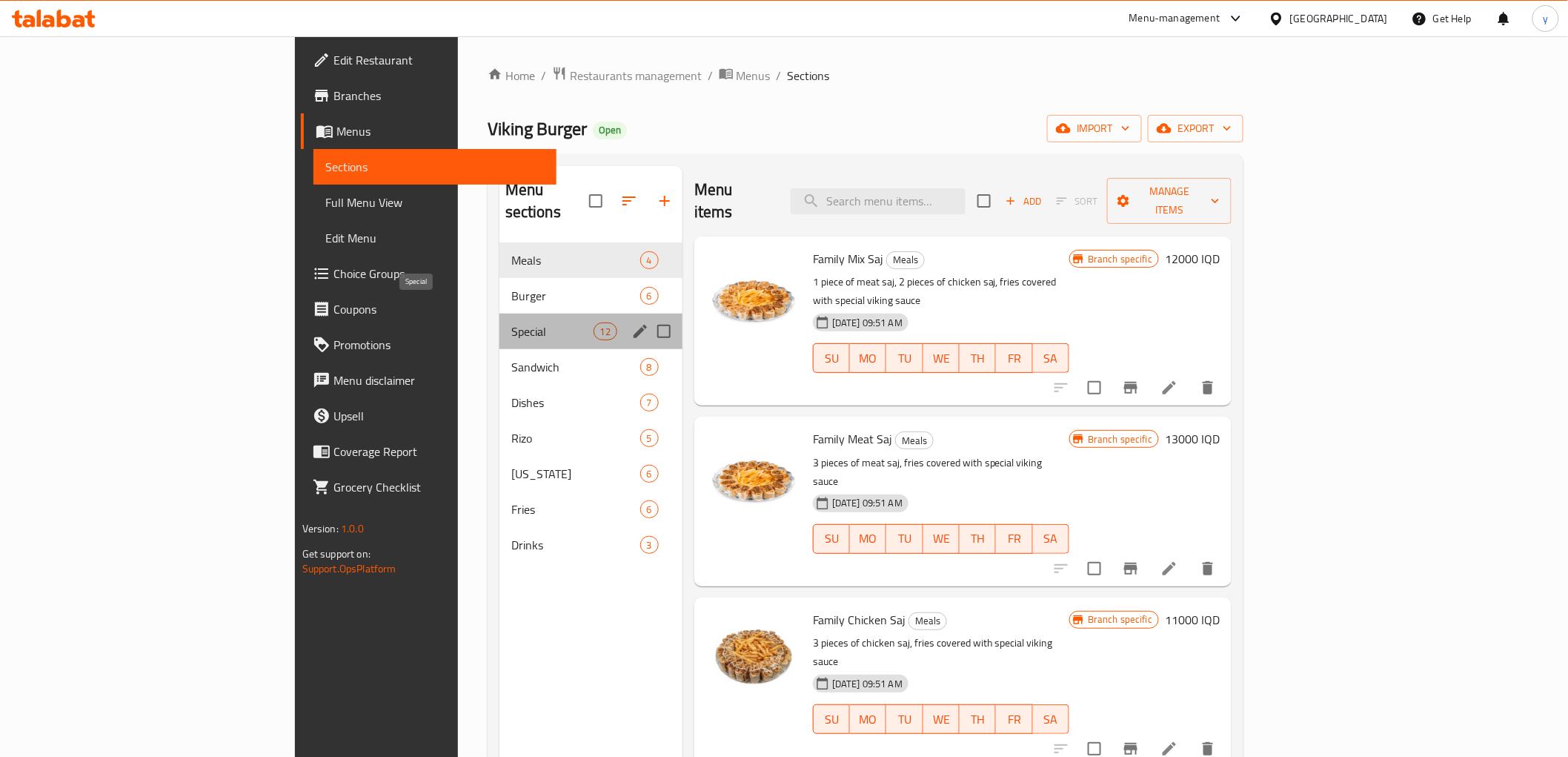
click at [512, 323] on span "Special" at bounding box center [553, 331] width 82 height 18
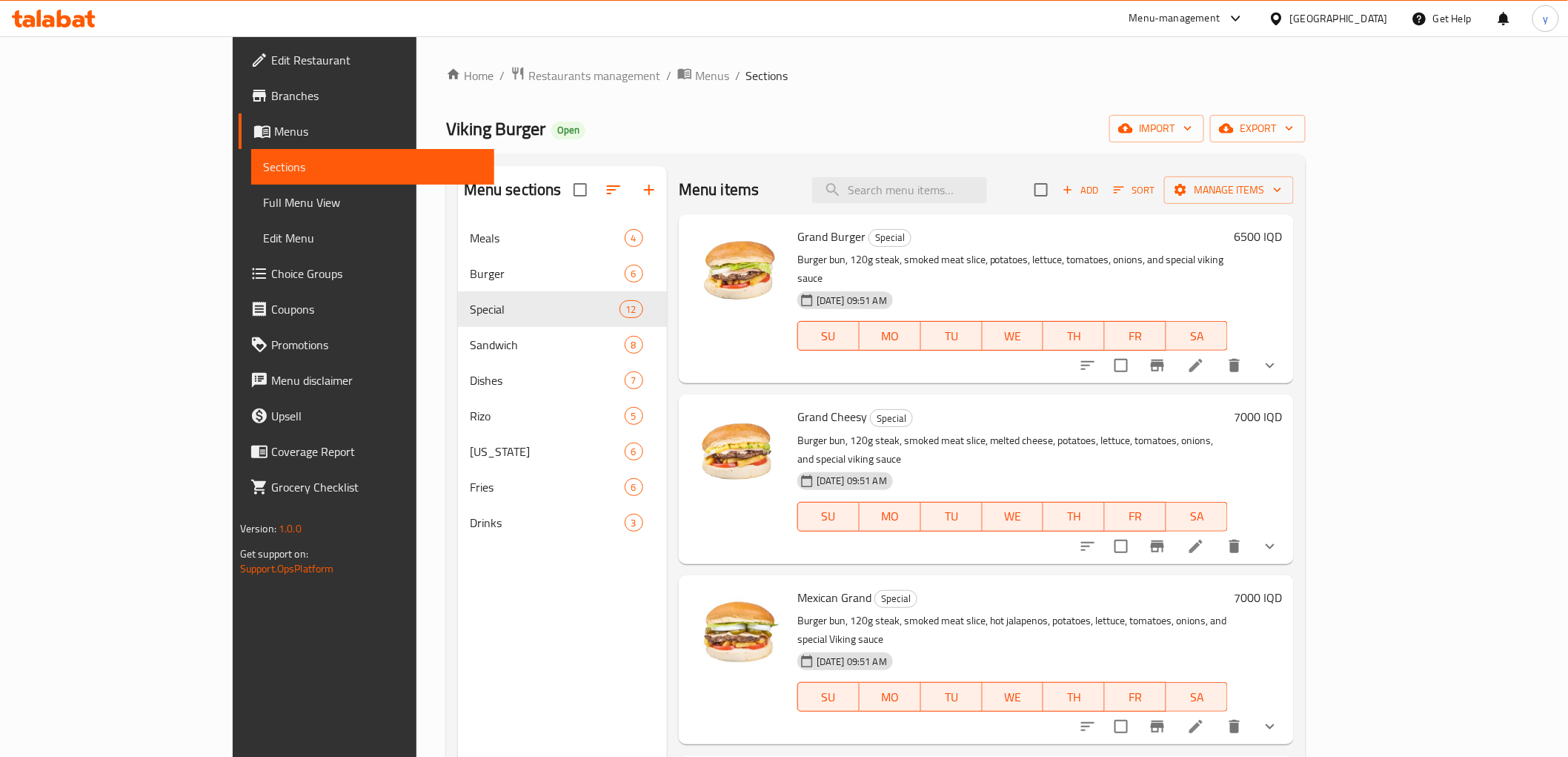
click at [1282, 240] on h6 "6500 IQD" at bounding box center [1258, 236] width 48 height 21
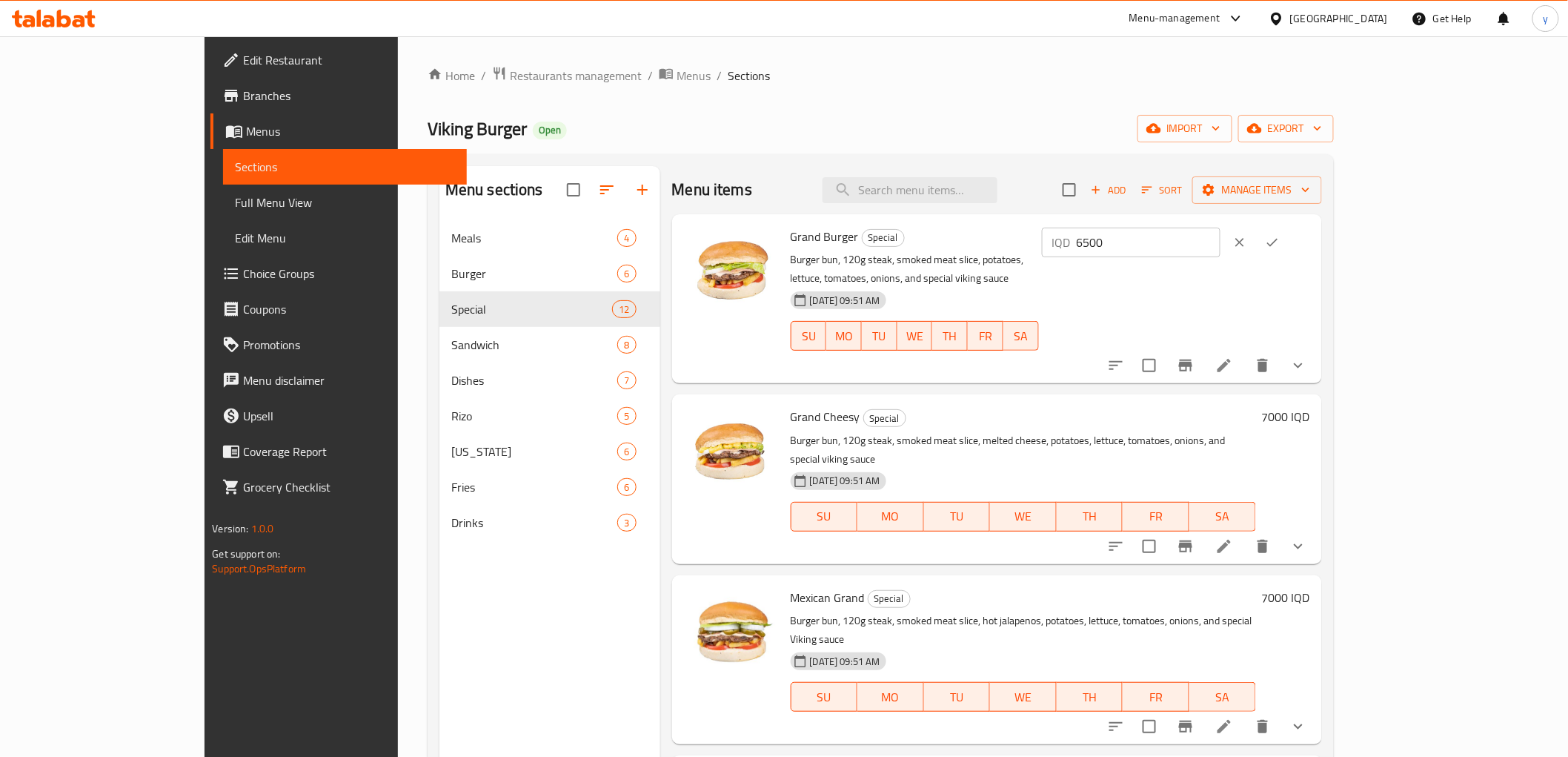
click at [1256, 242] on button "clear" at bounding box center [1240, 242] width 33 height 33
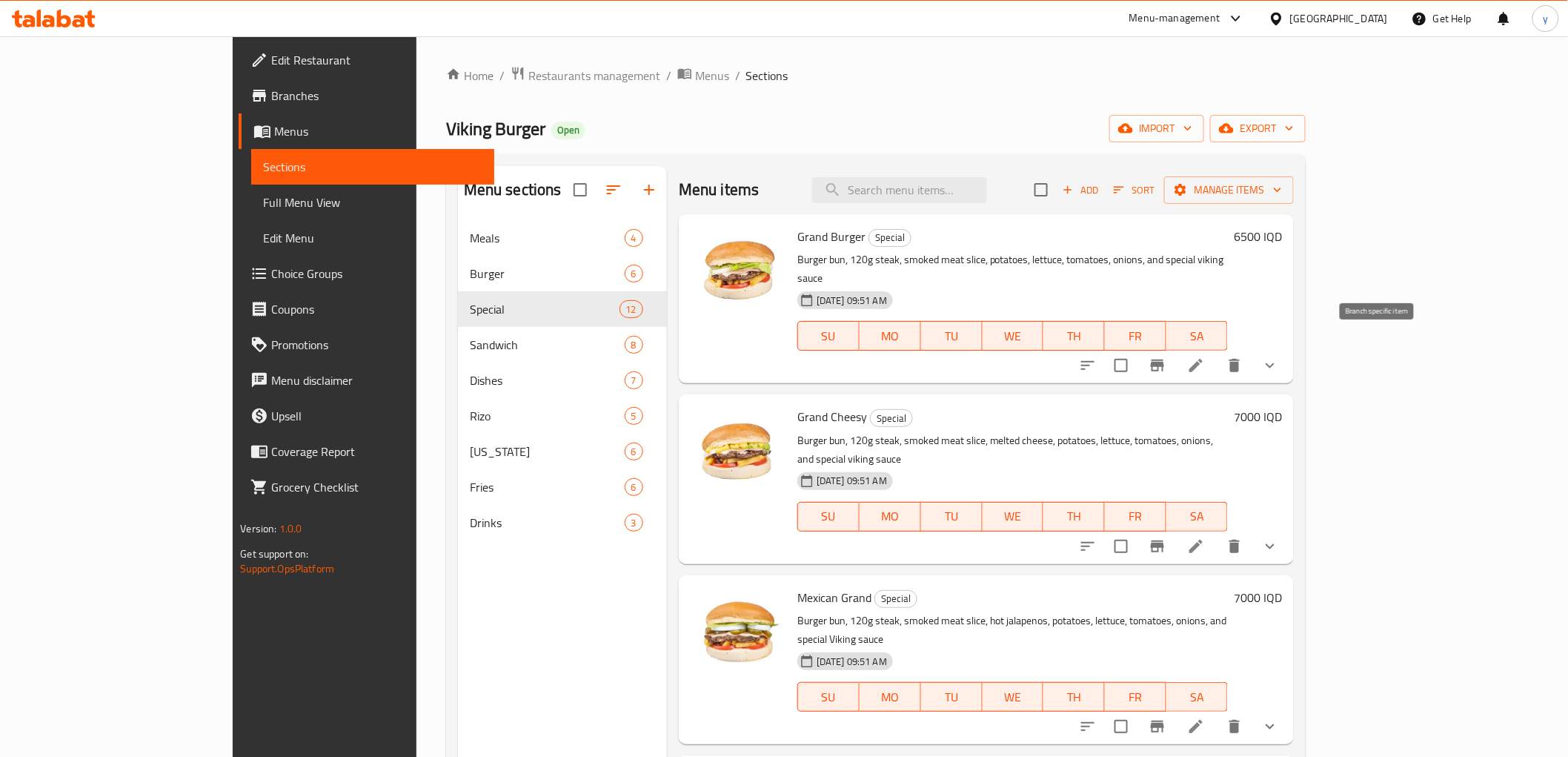
click at [1166, 357] on icon "Branch-specific-item" at bounding box center [1158, 366] width 18 height 18
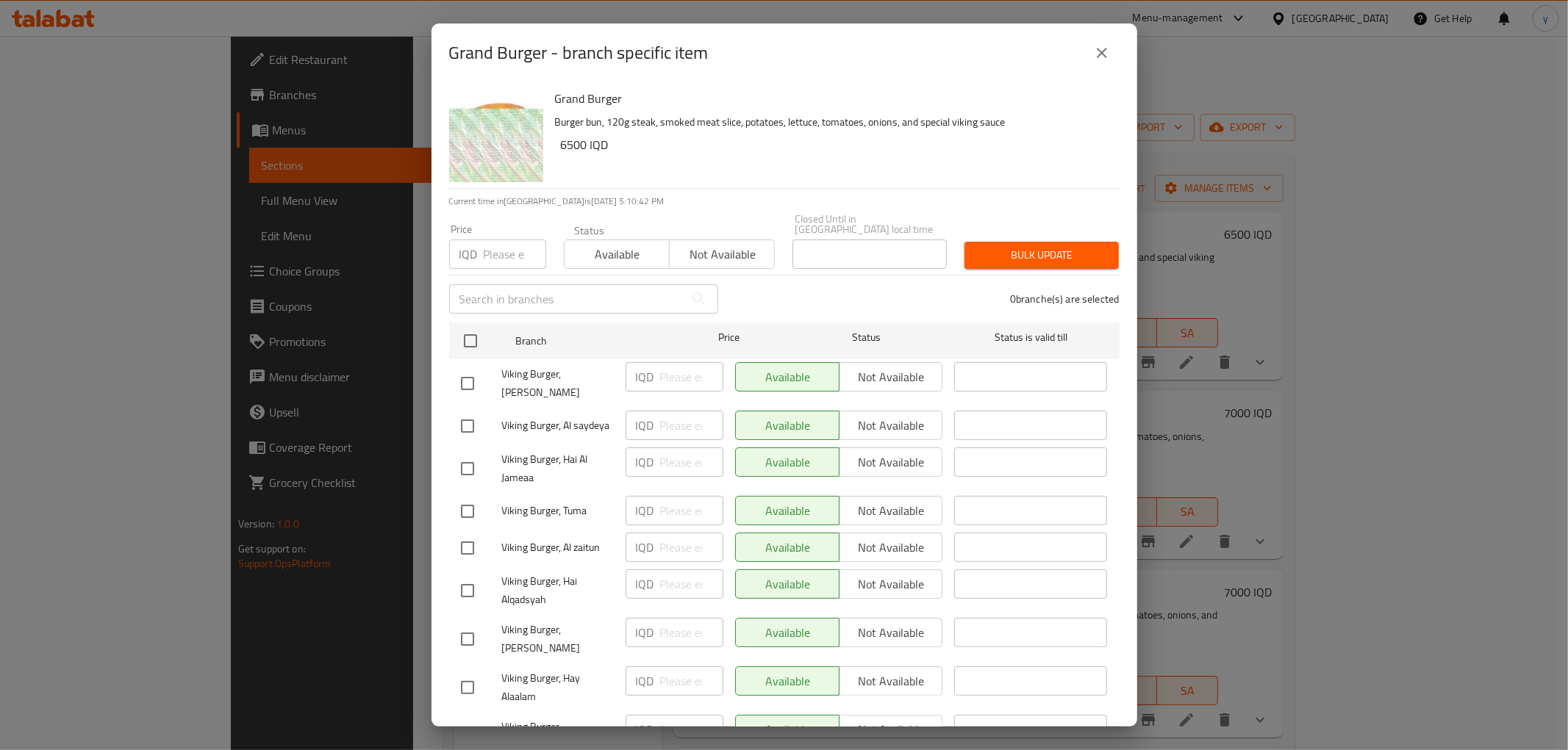
click at [1091, 48] on button "close" at bounding box center [1101, 52] width 35 height 35
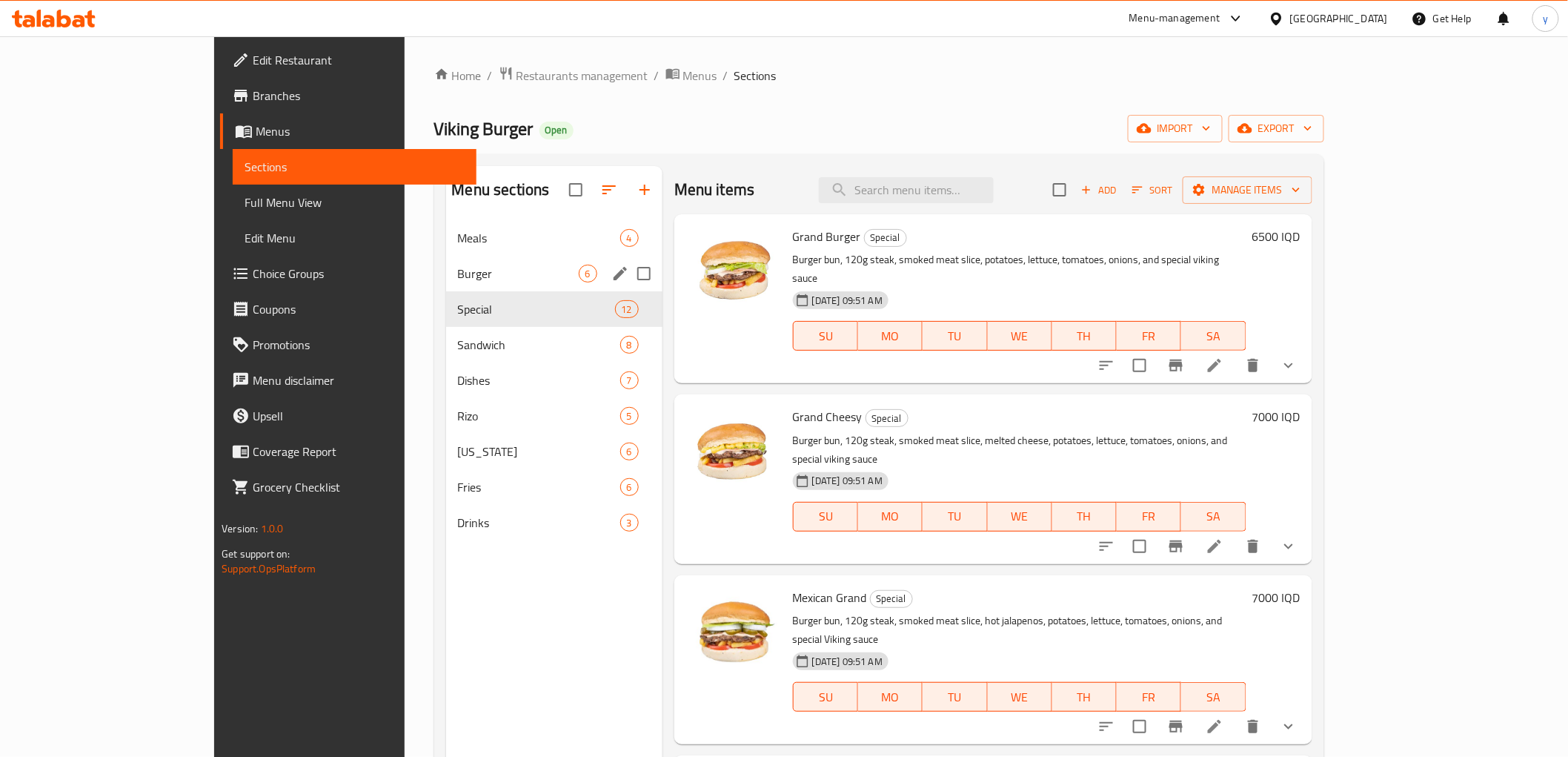
click at [458, 273] on span "Burger" at bounding box center [519, 274] width 121 height 18
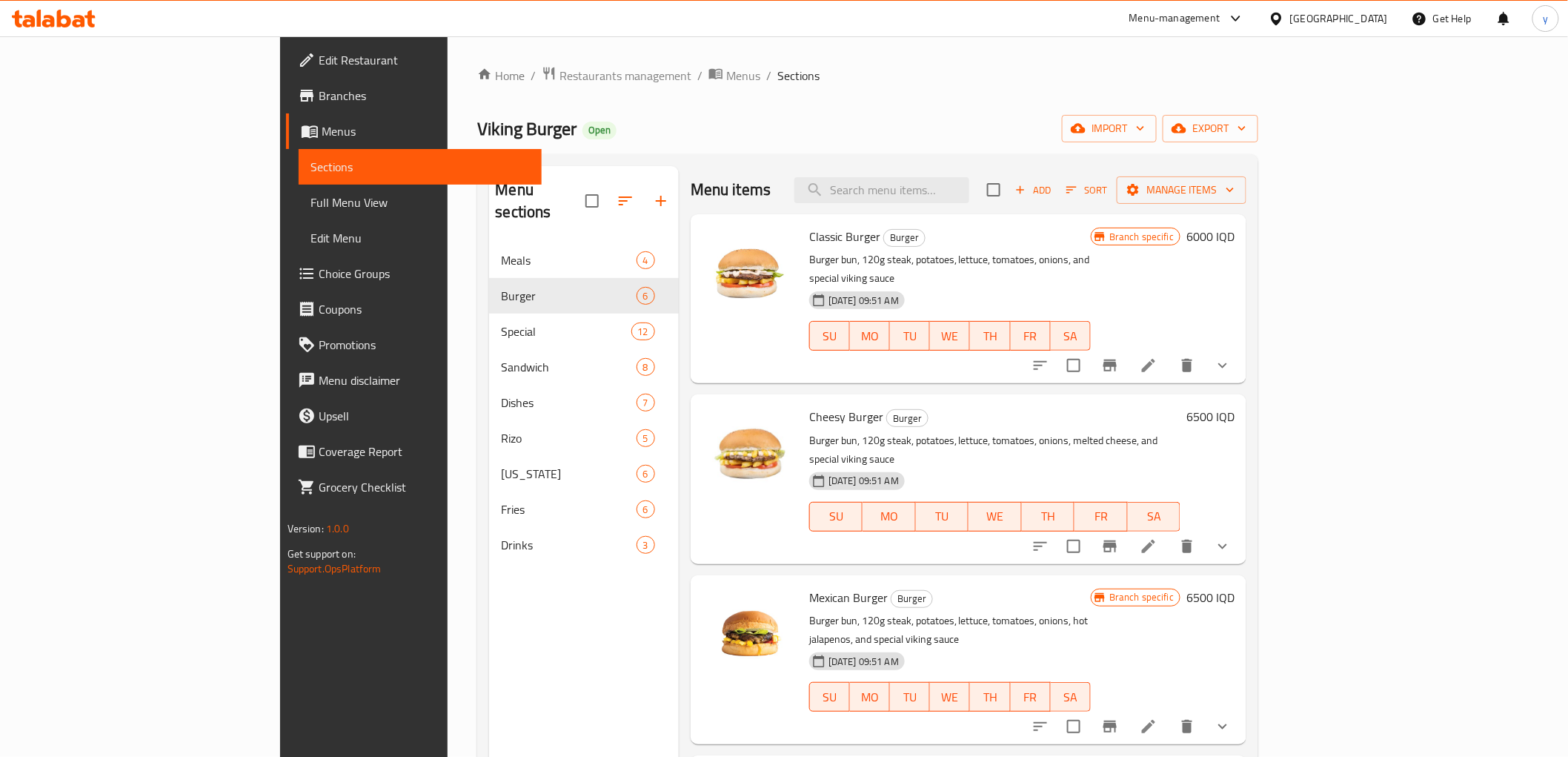
click at [1128, 347] on button "Branch-specific-item" at bounding box center [1110, 365] width 35 height 35
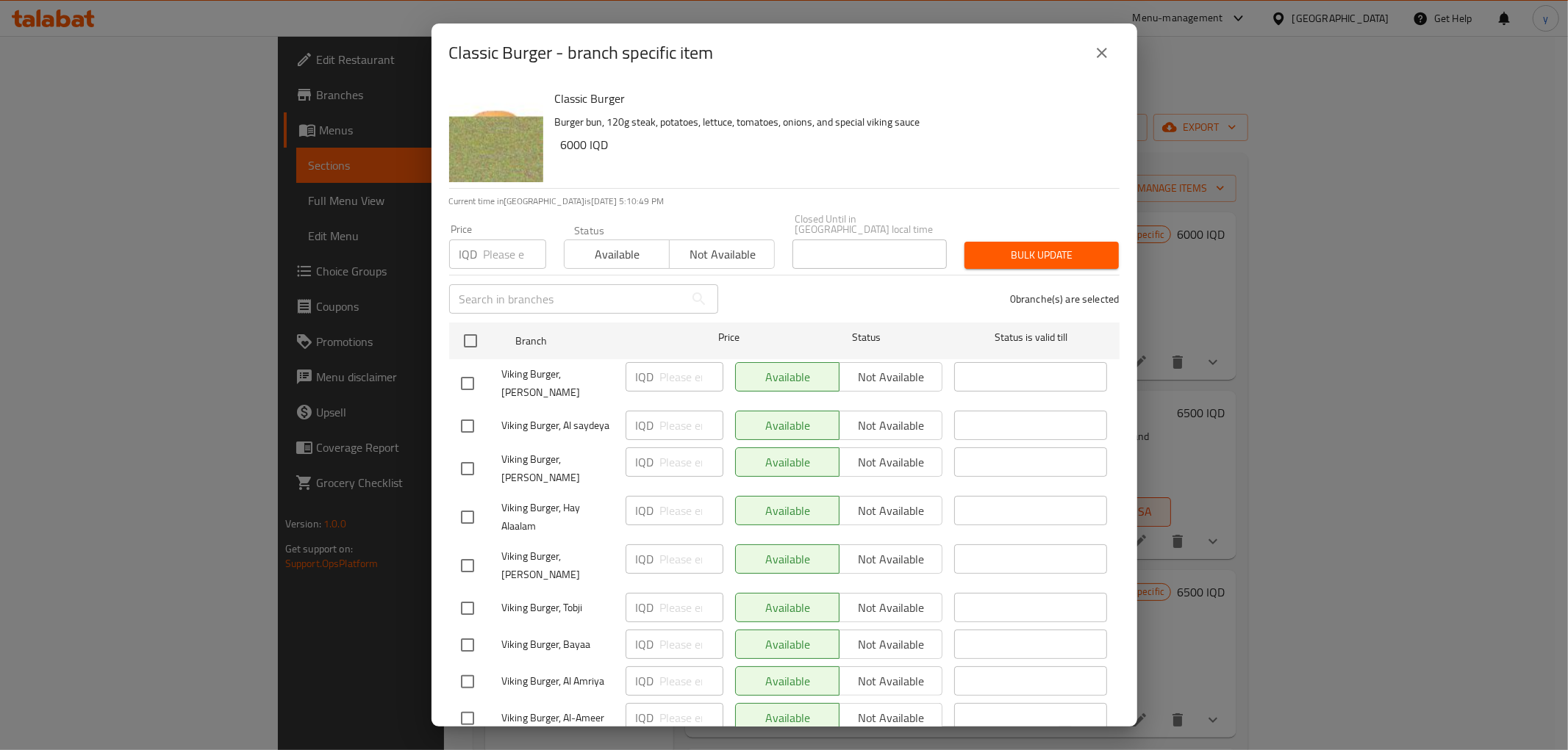
click at [1111, 57] on button "close" at bounding box center [1101, 52] width 35 height 35
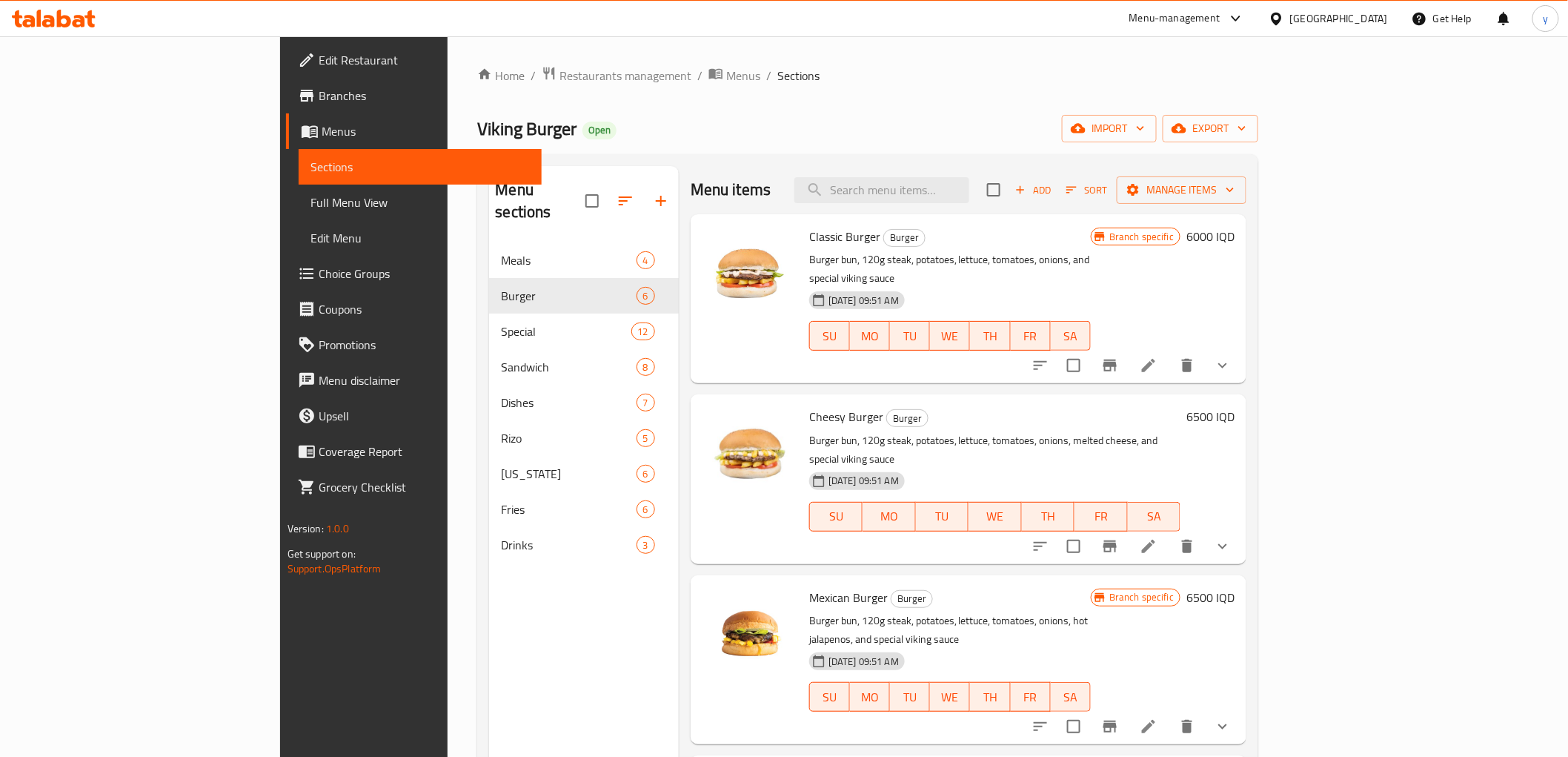
click at [1128, 347] on button "Branch-specific-item" at bounding box center [1110, 365] width 35 height 35
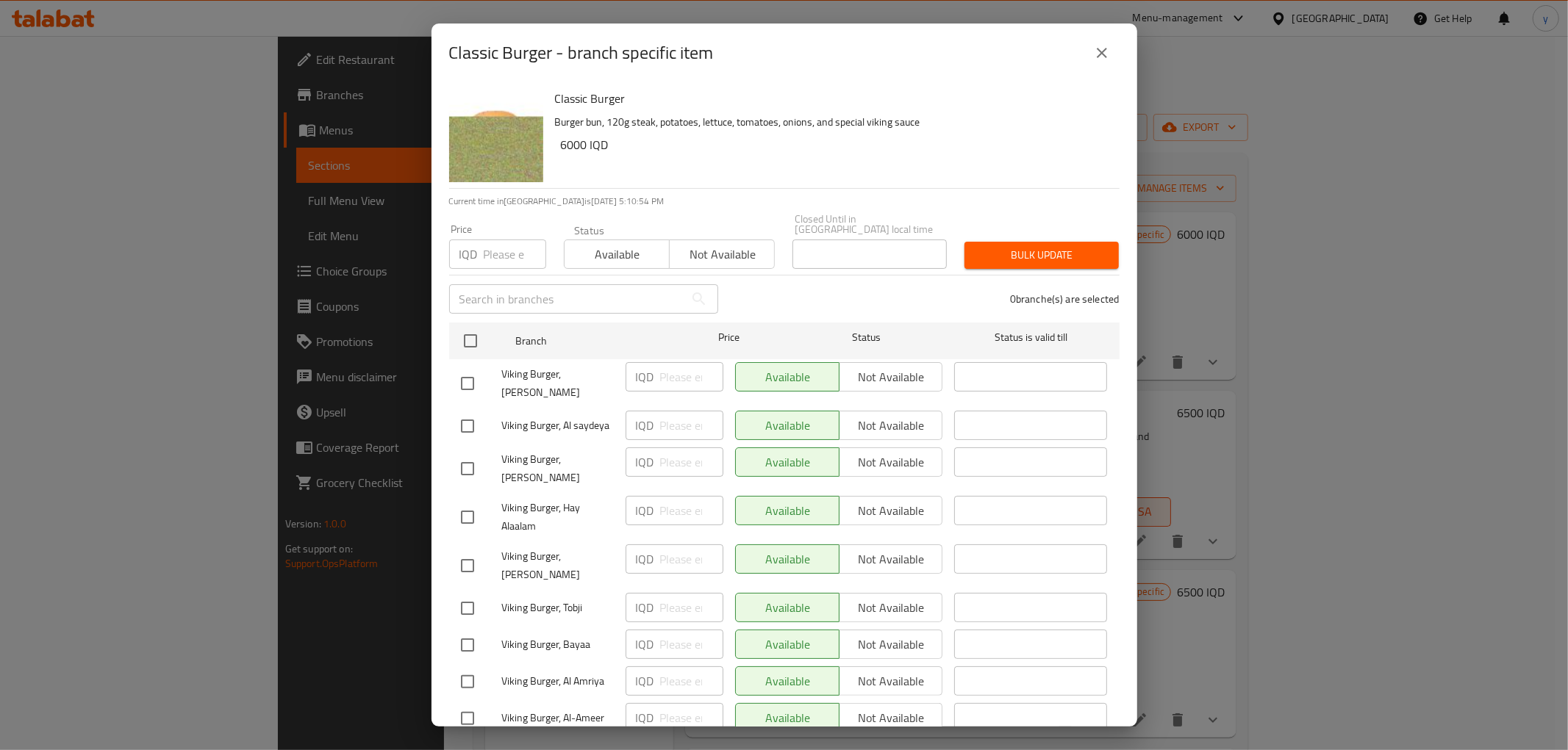
click at [1100, 59] on icon "close" at bounding box center [1101, 52] width 18 height 18
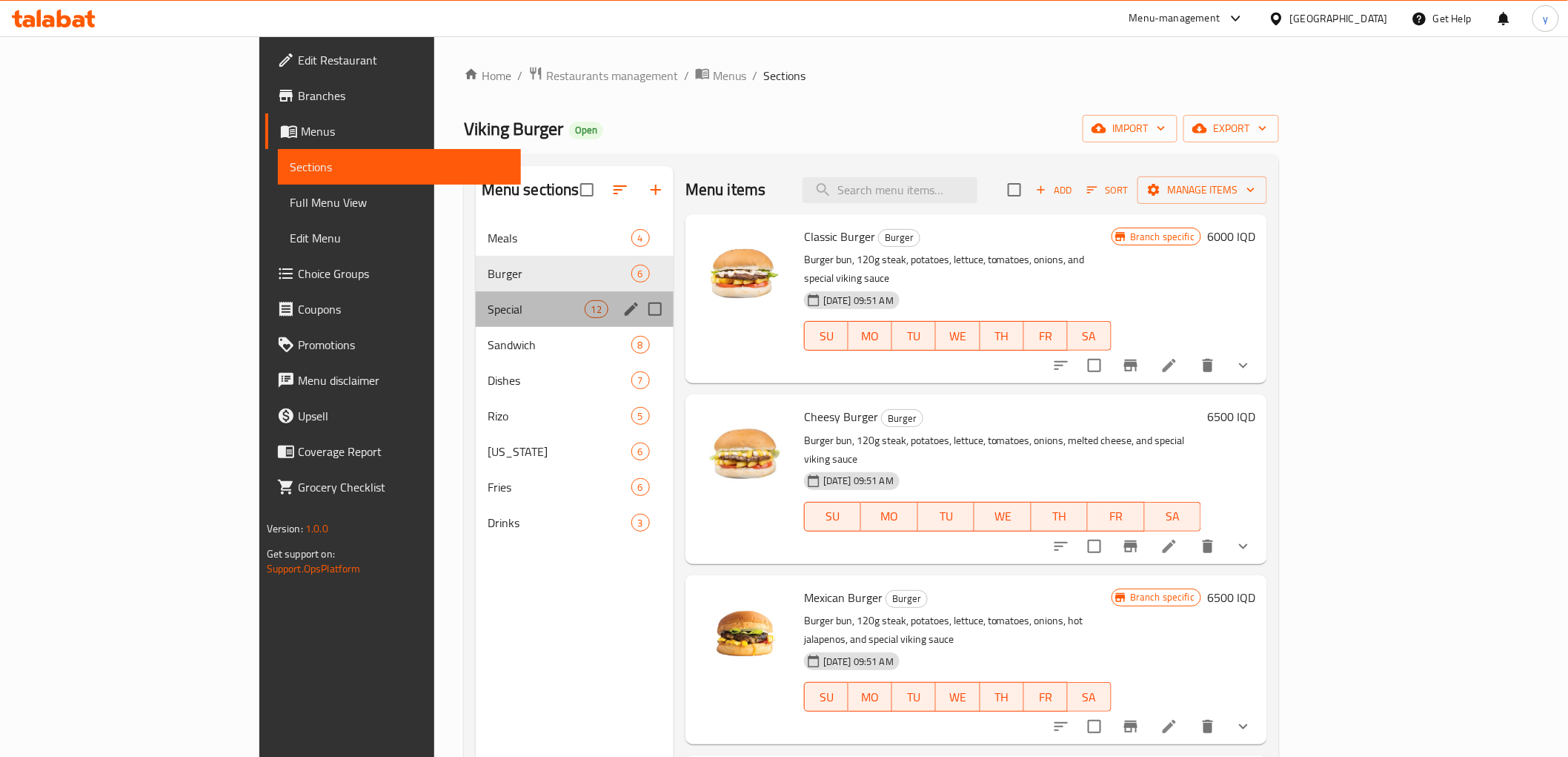
click at [475, 298] on div "Special 12" at bounding box center [574, 308] width 198 height 35
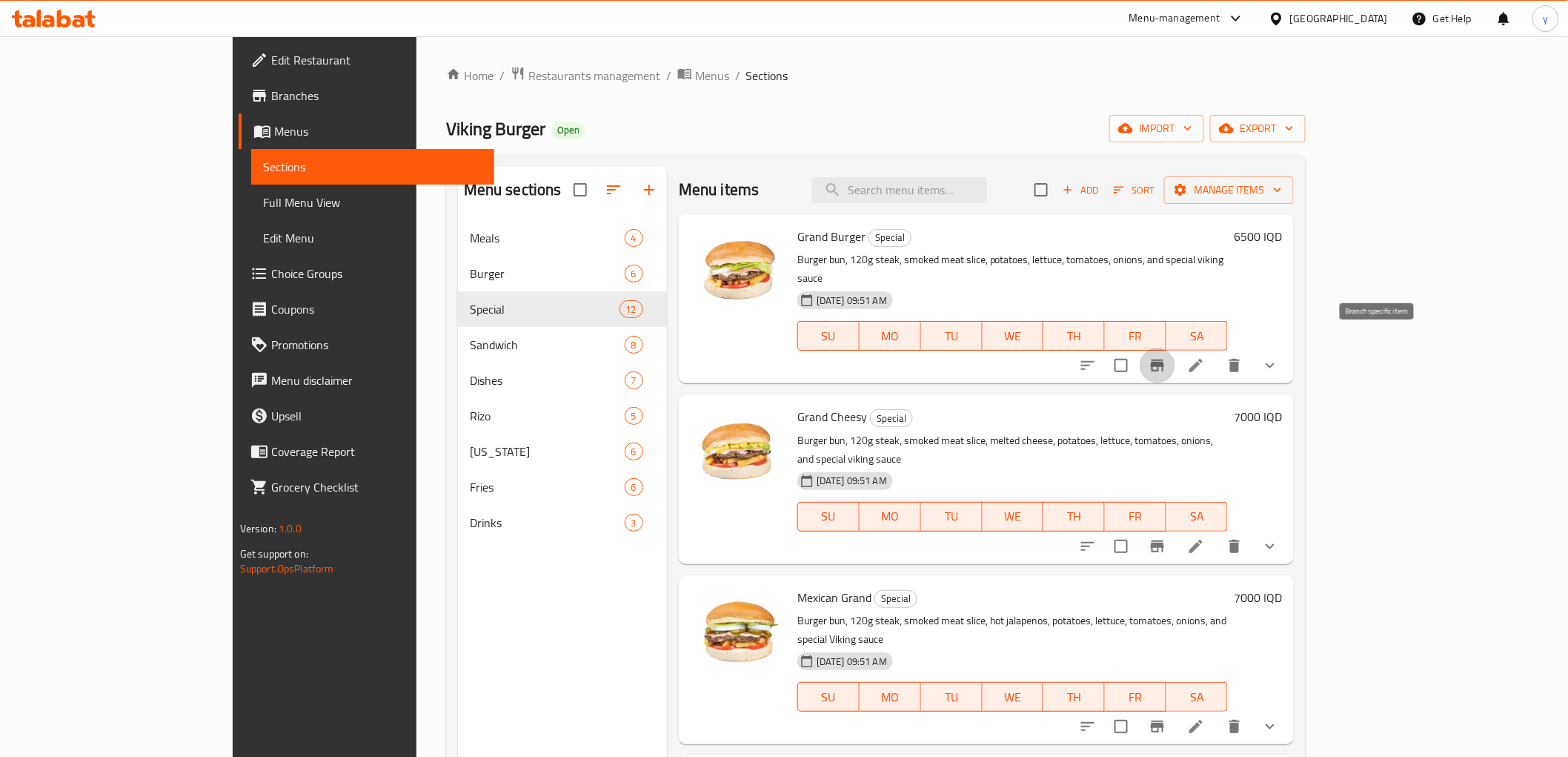
click at [1166, 357] on icon "Branch-specific-item" at bounding box center [1158, 366] width 18 height 18
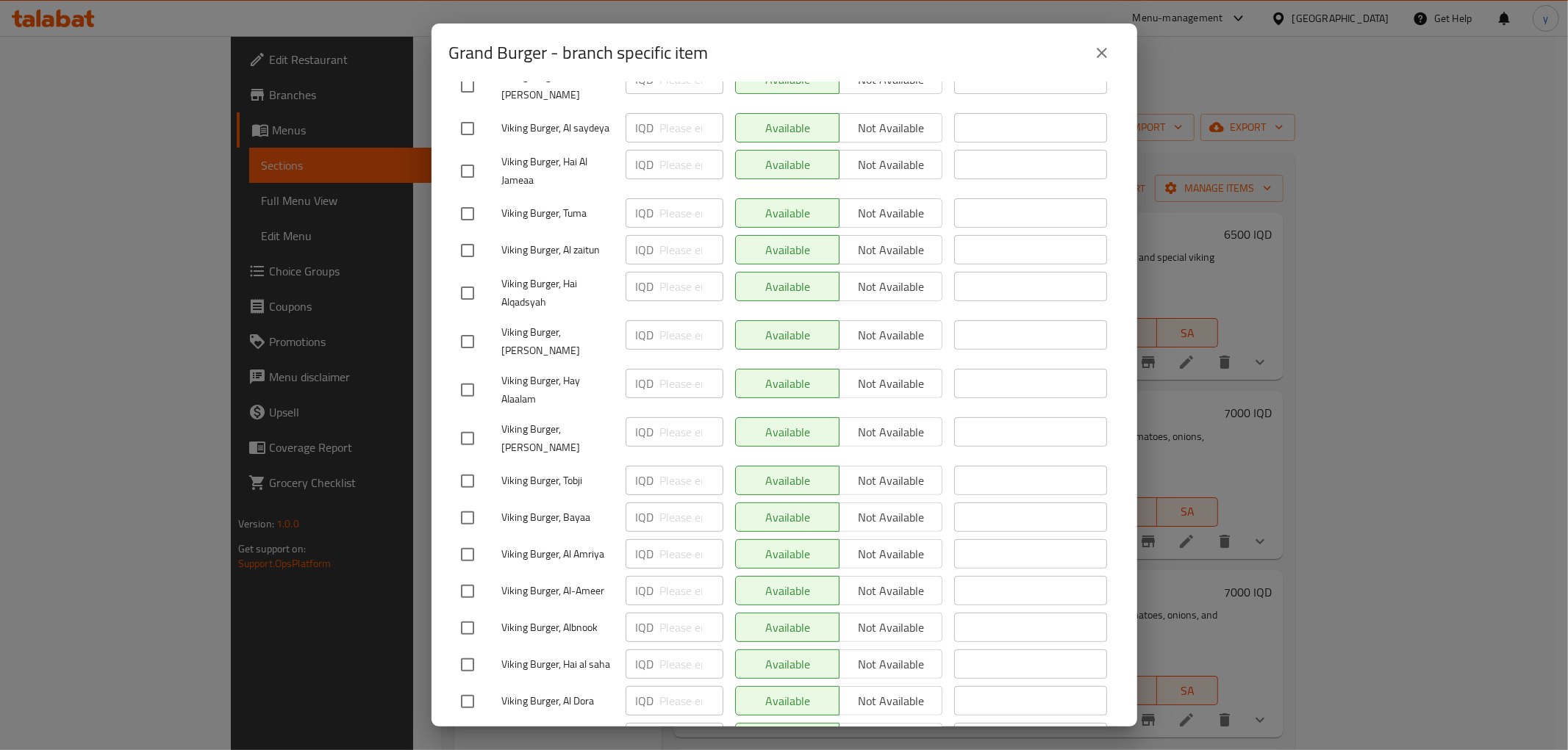
scroll to position [326, 0]
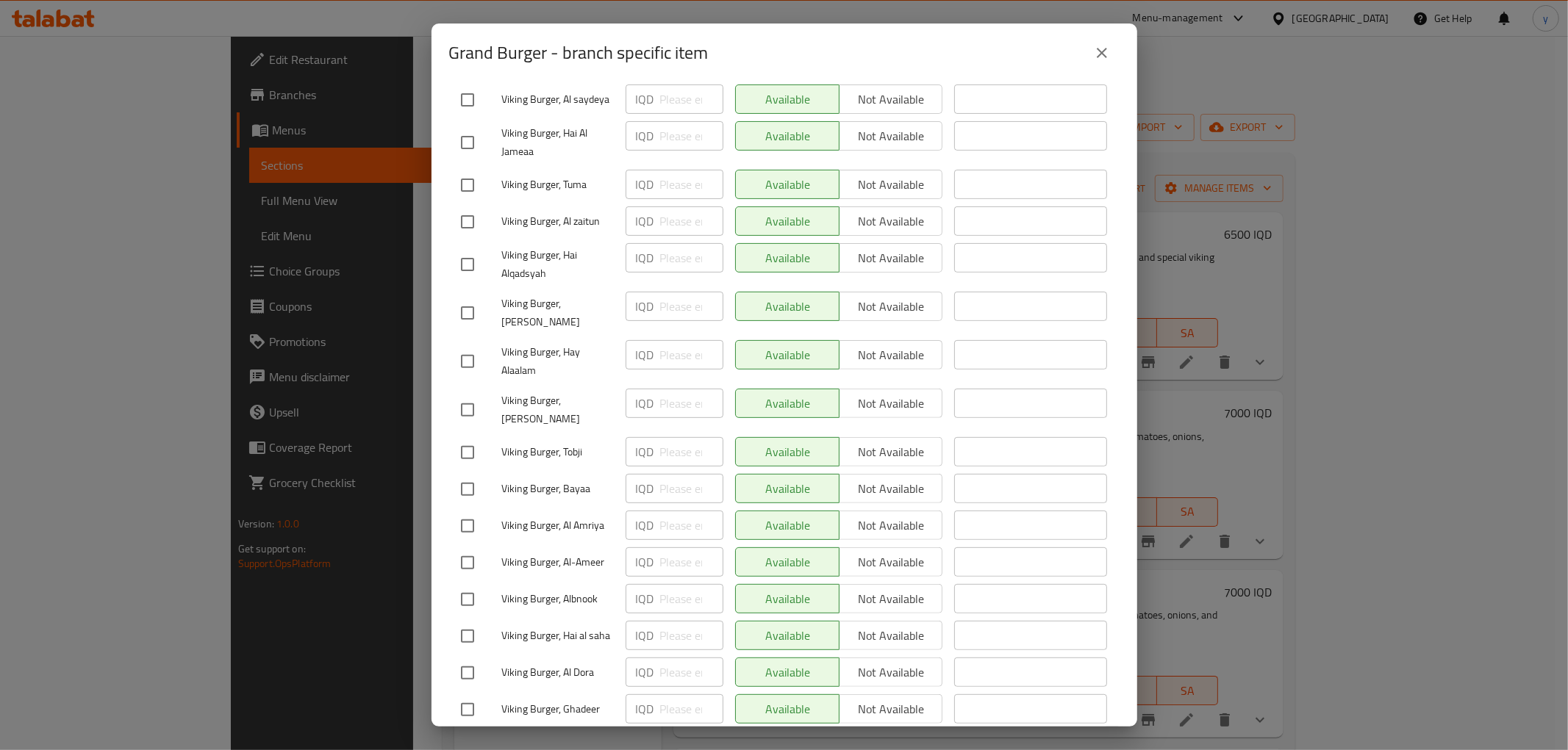
click at [469, 584] on input "checkbox" at bounding box center [467, 599] width 31 height 31
checkbox input "true"
click at [455, 621] on input "checkbox" at bounding box center [467, 636] width 31 height 31
checkbox input "true"
click at [648, 590] on p "IQD" at bounding box center [644, 598] width 18 height 18
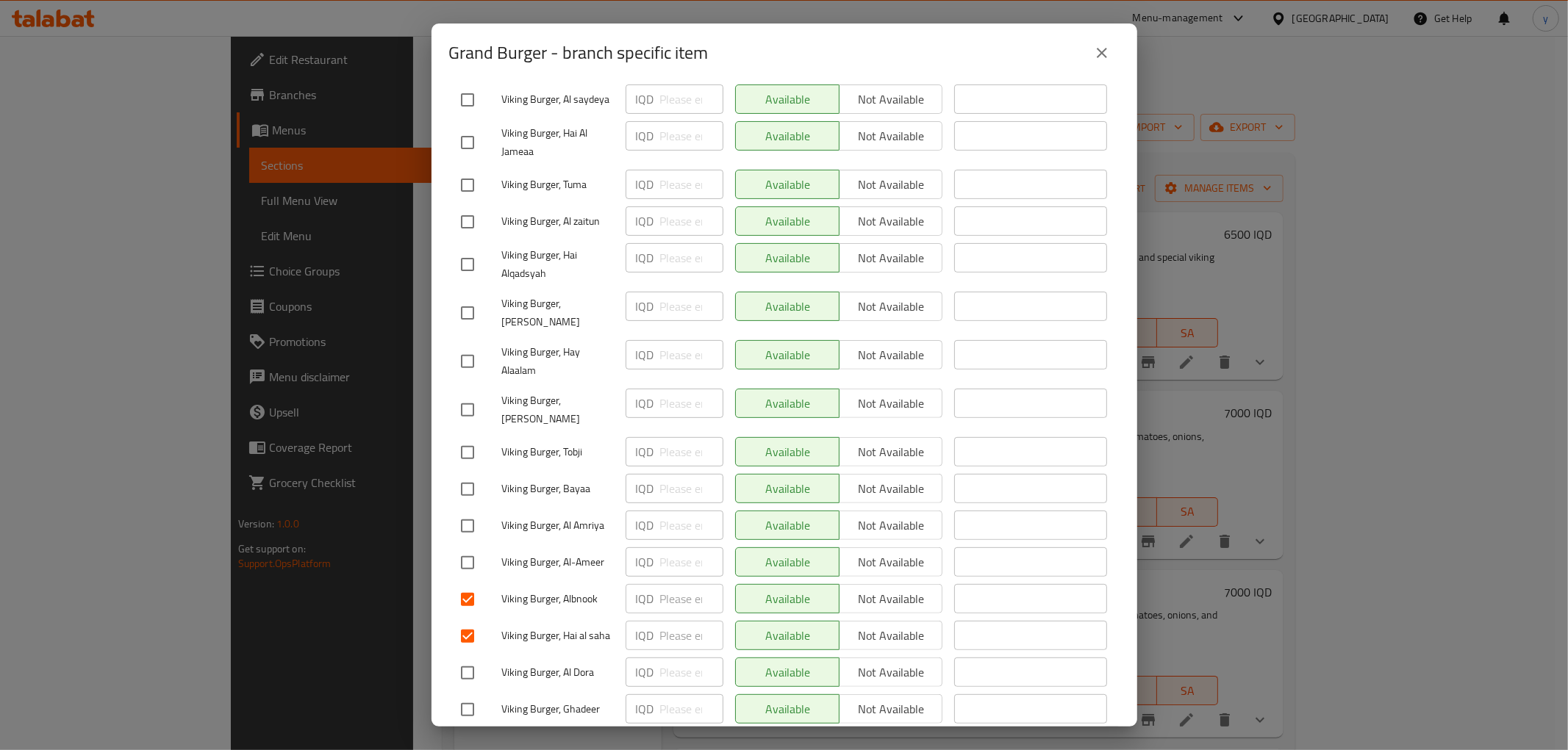
click at [666, 584] on input "number" at bounding box center [692, 598] width 64 height 29
paste input "6000"
type input "6000"
click at [673, 621] on input "number" at bounding box center [692, 635] width 64 height 29
paste input "6000"
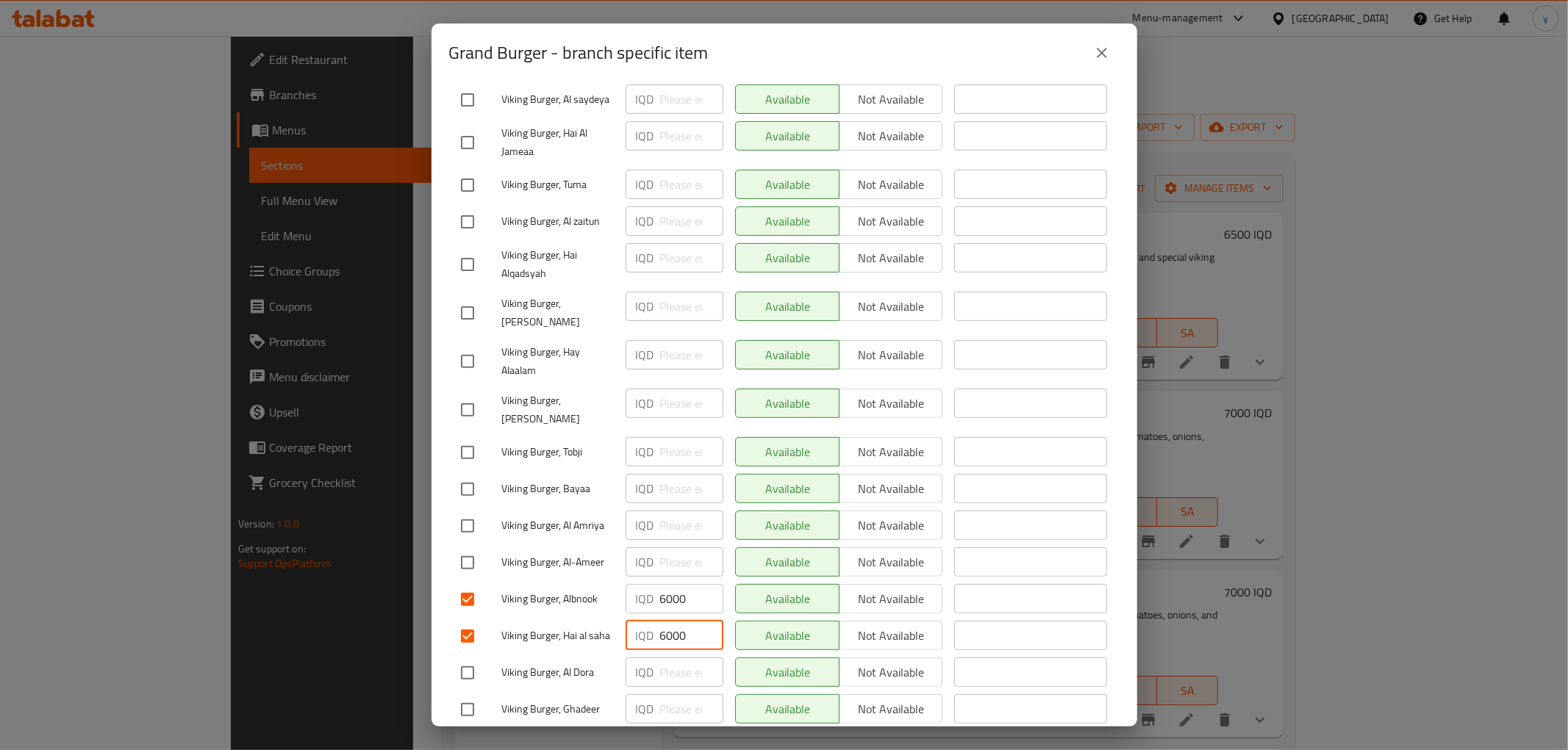
scroll to position [489, 0]
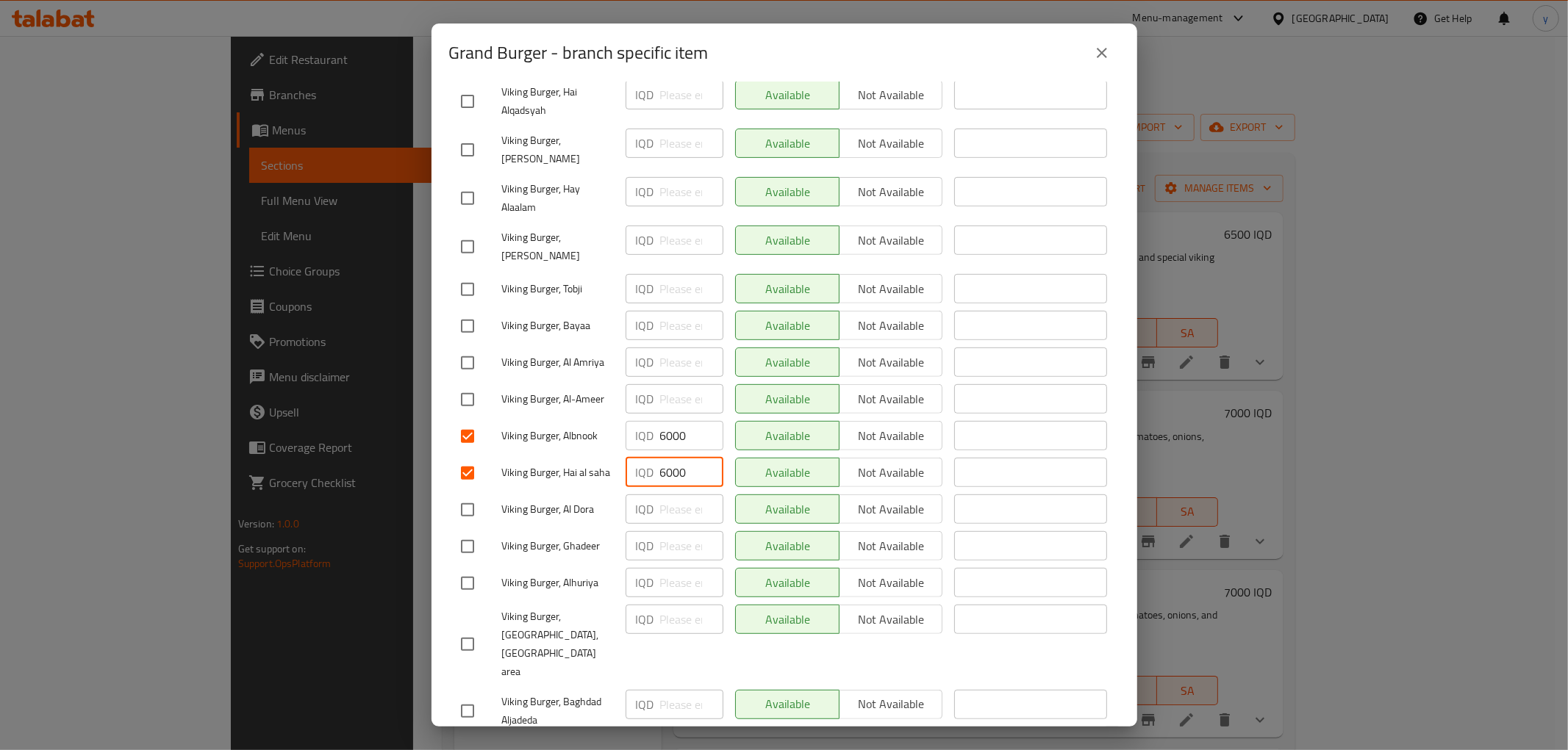
type input "6000"
click at [471, 576] on input "checkbox" at bounding box center [467, 583] width 31 height 31
checkbox input "true"
click at [655, 569] on div "IQD ​" at bounding box center [673, 582] width 98 height 29
paste input "6000"
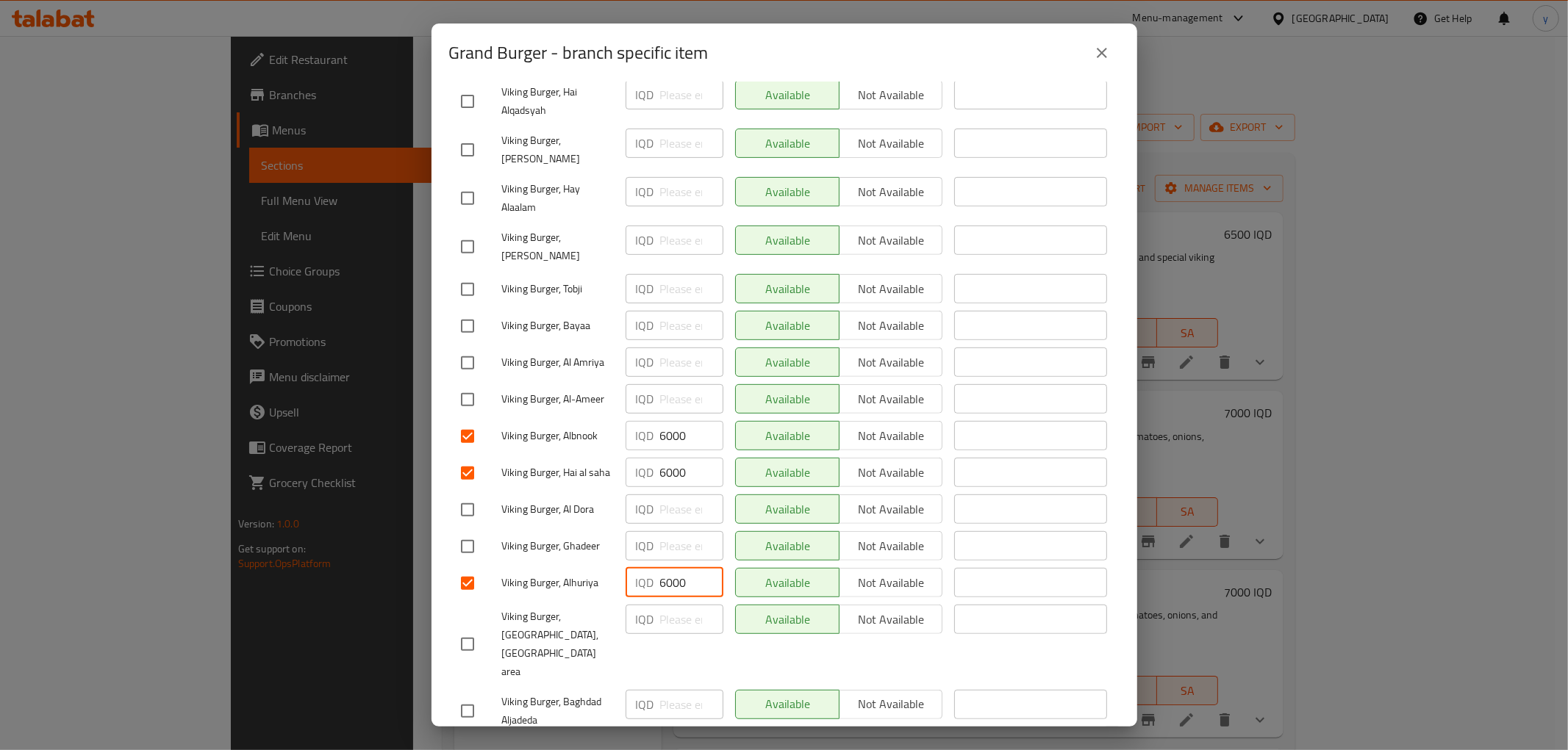
type input "6000"
click at [478, 629] on input "checkbox" at bounding box center [467, 644] width 31 height 31
checkbox input "true"
click at [652, 605] on div "IQD ​" at bounding box center [673, 619] width 98 height 29
paste input "6000"
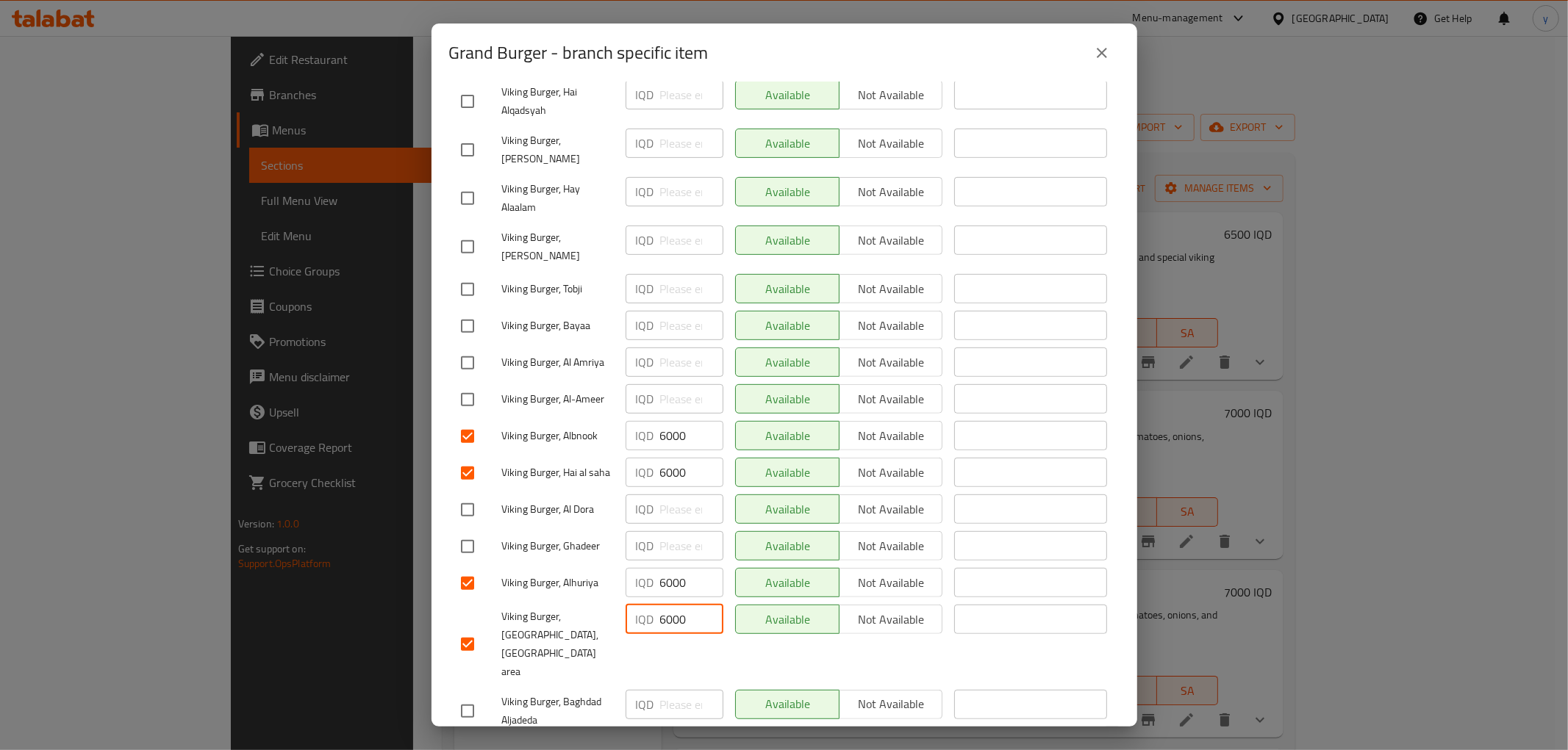
type input "6000"
click at [469, 696] on input "checkbox" at bounding box center [467, 711] width 31 height 31
click at [441, 660] on div "Grand Burger Burger bun, 120g steak, smoked meat slice, potatoes, lettuce, toma…" at bounding box center [784, 404] width 706 height 644
click at [457, 696] on input "checkbox" at bounding box center [467, 711] width 31 height 31
checkbox input "false"
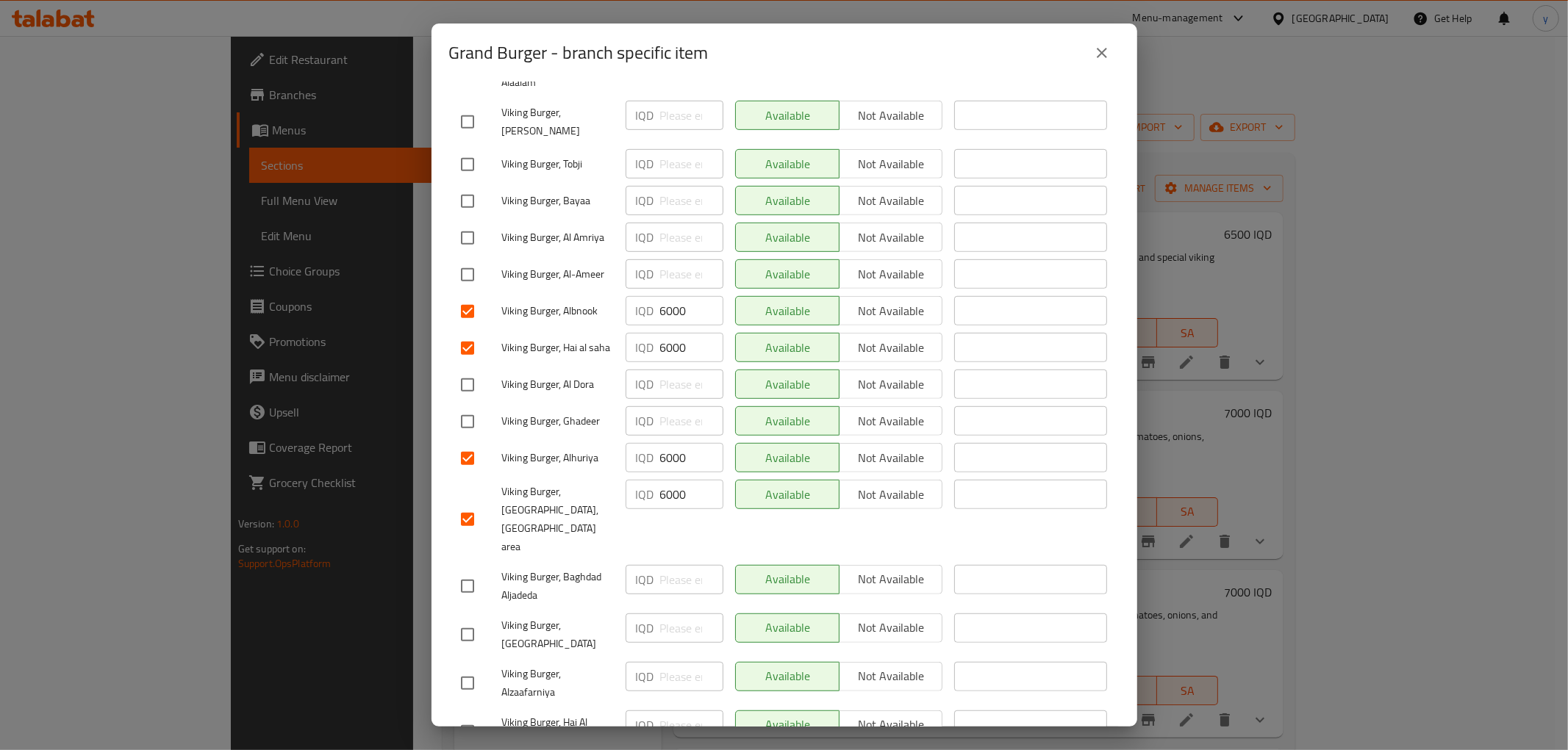
scroll to position [652, 0]
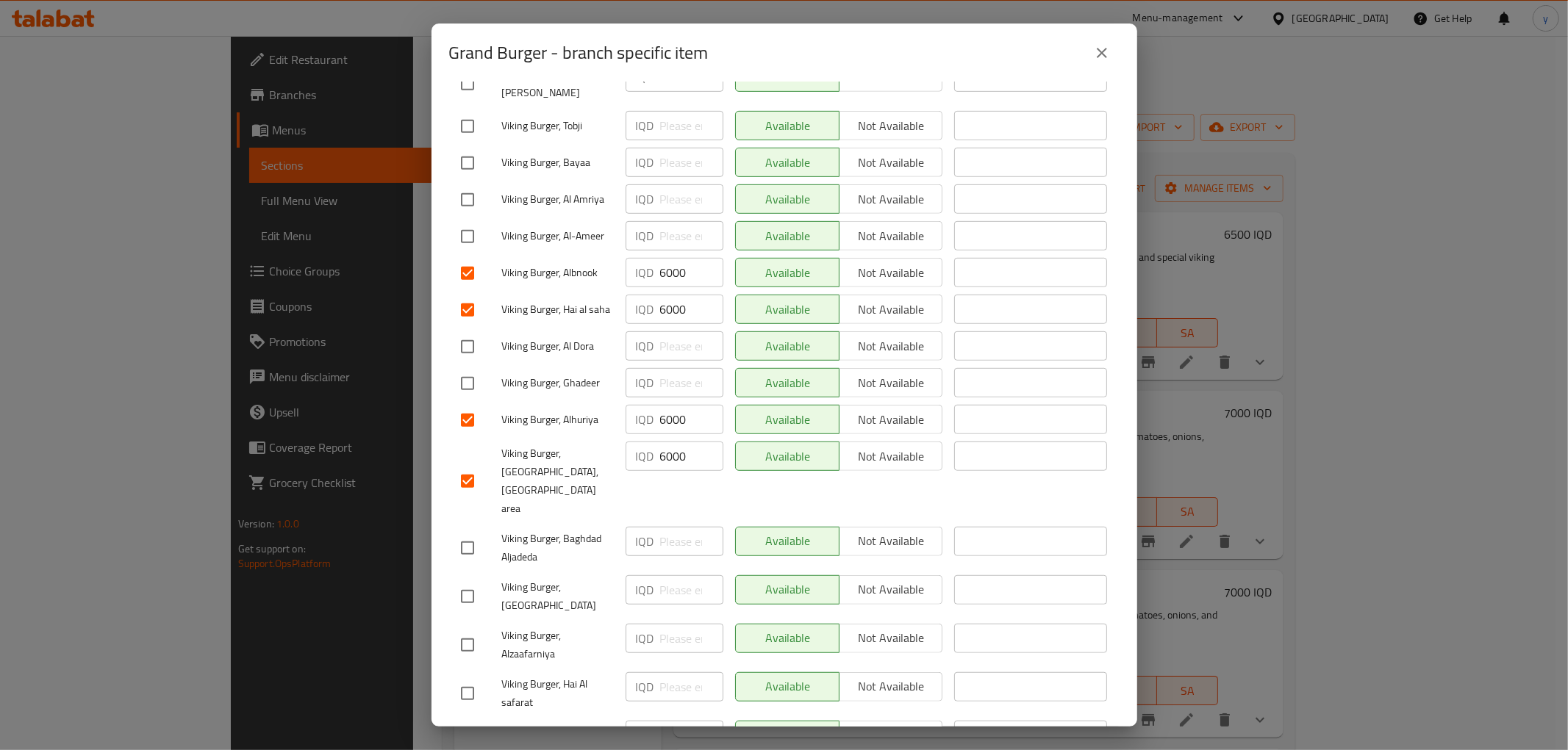
click at [458, 581] on input "checkbox" at bounding box center [467, 596] width 31 height 31
checkbox input "true"
click at [674, 576] on input "number" at bounding box center [692, 590] width 64 height 29
paste input "6000"
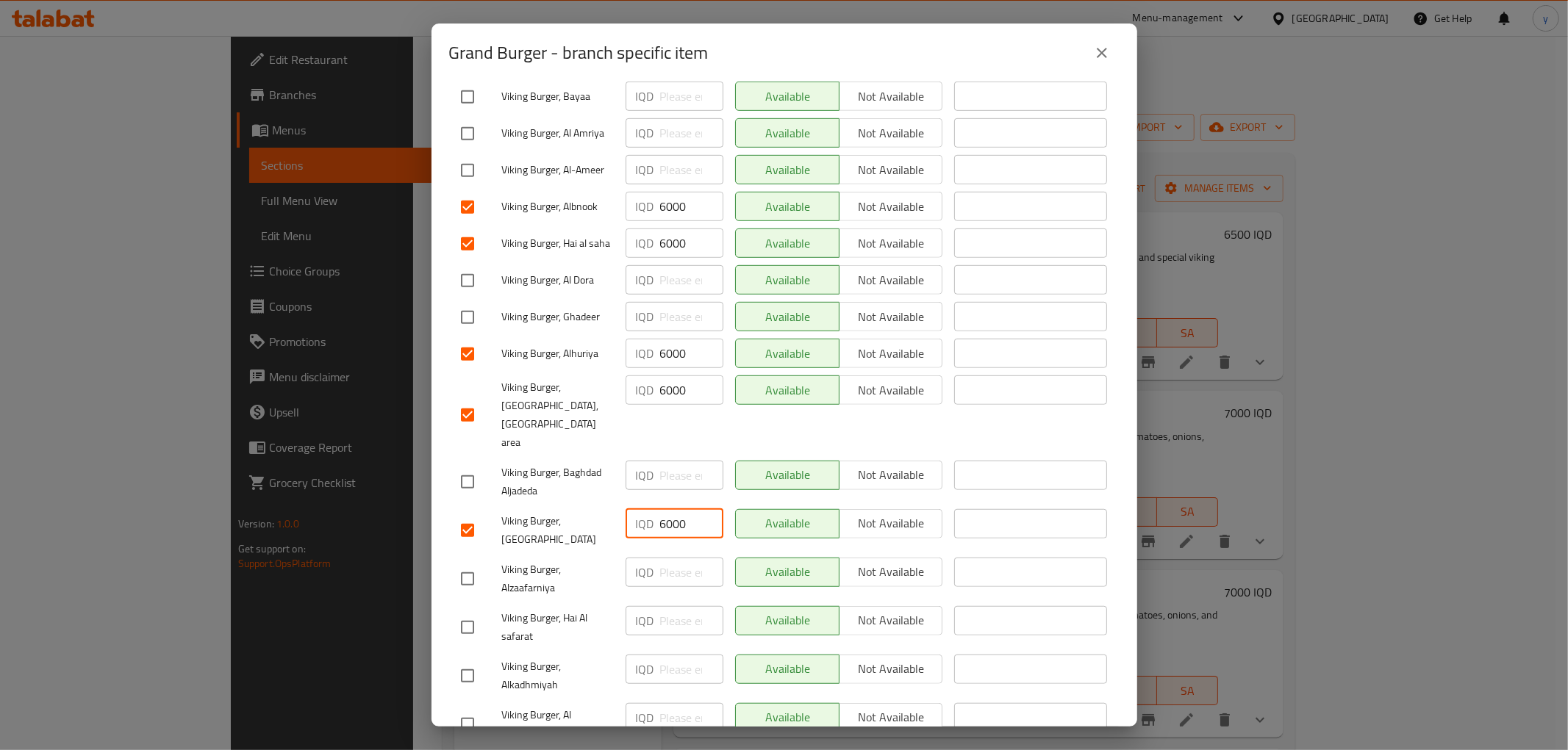
type input "6000"
click at [472, 612] on input "checkbox" at bounding box center [467, 627] width 31 height 31
checkbox input "true"
click at [655, 606] on div "IQD ​" at bounding box center [673, 620] width 98 height 29
paste input "6000"
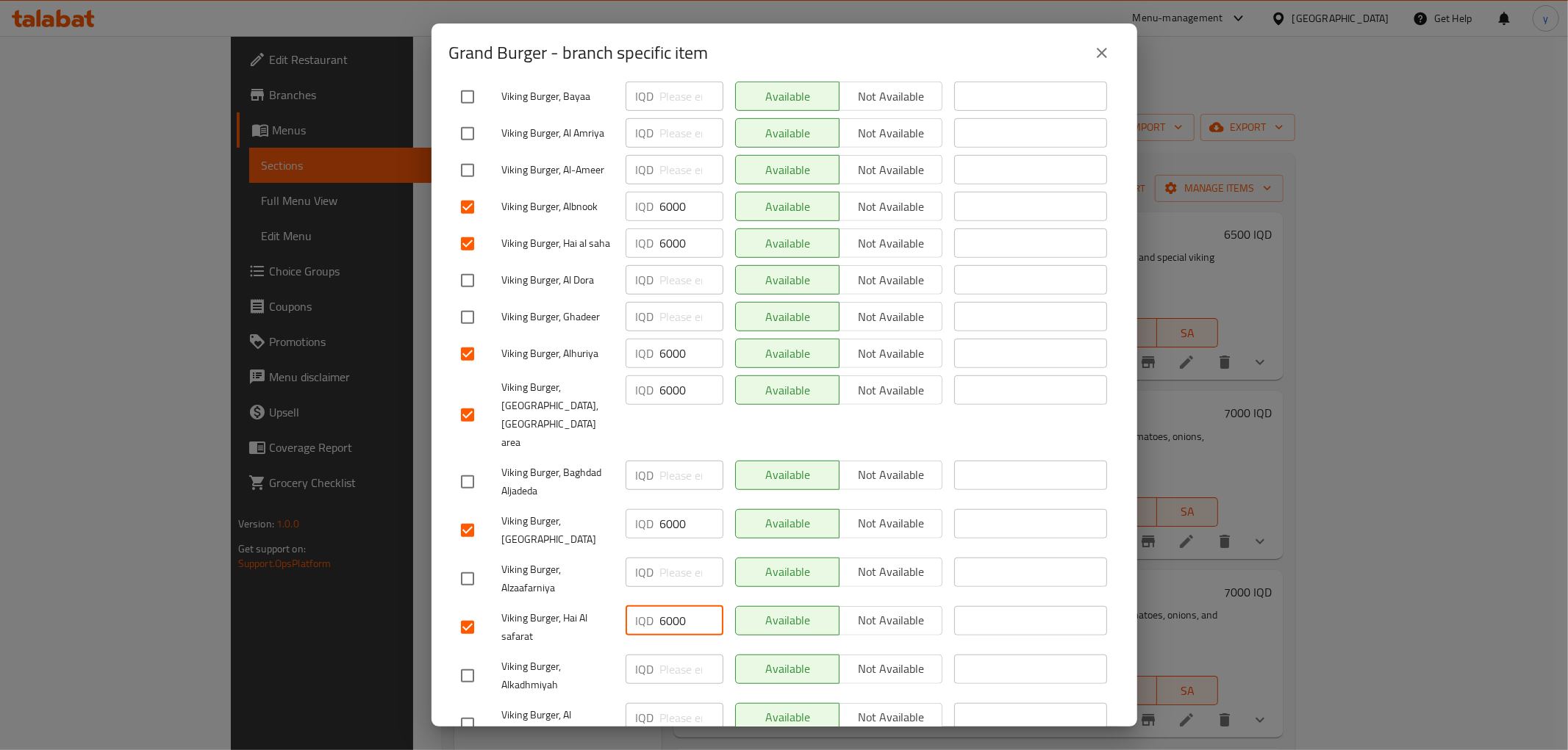
type input "6000"
click at [455, 661] on input "checkbox" at bounding box center [467, 676] width 31 height 31
checkbox input "true"
click at [670, 654] on input "number" at bounding box center [692, 668] width 64 height 29
paste input "6000"
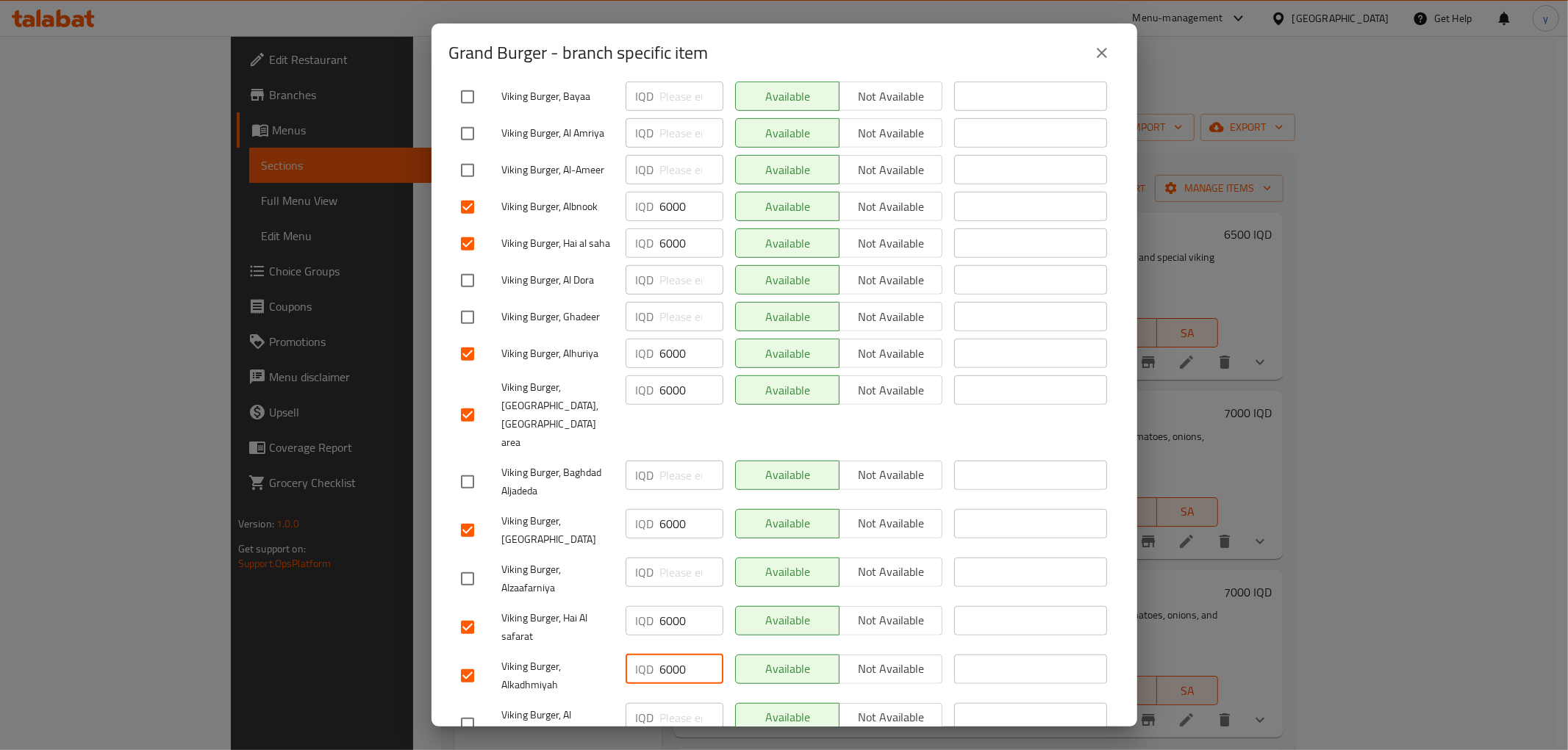
type input "6000"
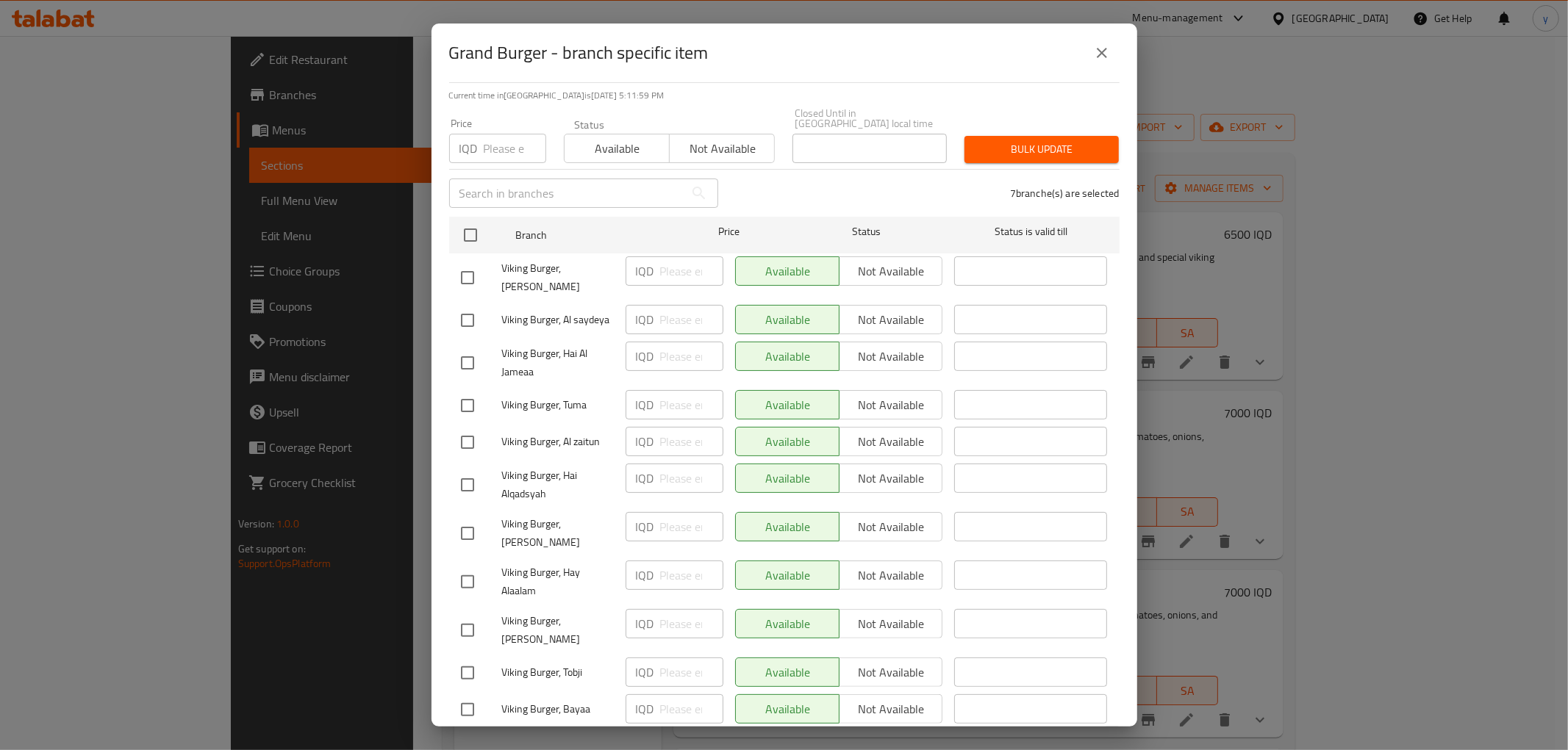
scroll to position [66, 0]
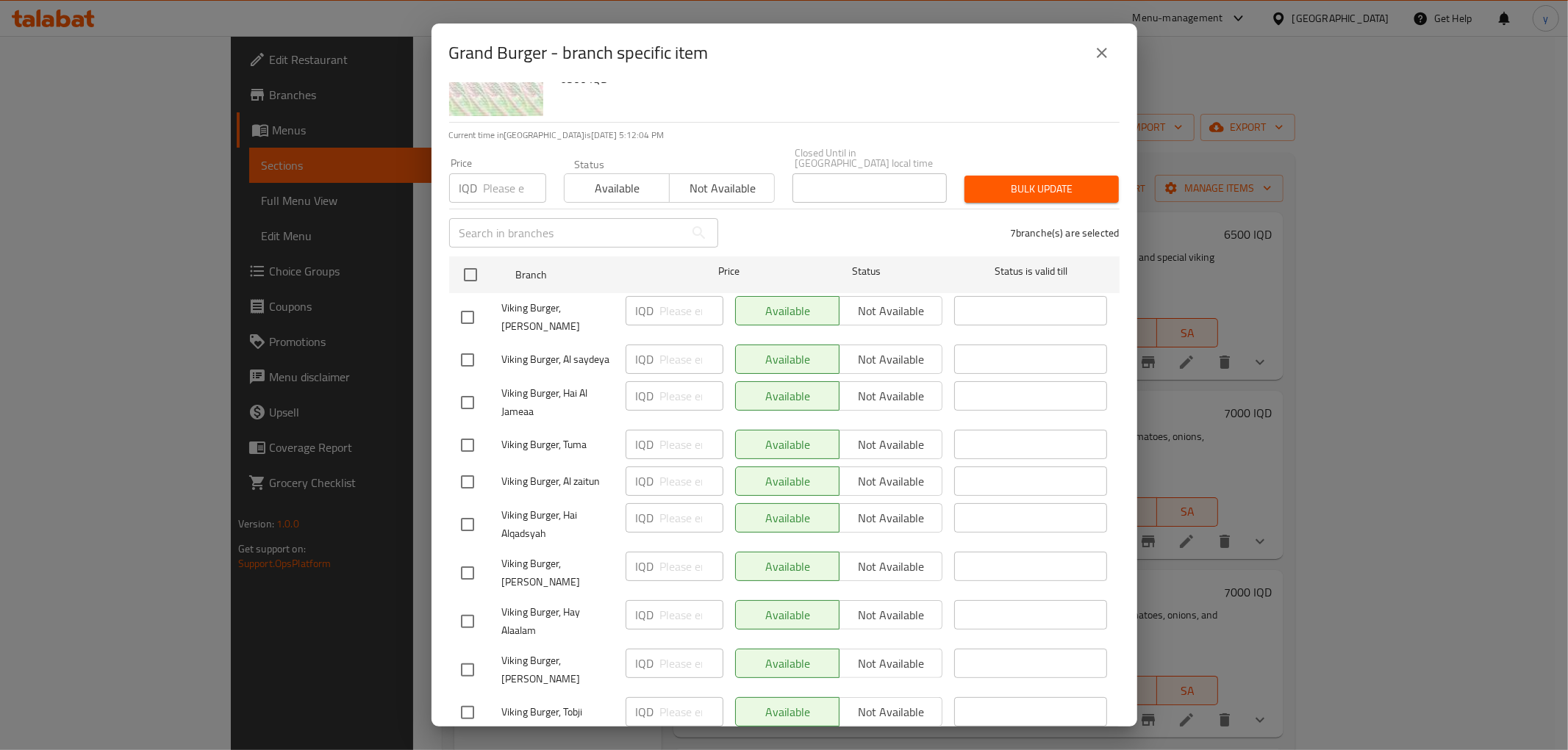
click at [481, 387] on input "checkbox" at bounding box center [467, 402] width 31 height 31
checkbox input "true"
click at [681, 386] on input "number" at bounding box center [692, 395] width 64 height 29
paste input "6000"
type input "6000"
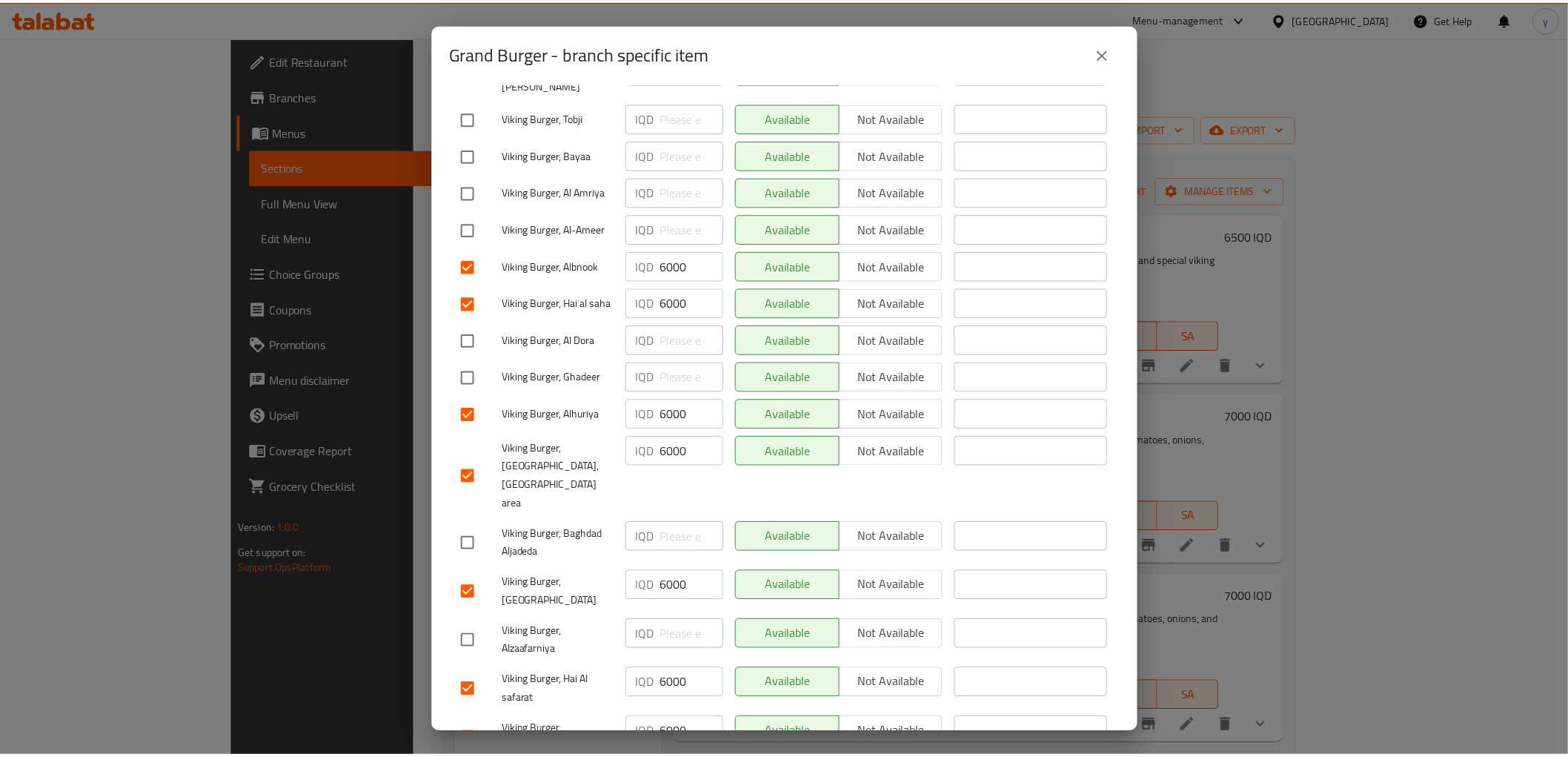
scroll to position [725, 0]
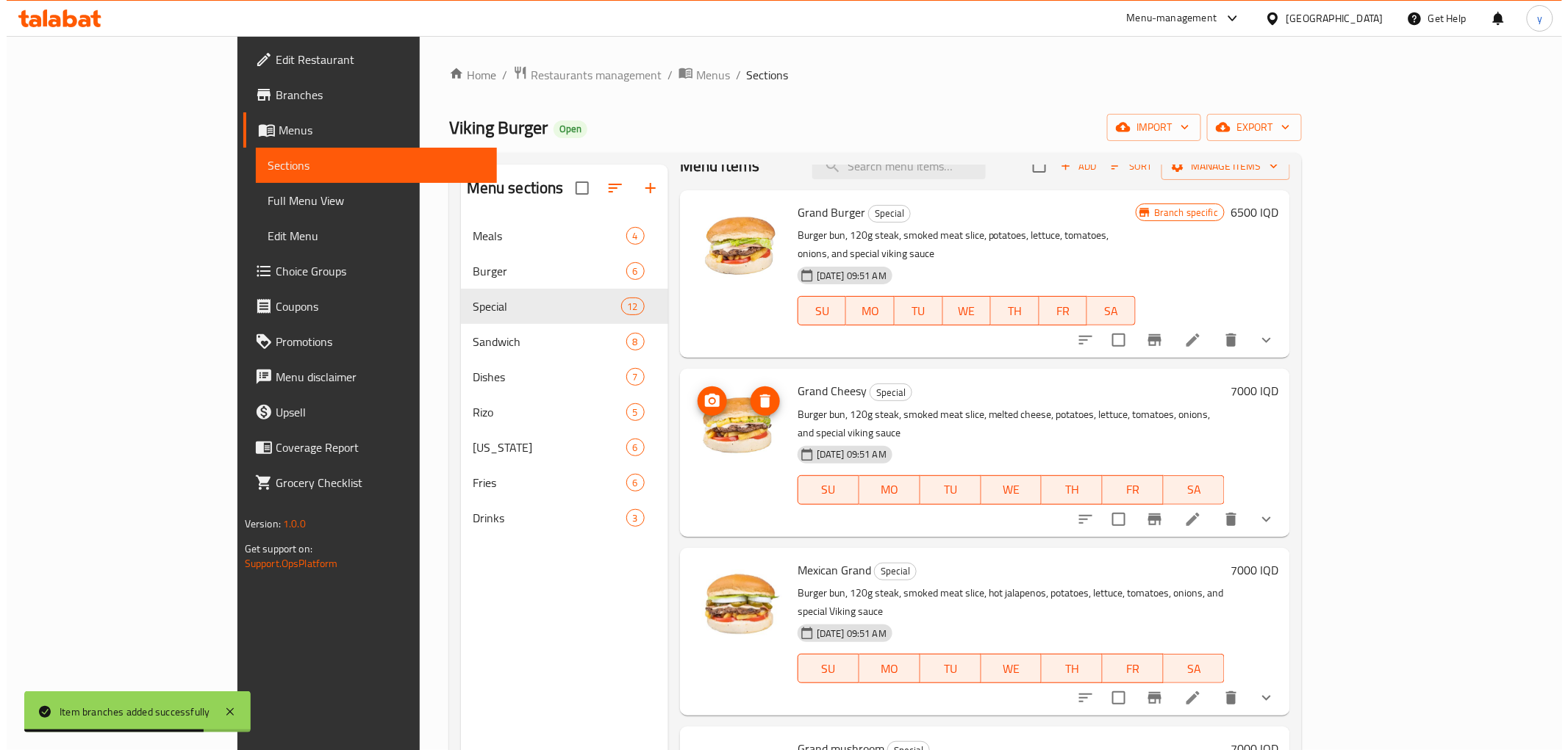
scroll to position [0, 0]
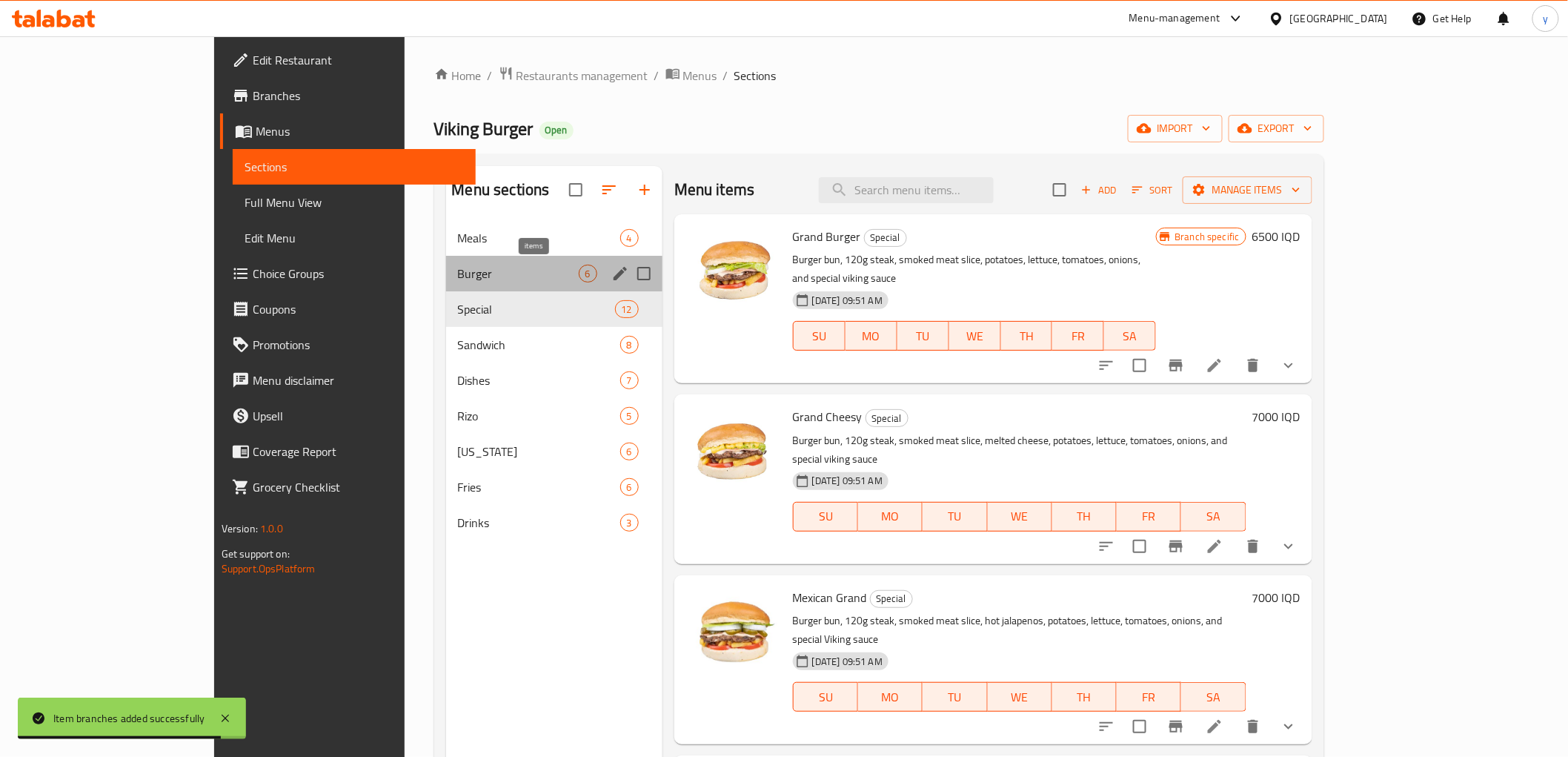
click at [580, 267] on span "6" at bounding box center [588, 274] width 17 height 14
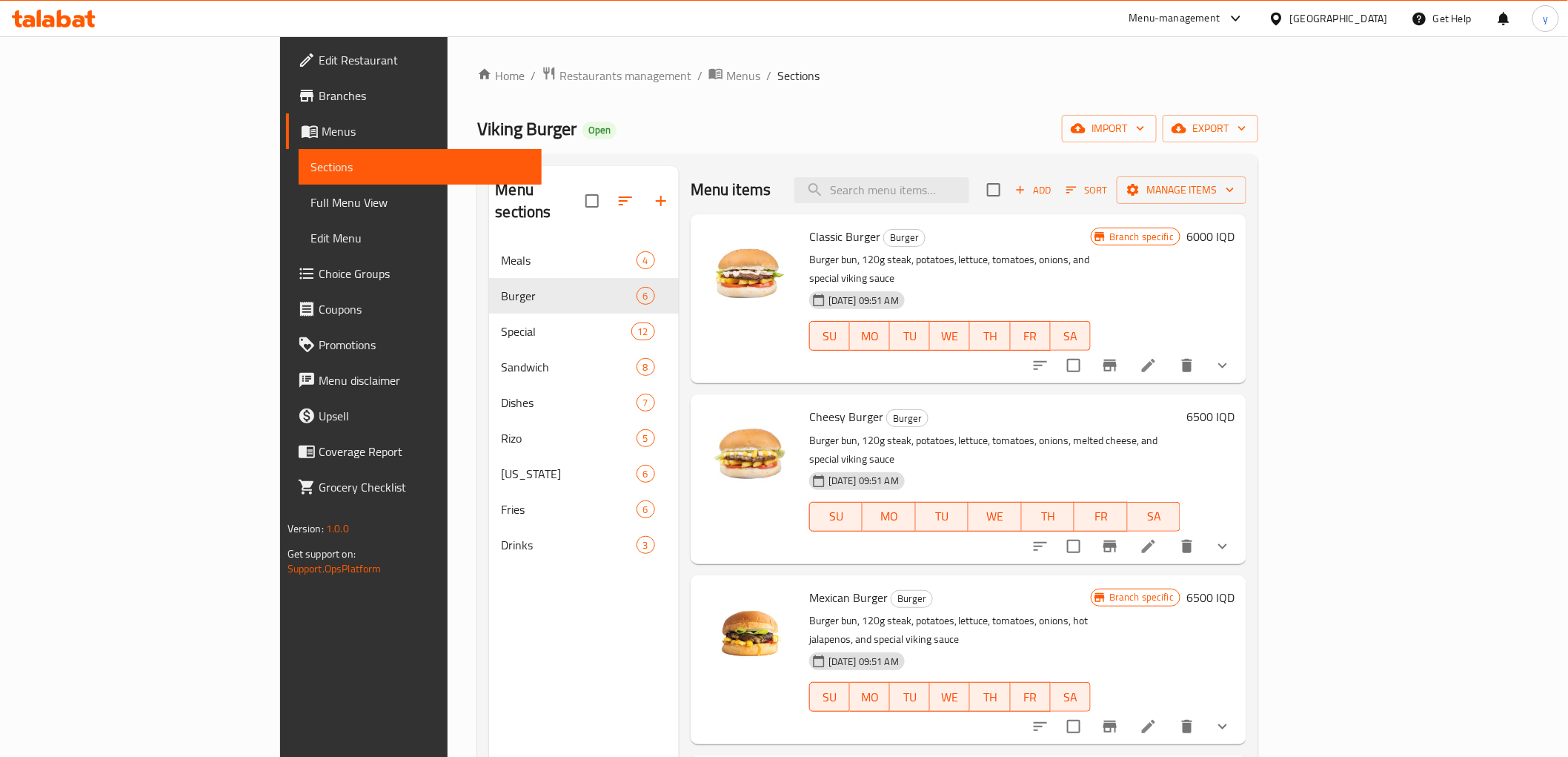
click at [1235, 240] on h6 "6000 IQD" at bounding box center [1210, 236] width 48 height 21
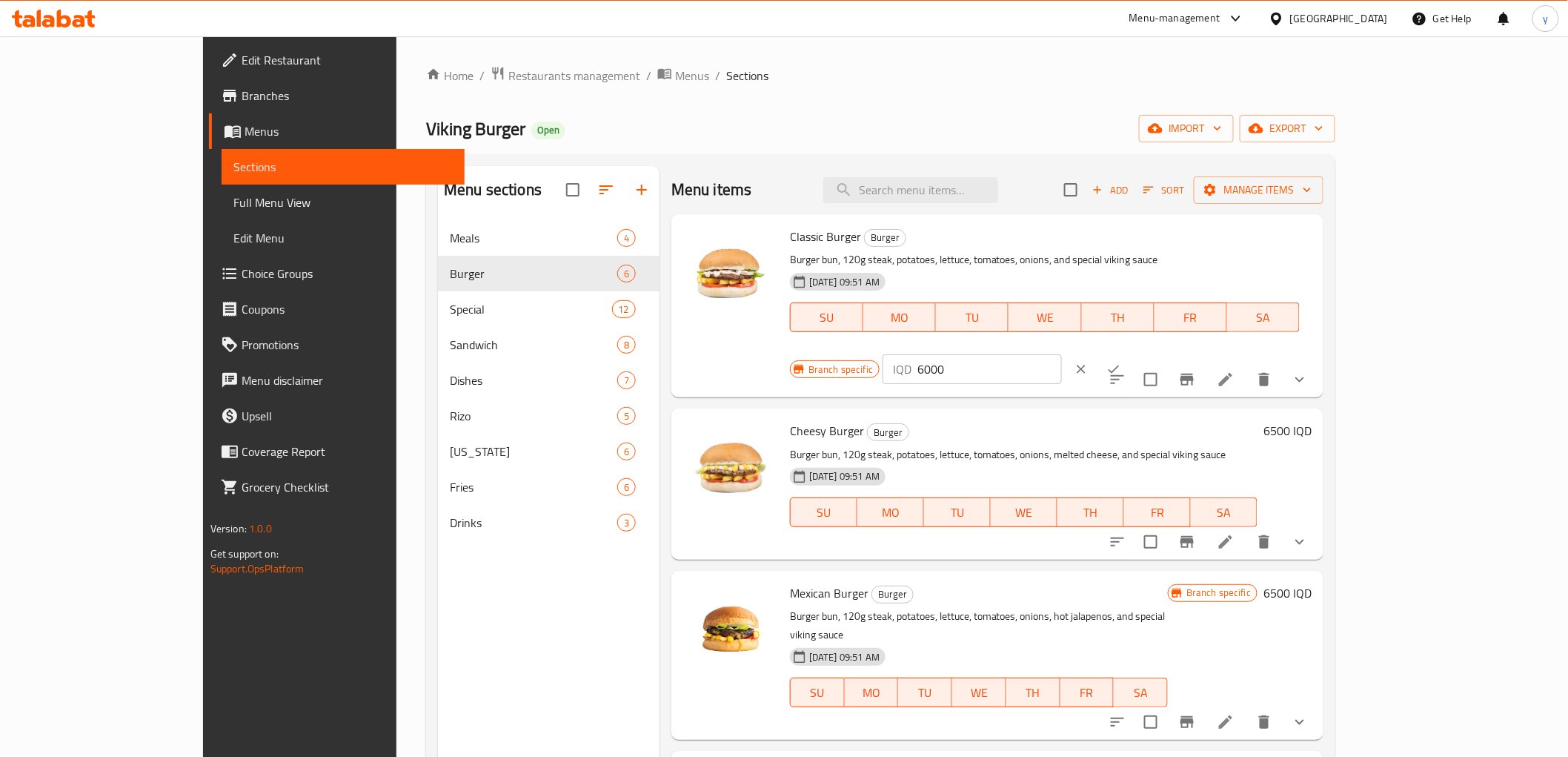
drag, startPoint x: 1338, startPoint y: 242, endPoint x: 1224, endPoint y: 241, distance: 114.0
click at [1151, 353] on div "Branch specific IQD 6000 ​" at bounding box center [970, 369] width 361 height 33
click at [1089, 362] on icon "clear" at bounding box center [1081, 368] width 14 height 14
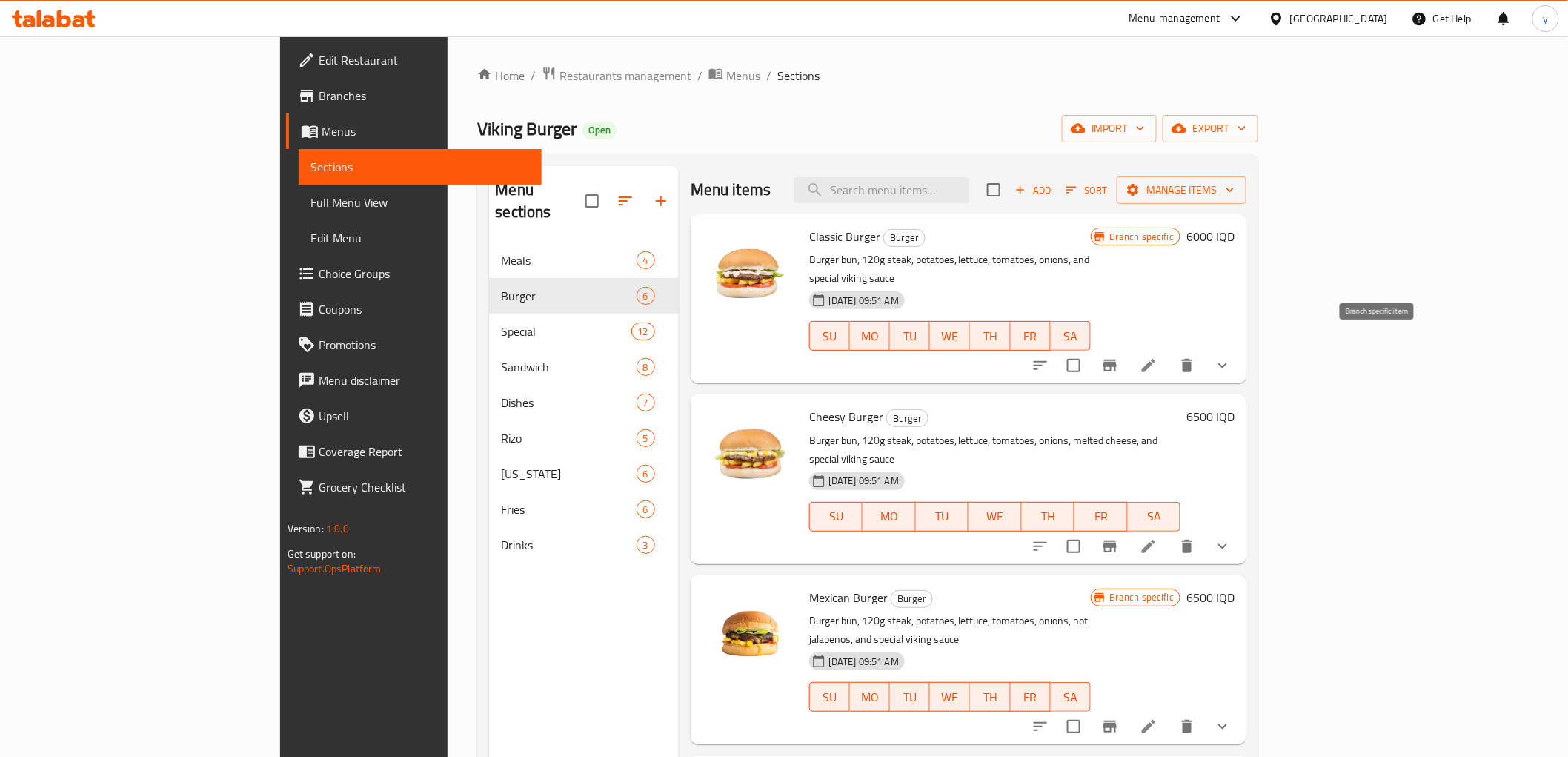
click at [1119, 357] on icon "Branch-specific-item" at bounding box center [1110, 366] width 18 height 18
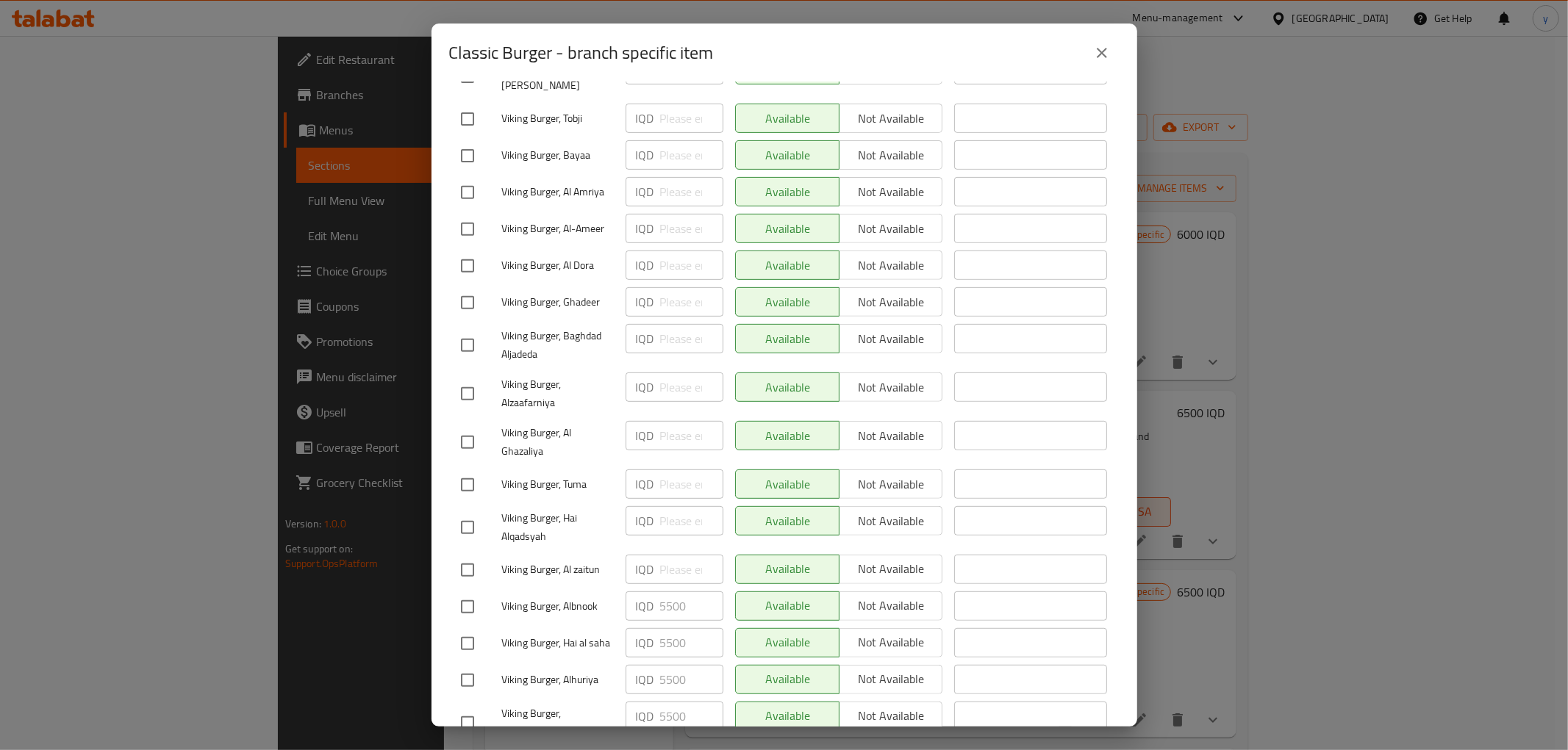
scroll to position [719, 0]
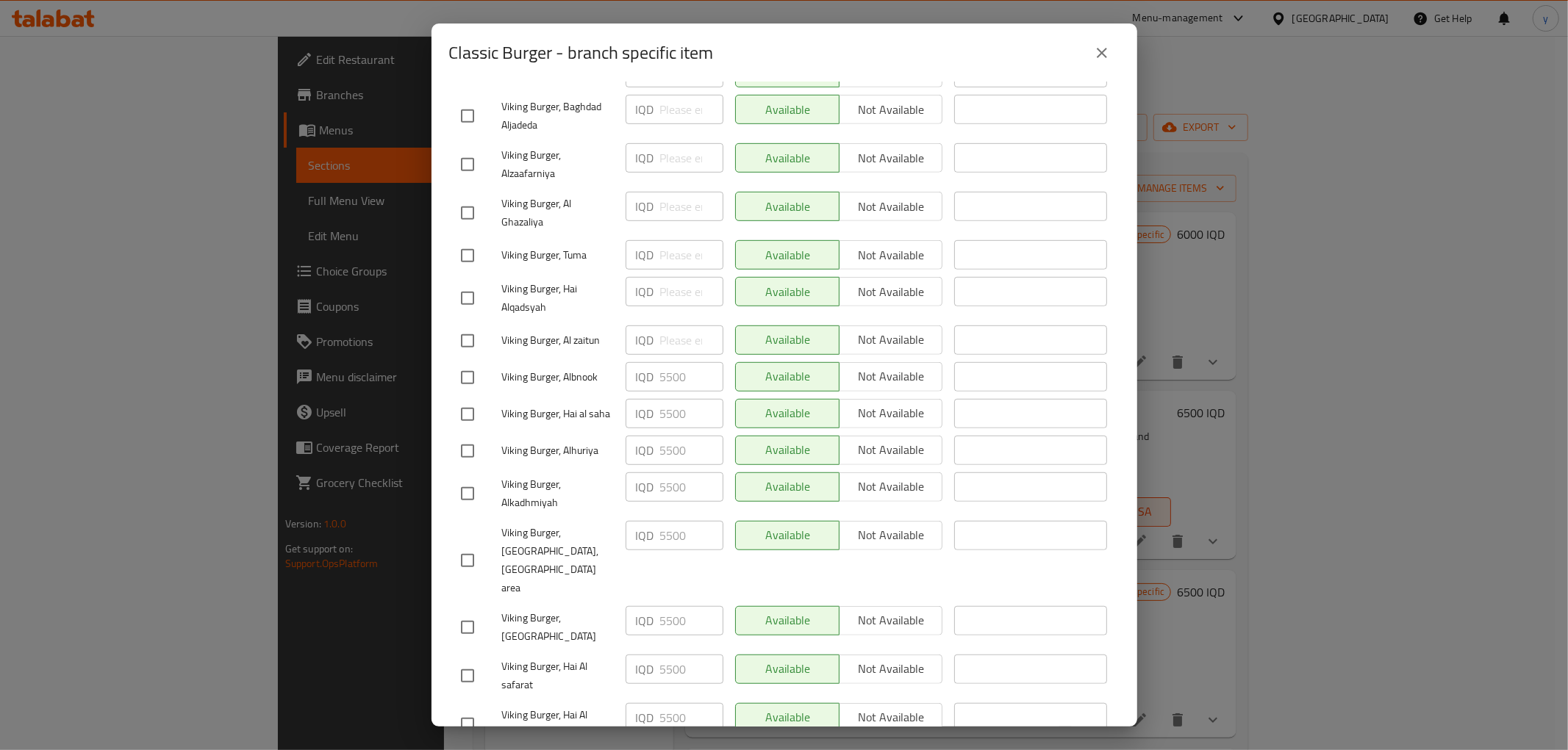
click at [471, 362] on input "checkbox" at bounding box center [467, 377] width 31 height 31
checkbox input "true"
click at [664, 362] on input "5500" at bounding box center [692, 376] width 64 height 29
paste input "60"
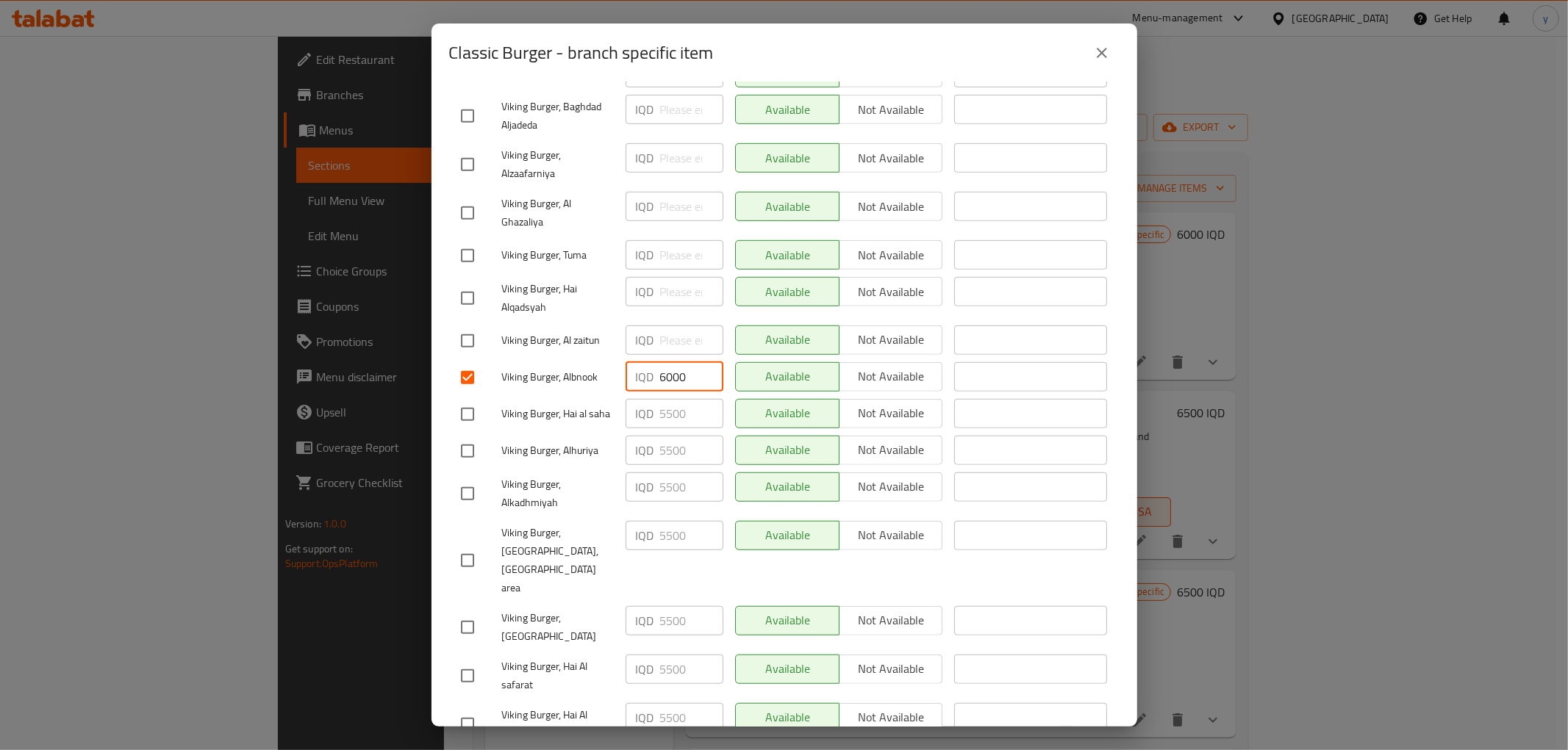
type input "6000"
click at [469, 399] on input "checkbox" at bounding box center [467, 414] width 31 height 31
checkbox input "true"
click at [674, 399] on input "5500" at bounding box center [692, 413] width 64 height 29
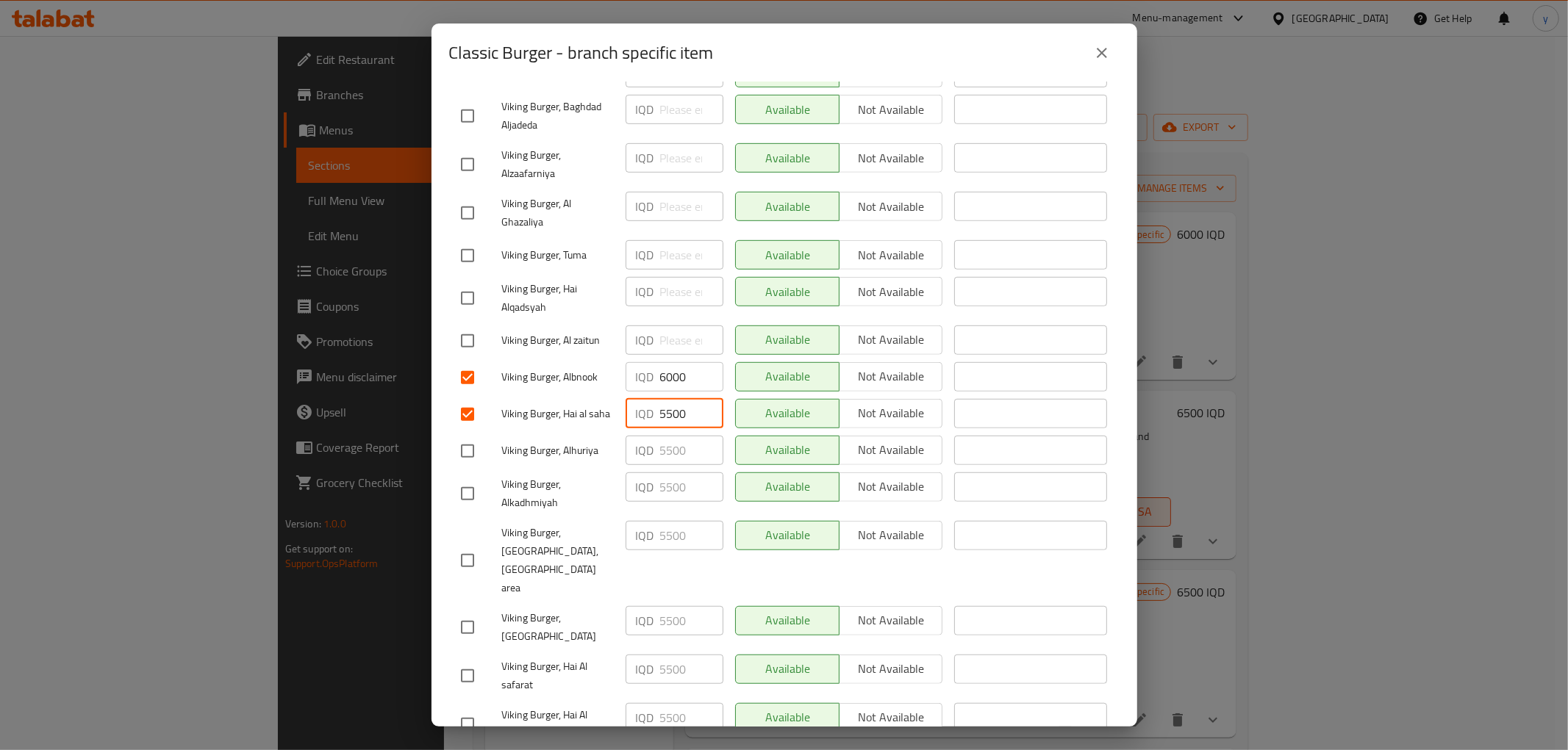
paste input "60"
type input "6000"
click at [465, 442] on input "checkbox" at bounding box center [467, 450] width 31 height 31
checkbox input "true"
click at [677, 445] on input "5500" at bounding box center [692, 449] width 64 height 29
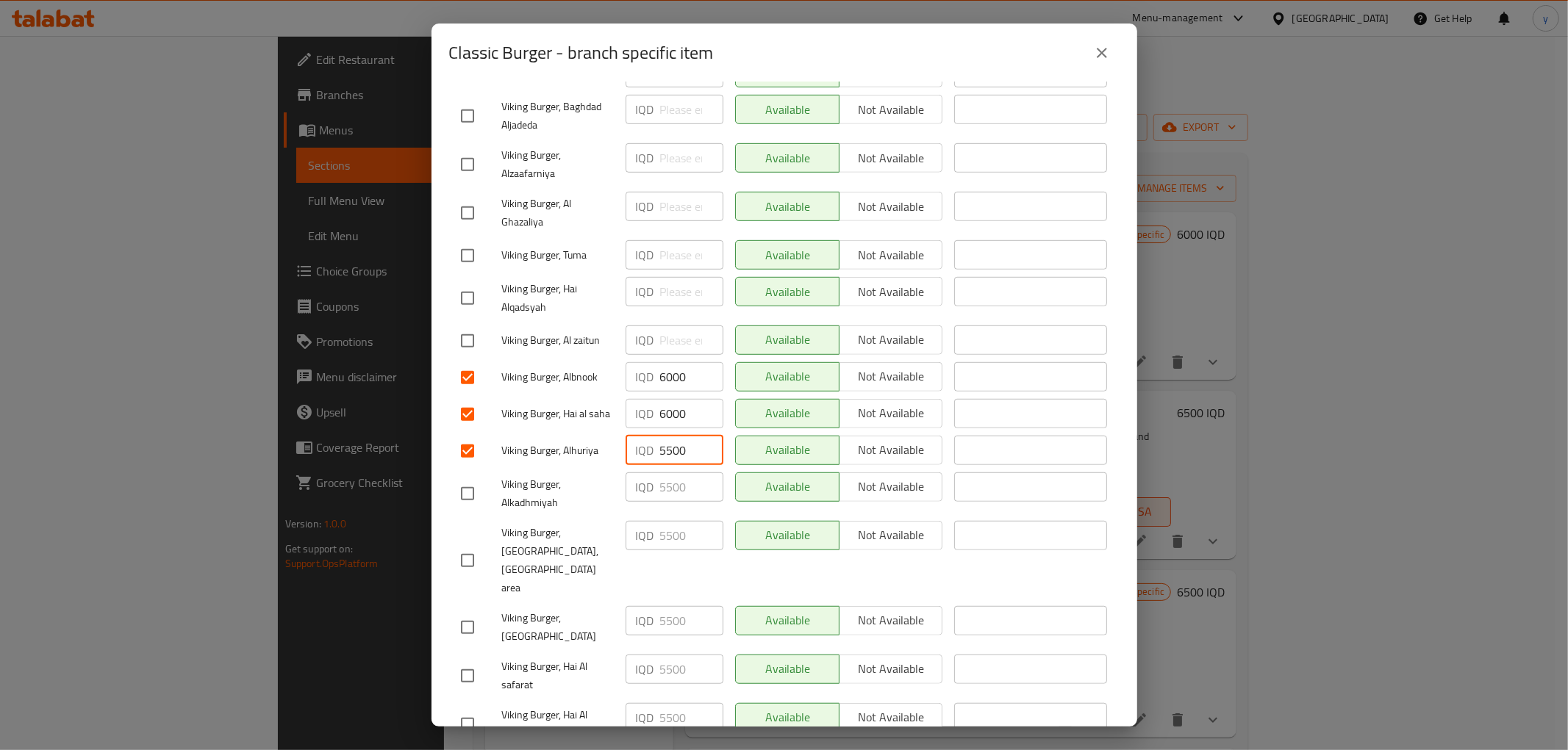
click at [677, 445] on input "5500" at bounding box center [692, 449] width 64 height 29
paste input "60"
type input "6000"
click at [475, 482] on input "checkbox" at bounding box center [467, 493] width 31 height 31
checkbox input "true"
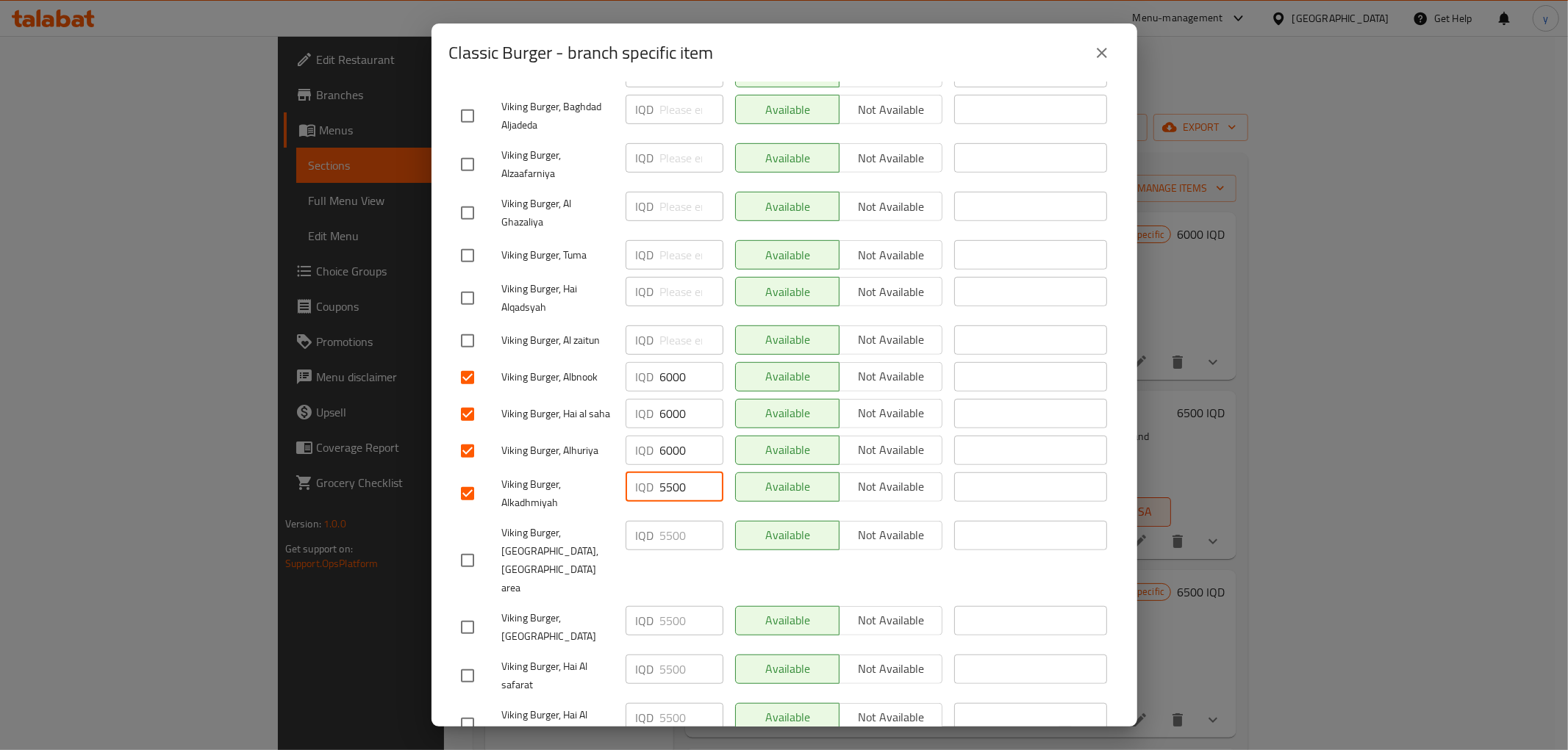
click at [664, 472] on input "5500" at bounding box center [692, 486] width 64 height 29
paste input "60"
type input "6000"
click at [460, 545] on input "checkbox" at bounding box center [467, 560] width 31 height 31
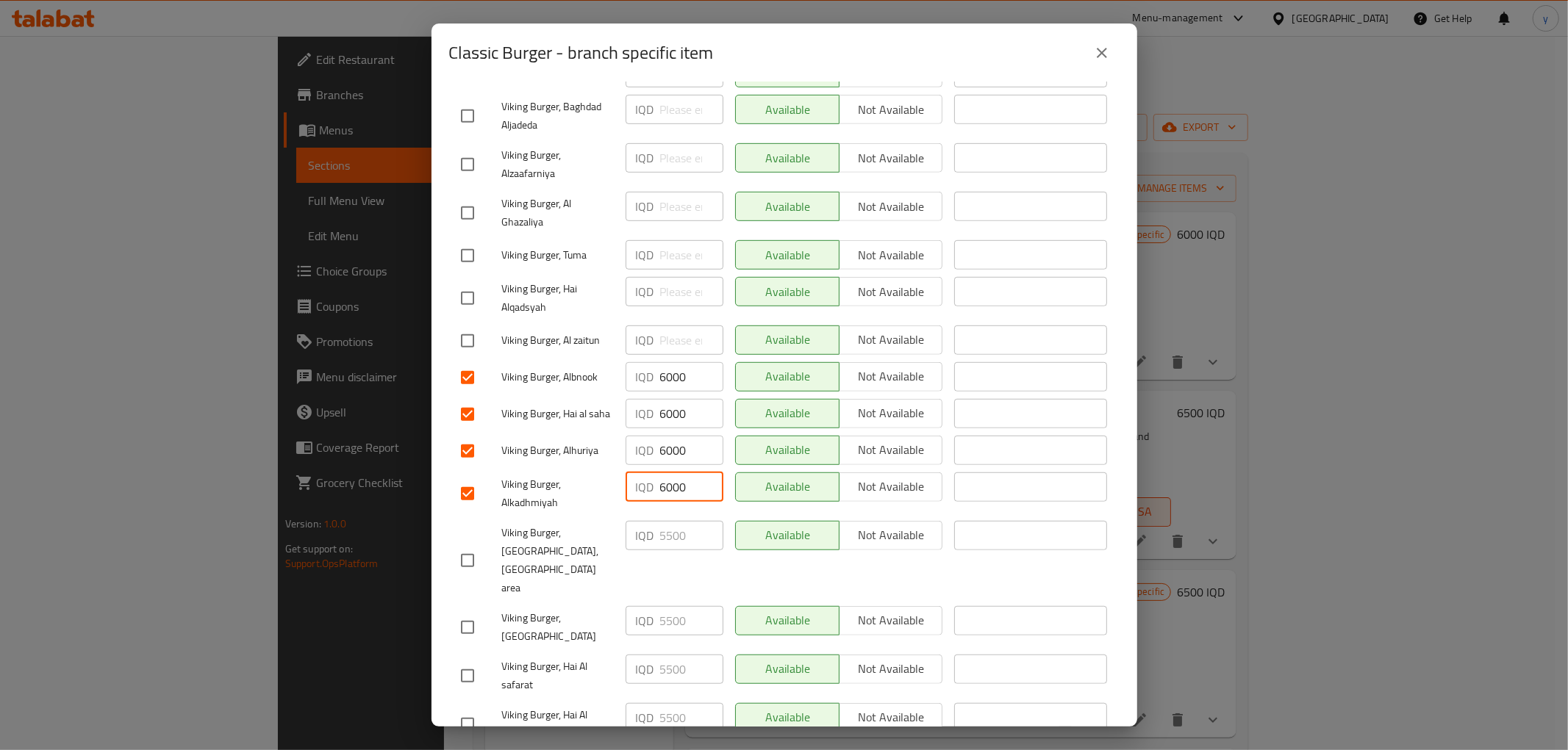
checkbox input "true"
click at [664, 529] on input "5500" at bounding box center [692, 535] width 64 height 29
paste input "60"
type input "6000"
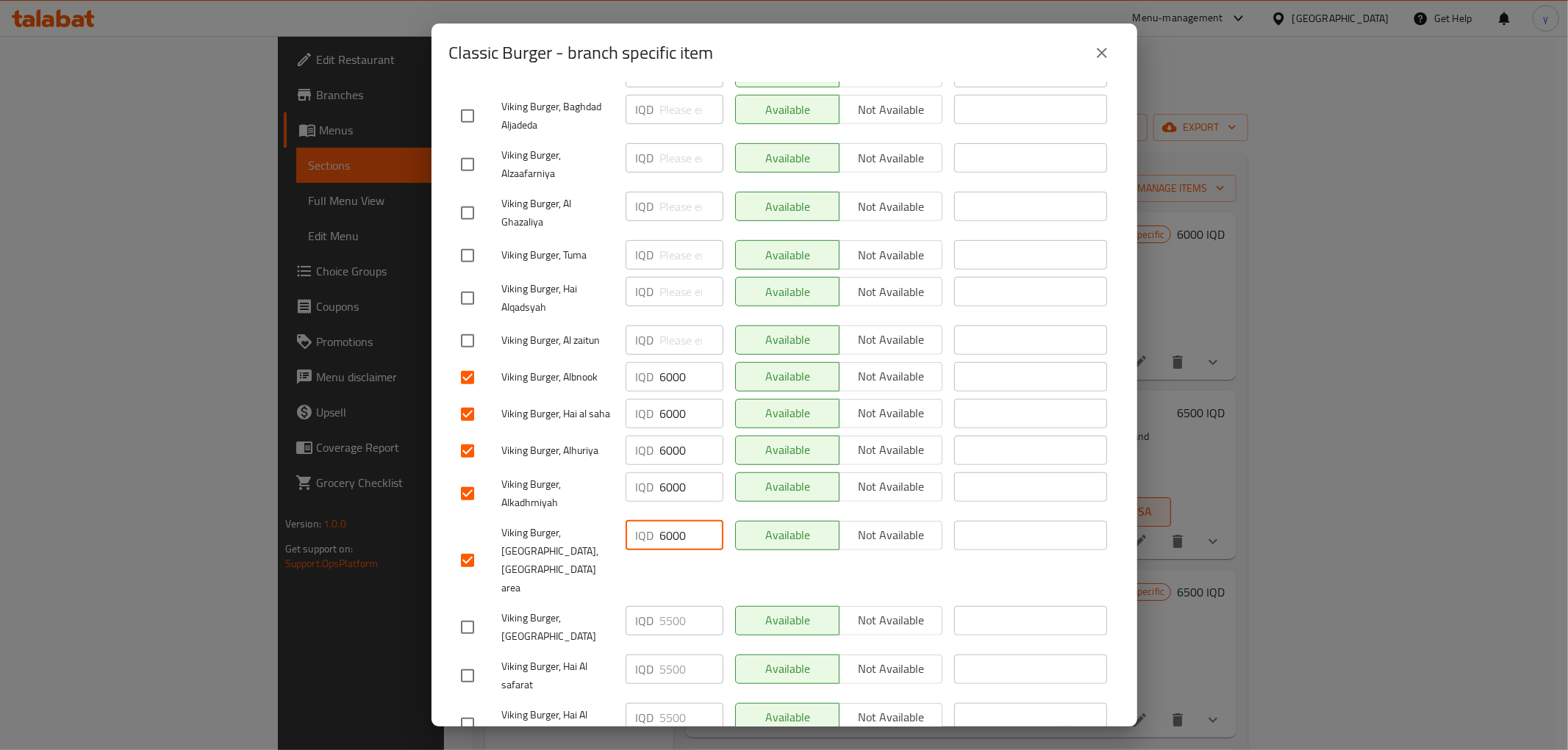
click at [460, 612] on input "checkbox" at bounding box center [467, 627] width 31 height 31
checkbox input "true"
click at [660, 606] on input "5500" at bounding box center [692, 620] width 64 height 29
paste input "60"
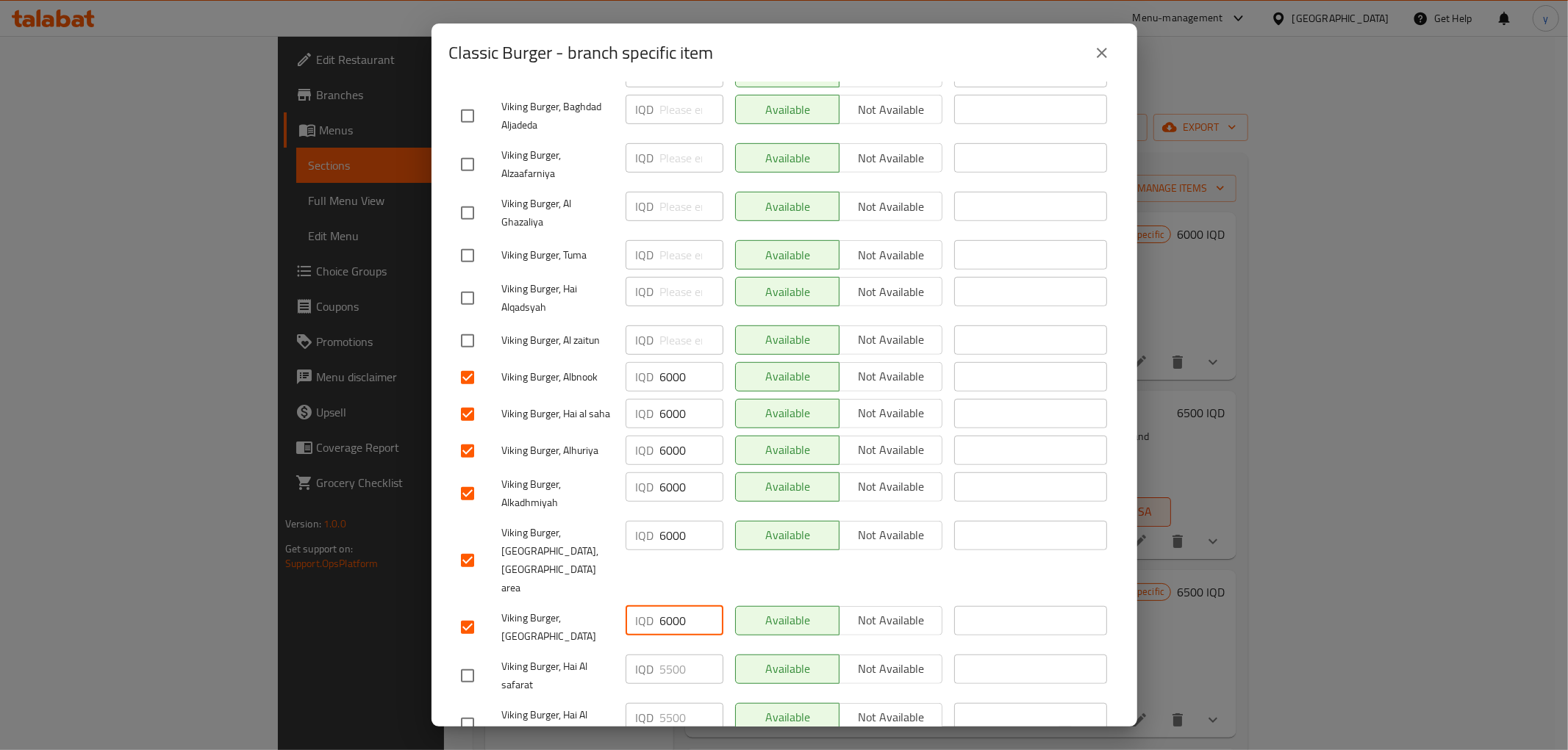
type input "6000"
click at [470, 661] on input "checkbox" at bounding box center [467, 676] width 31 height 31
checkbox input "true"
click at [677, 654] on input "5500" at bounding box center [692, 668] width 64 height 29
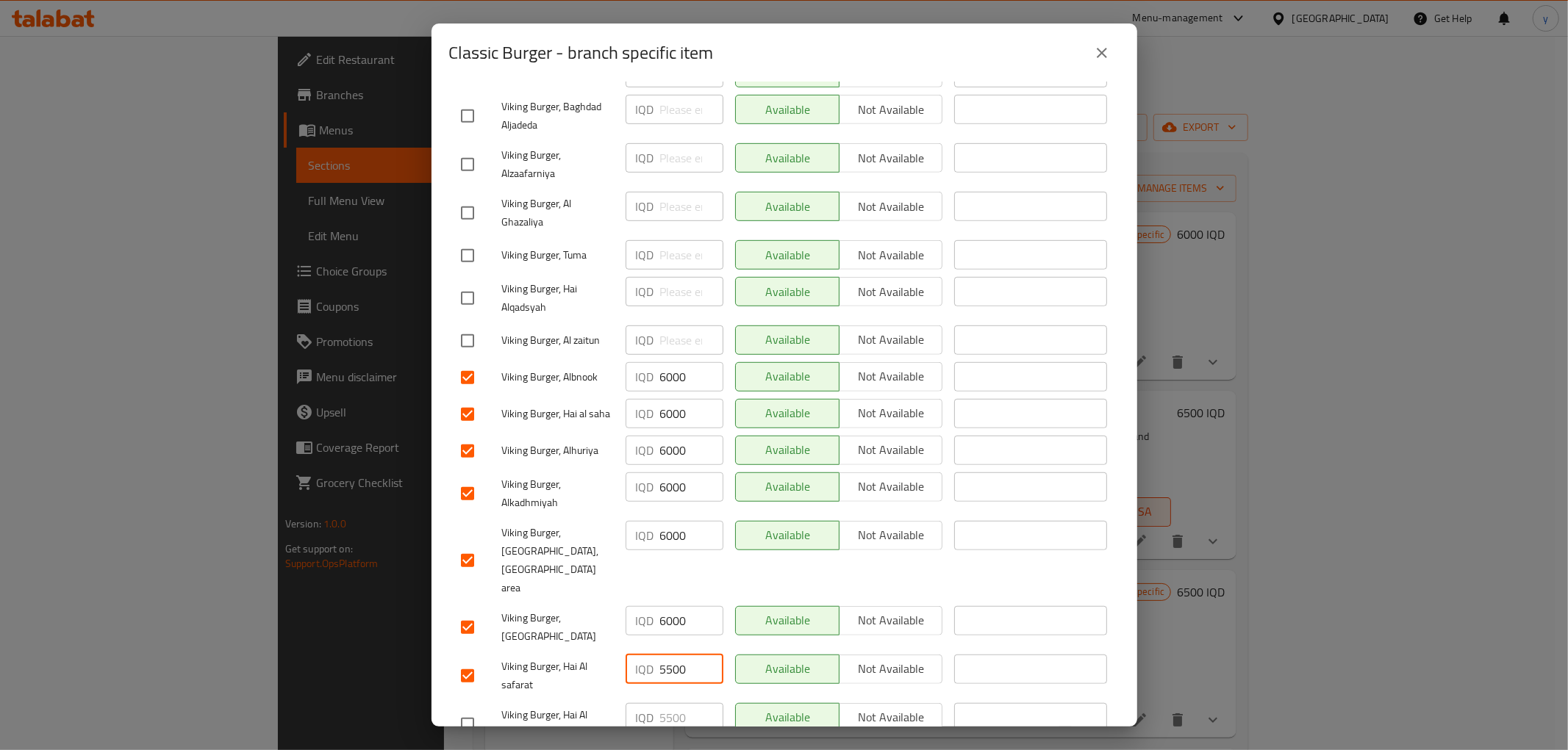
paste input "60"
type input "6000"
click at [464, 709] on input "checkbox" at bounding box center [467, 724] width 31 height 31
checkbox input "true"
click at [663, 703] on input "5500" at bounding box center [692, 717] width 64 height 29
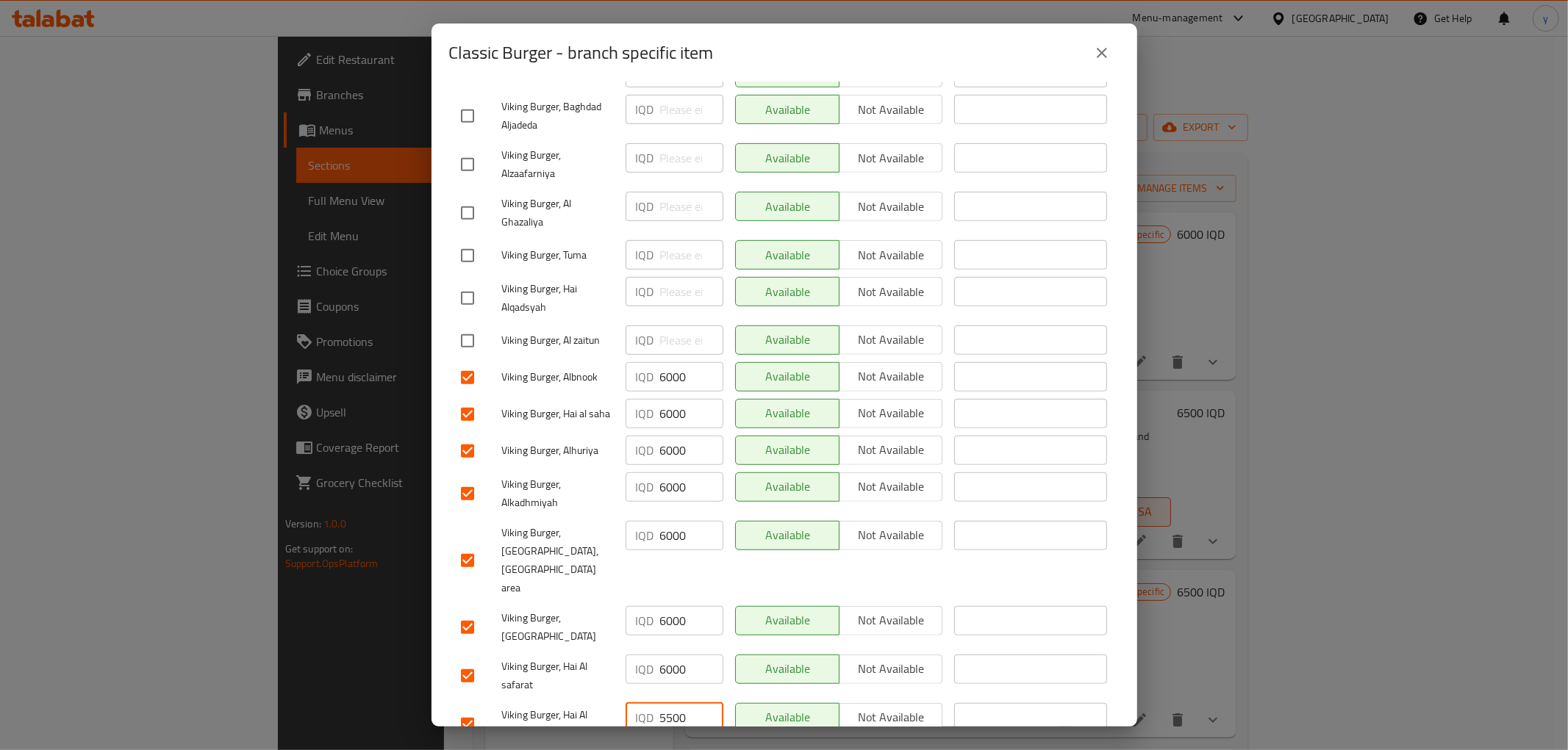
click at [663, 703] on input "5500" at bounding box center [692, 717] width 64 height 29
paste input "60"
type input "6000"
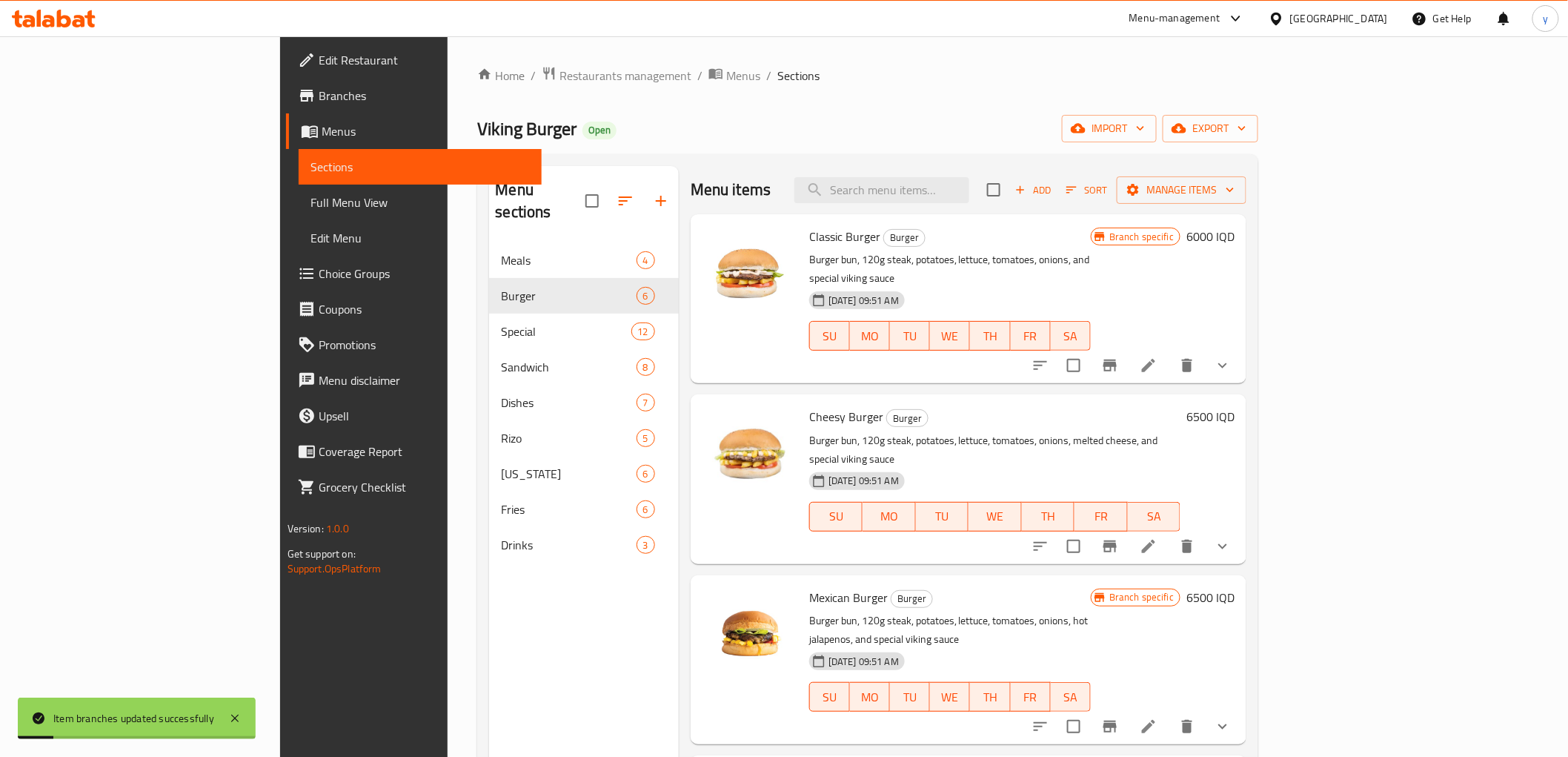
click at [1119, 357] on icon "Branch-specific-item" at bounding box center [1110, 366] width 18 height 18
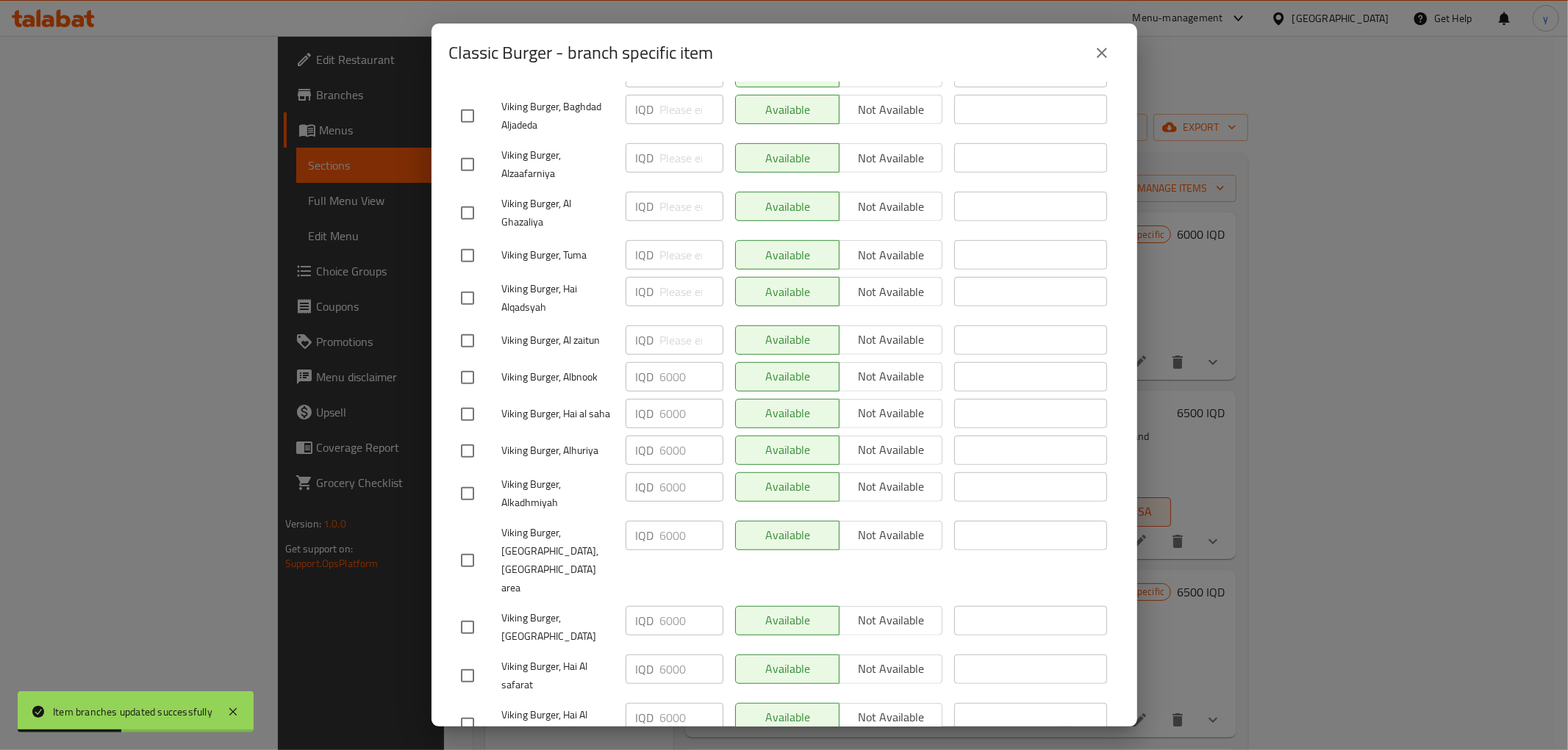
click at [1101, 48] on icon "close" at bounding box center [1101, 52] width 18 height 18
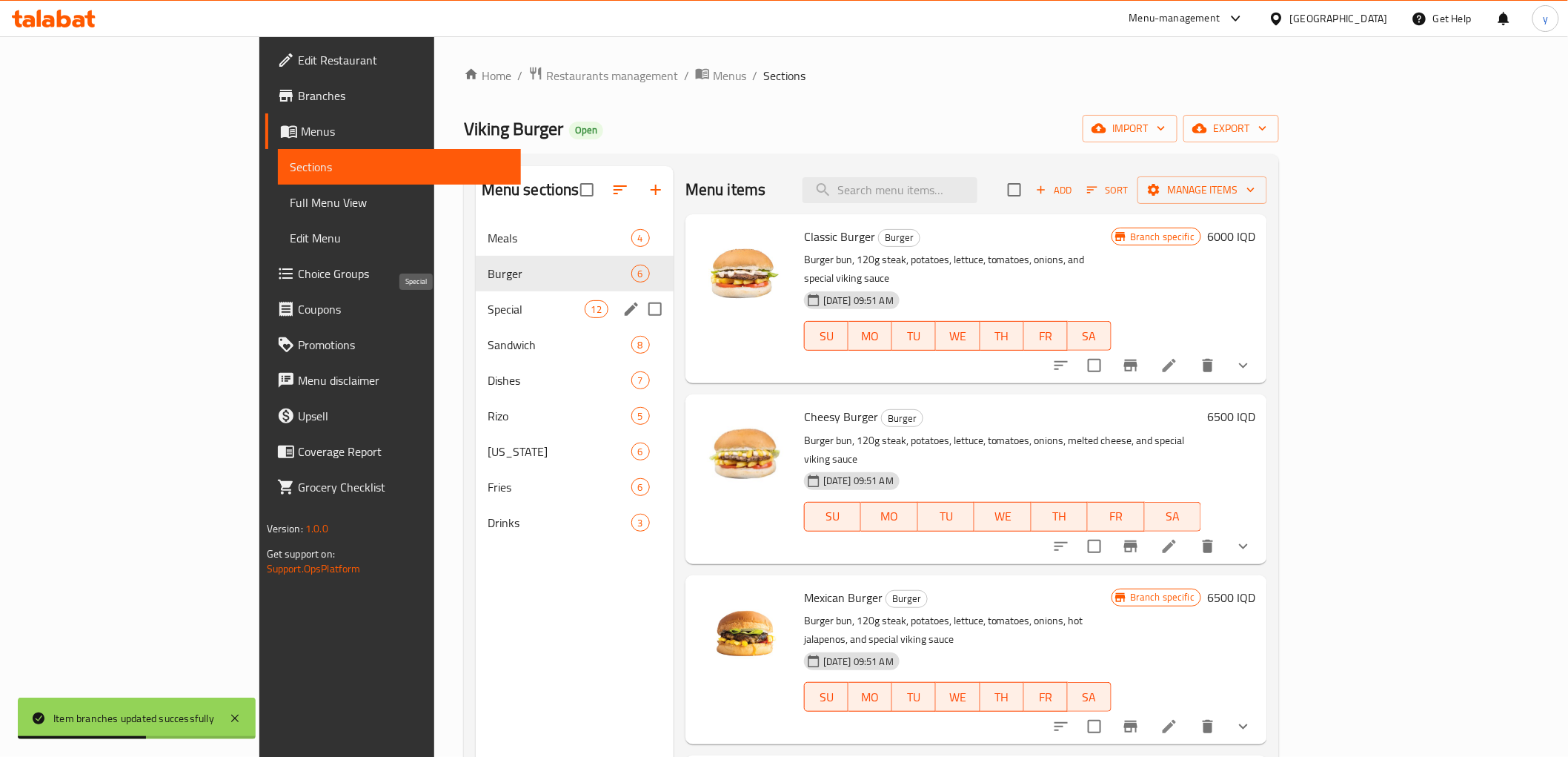
click at [488, 313] on span "Special" at bounding box center [536, 309] width 97 height 18
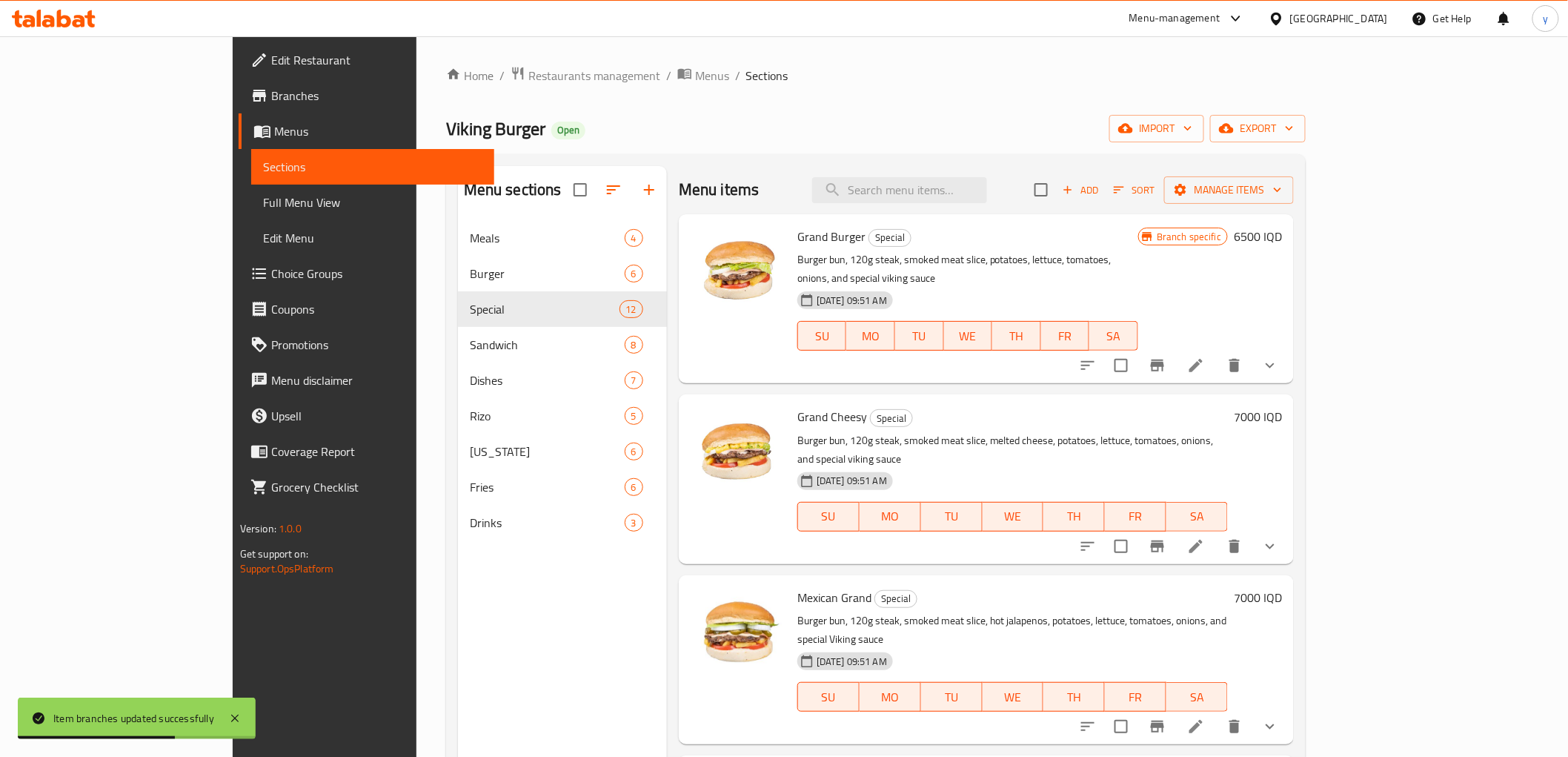
click at [1282, 237] on h6 "6500 IQD" at bounding box center [1258, 236] width 48 height 21
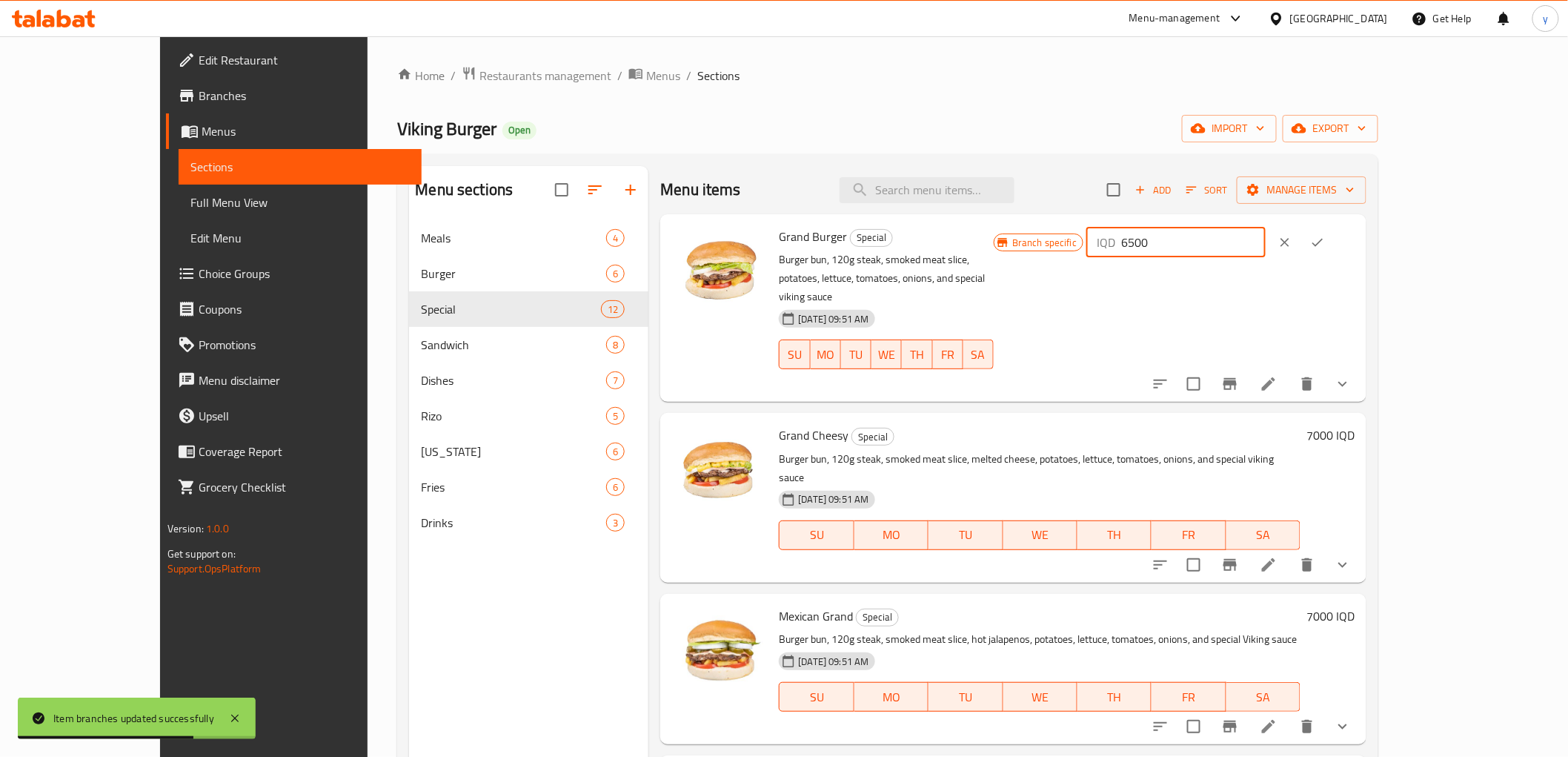
drag, startPoint x: 1213, startPoint y: 242, endPoint x: 1273, endPoint y: 264, distance: 63.9
click at [1193, 246] on div "Branch specific IQD 6500 ​" at bounding box center [1174, 242] width 361 height 33
click at [1292, 247] on icon "clear" at bounding box center [1285, 242] width 14 height 14
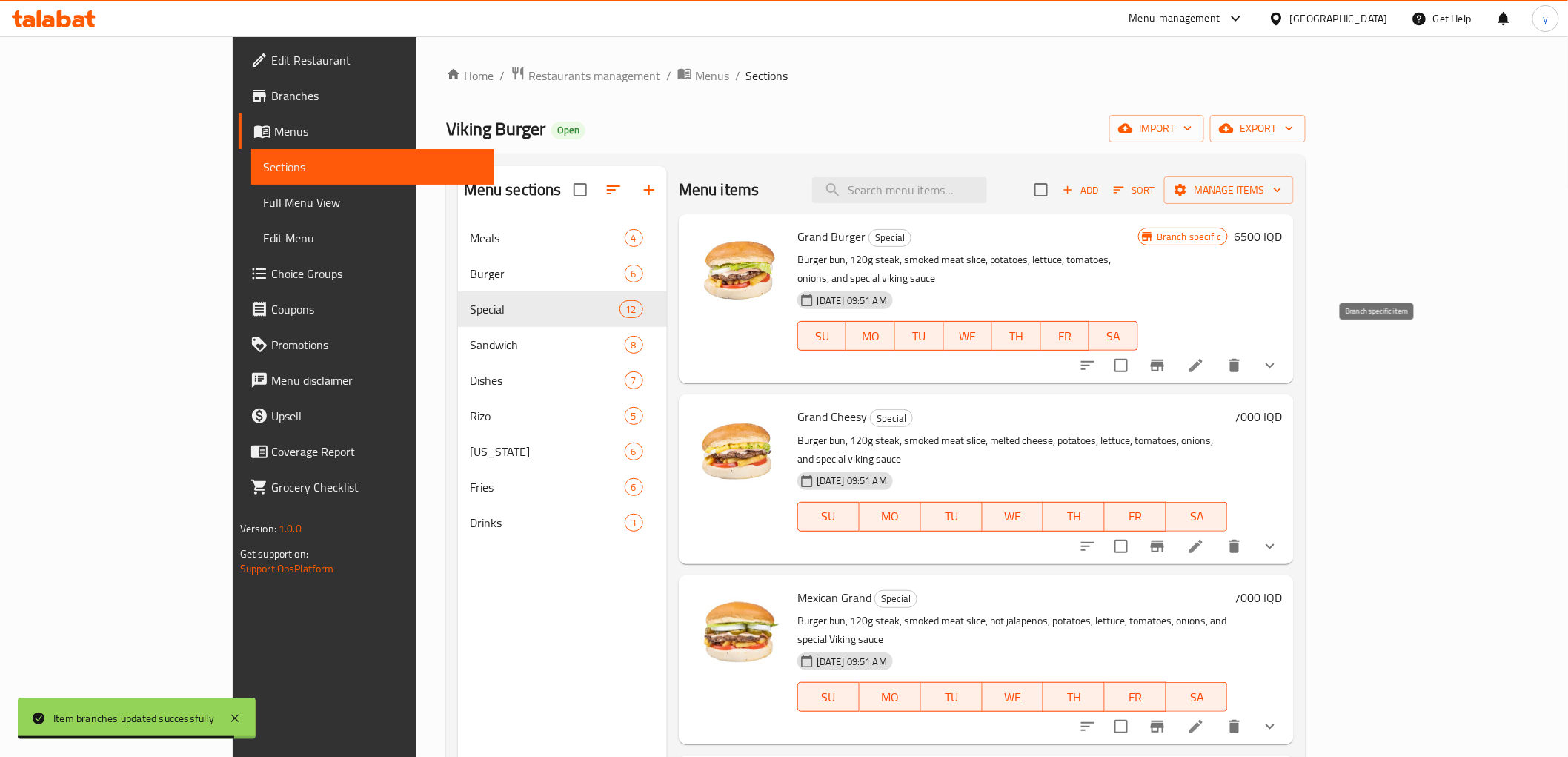
click at [1166, 357] on icon "Branch-specific-item" at bounding box center [1158, 366] width 18 height 18
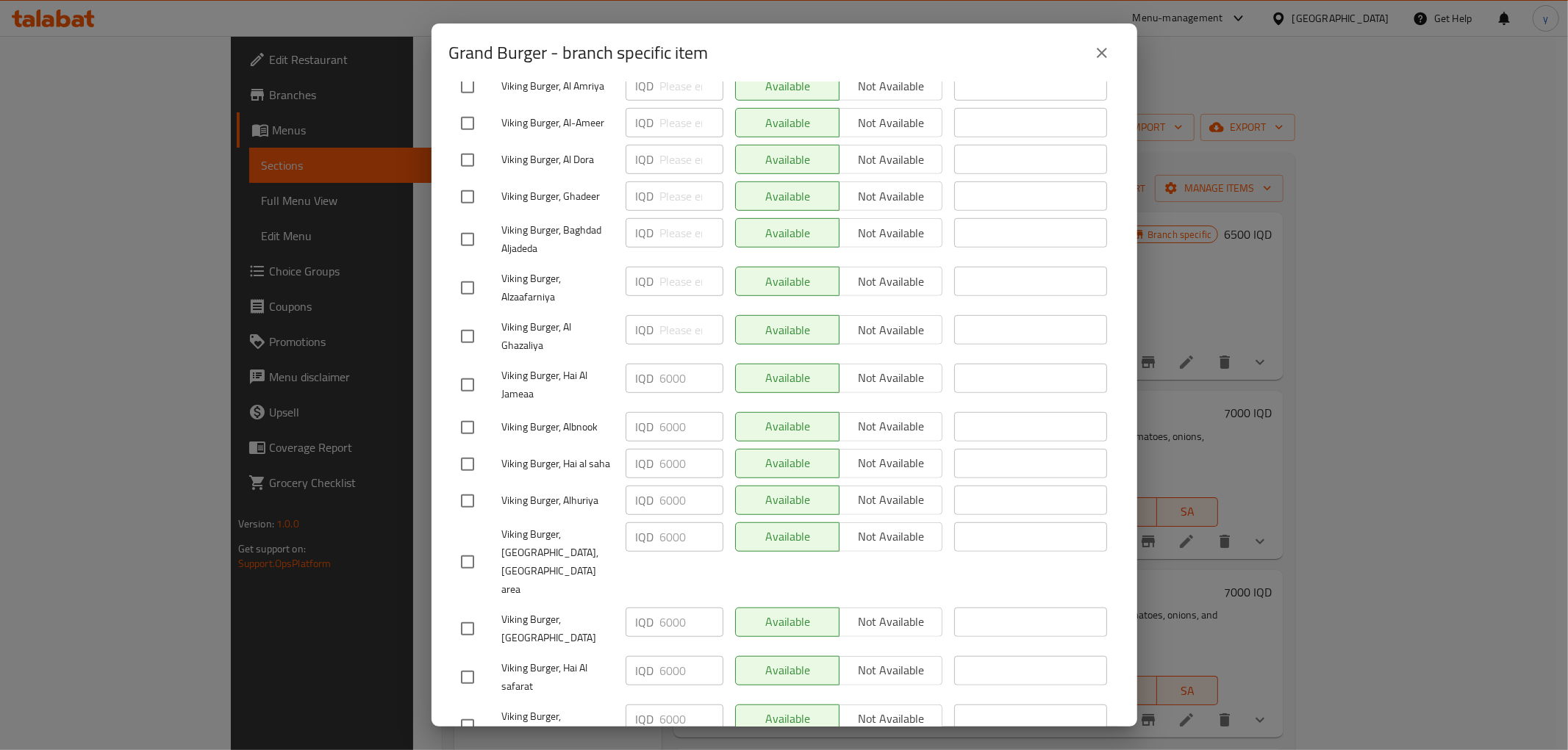
scroll to position [719, 0]
click at [475, 709] on input "checkbox" at bounding box center [467, 724] width 31 height 31
checkbox input "true"
click at [677, 703] on input "6000" at bounding box center [692, 717] width 64 height 29
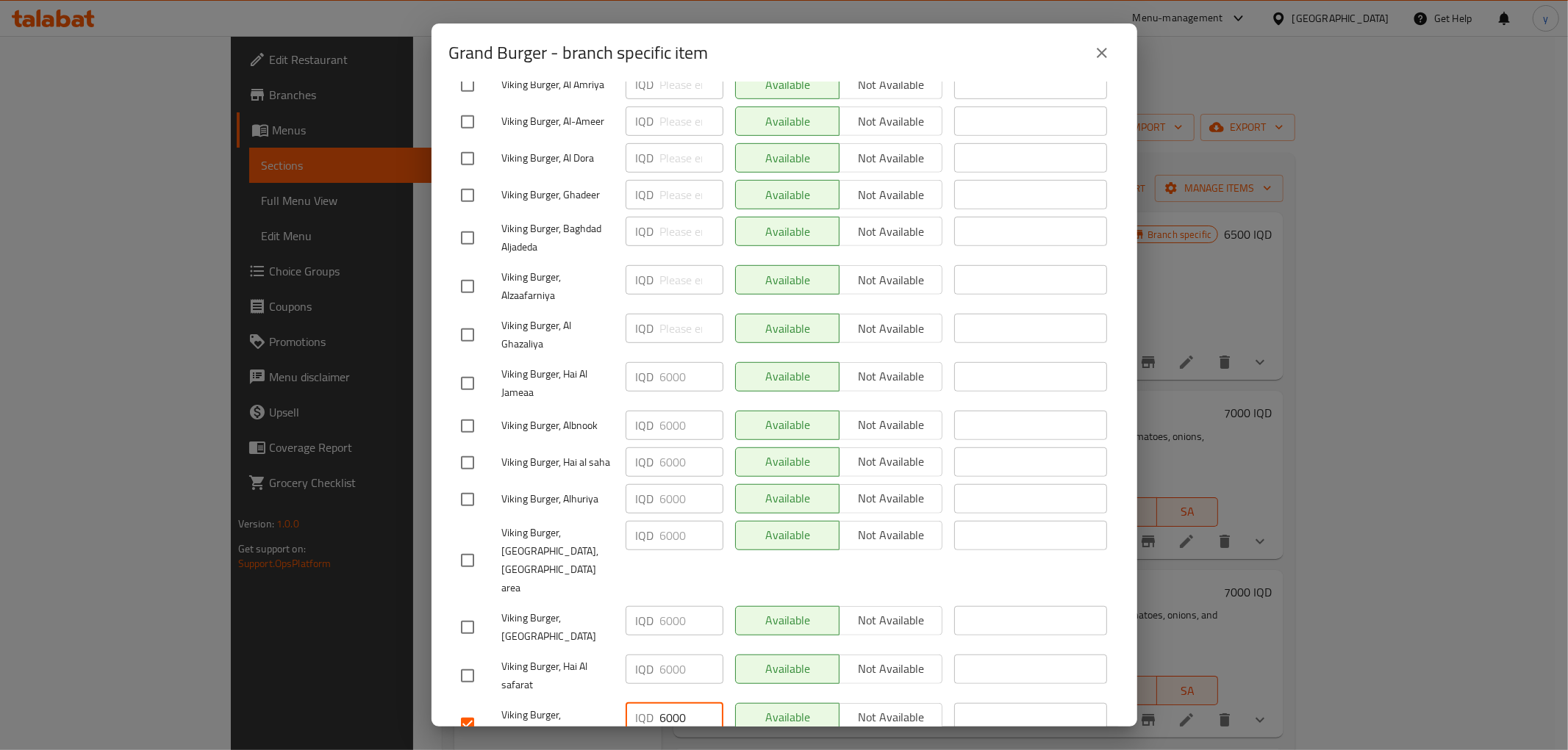
paste input "5"
type input "6500"
click at [478, 661] on input "checkbox" at bounding box center [467, 676] width 31 height 31
checkbox input "true"
click at [660, 654] on input "6000" at bounding box center [692, 668] width 64 height 29
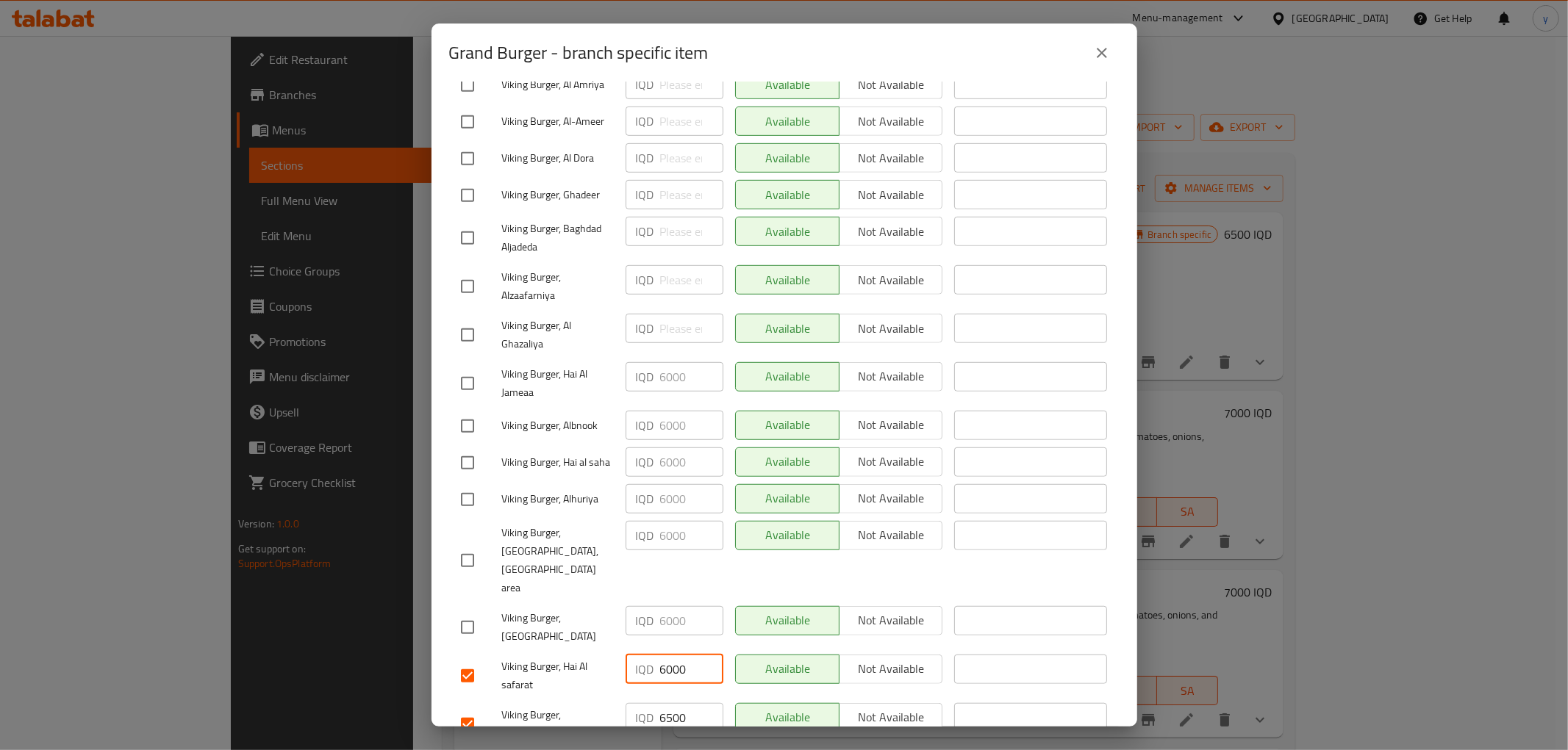
click at [660, 654] on input "6000" at bounding box center [692, 668] width 64 height 29
paste input "5"
type input "6500"
click at [465, 612] on input "checkbox" at bounding box center [467, 627] width 31 height 31
checkbox input "true"
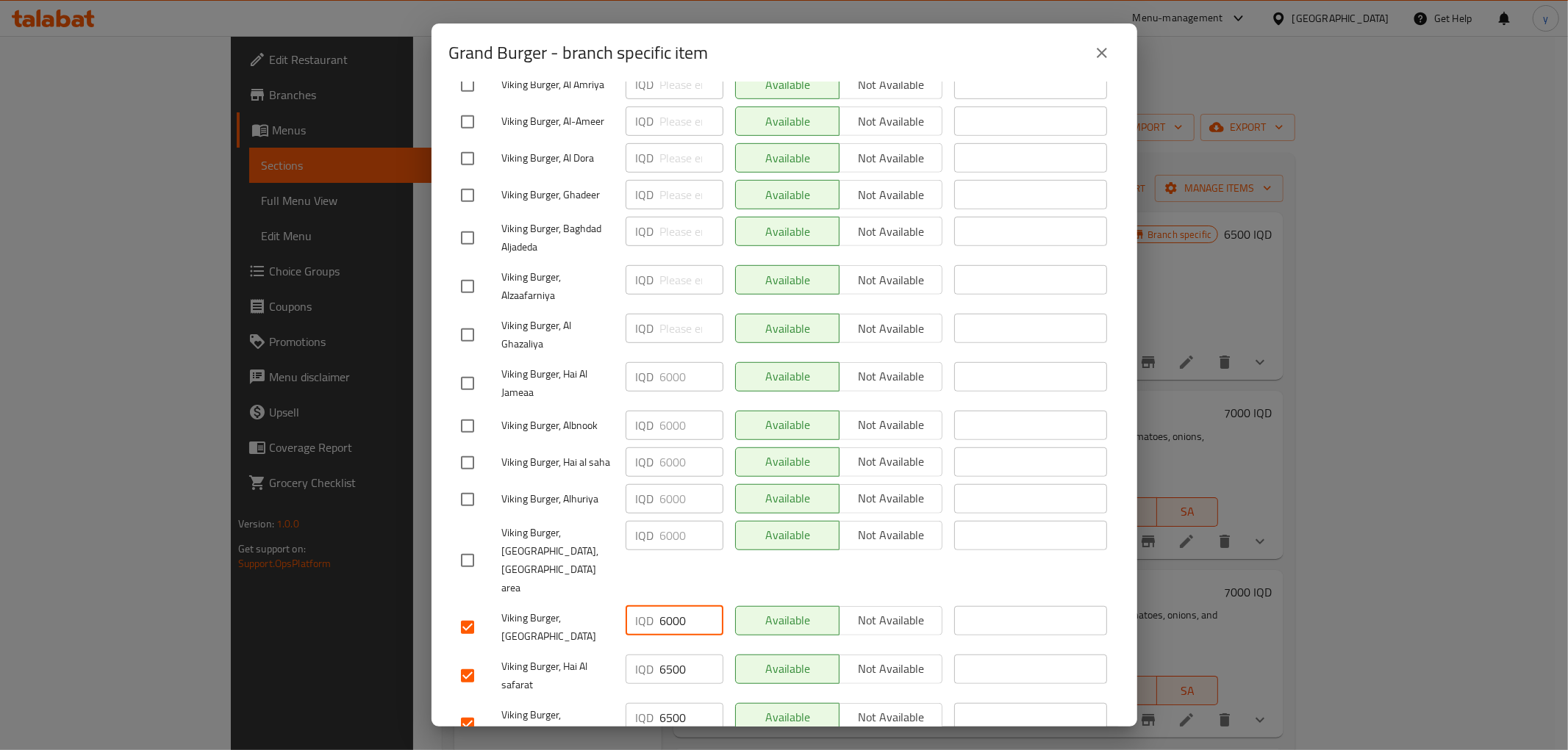
click at [677, 606] on input "6000" at bounding box center [692, 620] width 64 height 29
paste input "5"
type input "6500"
click at [463, 545] on input "checkbox" at bounding box center [467, 560] width 31 height 31
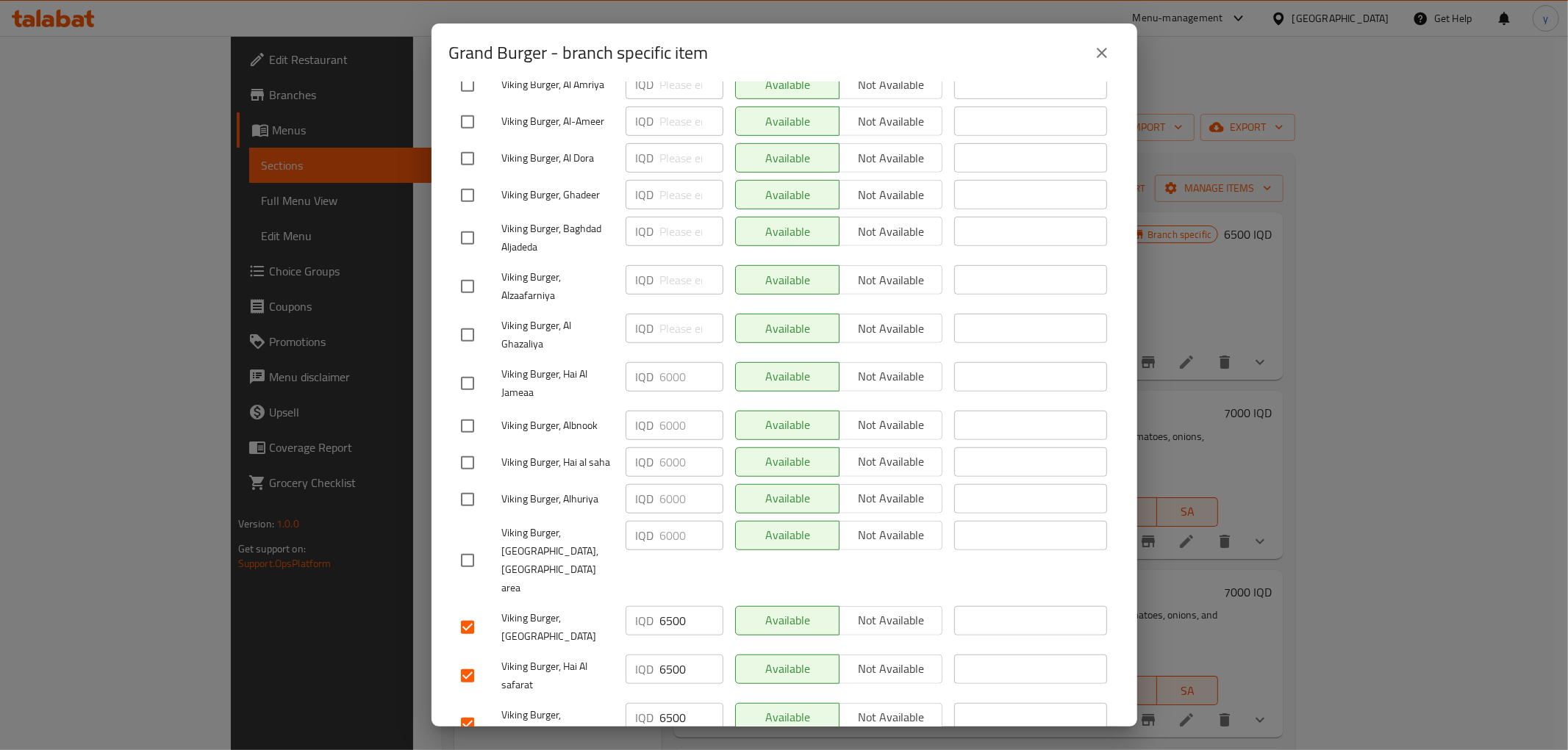
checkbox input "true"
click at [661, 524] on input "6000" at bounding box center [692, 535] width 64 height 29
paste input "5"
type input "6500"
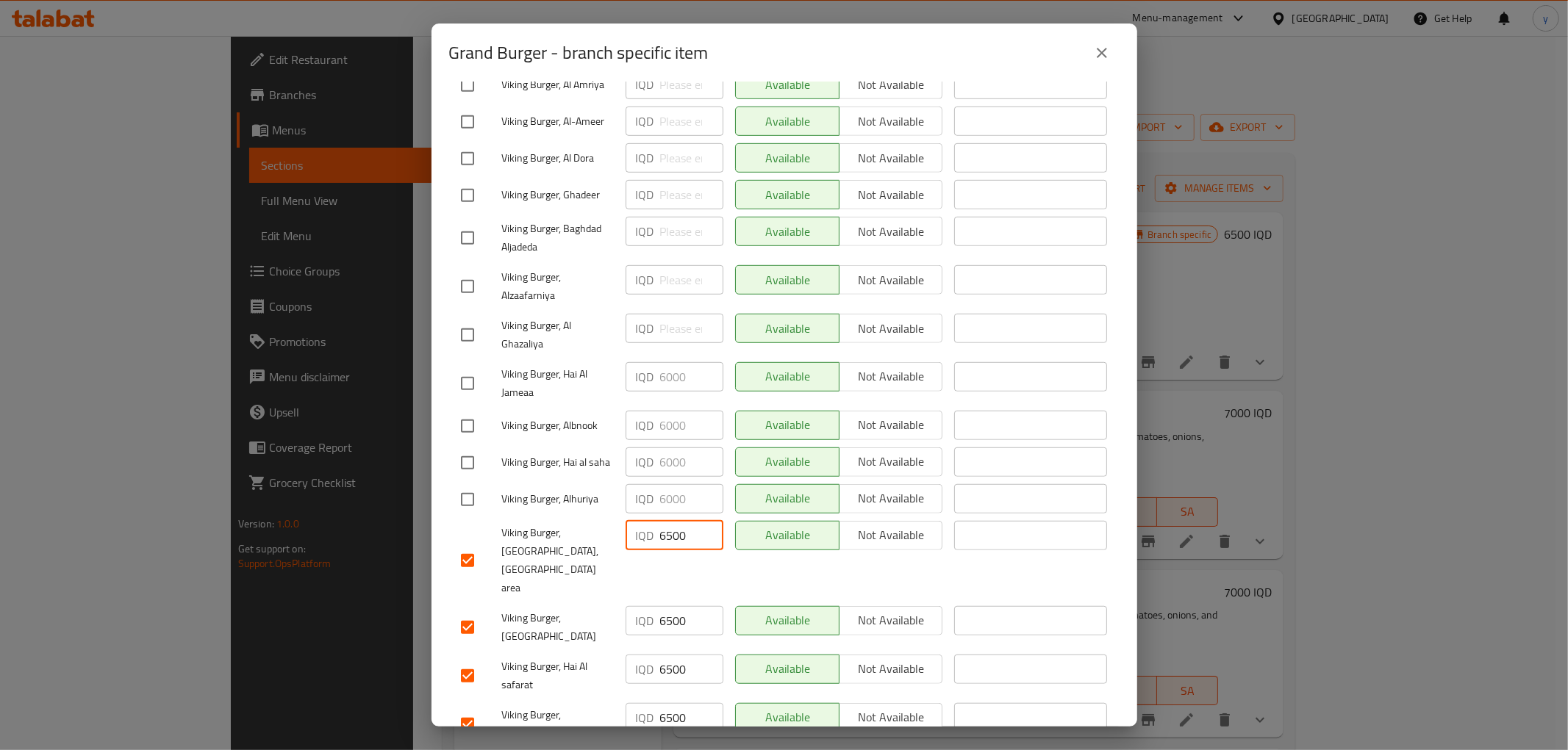
click at [465, 485] on input "checkbox" at bounding box center [467, 500] width 31 height 31
checkbox input "true"
click at [667, 492] on input "6000" at bounding box center [692, 499] width 64 height 29
paste input "5"
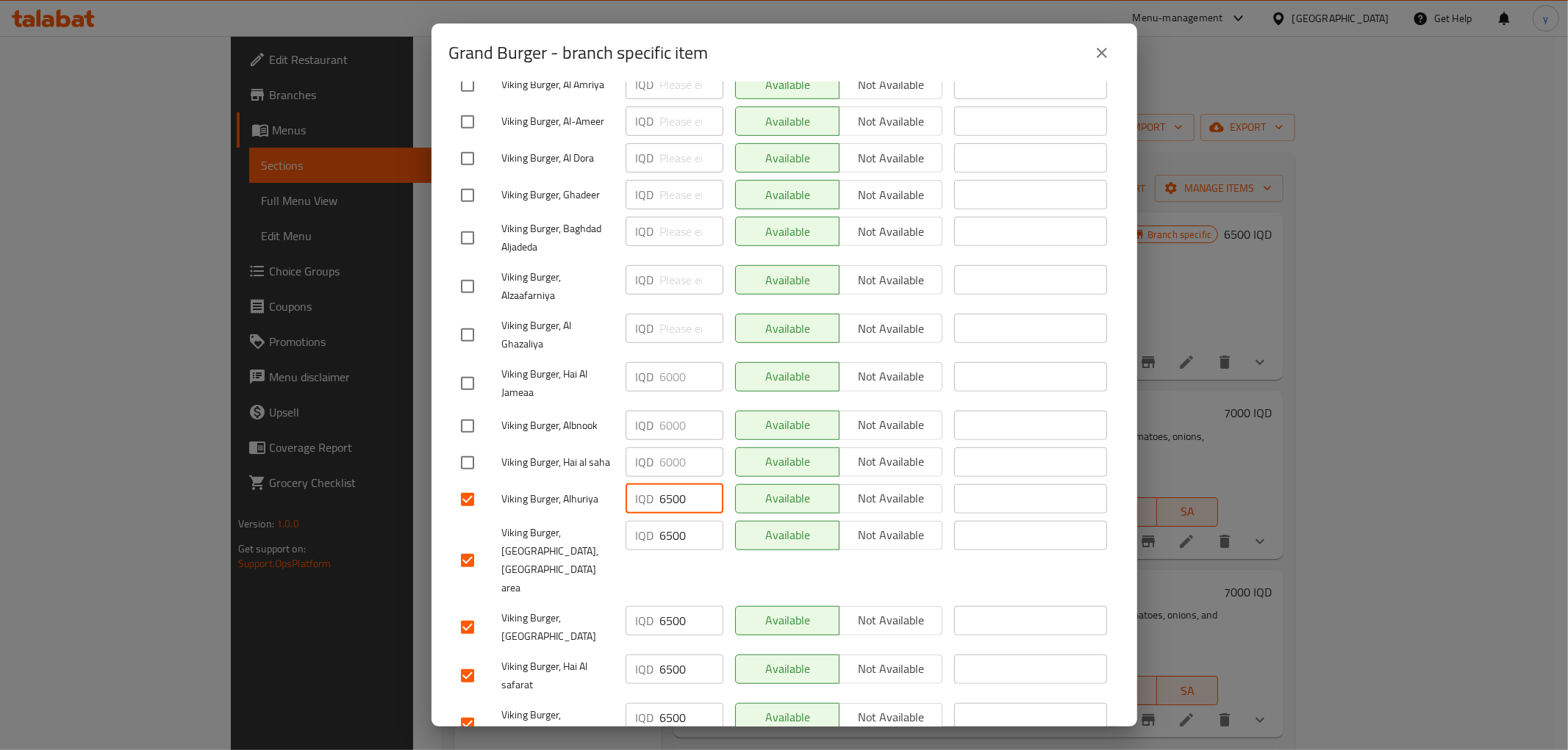
type input "6500"
click at [463, 448] on input "checkbox" at bounding box center [467, 463] width 31 height 31
checkbox input "true"
click at [684, 448] on input "6000" at bounding box center [692, 462] width 64 height 29
click at [670, 448] on input "6000" at bounding box center [692, 462] width 64 height 29
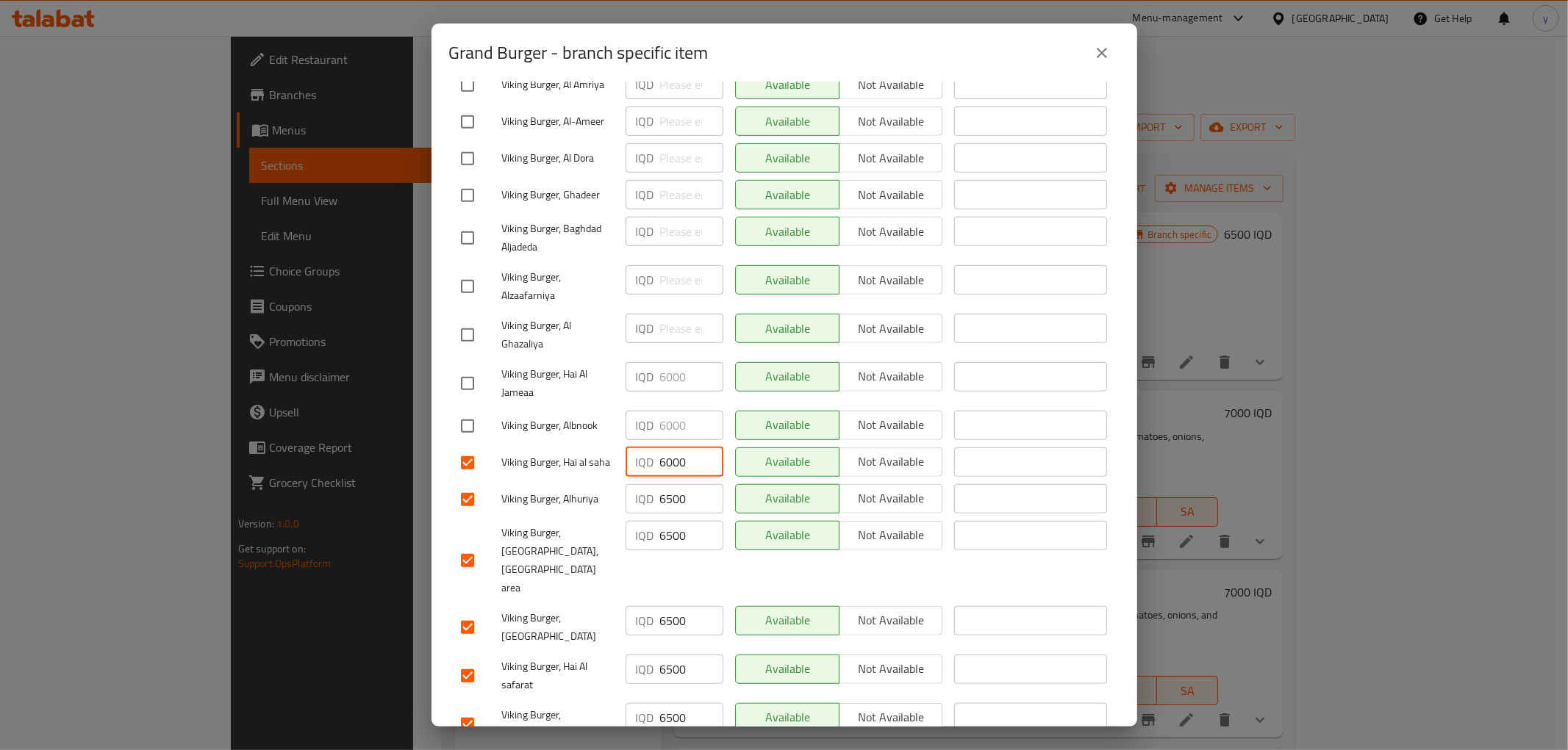
click at [670, 448] on input "6000" at bounding box center [692, 462] width 64 height 29
paste input "5"
type input "6500"
click at [466, 411] on input "checkbox" at bounding box center [467, 426] width 31 height 31
checkbox input "true"
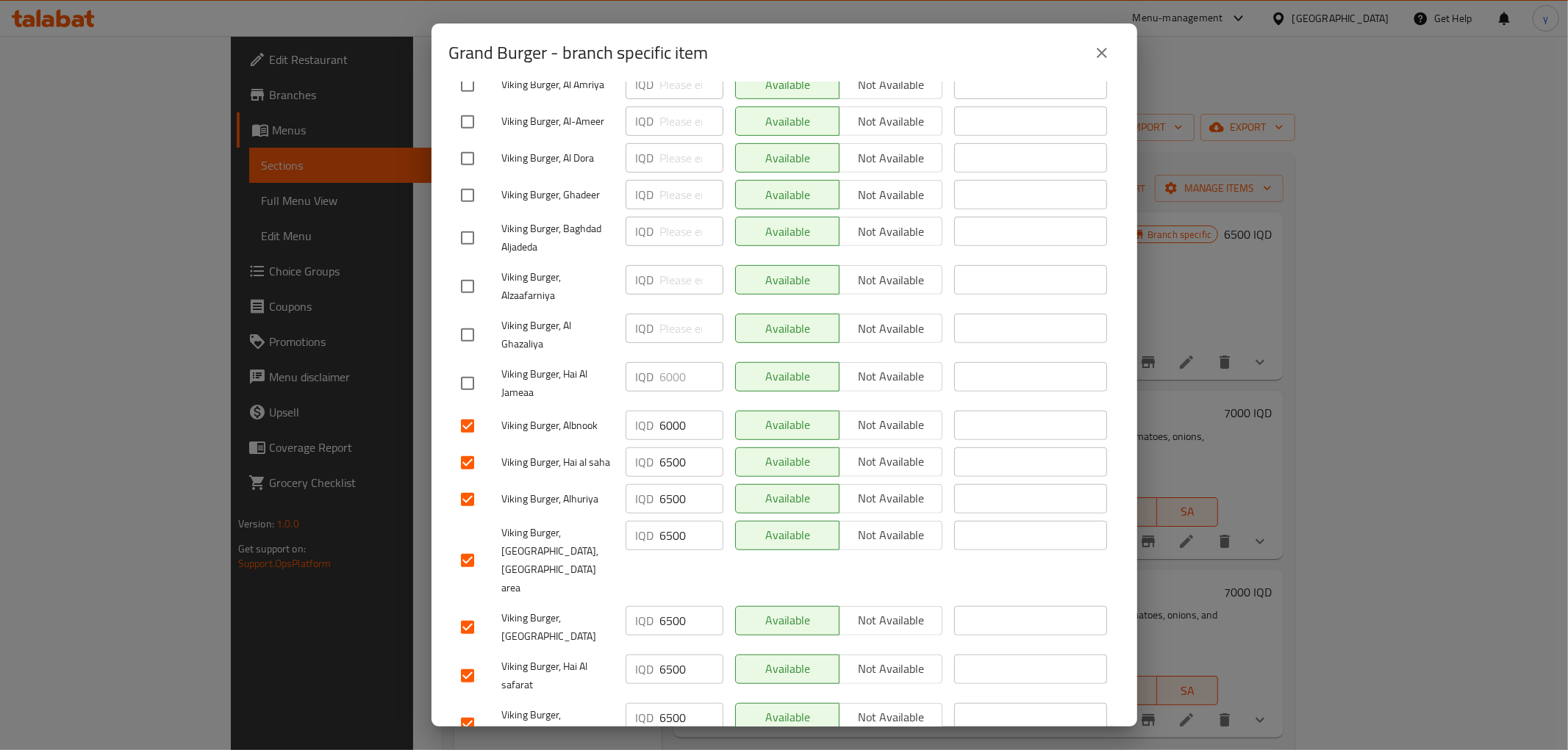
click at [674, 411] on input "6000" at bounding box center [692, 425] width 64 height 29
paste input "5"
type input "6500"
click at [453, 368] on input "checkbox" at bounding box center [467, 383] width 31 height 31
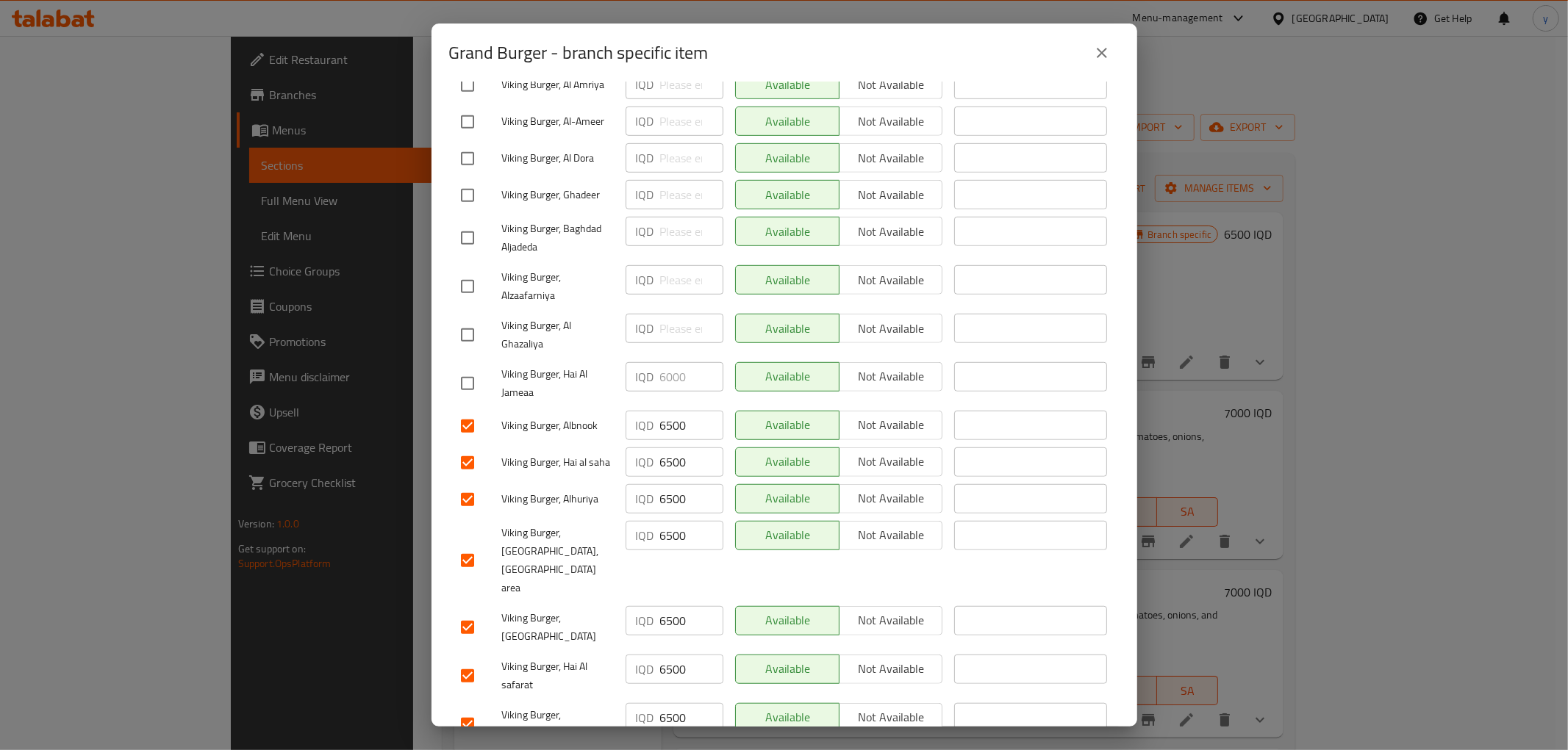
checkbox input "true"
click at [676, 362] on input "6000" at bounding box center [692, 376] width 64 height 29
paste input "5"
type input "6500"
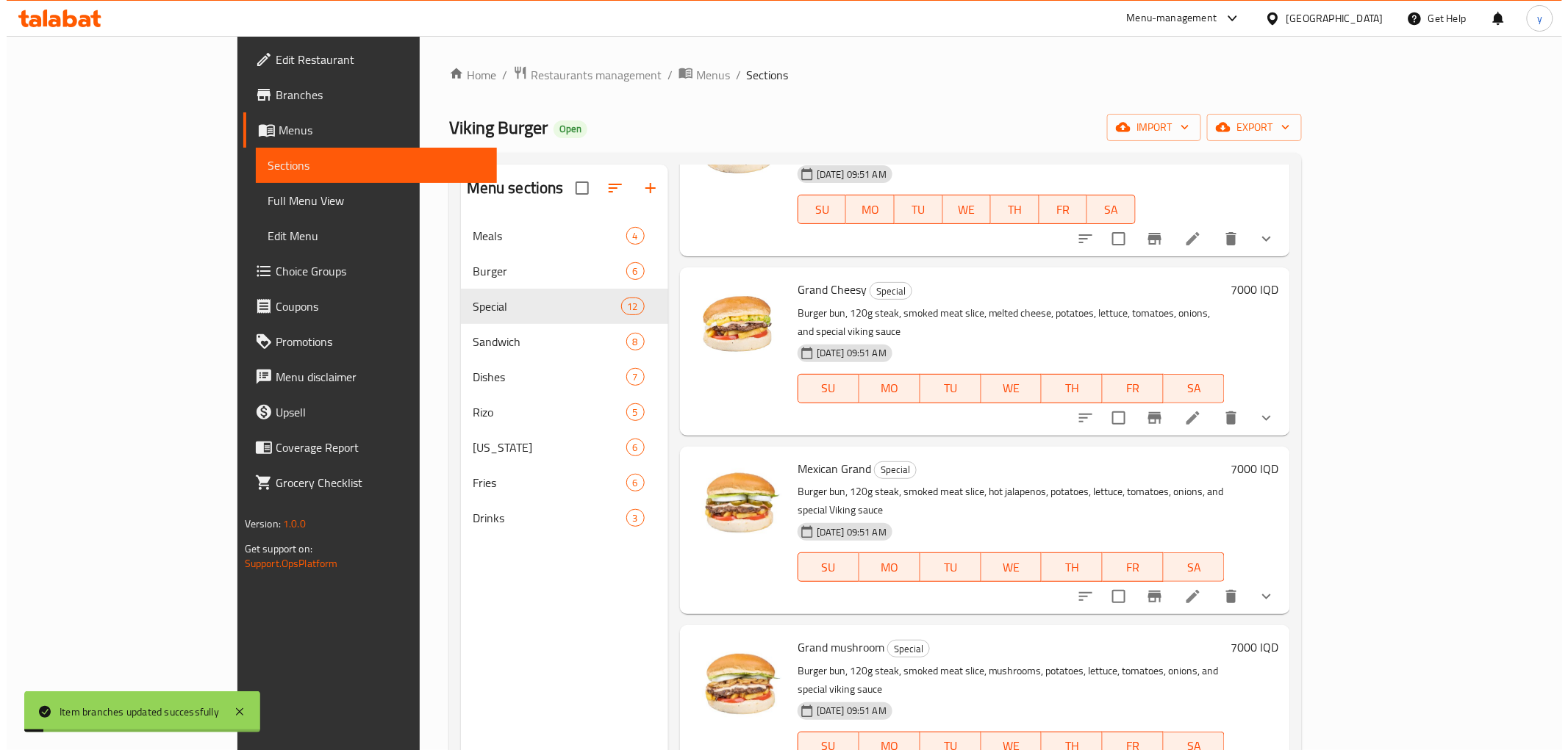
scroll to position [163, 0]
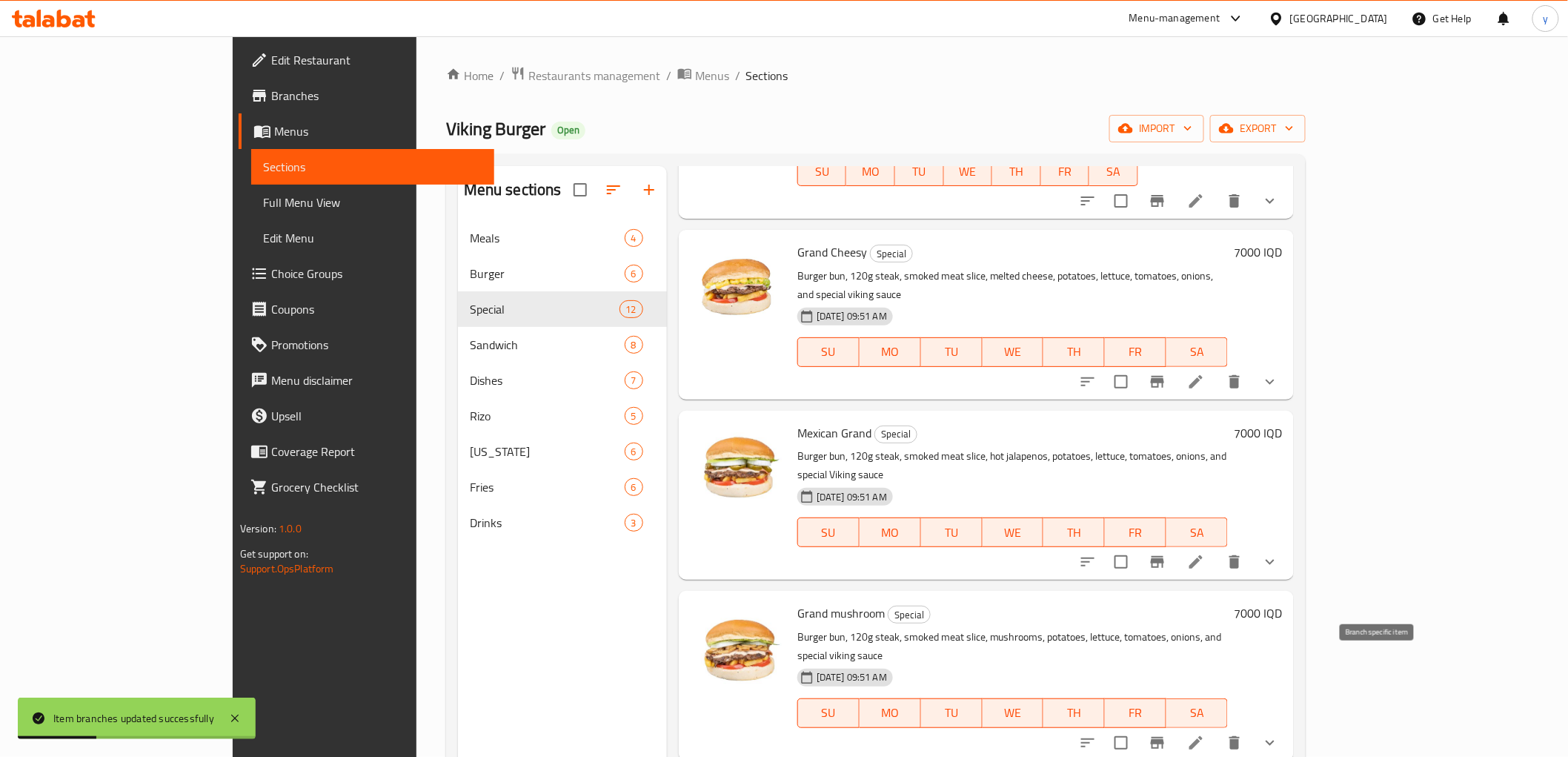
click at [1166, 734] on icon "Branch-specific-item" at bounding box center [1158, 743] width 18 height 18
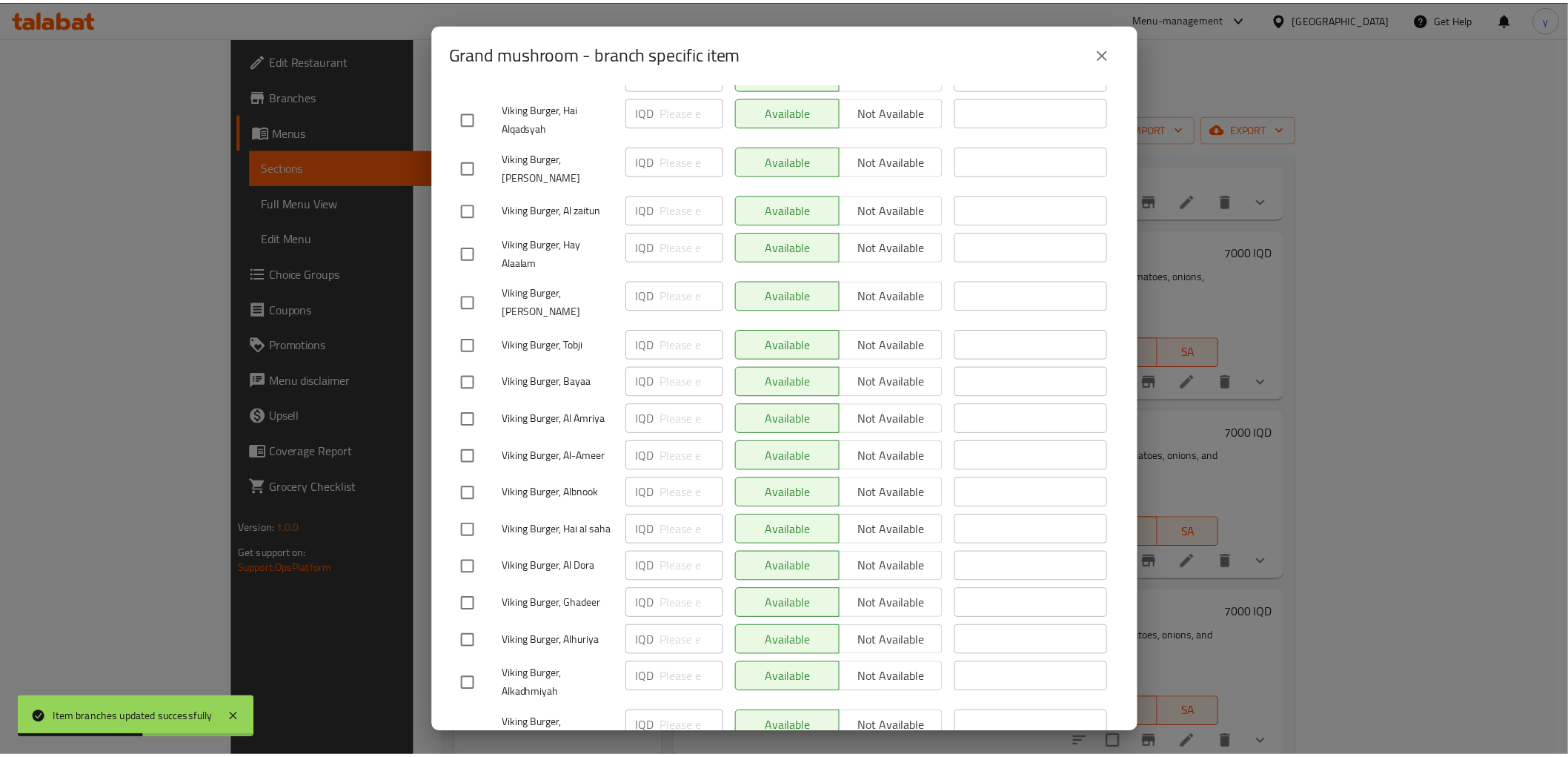
scroll to position [0, 0]
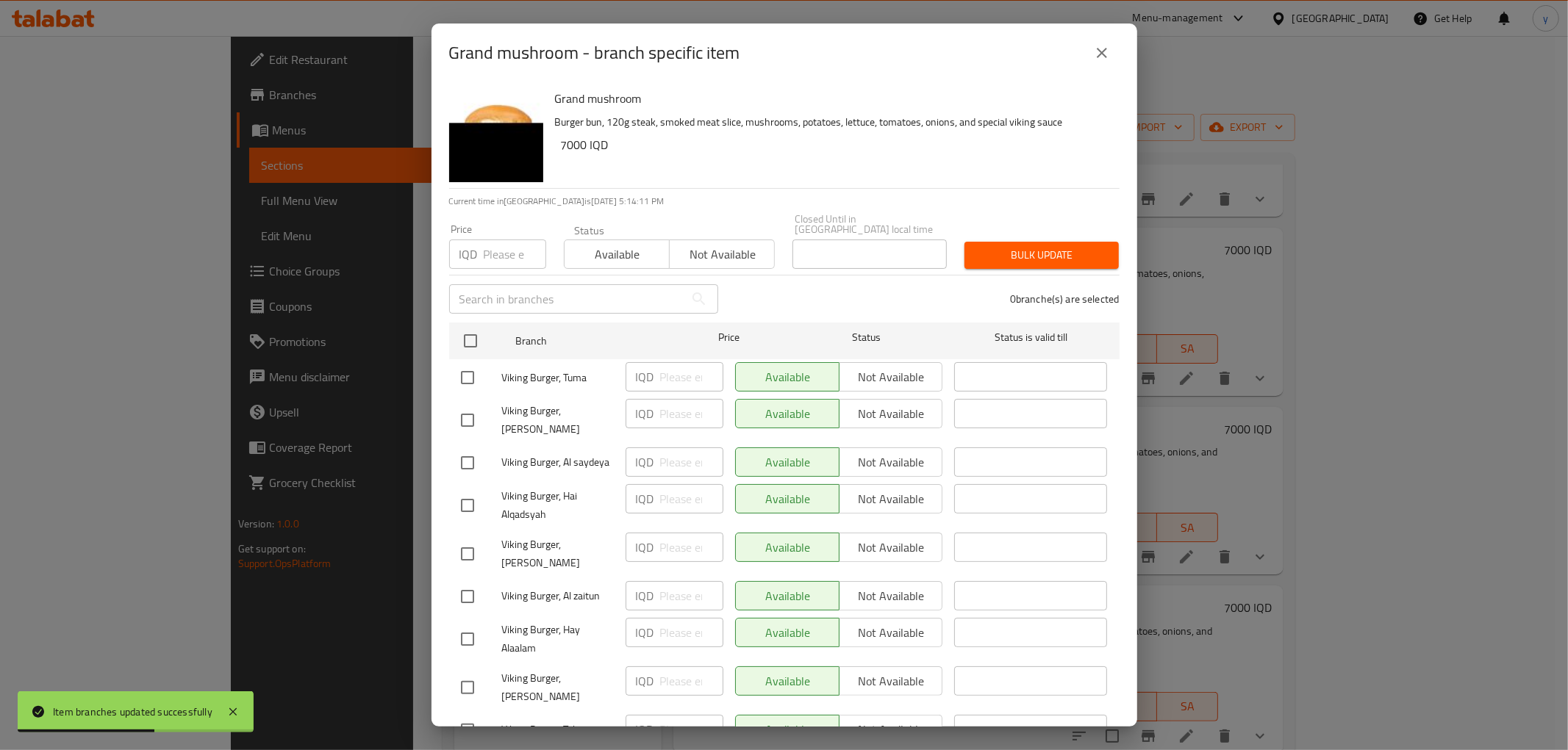
click at [1097, 66] on button "close" at bounding box center [1101, 52] width 35 height 35
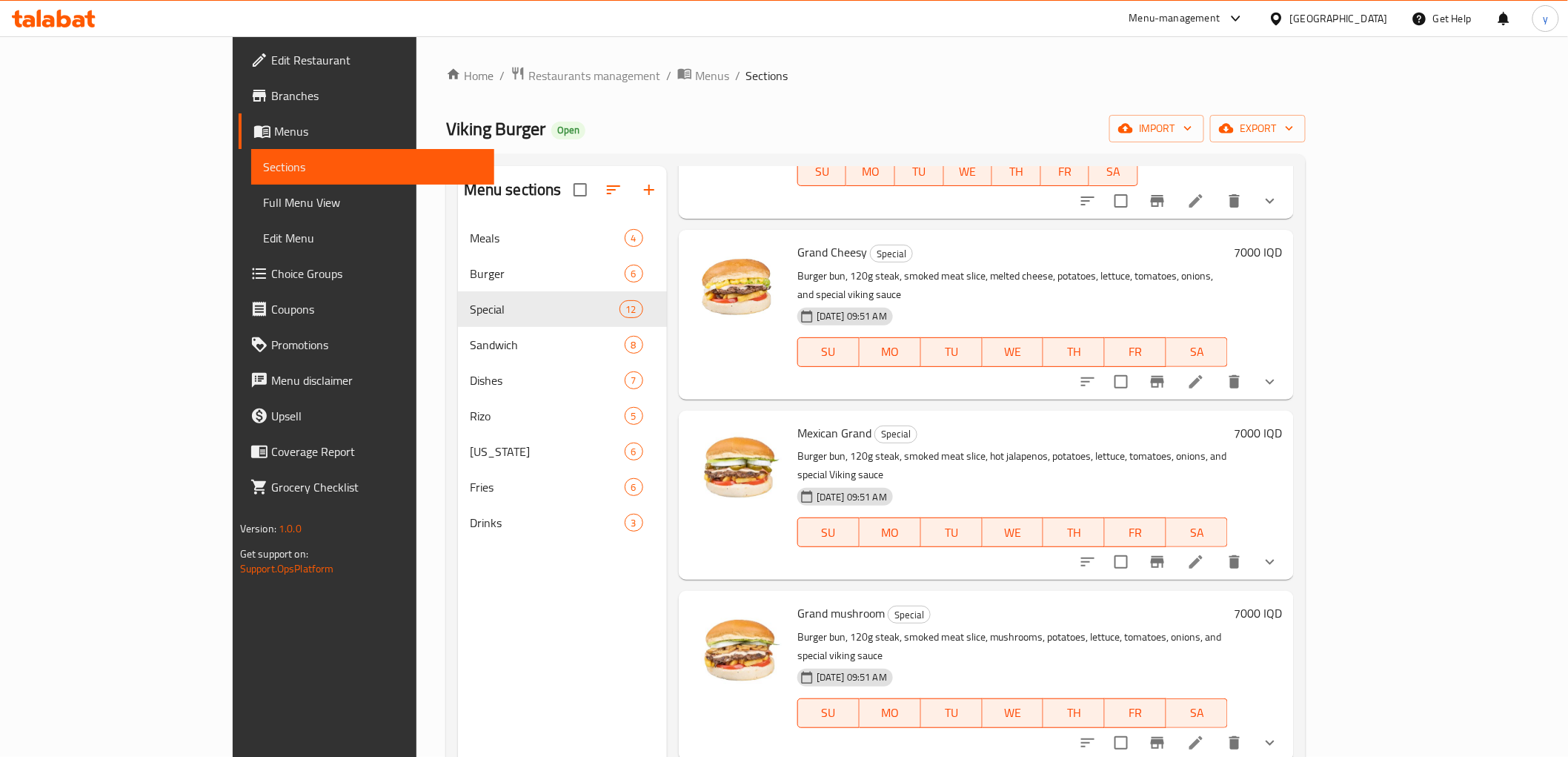
click at [238, 82] on link "Branches" at bounding box center [365, 95] width 255 height 35
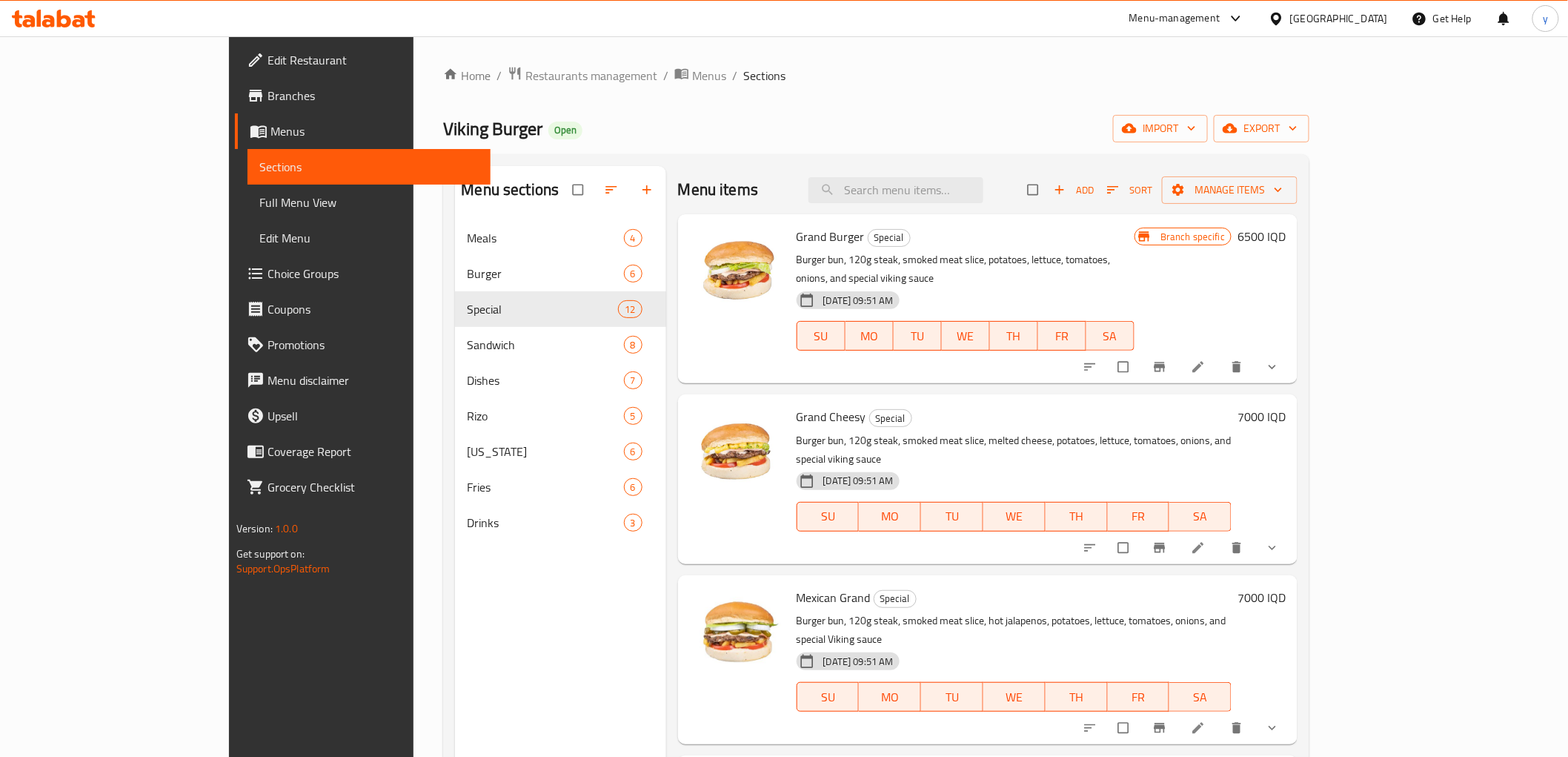
click at [60, 20] on icon at bounding box center [64, 18] width 14 height 18
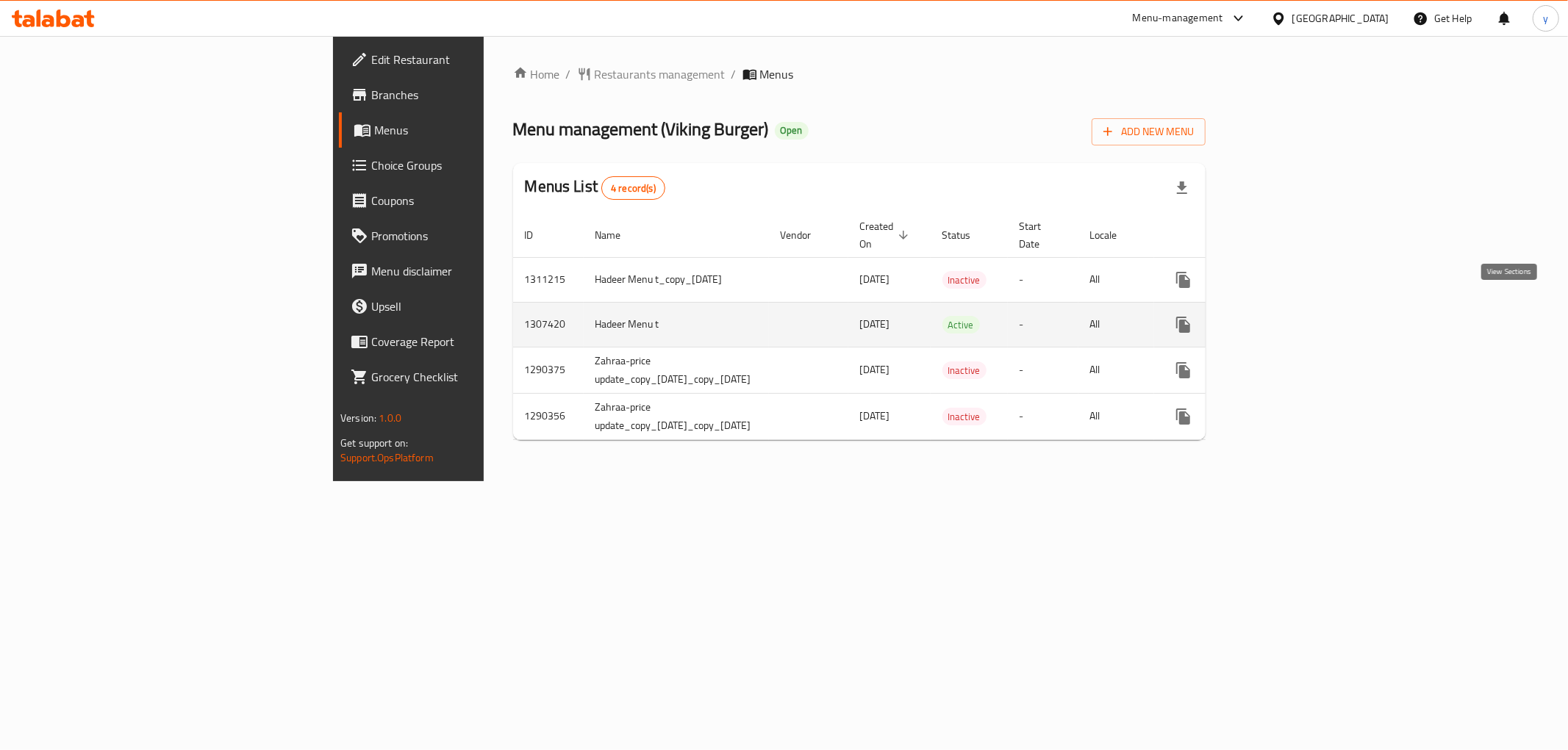
click at [1307, 307] on link "enhanced table" at bounding box center [1288, 324] width 35 height 35
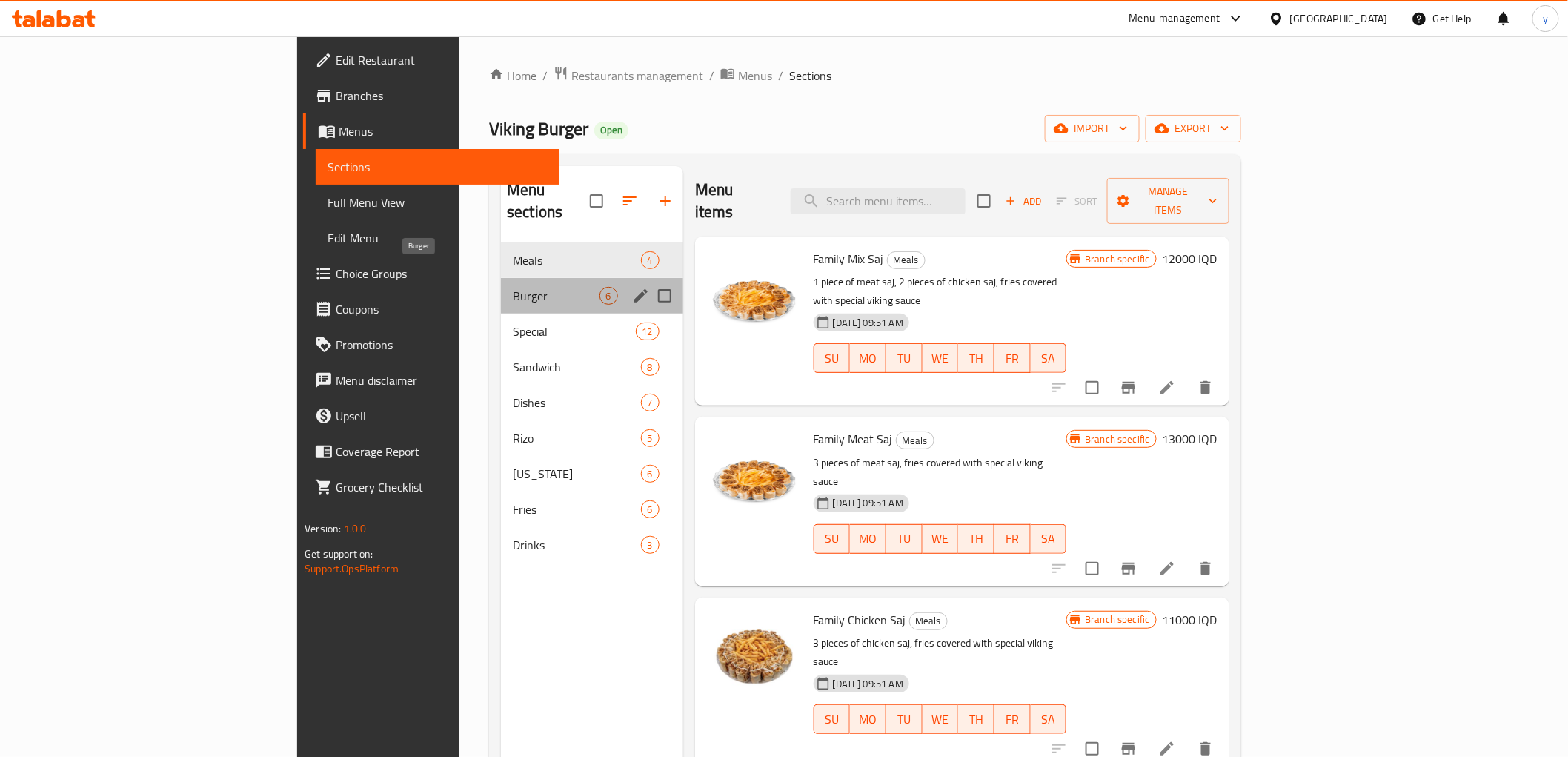
drag, startPoint x: 384, startPoint y: 278, endPoint x: 425, endPoint y: 283, distance: 41.3
click at [513, 287] on span "Burger" at bounding box center [556, 296] width 86 height 18
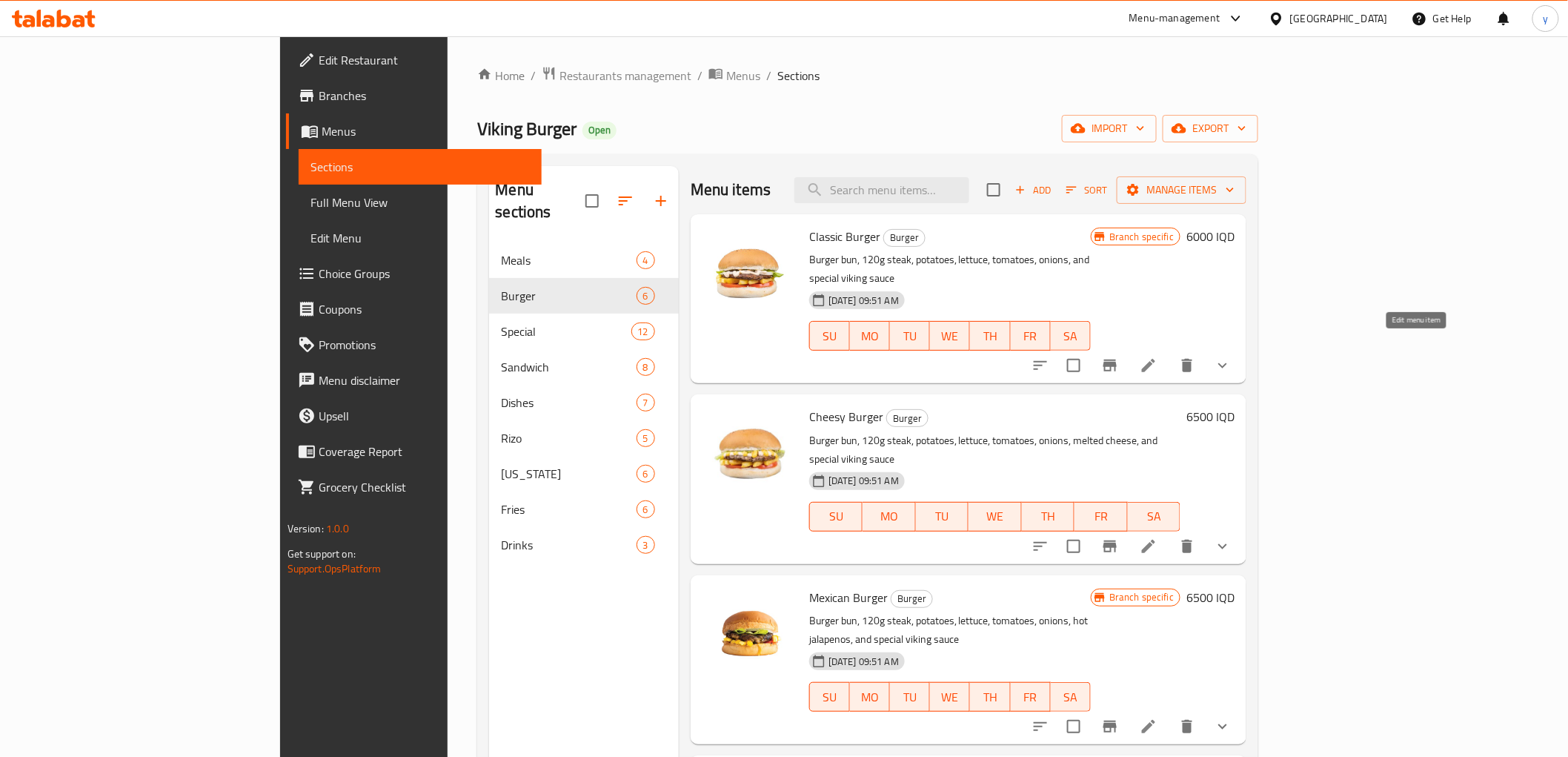
click at [1156, 359] on icon at bounding box center [1149, 366] width 13 height 13
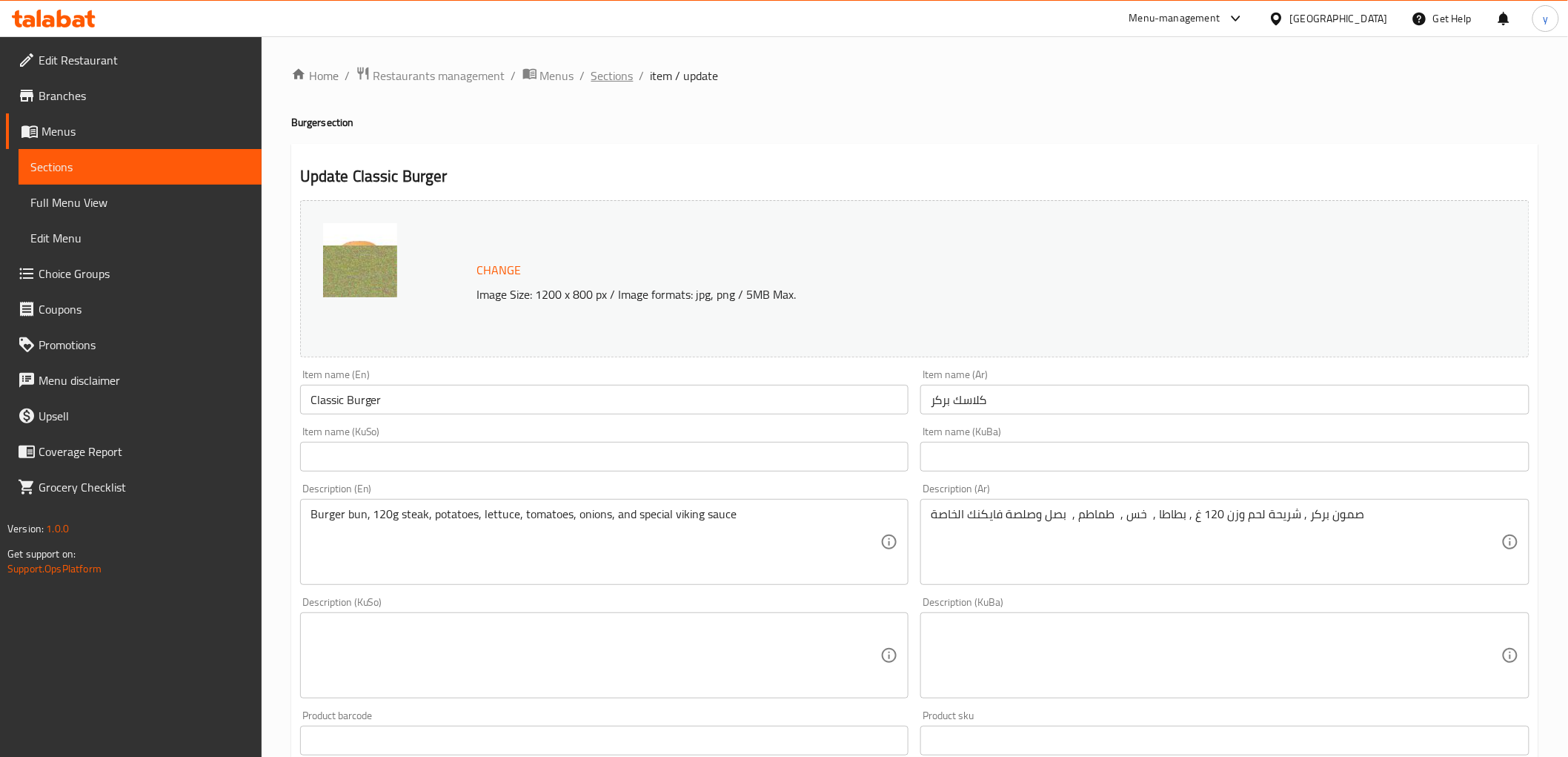
click at [605, 68] on span "Sections" at bounding box center [612, 76] width 42 height 18
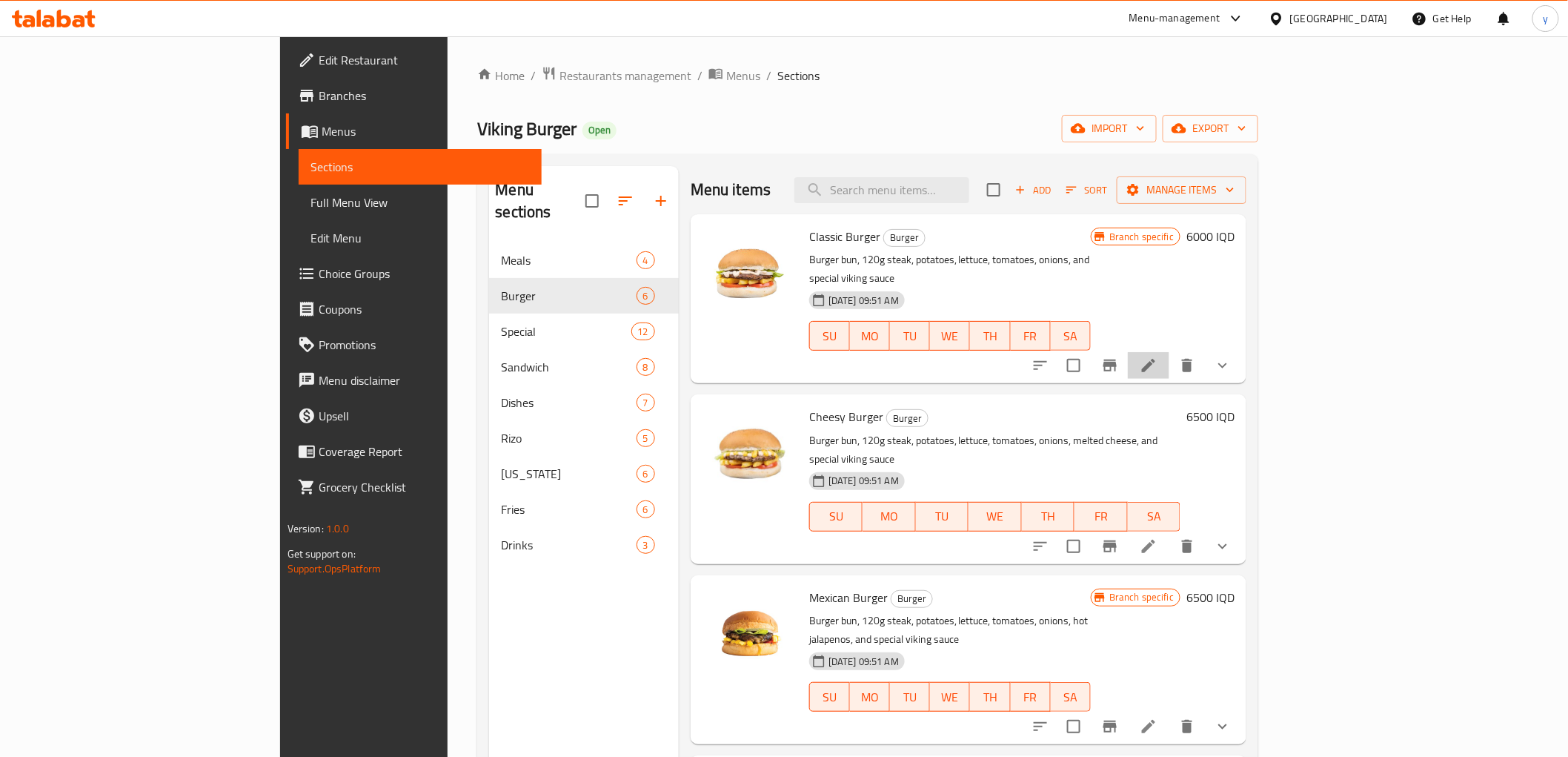
click at [1170, 352] on li at bounding box center [1148, 366] width 41 height 27
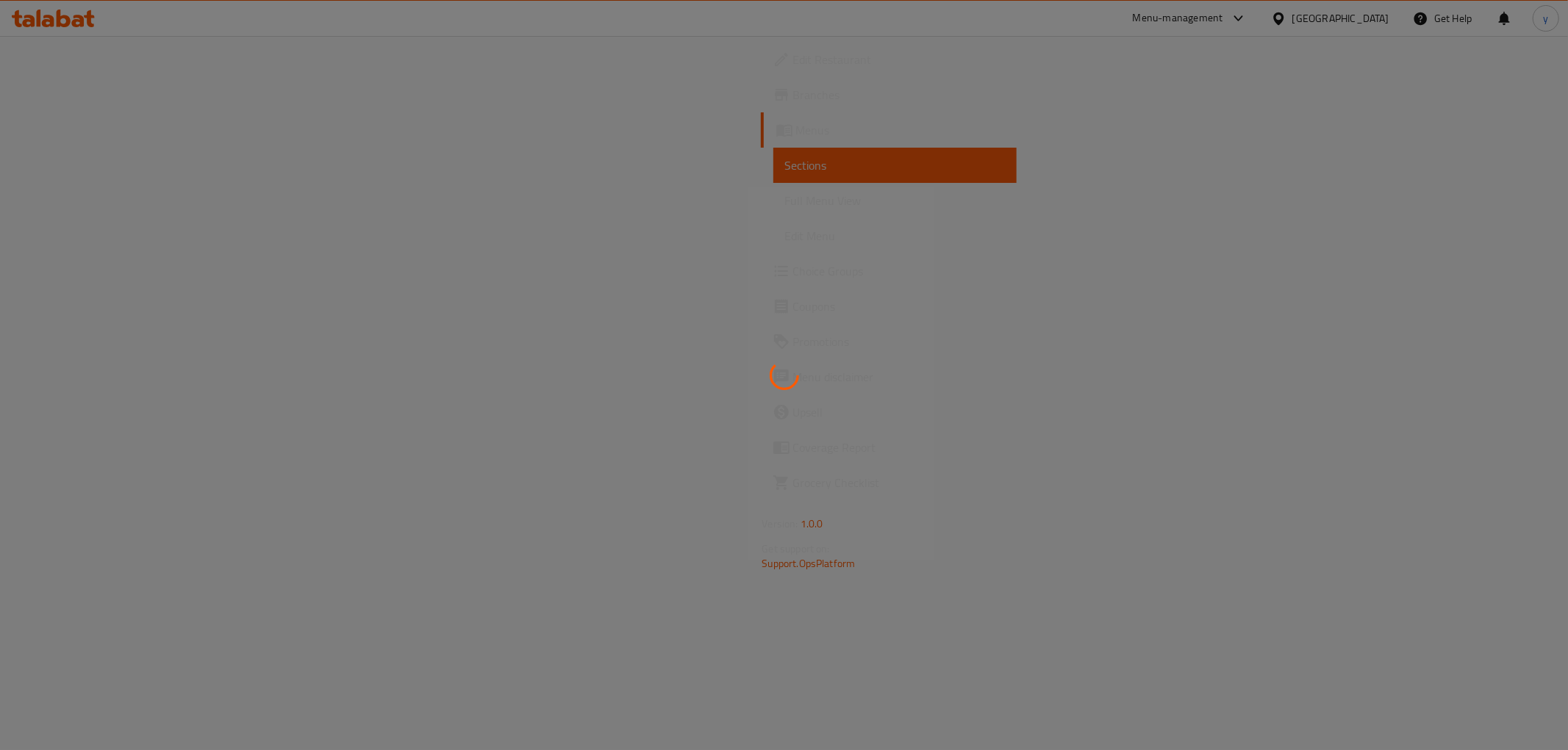
click at [825, 240] on div at bounding box center [784, 375] width 1568 height 750
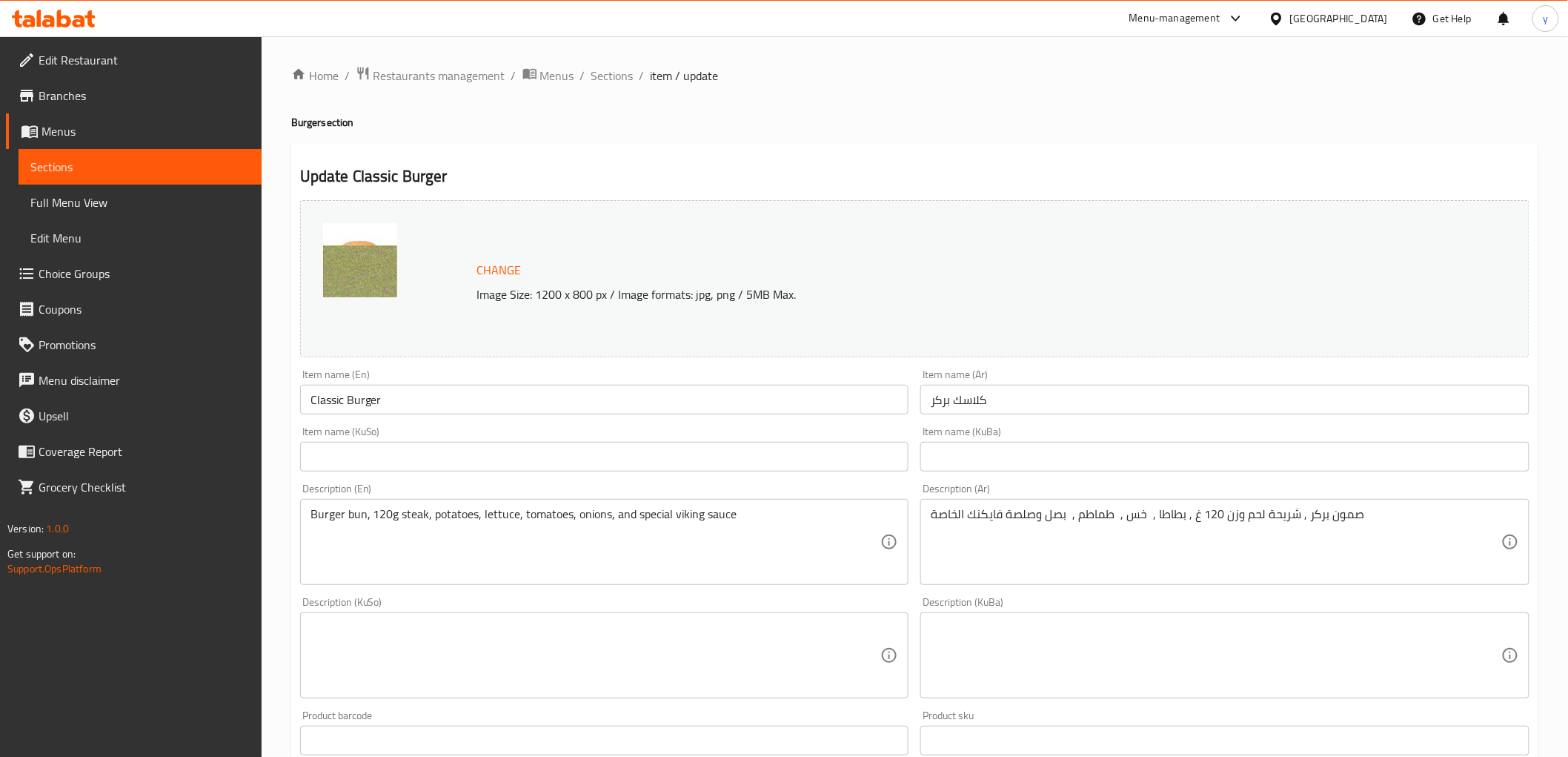
click at [619, 141] on div "Home / Restaurants management / Menus / Sections / item / update Burger section…" at bounding box center [915, 668] width 1248 height 1204
click at [604, 79] on span "Sections" at bounding box center [612, 76] width 42 height 18
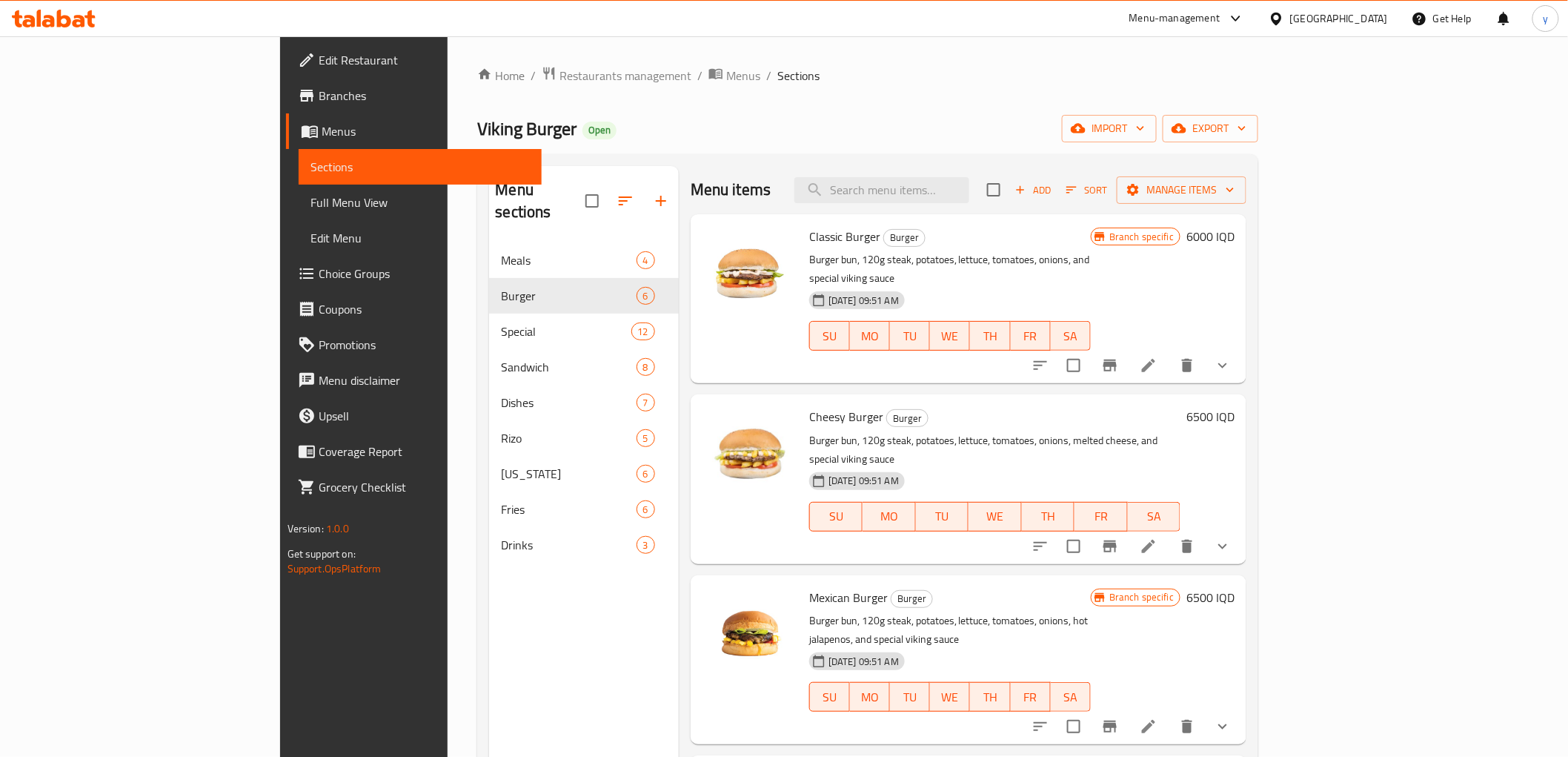
click at [1156, 359] on icon at bounding box center [1149, 366] width 13 height 13
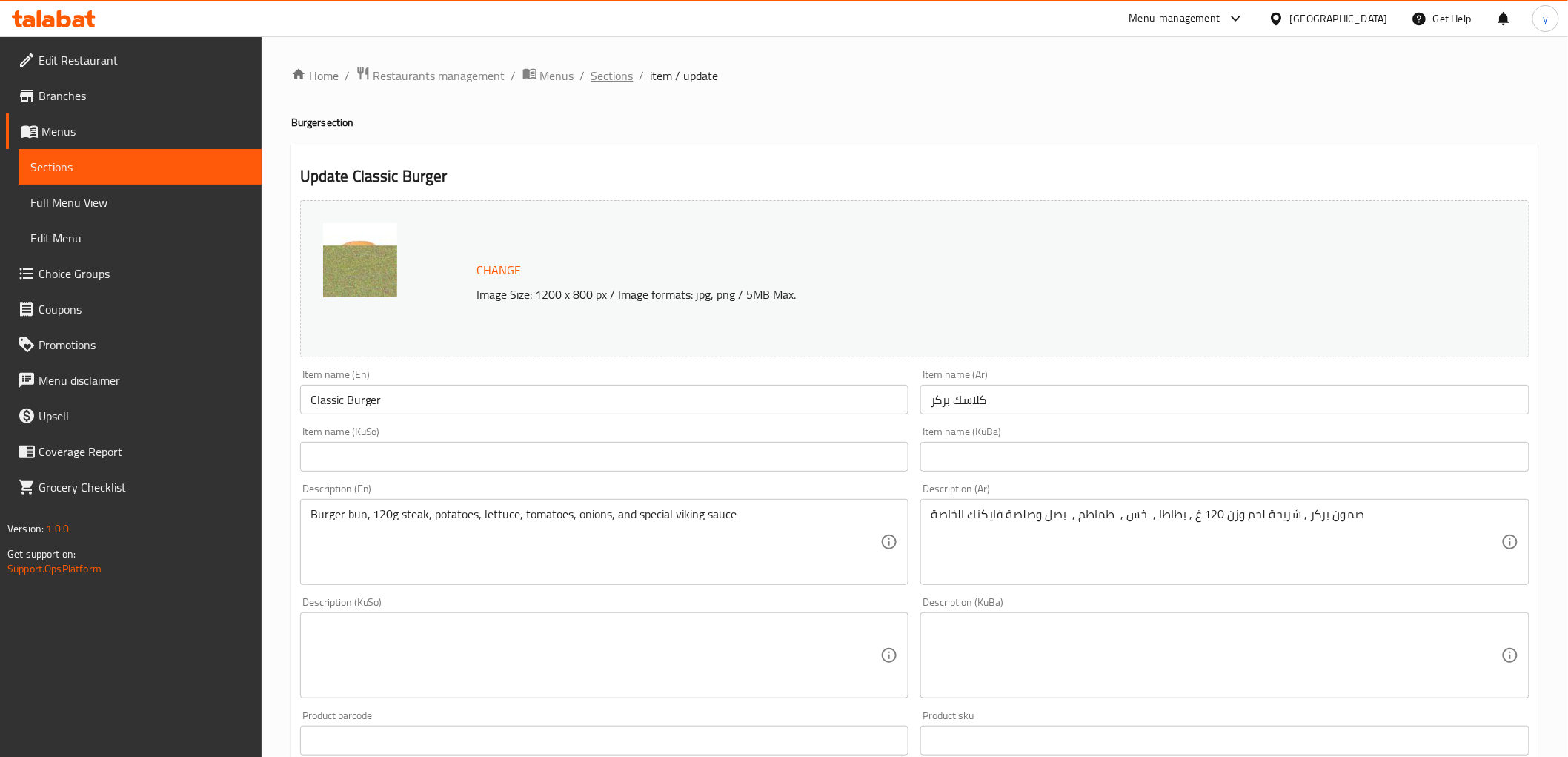
click at [601, 76] on span "Sections" at bounding box center [612, 76] width 42 height 18
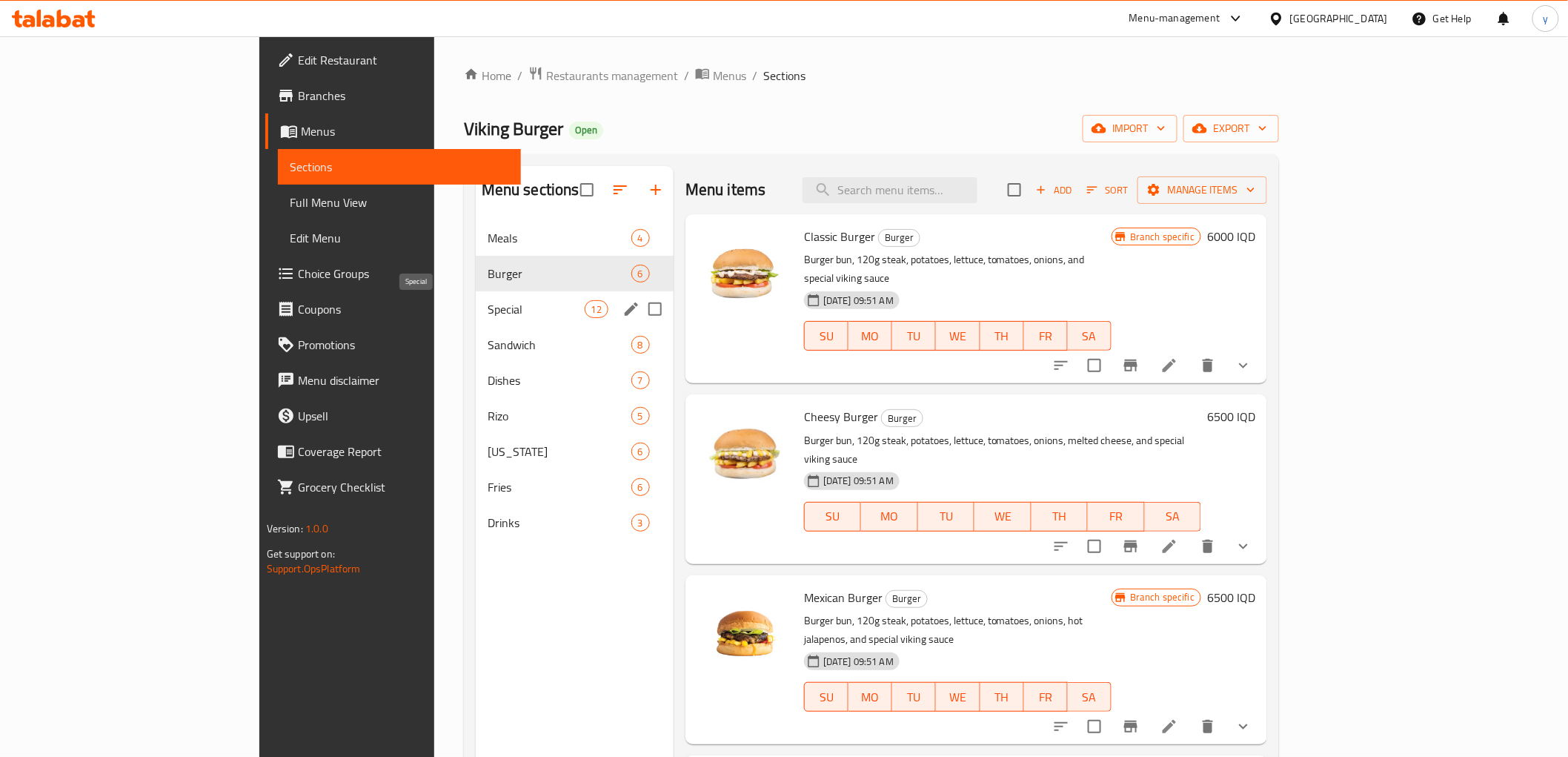
click at [488, 301] on span "Special" at bounding box center [536, 309] width 97 height 18
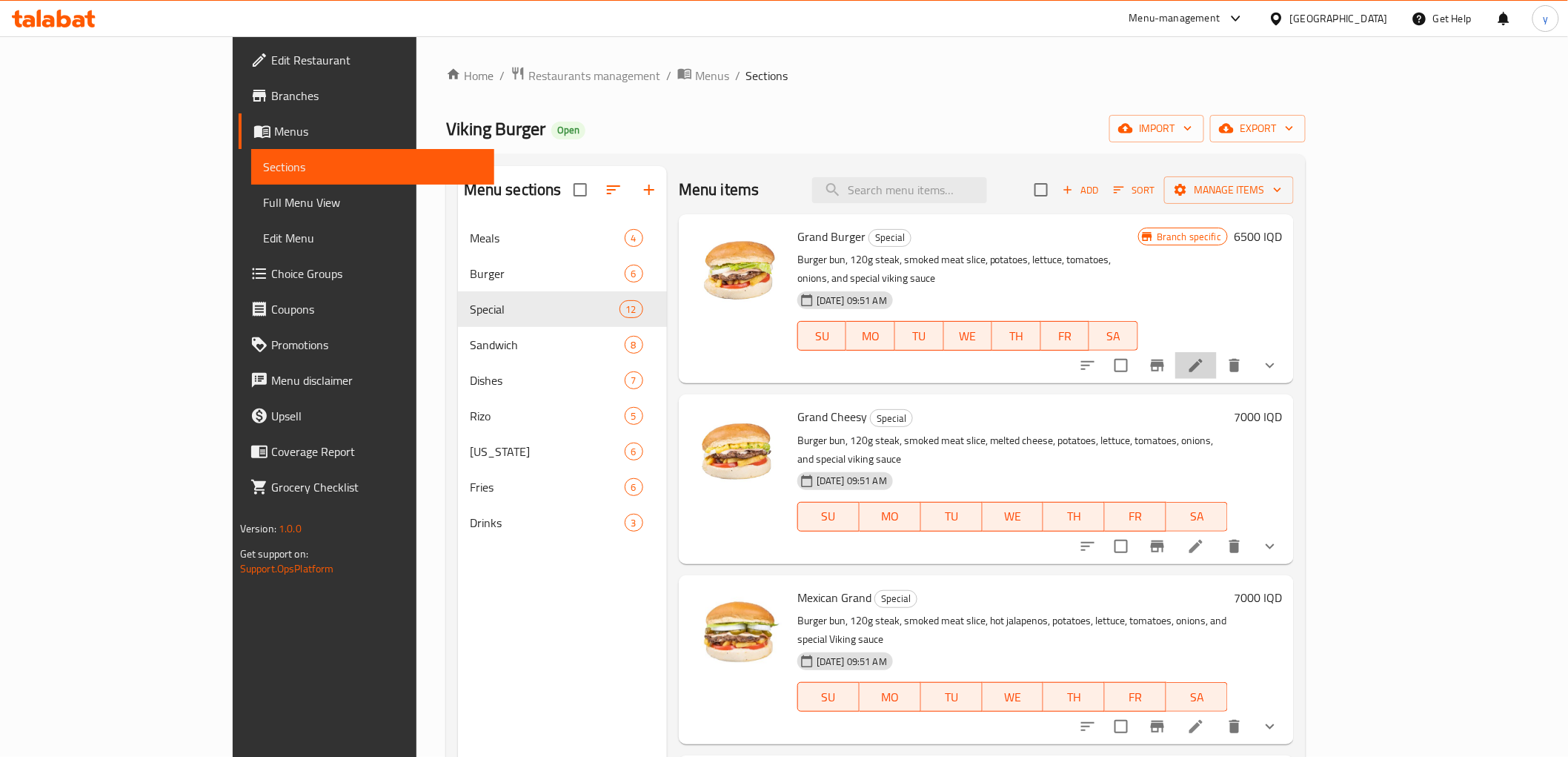
click at [1217, 352] on li at bounding box center [1196, 366] width 41 height 27
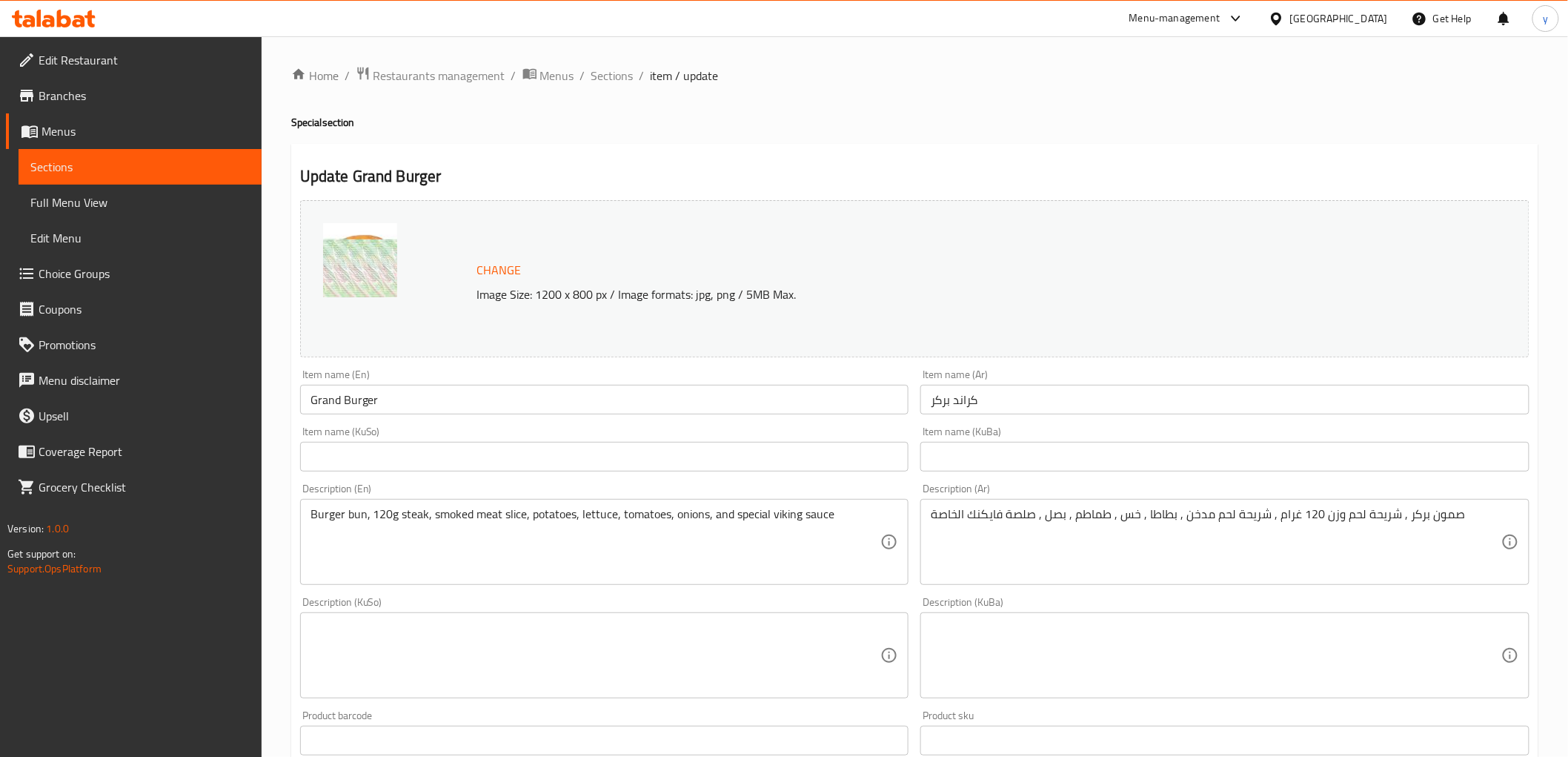
click at [688, 99] on div "Home / Restaurants management / Menus / Sections / item / update Special sectio…" at bounding box center [915, 668] width 1248 height 1204
click at [629, 73] on span "Sections" at bounding box center [612, 76] width 42 height 18
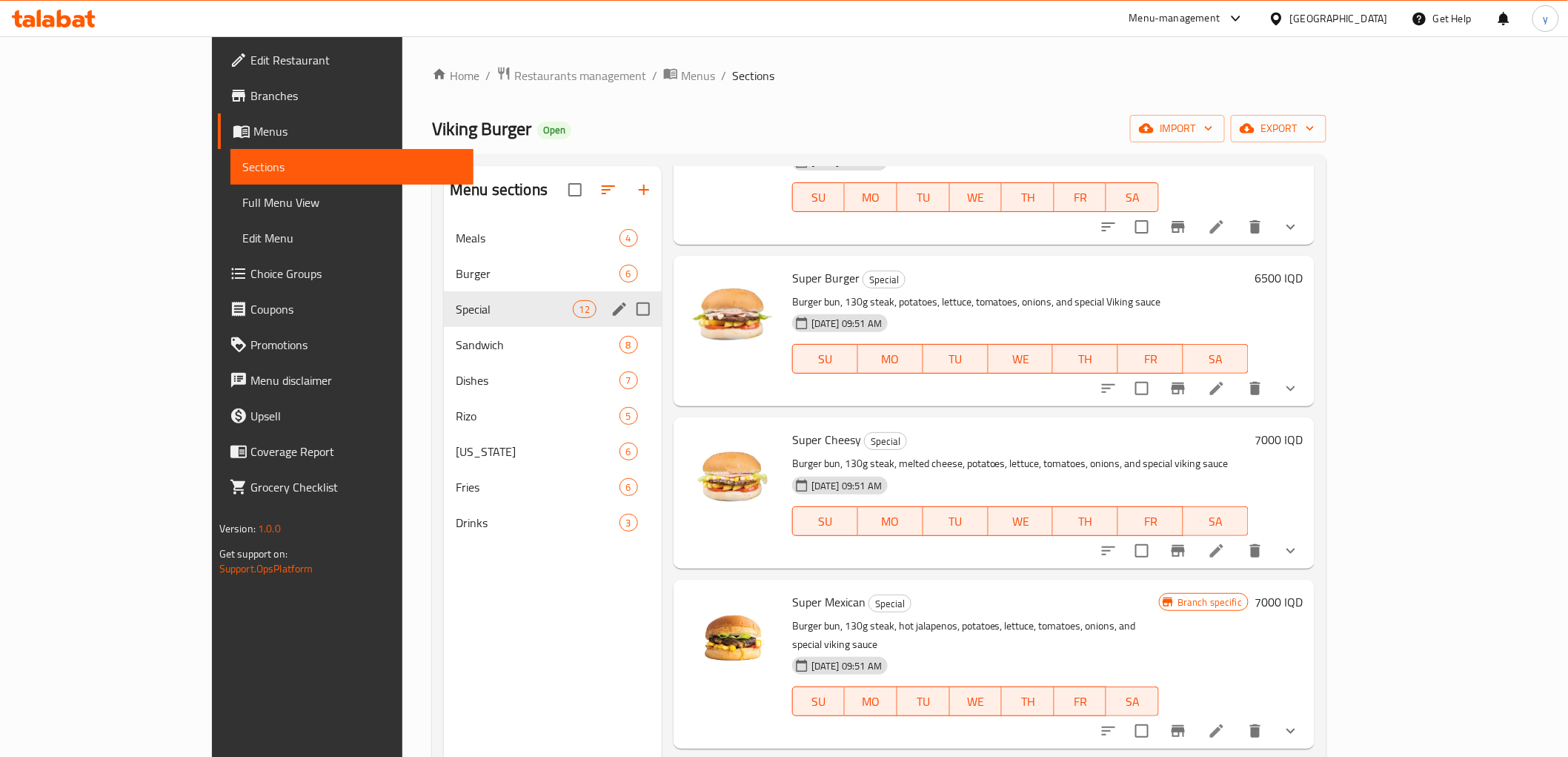
click at [444, 291] on div "Special 12" at bounding box center [553, 308] width 218 height 35
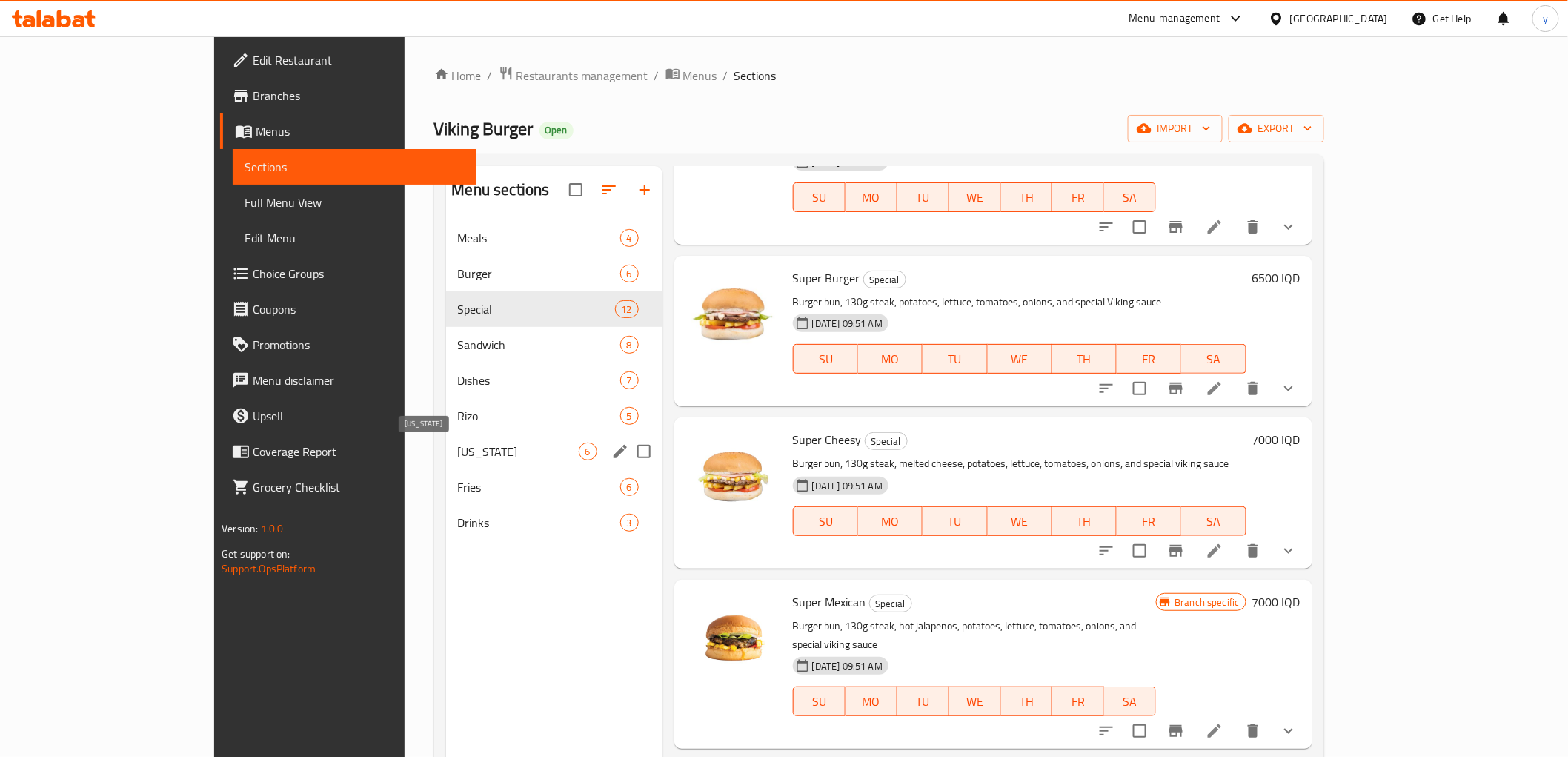
click at [458, 451] on span "[US_STATE]" at bounding box center [519, 452] width 121 height 18
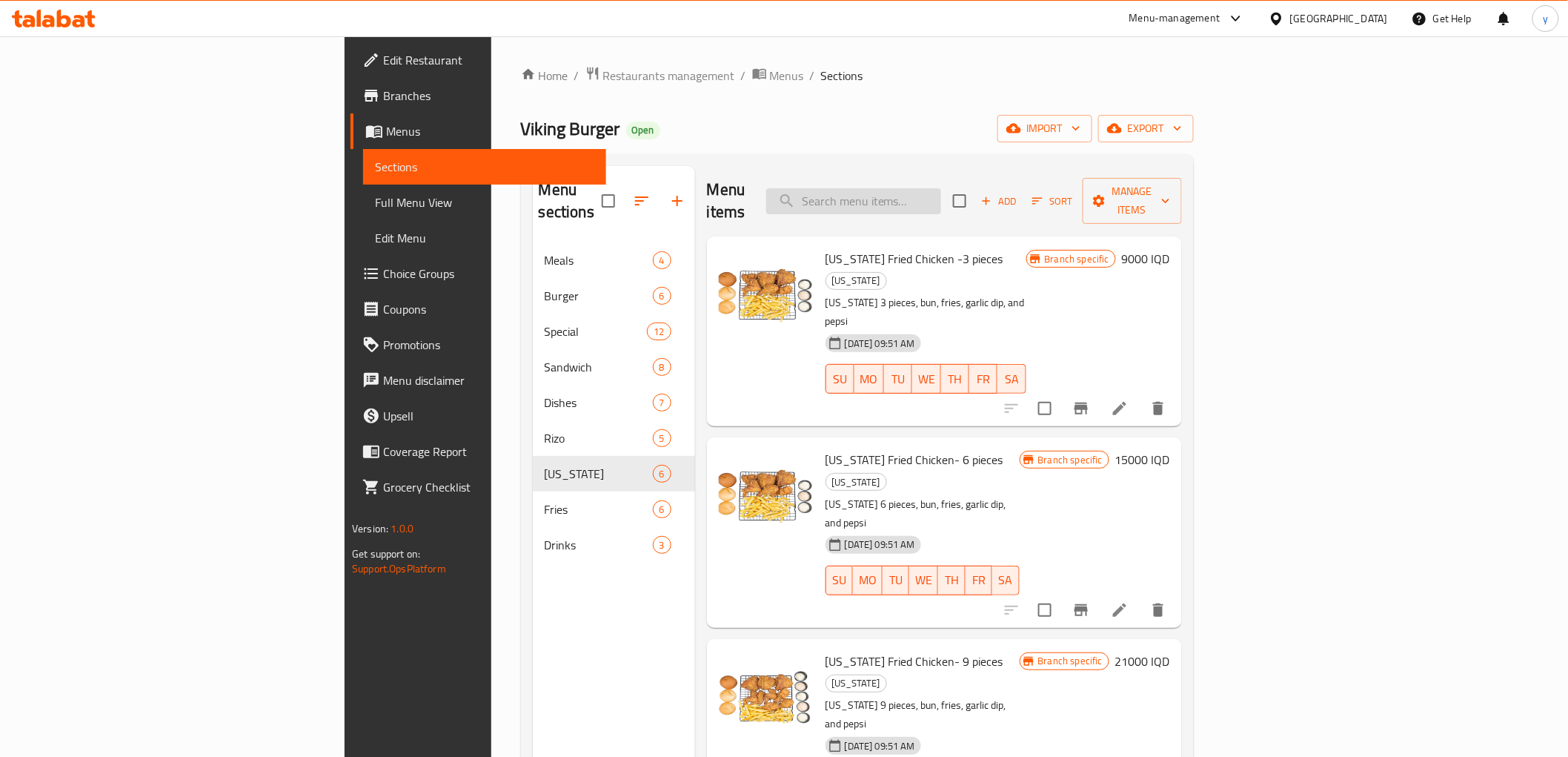
click at [941, 198] on input "search" at bounding box center [853, 201] width 175 height 26
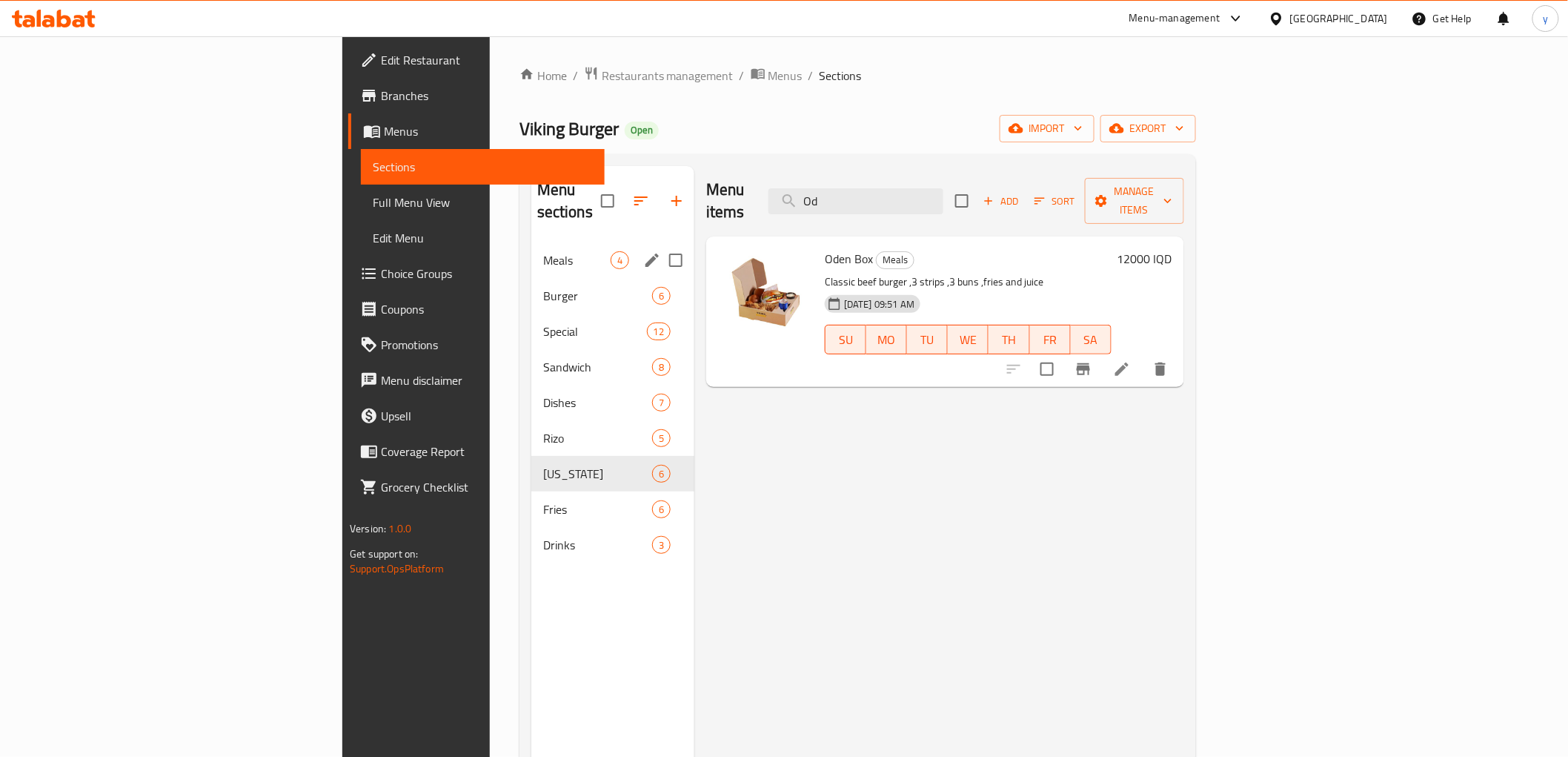
type input "Od"
click at [532, 253] on div "Meals 4" at bounding box center [613, 259] width 163 height 35
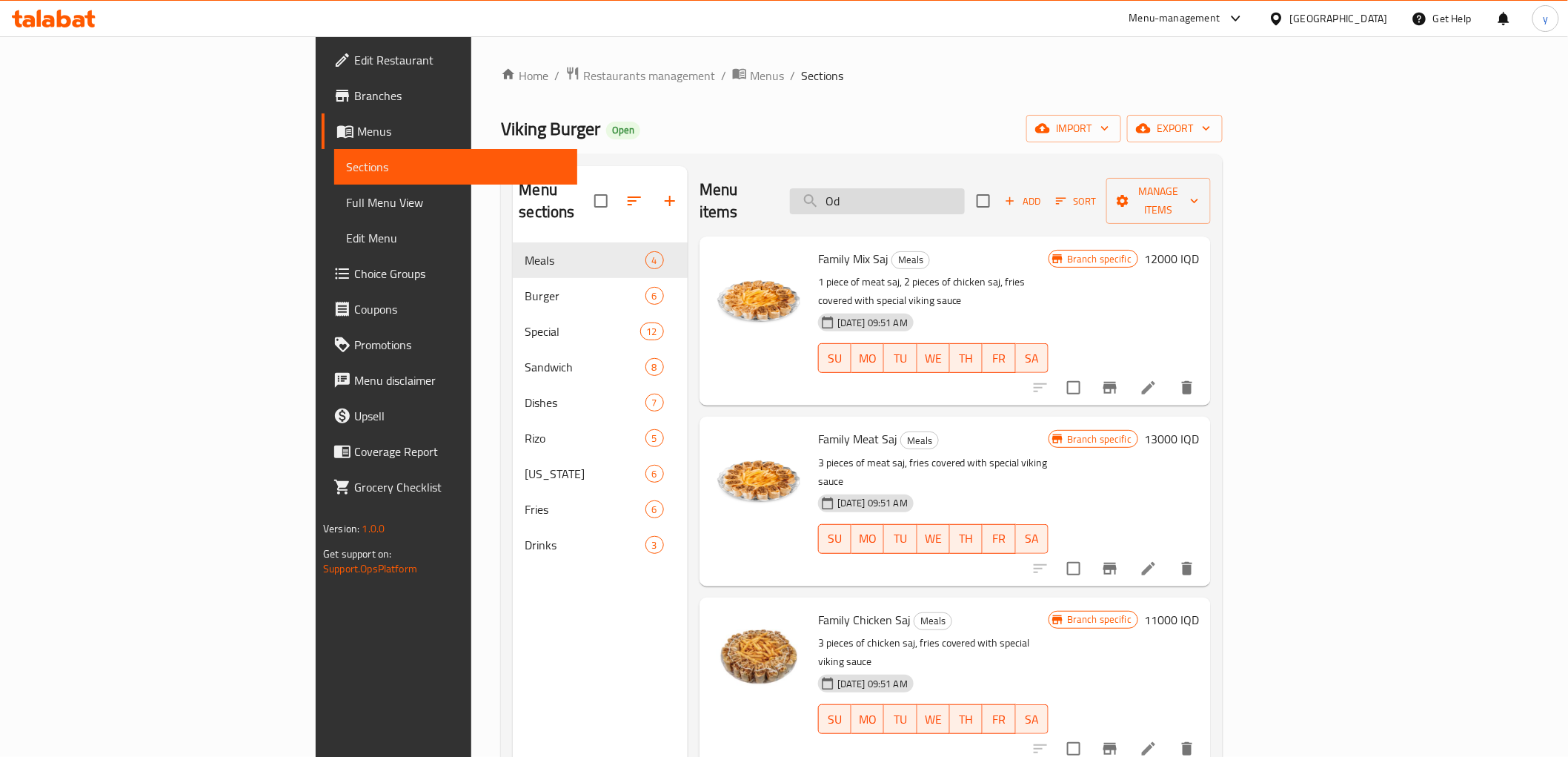
click at [947, 193] on input "Od" at bounding box center [877, 201] width 175 height 26
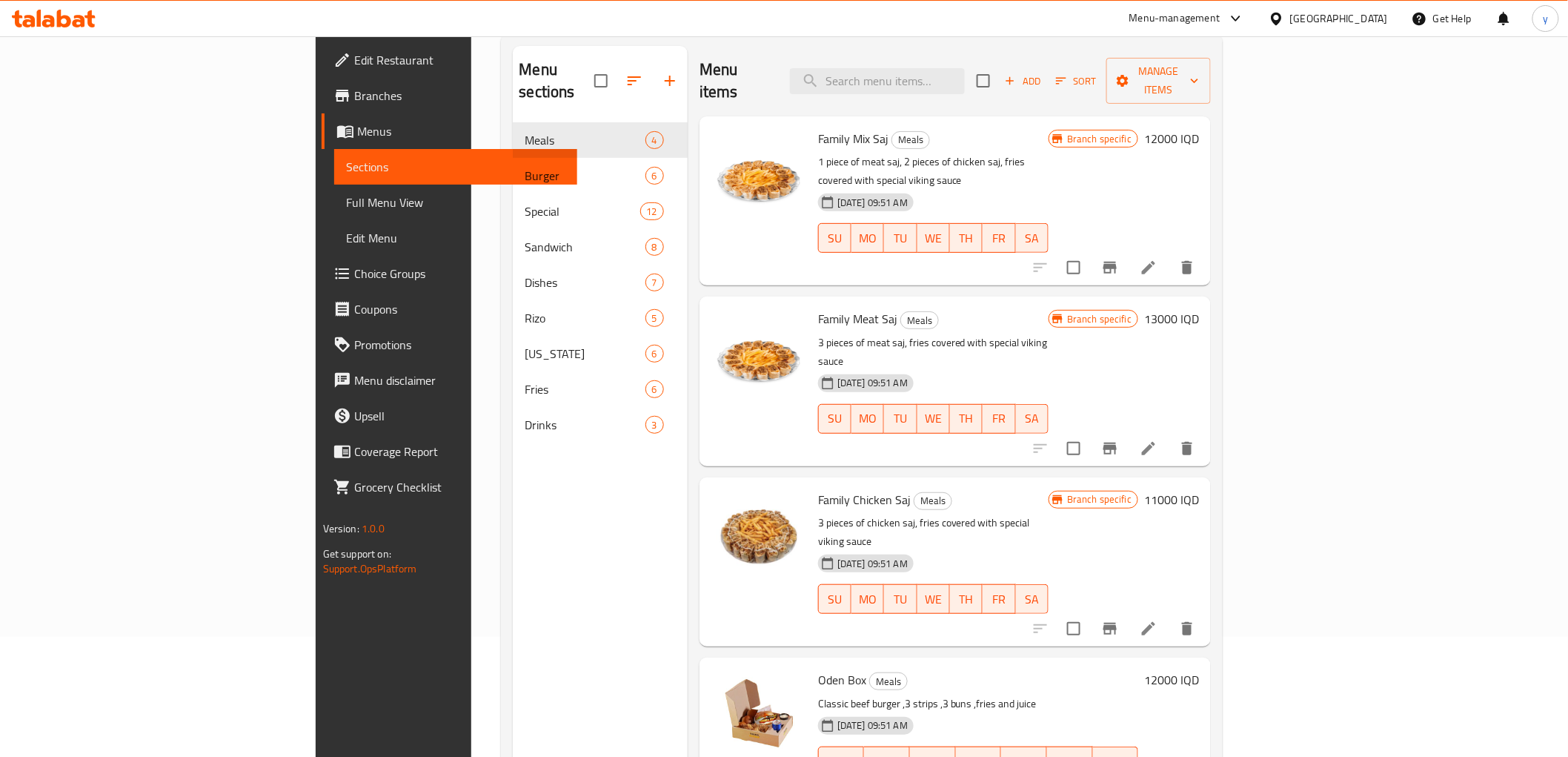
scroll to position [208, 0]
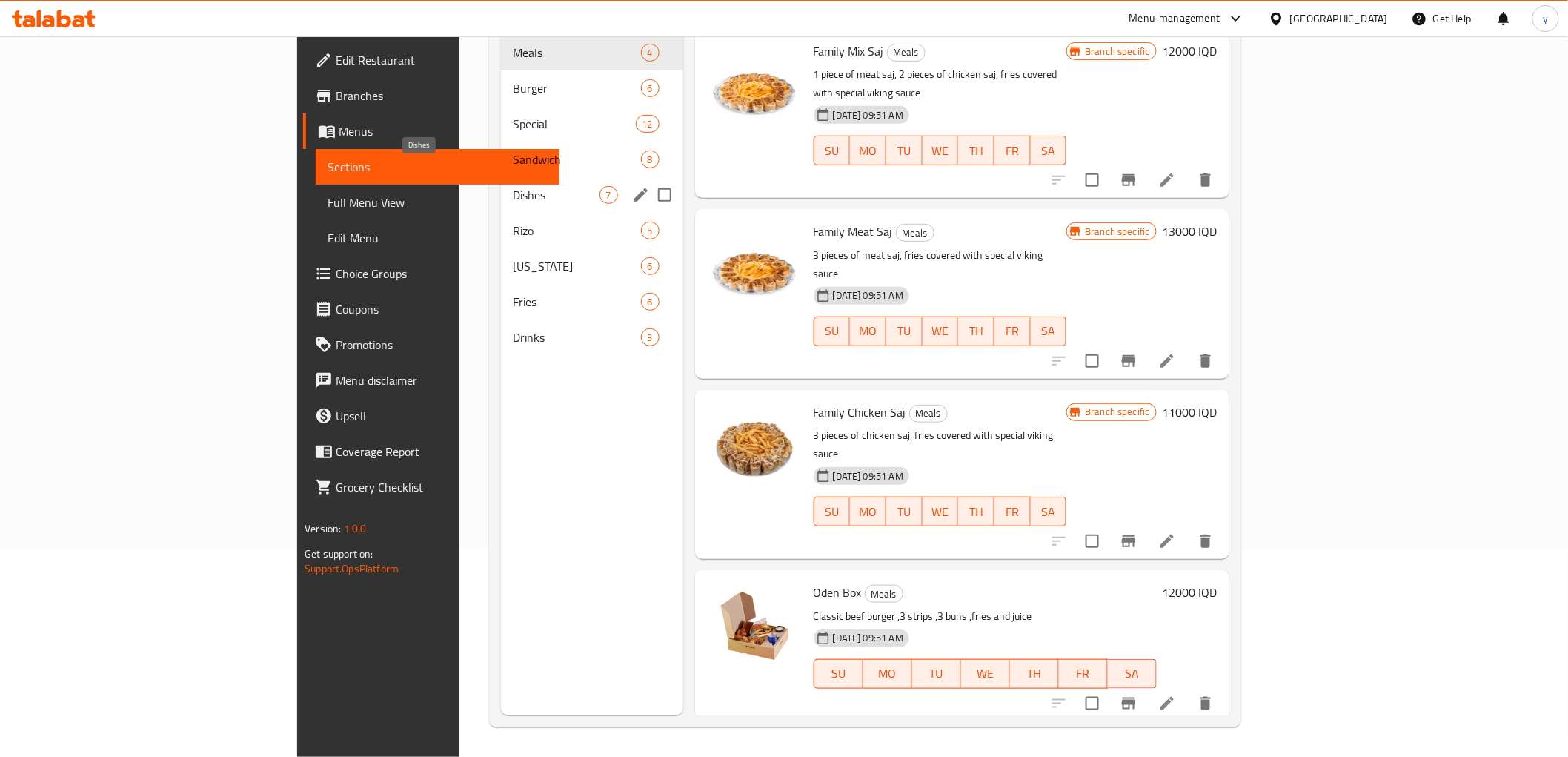
click at [513, 186] on span "Dishes" at bounding box center [556, 194] width 86 height 18
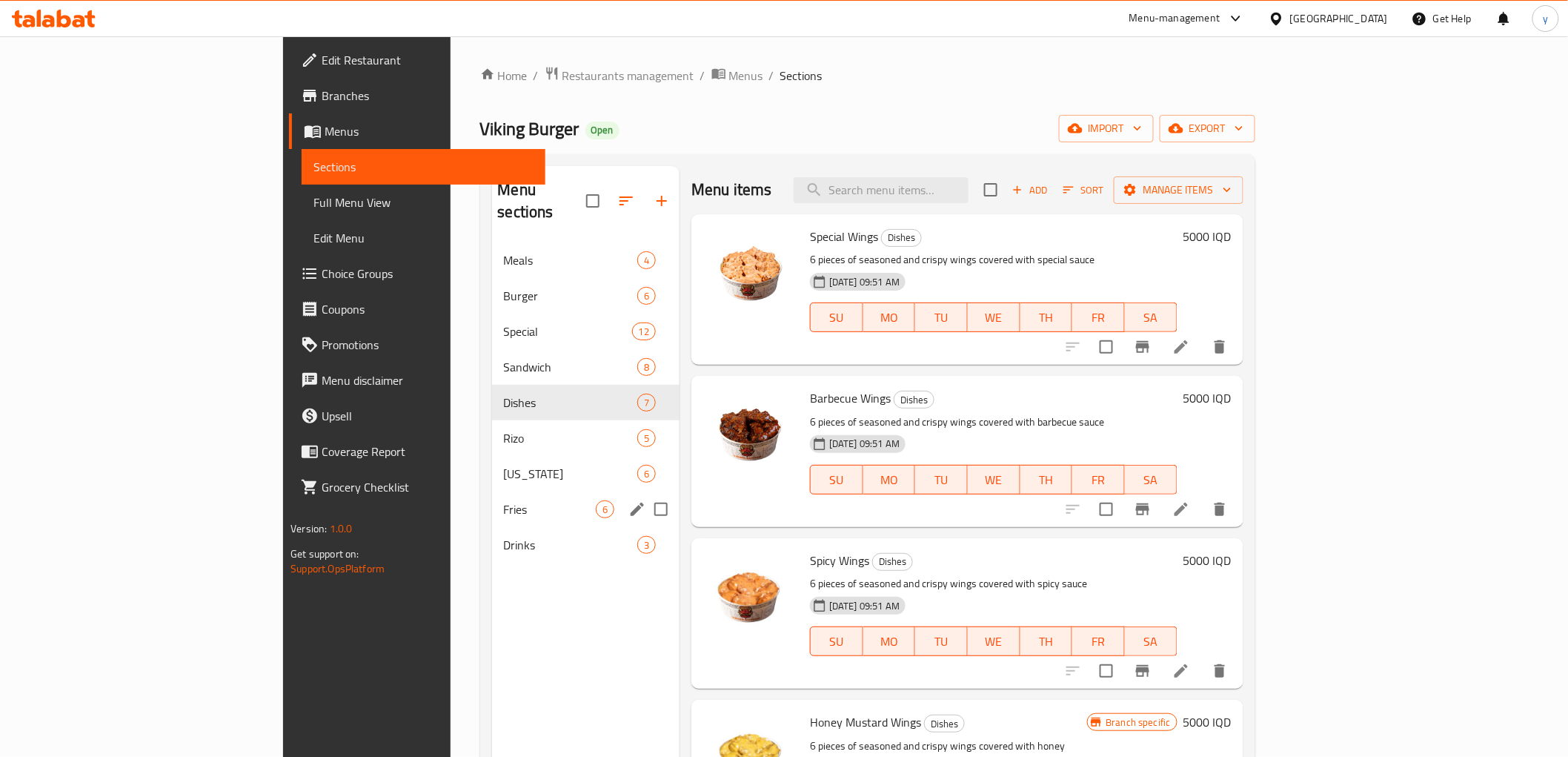
click at [492, 492] on div "Fries 6" at bounding box center [585, 509] width 188 height 35
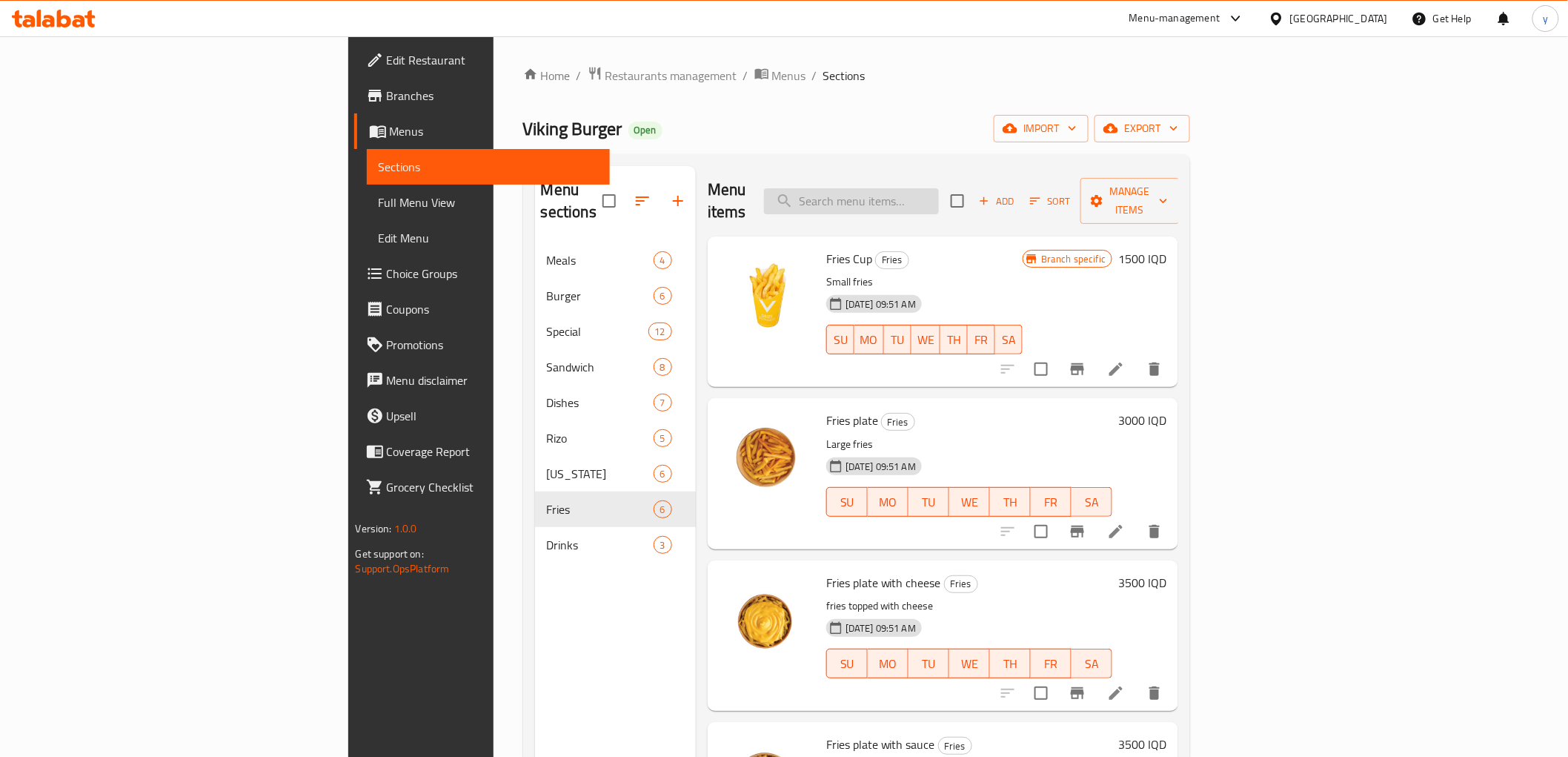
click at [939, 189] on input "search" at bounding box center [851, 201] width 175 height 26
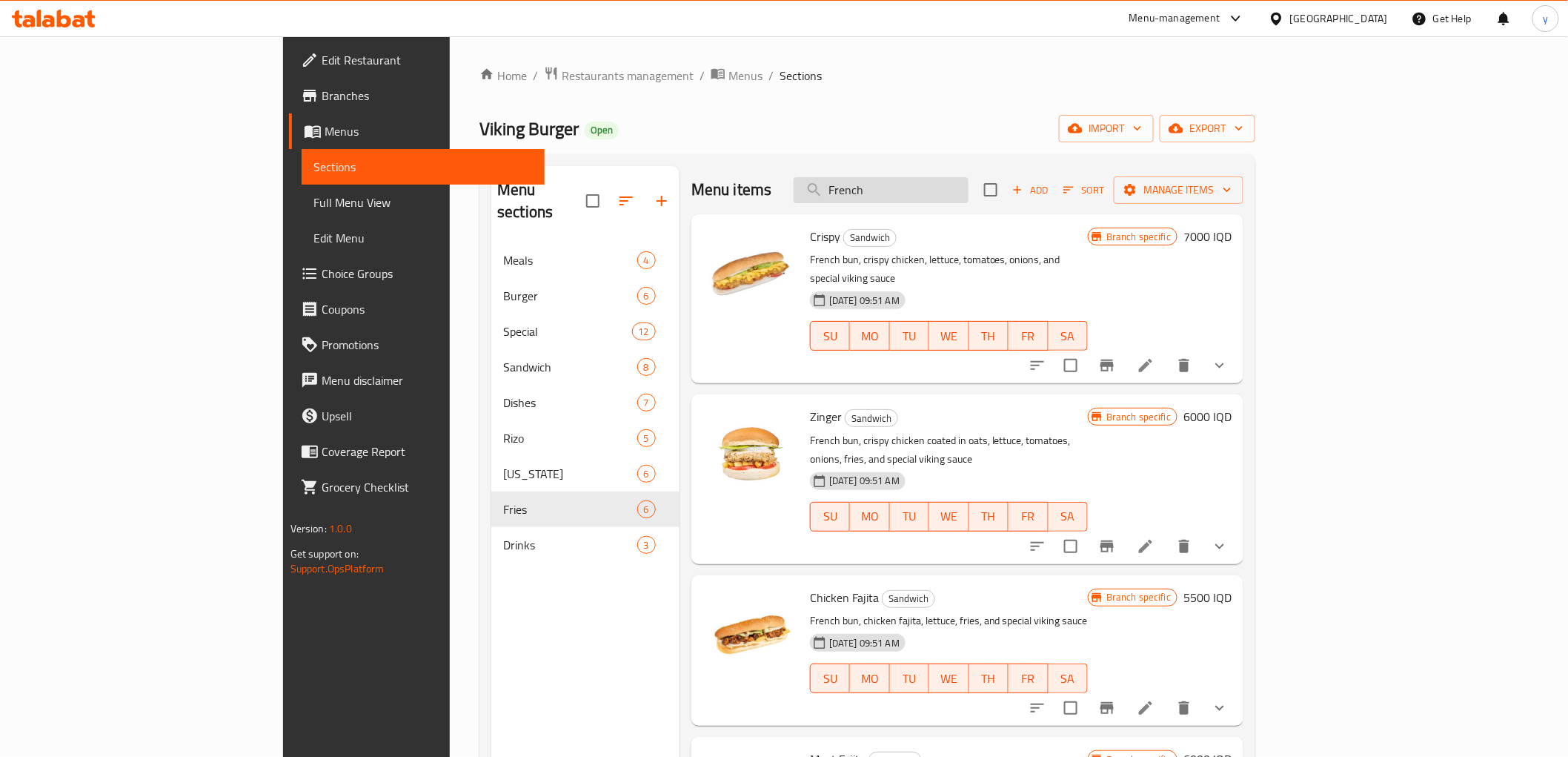
drag, startPoint x: 969, startPoint y: 196, endPoint x: 917, endPoint y: 196, distance: 52.0
click at [917, 196] on input "French" at bounding box center [881, 189] width 175 height 26
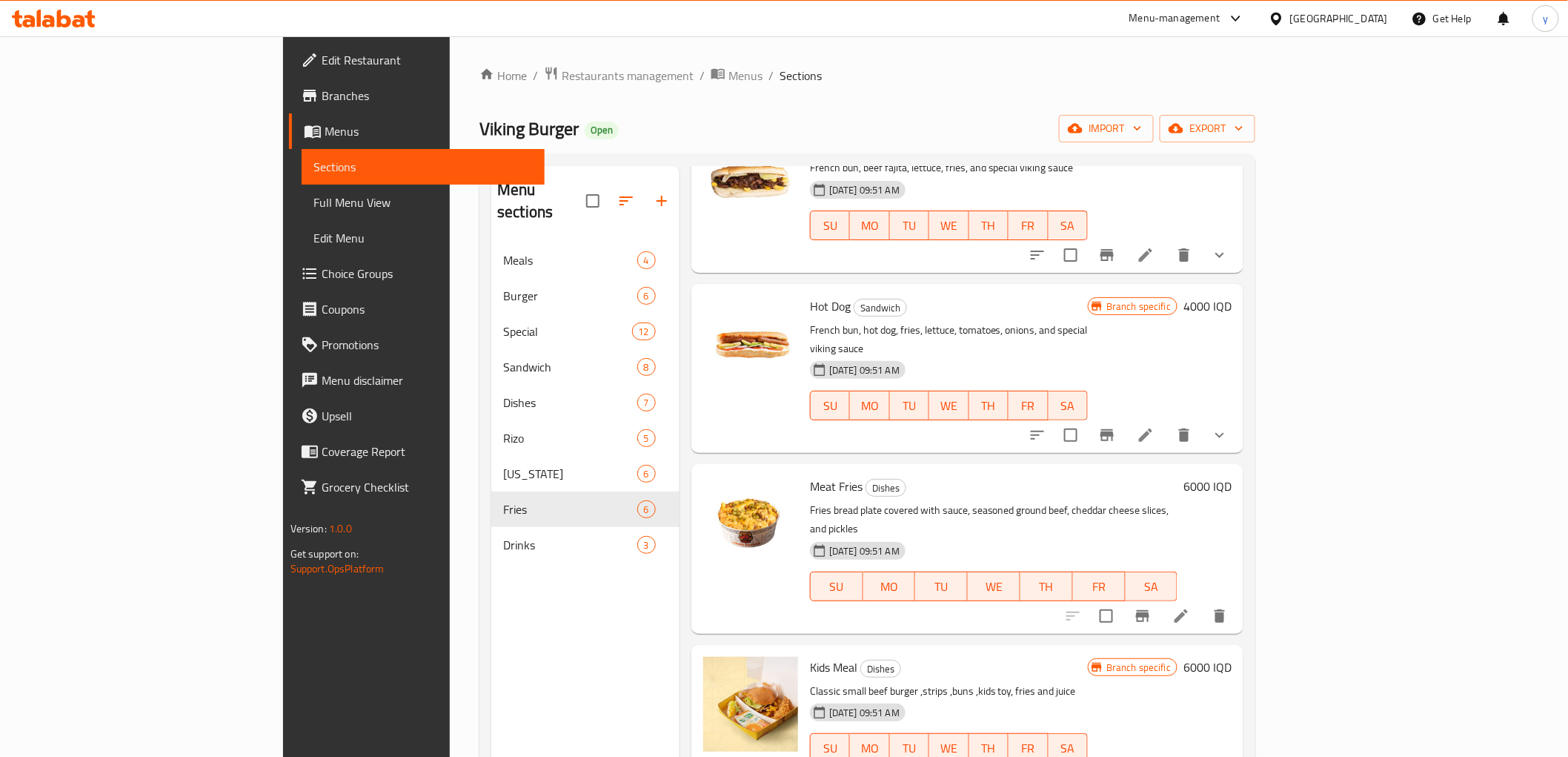
scroll to position [1483, 0]
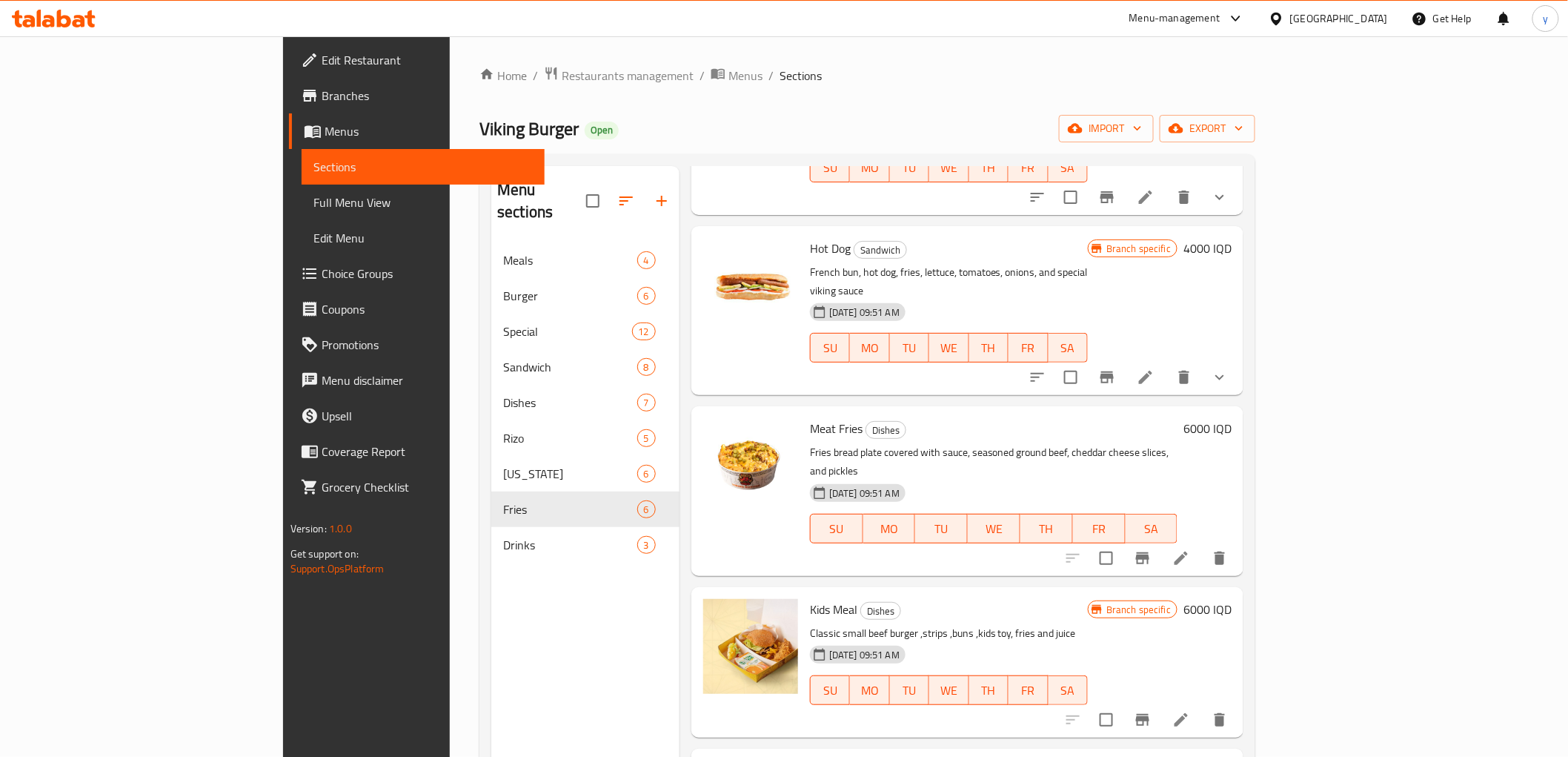
type input "Fries"
click at [810, 417] on span "Meat Fries" at bounding box center [836, 428] width 53 height 22
copy h6 "Meat Fries"
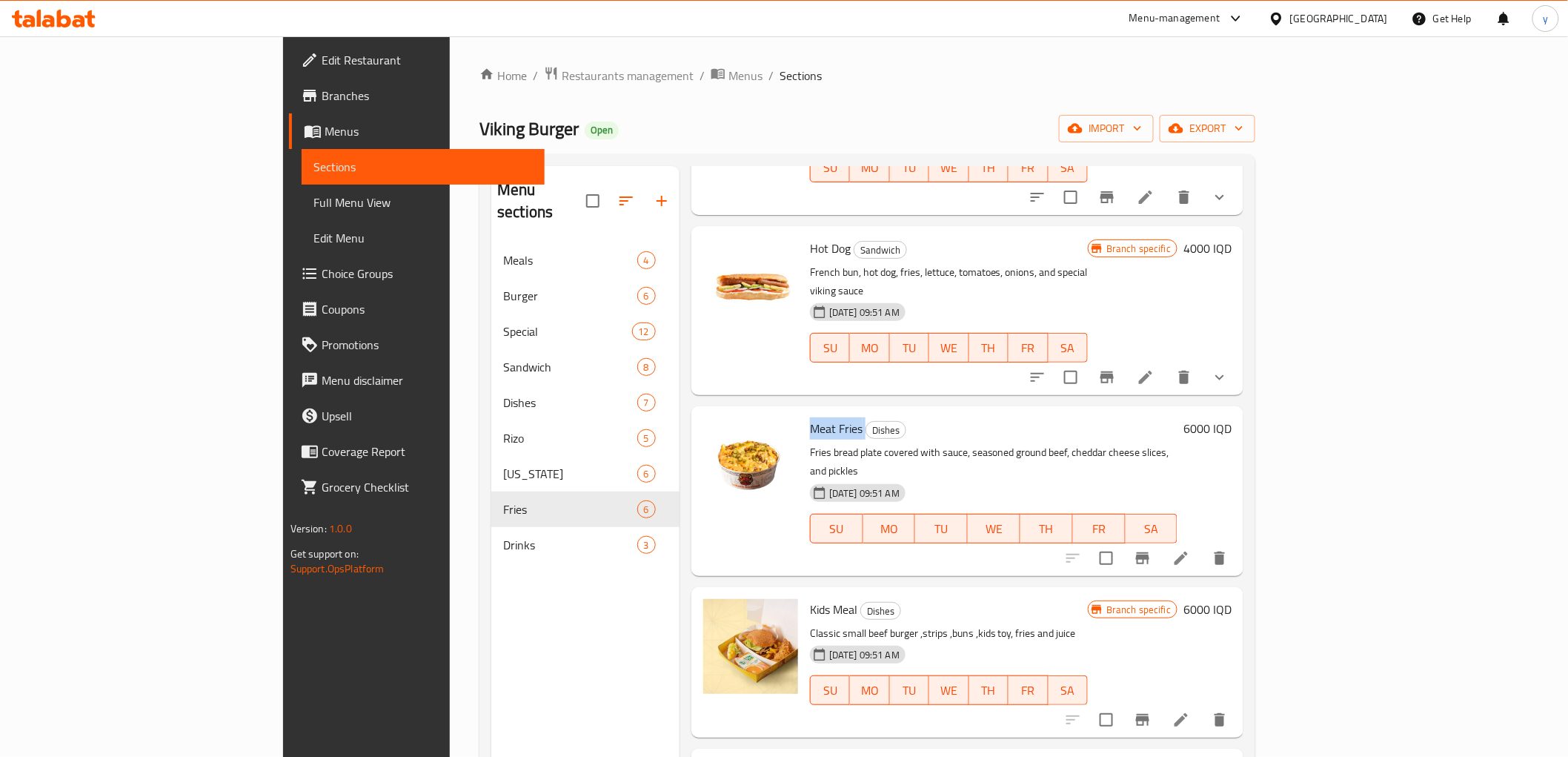
click at [1203, 545] on li at bounding box center [1181, 558] width 41 height 27
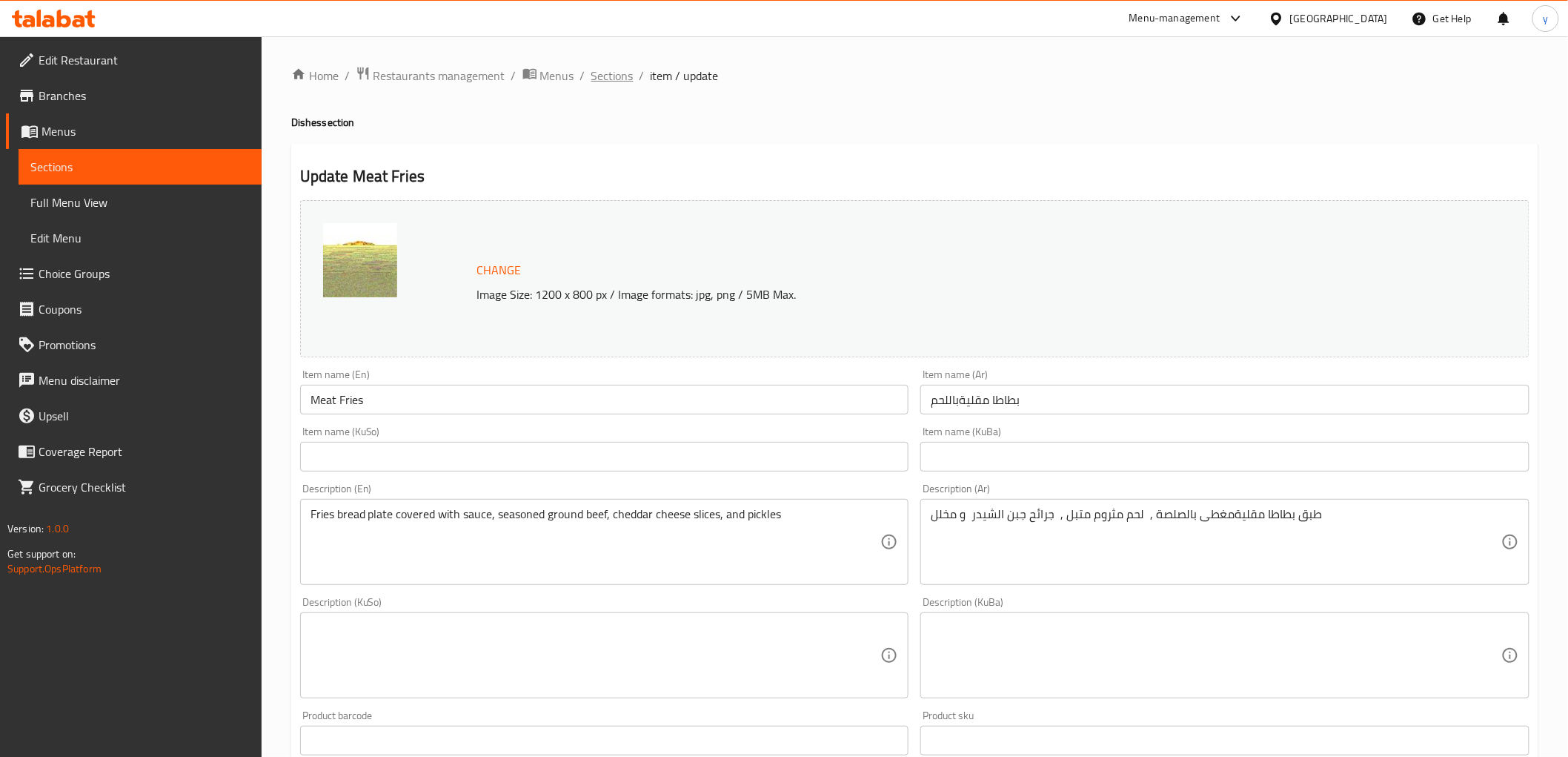
click at [615, 79] on span "Sections" at bounding box center [612, 76] width 42 height 18
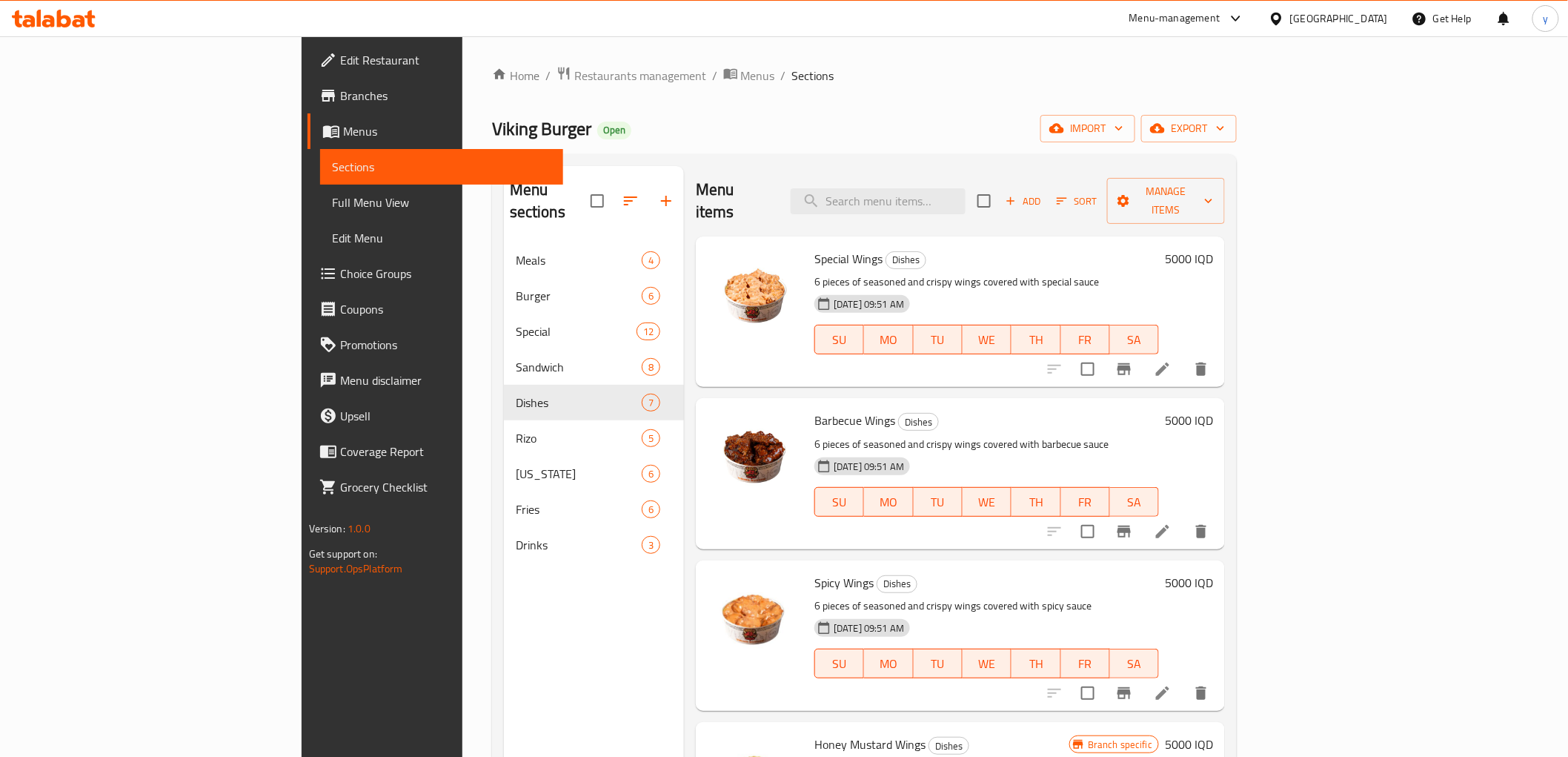
click at [946, 206] on div "Menu items Add Sort Manage items" at bounding box center [961, 202] width 529 height 71
paste input "Meat Fries"
click at [954, 191] on input "Meat Fries" at bounding box center [878, 201] width 175 height 26
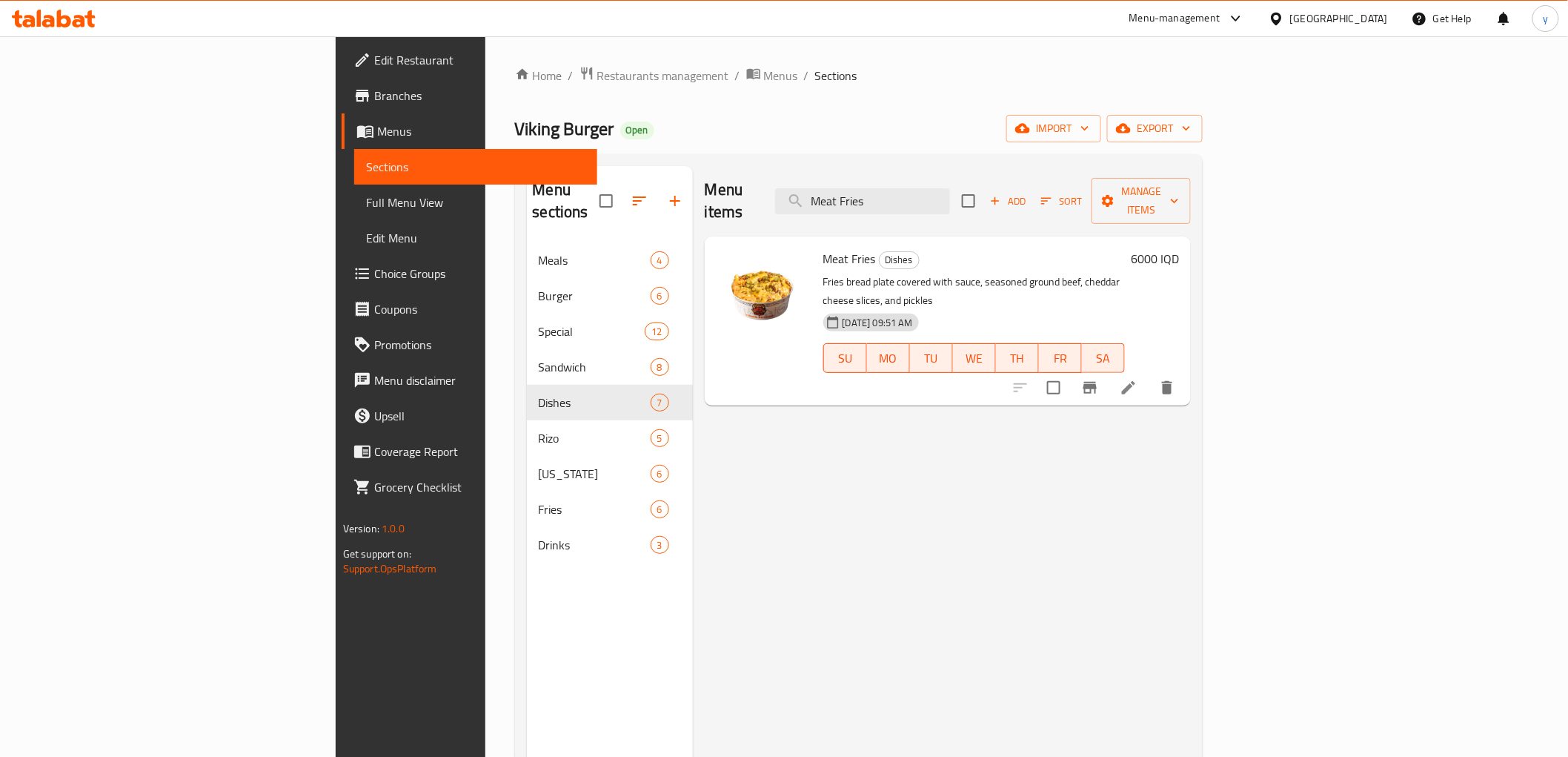
type input "Meat Fries"
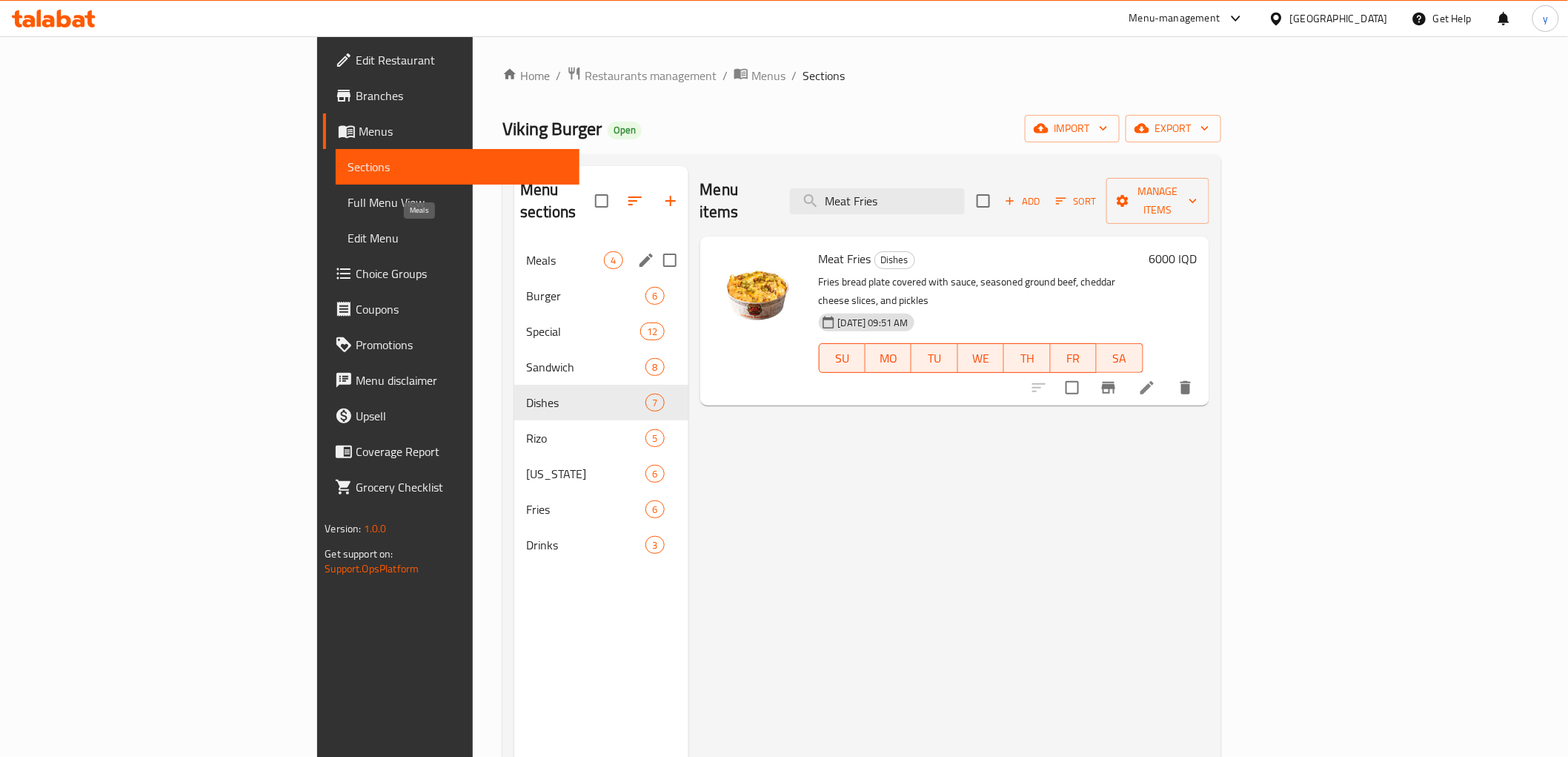
click at [526, 252] on span "Meals" at bounding box center [564, 260] width 77 height 18
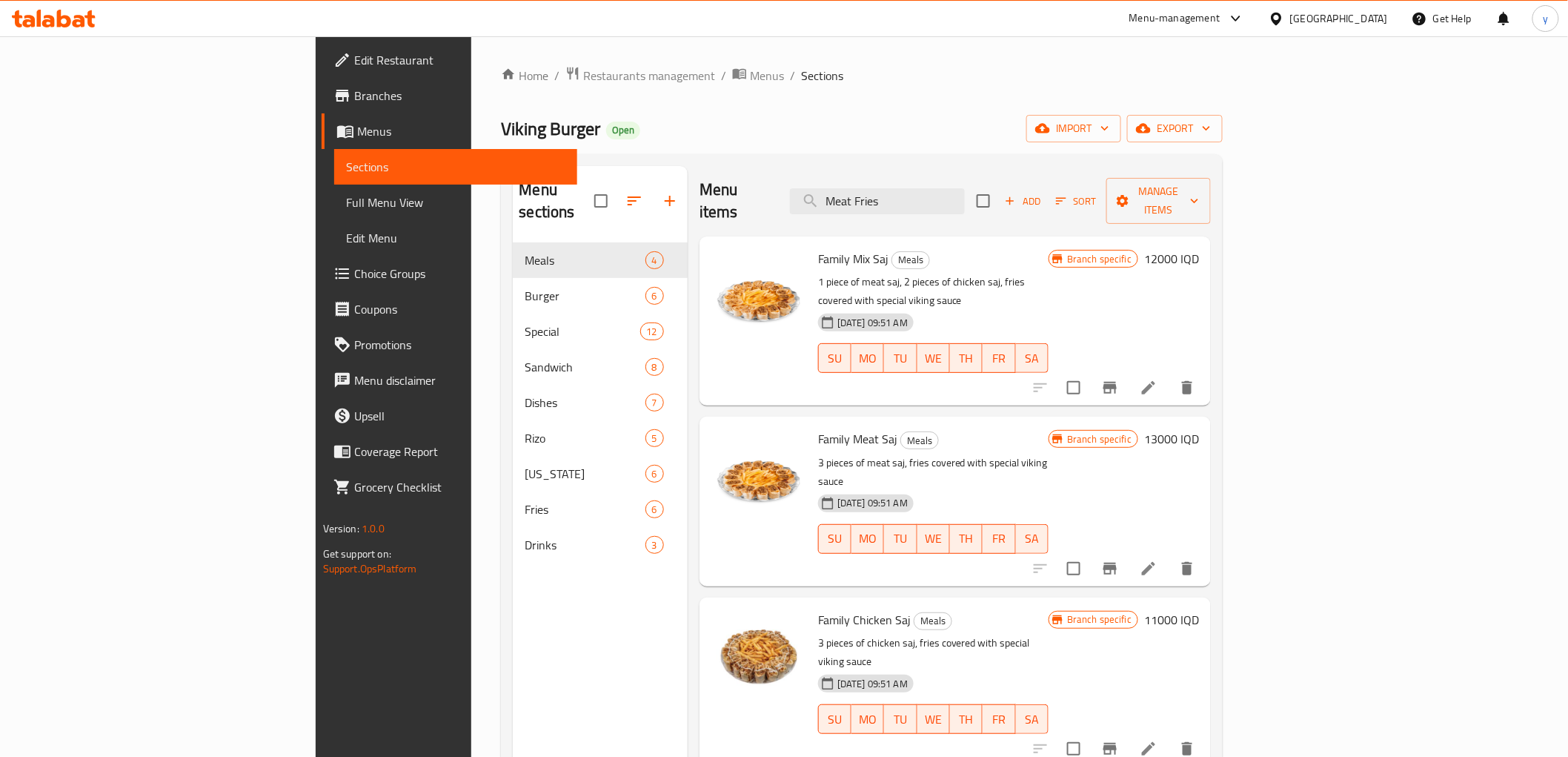
click at [818, 248] on span "Family Mix Saj" at bounding box center [853, 258] width 71 height 22
click at [818, 428] on span "Family Meat Saj" at bounding box center [857, 438] width 79 height 22
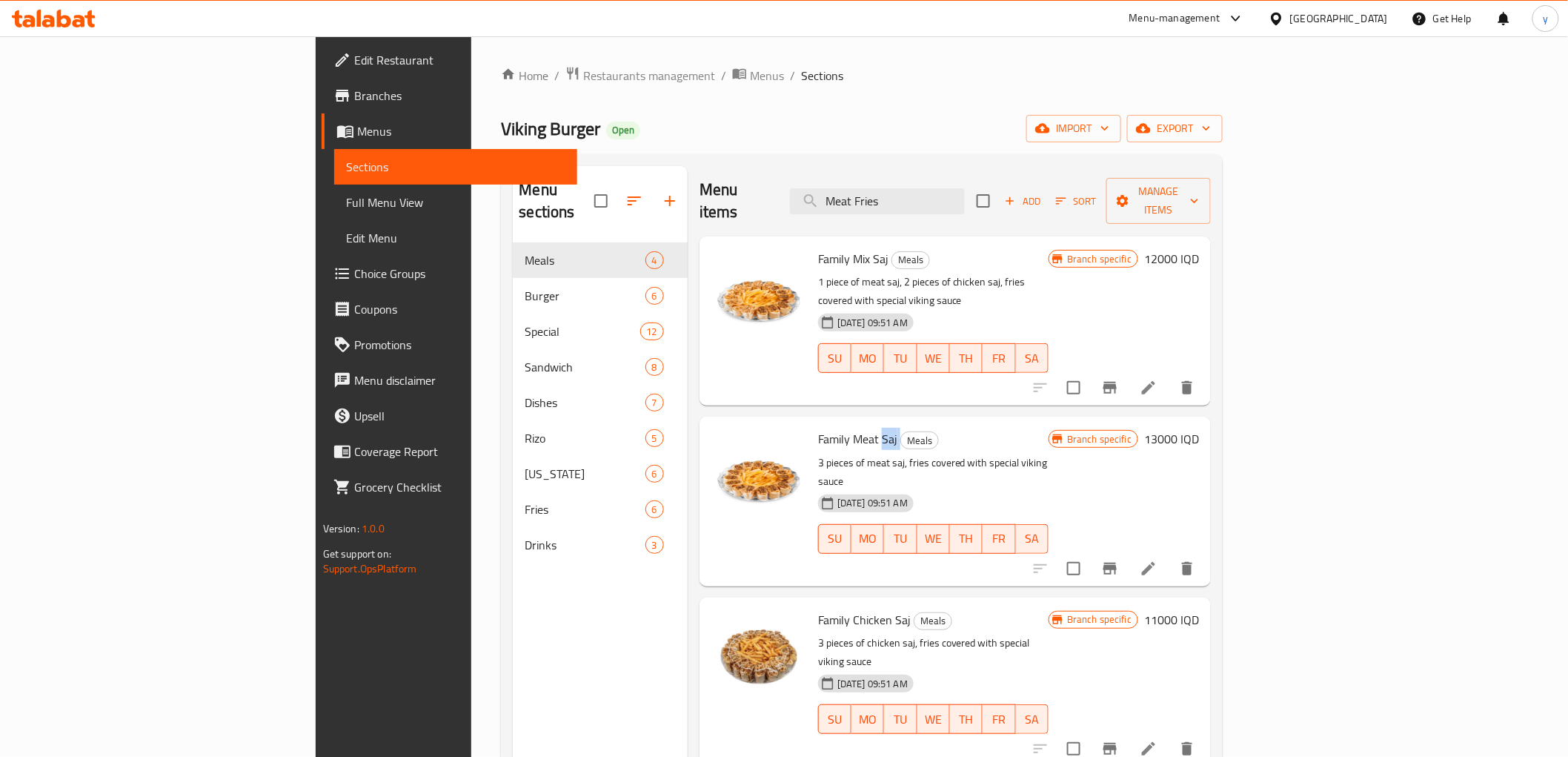
click at [818, 428] on span "Family Meat Saj" at bounding box center [857, 438] width 79 height 22
click at [818, 609] on span "Family Chicken Saj" at bounding box center [864, 619] width 93 height 22
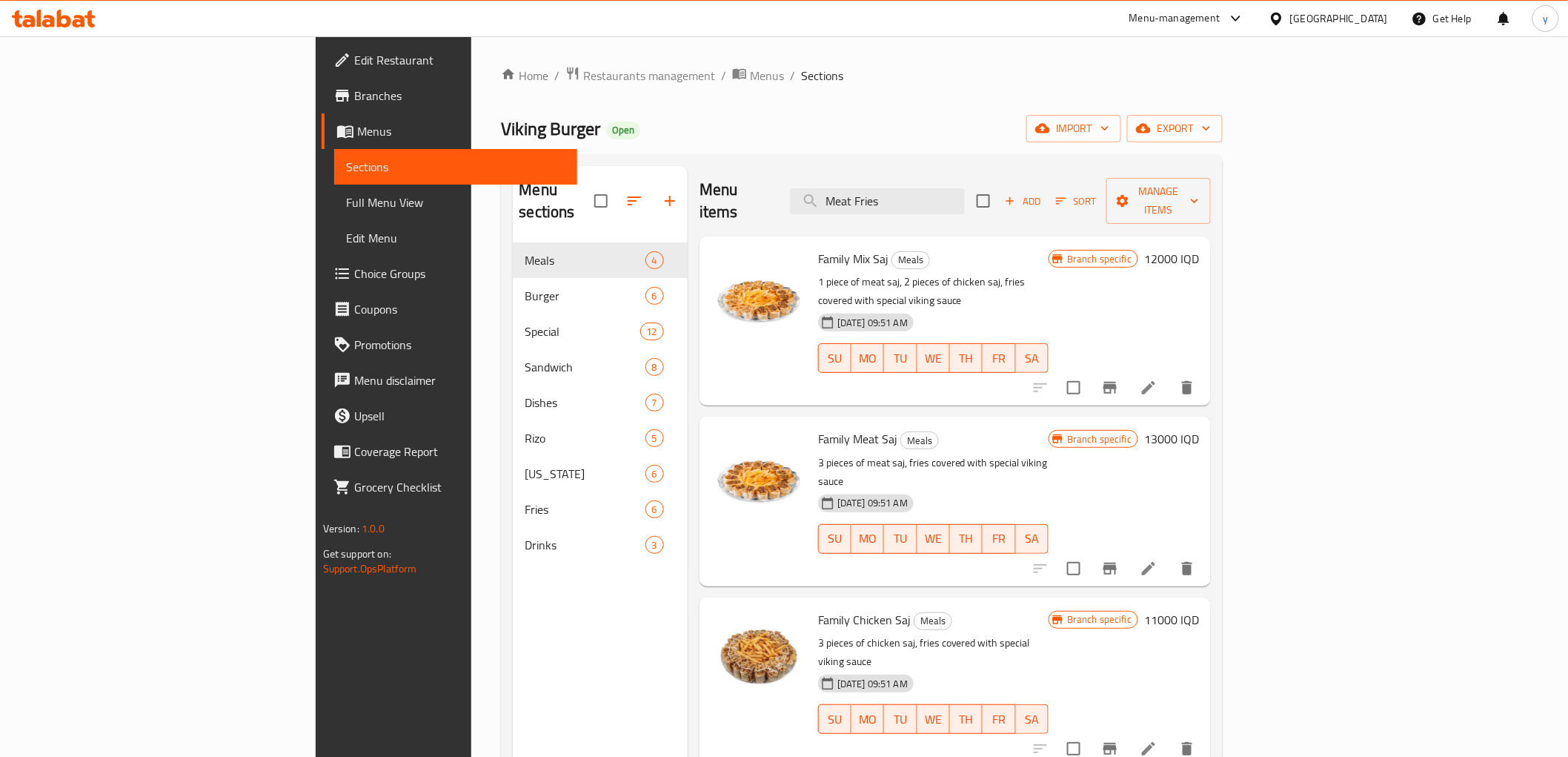
click at [818, 428] on span "Family Meat Saj" at bounding box center [857, 438] width 79 height 22
click at [818, 248] on span "Family Mix Saj" at bounding box center [853, 258] width 71 height 22
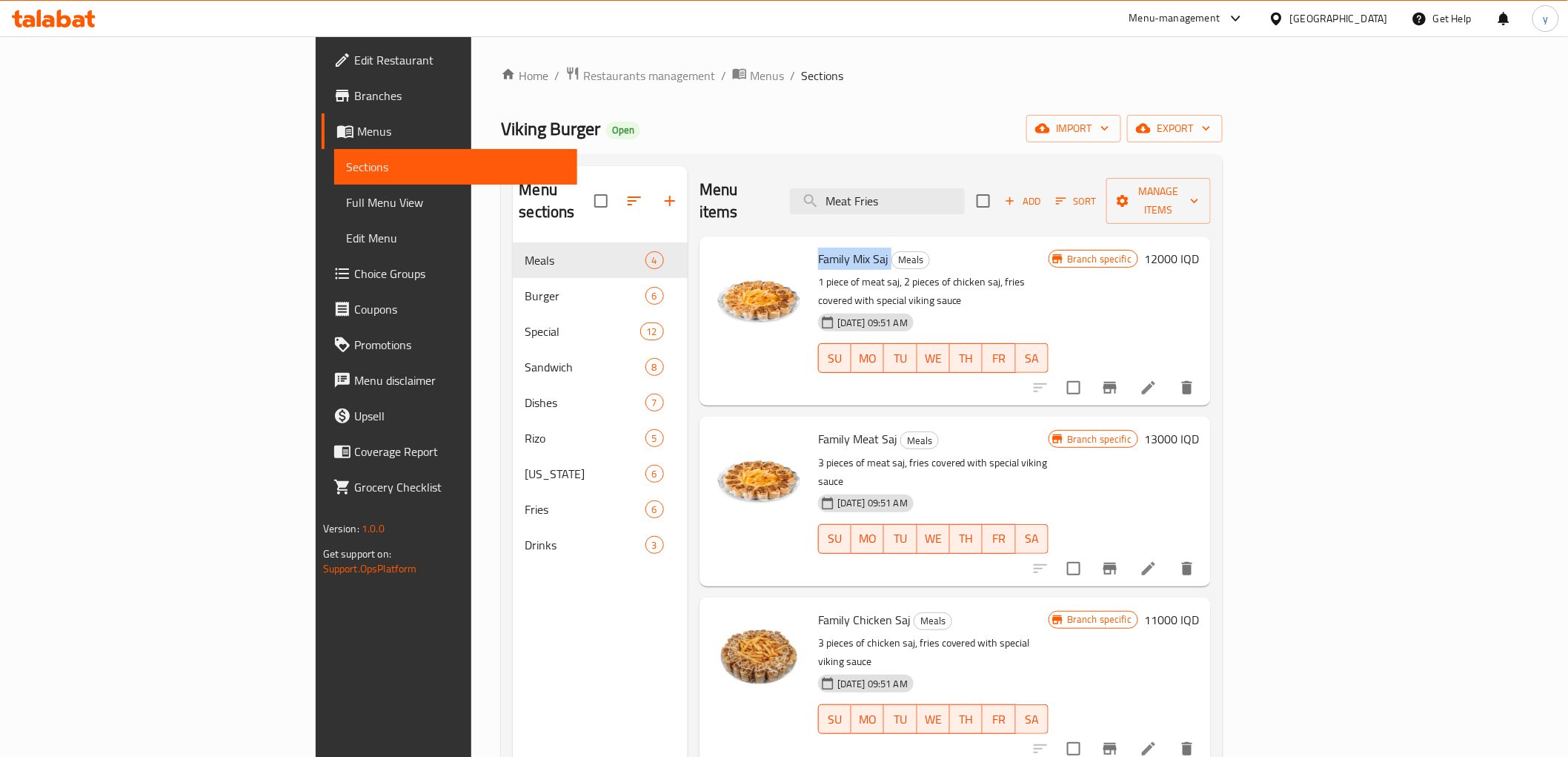
click at [818, 248] on span "Family Mix Saj" at bounding box center [853, 258] width 71 height 22
click at [818, 428] on span "Family Meat Saj" at bounding box center [857, 438] width 79 height 22
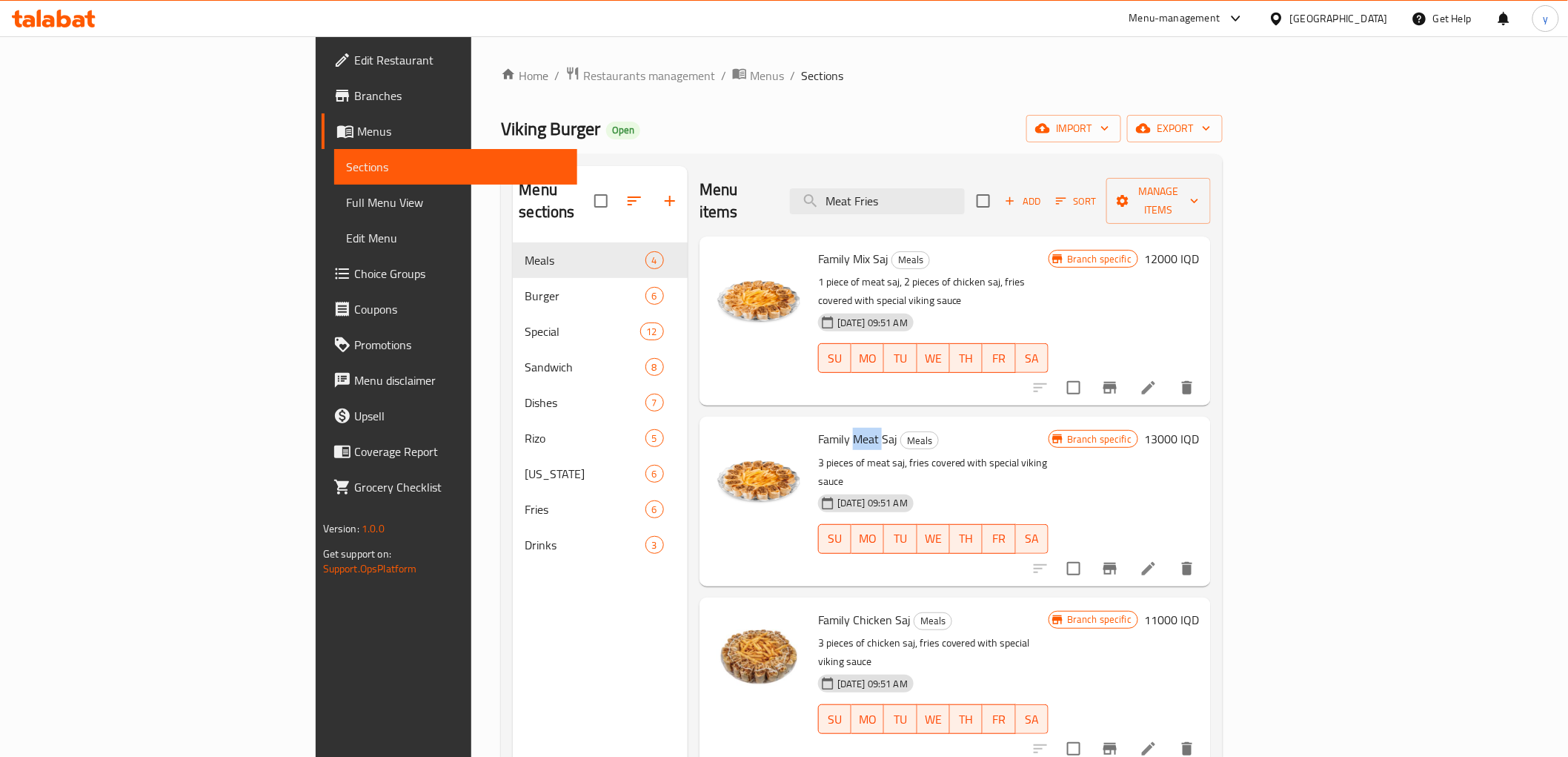
click at [818, 428] on span "Family Meat Saj" at bounding box center [857, 438] width 79 height 22
click at [818, 609] on span "Family Chicken Saj" at bounding box center [864, 619] width 93 height 22
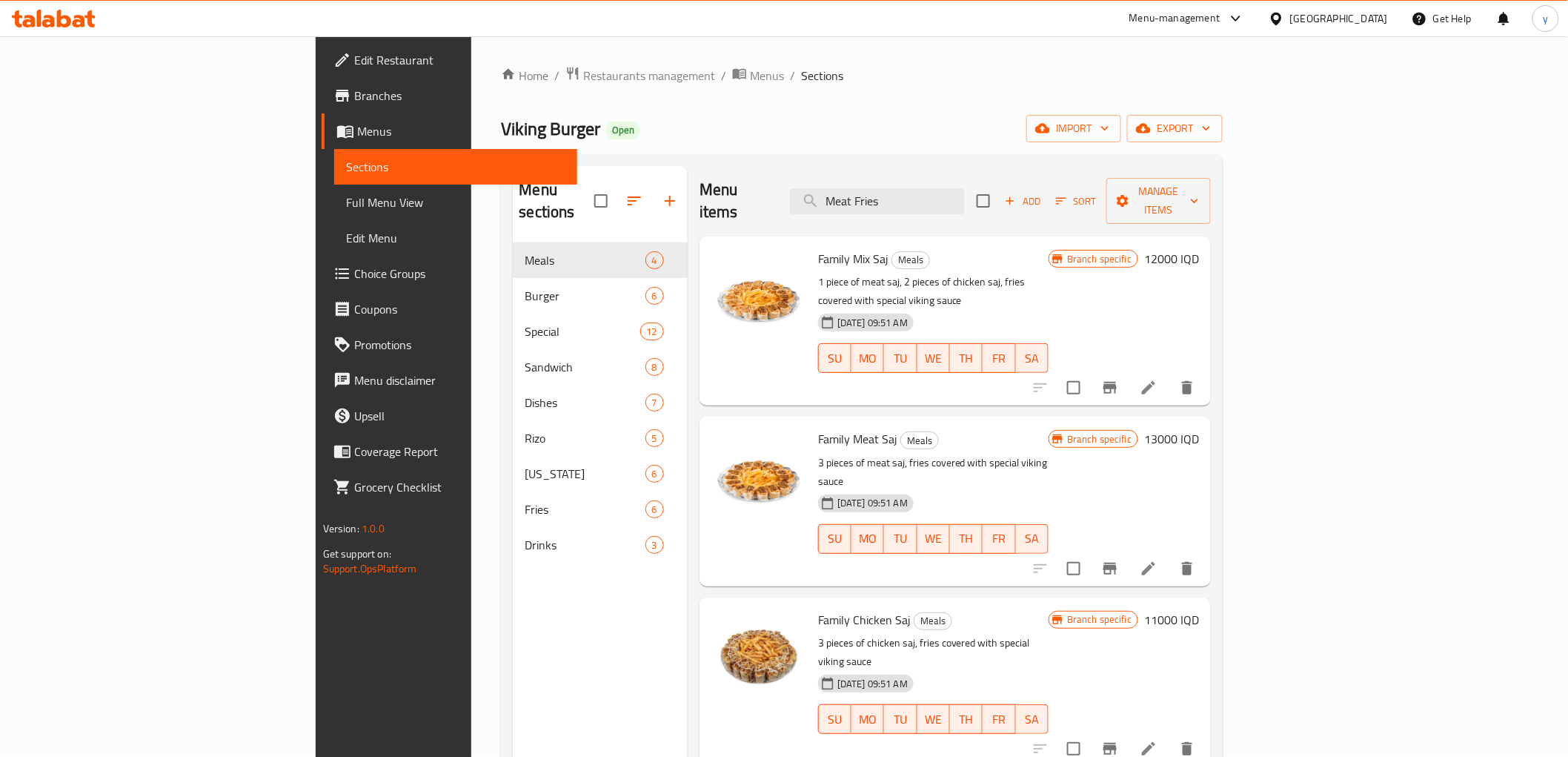
click at [818, 428] on span "Family Meat Saj" at bounding box center [857, 438] width 79 height 22
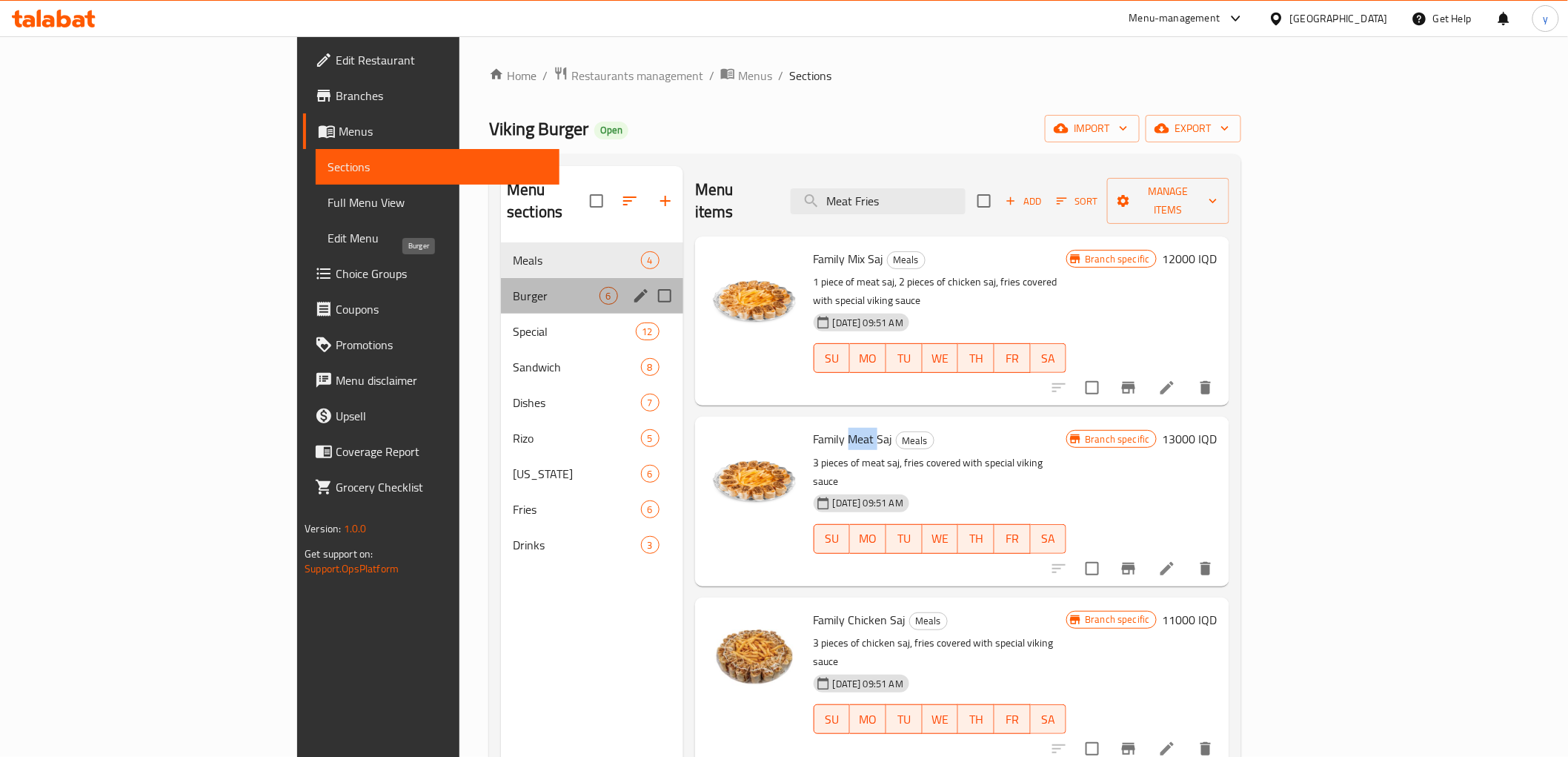
click at [513, 287] on span "Burger" at bounding box center [556, 296] width 86 height 18
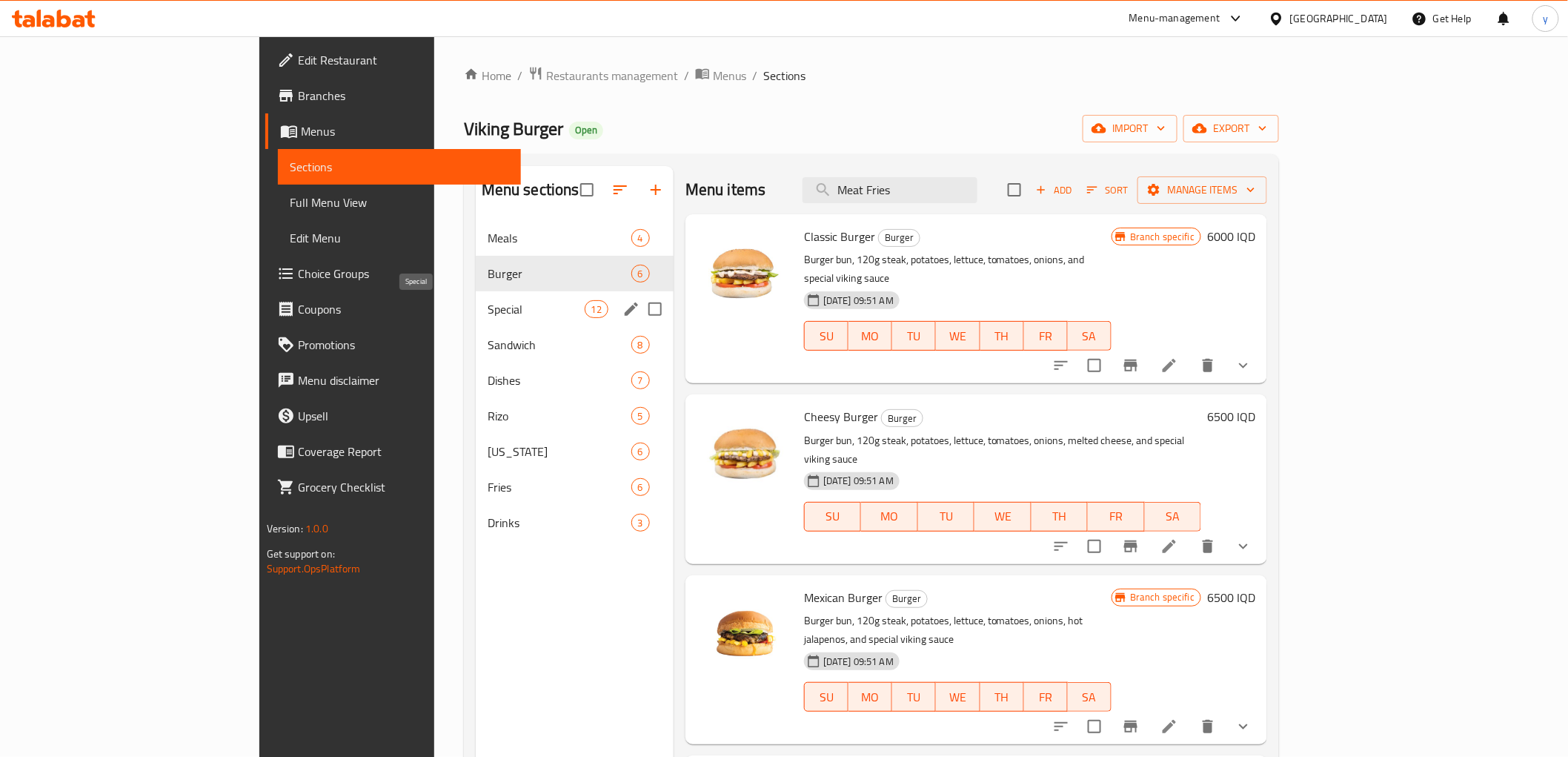
click at [504, 308] on span "Special" at bounding box center [536, 309] width 97 height 18
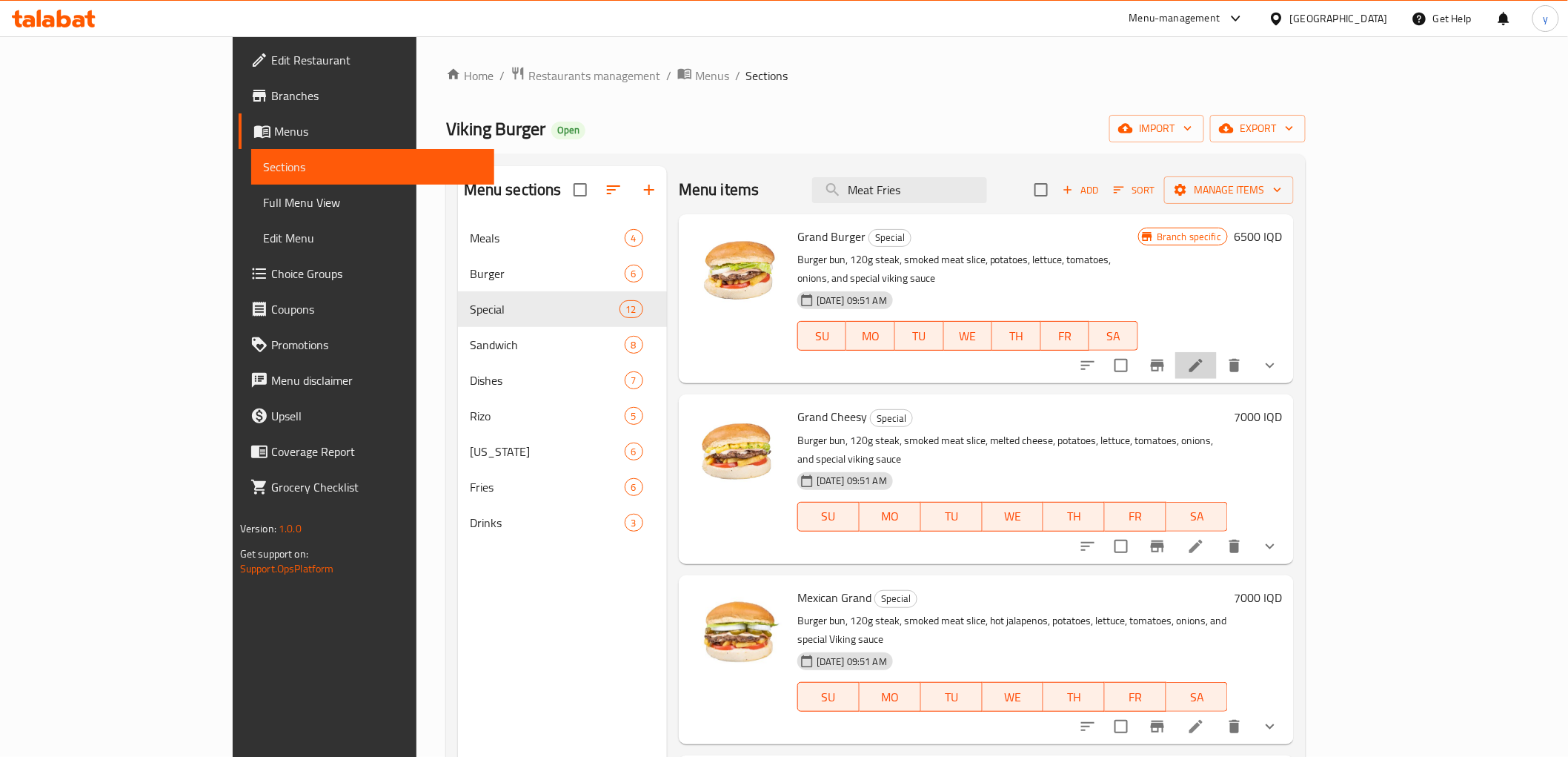
click at [1217, 352] on li at bounding box center [1196, 366] width 41 height 27
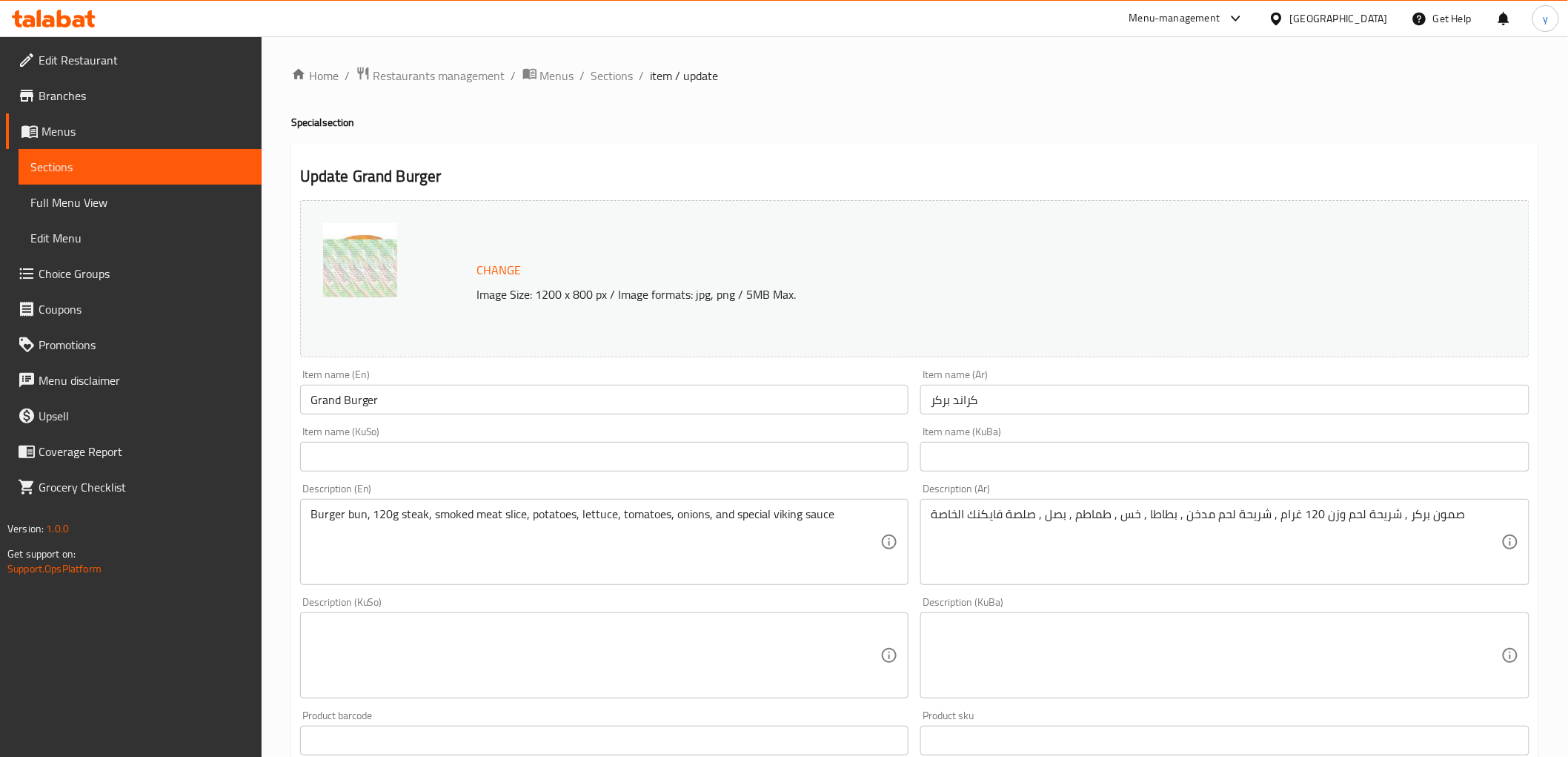
click at [785, 126] on h4 "Special section" at bounding box center [915, 122] width 1248 height 14
click at [732, 173] on h2 "Update Grand Burger" at bounding box center [915, 176] width 1229 height 22
click at [607, 72] on span "Sections" at bounding box center [612, 76] width 42 height 18
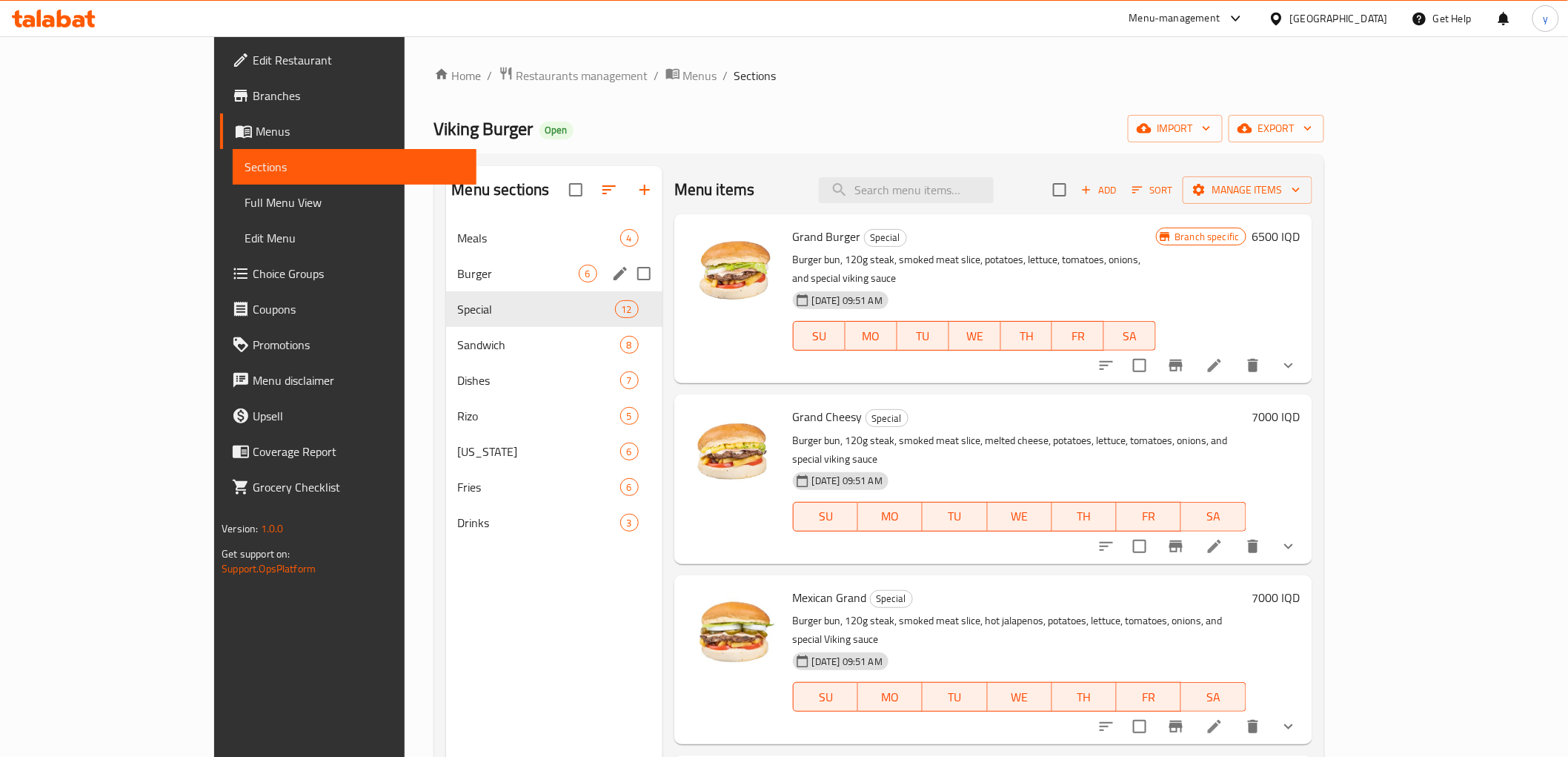
click at [463, 289] on div "Burger 6" at bounding box center [554, 273] width 216 height 35
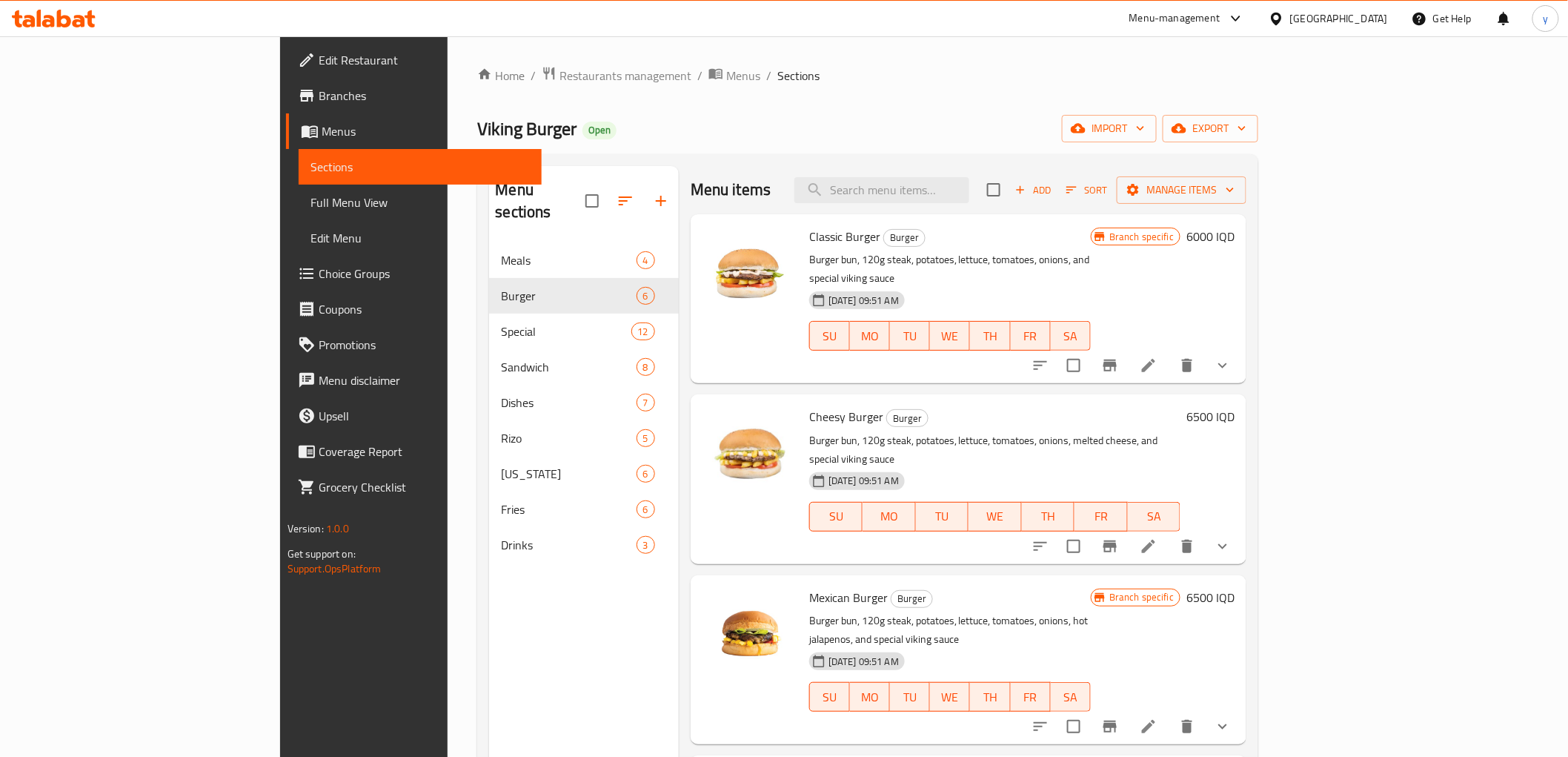
click at [1247, 367] on div "Menu items Add Sort Manage items Classic Burger Burger Burger bun, 120g steak, …" at bounding box center [962, 545] width 567 height 757
click at [1158, 357] on icon at bounding box center [1149, 366] width 18 height 18
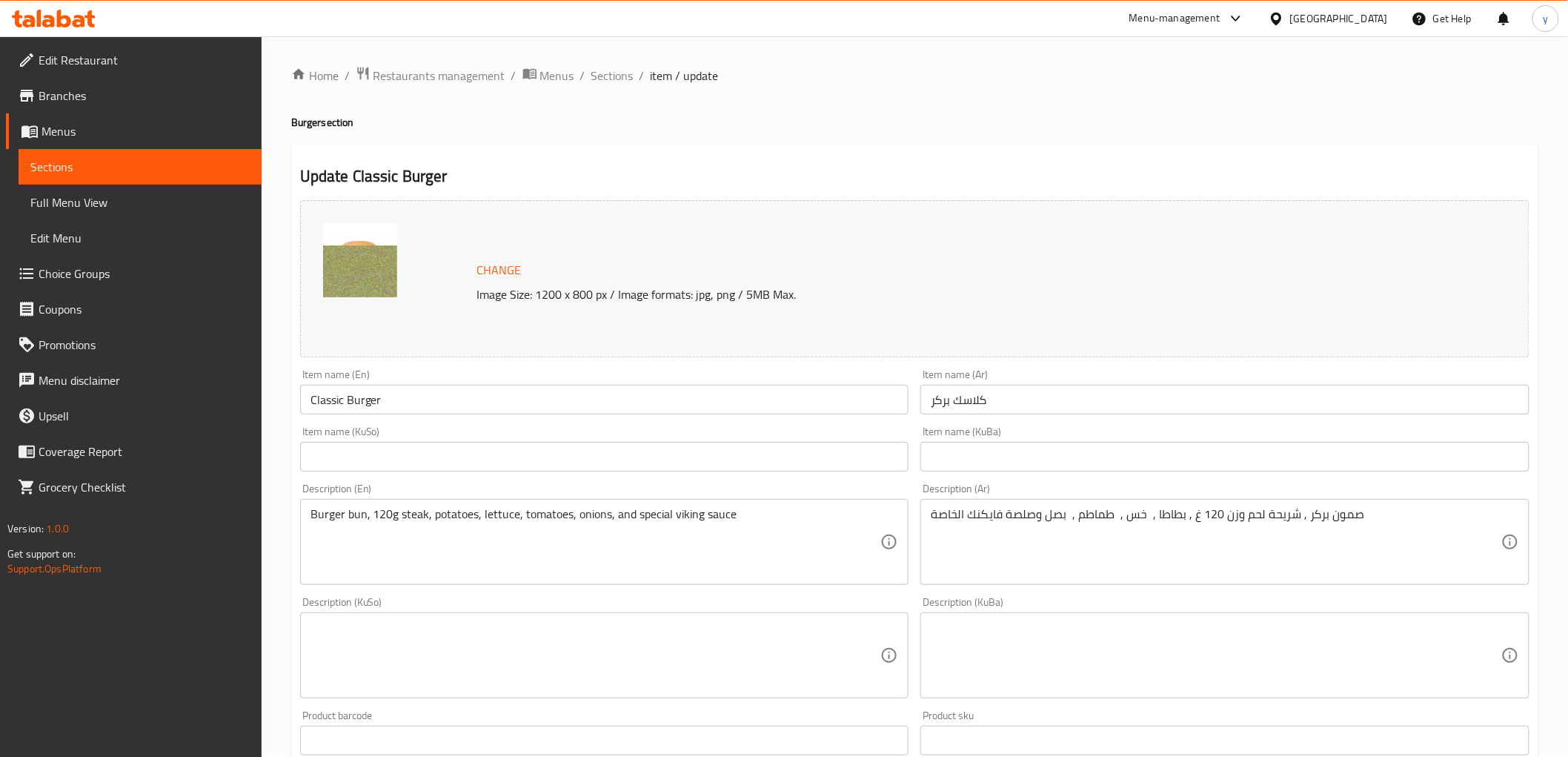
click at [685, 203] on div "Change Image Size: 1200 x 800 px / Image formats: jpg, png / 5MB Max." at bounding box center [915, 278] width 1229 height 157
click at [616, 87] on div "Home / Restaurants management / Menus / Sections / item / update Burger section…" at bounding box center [915, 668] width 1248 height 1204
click at [619, 75] on span "Sections" at bounding box center [612, 76] width 42 height 18
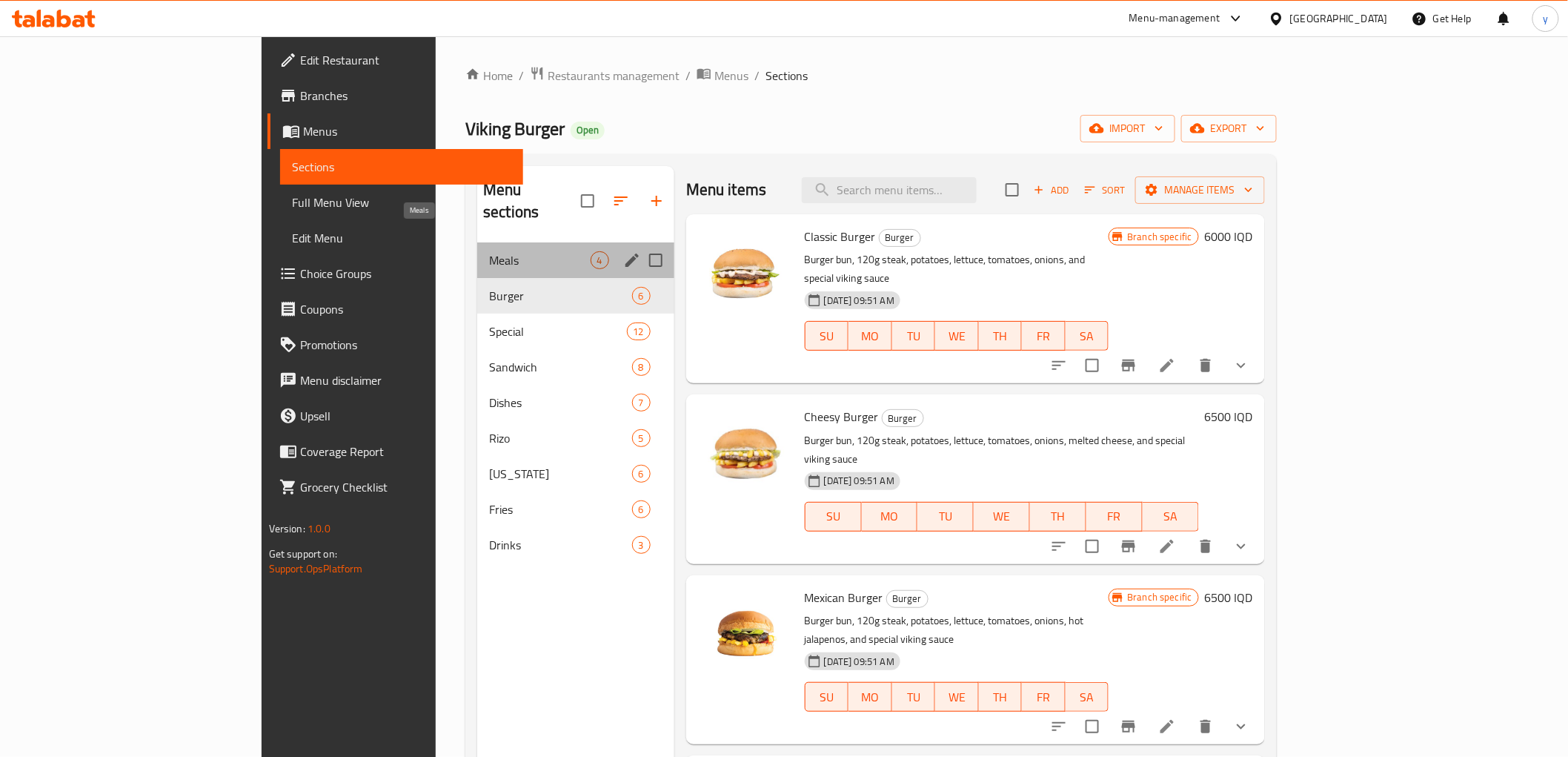
click at [489, 252] on span "Meals" at bounding box center [539, 260] width 100 height 18
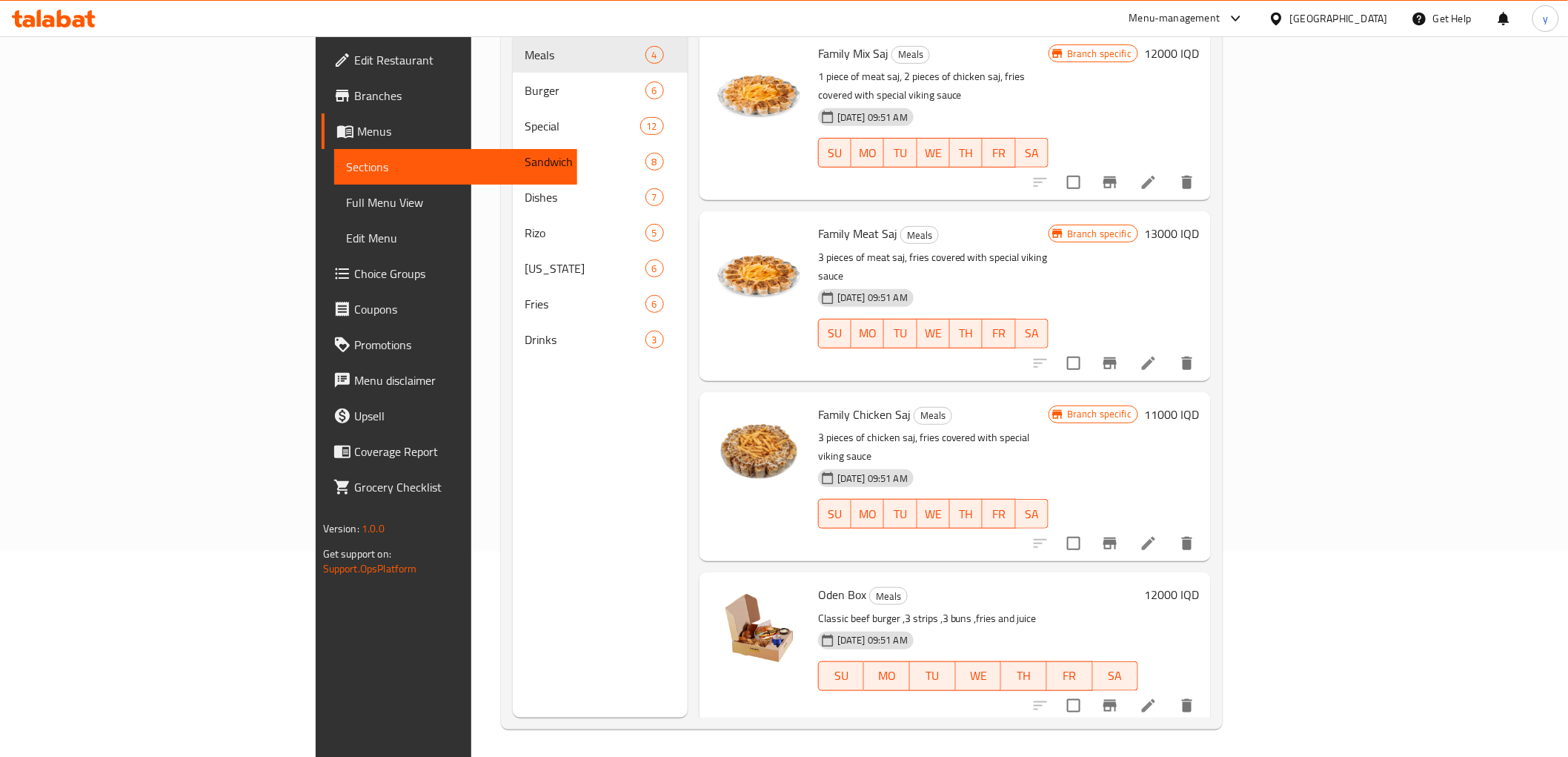
scroll to position [208, 0]
click at [1158, 695] on icon at bounding box center [1149, 703] width 18 height 18
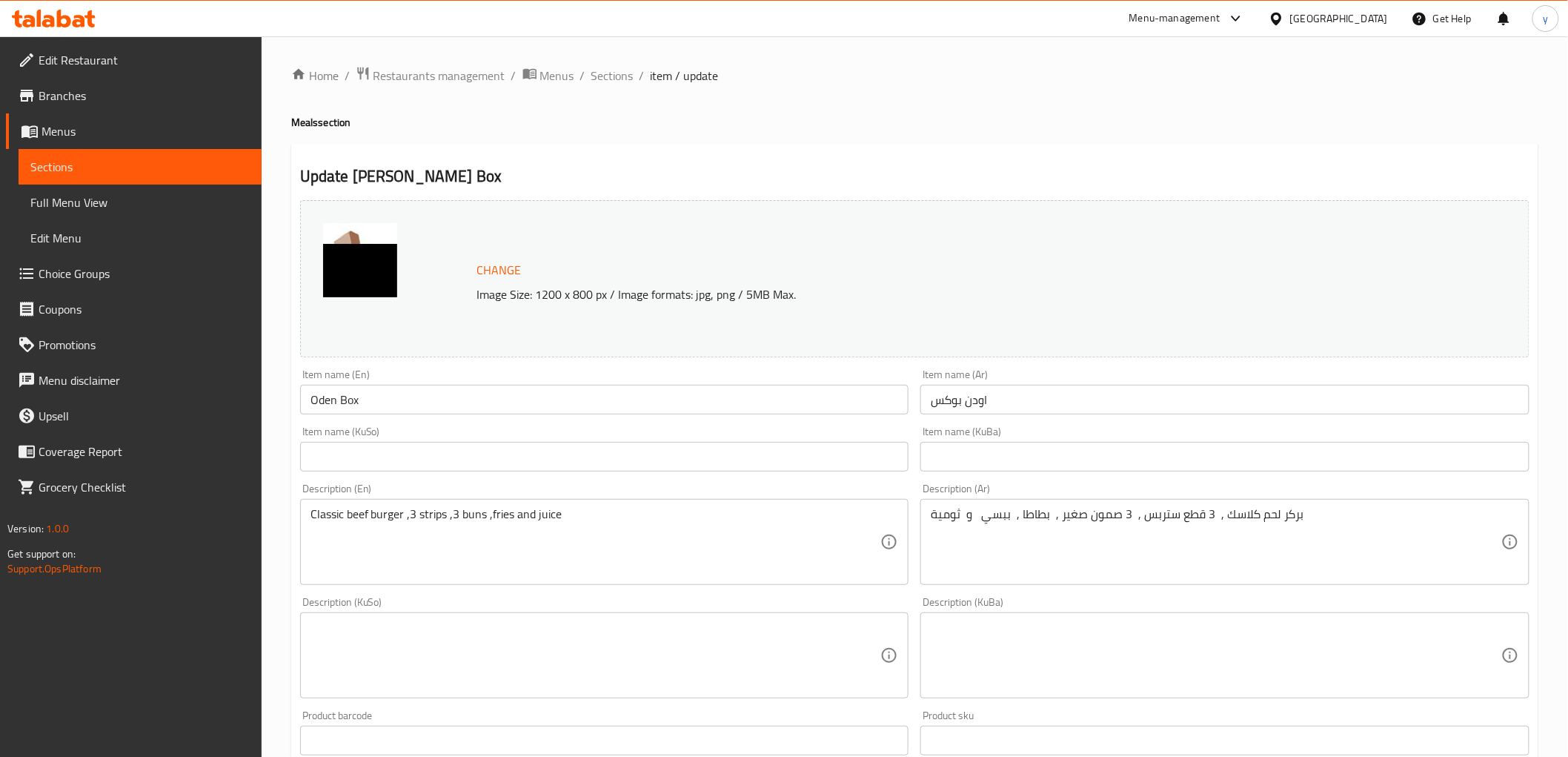
click at [765, 183] on h2 "Update [PERSON_NAME] Box" at bounding box center [915, 176] width 1229 height 22
click at [1028, 327] on div "Change Image Size: 1200 x 800 px / Image formats: jpg, png / 5MB Max." at bounding box center [915, 278] width 1229 height 157
click at [606, 69] on span "Sections" at bounding box center [612, 76] width 42 height 18
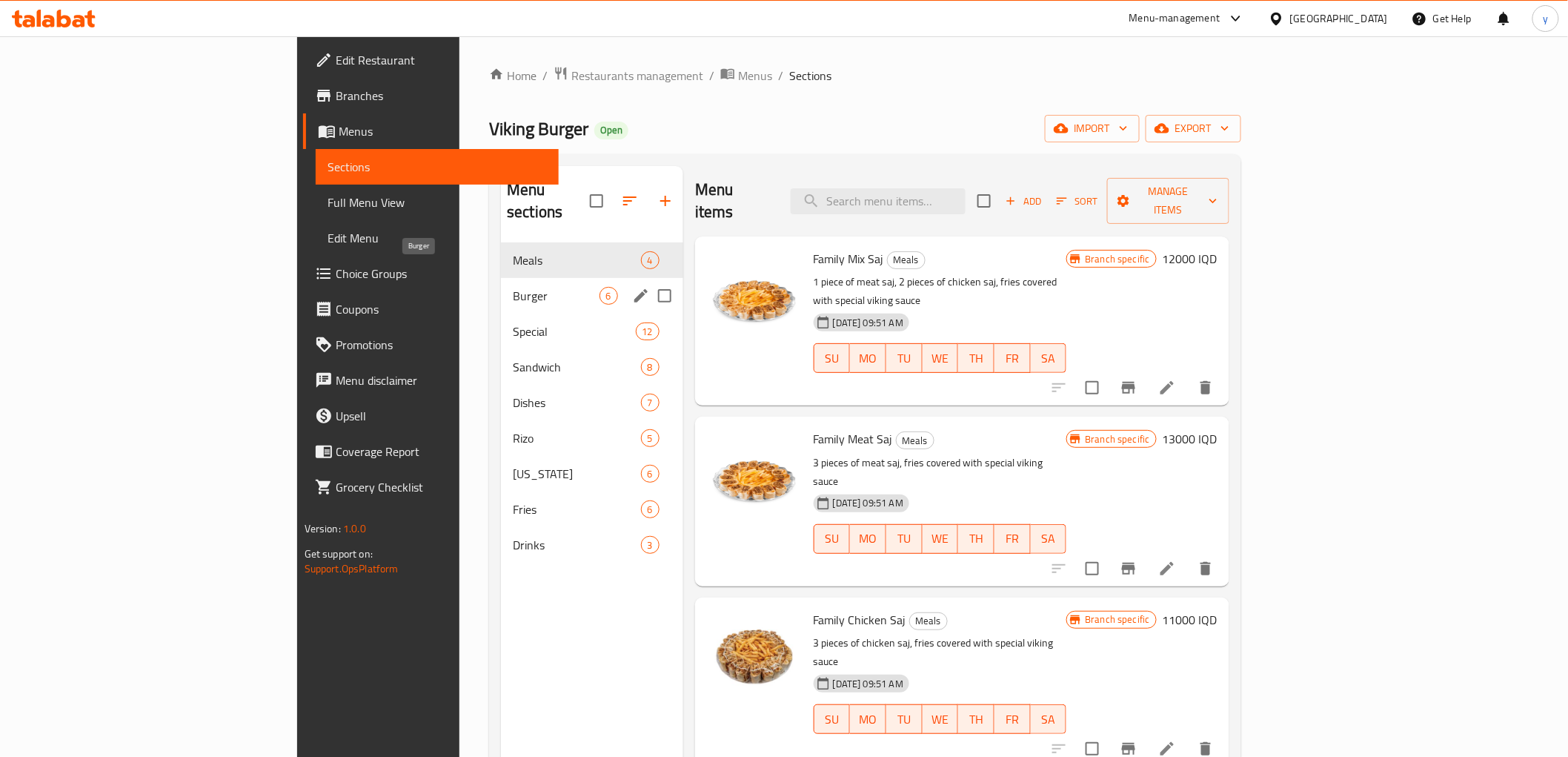
click at [519, 287] on span "Burger" at bounding box center [556, 296] width 86 height 18
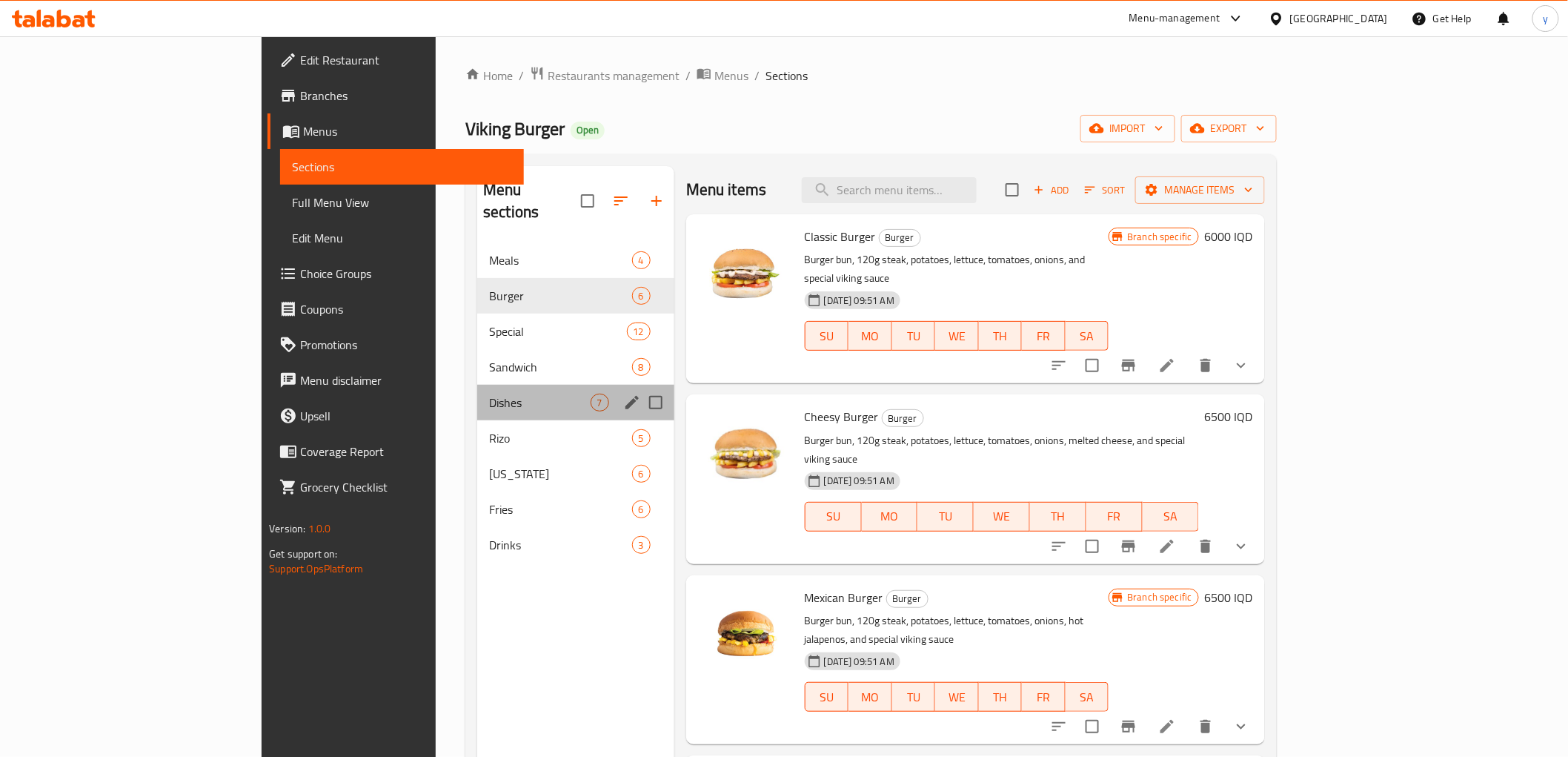
click at [477, 385] on div "Dishes 7" at bounding box center [576, 402] width 197 height 35
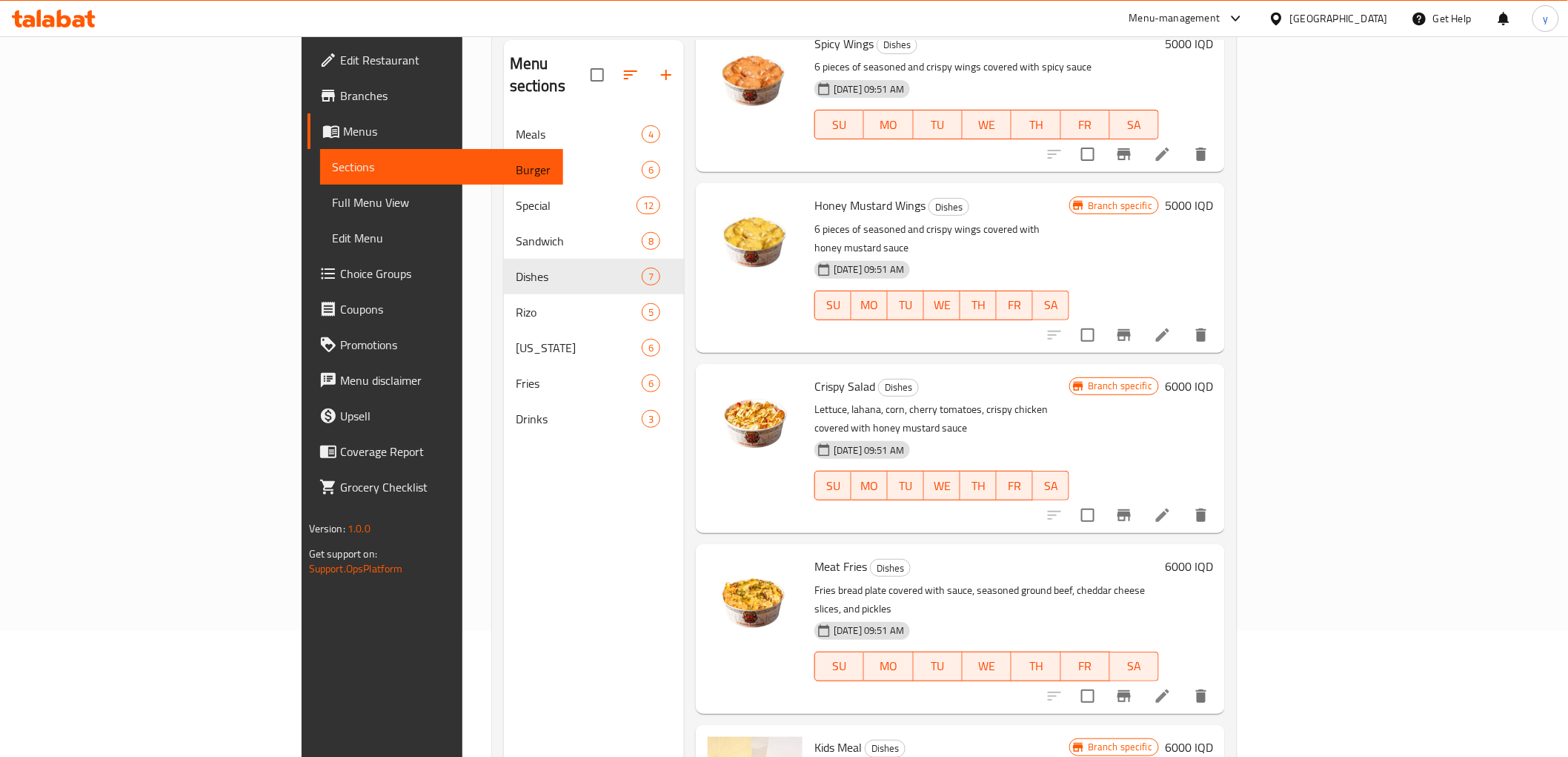
scroll to position [208, 0]
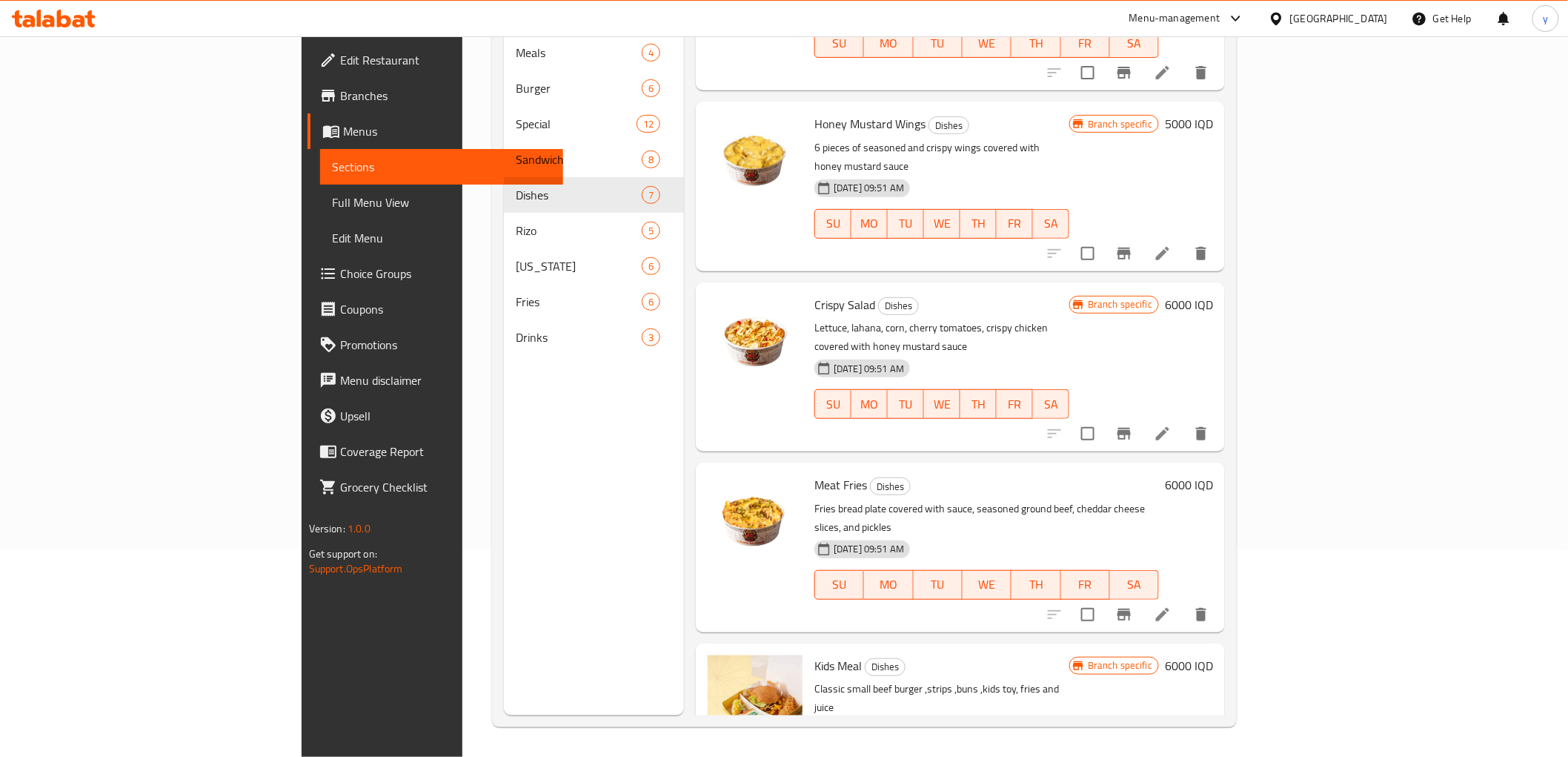
click at [1183, 601] on li at bounding box center [1162, 614] width 41 height 27
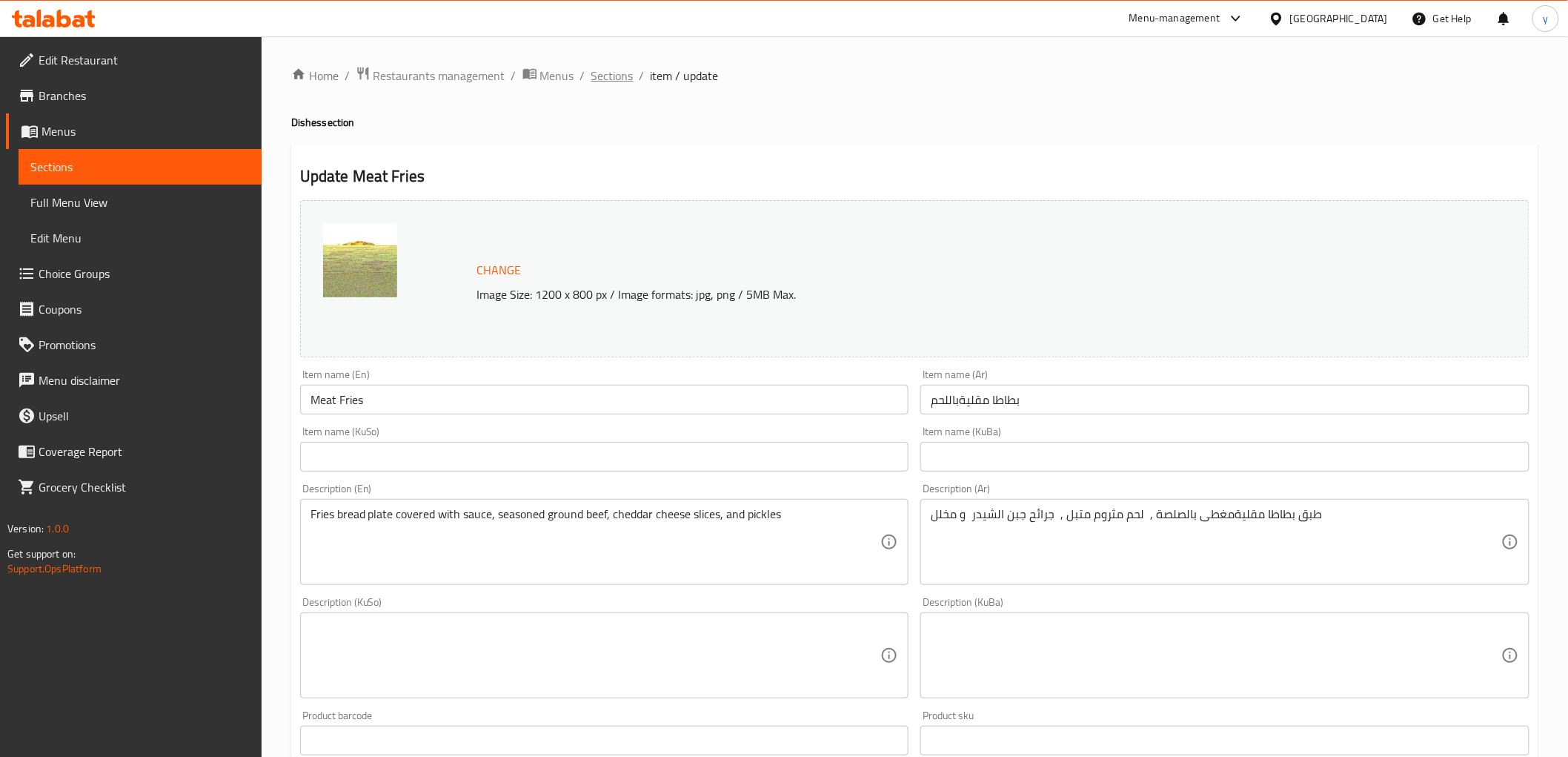
click at [613, 78] on span "Sections" at bounding box center [612, 76] width 42 height 18
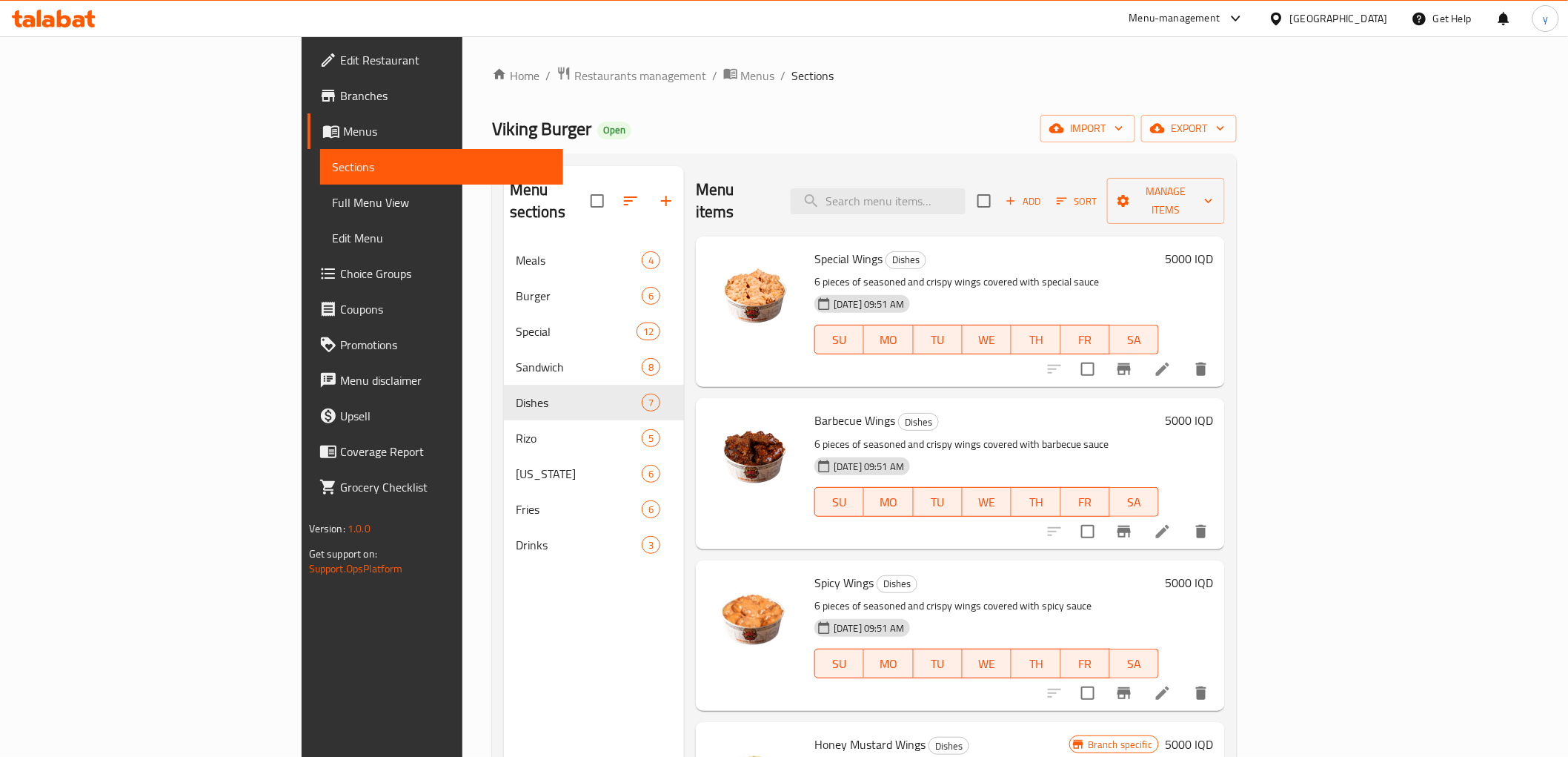
click at [1008, 249] on h6 "Special Wings Dishes" at bounding box center [986, 259] width 344 height 21
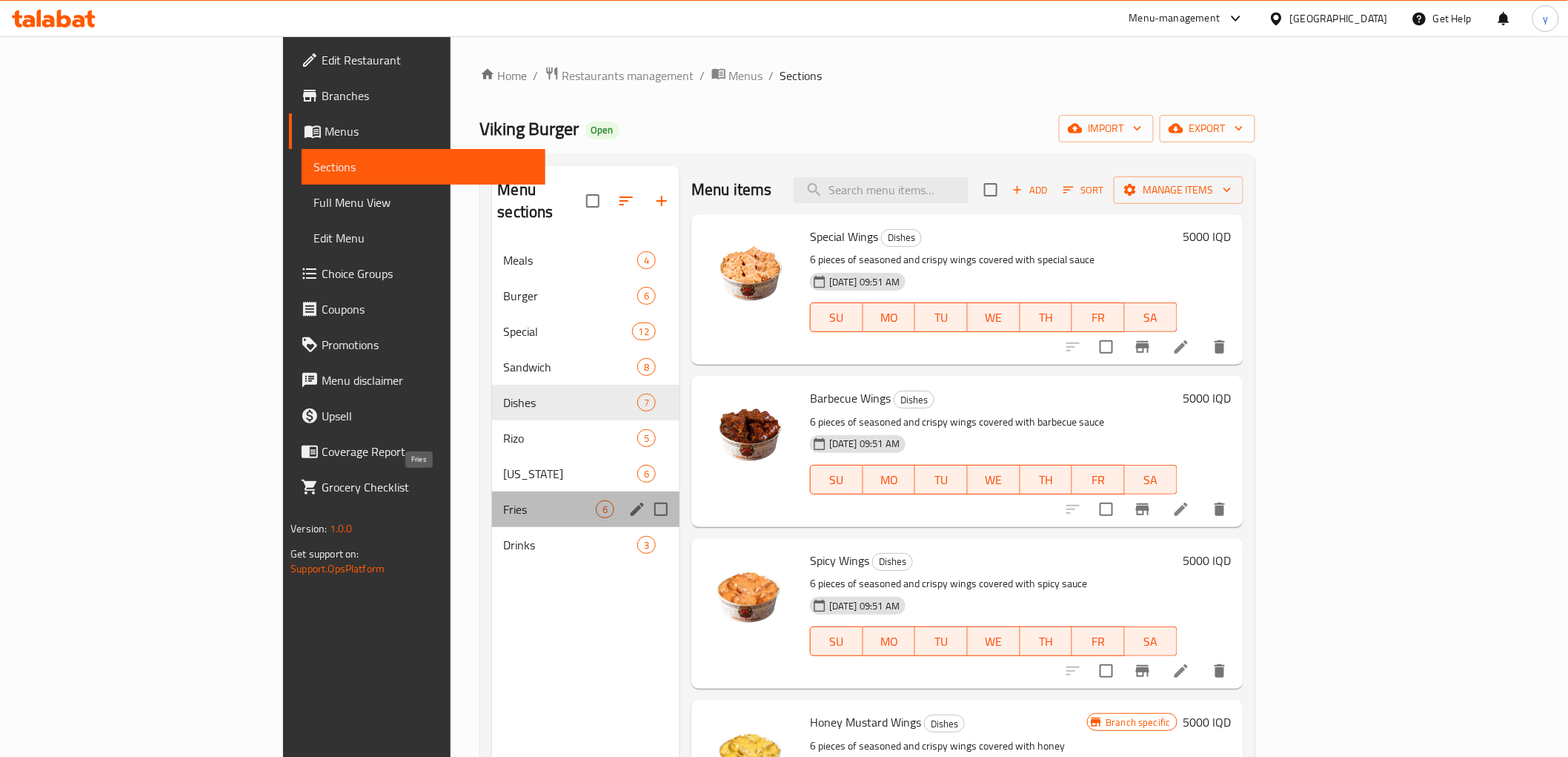
click at [504, 501] on span "Fries" at bounding box center [550, 509] width 92 height 18
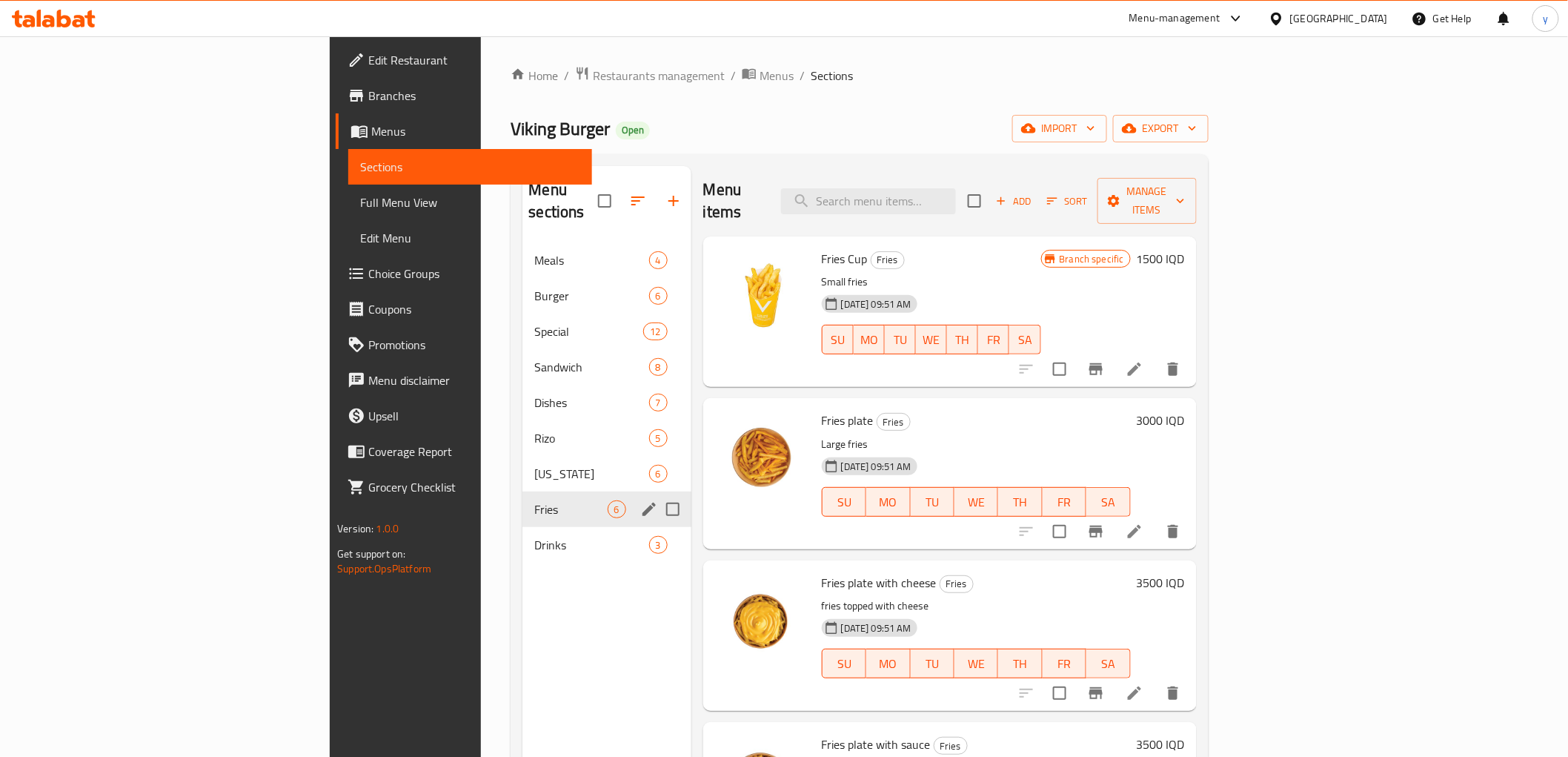
click at [535, 465] on span "[US_STATE]" at bounding box center [591, 474] width 114 height 18
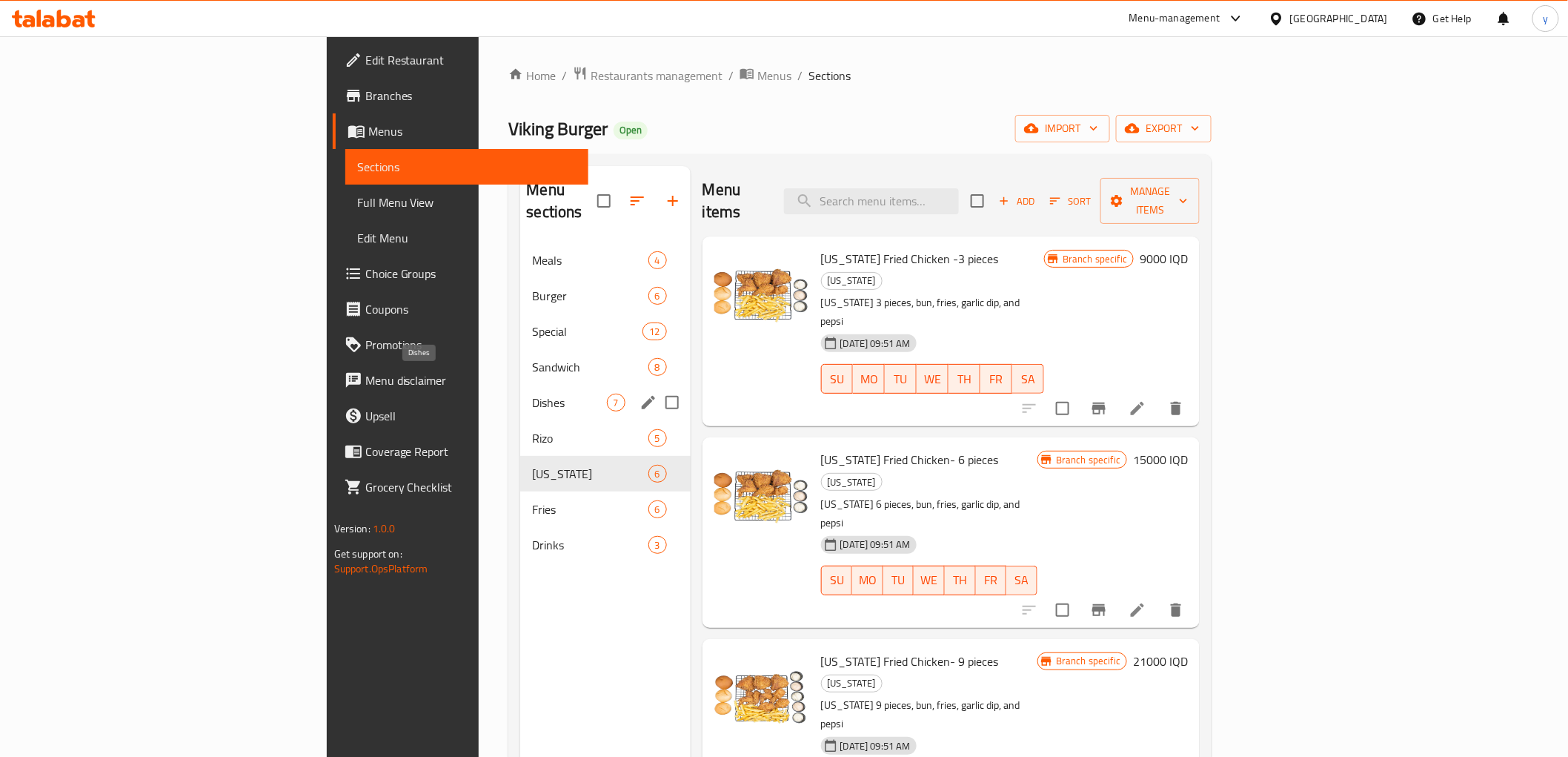
click at [532, 393] on span "Dishes" at bounding box center [568, 402] width 74 height 18
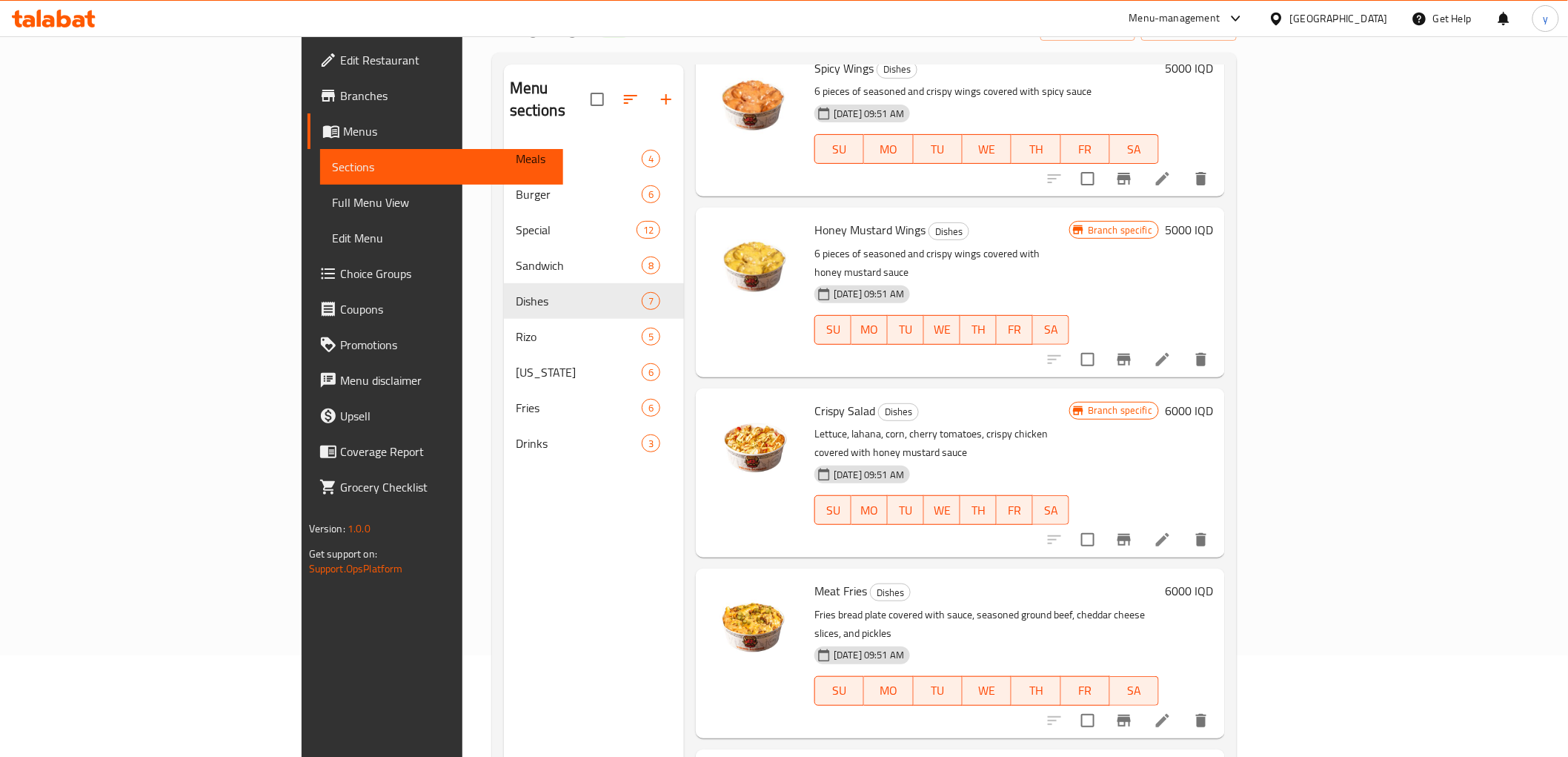
scroll to position [42, 0]
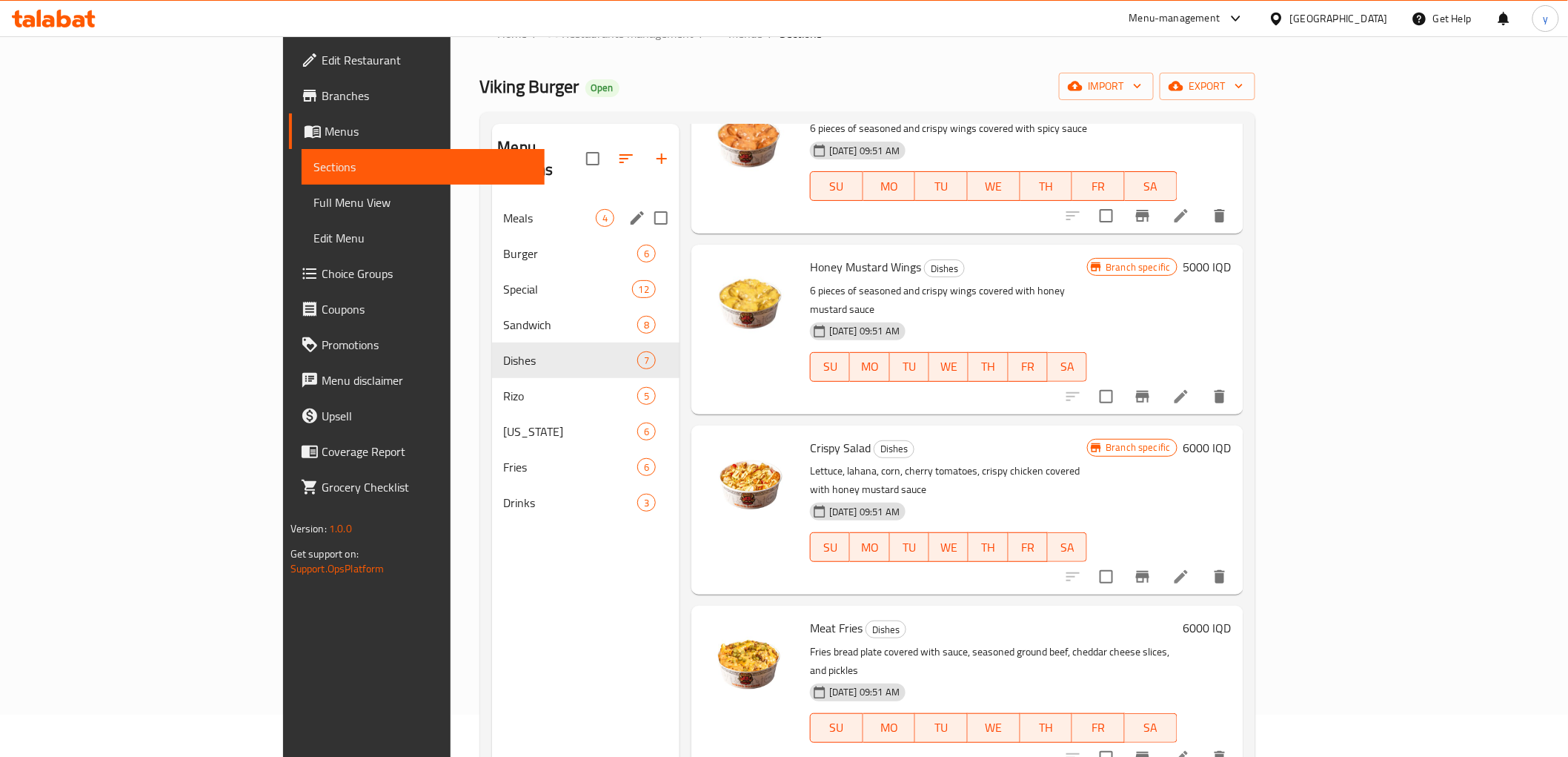
click at [492, 205] on div "Meals 4" at bounding box center [585, 217] width 188 height 35
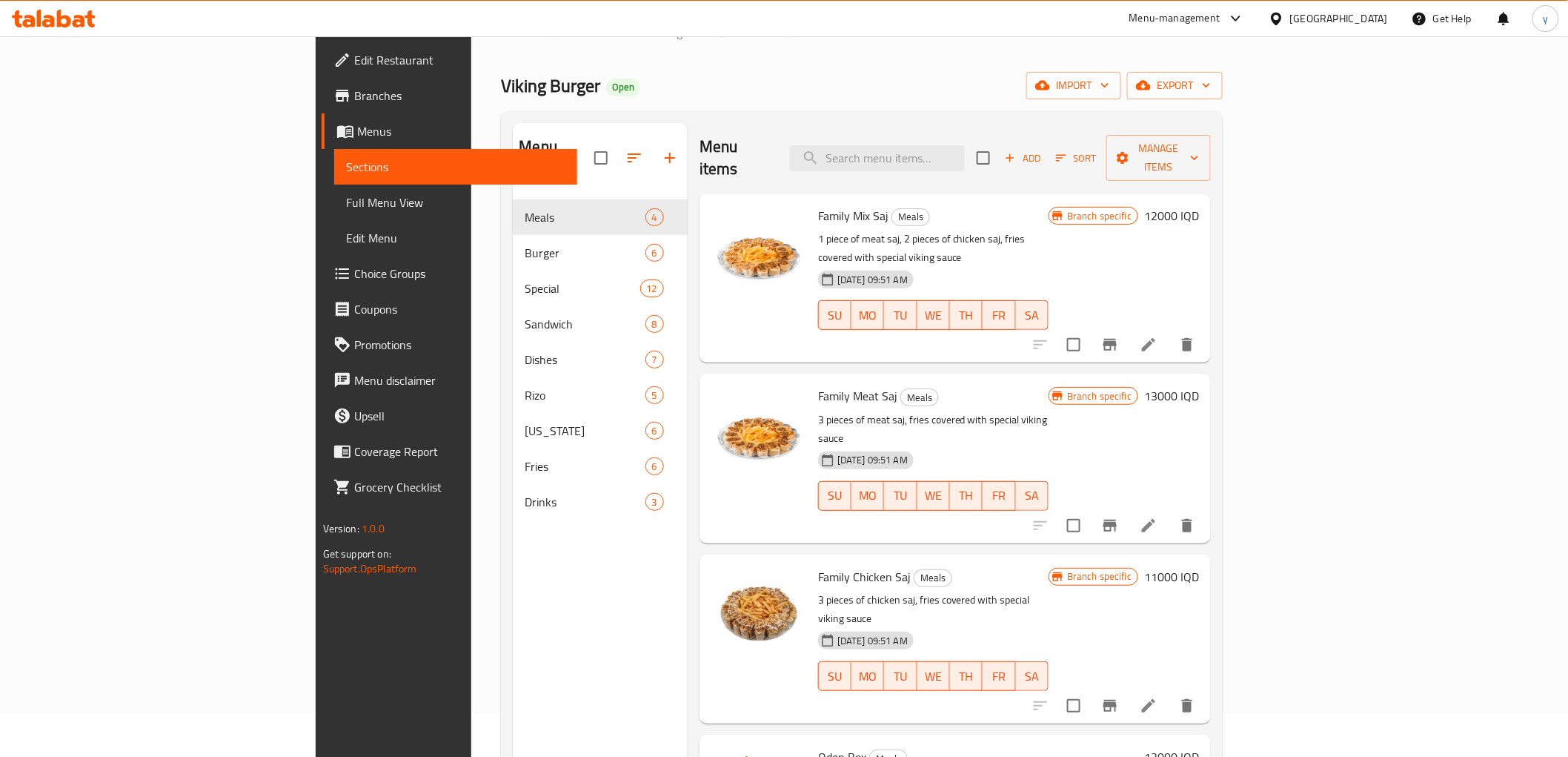
scroll to position [42, 0]
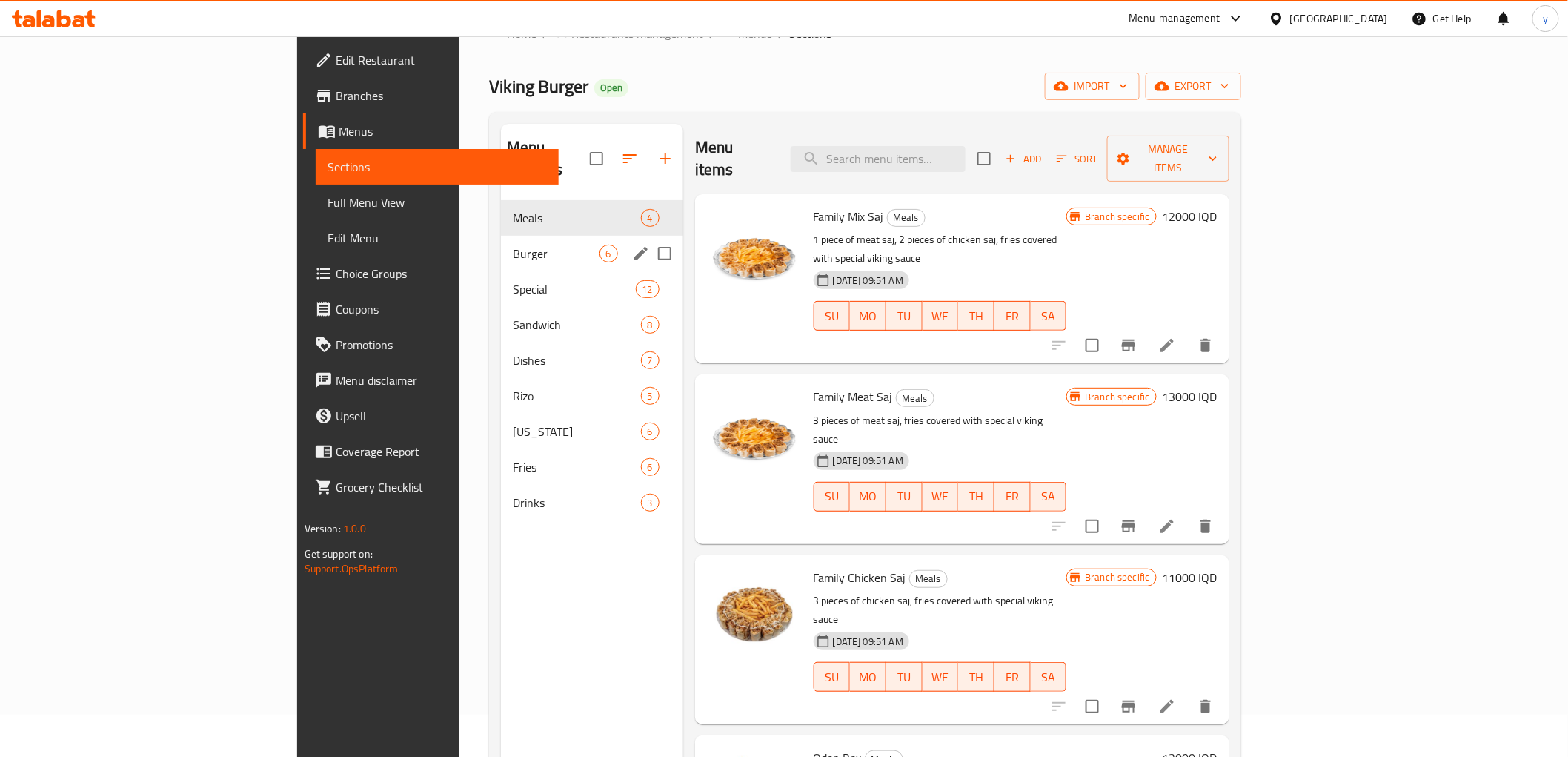
click at [513, 245] on span "Burger" at bounding box center [556, 254] width 86 height 18
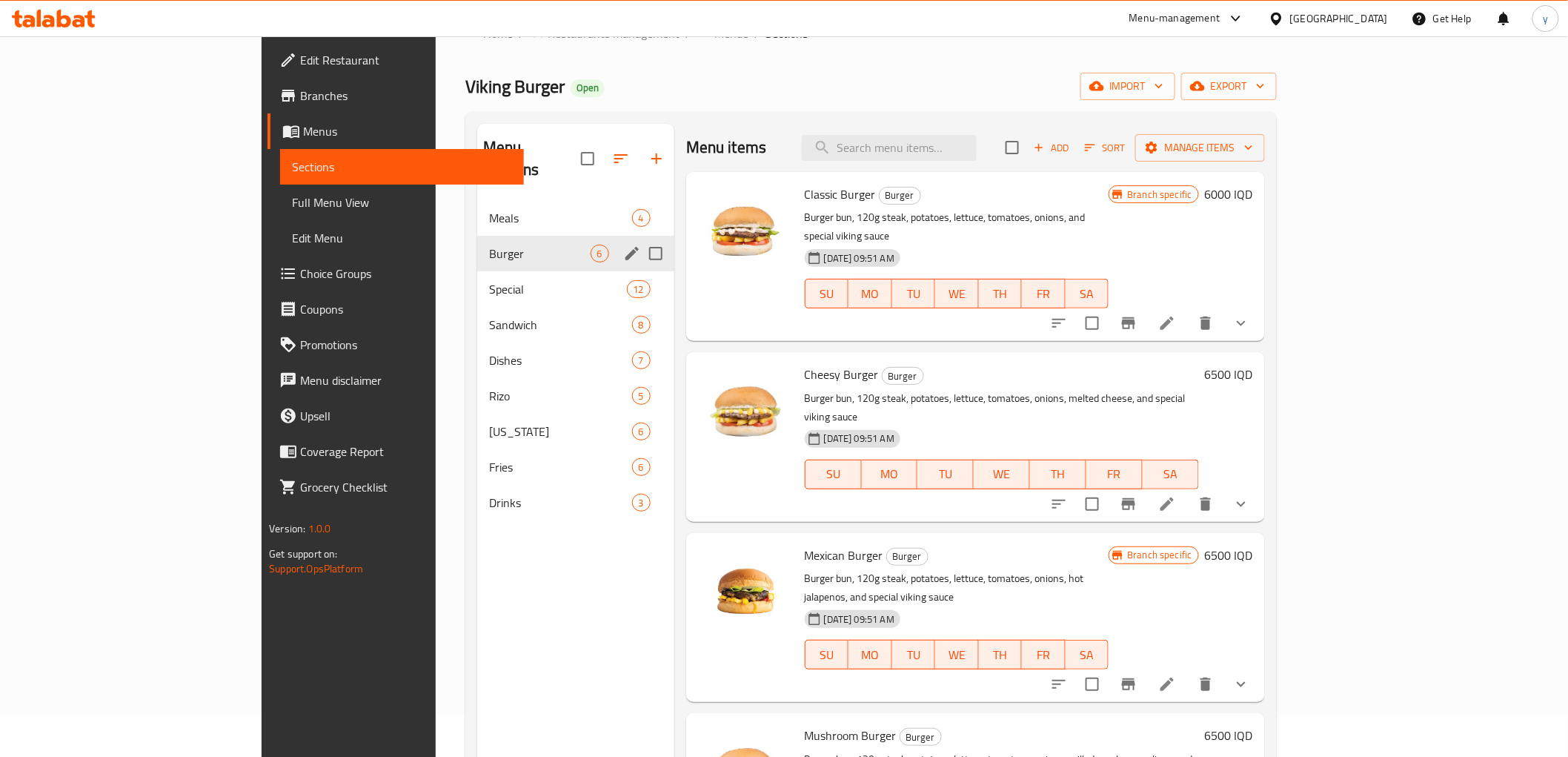
click at [477, 247] on div "Burger 6" at bounding box center [576, 253] width 197 height 35
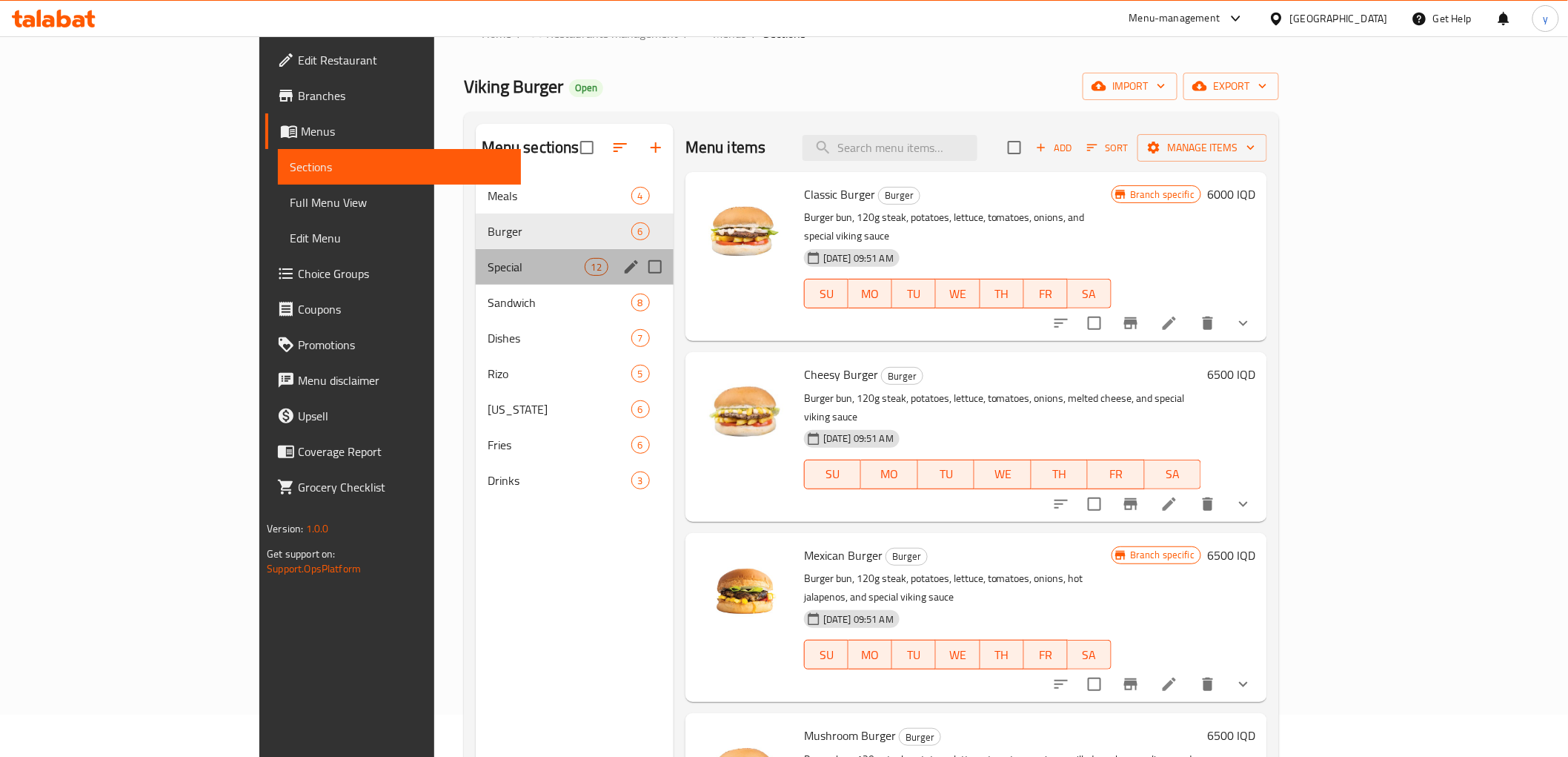
click at [475, 253] on div "Special 12" at bounding box center [574, 266] width 198 height 35
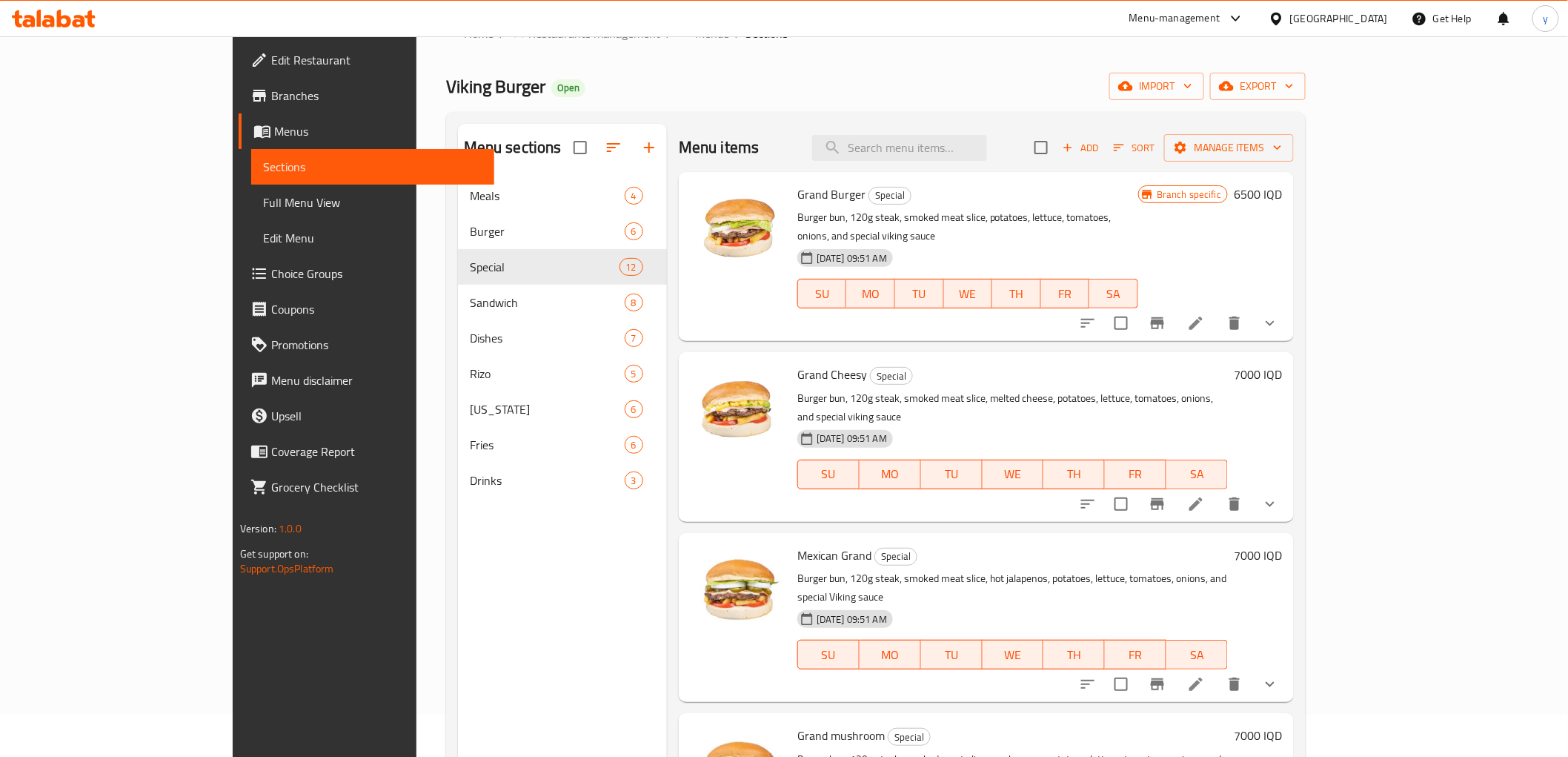
click at [1217, 491] on li at bounding box center [1196, 504] width 41 height 27
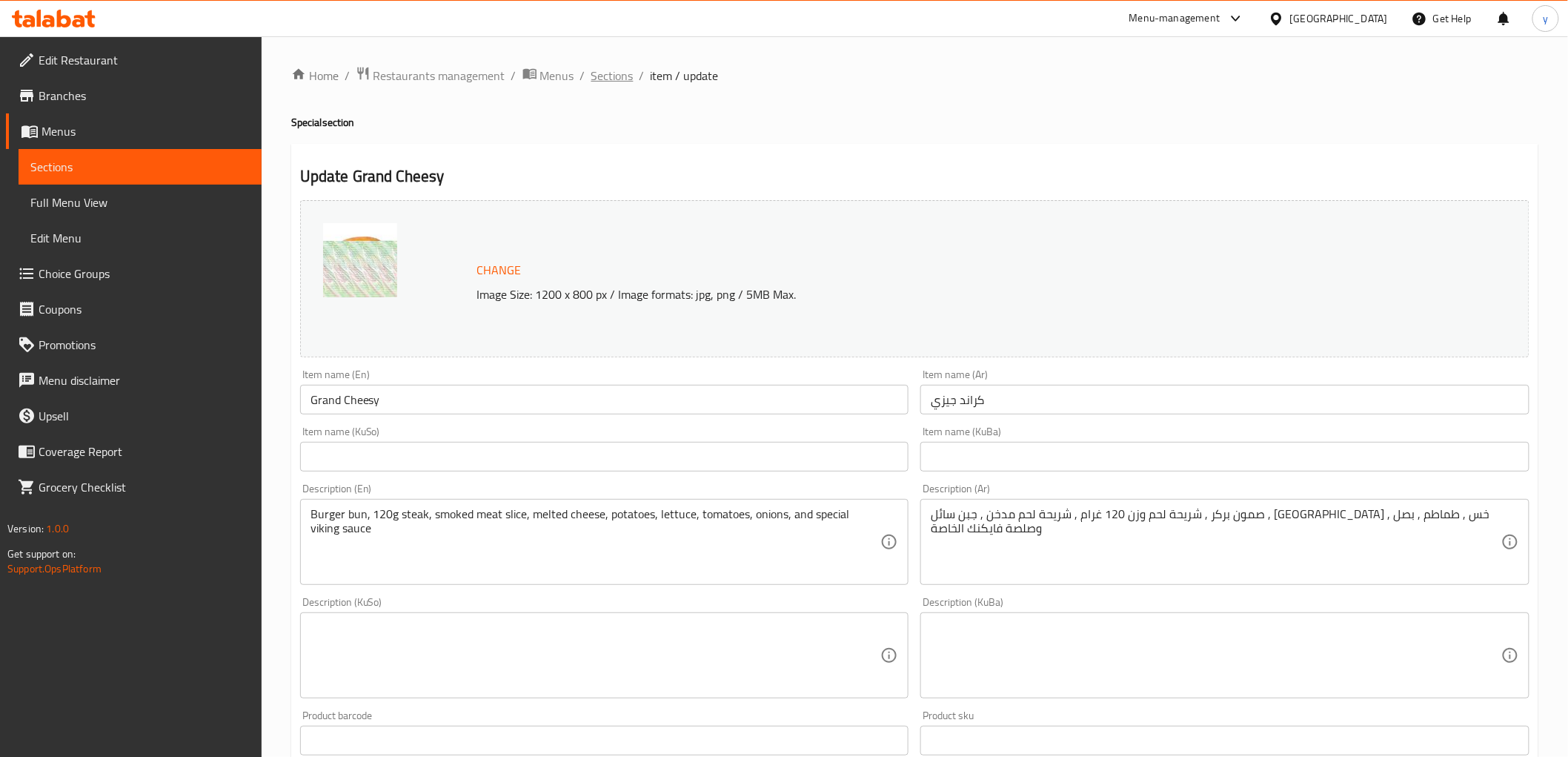
click at [610, 72] on span "Sections" at bounding box center [612, 76] width 42 height 18
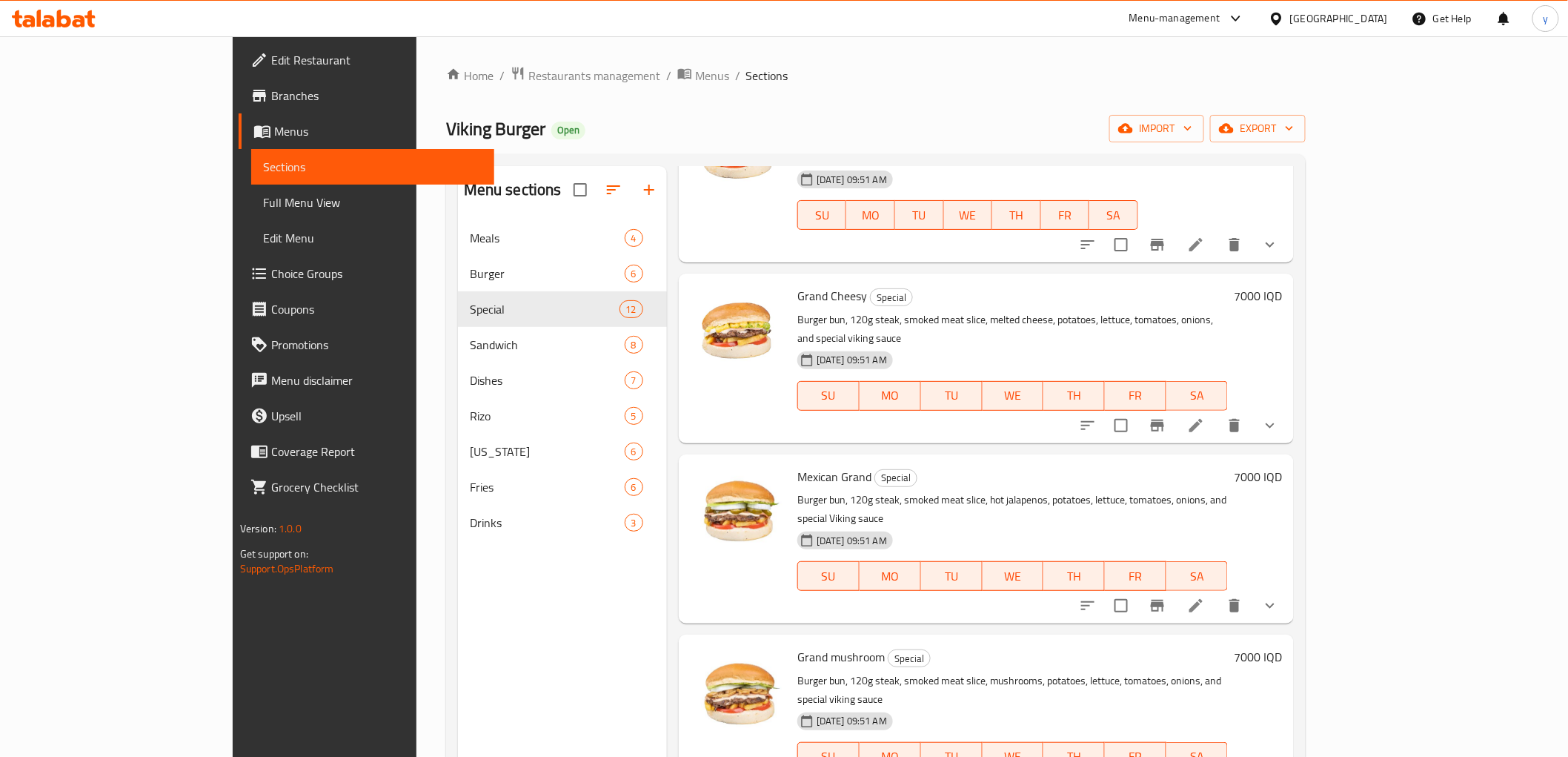
scroll to position [165, 0]
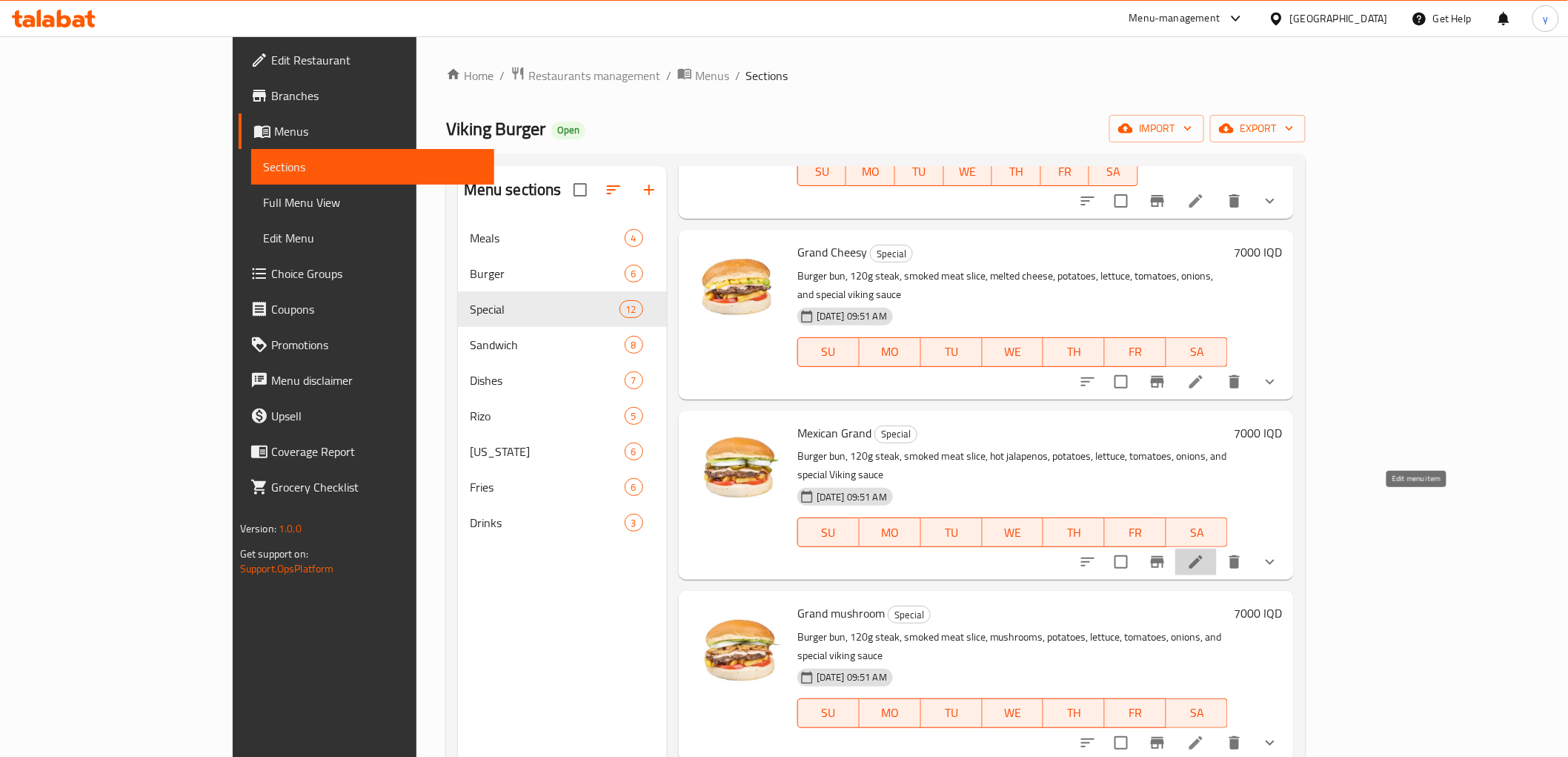
click at [1205, 553] on icon at bounding box center [1196, 562] width 18 height 18
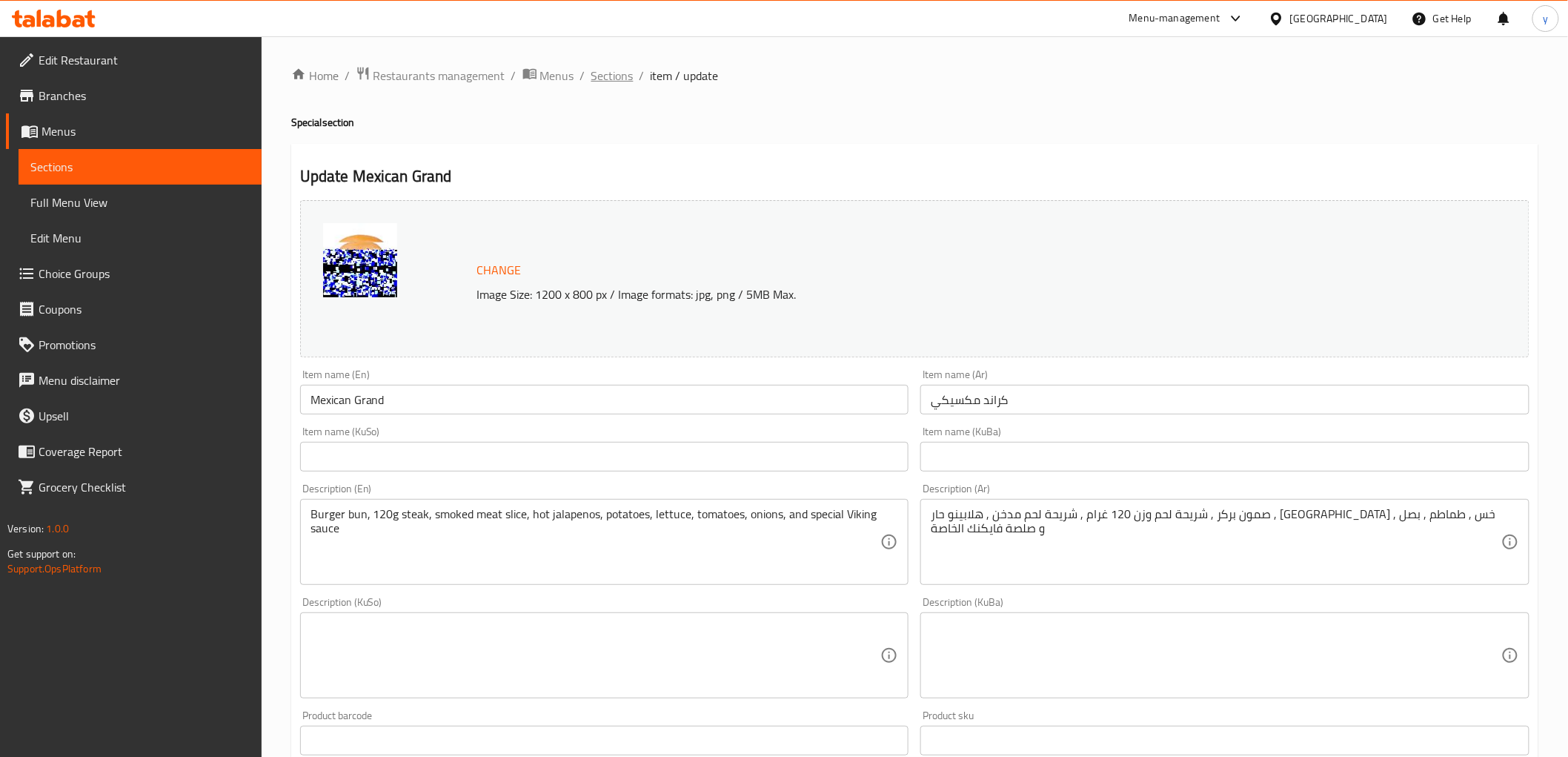
click at [611, 79] on span "Sections" at bounding box center [612, 76] width 42 height 18
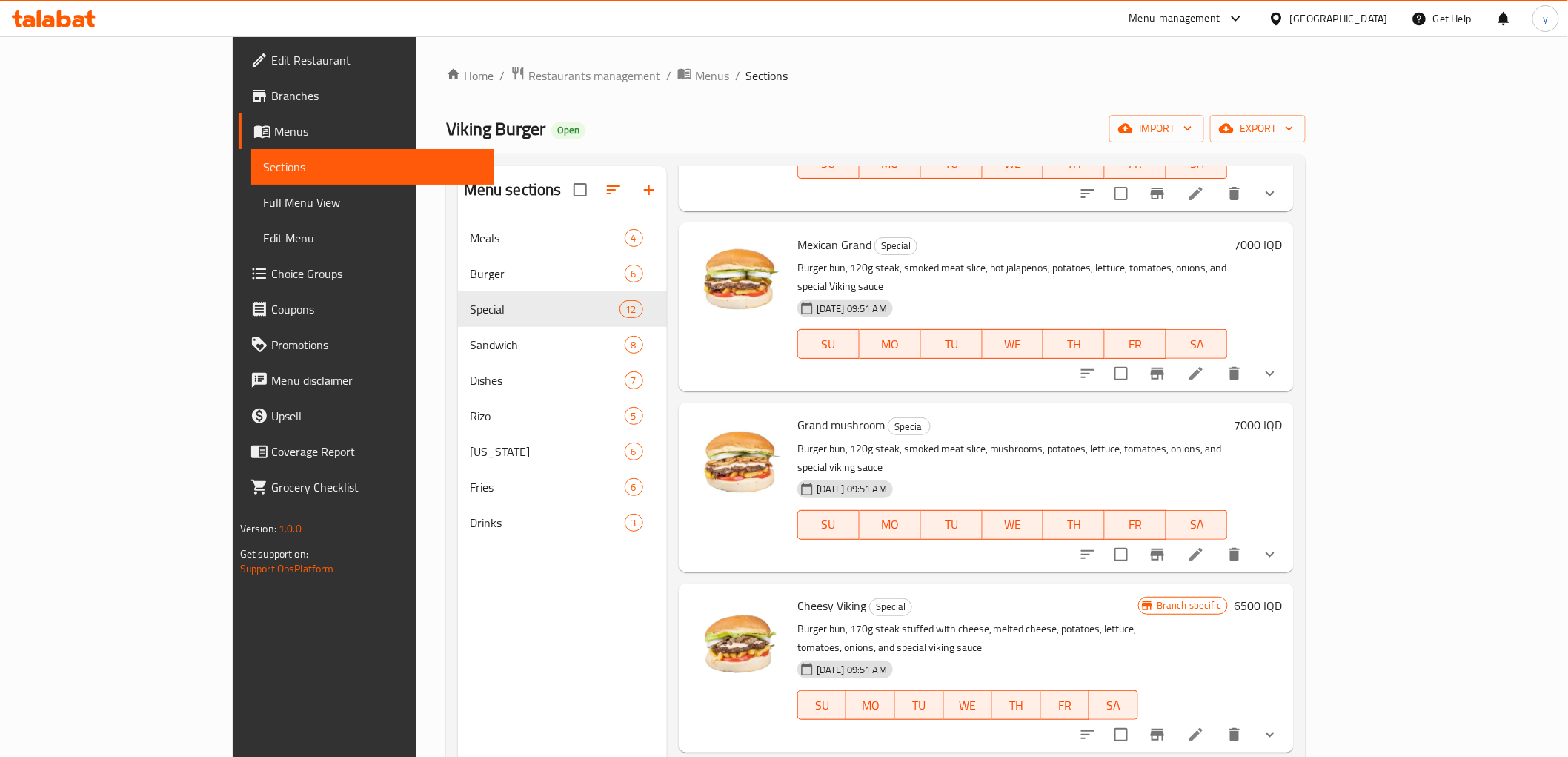
scroll to position [494, 0]
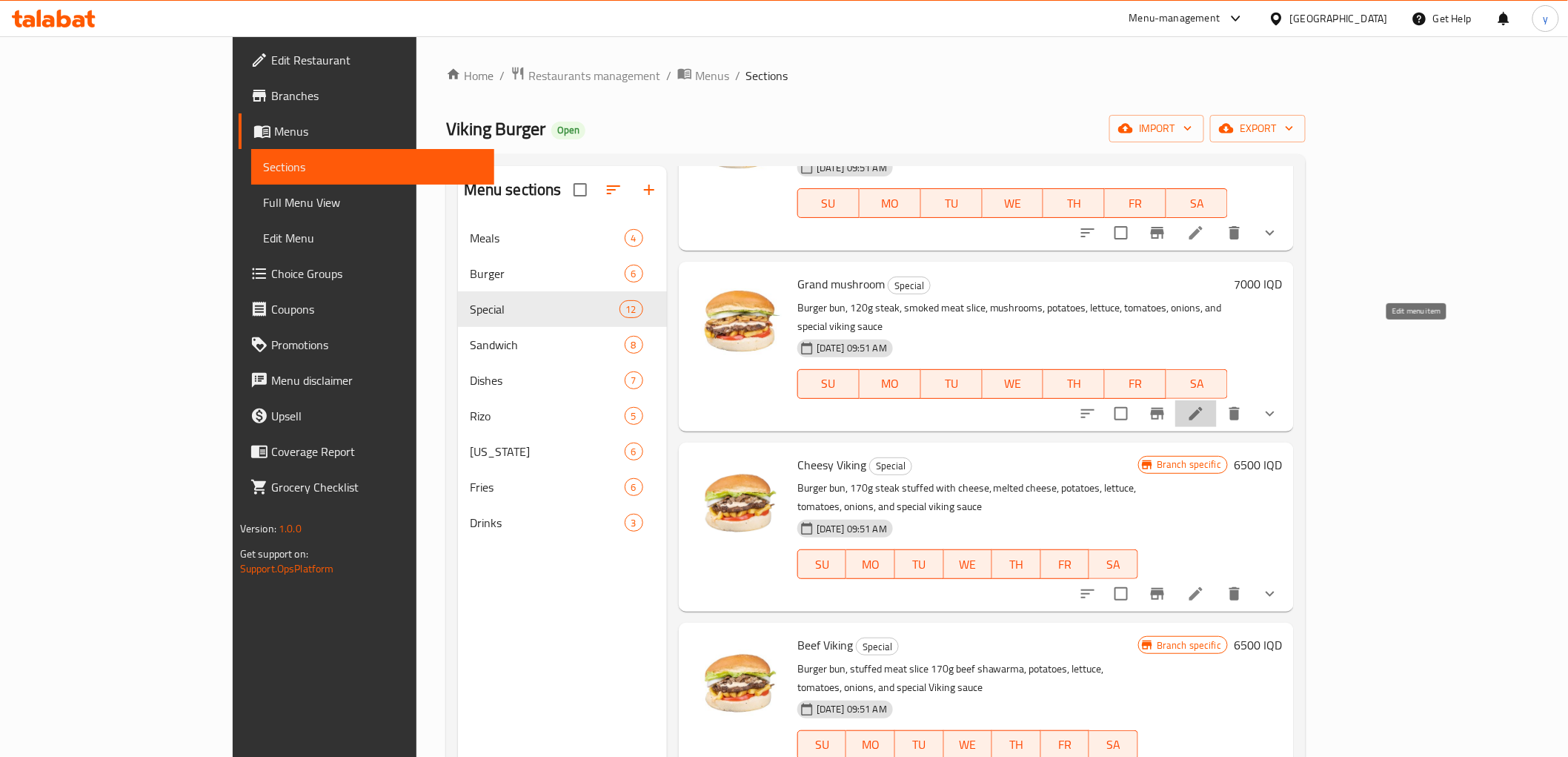
click at [1205, 405] on icon at bounding box center [1196, 413] width 18 height 18
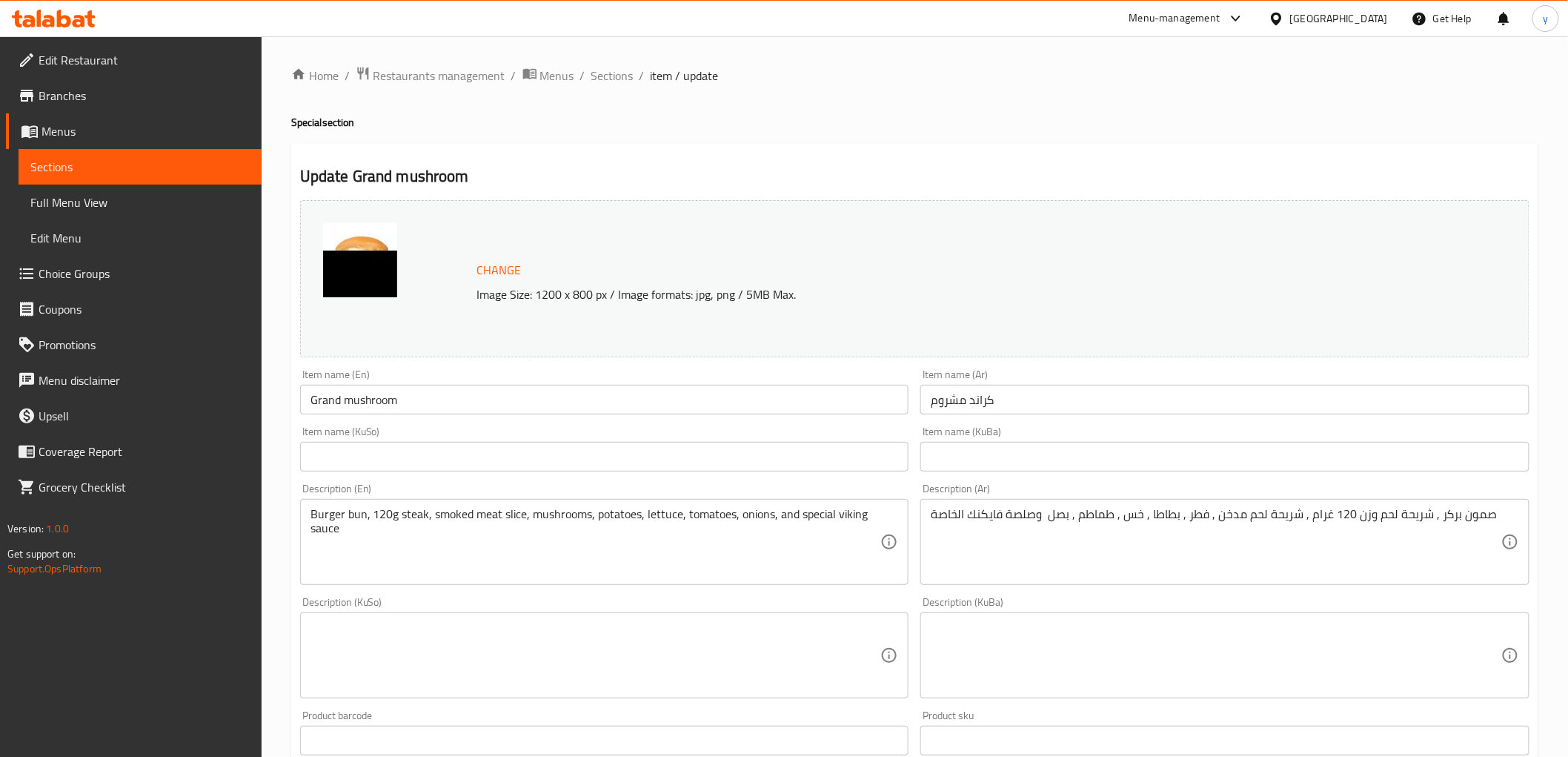
click at [1013, 179] on h2 "Update Grand mushroom" at bounding box center [915, 176] width 1229 height 22
click at [584, 71] on ol "Home / Restaurants management / Menus / Sections / item / update" at bounding box center [915, 76] width 1248 height 19
click at [597, 71] on span "Sections" at bounding box center [612, 76] width 42 height 18
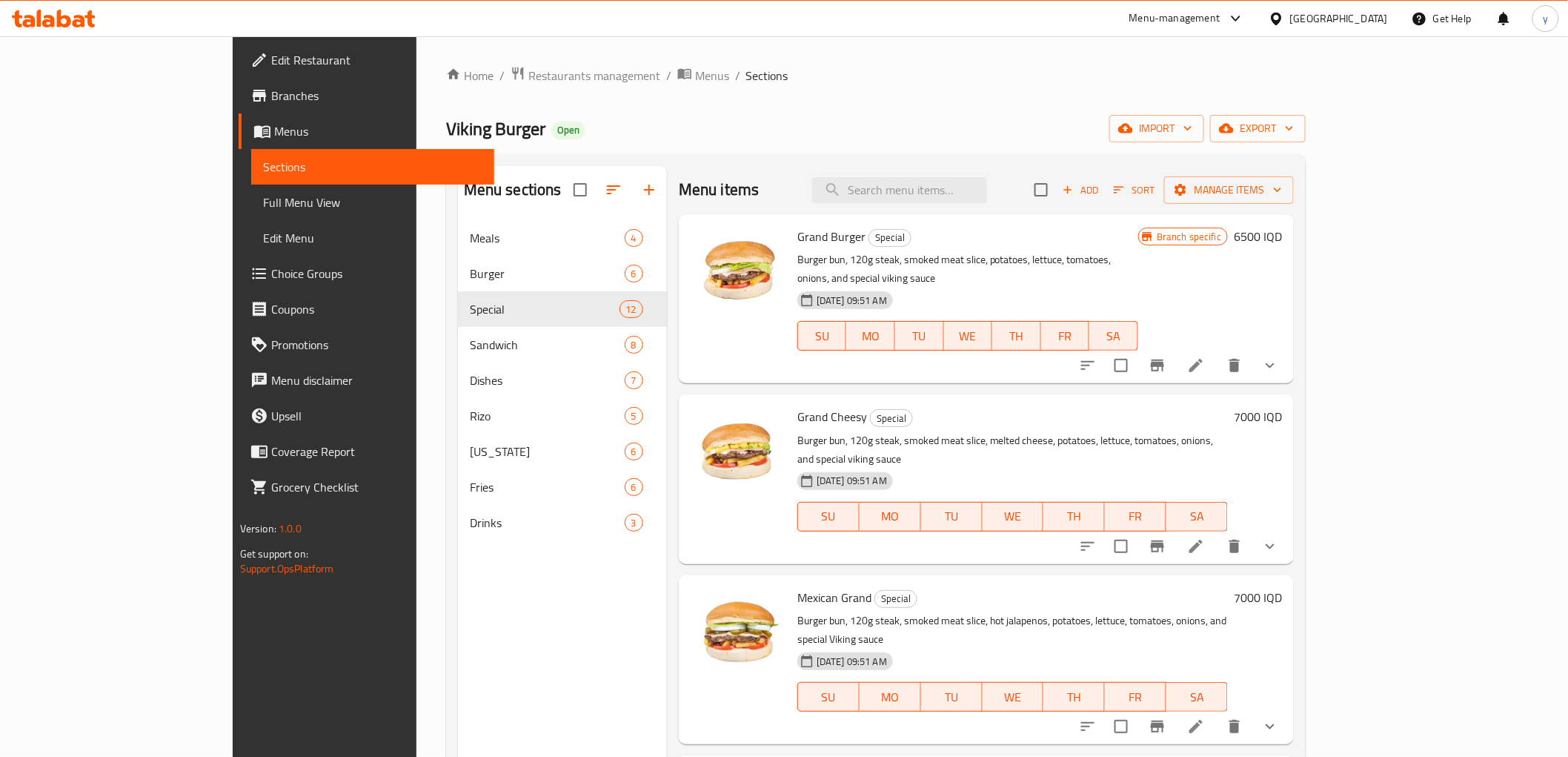
click at [1217, 533] on li at bounding box center [1196, 546] width 41 height 27
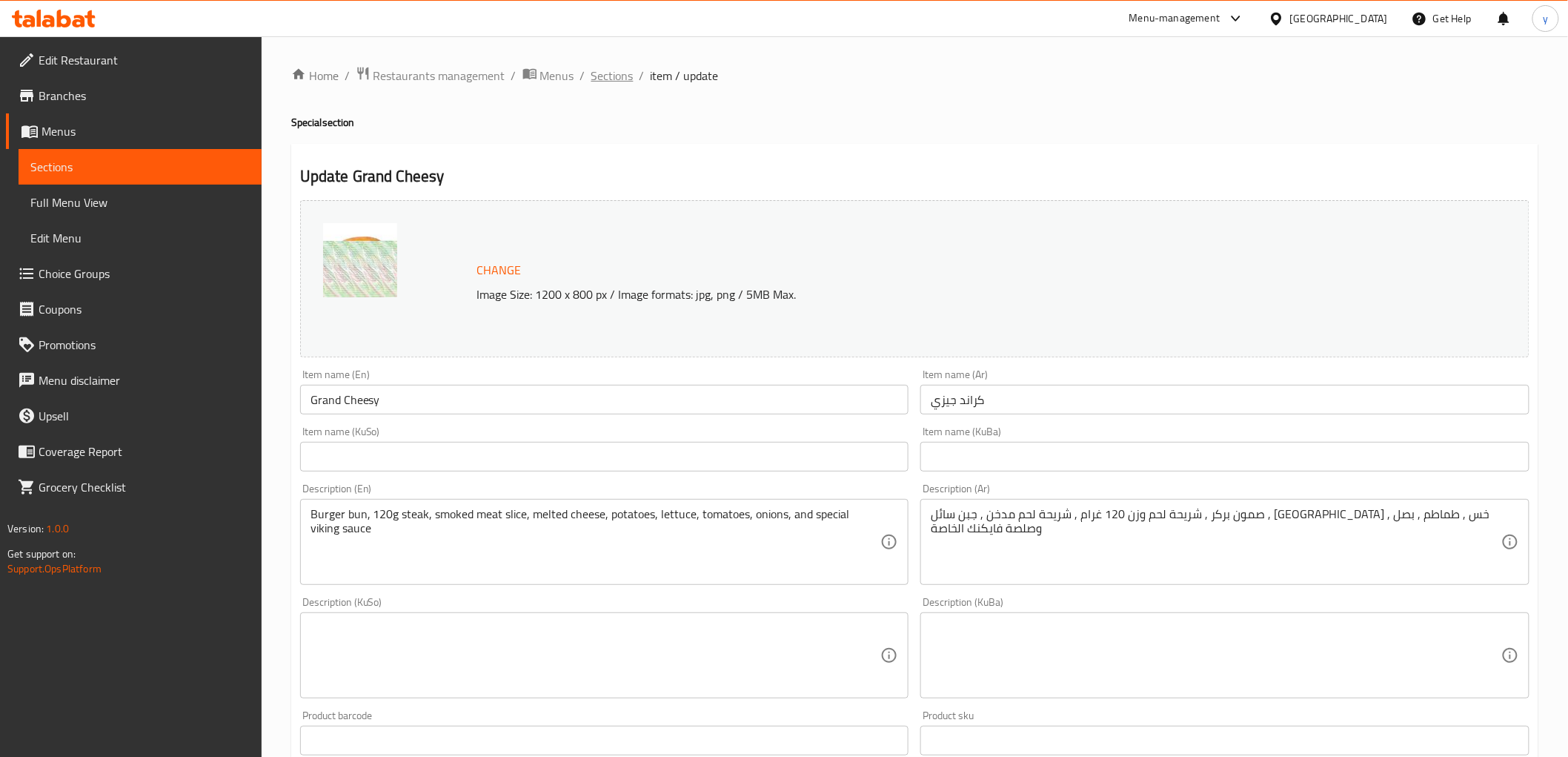
click at [605, 59] on div "Home / Restaurants management / Menus / Sections / item / update Special sectio…" at bounding box center [915, 668] width 1307 height 1263
click at [612, 69] on span "Sections" at bounding box center [612, 76] width 42 height 18
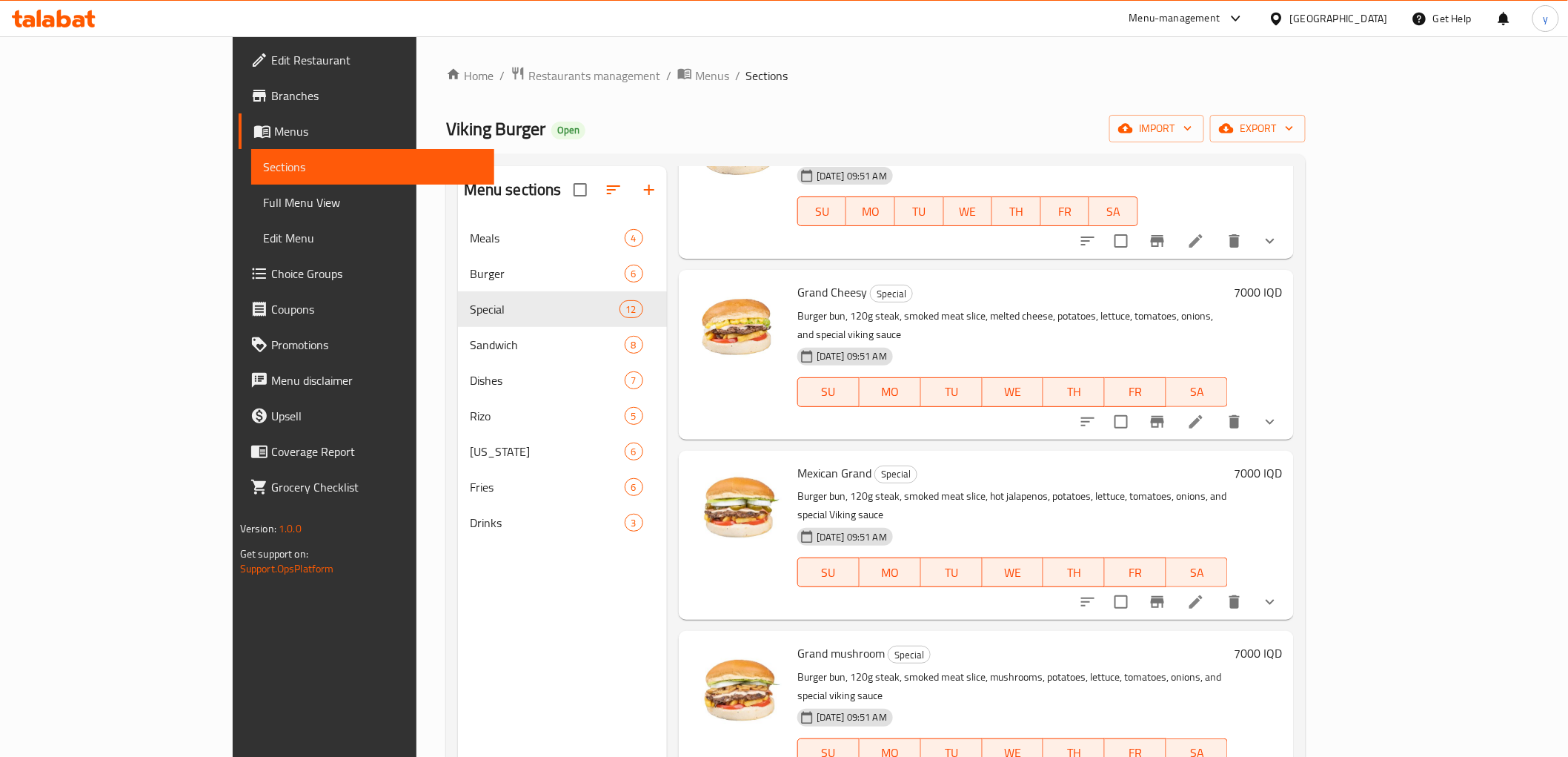
scroll to position [165, 0]
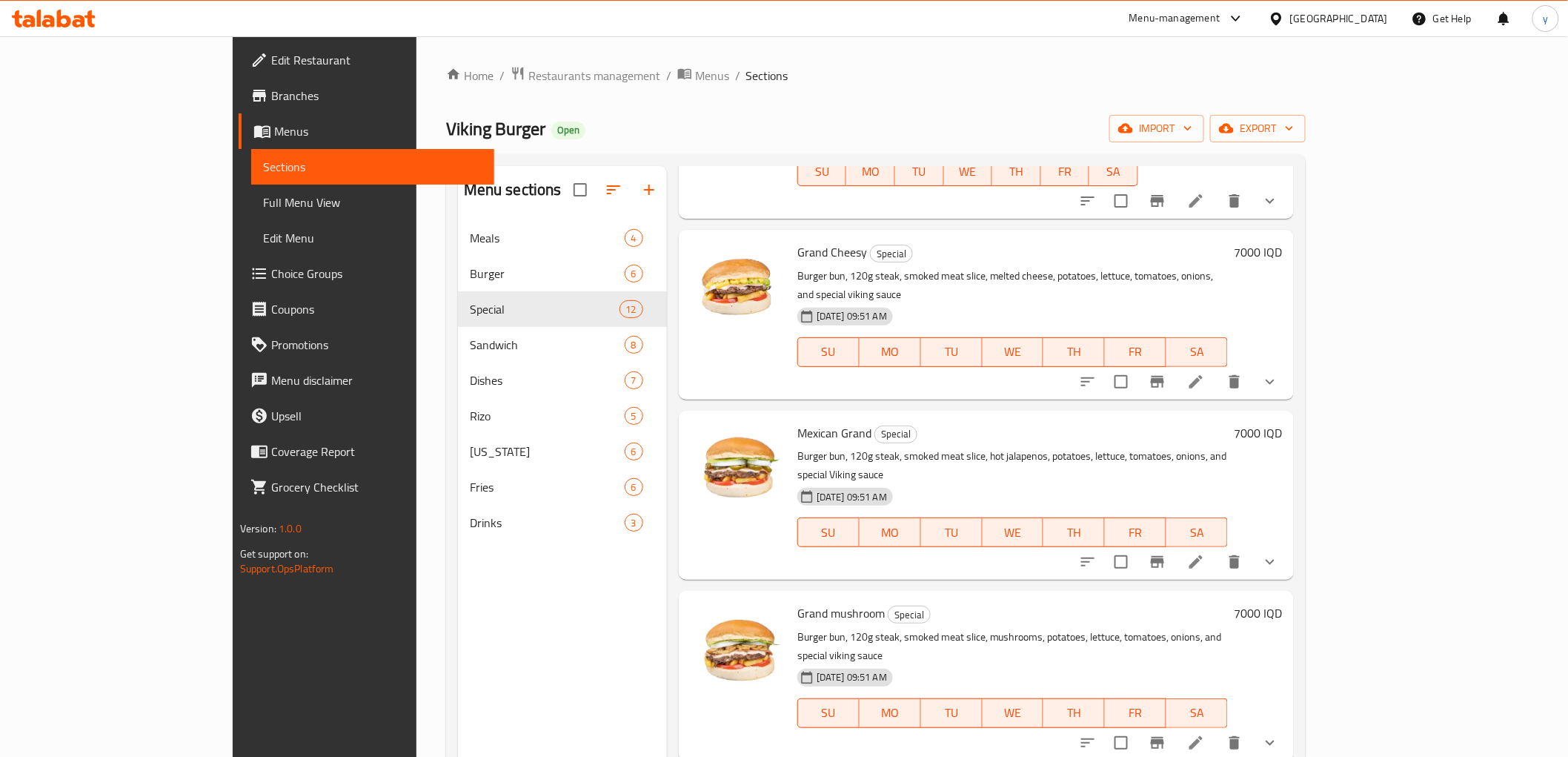
click at [1205, 553] on icon at bounding box center [1196, 562] width 18 height 18
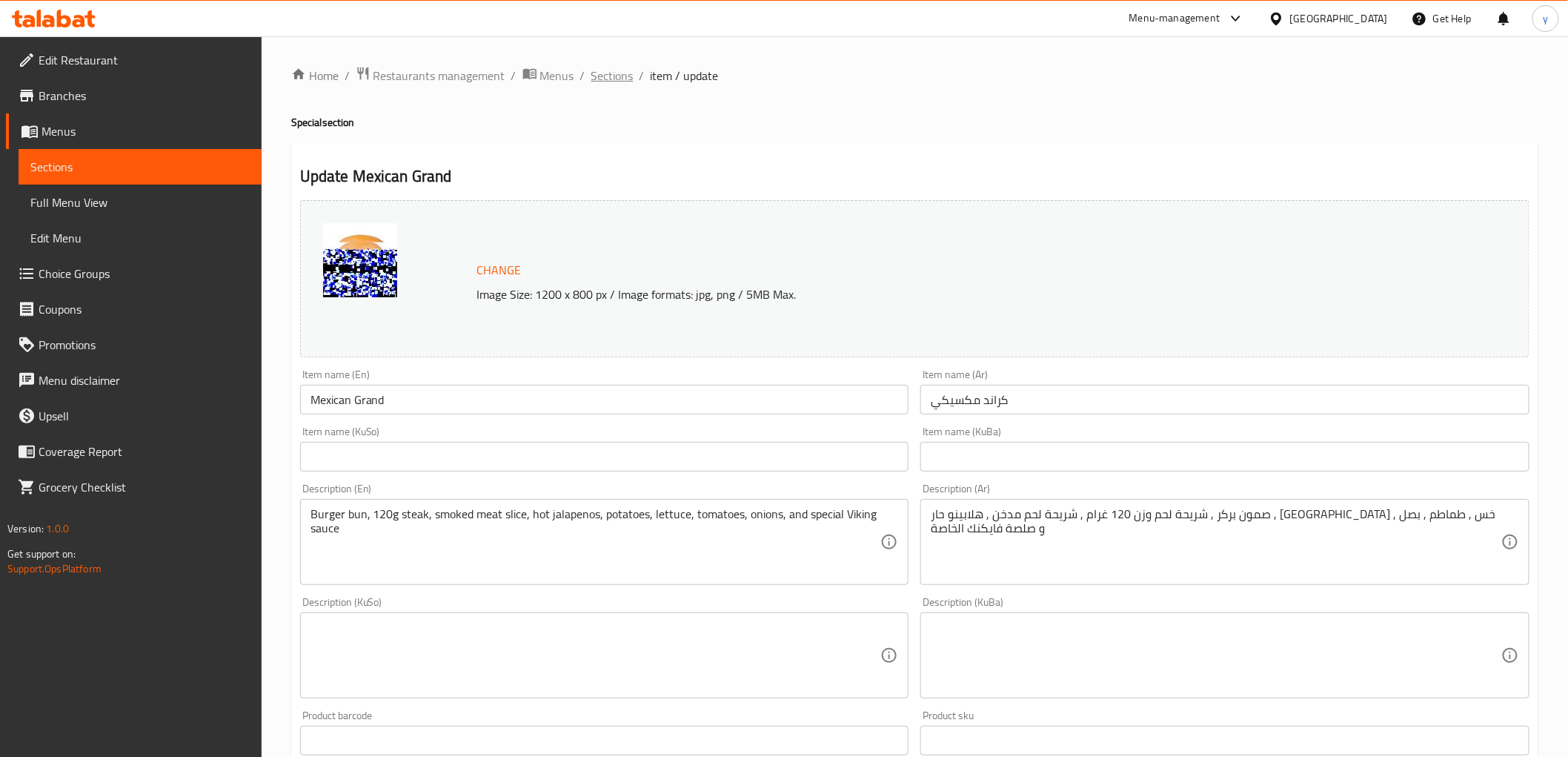
click at [607, 72] on span "Sections" at bounding box center [612, 76] width 42 height 18
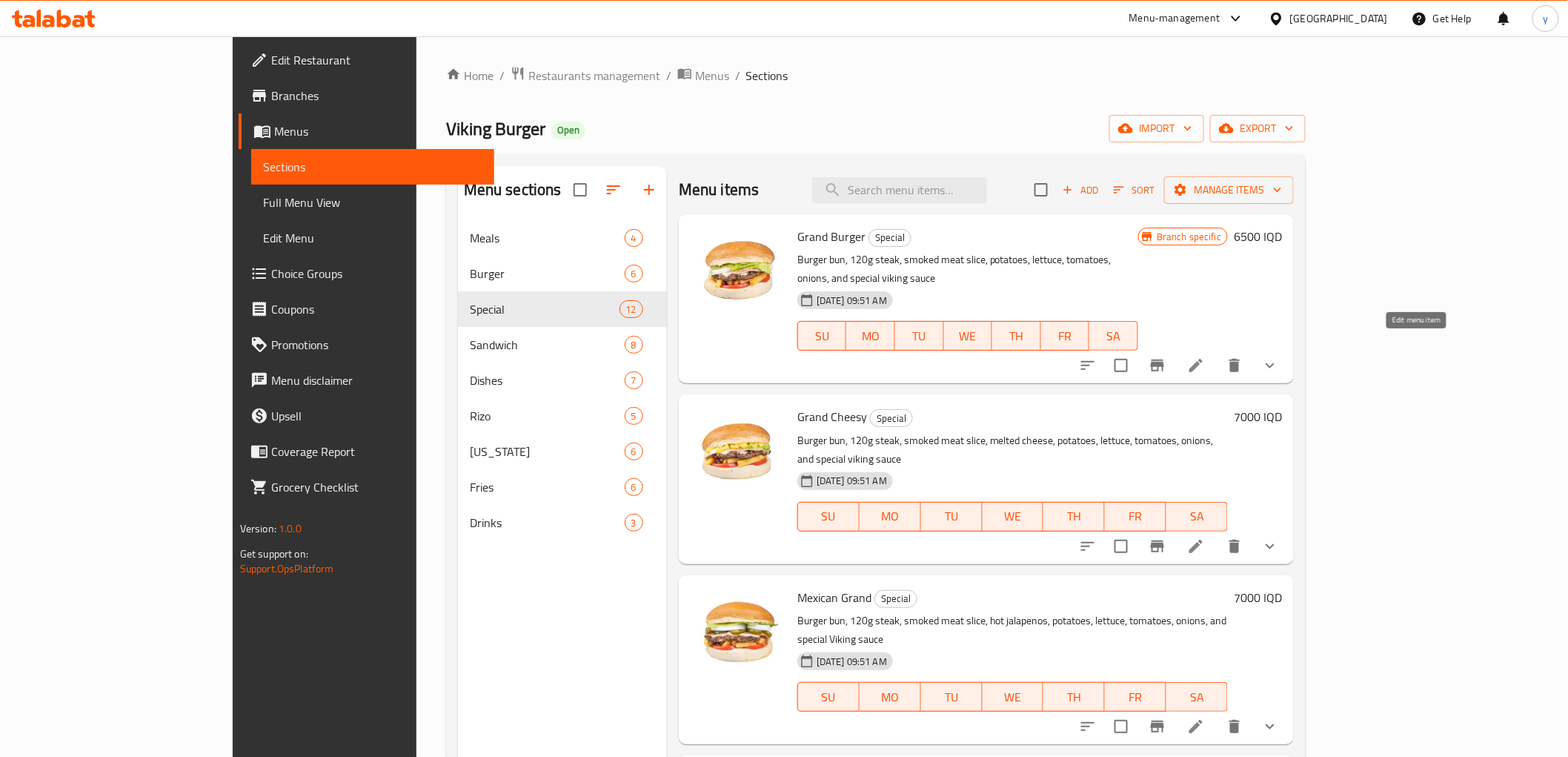
click at [1203, 359] on icon at bounding box center [1197, 366] width 13 height 13
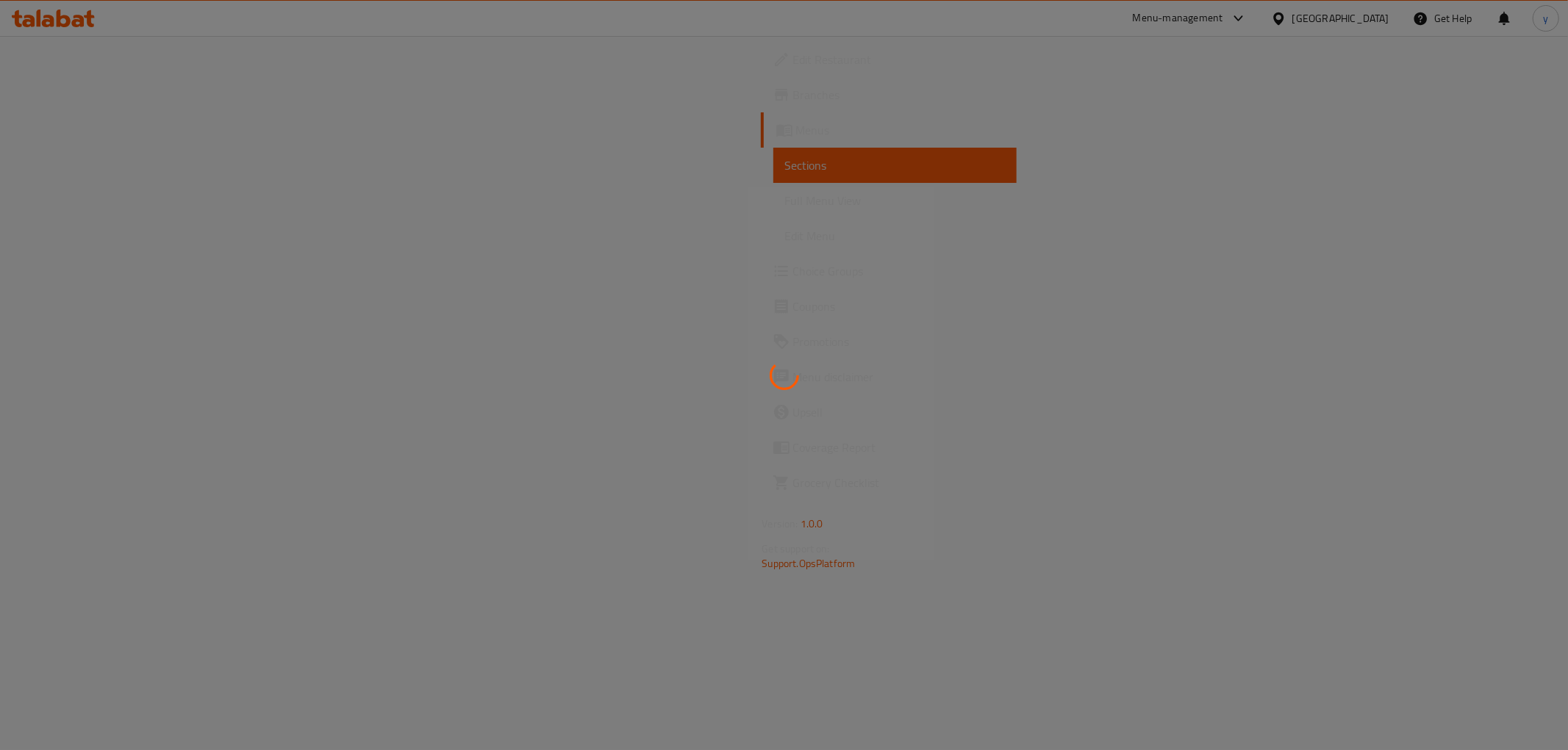
click at [1401, 349] on div at bounding box center [784, 375] width 1568 height 750
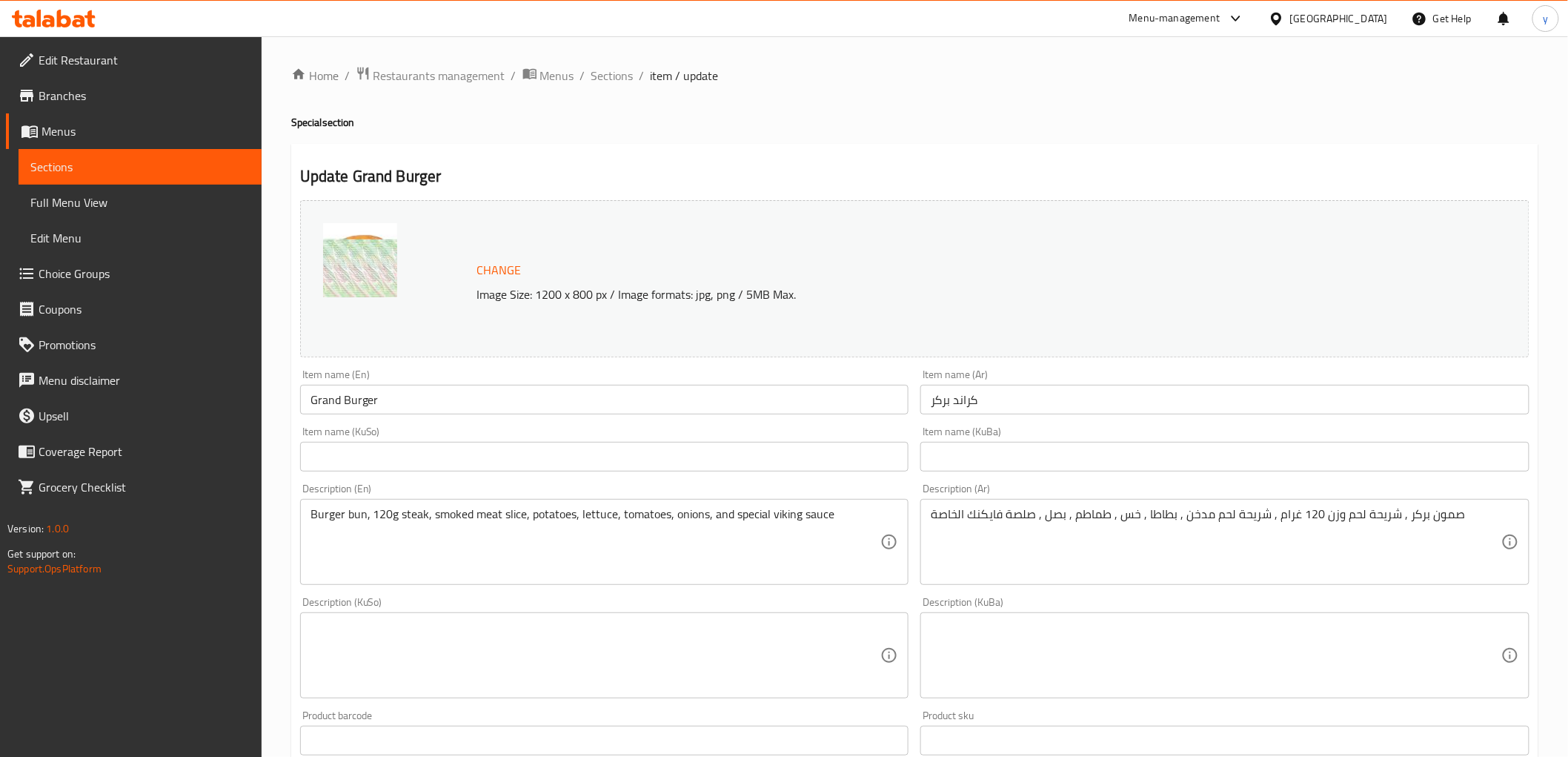
click at [825, 170] on h2 "Update Grand Burger" at bounding box center [915, 176] width 1229 height 22
click at [134, 166] on span "Sections" at bounding box center [140, 167] width 219 height 18
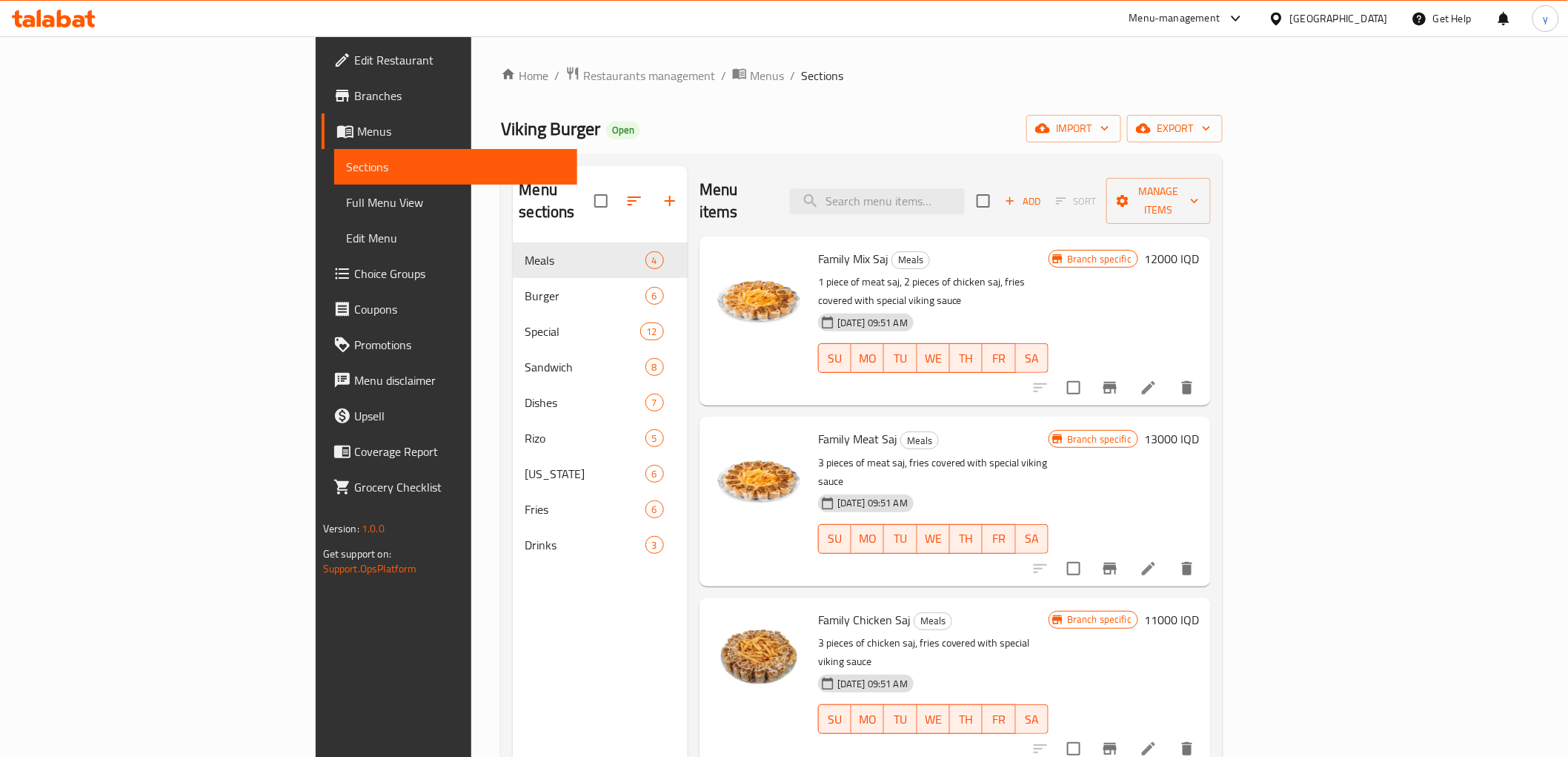
click at [818, 248] on span "Family Mix Saj" at bounding box center [853, 258] width 71 height 22
copy h6 "Family Mix Saj"
click at [818, 428] on span "Family Meat Saj" at bounding box center [857, 438] width 79 height 22
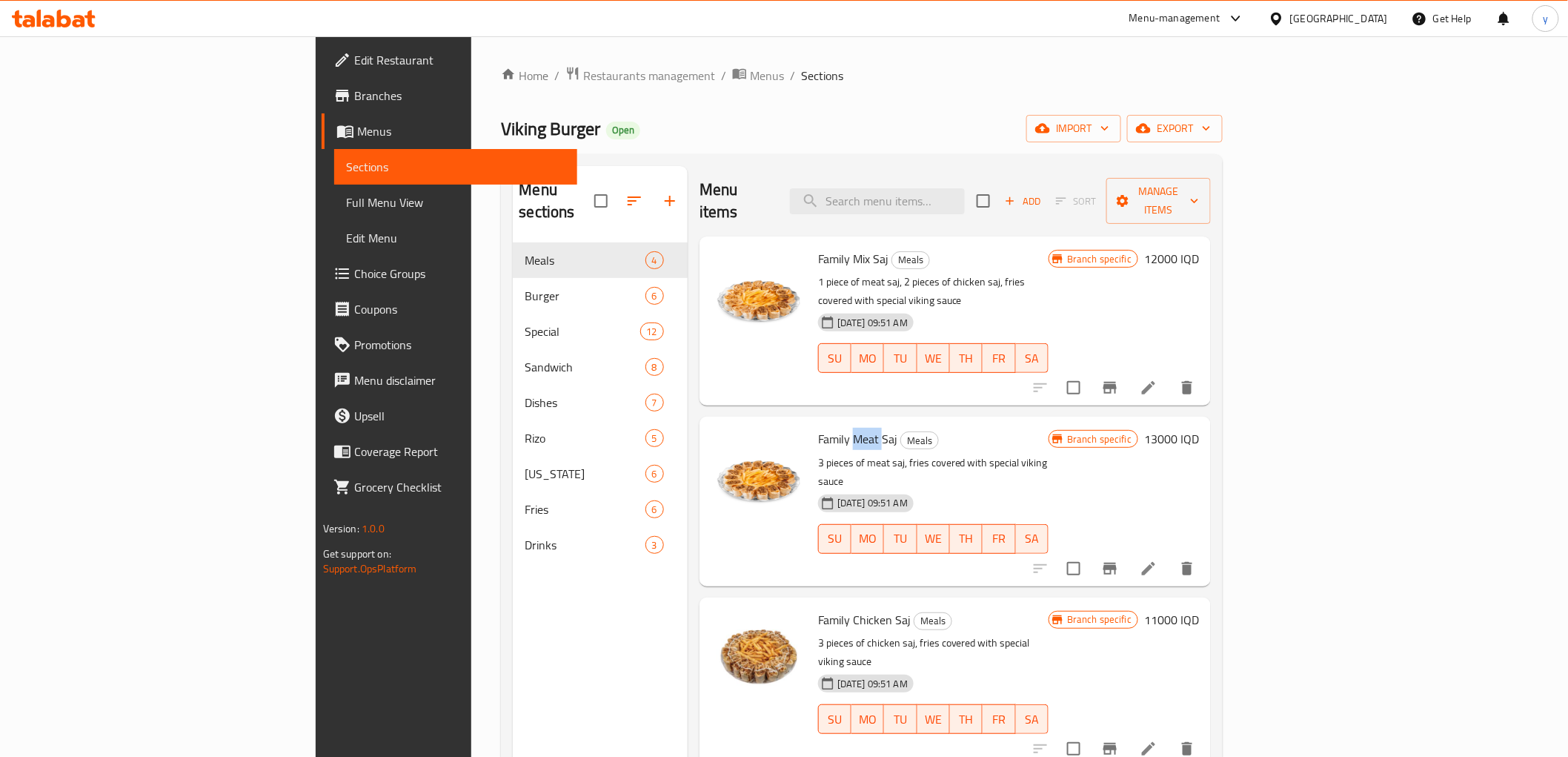
click at [818, 428] on span "Family Meat Saj" at bounding box center [857, 438] width 79 height 22
copy h6 "Family Meat Saj"
click at [818, 609] on span "Family Chicken Saj" at bounding box center [864, 619] width 93 height 22
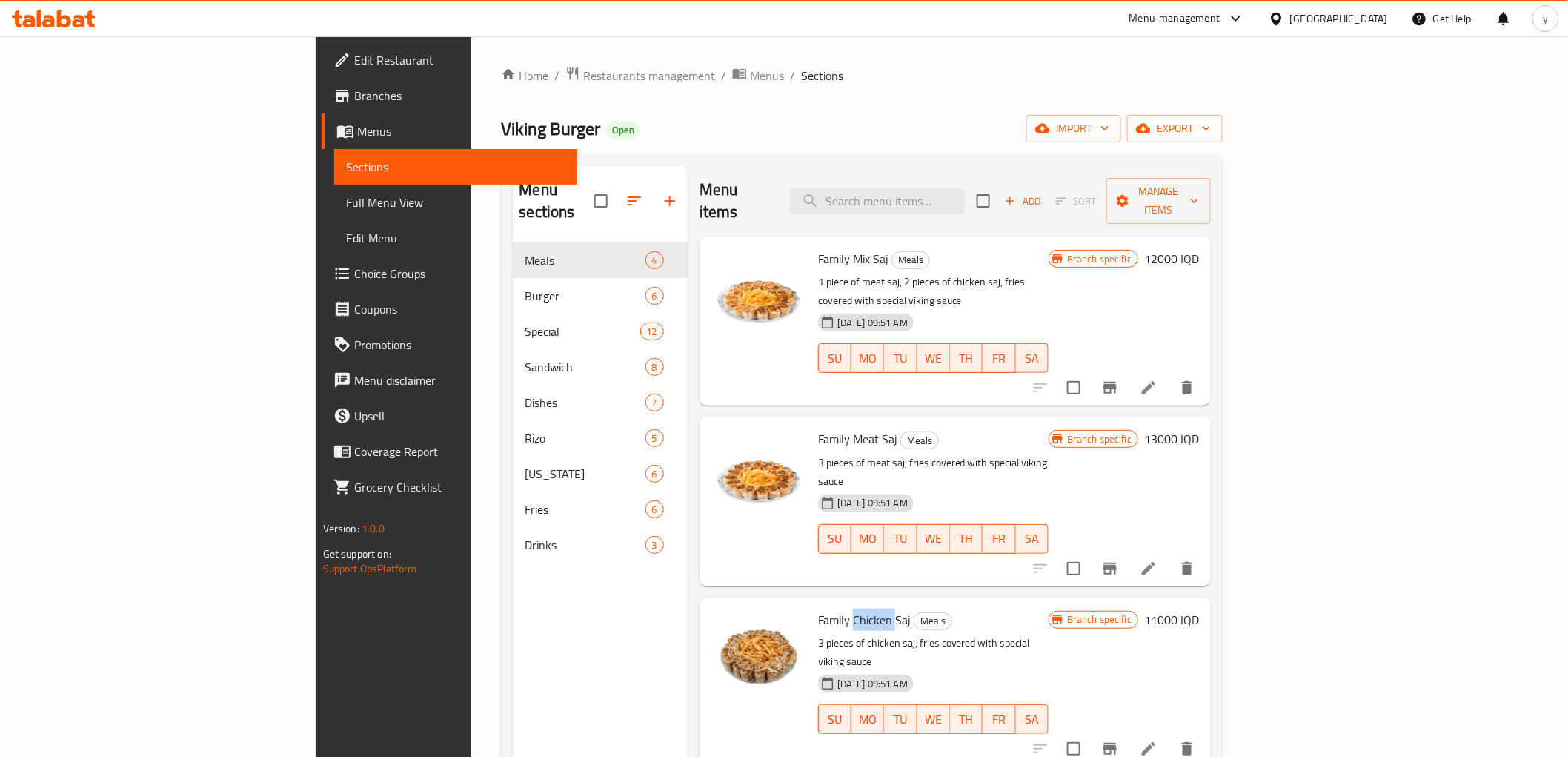
click at [818, 609] on span "Family Chicken Saj" at bounding box center [864, 619] width 93 height 22
